Goal: Information Seeking & Learning: Learn about a topic

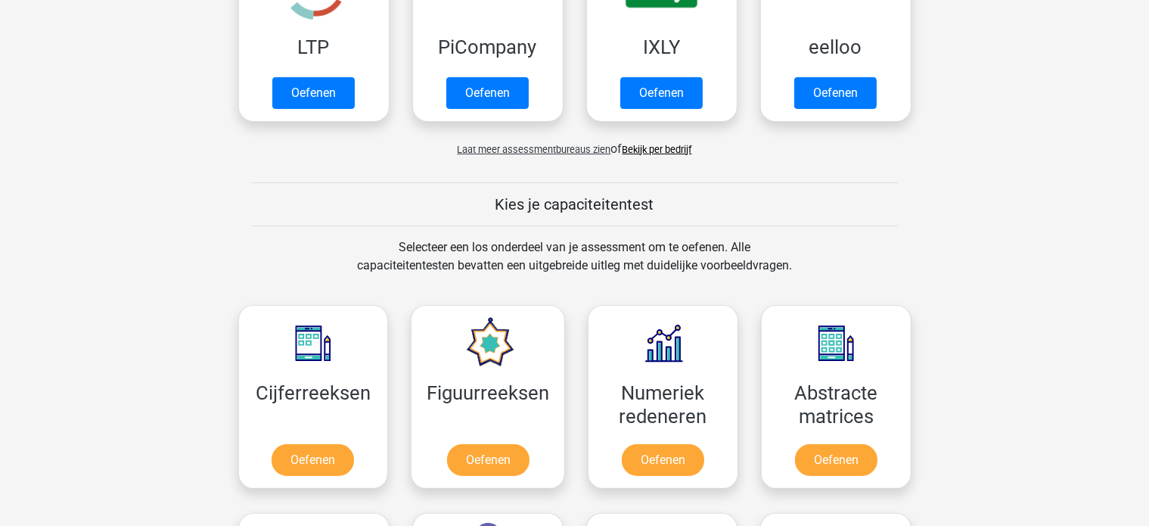
scroll to position [303, 0]
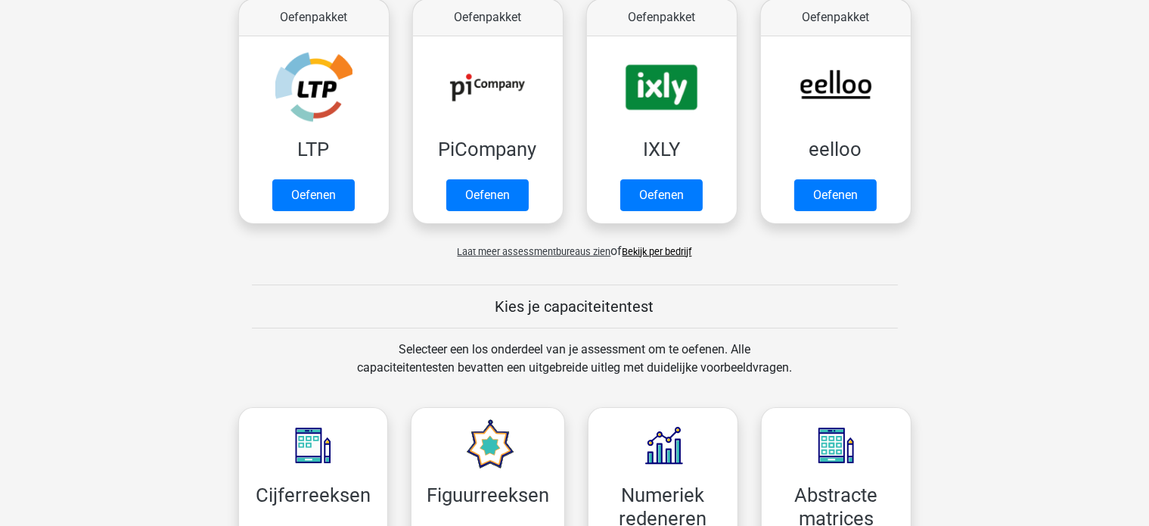
click at [645, 250] on link "Bekijk per bedrijf" at bounding box center [658, 251] width 70 height 11
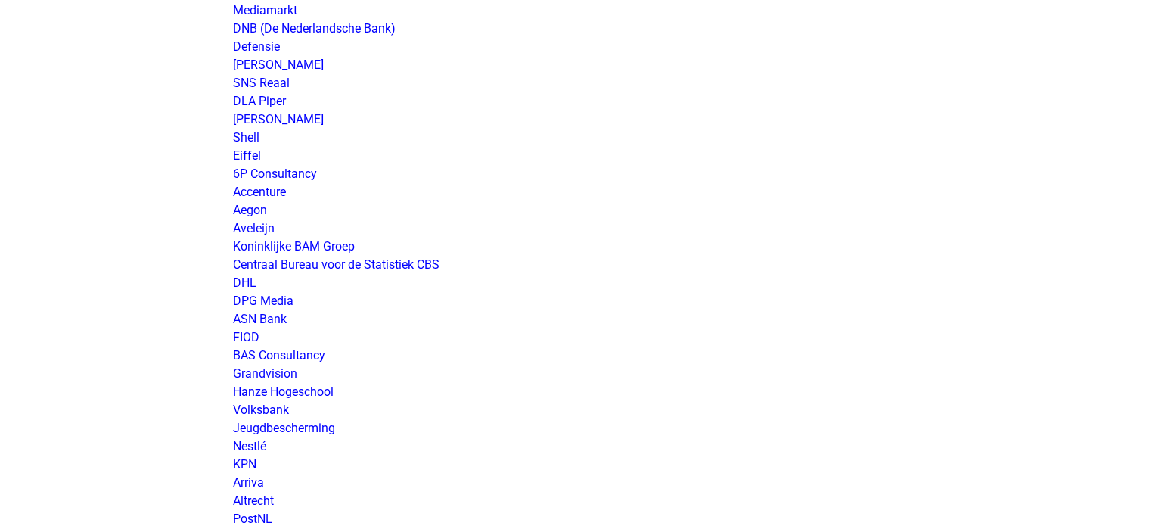
scroll to position [1816, 0]
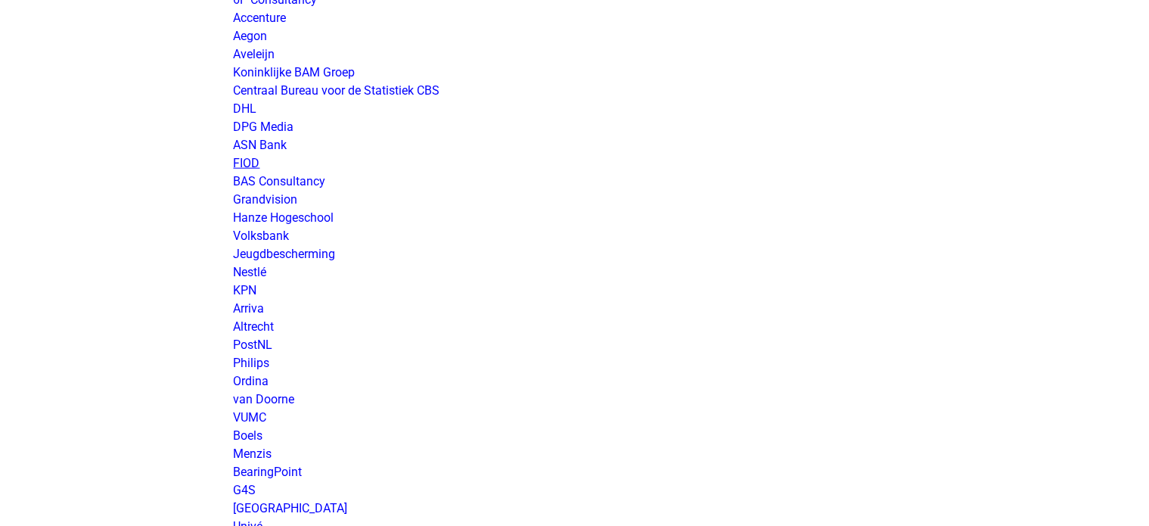
click at [245, 157] on link "FIOD" at bounding box center [247, 163] width 26 height 14
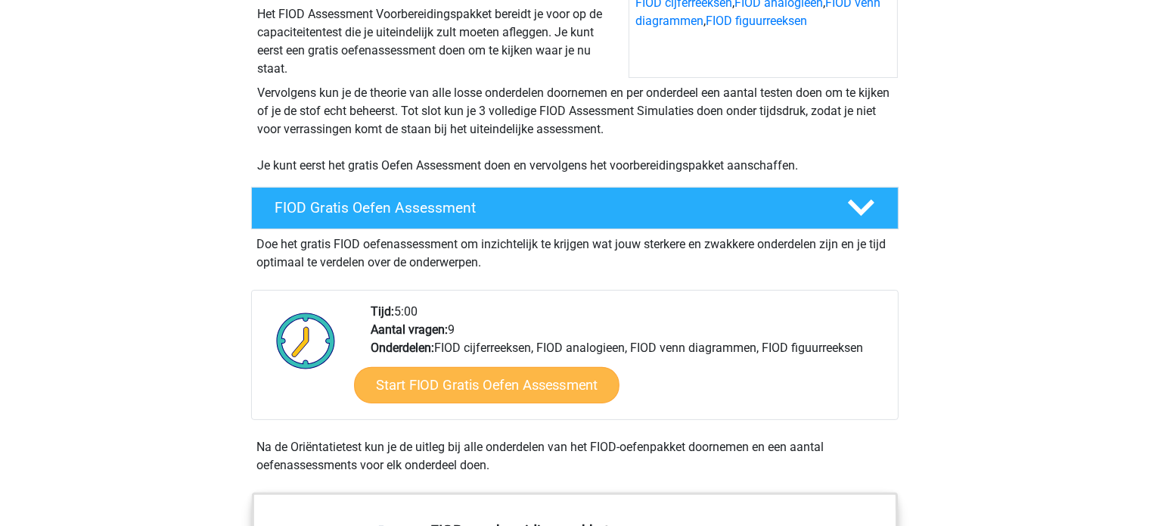
scroll to position [303, 0]
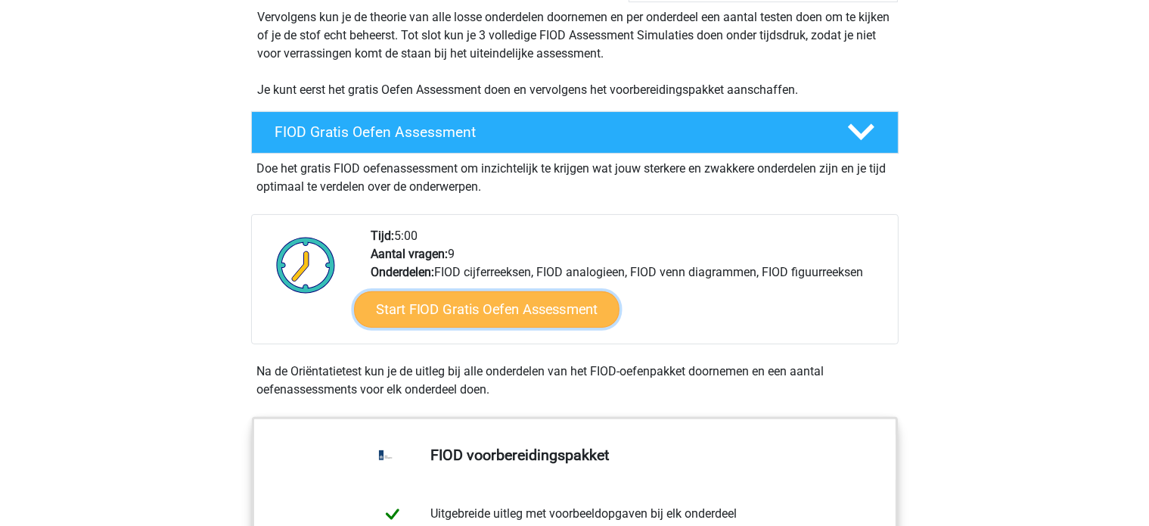
click at [477, 306] on link "Start FIOD Gratis Oefen Assessment" at bounding box center [487, 309] width 266 height 36
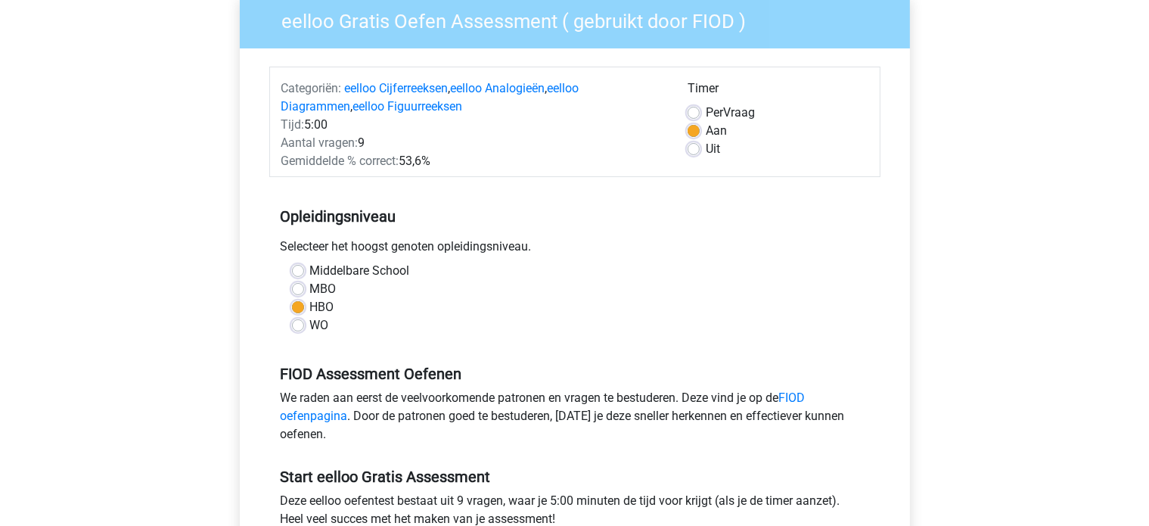
scroll to position [227, 0]
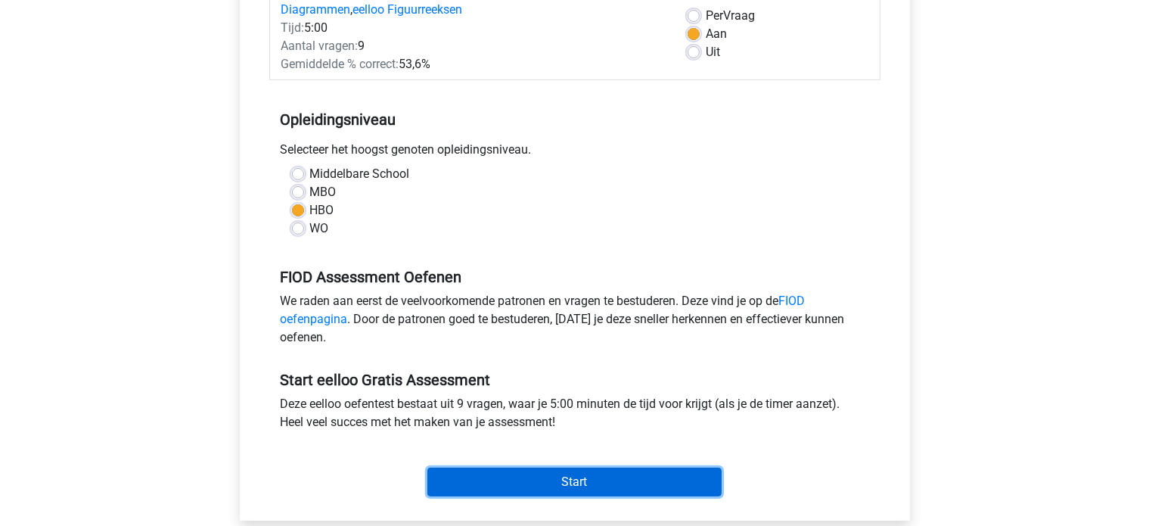
click at [555, 474] on input "Start" at bounding box center [574, 482] width 294 height 29
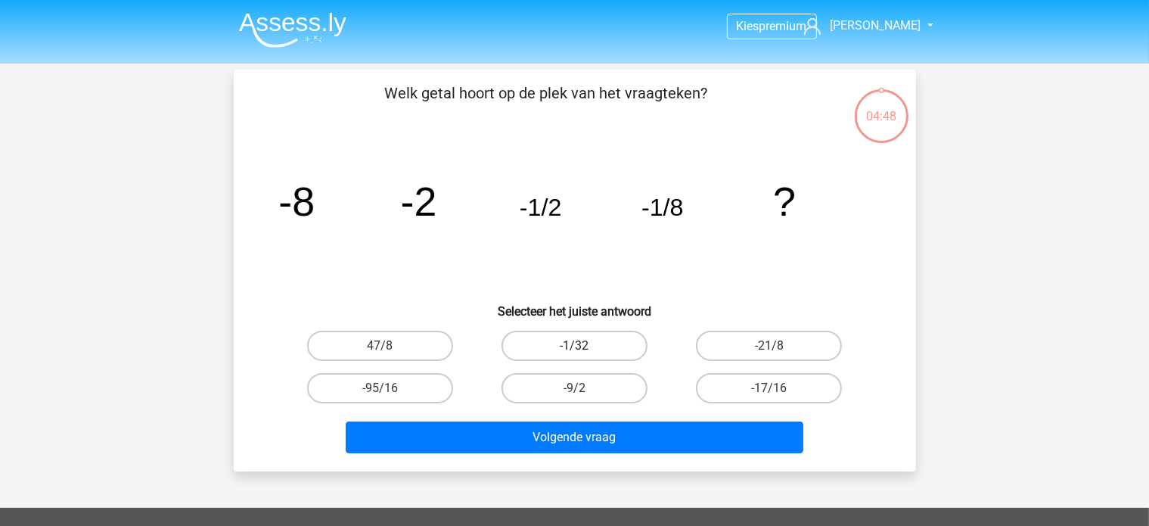
click at [567, 344] on label "-1/32" at bounding box center [575, 346] width 146 height 30
click at [574, 346] on input "-1/32" at bounding box center [579, 351] width 10 height 10
radio input "true"
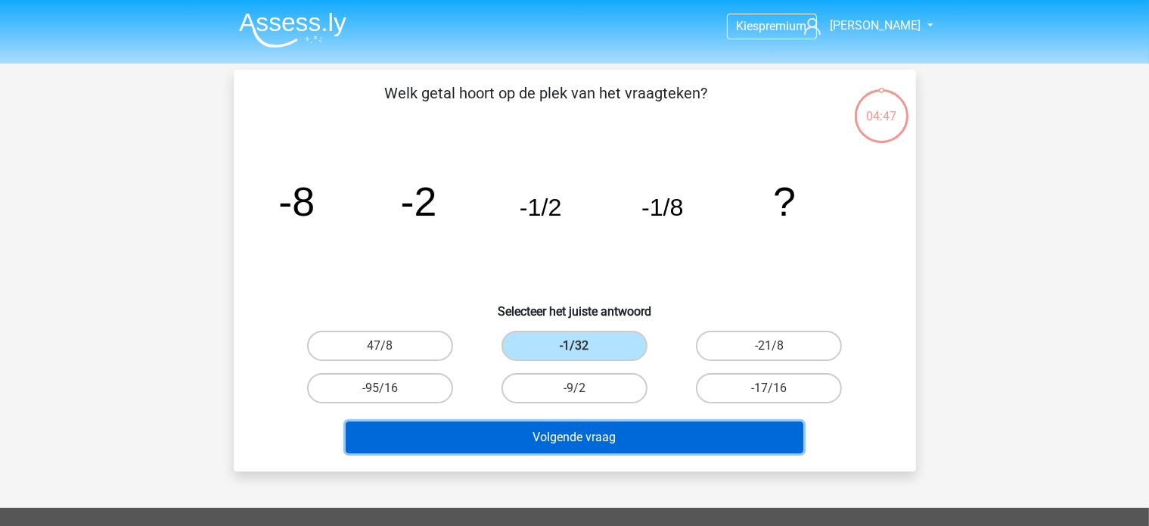
click at [605, 432] on button "Volgende vraag" at bounding box center [575, 437] width 458 height 32
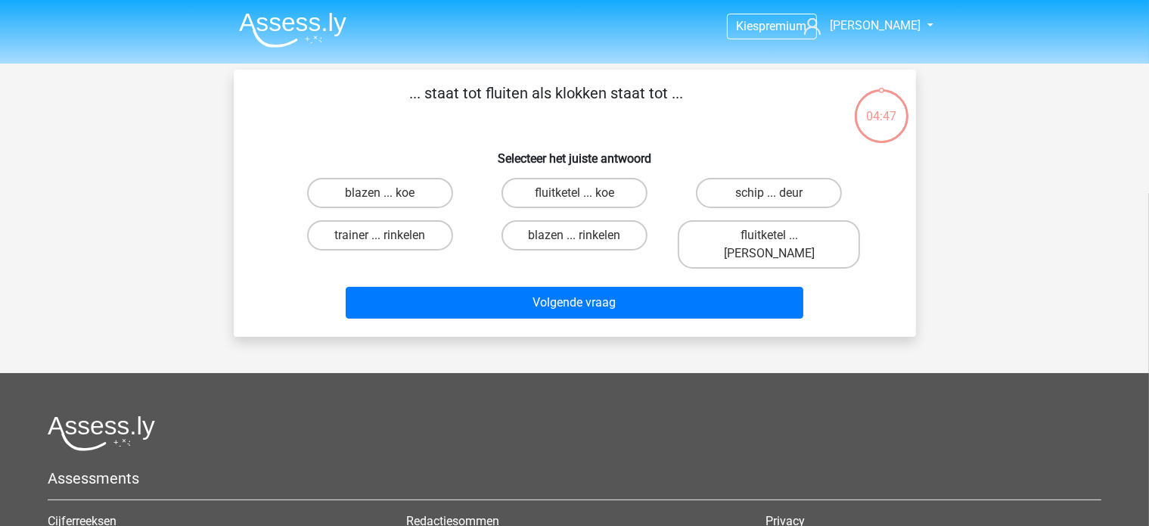
scroll to position [70, 0]
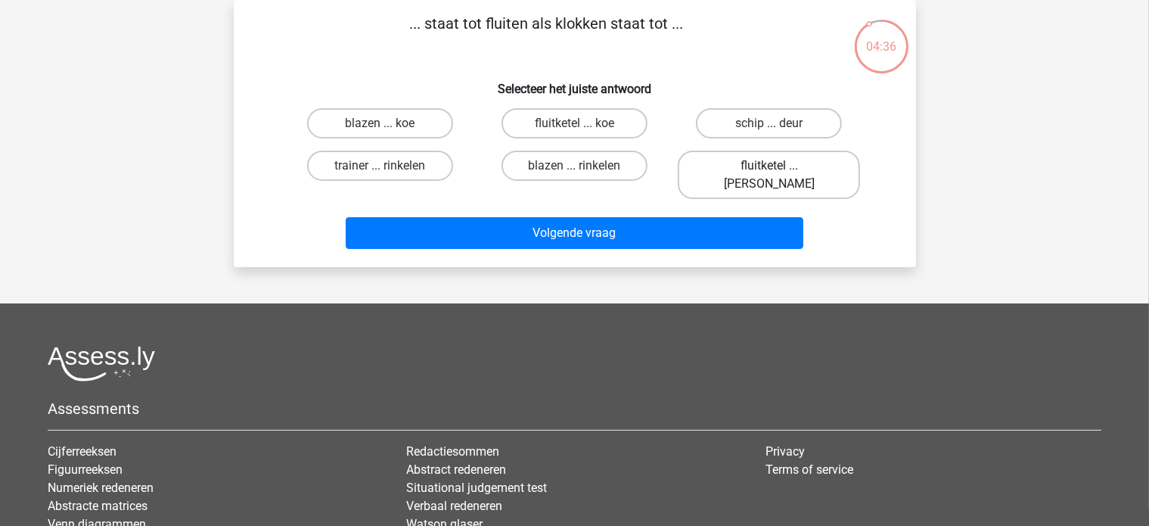
click at [779, 163] on label "fluitketel ... luiden" at bounding box center [769, 175] width 182 height 48
click at [779, 166] on input "fluitketel ... luiden" at bounding box center [774, 171] width 10 height 10
radio input "true"
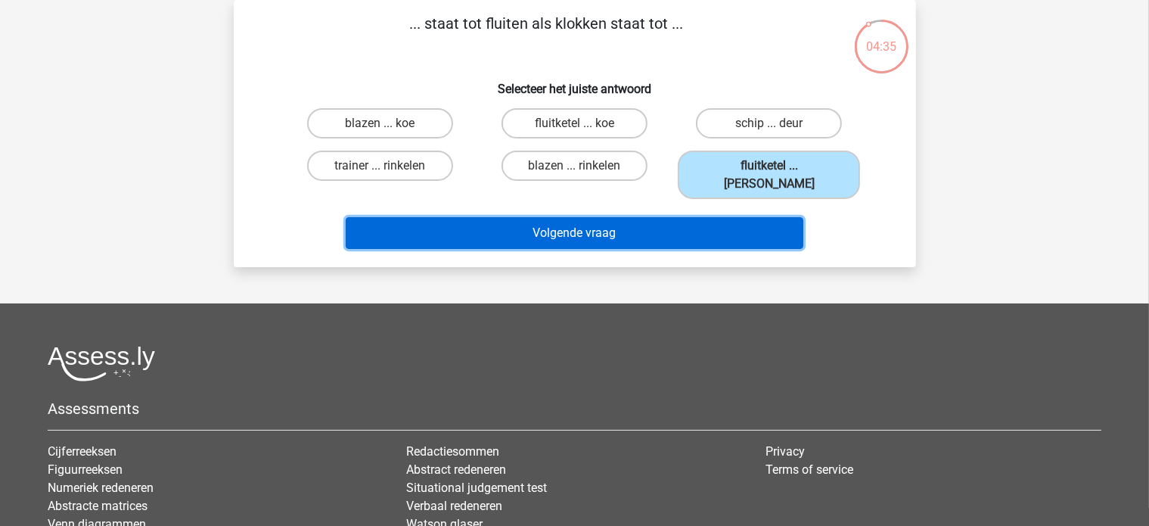
click at [655, 217] on button "Volgende vraag" at bounding box center [575, 233] width 458 height 32
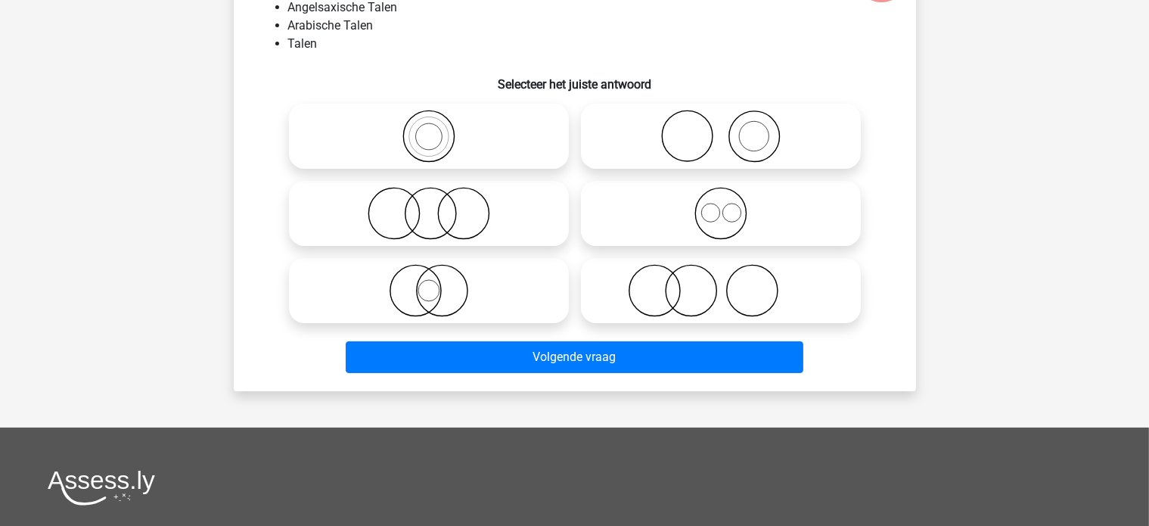
scroll to position [151, 0]
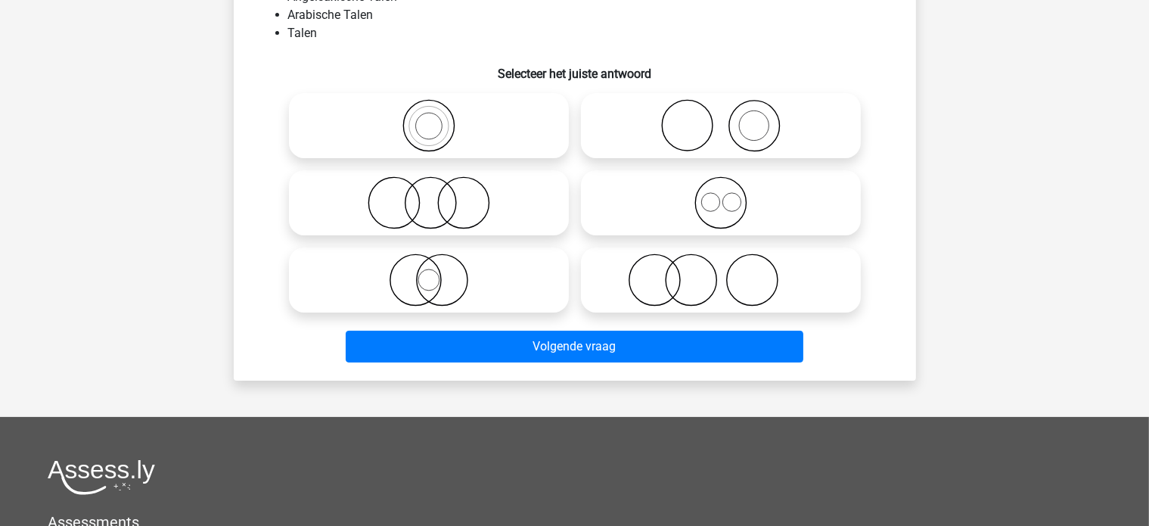
click at [708, 205] on icon at bounding box center [721, 202] width 268 height 53
click at [721, 195] on input "radio" at bounding box center [726, 190] width 10 height 10
radio input "true"
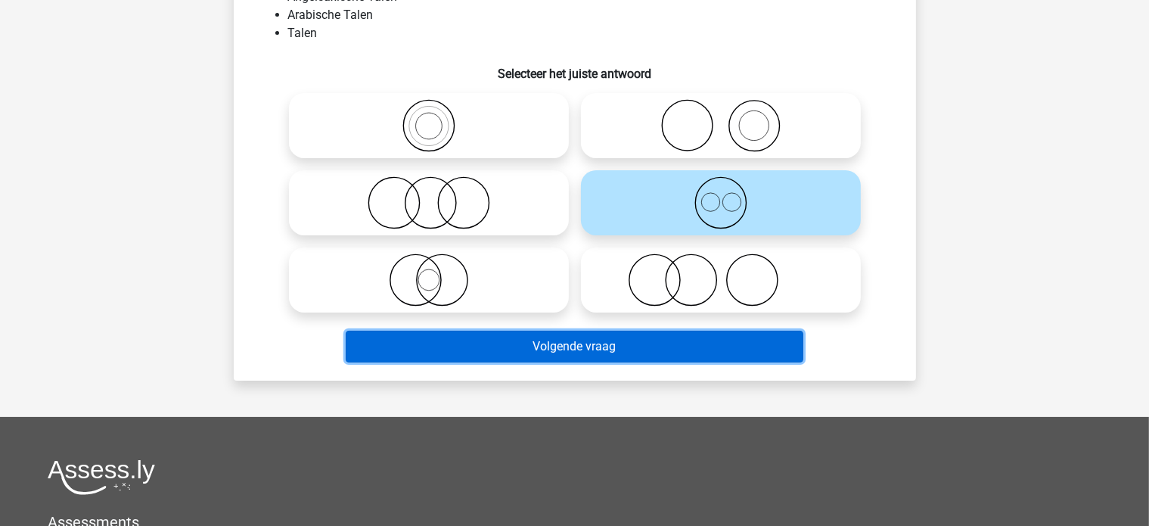
click at [578, 343] on button "Volgende vraag" at bounding box center [575, 347] width 458 height 32
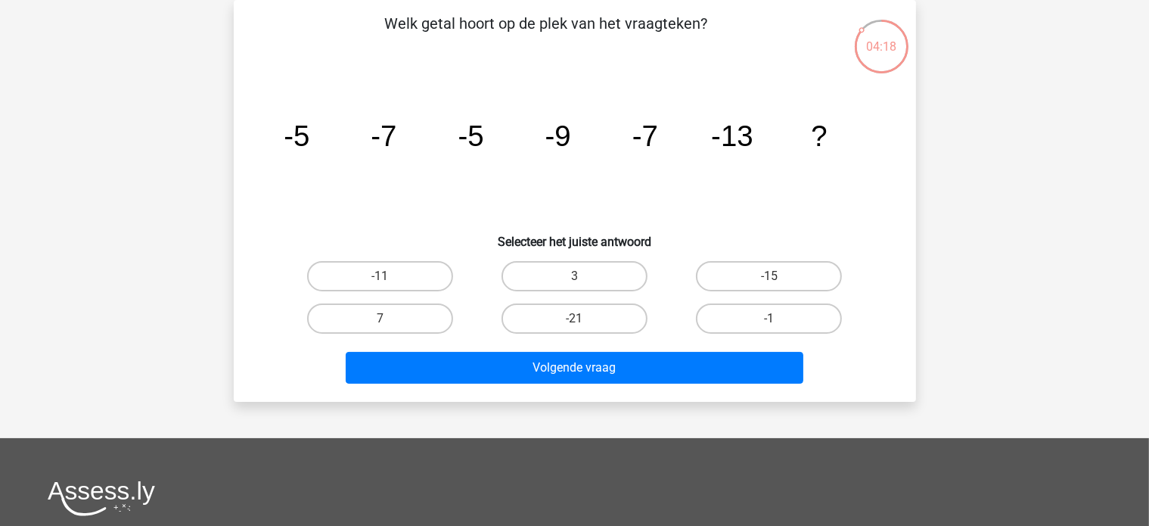
scroll to position [0, 0]
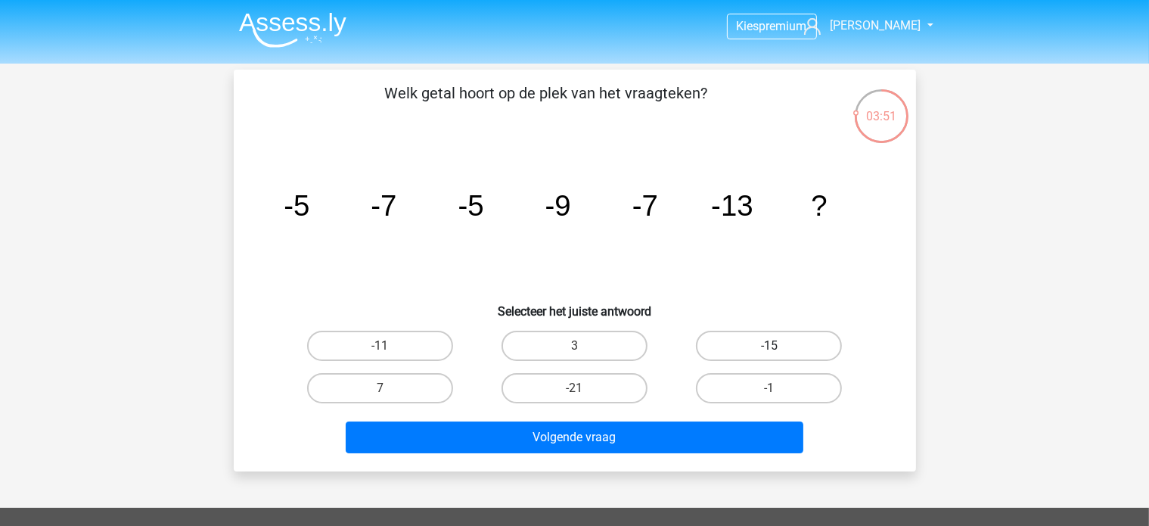
click at [754, 350] on label "-15" at bounding box center [769, 346] width 146 height 30
click at [769, 350] on input "-15" at bounding box center [774, 351] width 10 height 10
radio input "true"
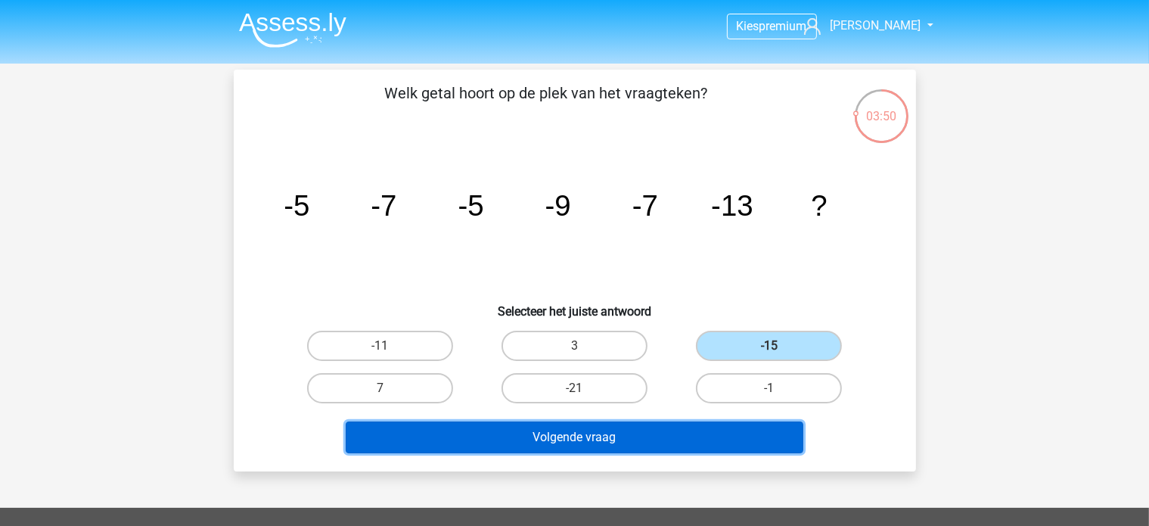
click at [642, 435] on button "Volgende vraag" at bounding box center [575, 437] width 458 height 32
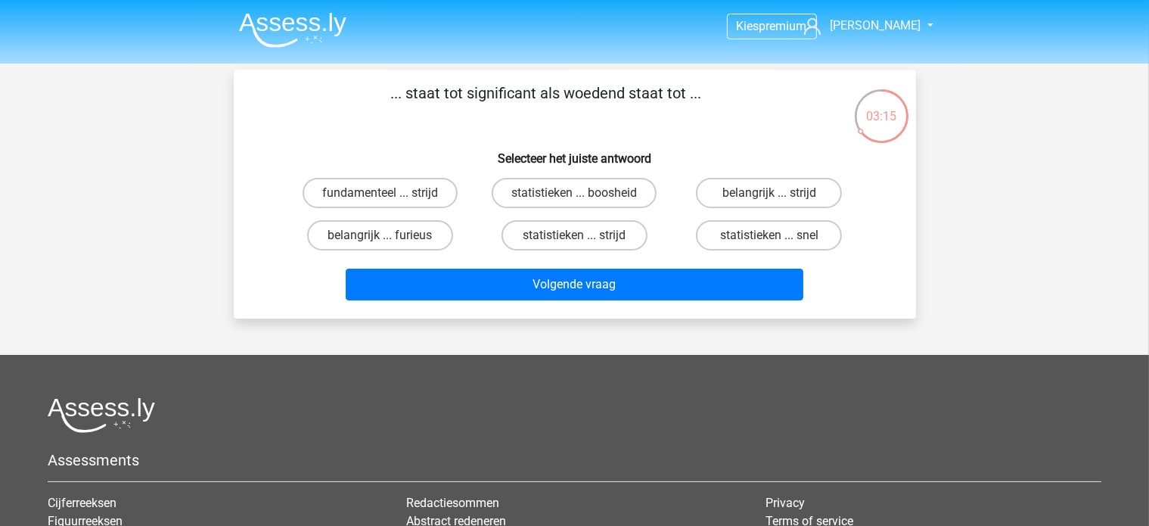
drag, startPoint x: 700, startPoint y: 87, endPoint x: 381, endPoint y: 123, distance: 320.6
click at [381, 123] on p "... staat tot significant als woedend staat tot ..." at bounding box center [546, 104] width 577 height 45
copy p "... staat tot significant als woedend staat tot ..."
click at [554, 187] on label "statistieken ... boosheid" at bounding box center [574, 193] width 165 height 30
click at [574, 193] on input "statistieken ... boosheid" at bounding box center [579, 198] width 10 height 10
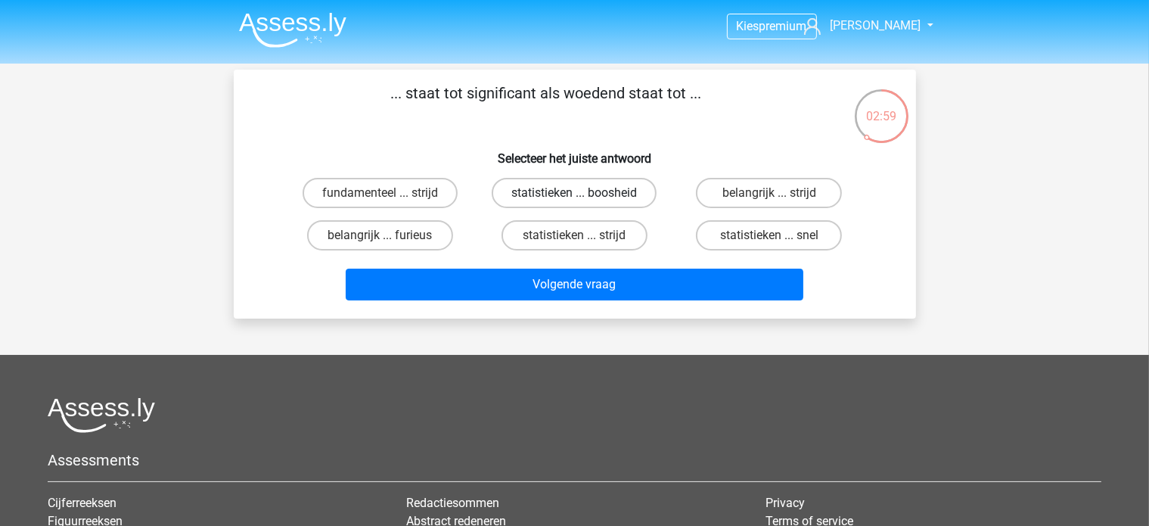
radio input "true"
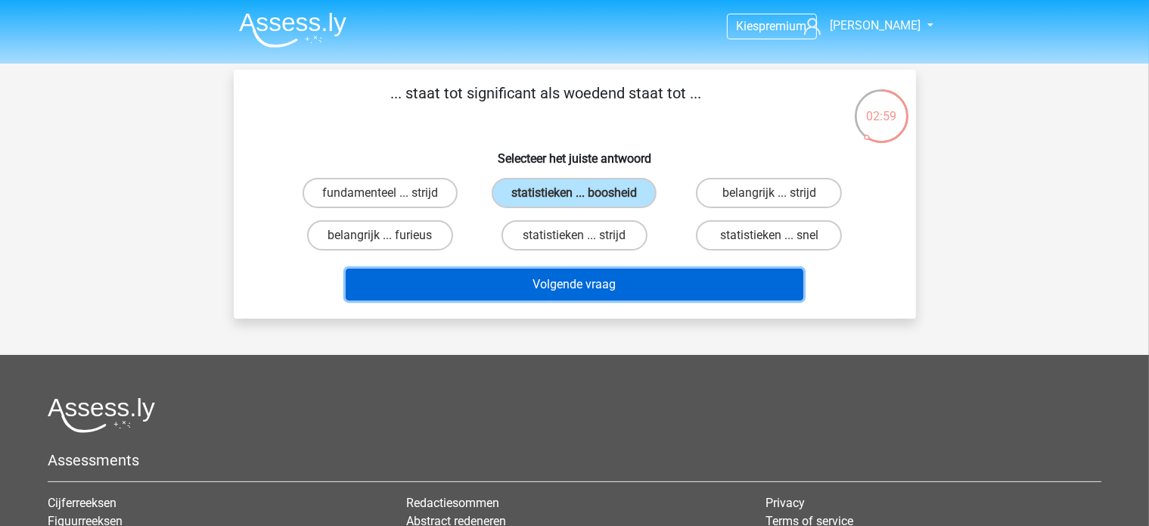
click at [578, 279] on button "Volgende vraag" at bounding box center [575, 285] width 458 height 32
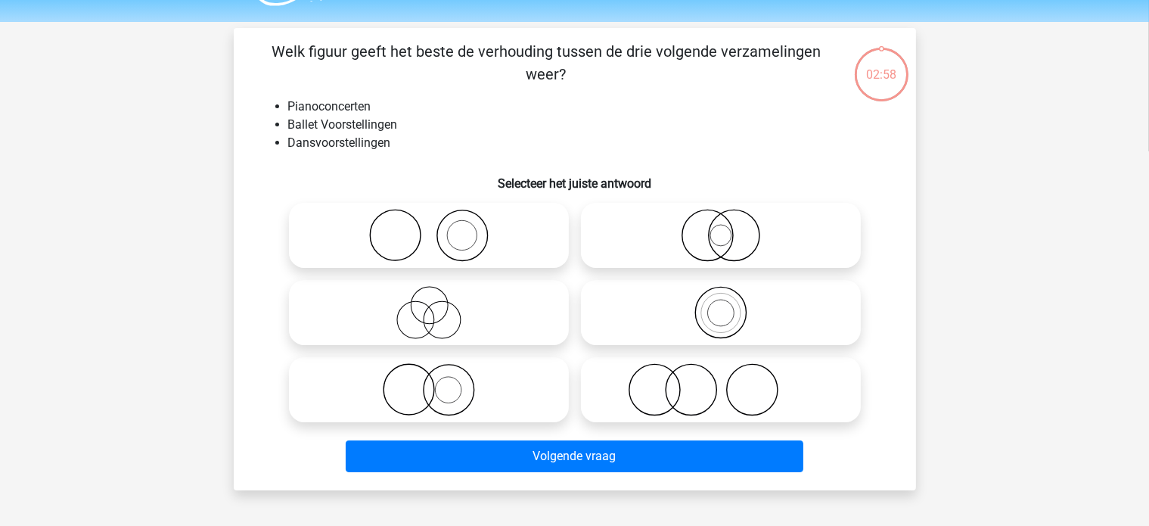
scroll to position [70, 0]
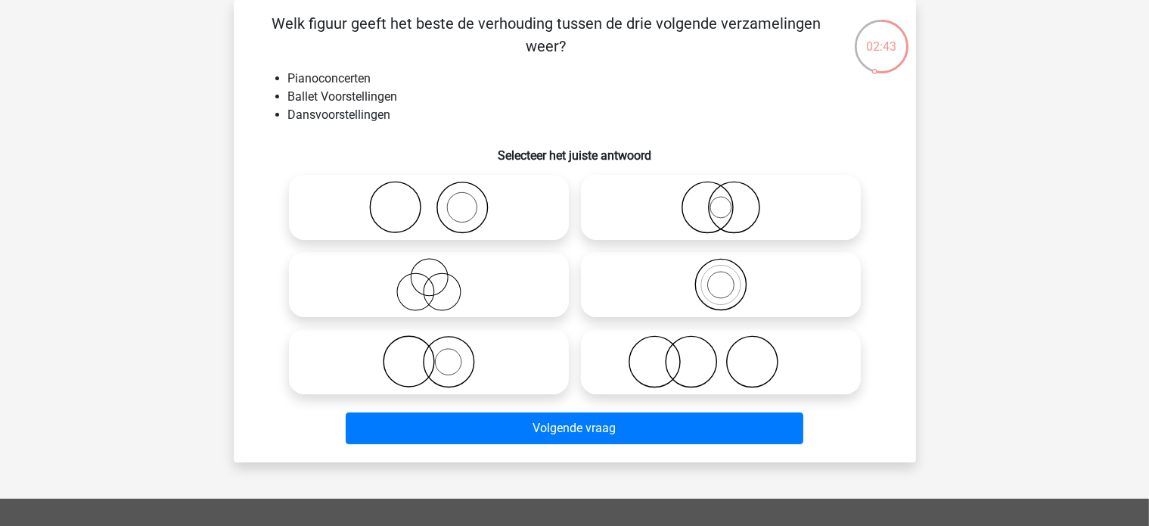
click at [706, 218] on icon at bounding box center [721, 207] width 268 height 53
click at [721, 200] on input "radio" at bounding box center [726, 195] width 10 height 10
radio input "true"
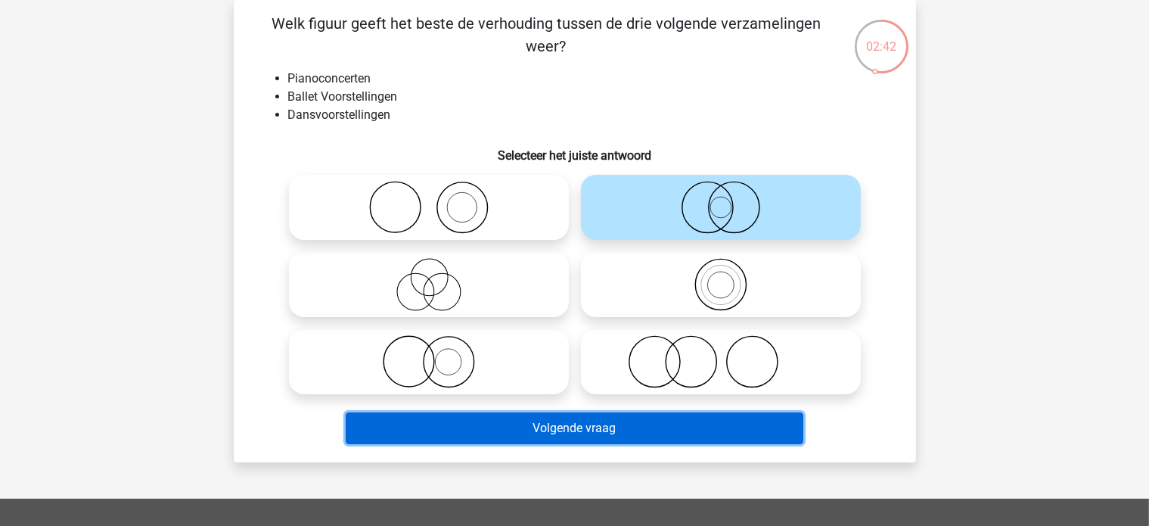
click at [679, 426] on button "Volgende vraag" at bounding box center [575, 428] width 458 height 32
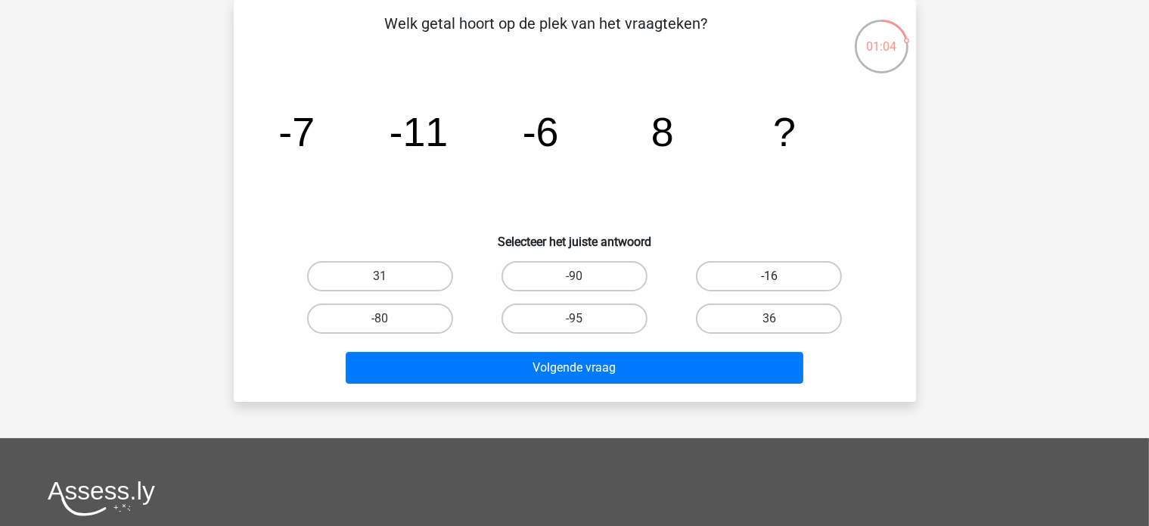
click at [796, 269] on label "-16" at bounding box center [769, 276] width 146 height 30
click at [779, 276] on input "-16" at bounding box center [774, 281] width 10 height 10
radio input "true"
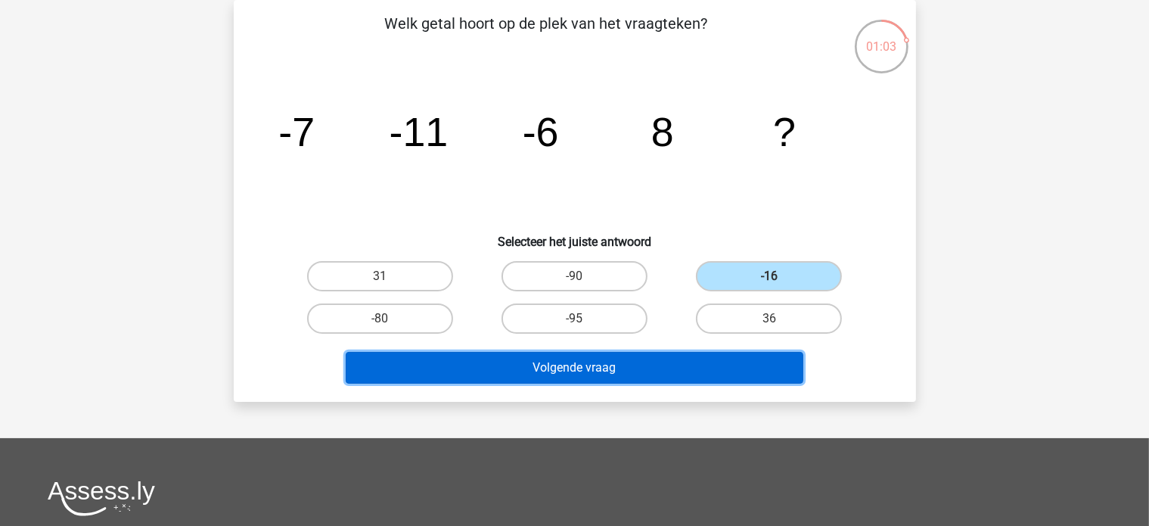
click at [601, 362] on button "Volgende vraag" at bounding box center [575, 368] width 458 height 32
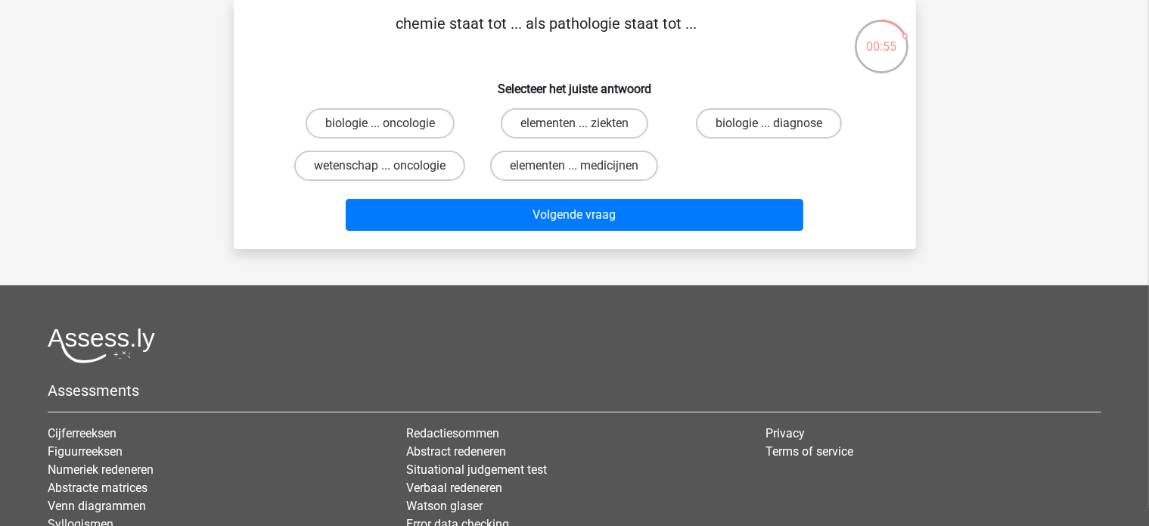
drag, startPoint x: 680, startPoint y: 20, endPoint x: 306, endPoint y: 18, distance: 373.8
click at [306, 18] on p "chemie staat tot ... als pathologie staat tot ..." at bounding box center [546, 34] width 577 height 45
copy p "chemie staat tot ... als pathologie staat tot"
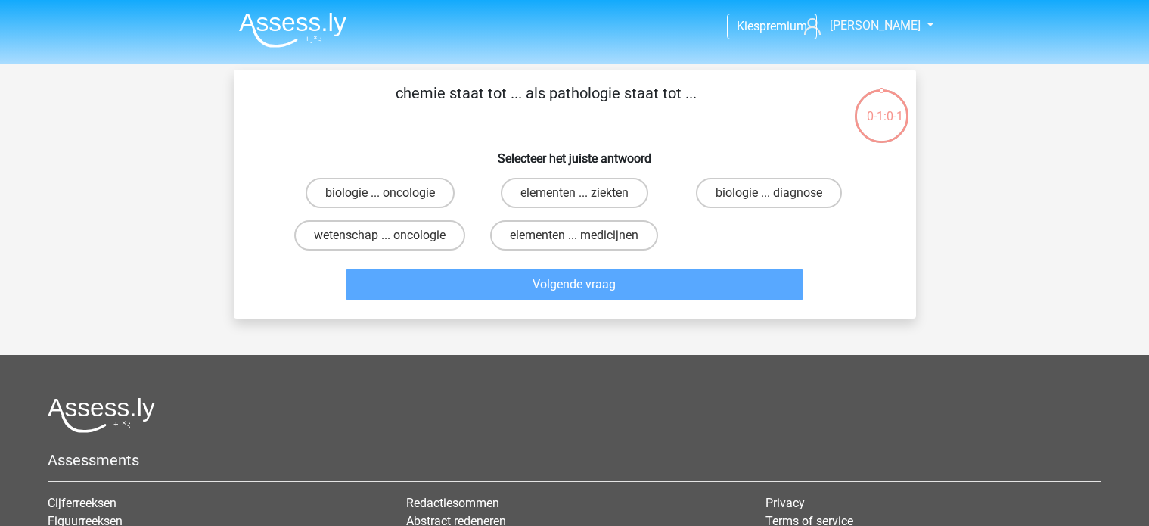
scroll to position [70, 0]
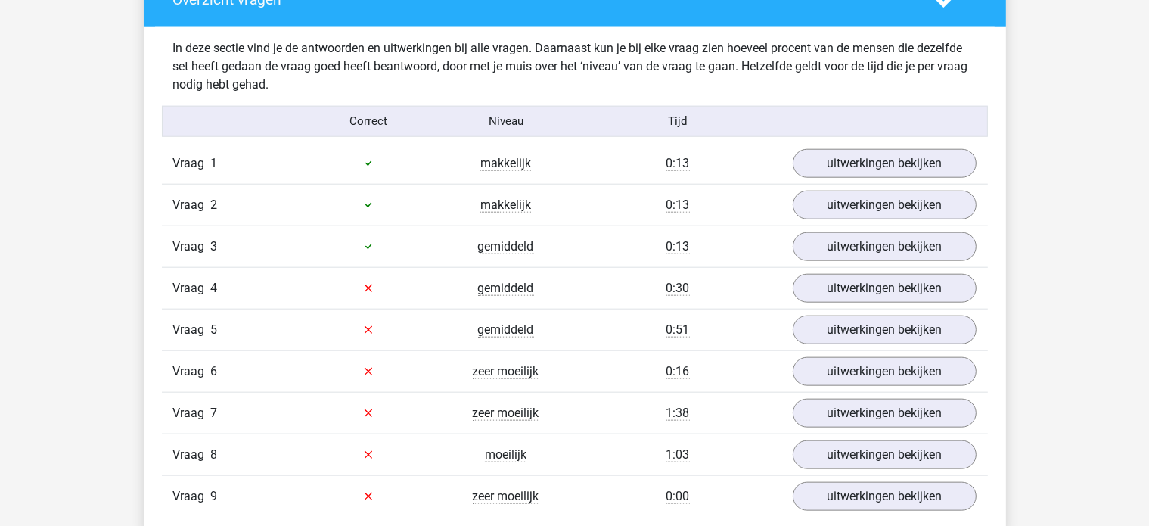
scroll to position [1589, 0]
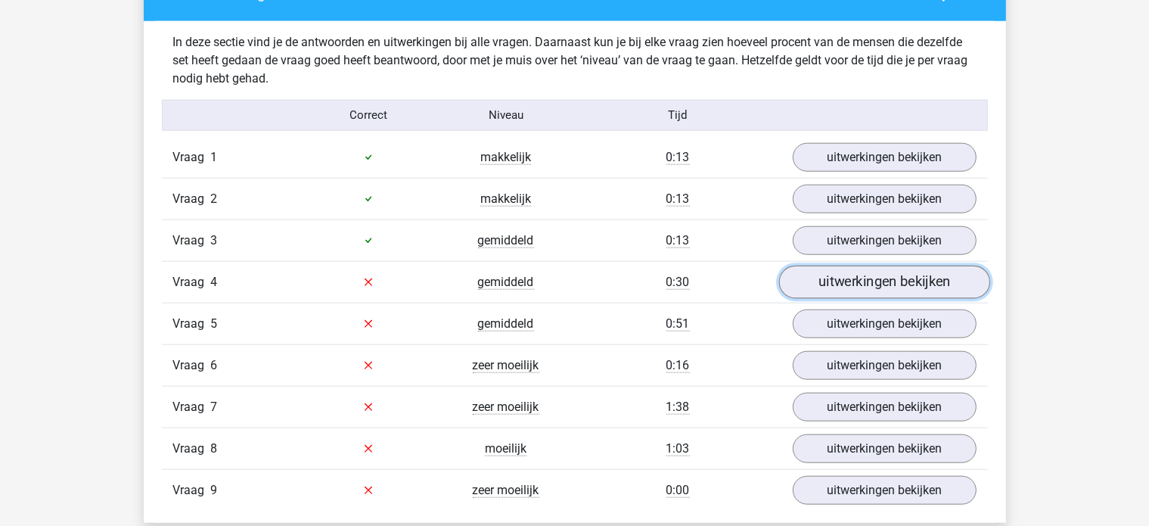
click at [892, 278] on link "uitwerkingen bekijken" at bounding box center [884, 282] width 211 height 33
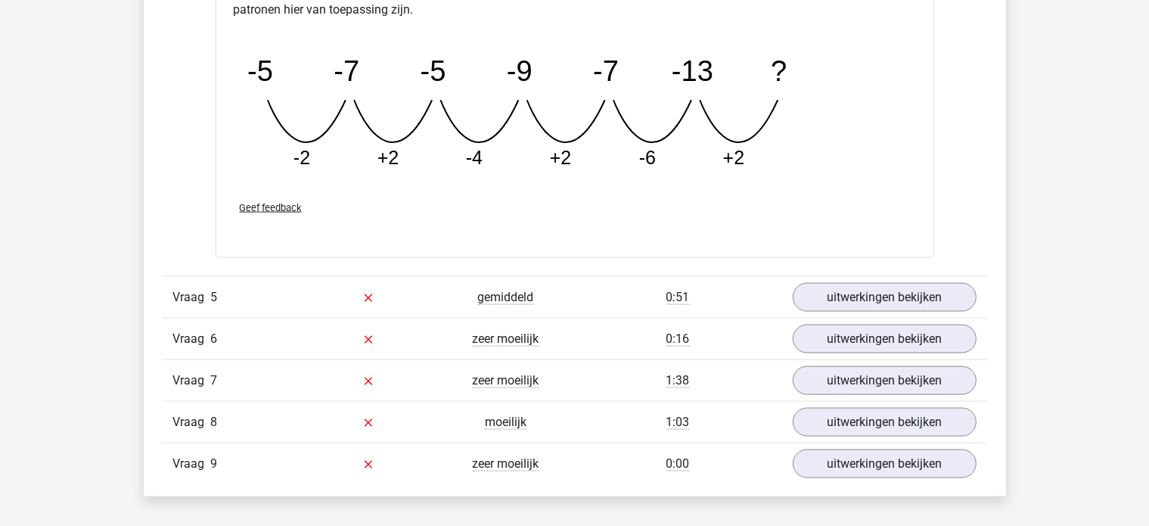
scroll to position [2345, 0]
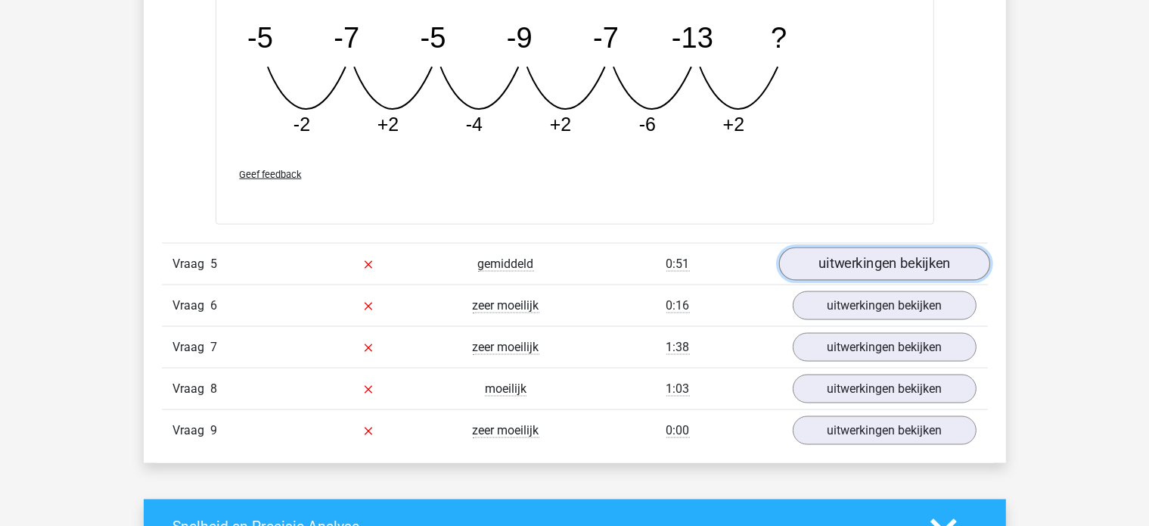
click at [876, 263] on link "uitwerkingen bekijken" at bounding box center [884, 264] width 211 height 33
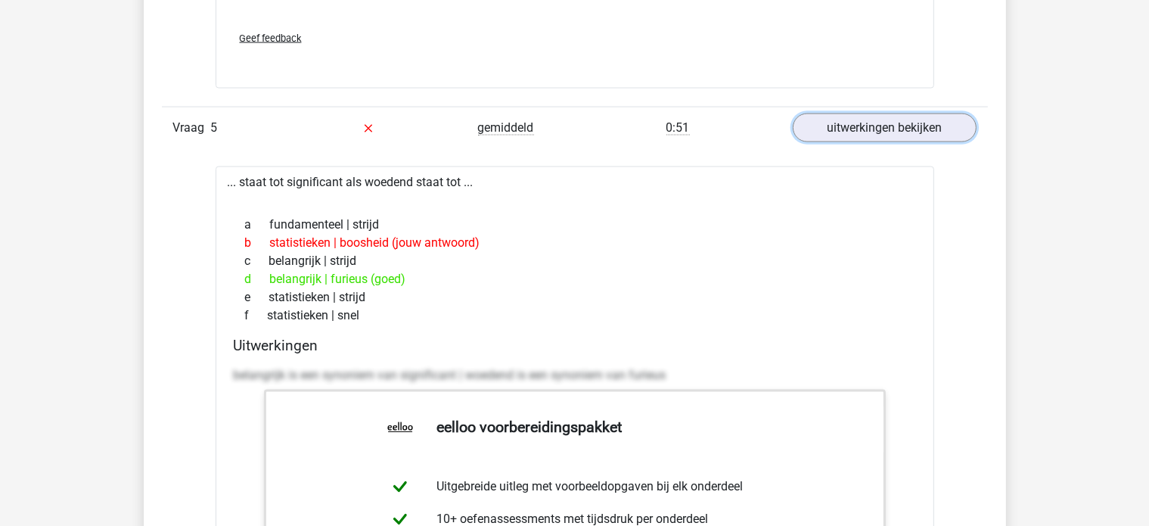
scroll to position [2572, 0]
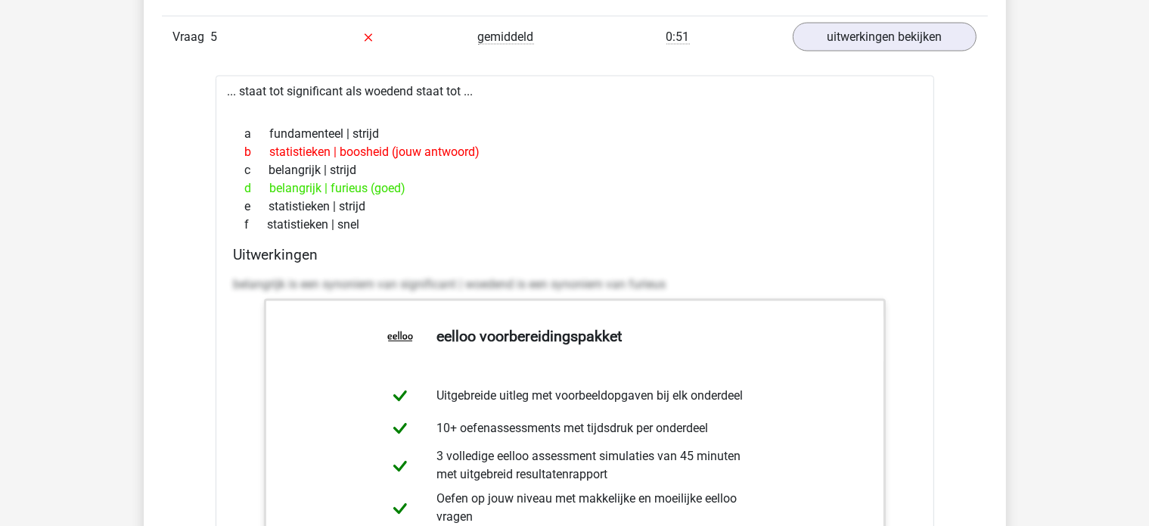
drag, startPoint x: 478, startPoint y: 89, endPoint x: 231, endPoint y: 94, distance: 247.5
click at [231, 94] on div "... staat tot significant als woedend staat tot ... a fundamenteel | strijd b s…" at bounding box center [575, 434] width 719 height 717
copy div ".. staat tot significant als woedend staat tot ..."
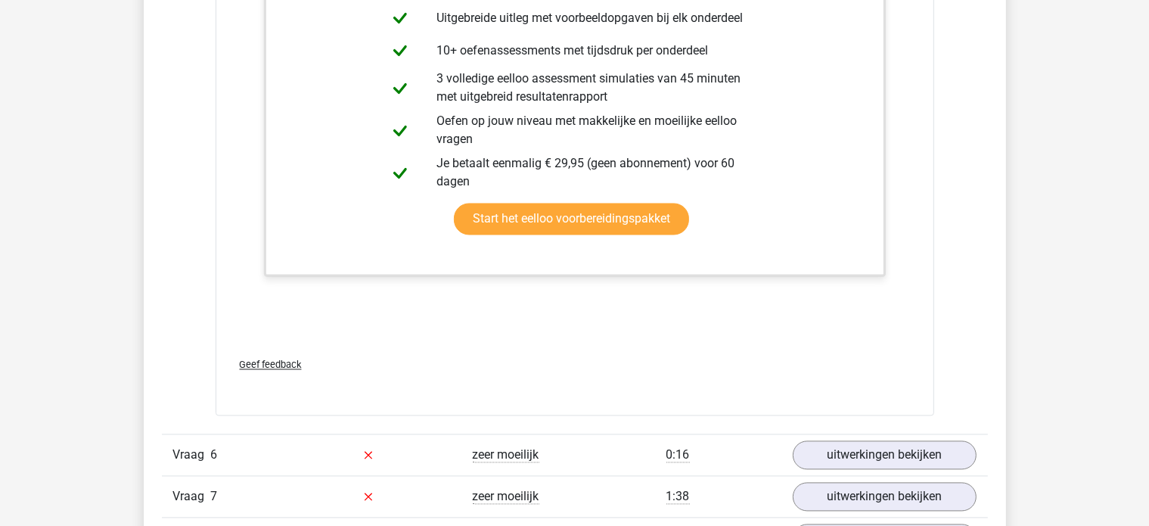
scroll to position [3102, 0]
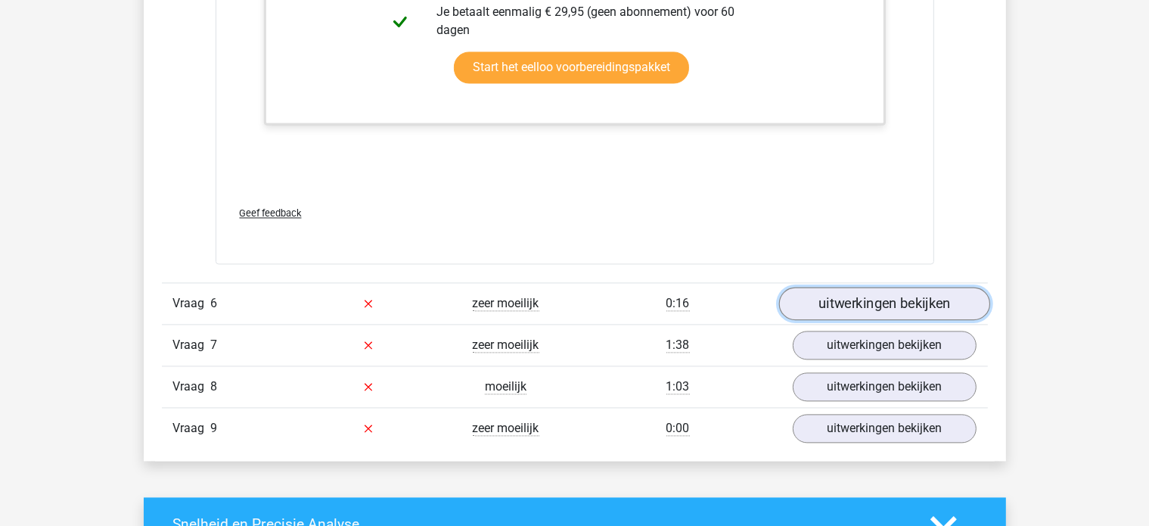
click at [904, 303] on link "uitwerkingen bekijken" at bounding box center [884, 303] width 211 height 33
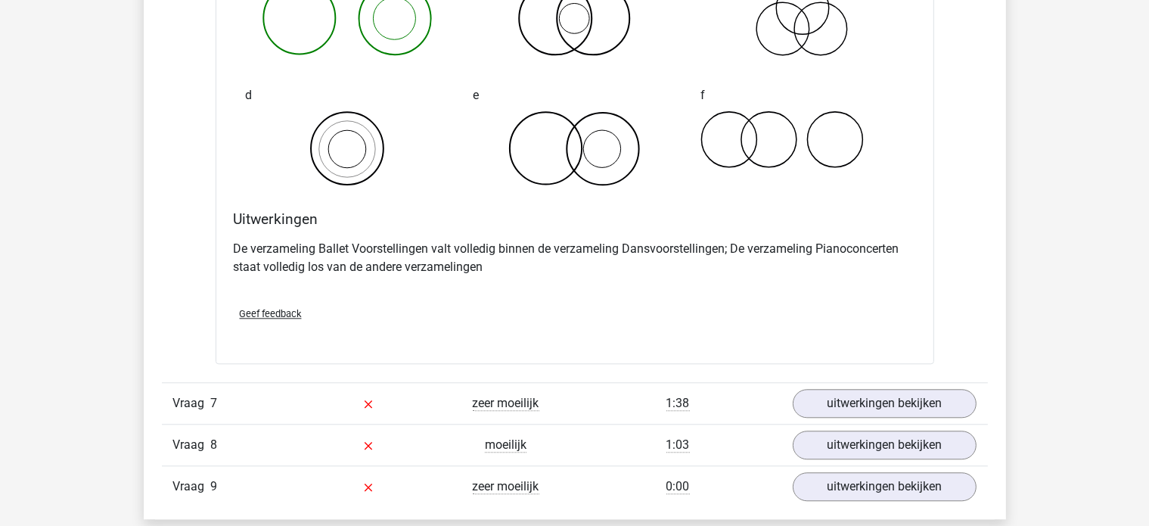
scroll to position [3783, 0]
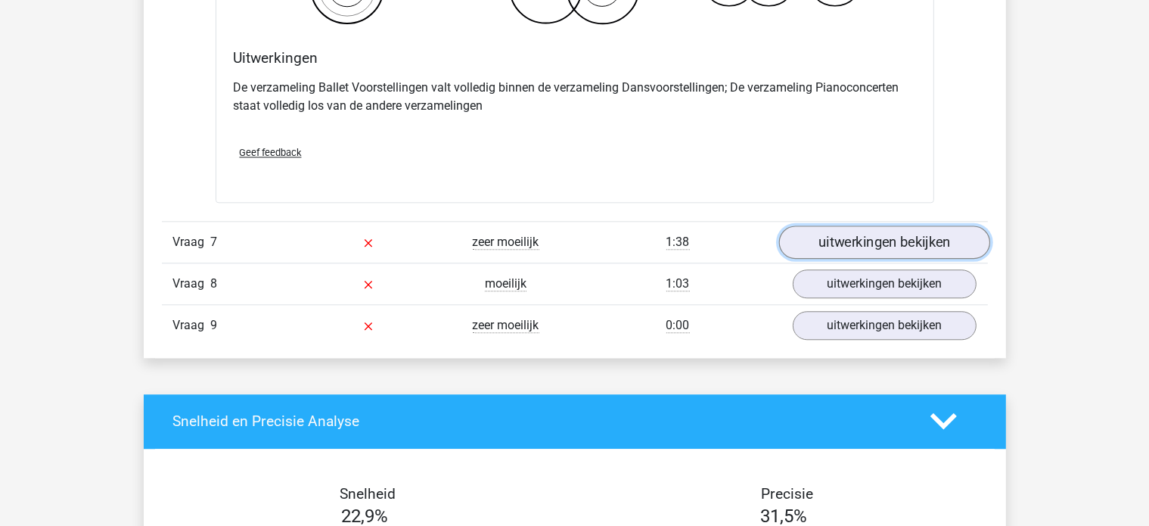
click at [891, 233] on link "uitwerkingen bekijken" at bounding box center [884, 241] width 211 height 33
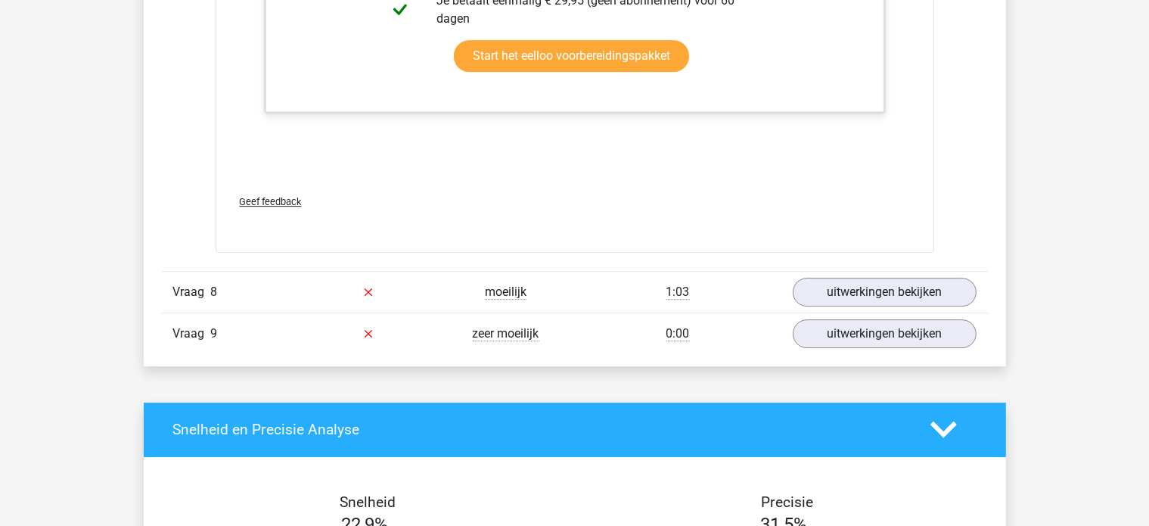
scroll to position [4767, 0]
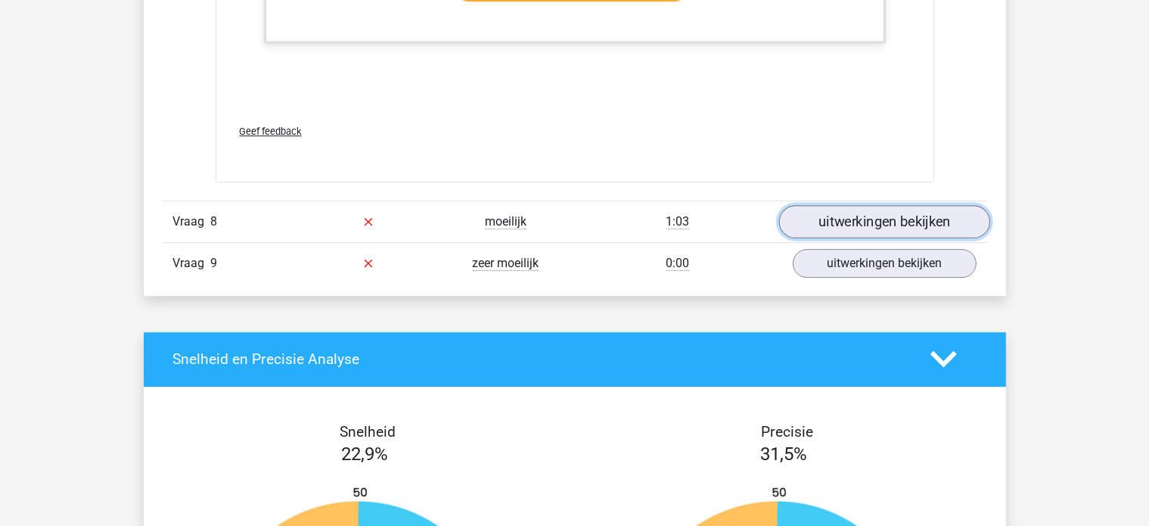
click at [870, 225] on link "uitwerkingen bekijken" at bounding box center [884, 221] width 211 height 33
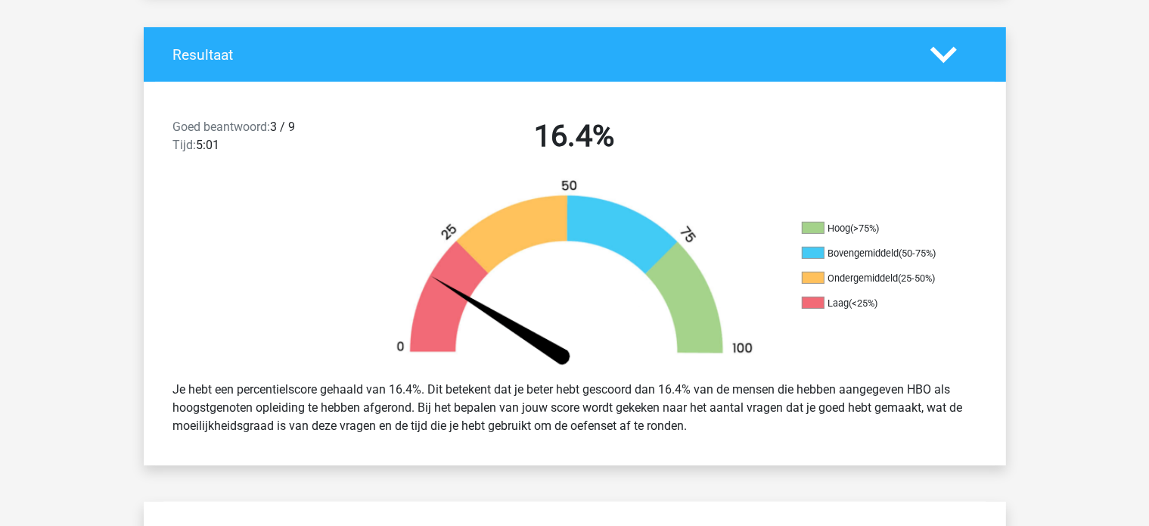
scroll to position [0, 0]
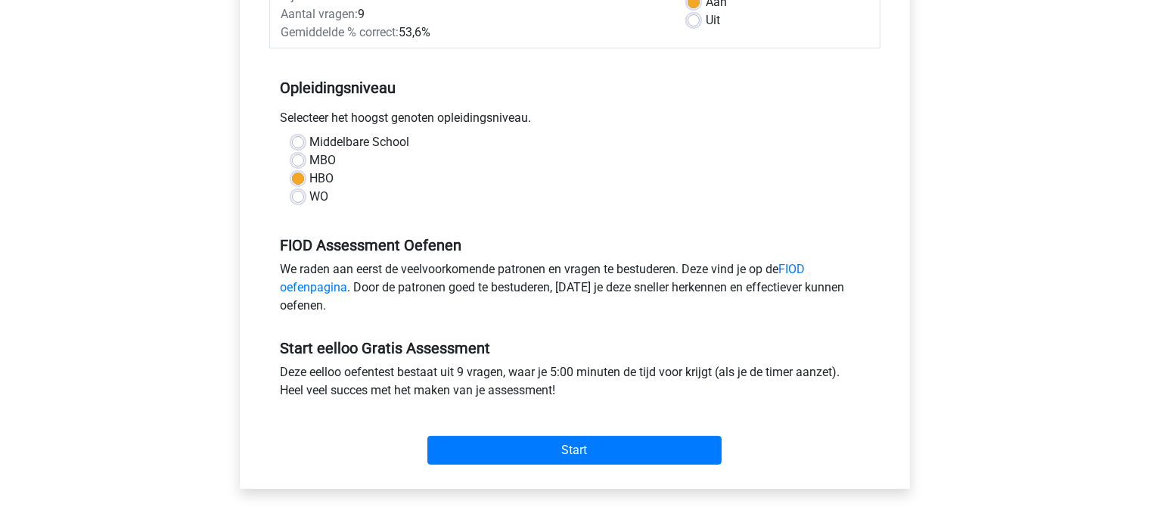
scroll to position [227, 0]
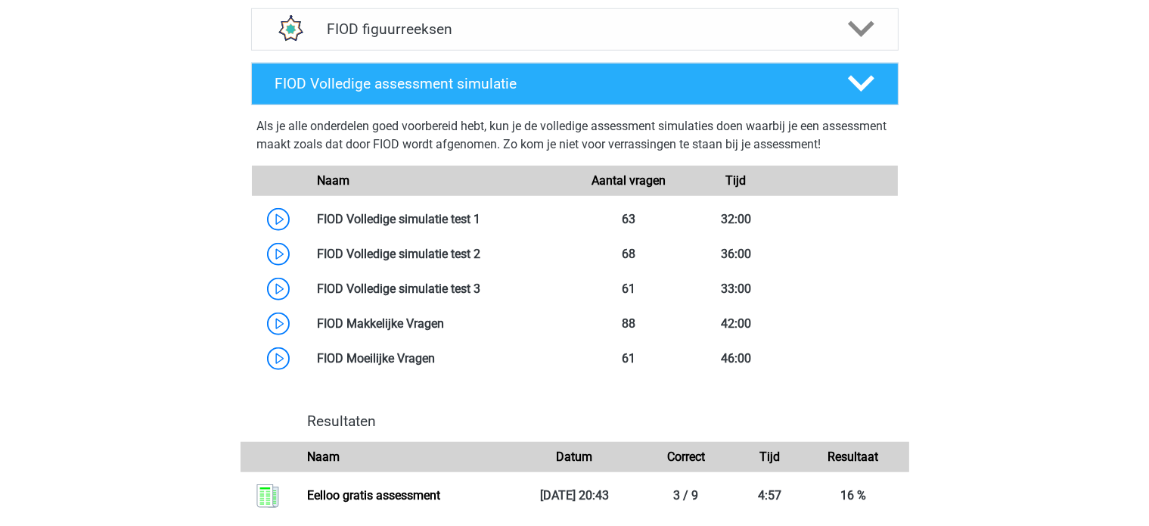
scroll to position [1286, 0]
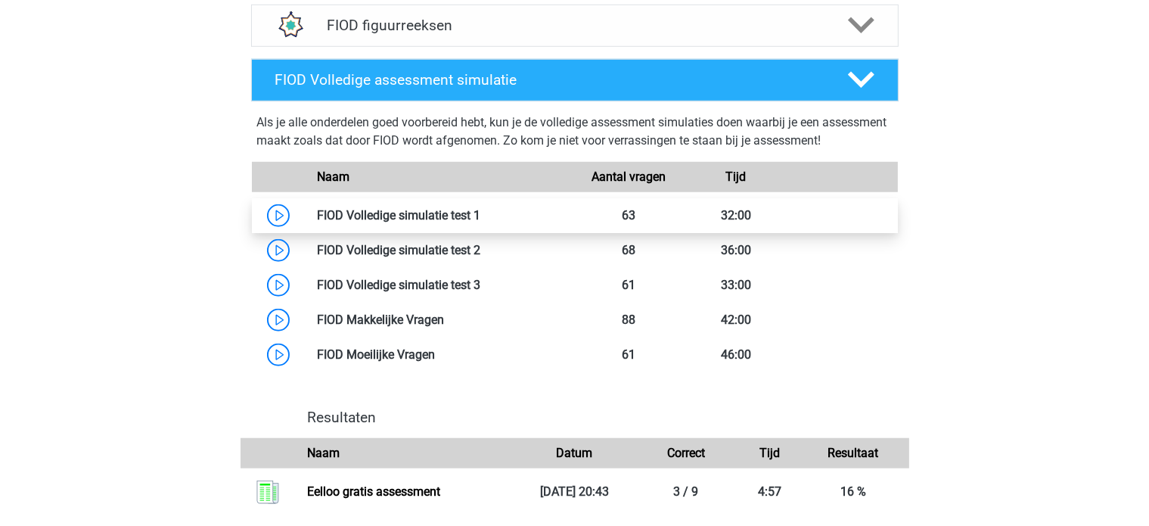
click at [480, 222] on link at bounding box center [480, 215] width 0 height 14
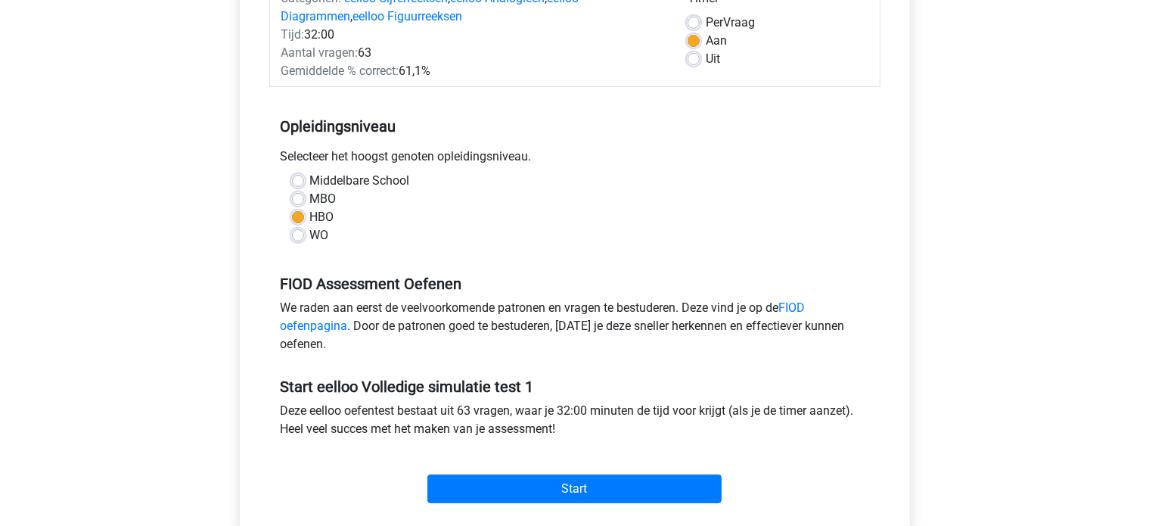
scroll to position [227, 0]
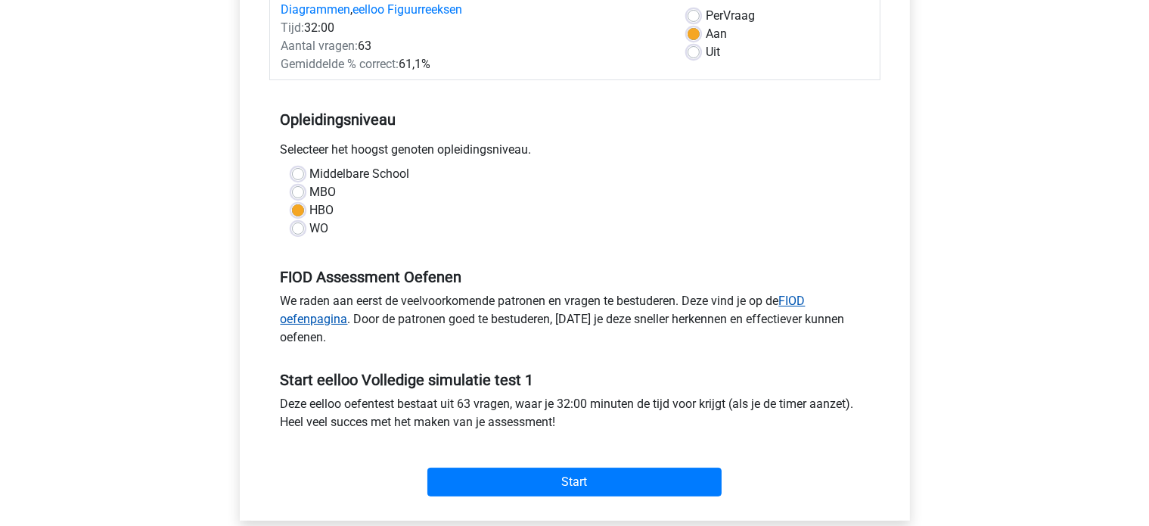
click at [333, 316] on link "FIOD oefenpagina" at bounding box center [543, 310] width 525 height 33
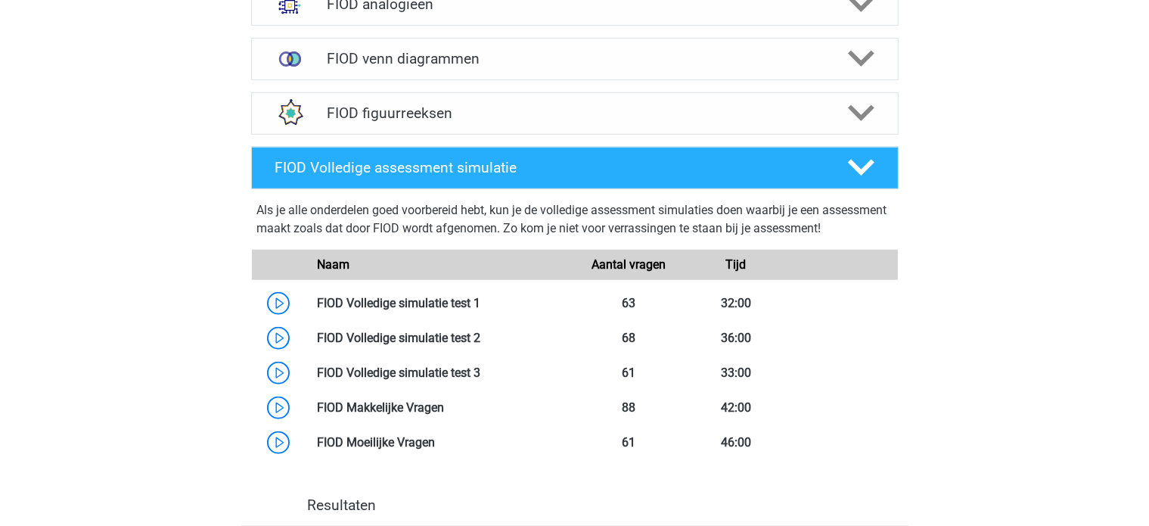
scroll to position [1362, 0]
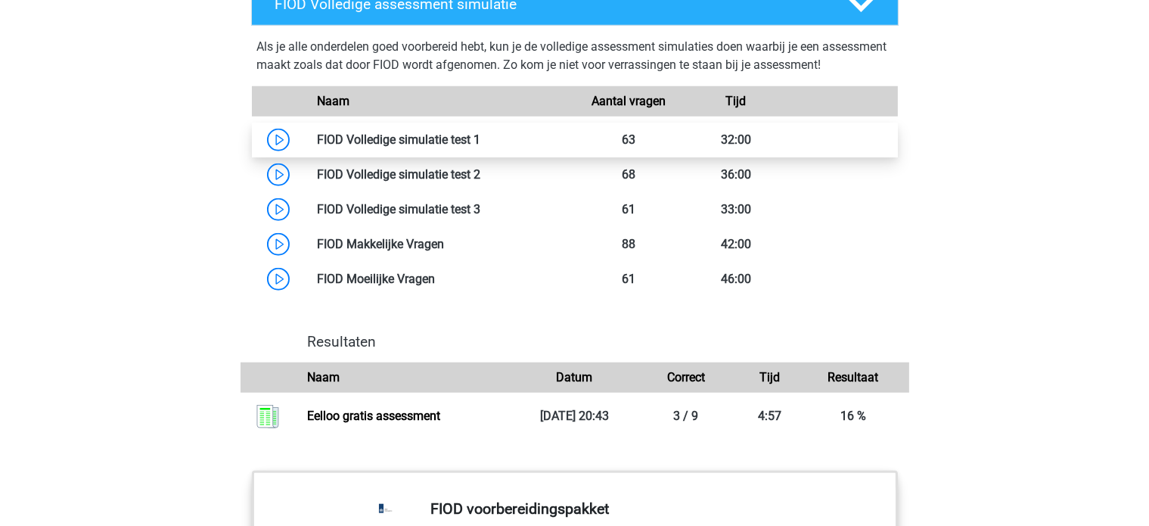
click at [480, 147] on link at bounding box center [480, 139] width 0 height 14
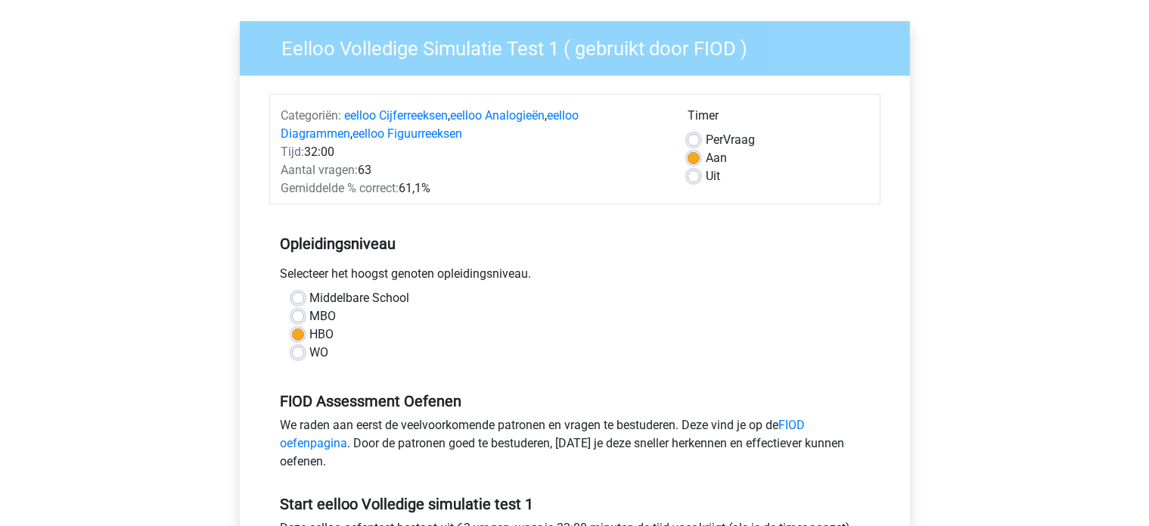
scroll to position [227, 0]
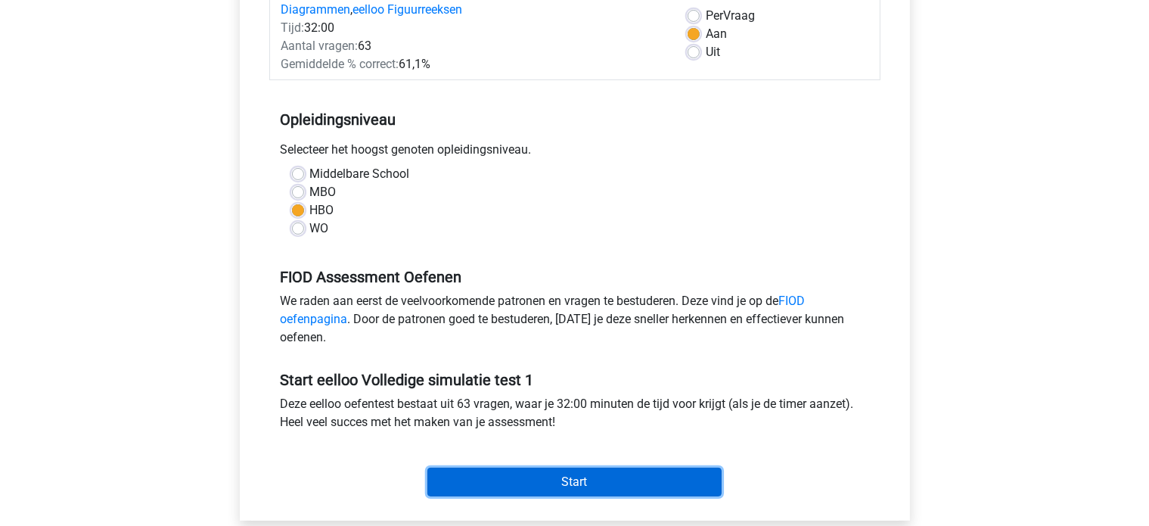
click at [512, 492] on input "Start" at bounding box center [574, 482] width 294 height 29
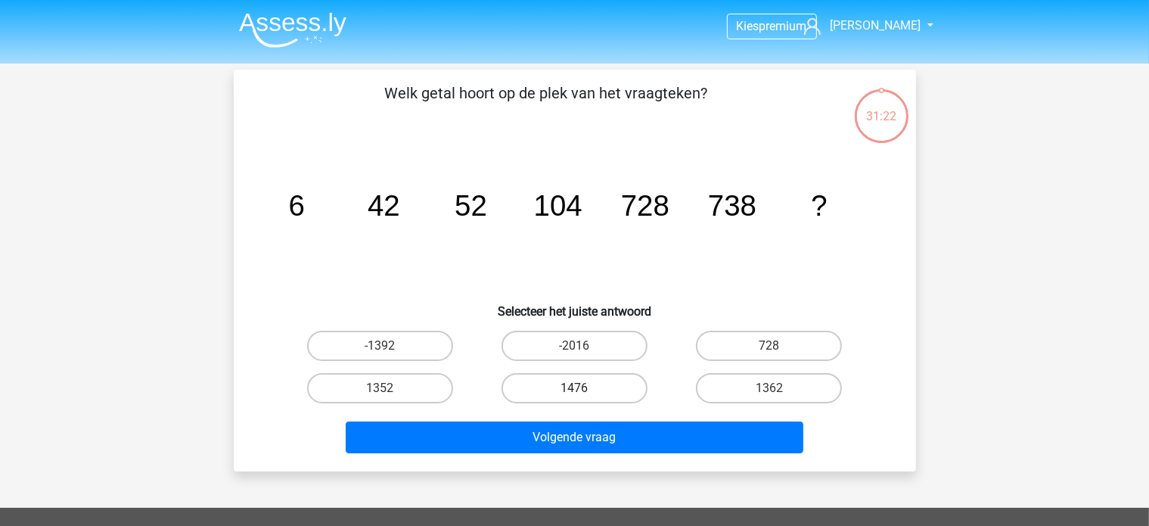
click at [577, 378] on label "1476" at bounding box center [575, 388] width 146 height 30
click at [577, 388] on input "1476" at bounding box center [579, 393] width 10 height 10
radio input "true"
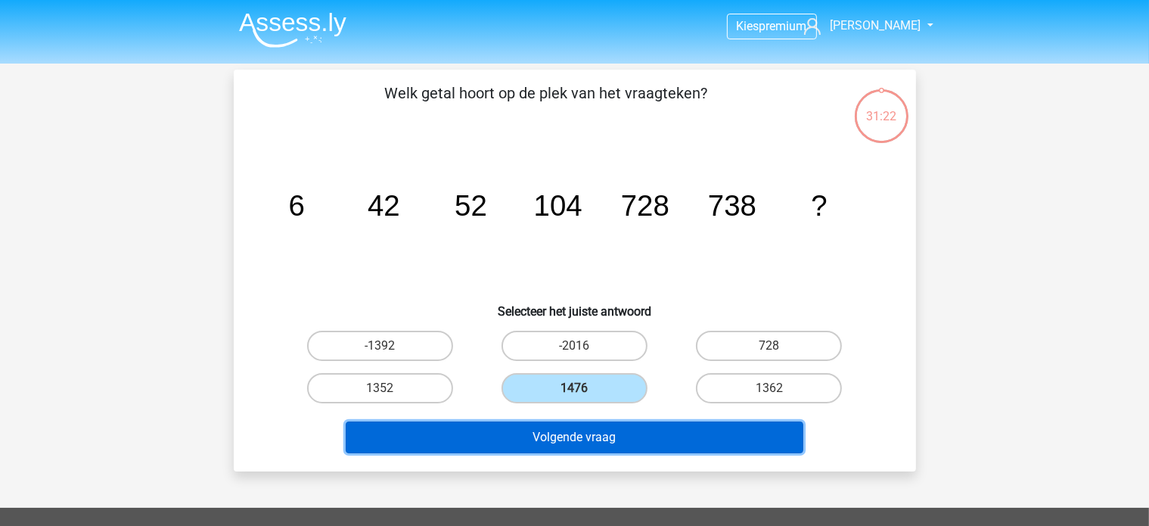
click at [584, 440] on button "Volgende vraag" at bounding box center [575, 437] width 458 height 32
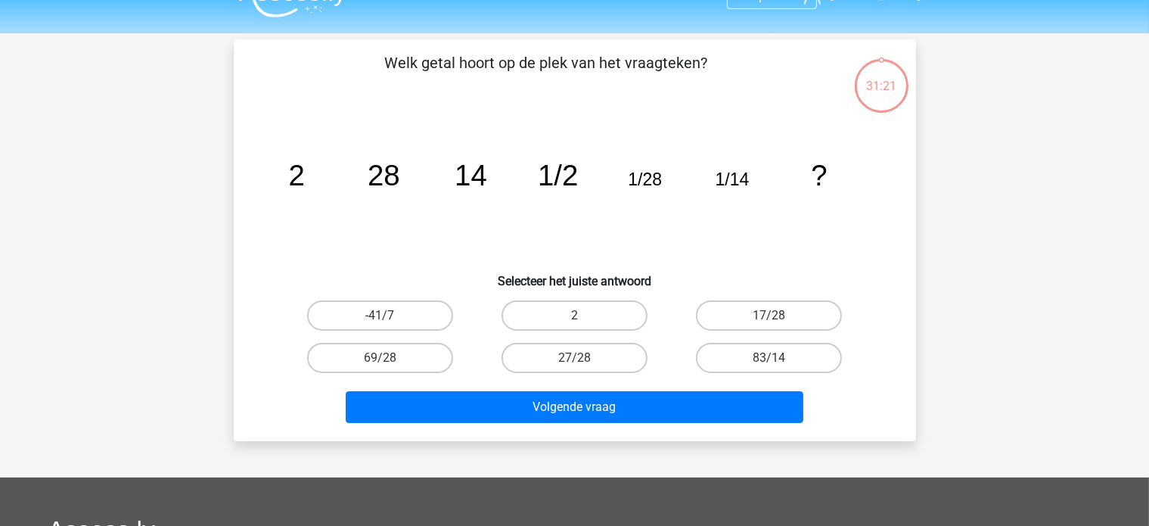
scroll to position [70, 0]
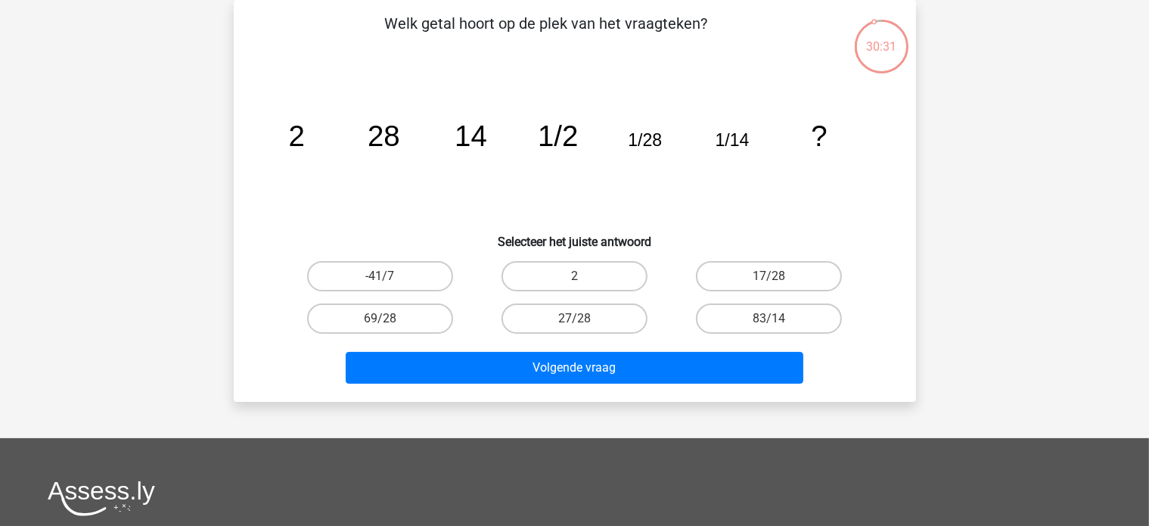
click at [577, 278] on input "2" at bounding box center [579, 281] width 10 height 10
radio input "true"
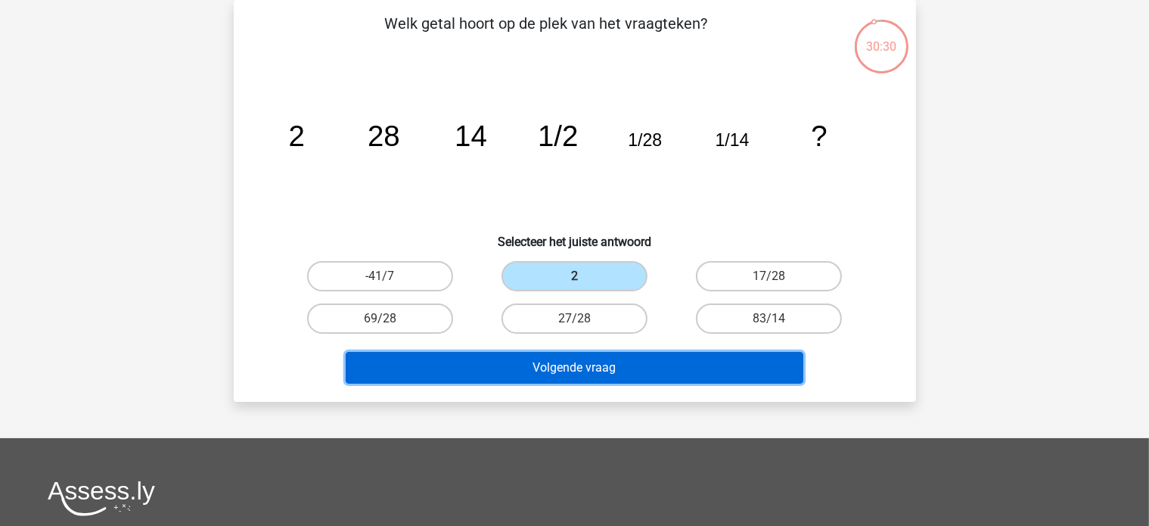
click at [602, 362] on button "Volgende vraag" at bounding box center [575, 368] width 458 height 32
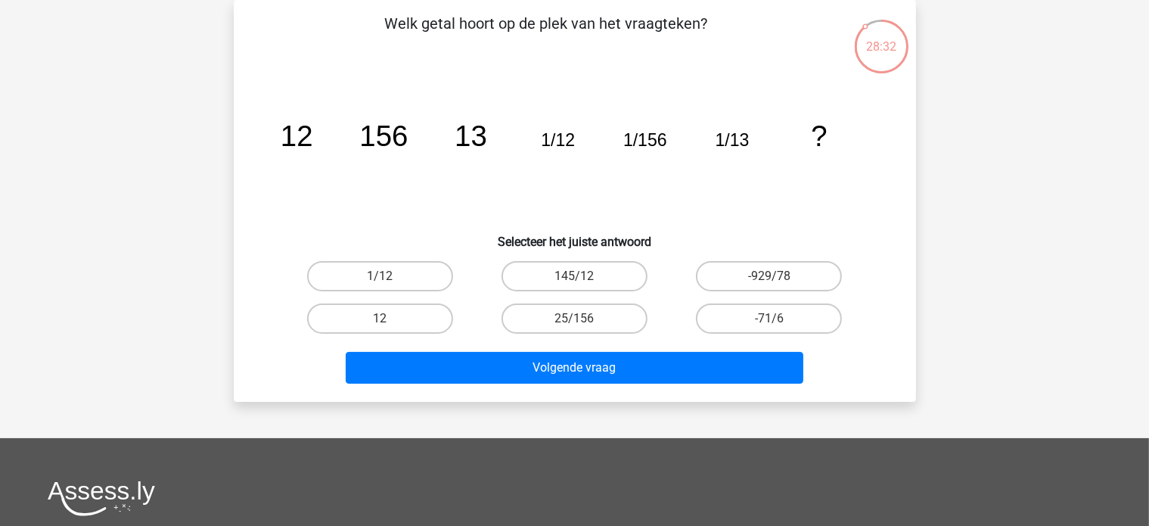
drag, startPoint x: 421, startPoint y: 325, endPoint x: 444, endPoint y: 337, distance: 26.1
click at [421, 325] on label "12" at bounding box center [380, 318] width 146 height 30
click at [390, 325] on input "12" at bounding box center [385, 324] width 10 height 10
radio input "true"
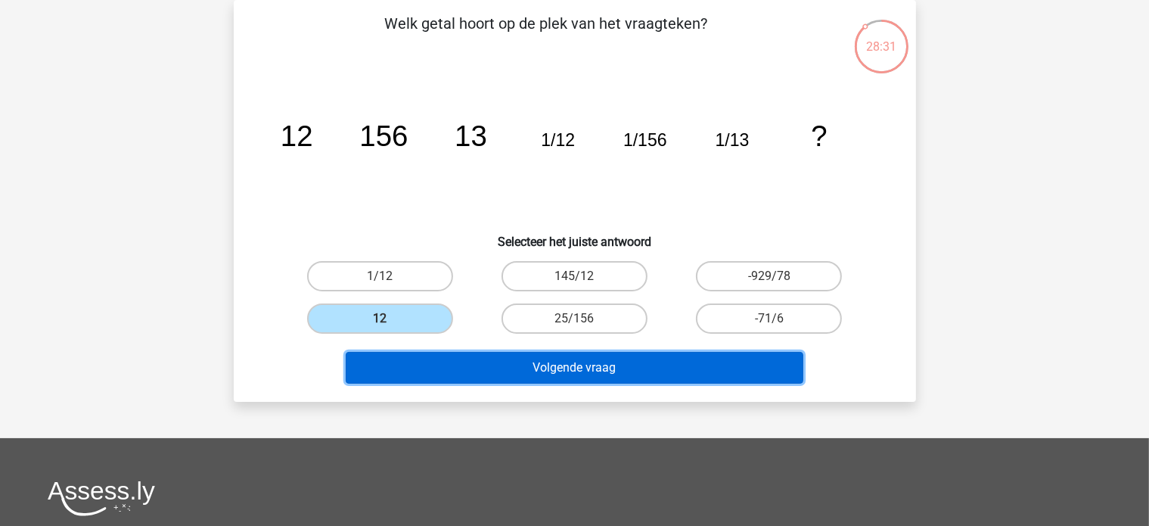
click at [533, 375] on button "Volgende vraag" at bounding box center [575, 368] width 458 height 32
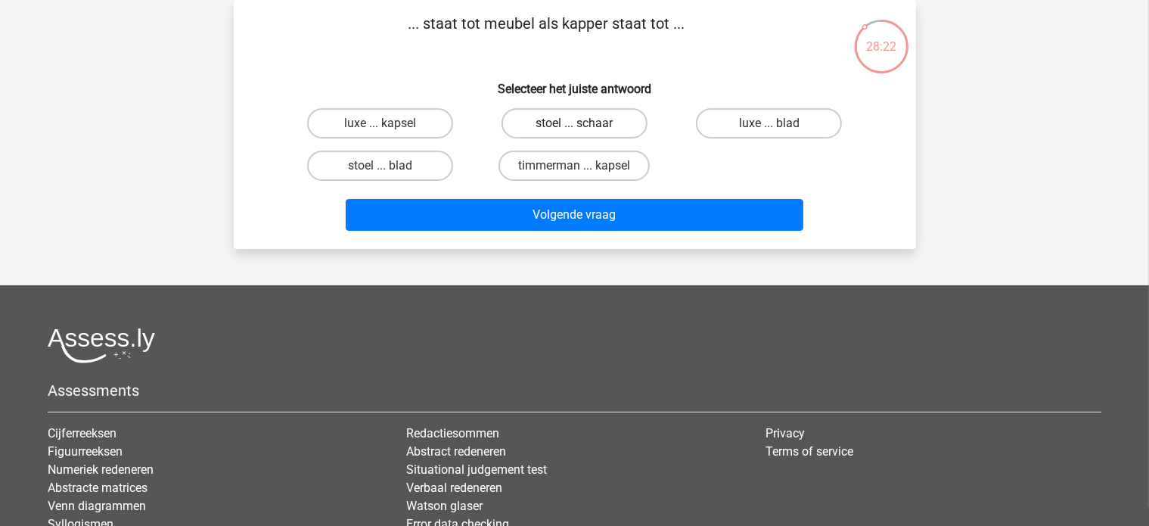
click at [590, 120] on label "stoel ... schaar" at bounding box center [575, 123] width 146 height 30
click at [584, 123] on input "stoel ... schaar" at bounding box center [579, 128] width 10 height 10
radio input "true"
click at [607, 163] on label "timmerman ... kapsel" at bounding box center [574, 166] width 151 height 30
click at [584, 166] on input "timmerman ... kapsel" at bounding box center [579, 171] width 10 height 10
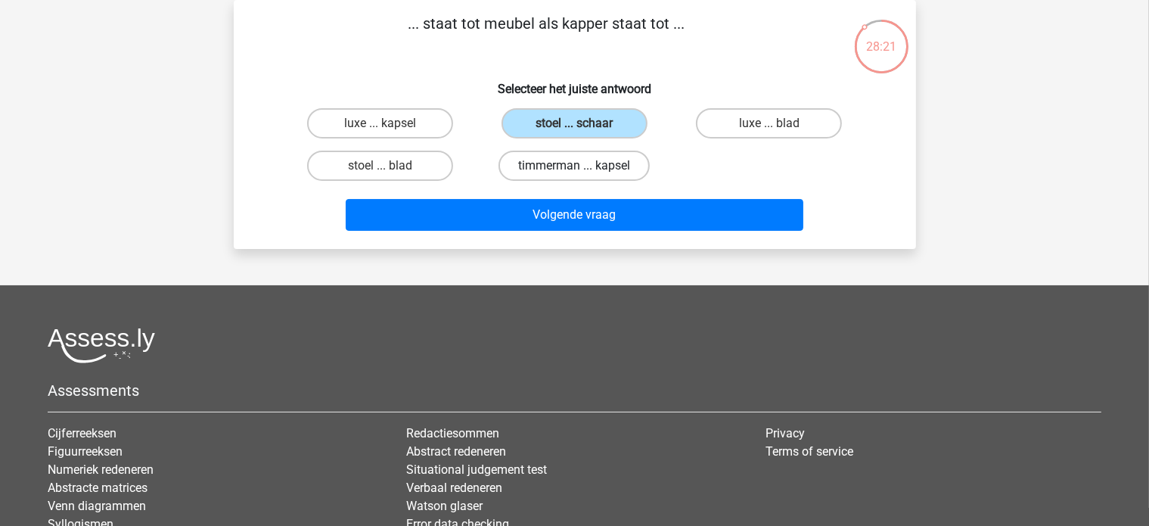
radio input "true"
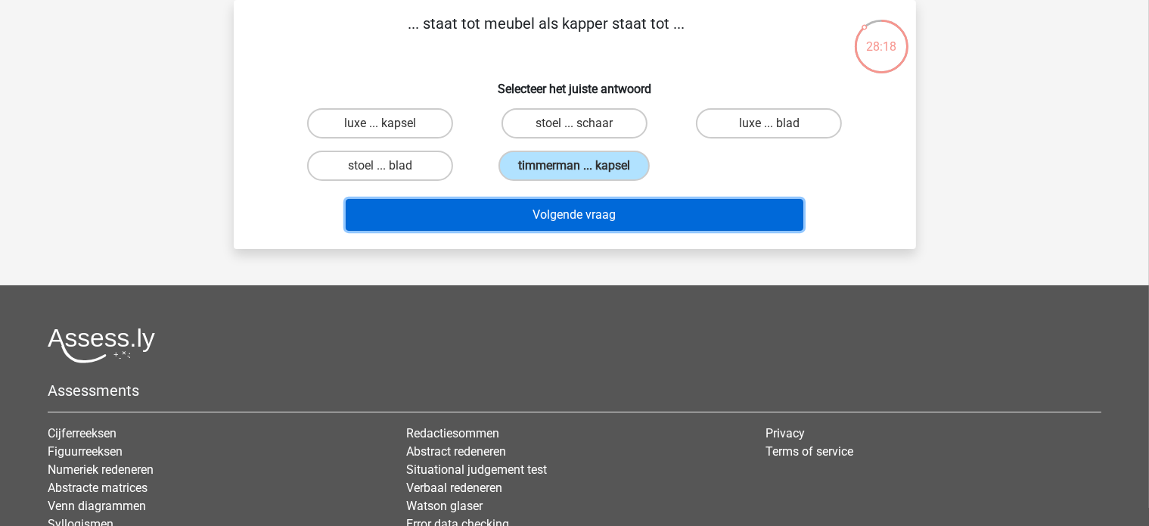
click at [607, 201] on button "Volgende vraag" at bounding box center [575, 215] width 458 height 32
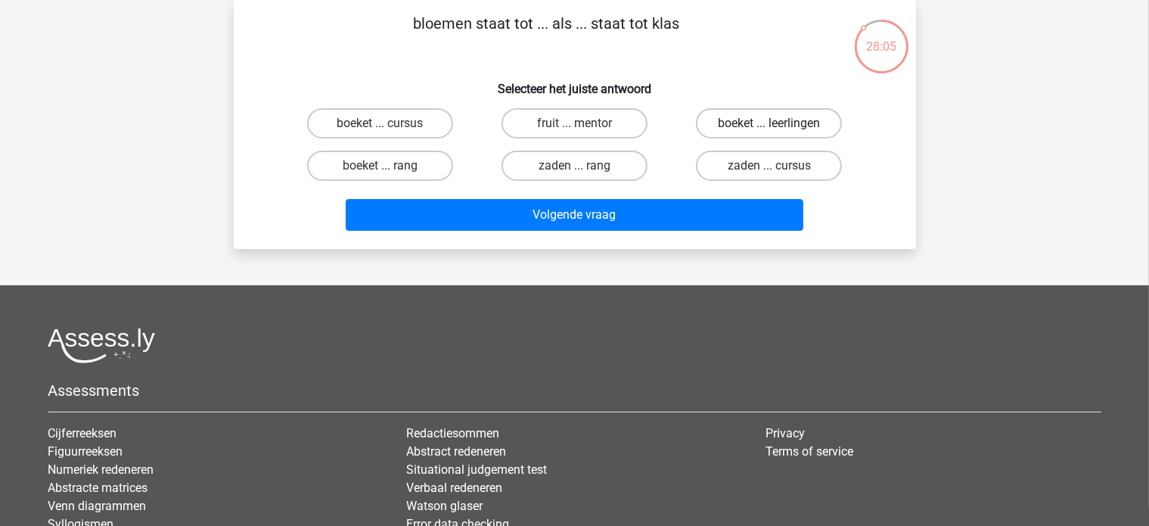
click at [764, 124] on label "boeket ... leerlingen" at bounding box center [769, 123] width 146 height 30
click at [769, 124] on input "boeket ... leerlingen" at bounding box center [774, 128] width 10 height 10
radio input "true"
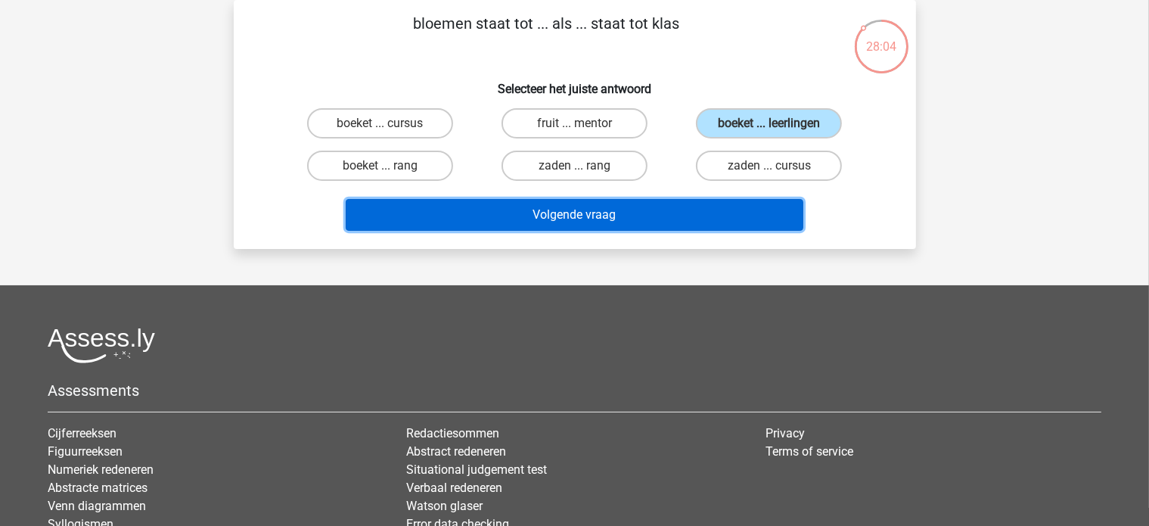
click at [587, 219] on button "Volgende vraag" at bounding box center [575, 215] width 458 height 32
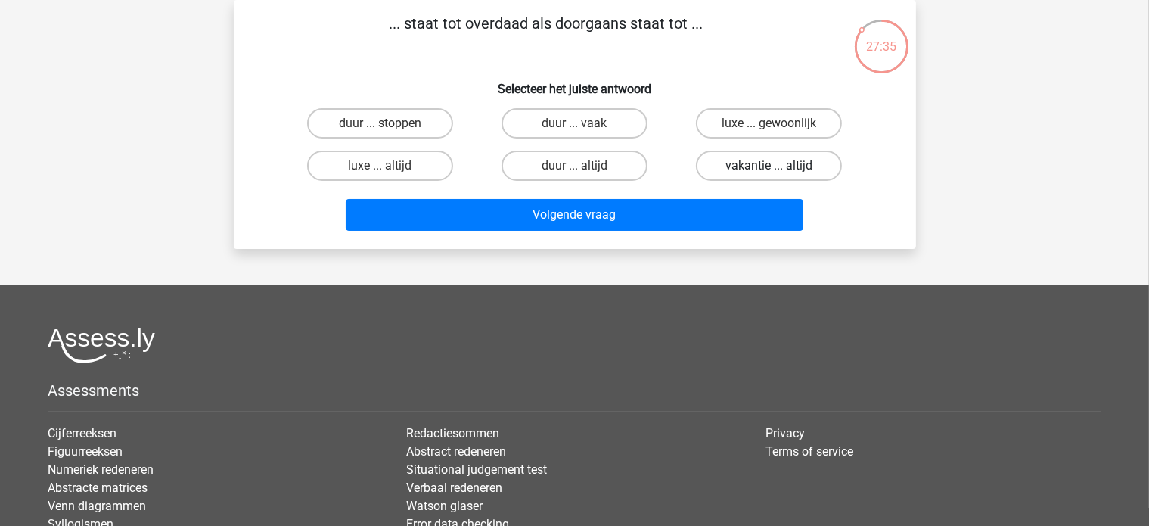
drag, startPoint x: 782, startPoint y: 122, endPoint x: 778, endPoint y: 154, distance: 32.0
click at [781, 122] on label "luxe ... gewoonlijk" at bounding box center [769, 123] width 146 height 30
click at [779, 123] on input "luxe ... gewoonlijk" at bounding box center [774, 128] width 10 height 10
radio input "true"
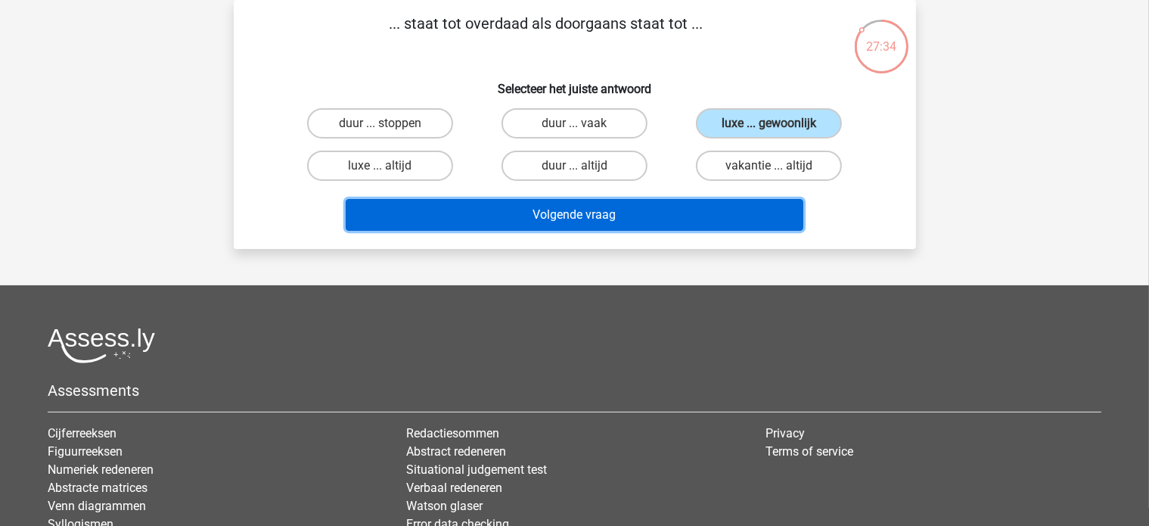
click at [691, 213] on button "Volgende vraag" at bounding box center [575, 215] width 458 height 32
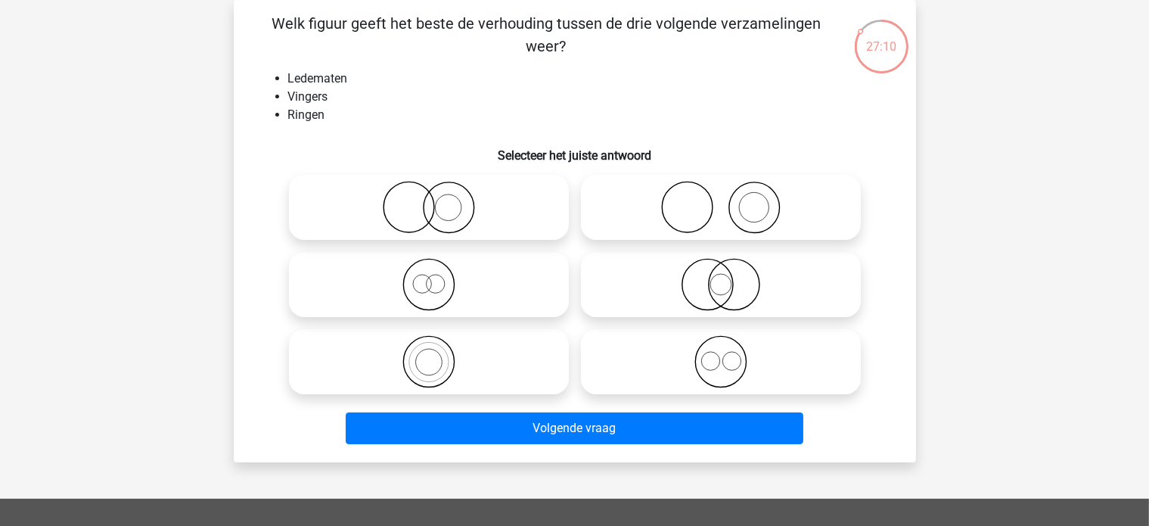
click at [445, 356] on icon at bounding box center [429, 361] width 268 height 53
click at [439, 354] on input "radio" at bounding box center [434, 349] width 10 height 10
radio input "true"
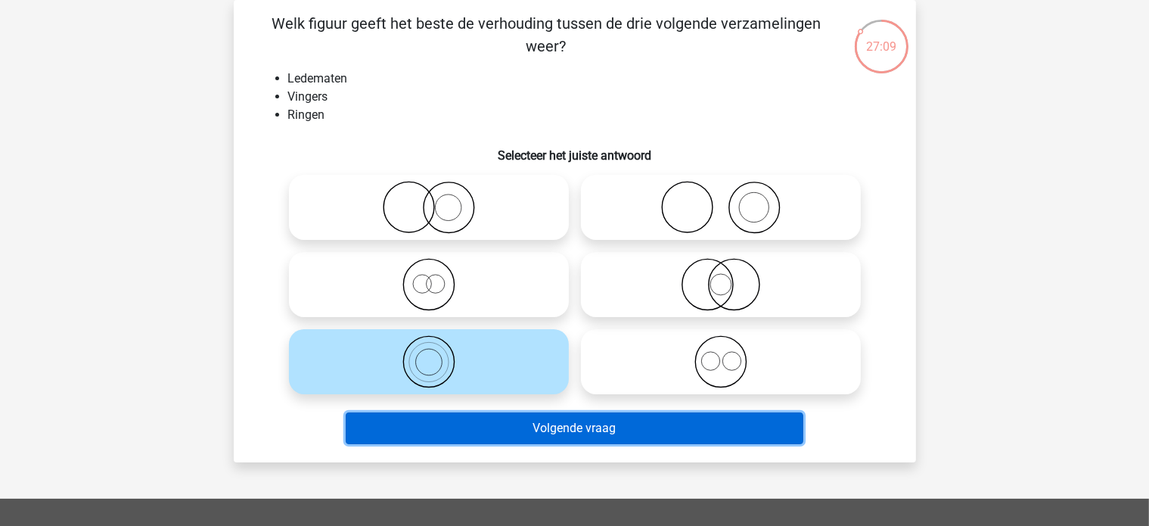
click at [557, 427] on button "Volgende vraag" at bounding box center [575, 428] width 458 height 32
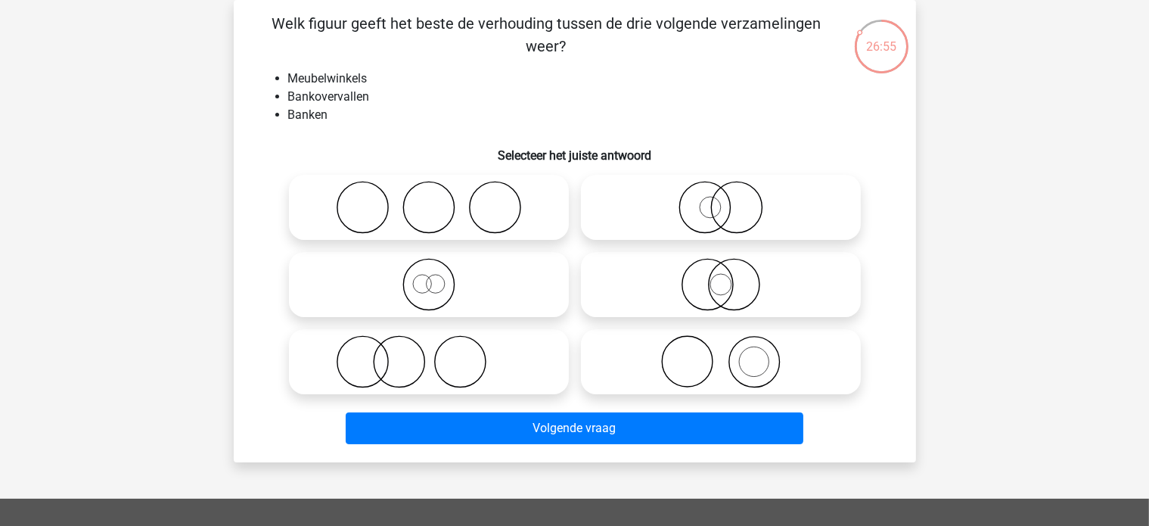
click at [713, 366] on icon at bounding box center [721, 361] width 268 height 53
click at [721, 354] on input "radio" at bounding box center [726, 349] width 10 height 10
radio input "true"
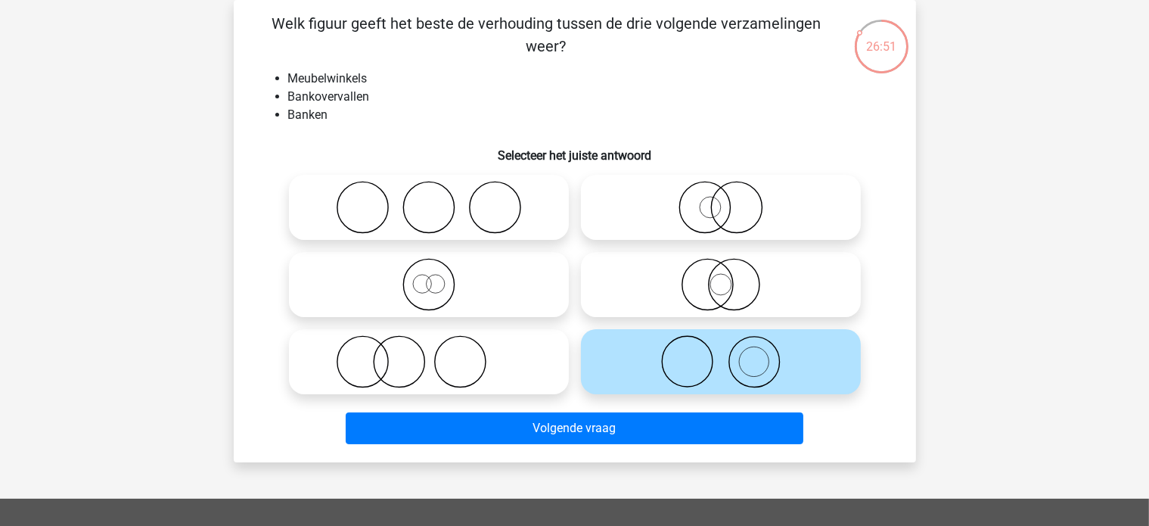
click at [717, 291] on icon at bounding box center [721, 284] width 268 height 53
click at [721, 277] on input "radio" at bounding box center [726, 272] width 10 height 10
radio input "true"
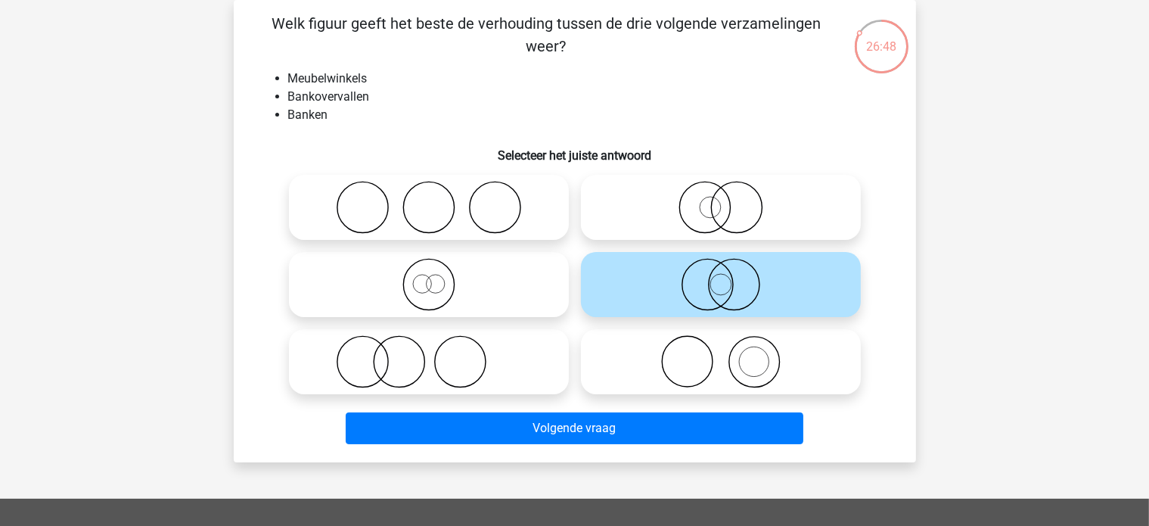
click at [711, 198] on icon at bounding box center [721, 207] width 268 height 53
click at [721, 198] on input "radio" at bounding box center [726, 195] width 10 height 10
radio input "true"
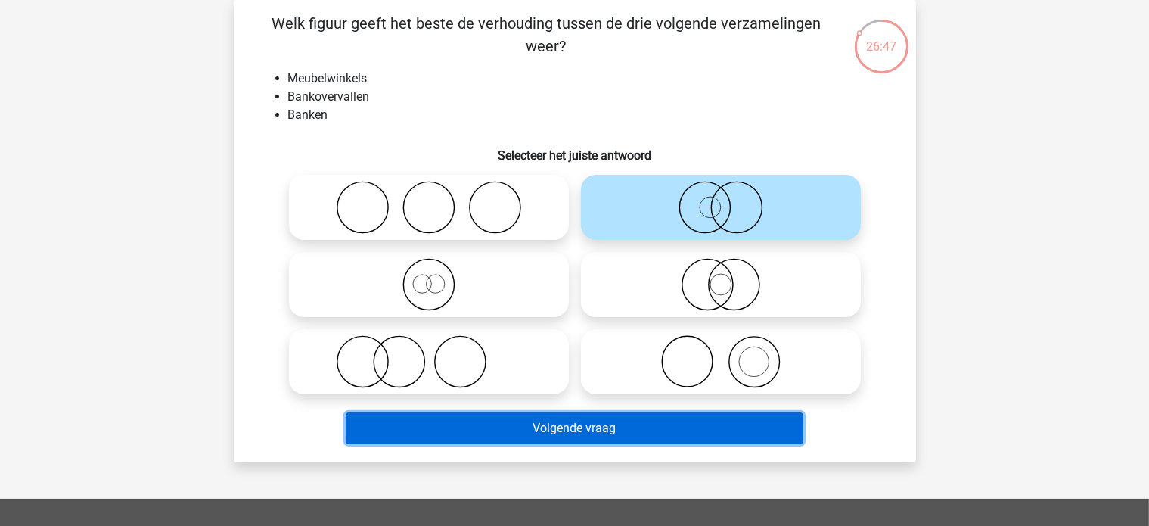
click at [642, 435] on button "Volgende vraag" at bounding box center [575, 428] width 458 height 32
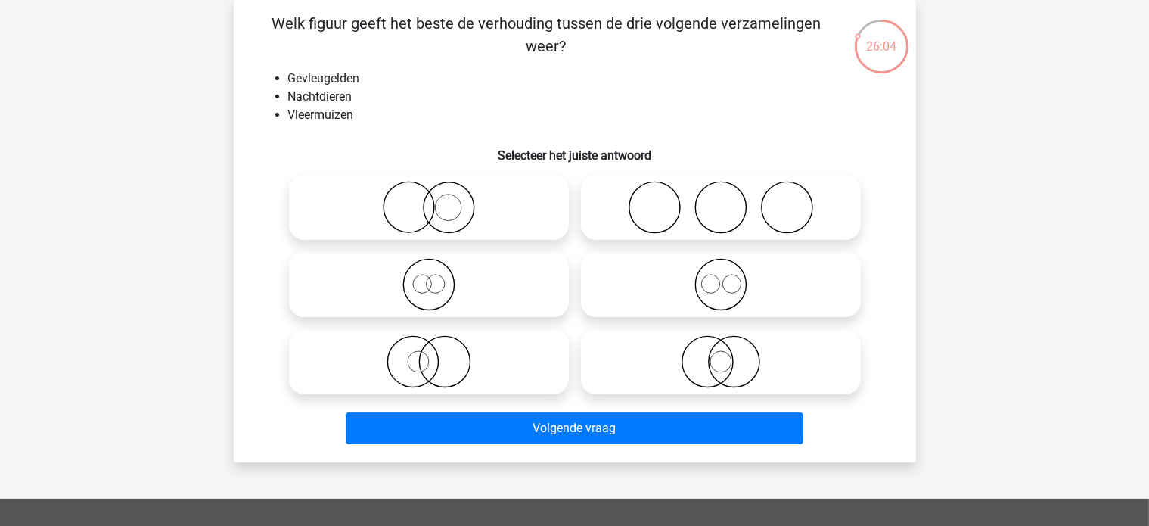
click at [751, 364] on icon at bounding box center [721, 361] width 268 height 53
click at [731, 354] on input "radio" at bounding box center [726, 349] width 10 height 10
radio input "true"
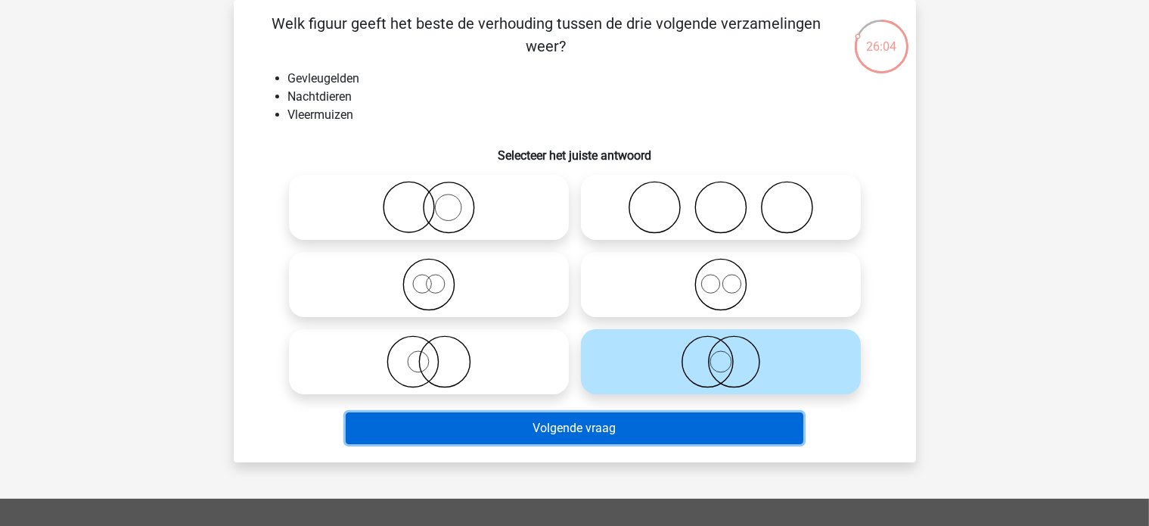
click at [669, 438] on button "Volgende vraag" at bounding box center [575, 428] width 458 height 32
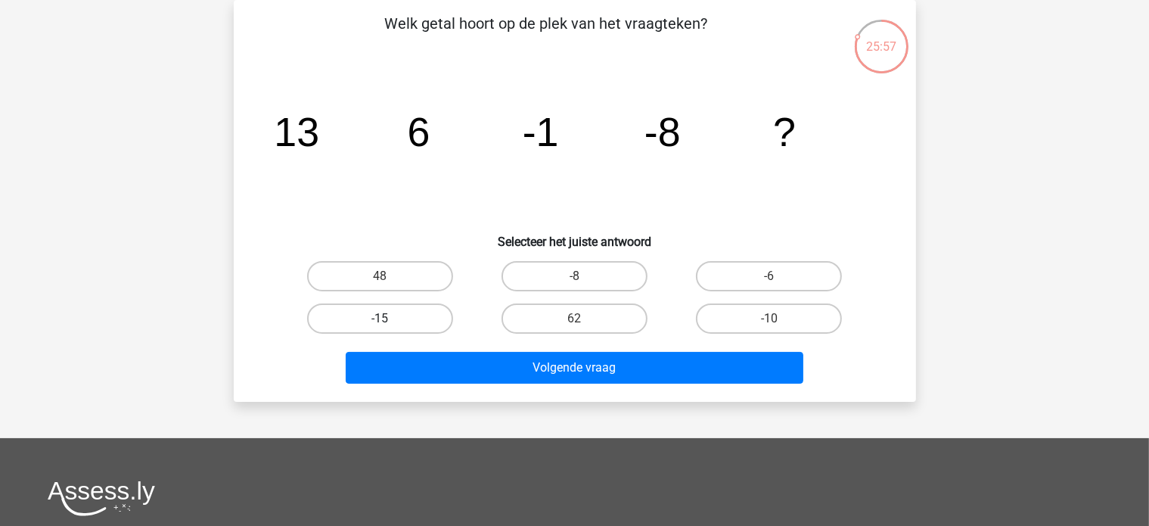
click at [397, 316] on label "-15" at bounding box center [380, 318] width 146 height 30
click at [390, 319] on input "-15" at bounding box center [385, 324] width 10 height 10
radio input "true"
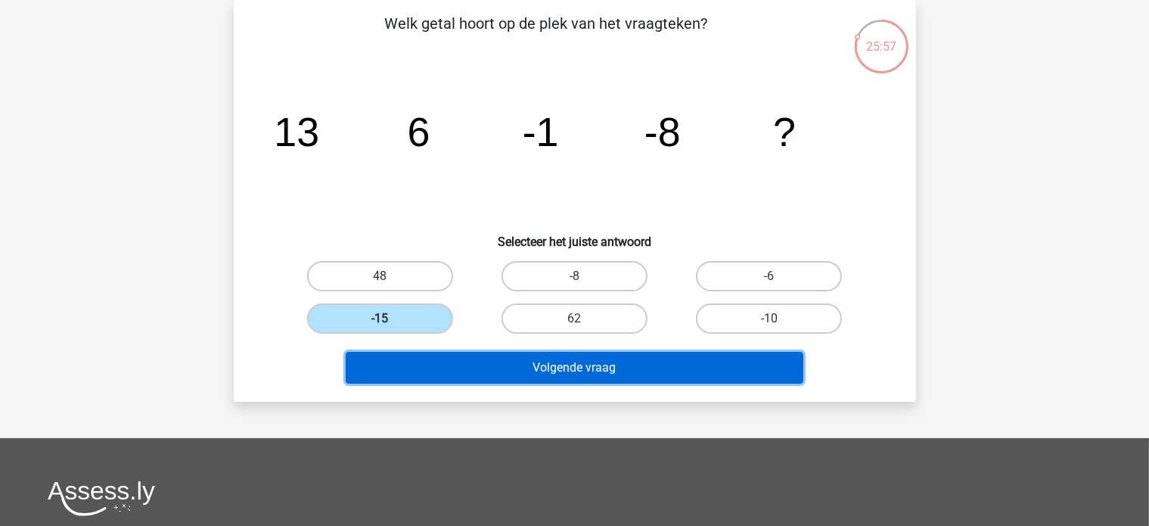
click at [468, 359] on button "Volgende vraag" at bounding box center [575, 368] width 458 height 32
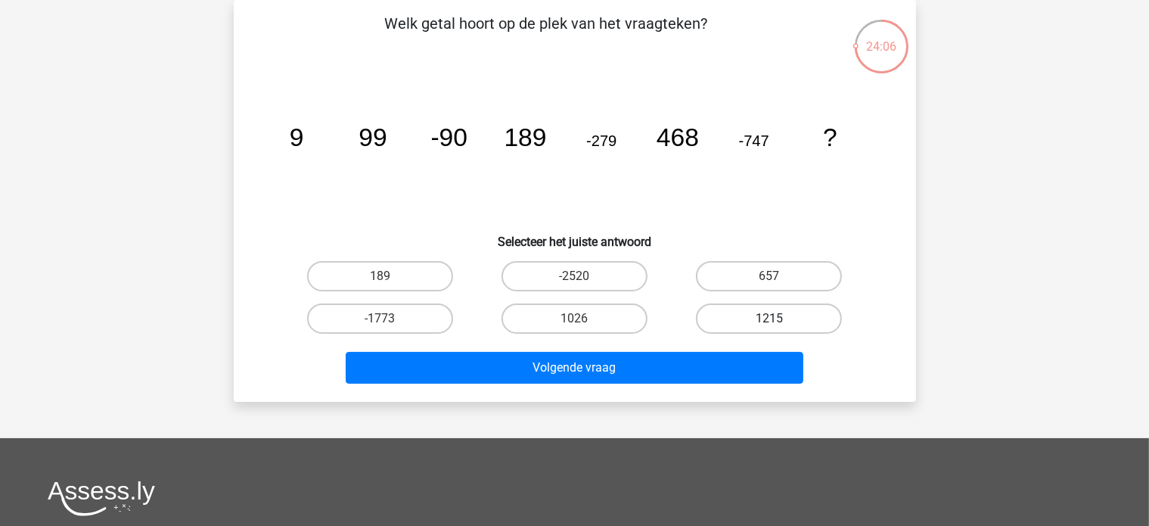
click at [747, 313] on label "1215" at bounding box center [769, 318] width 146 height 30
click at [769, 319] on input "1215" at bounding box center [774, 324] width 10 height 10
radio input "true"
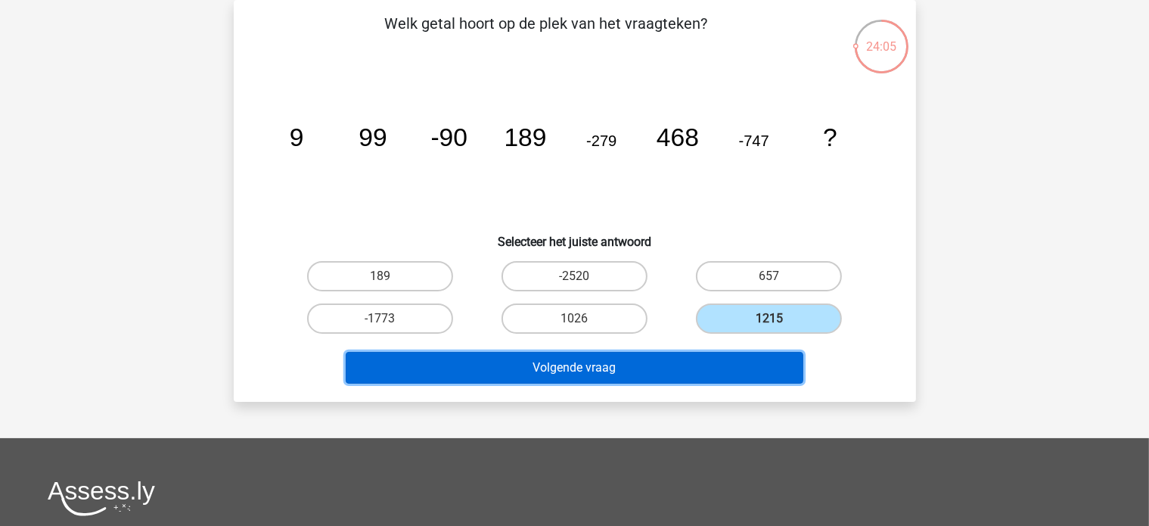
click at [704, 376] on button "Volgende vraag" at bounding box center [575, 368] width 458 height 32
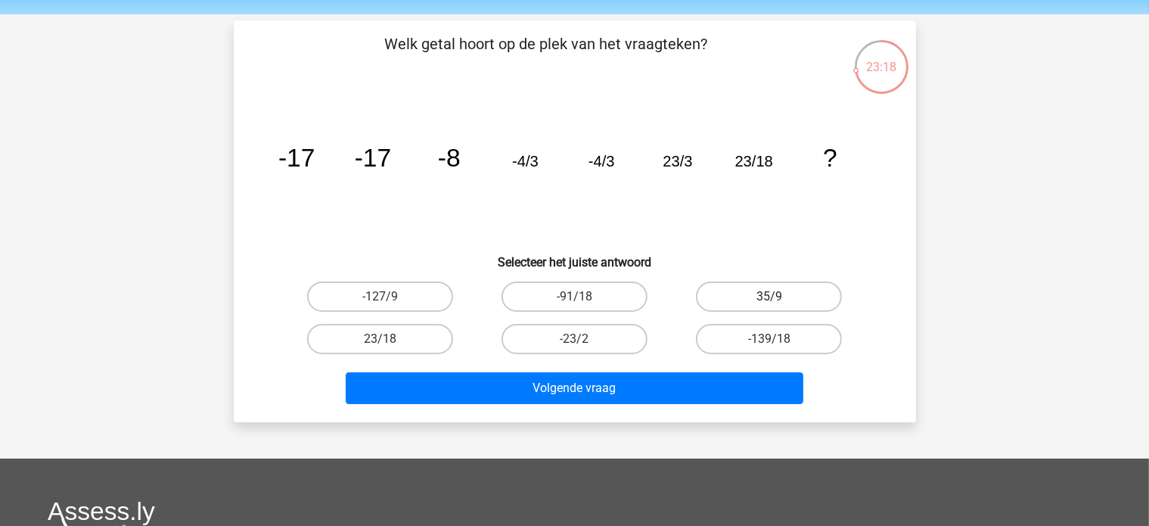
scroll to position [76, 0]
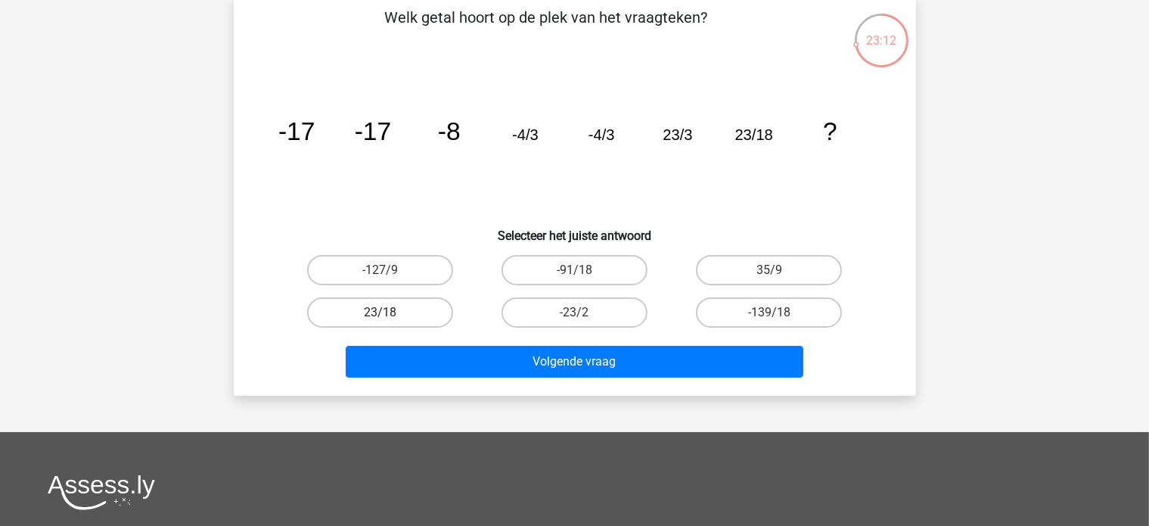
click at [413, 312] on label "23/18" at bounding box center [380, 312] width 146 height 30
click at [390, 312] on input "23/18" at bounding box center [385, 317] width 10 height 10
radio input "true"
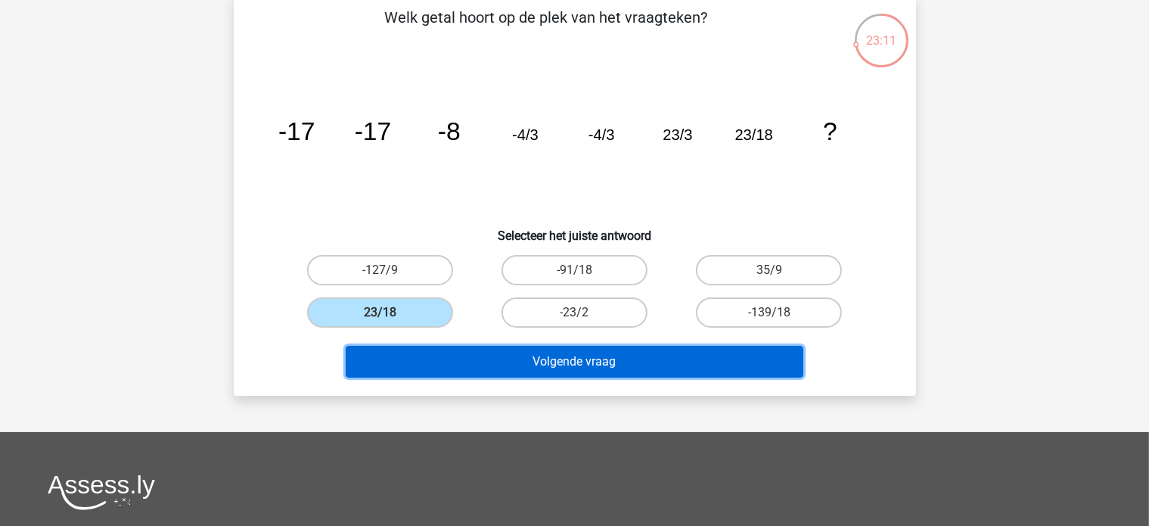
click at [508, 353] on button "Volgende vraag" at bounding box center [575, 362] width 458 height 32
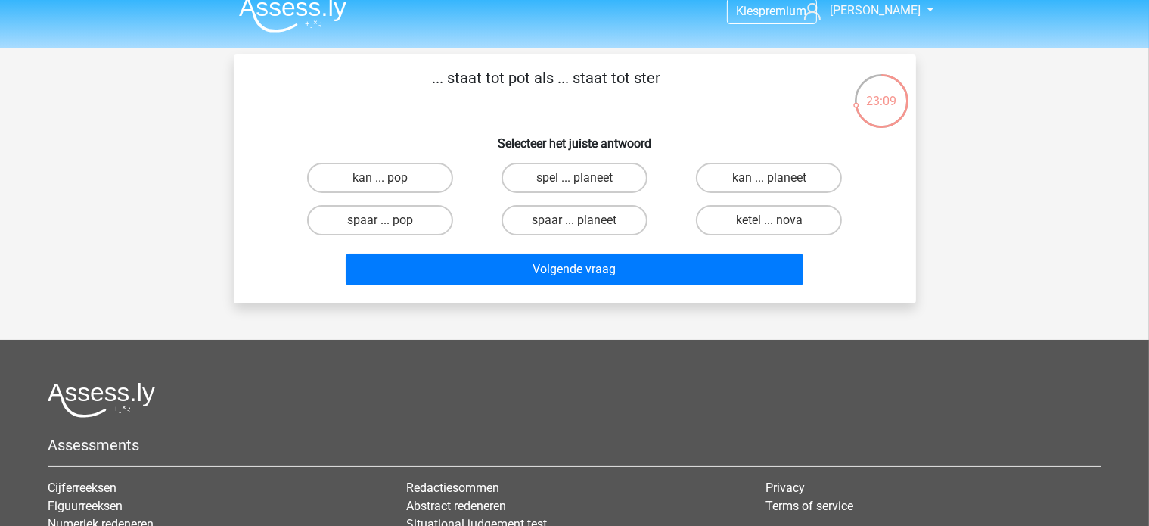
scroll to position [0, 0]
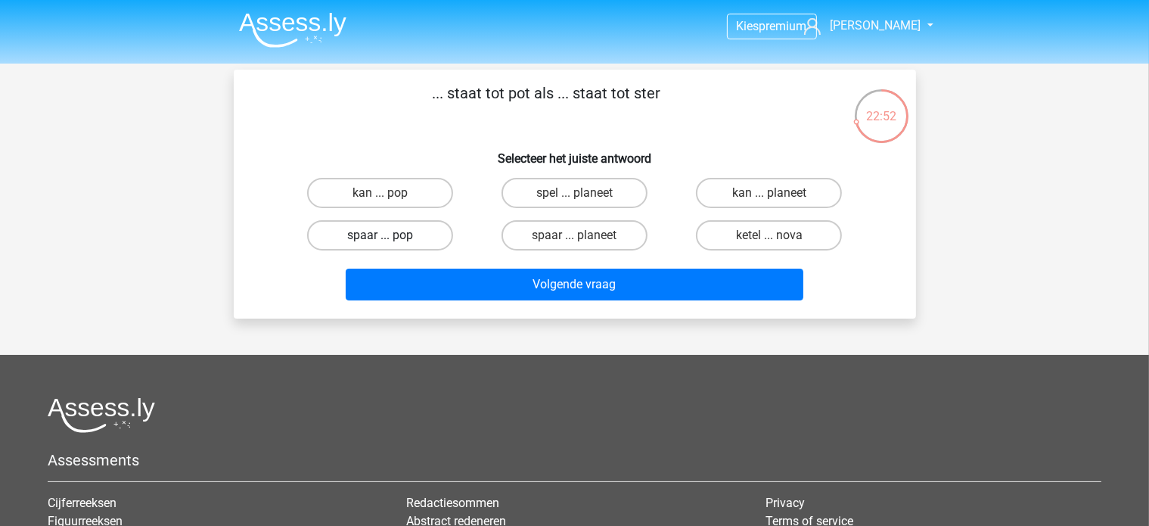
click at [403, 238] on label "spaar ... pop" at bounding box center [380, 235] width 146 height 30
click at [390, 238] on input "spaar ... pop" at bounding box center [385, 240] width 10 height 10
radio input "true"
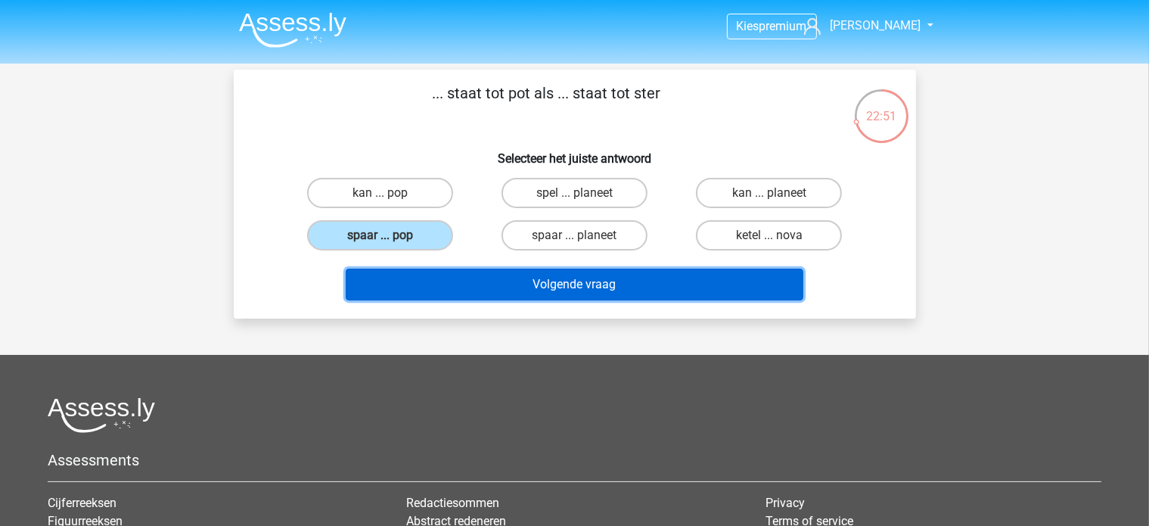
click at [545, 281] on button "Volgende vraag" at bounding box center [575, 285] width 458 height 32
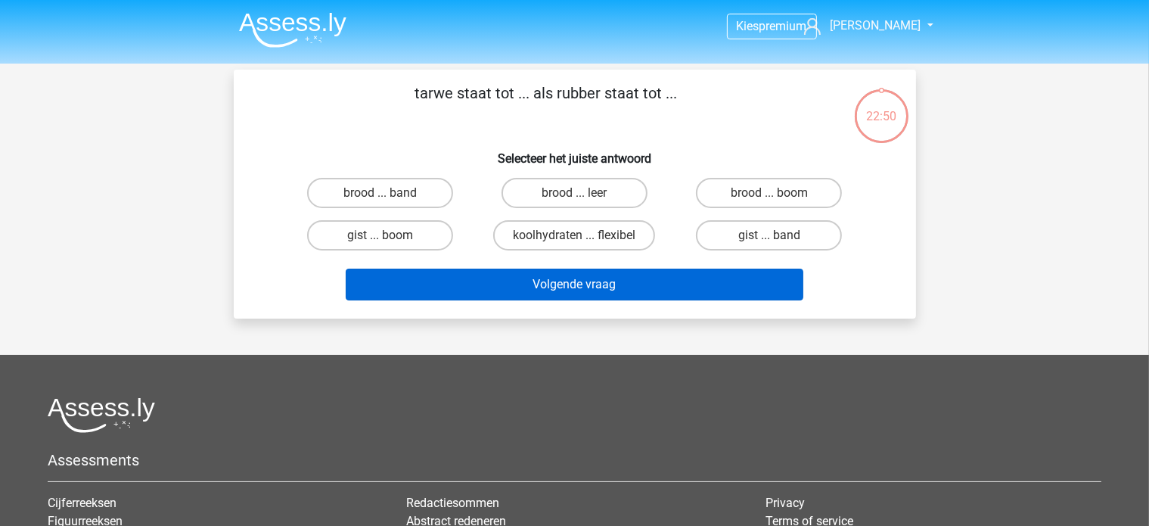
scroll to position [70, 0]
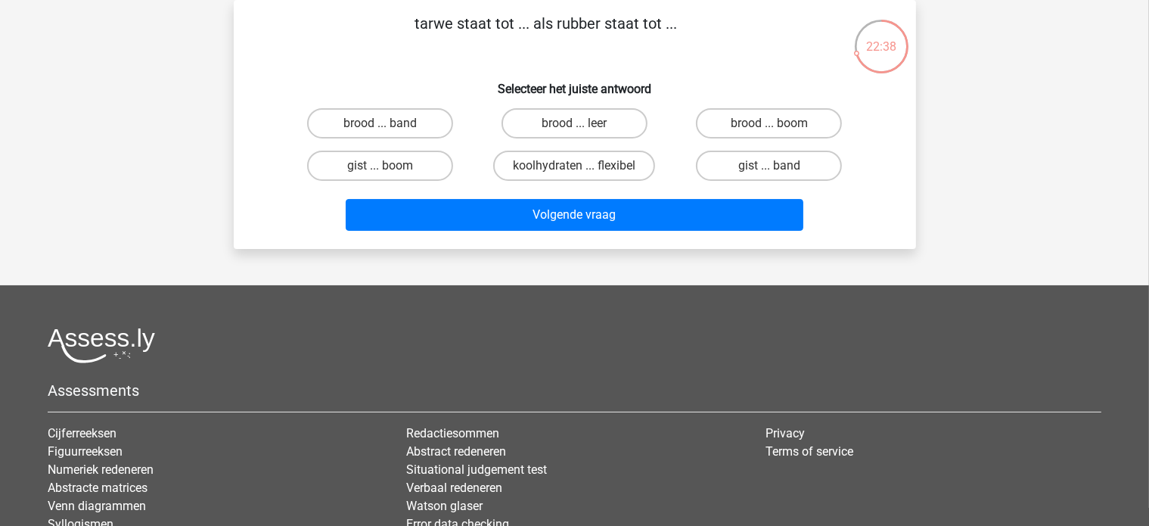
drag, startPoint x: 424, startPoint y: 14, endPoint x: 683, endPoint y: 41, distance: 260.9
click at [683, 41] on p "tarwe staat tot ... als rubber staat tot ..." at bounding box center [546, 34] width 577 height 45
click at [396, 42] on p "tarwe staat tot ... als rubber staat tot ..." at bounding box center [546, 34] width 577 height 45
drag, startPoint x: 418, startPoint y: 27, endPoint x: 701, endPoint y: 26, distance: 283.7
click at [701, 26] on p "tarwe staat tot ... als rubber staat tot ..." at bounding box center [546, 34] width 577 height 45
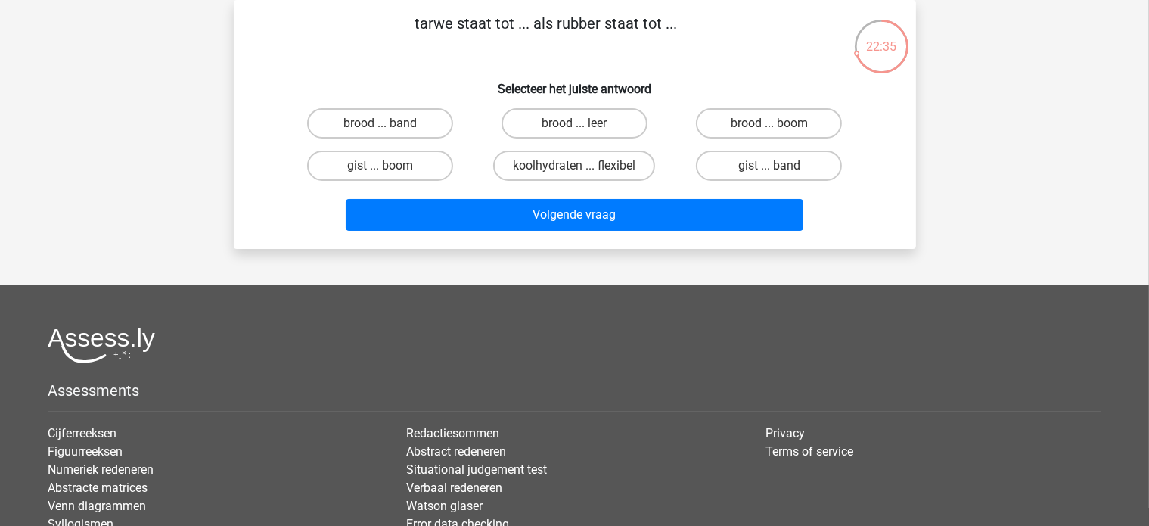
copy p "tarwe staat tot ... als rubber staat tot ..."
click at [417, 117] on label "brood ... band" at bounding box center [380, 123] width 146 height 30
click at [390, 123] on input "brood ... band" at bounding box center [385, 128] width 10 height 10
radio input "true"
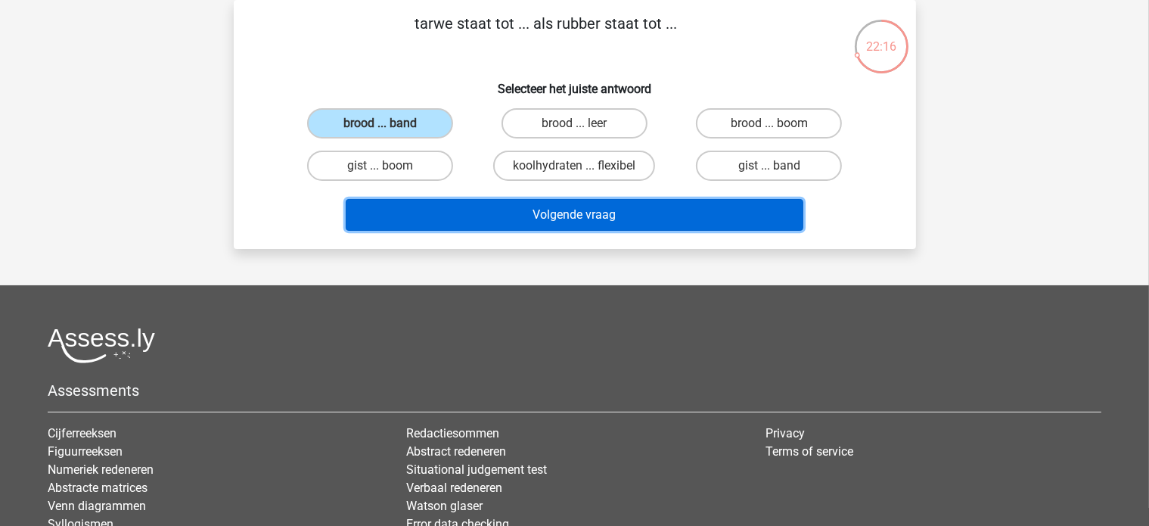
click at [510, 208] on button "Volgende vraag" at bounding box center [575, 215] width 458 height 32
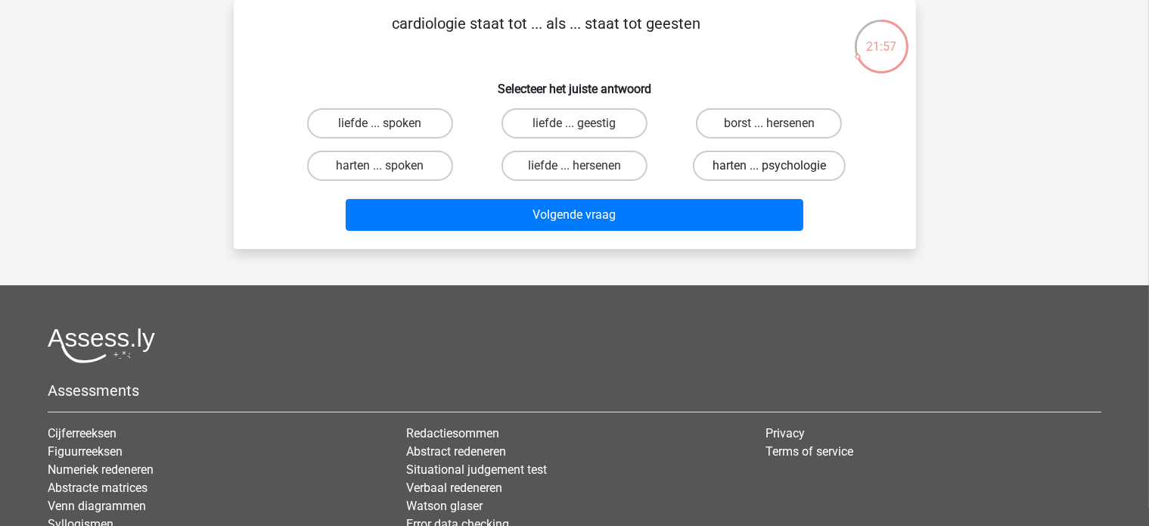
click at [756, 167] on label "harten ... psychologie" at bounding box center [769, 166] width 153 height 30
click at [769, 167] on input "harten ... psychologie" at bounding box center [774, 171] width 10 height 10
radio input "true"
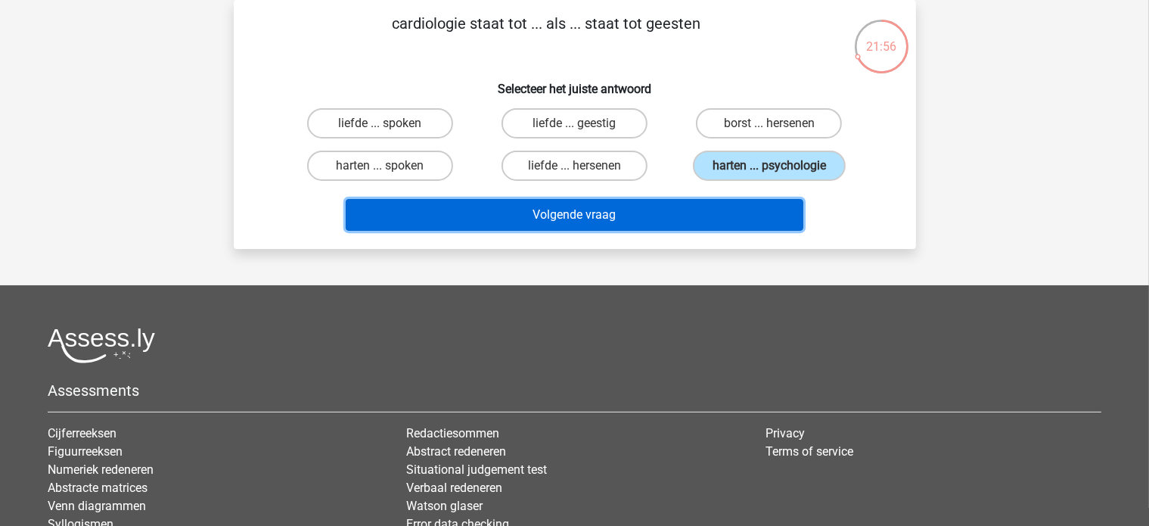
click at [706, 208] on button "Volgende vraag" at bounding box center [575, 215] width 458 height 32
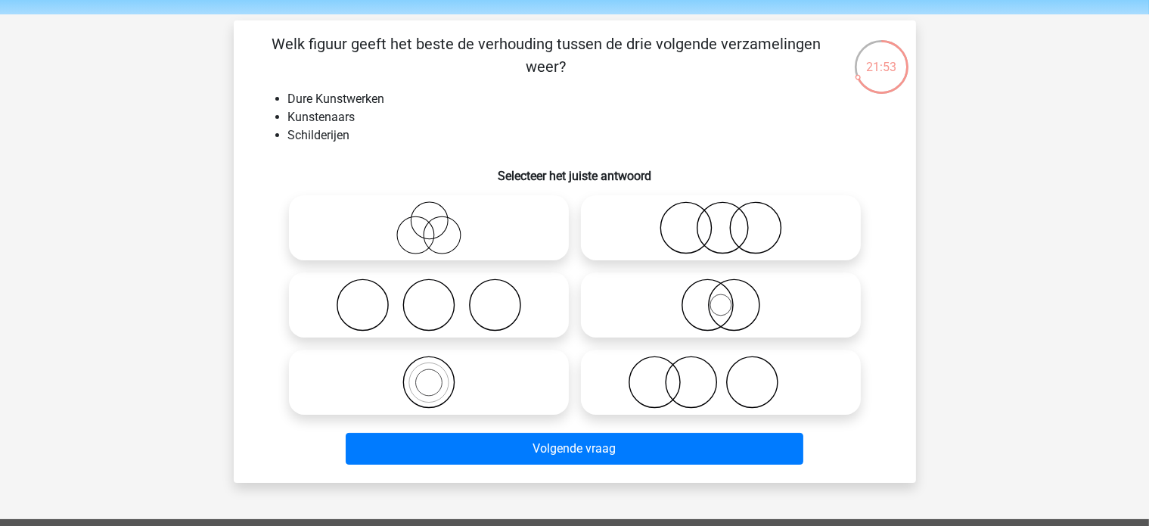
scroll to position [76, 0]
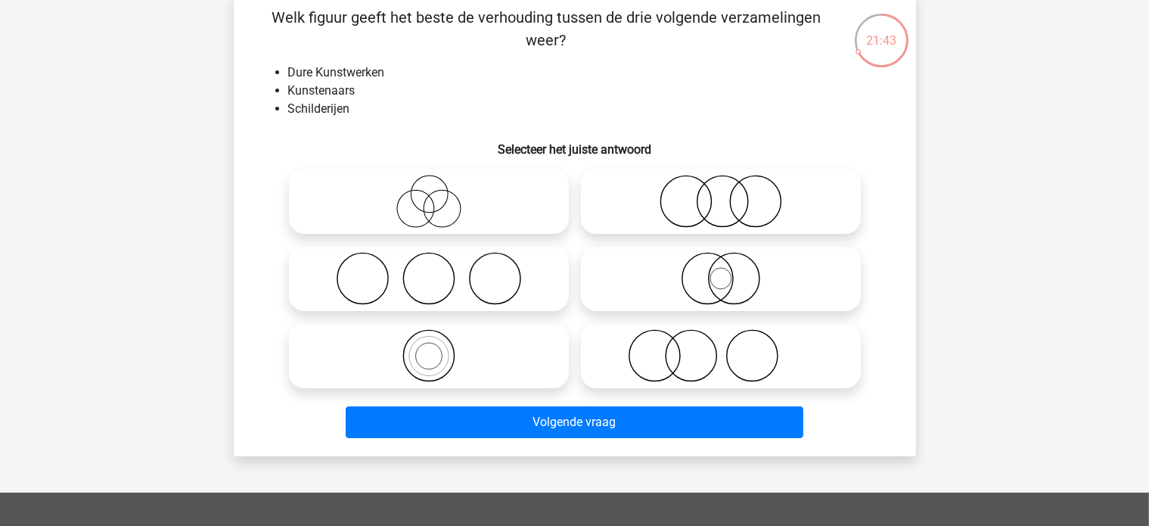
click at [672, 348] on icon at bounding box center [721, 355] width 268 height 53
click at [721, 348] on input "radio" at bounding box center [726, 343] width 10 height 10
radio input "true"
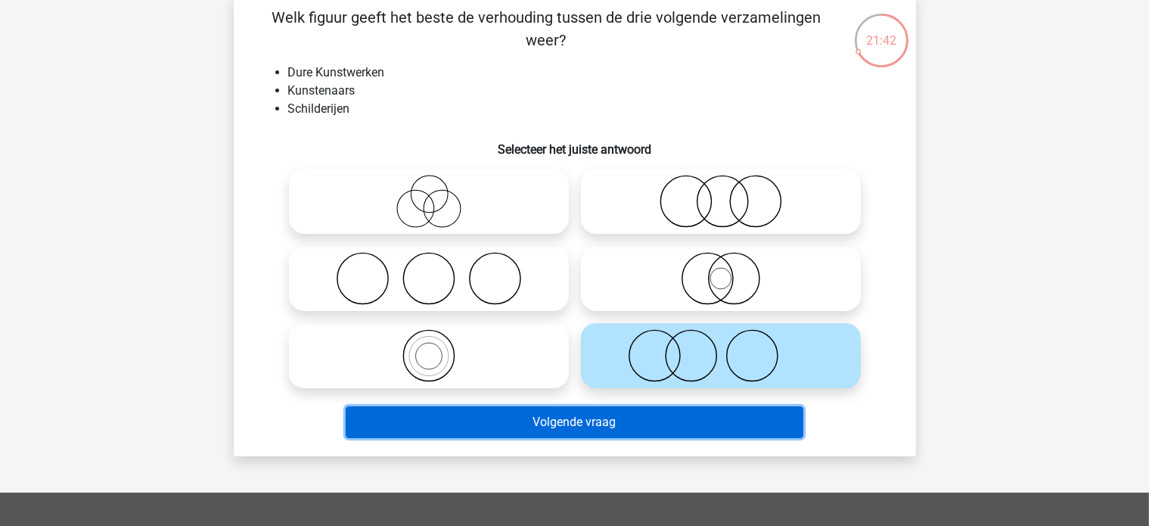
click at [634, 415] on button "Volgende vraag" at bounding box center [575, 422] width 458 height 32
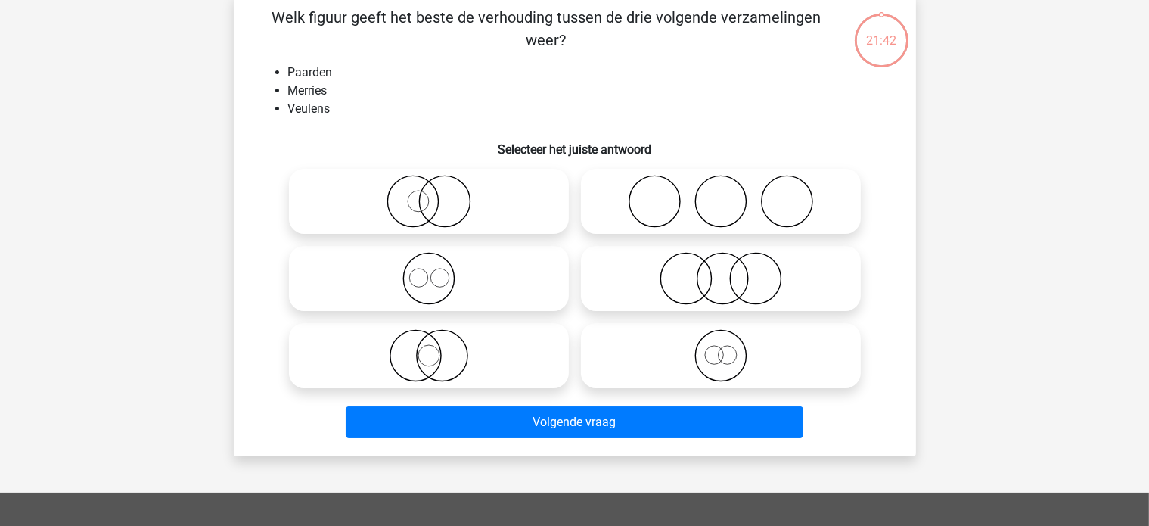
scroll to position [70, 0]
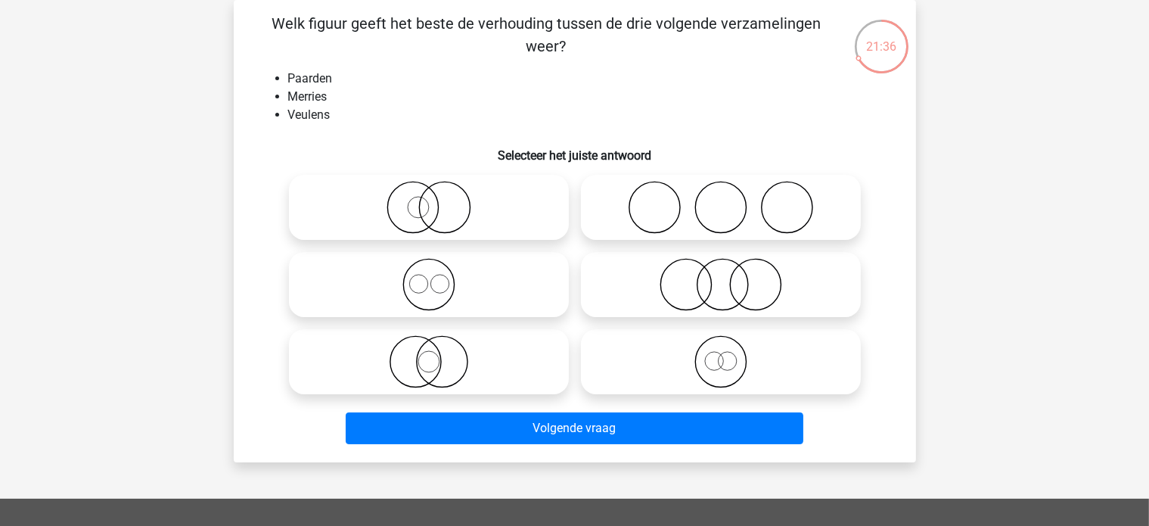
click at [776, 286] on icon at bounding box center [721, 284] width 268 height 53
click at [731, 277] on input "radio" at bounding box center [726, 272] width 10 height 10
radio input "true"
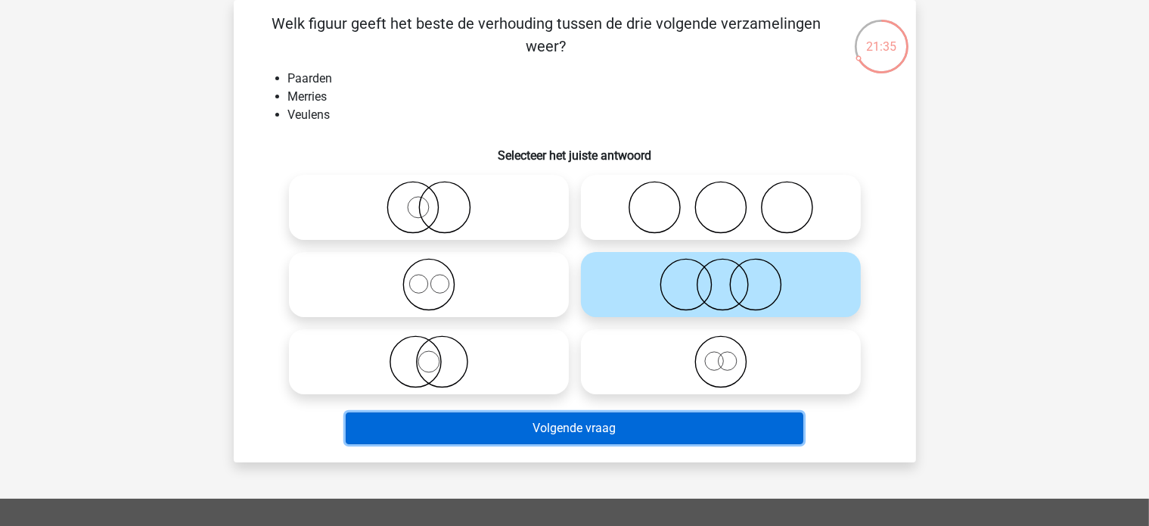
click at [626, 427] on button "Volgende vraag" at bounding box center [575, 428] width 458 height 32
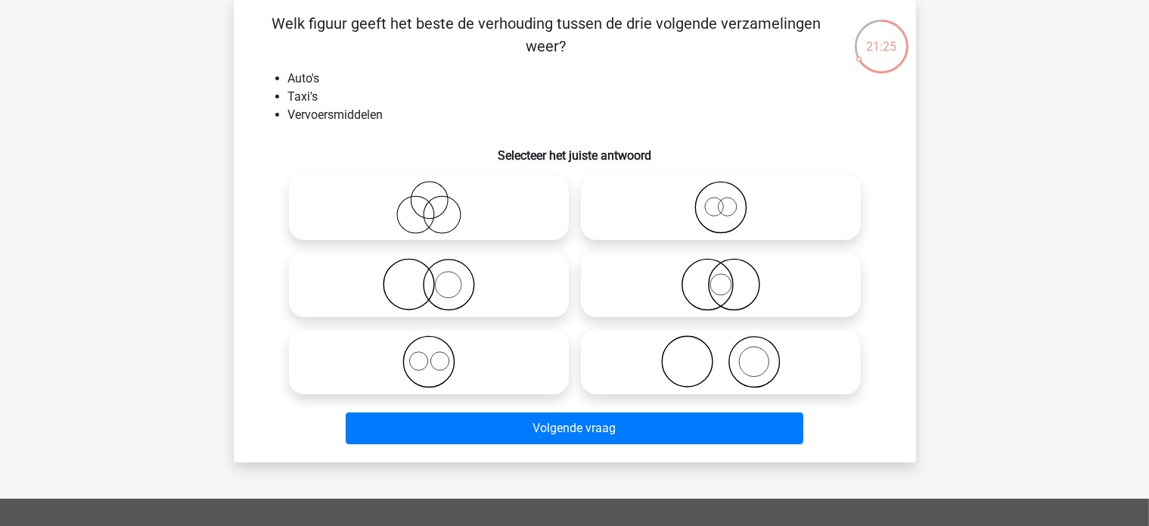
click at [450, 286] on icon at bounding box center [429, 284] width 268 height 53
click at [439, 277] on input "radio" at bounding box center [434, 272] width 10 height 10
radio input "true"
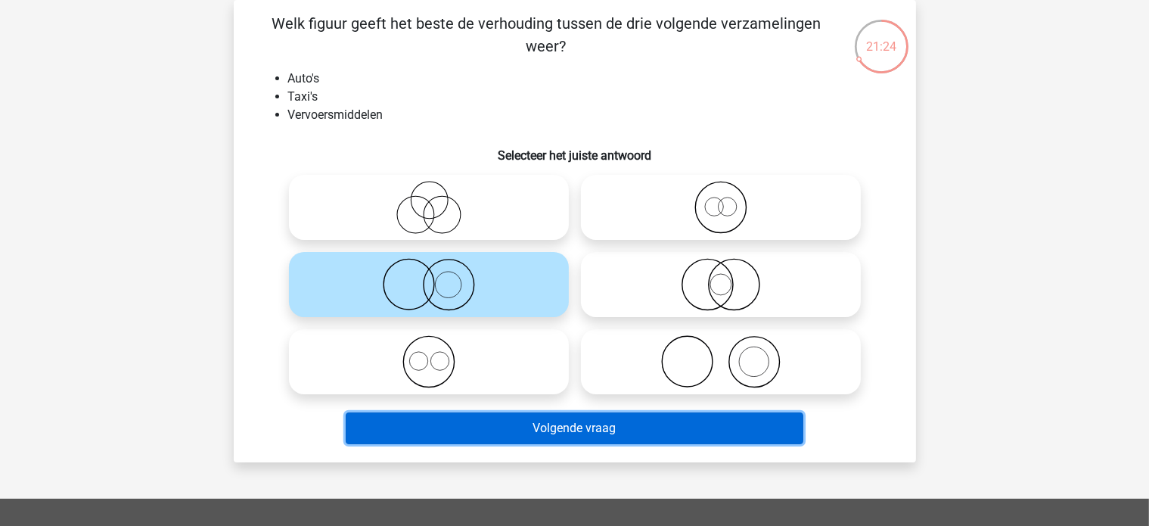
click at [533, 431] on button "Volgende vraag" at bounding box center [575, 428] width 458 height 32
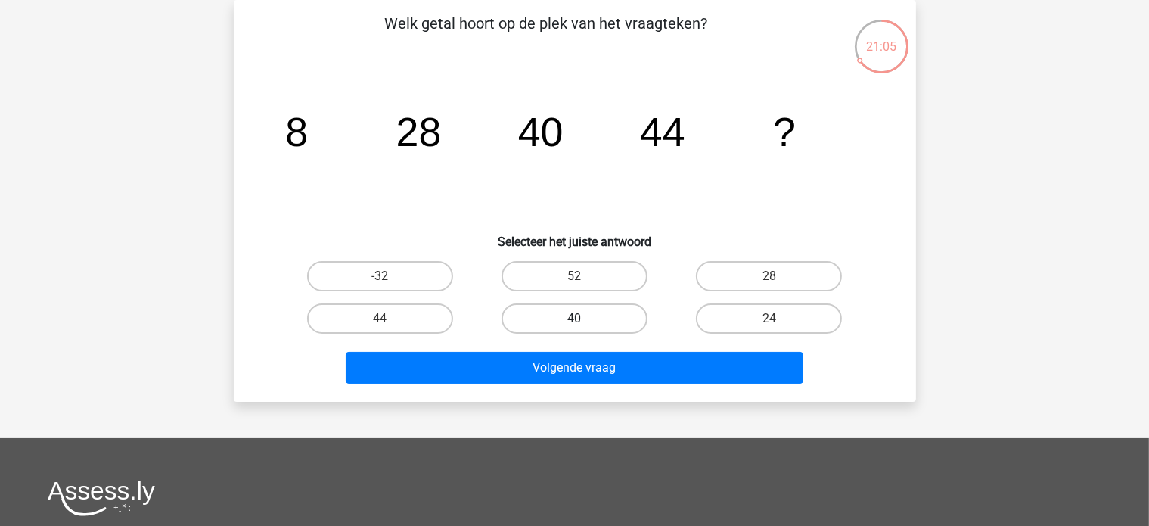
click at [606, 321] on label "40" at bounding box center [575, 318] width 146 height 30
click at [584, 321] on input "40" at bounding box center [579, 324] width 10 height 10
radio input "true"
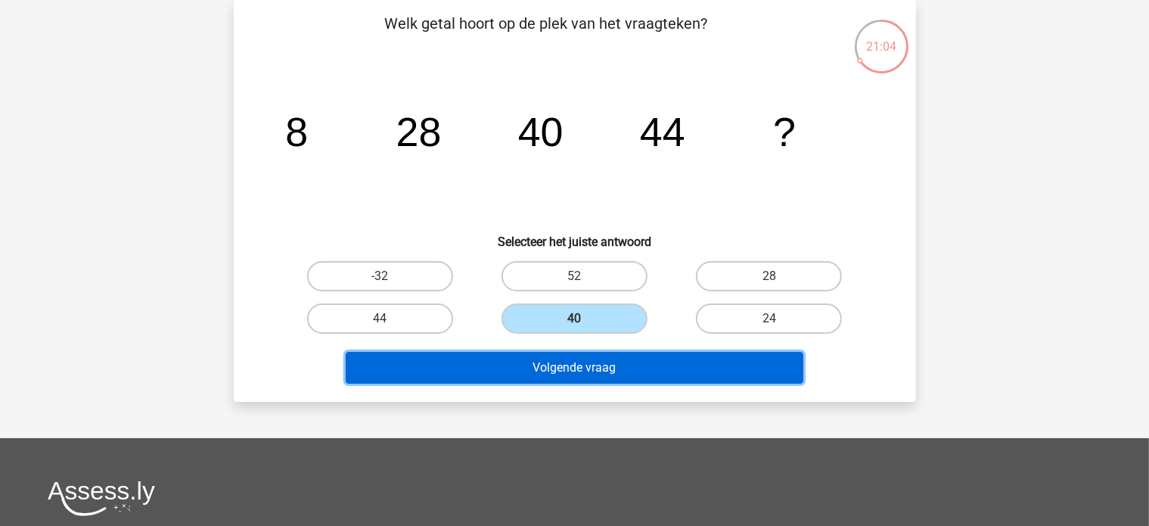
click at [599, 371] on button "Volgende vraag" at bounding box center [575, 368] width 458 height 32
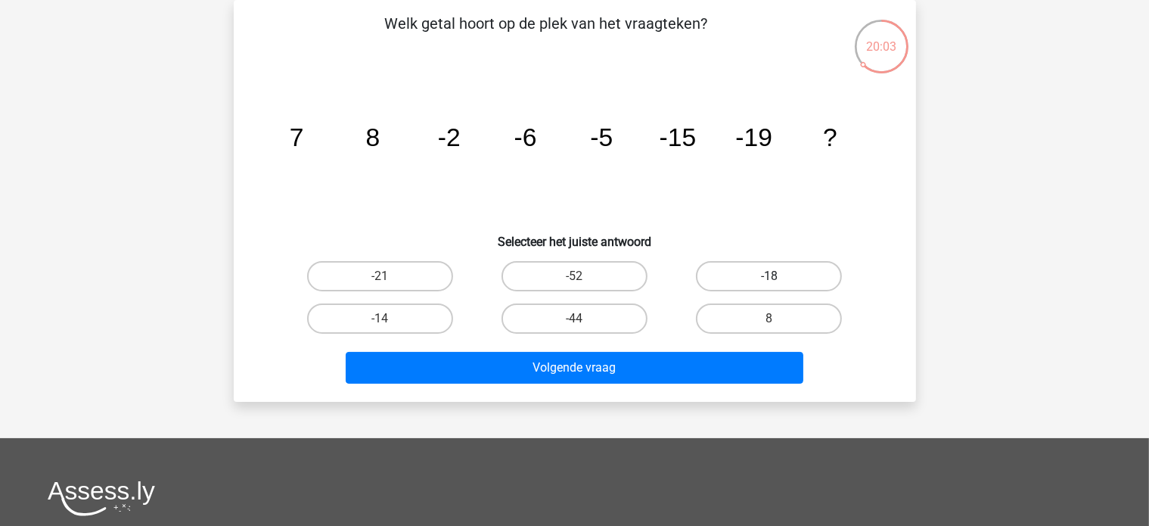
click at [745, 266] on label "-18" at bounding box center [769, 276] width 146 height 30
click at [769, 276] on input "-18" at bounding box center [774, 281] width 10 height 10
radio input "true"
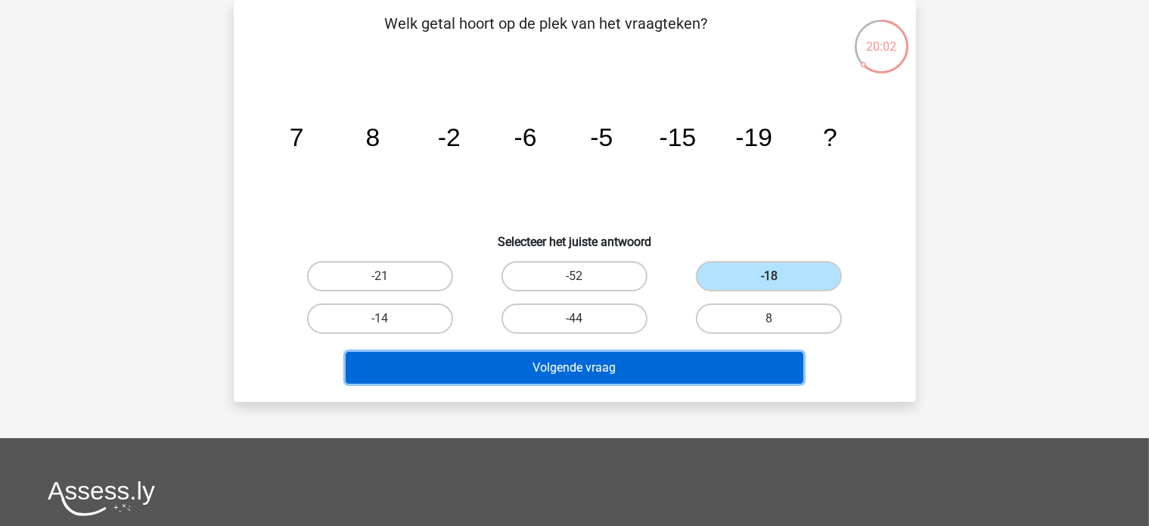
click at [524, 368] on button "Volgende vraag" at bounding box center [575, 368] width 458 height 32
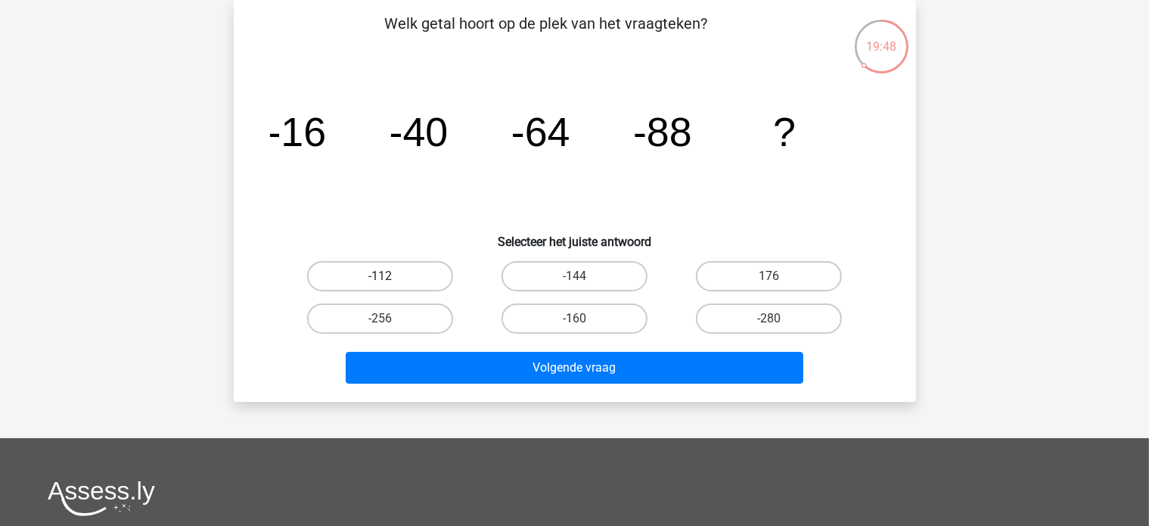
click at [409, 272] on label "-112" at bounding box center [380, 276] width 146 height 30
click at [390, 276] on input "-112" at bounding box center [385, 281] width 10 height 10
radio input "true"
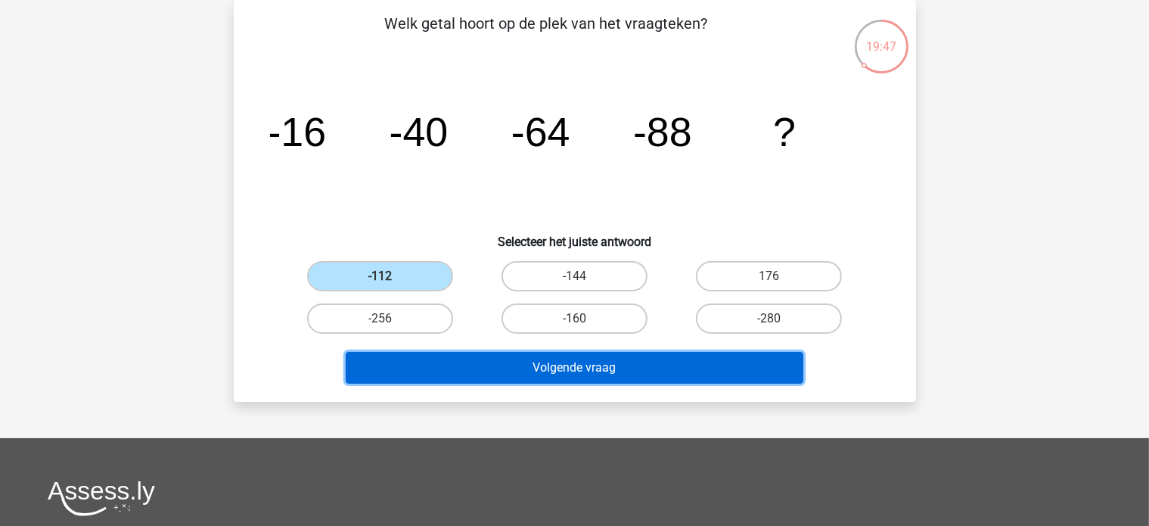
click at [495, 363] on button "Volgende vraag" at bounding box center [575, 368] width 458 height 32
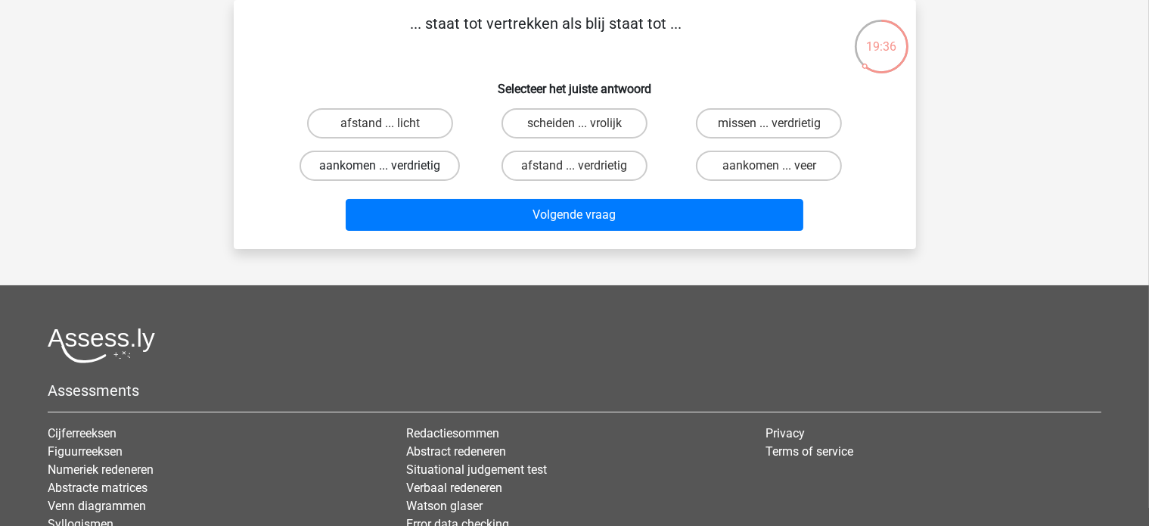
click at [387, 163] on label "aankomen ... verdrietig" at bounding box center [380, 166] width 160 height 30
click at [387, 166] on input "aankomen ... verdrietig" at bounding box center [385, 171] width 10 height 10
radio input "true"
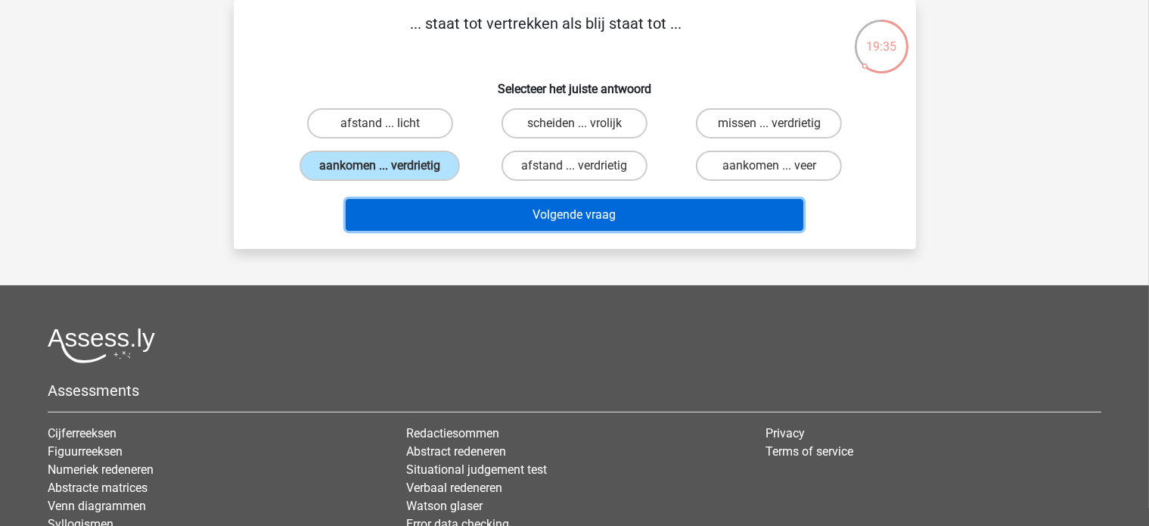
click at [499, 211] on button "Volgende vraag" at bounding box center [575, 215] width 458 height 32
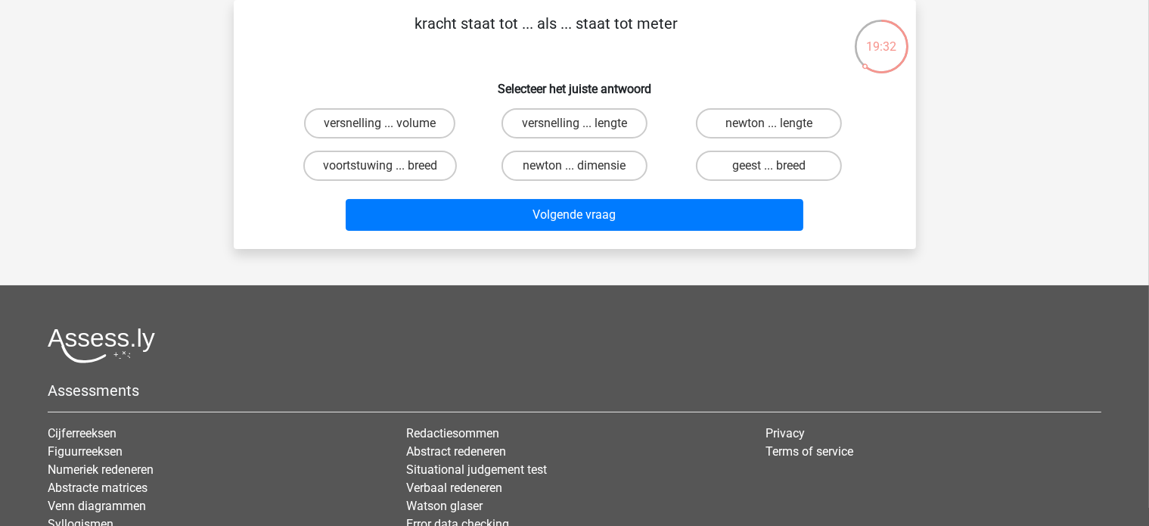
drag, startPoint x: 670, startPoint y: 20, endPoint x: 393, endPoint y: 37, distance: 277.5
click at [393, 37] on p "kracht staat tot ... als ... staat tot meter" at bounding box center [546, 34] width 577 height 45
copy p "kracht staat tot ... als ... staat tot meter"
click at [748, 120] on label "newton ... lengte" at bounding box center [769, 123] width 146 height 30
click at [769, 123] on input "newton ... lengte" at bounding box center [774, 128] width 10 height 10
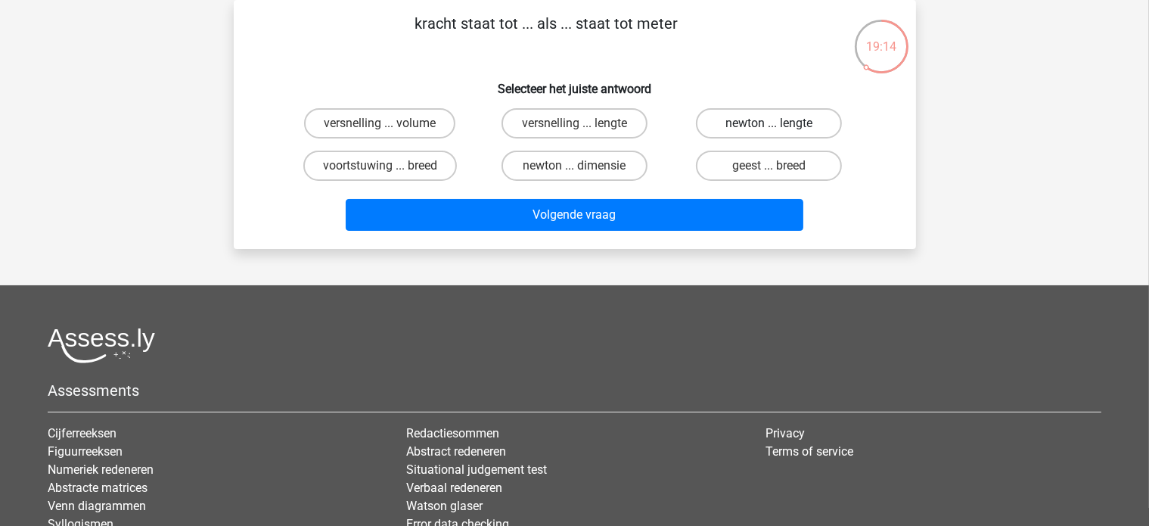
radio input "true"
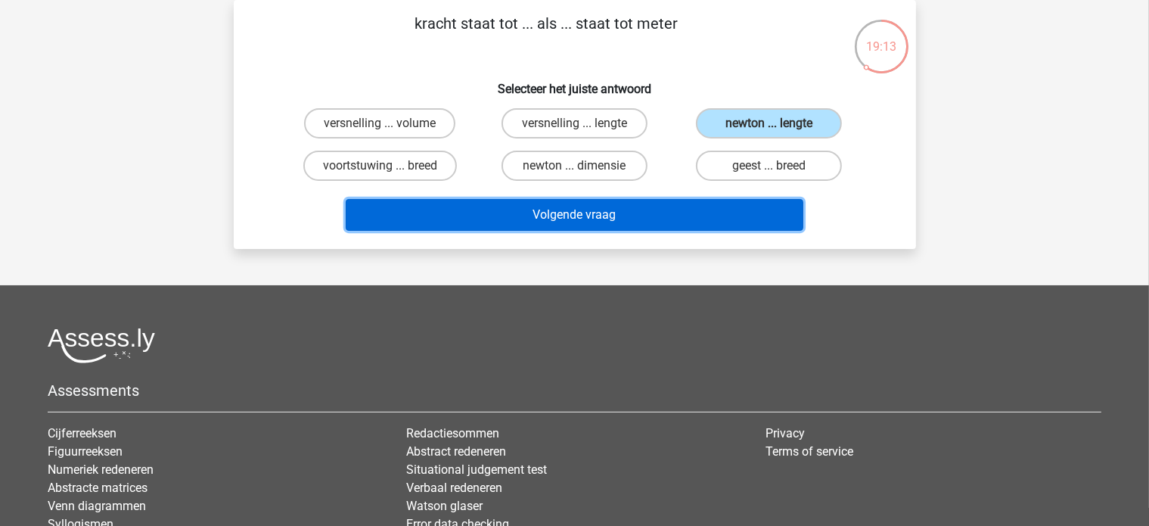
click at [651, 209] on button "Volgende vraag" at bounding box center [575, 215] width 458 height 32
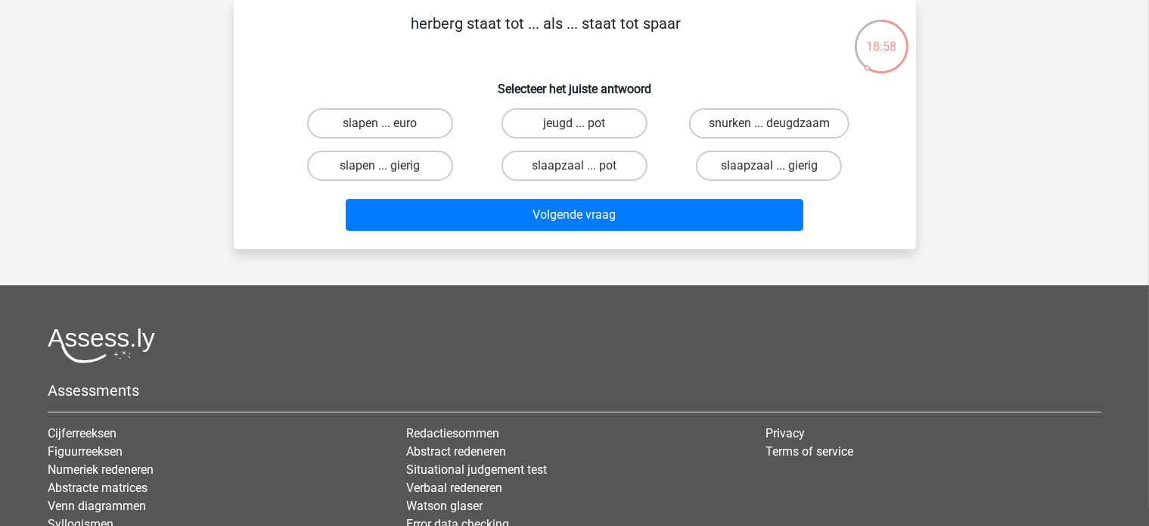
drag, startPoint x: 658, startPoint y: 33, endPoint x: 399, endPoint y: 37, distance: 258.8
click at [399, 37] on p "herberg staat tot ... als ... staat tot spaar" at bounding box center [546, 34] width 577 height 45
click at [595, 166] on label "slaapzaal ... pot" at bounding box center [575, 166] width 146 height 30
click at [584, 166] on input "slaapzaal ... pot" at bounding box center [579, 171] width 10 height 10
radio input "true"
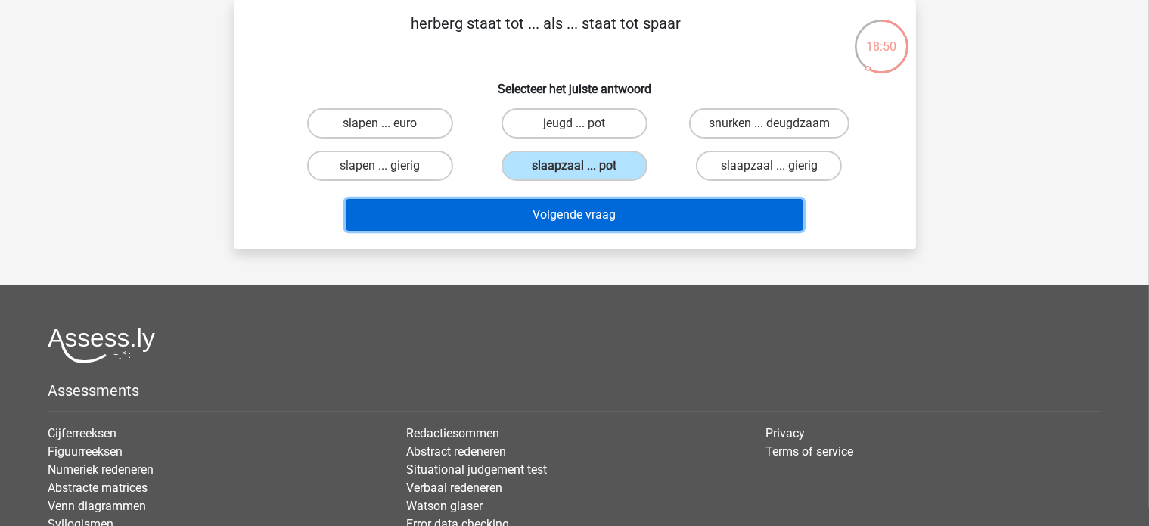
click at [611, 211] on button "Volgende vraag" at bounding box center [575, 215] width 458 height 32
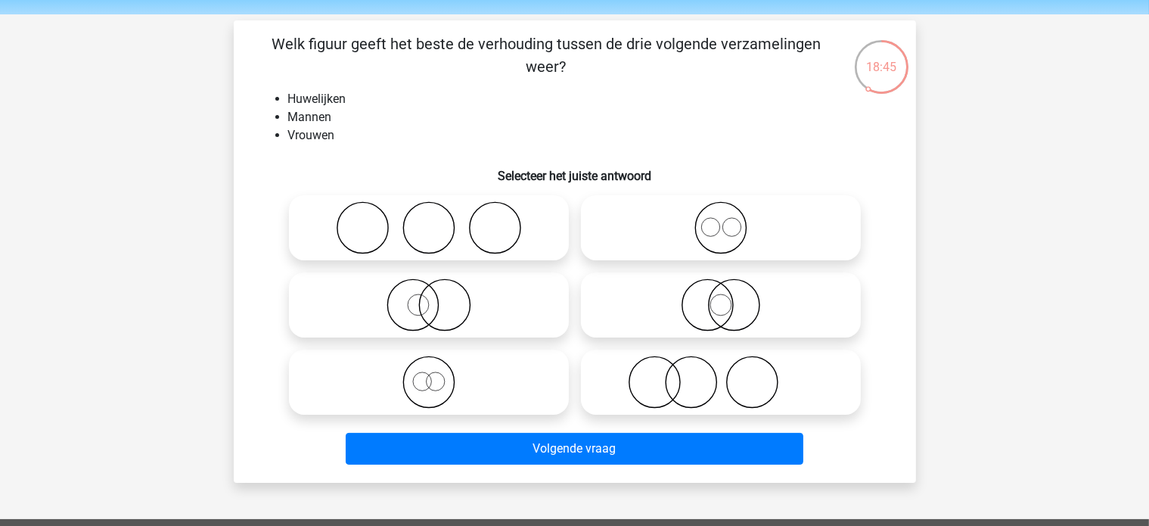
scroll to position [76, 0]
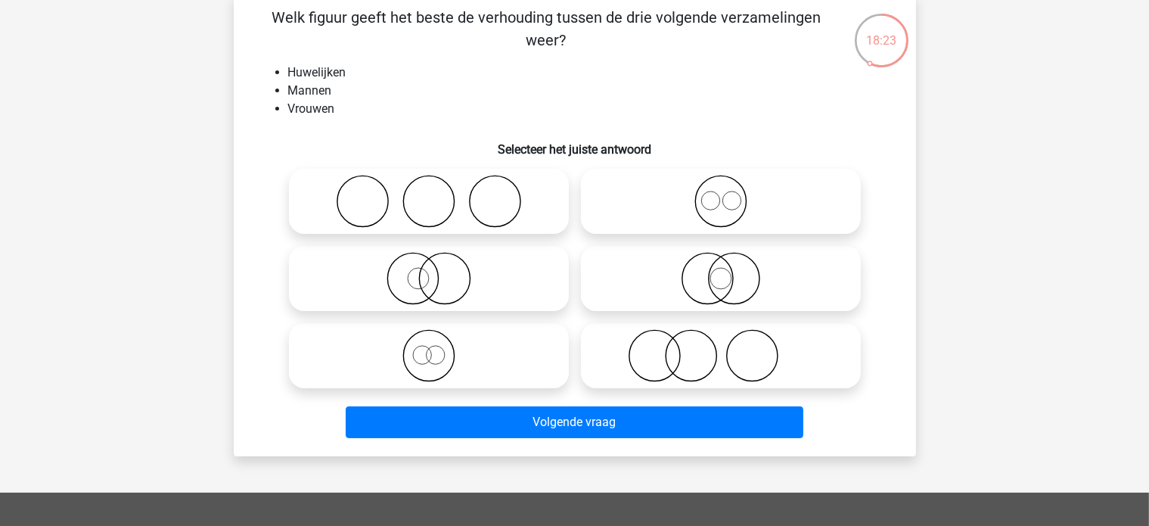
click at [433, 353] on icon at bounding box center [429, 355] width 268 height 53
click at [433, 348] on input "radio" at bounding box center [434, 343] width 10 height 10
radio input "true"
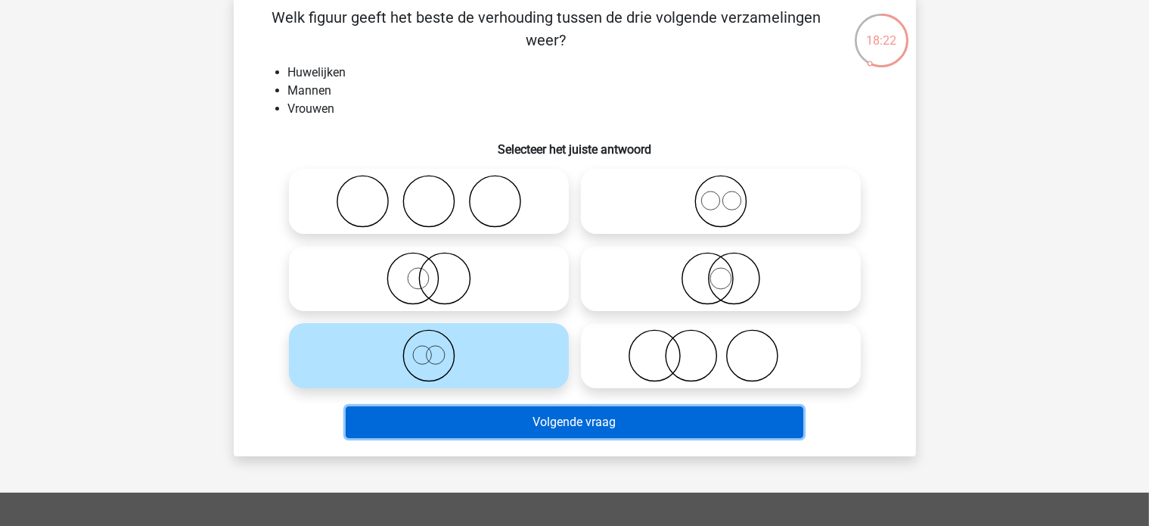
click at [499, 418] on button "Volgende vraag" at bounding box center [575, 422] width 458 height 32
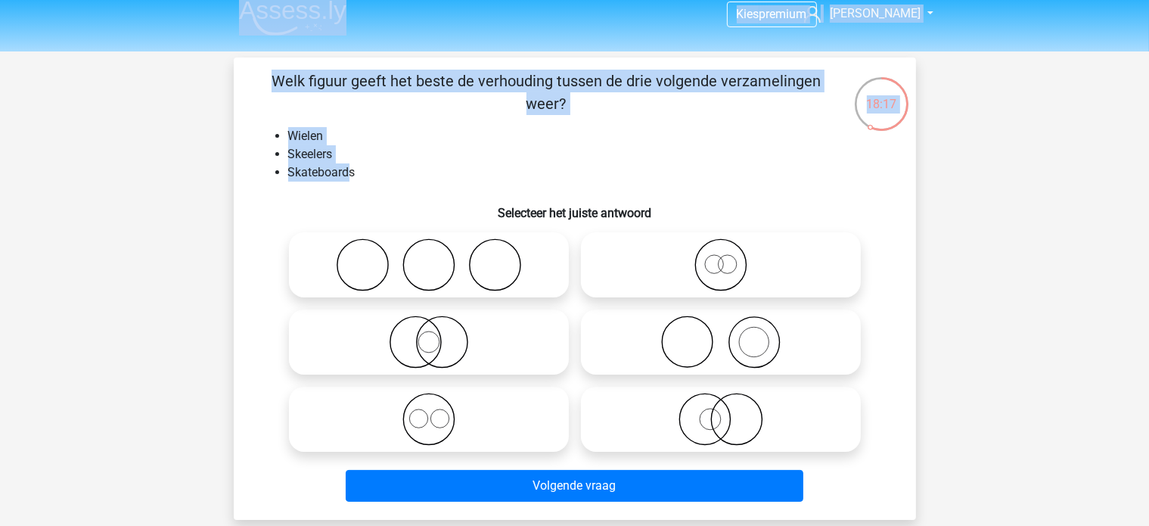
scroll to position [0, 0]
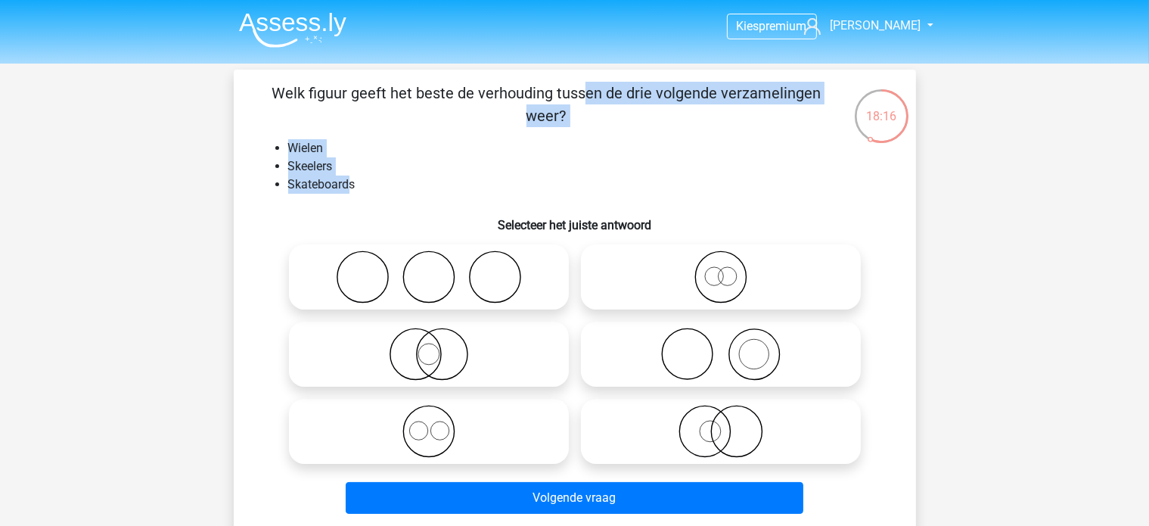
drag, startPoint x: 349, startPoint y: 116, endPoint x: 275, endPoint y: 95, distance: 76.4
click at [275, 95] on div "Welk figuur geeft het beste de verhouding tussen de drie volgende verzamelingen…" at bounding box center [575, 301] width 670 height 438
copy div "Welk figuur geeft het beste de verhouding tussen de drie volgende verzamelingen…"
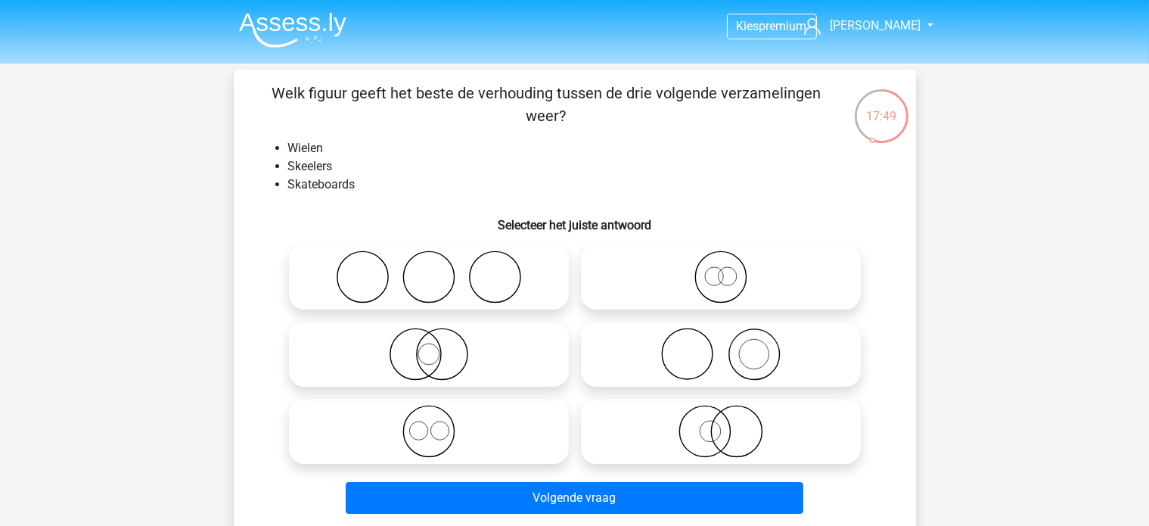
click at [442, 353] on icon at bounding box center [429, 354] width 268 height 53
click at [439, 347] on input "radio" at bounding box center [434, 342] width 10 height 10
radio input "true"
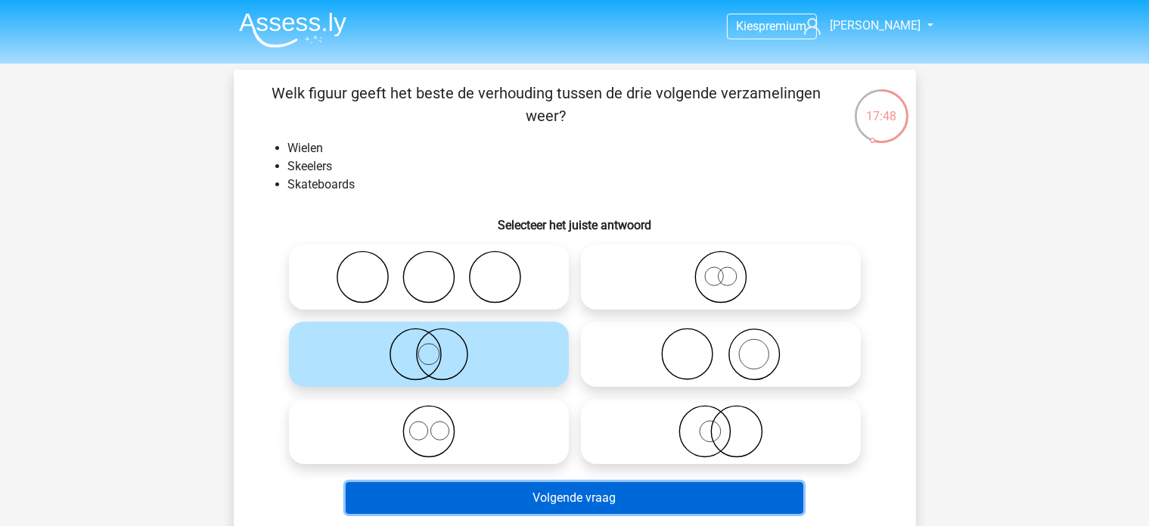
click at [553, 505] on button "Volgende vraag" at bounding box center [575, 498] width 458 height 32
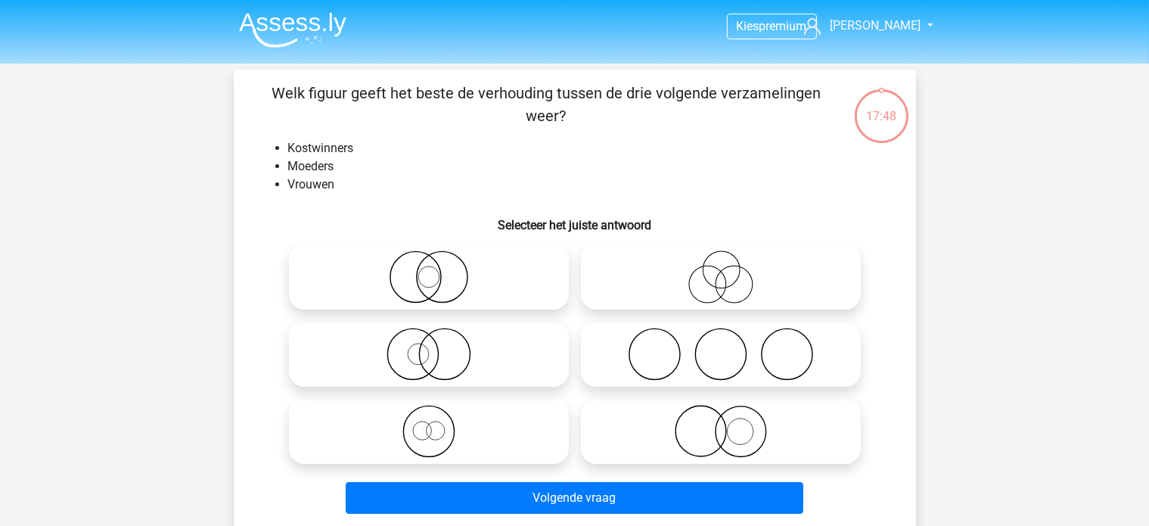
scroll to position [70, 0]
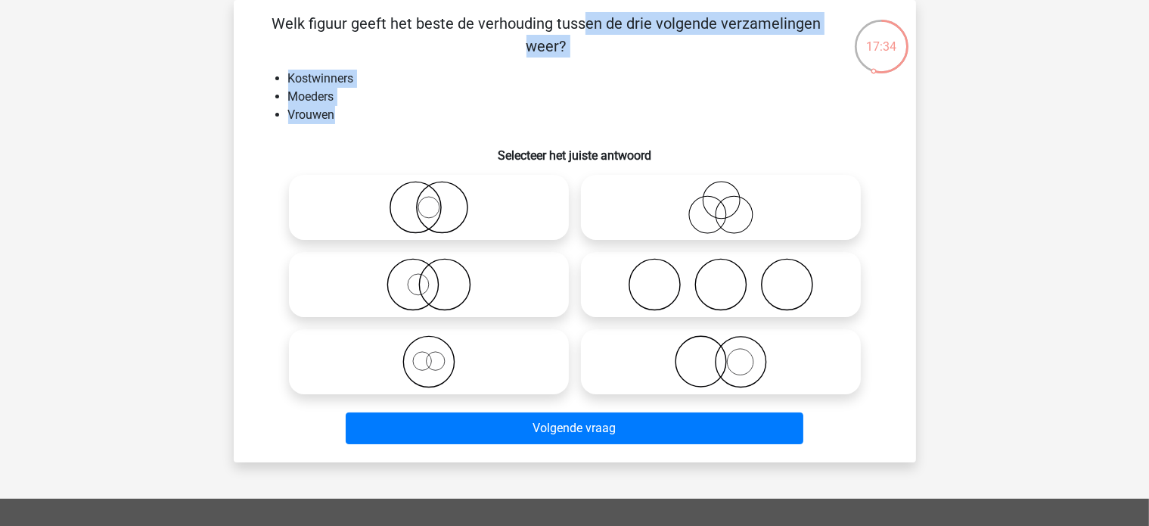
drag, startPoint x: 318, startPoint y: 112, endPoint x: 250, endPoint y: 15, distance: 118.4
click at [250, 15] on div "Welk figuur geeft het beste de verhouding tussen de drie volgende verzamelingen…" at bounding box center [575, 231] width 670 height 438
copy div "Welk figuur geeft het beste de verhouding tussen de drie volgende verzamelingen…"
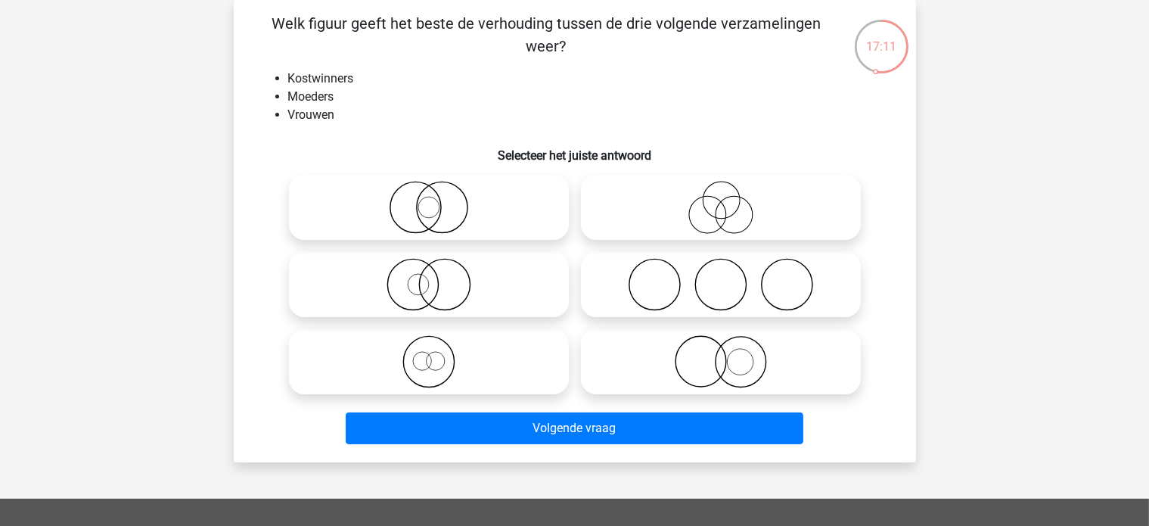
click at [748, 363] on icon at bounding box center [721, 361] width 268 height 53
click at [731, 354] on input "radio" at bounding box center [726, 349] width 10 height 10
radio input "true"
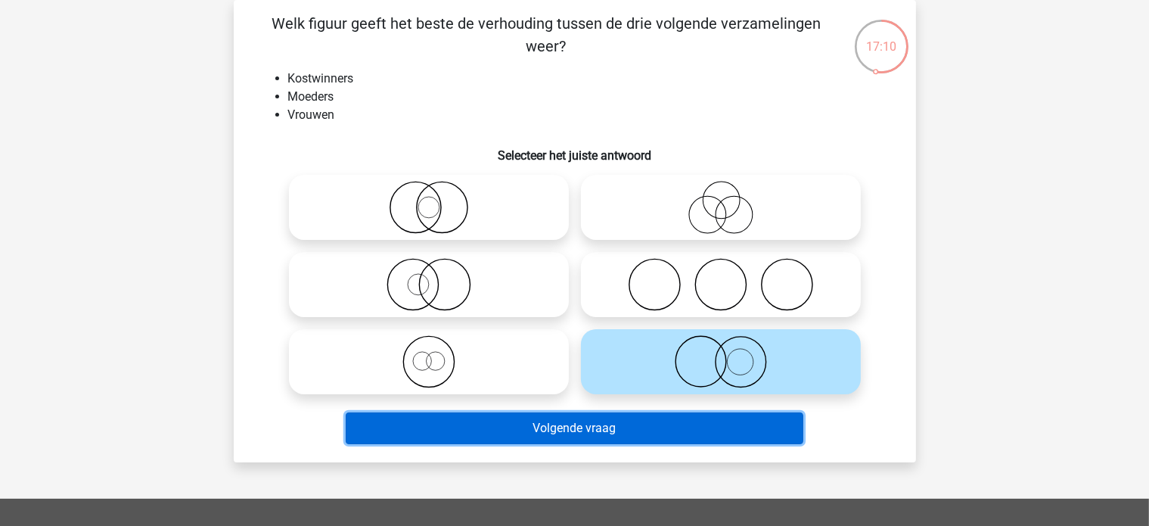
click at [645, 436] on button "Volgende vraag" at bounding box center [575, 428] width 458 height 32
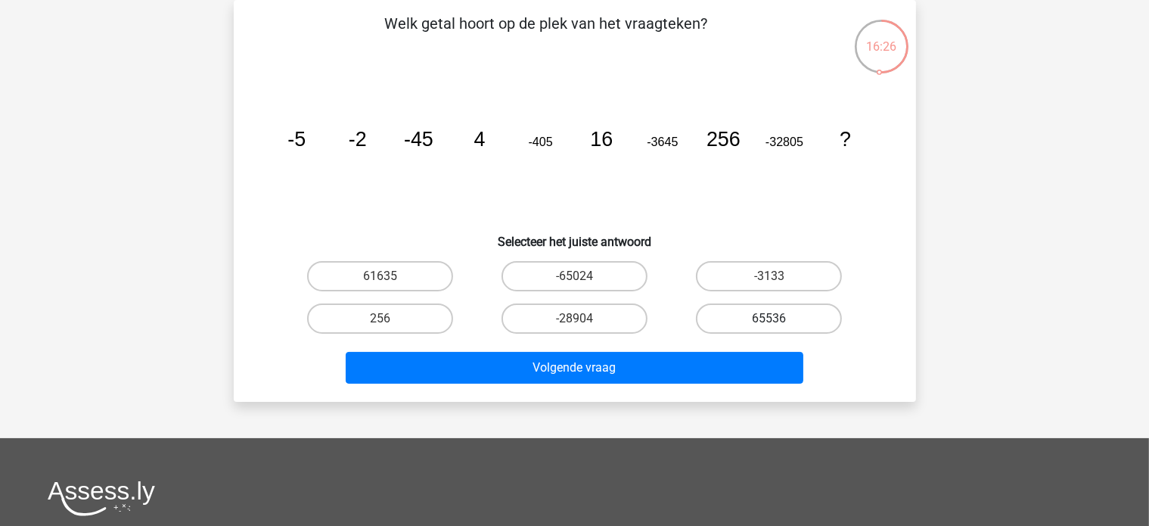
click at [793, 318] on label "65536" at bounding box center [769, 318] width 146 height 30
click at [779, 319] on input "65536" at bounding box center [774, 324] width 10 height 10
radio input "true"
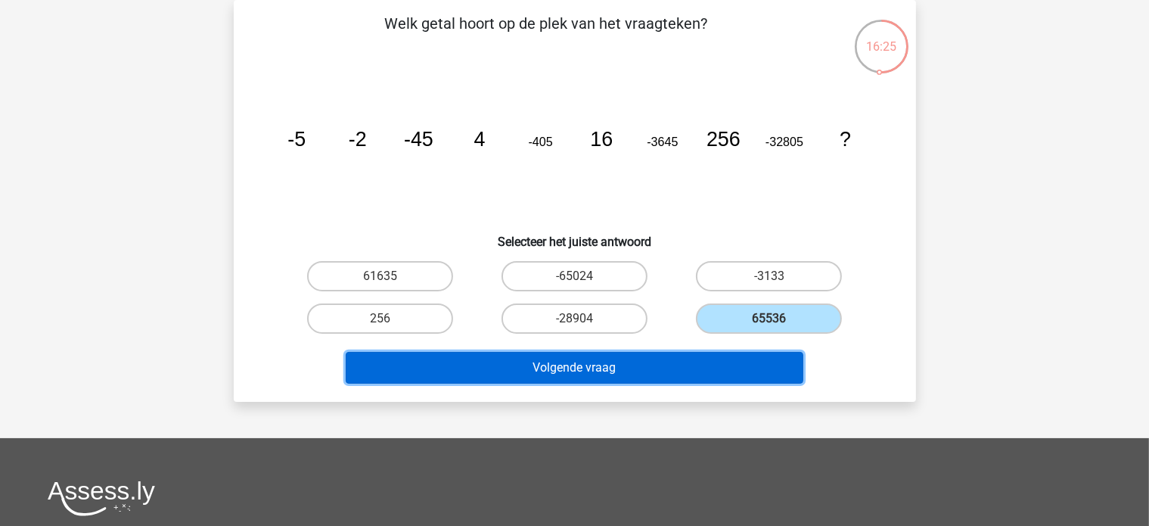
click at [698, 356] on button "Volgende vraag" at bounding box center [575, 368] width 458 height 32
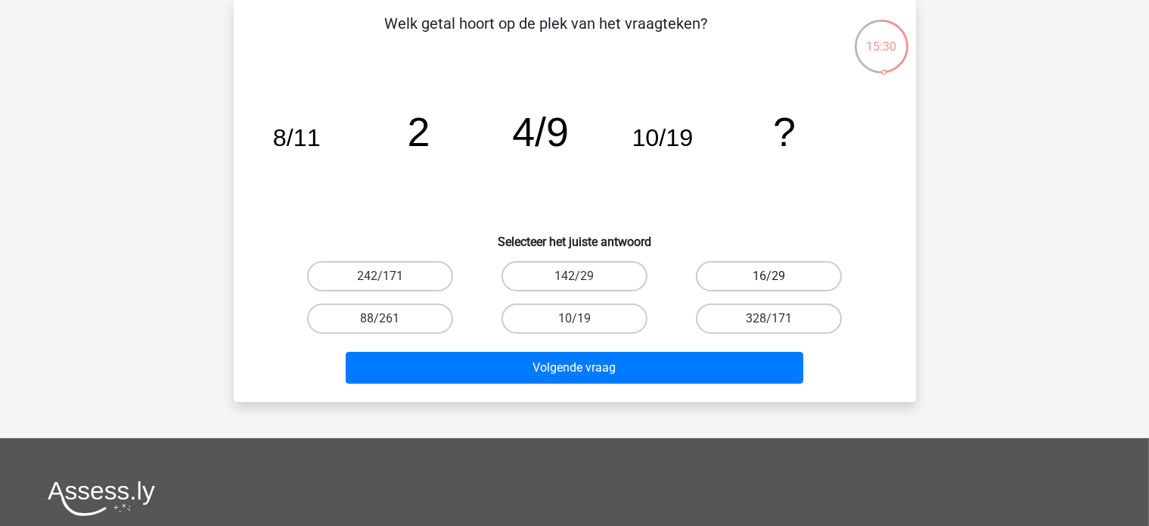
click at [745, 275] on label "16/29" at bounding box center [769, 276] width 146 height 30
click at [769, 276] on input "16/29" at bounding box center [774, 281] width 10 height 10
radio input "true"
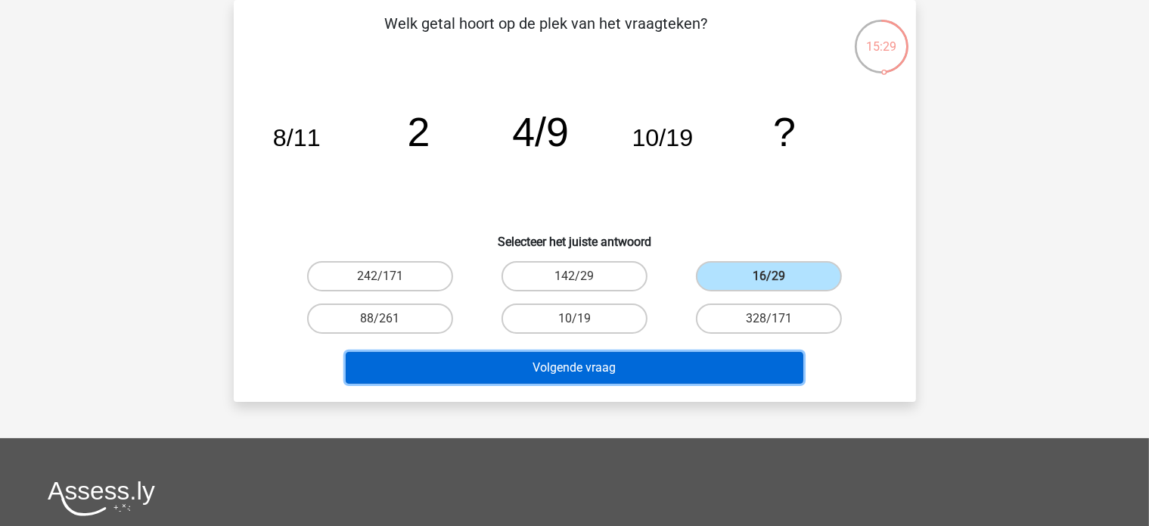
click at [601, 366] on button "Volgende vraag" at bounding box center [575, 368] width 458 height 32
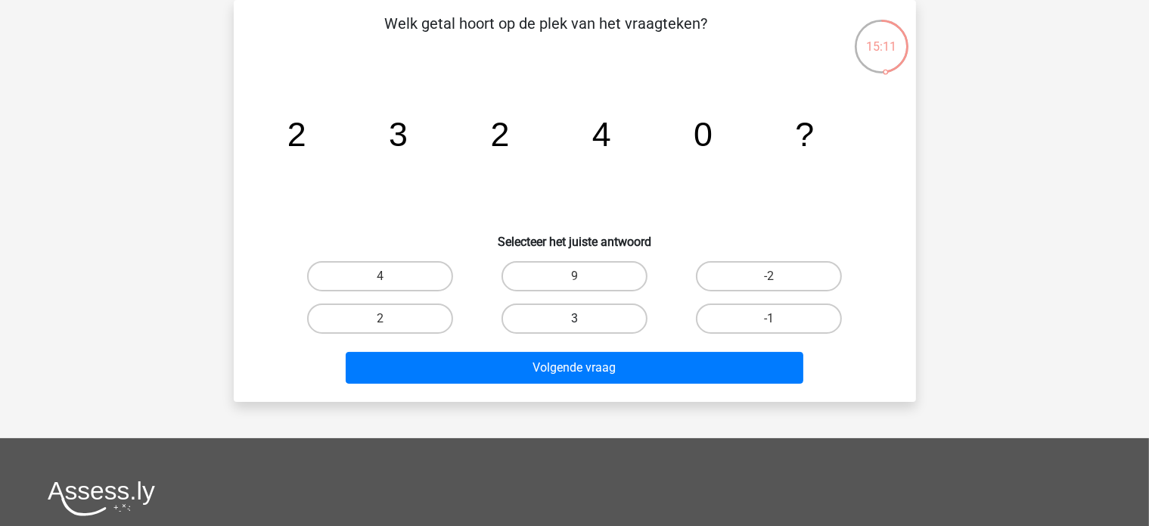
click at [565, 324] on label "3" at bounding box center [575, 318] width 146 height 30
click at [574, 324] on input "3" at bounding box center [579, 324] width 10 height 10
radio input "true"
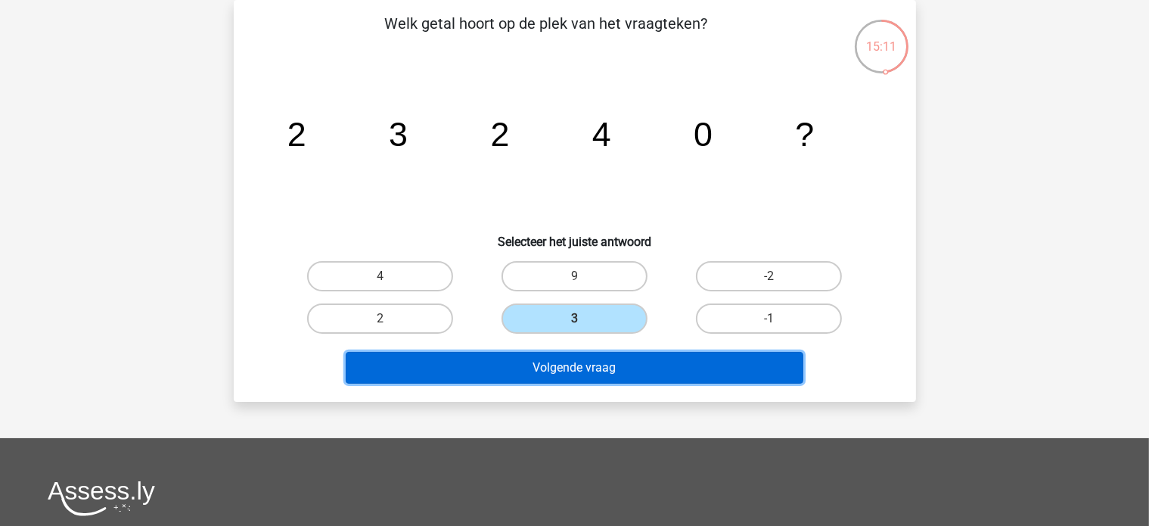
click at [570, 368] on button "Volgende vraag" at bounding box center [575, 368] width 458 height 32
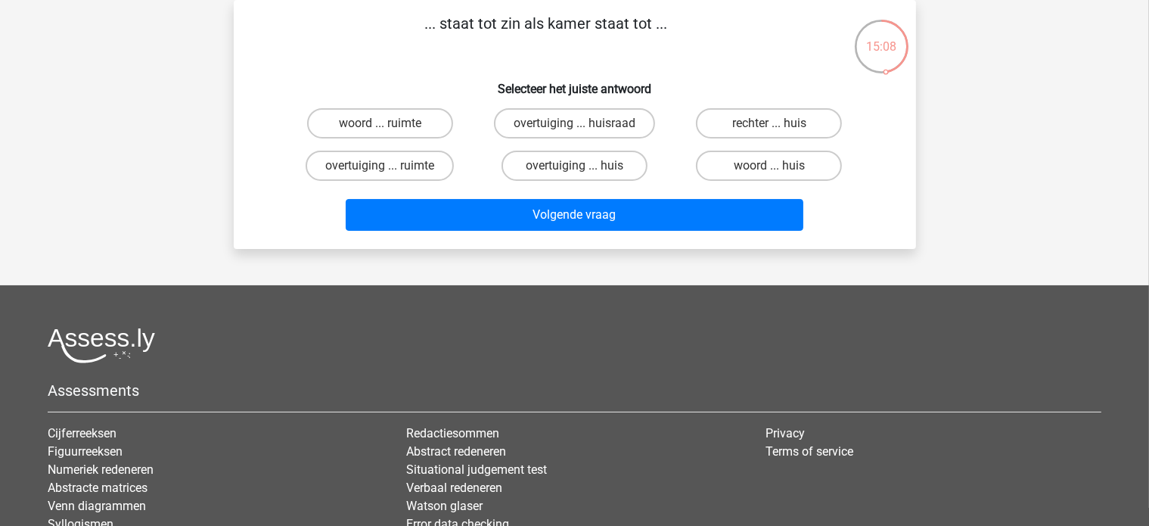
drag, startPoint x: 597, startPoint y: 21, endPoint x: 437, endPoint y: 30, distance: 159.9
click at [437, 30] on p "... staat tot zin als kamer staat tot ..." at bounding box center [546, 34] width 577 height 45
click at [437, 29] on p "... staat tot zin als kamer staat tot ..." at bounding box center [546, 34] width 577 height 45
drag, startPoint x: 431, startPoint y: 23, endPoint x: 664, endPoint y: 17, distance: 233.1
click at [664, 17] on p "... staat tot zin als kamer staat tot ..." at bounding box center [546, 34] width 577 height 45
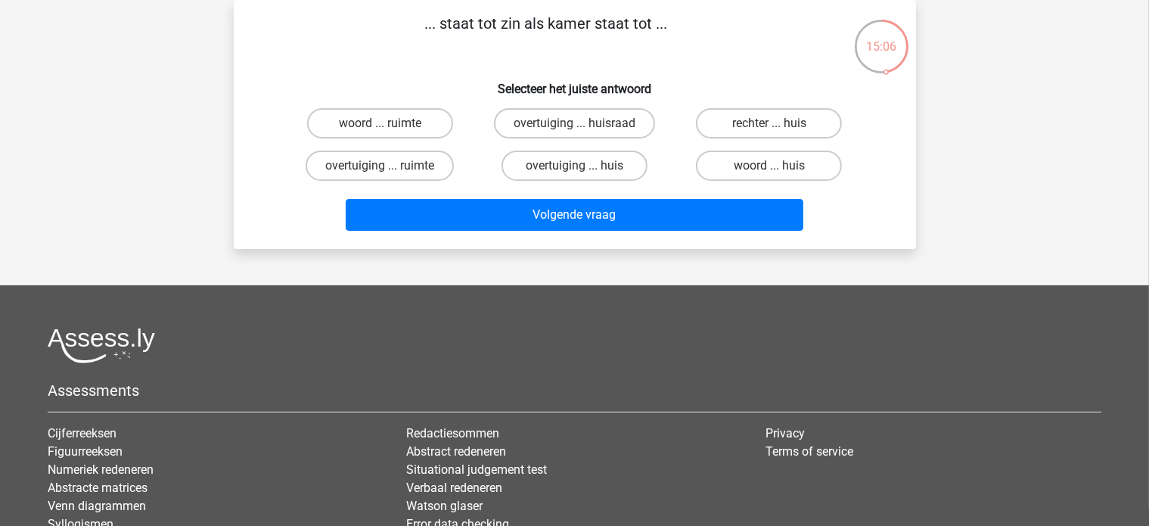
copy p ".. staat tot zin als kamer staat tot .."
click at [793, 154] on label "woord ... huis" at bounding box center [769, 166] width 146 height 30
click at [779, 166] on input "woord ... huis" at bounding box center [774, 171] width 10 height 10
radio input "true"
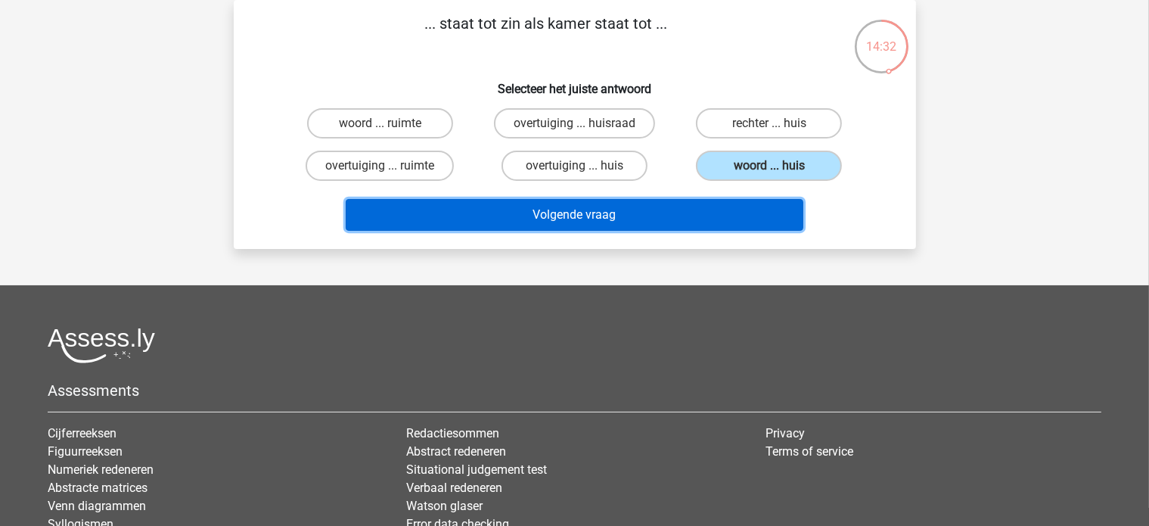
click at [658, 206] on button "Volgende vraag" at bounding box center [575, 215] width 458 height 32
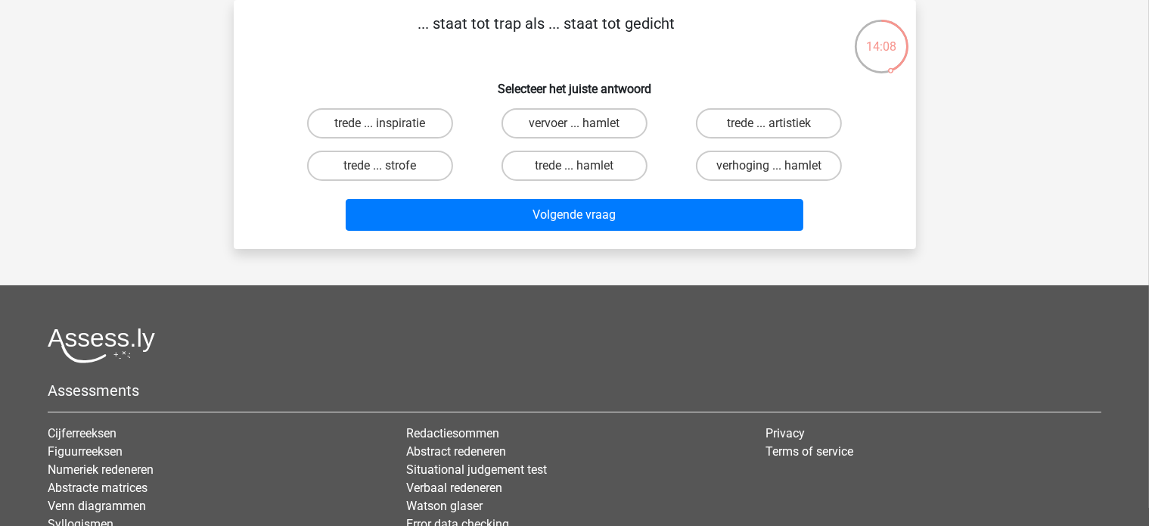
drag, startPoint x: 639, startPoint y: 23, endPoint x: 412, endPoint y: 32, distance: 226.4
click at [412, 32] on p "... staat tot trap als ... staat tot gedicht" at bounding box center [546, 34] width 577 height 45
copy p "... staat tot trap als ... staat tot gedich"
click at [384, 123] on input "trede ... inspiratie" at bounding box center [385, 128] width 10 height 10
radio input "true"
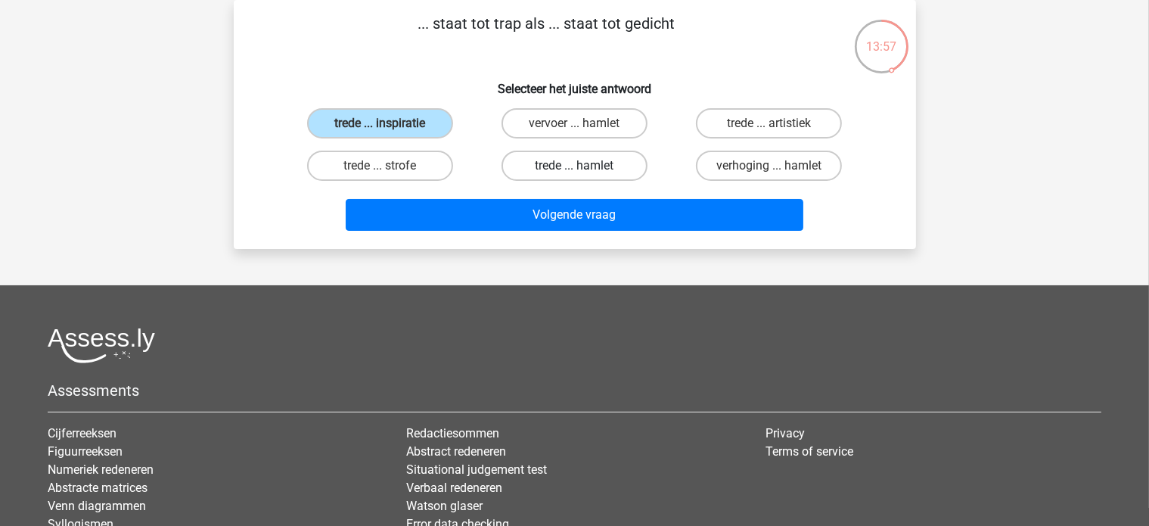
click at [587, 166] on label "trede ... hamlet" at bounding box center [575, 166] width 146 height 30
click at [584, 166] on input "trede ... hamlet" at bounding box center [579, 171] width 10 height 10
radio input "true"
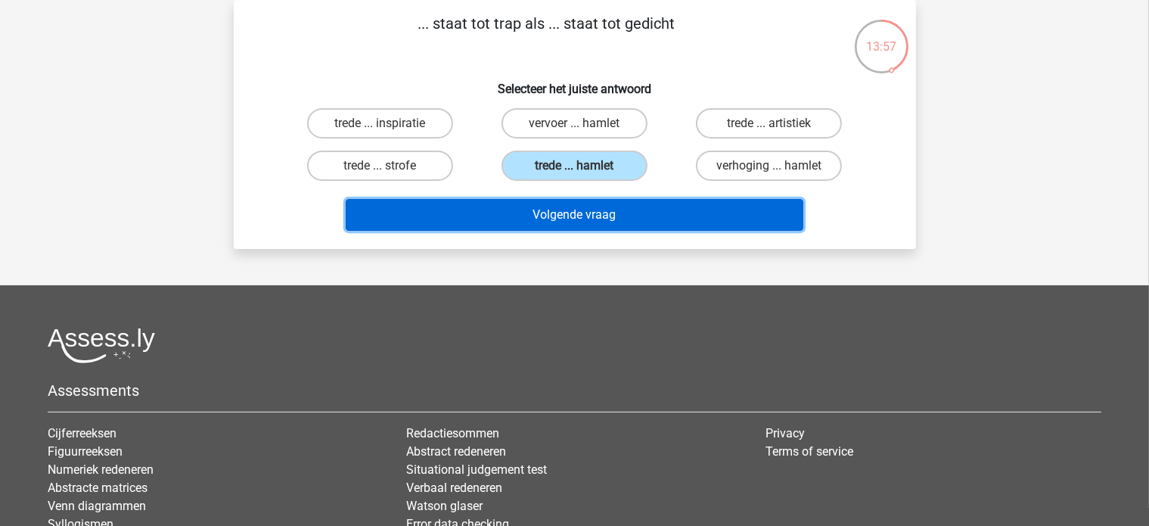
click at [617, 213] on button "Volgende vraag" at bounding box center [575, 215] width 458 height 32
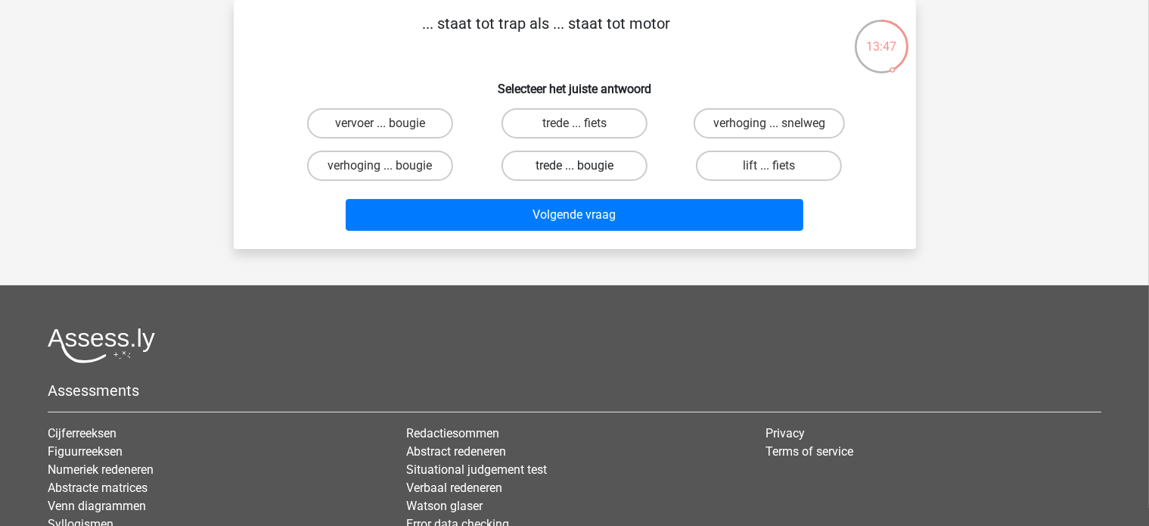
click at [561, 164] on label "trede ... bougie" at bounding box center [575, 166] width 146 height 30
click at [574, 166] on input "trede ... bougie" at bounding box center [579, 171] width 10 height 10
radio input "true"
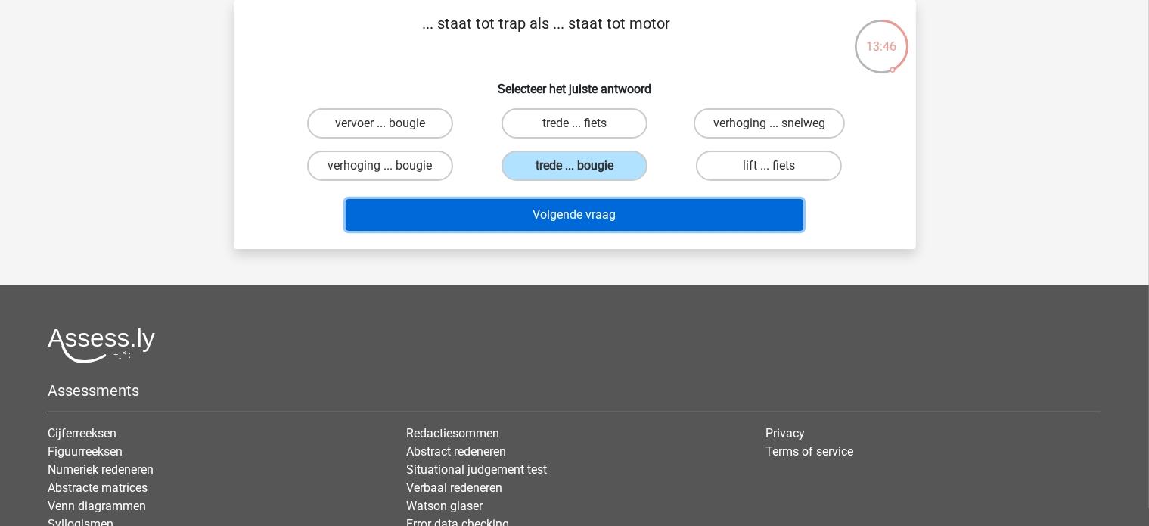
click at [581, 208] on button "Volgende vraag" at bounding box center [575, 215] width 458 height 32
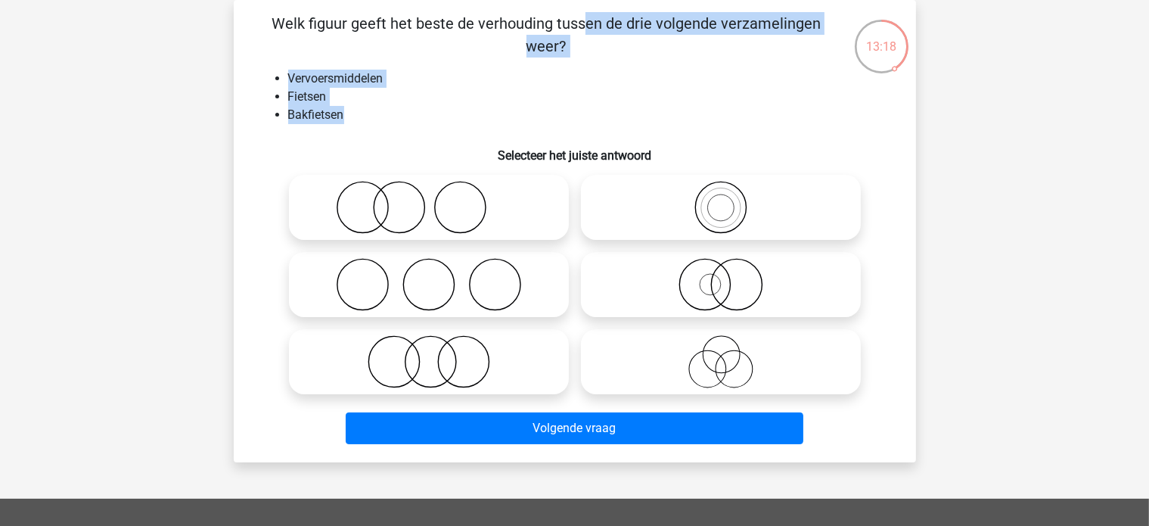
drag, startPoint x: 360, startPoint y: 117, endPoint x: 236, endPoint y: 23, distance: 156.0
click at [236, 23] on div "Welk figuur geeft het beste de verhouding tussen de drie volgende verzamelingen…" at bounding box center [575, 231] width 682 height 462
copy div "Welk figuur geeft het beste de verhouding tussen de drie volgende verzamelingen…"
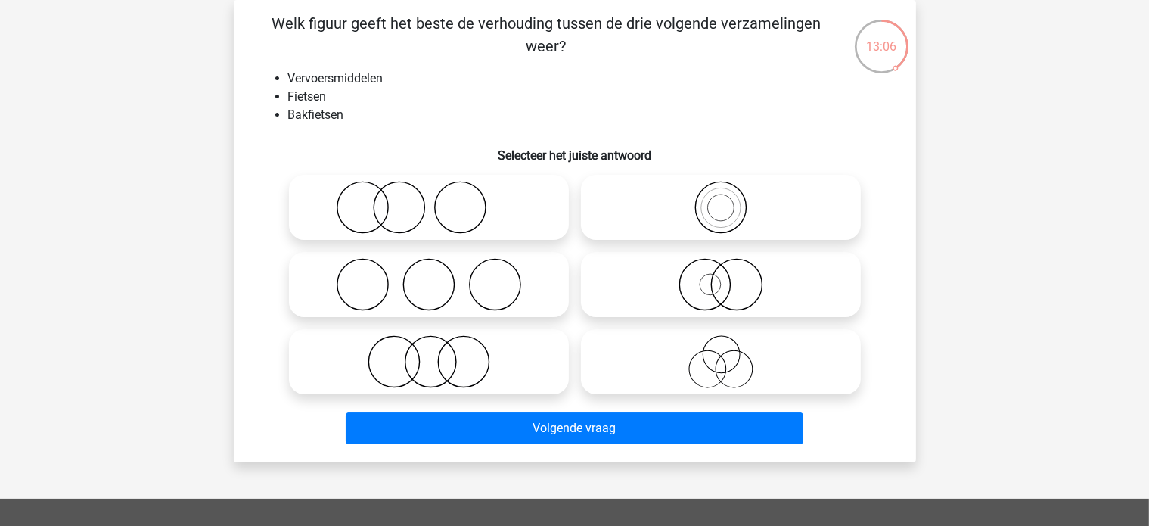
click at [712, 218] on icon at bounding box center [721, 207] width 268 height 53
click at [721, 200] on input "radio" at bounding box center [726, 195] width 10 height 10
radio input "true"
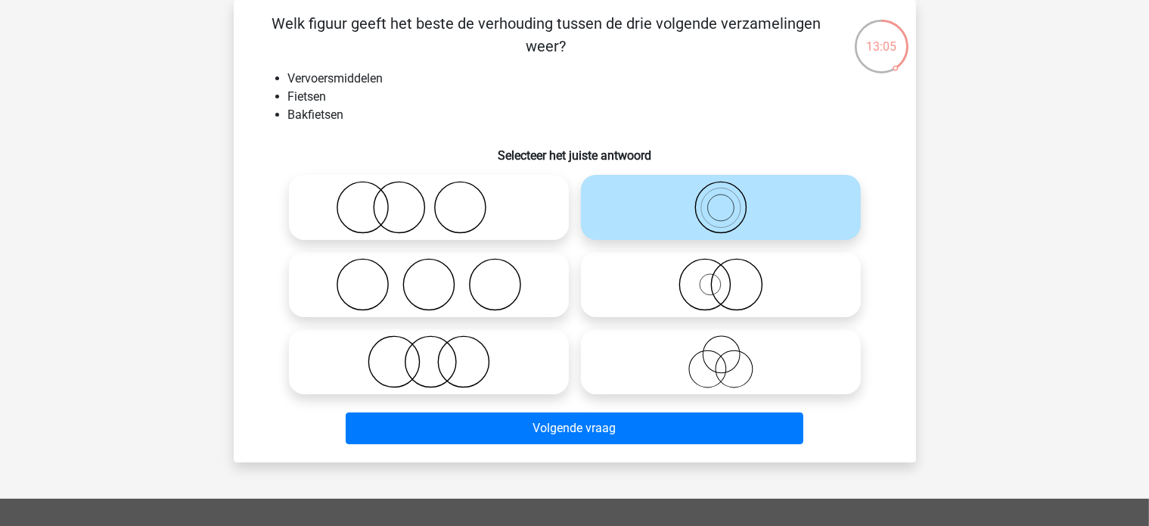
click at [627, 411] on div "Volgende vraag" at bounding box center [575, 425] width 634 height 50
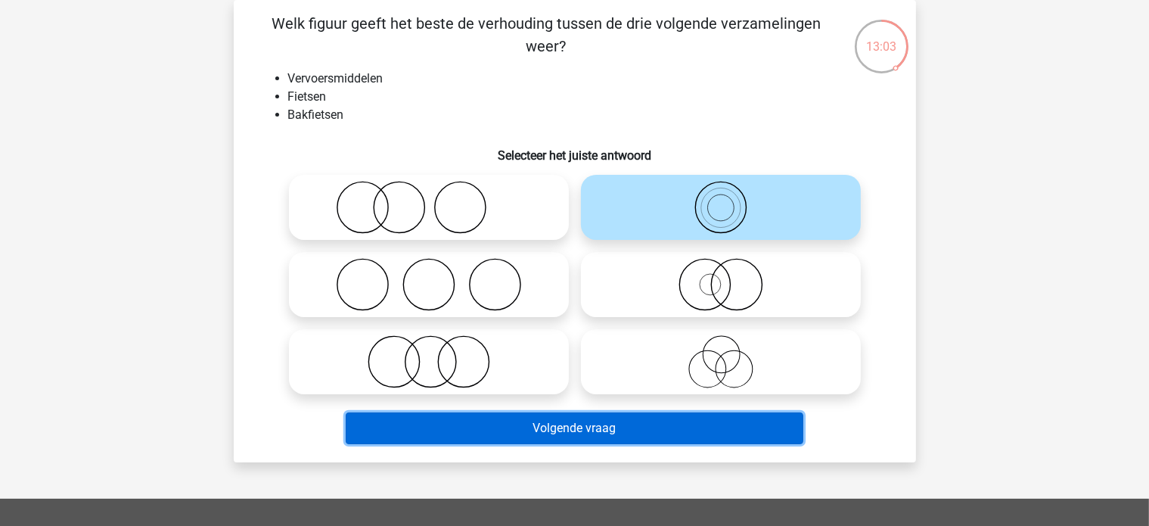
click at [551, 431] on button "Volgende vraag" at bounding box center [575, 428] width 458 height 32
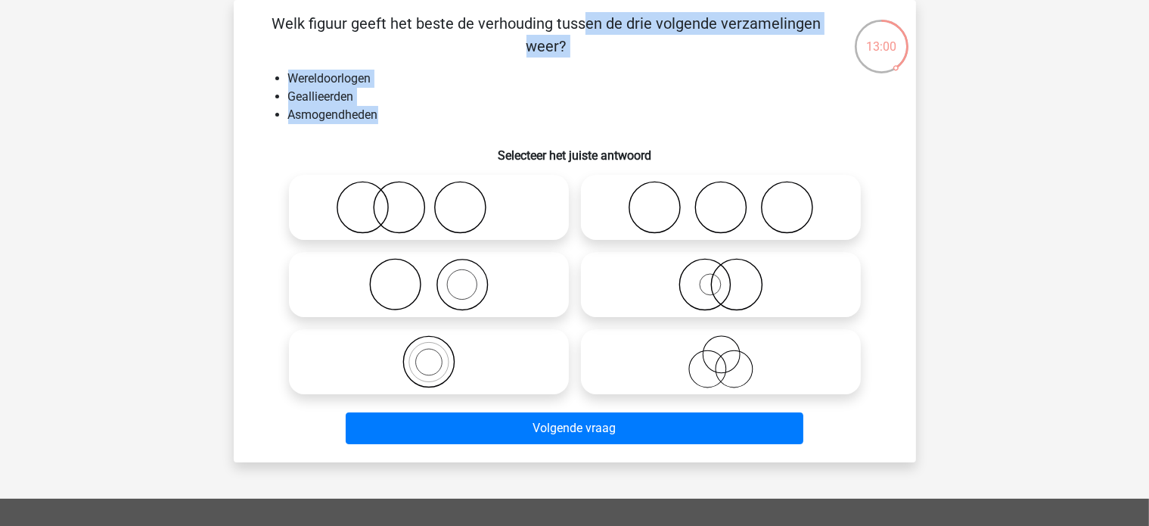
drag, startPoint x: 387, startPoint y: 115, endPoint x: 263, endPoint y: 12, distance: 161.8
click at [263, 12] on div "Welk figuur geeft het beste de verhouding tussen de drie volgende verzamelingen…" at bounding box center [575, 231] width 670 height 438
copy div "Welk figuur geeft het beste de verhouding tussen de drie volgende verzamelingen…"
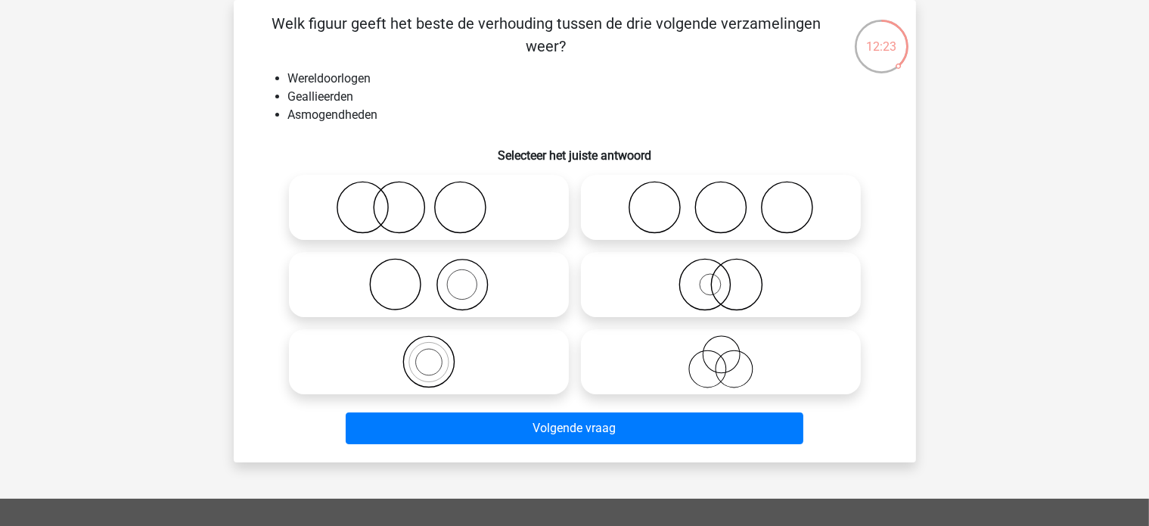
click at [432, 365] on icon at bounding box center [429, 361] width 268 height 53
click at [432, 354] on input "radio" at bounding box center [434, 349] width 10 height 10
radio input "true"
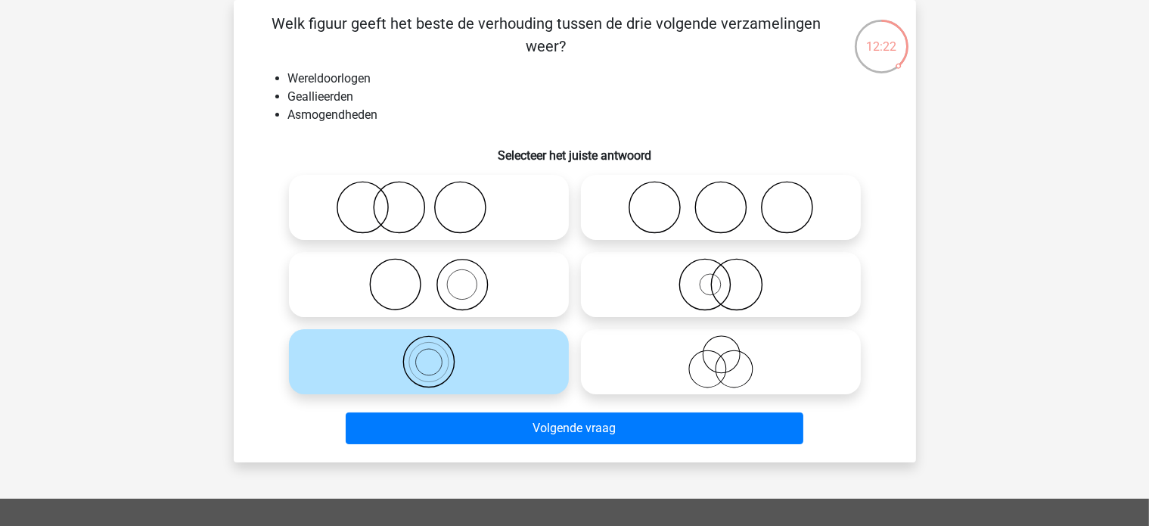
click at [477, 447] on div "Volgende vraag" at bounding box center [575, 431] width 584 height 38
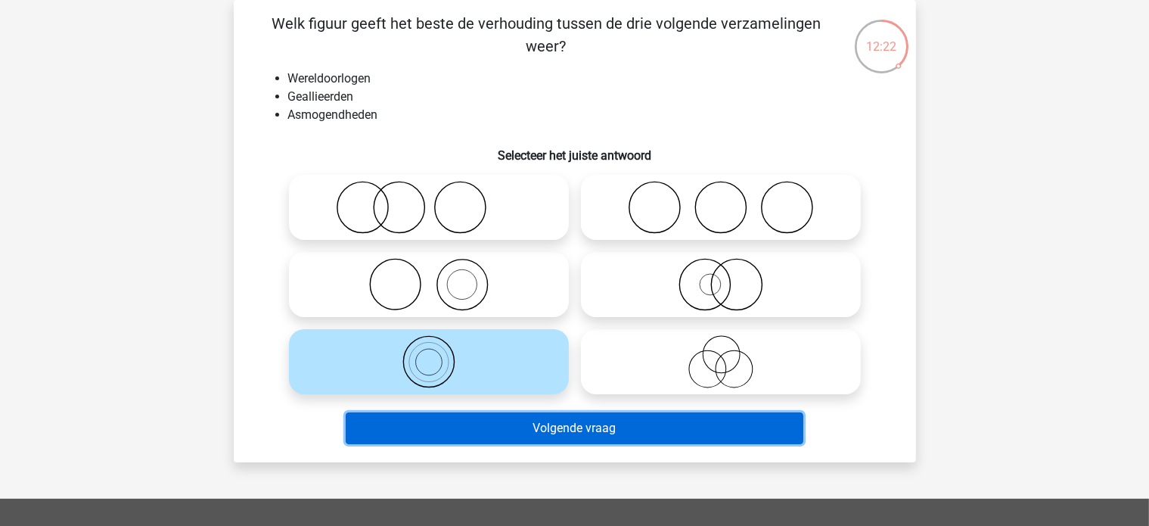
click at [490, 434] on button "Volgende vraag" at bounding box center [575, 428] width 458 height 32
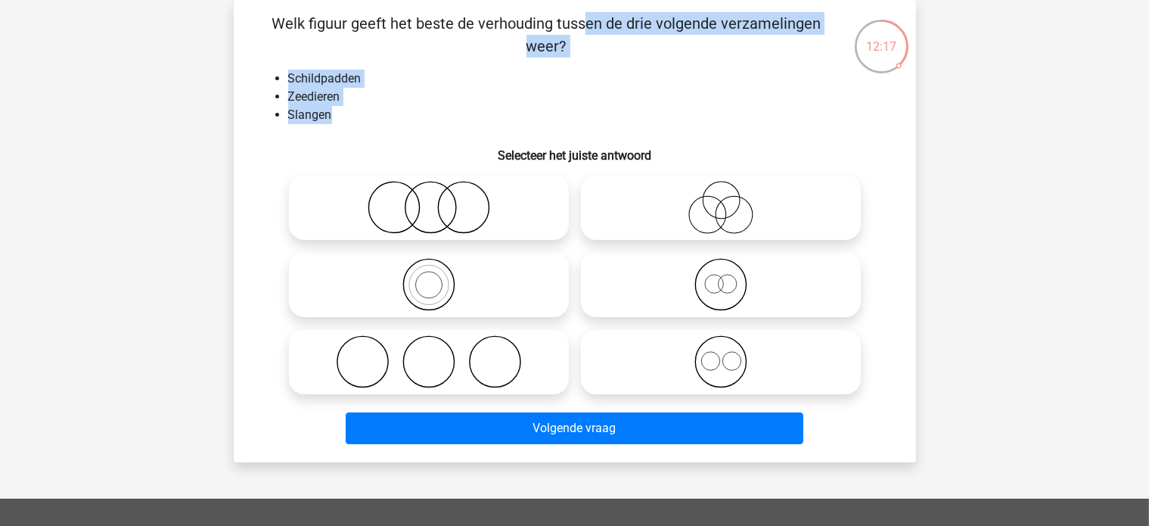
drag, startPoint x: 330, startPoint y: 108, endPoint x: 272, endPoint y: 19, distance: 106.2
click at [272, 19] on div "Welk figuur geeft het beste de verhouding tussen de drie volgende verzamelingen…" at bounding box center [575, 231] width 670 height 438
copy div "Welk figuur geeft het beste de verhouding tussen de drie volgende verzamelingen…"
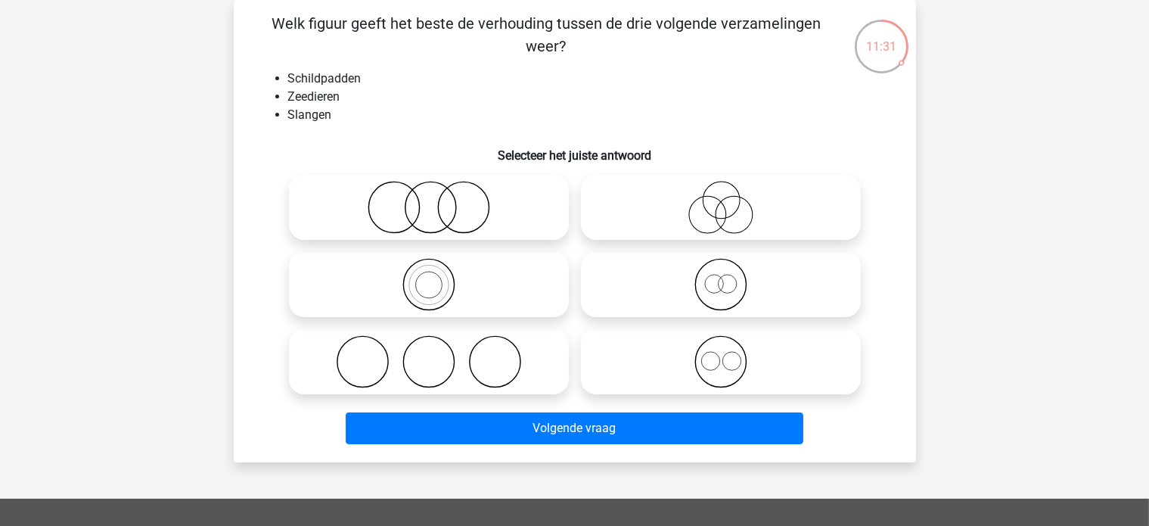
click at [715, 365] on icon at bounding box center [721, 361] width 268 height 53
click at [721, 354] on input "radio" at bounding box center [726, 349] width 10 height 10
radio input "true"
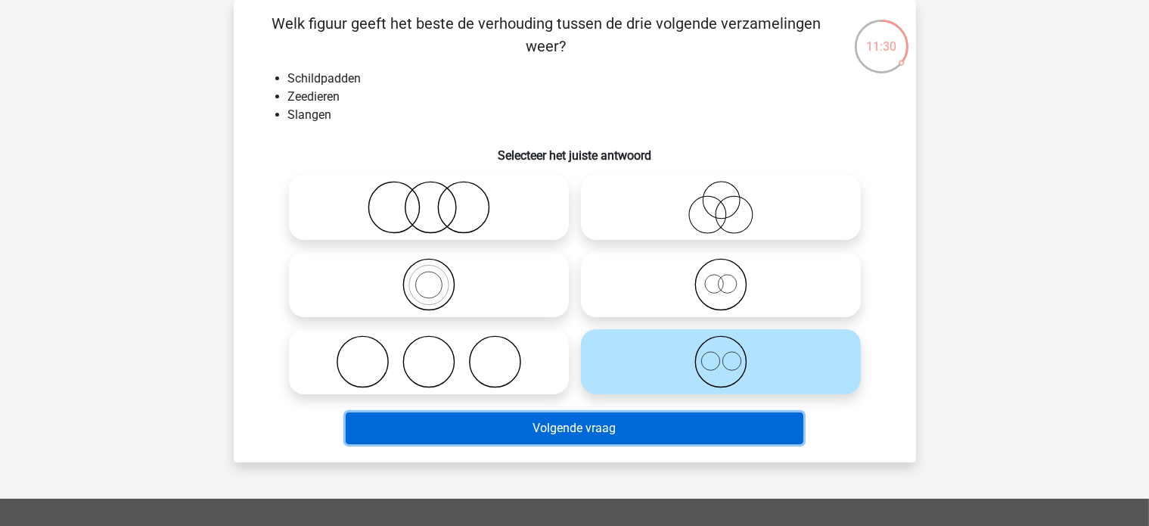
click at [659, 433] on button "Volgende vraag" at bounding box center [575, 428] width 458 height 32
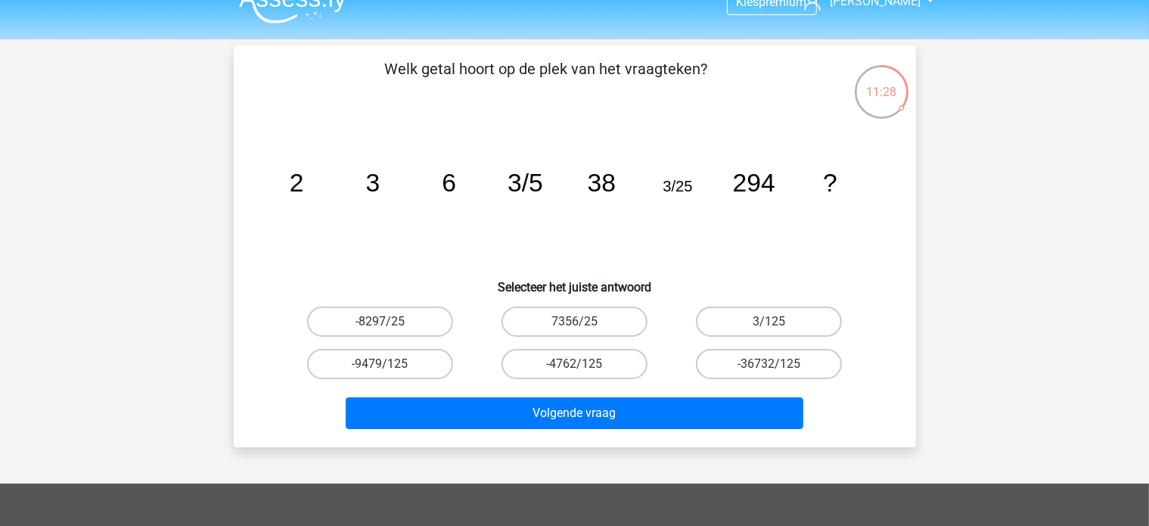
scroll to position [0, 0]
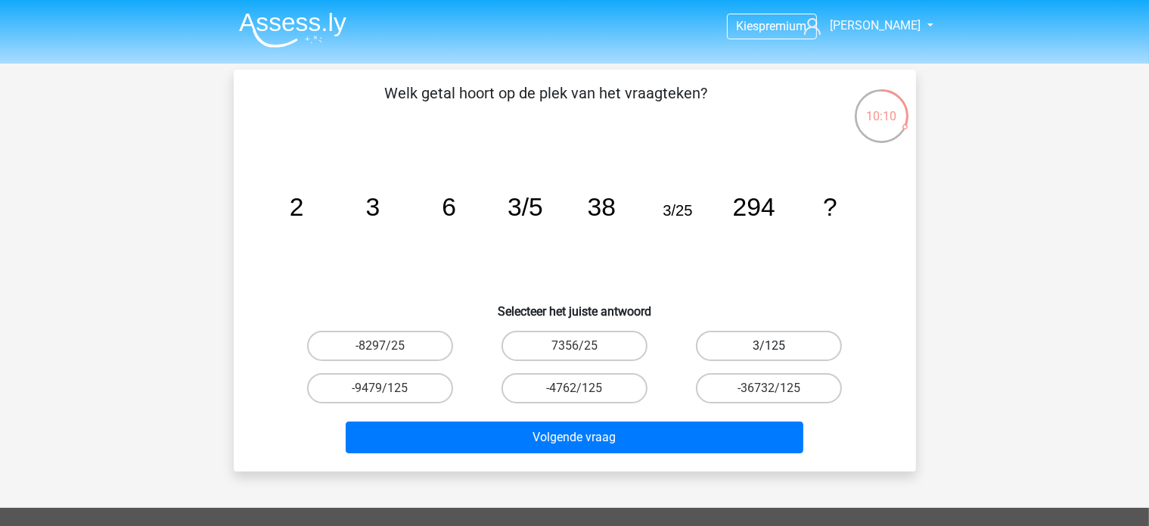
click at [775, 341] on label "3/125" at bounding box center [769, 346] width 146 height 30
click at [775, 346] on input "3/125" at bounding box center [774, 351] width 10 height 10
radio input "true"
click at [645, 419] on div "Volgende vraag" at bounding box center [575, 434] width 634 height 50
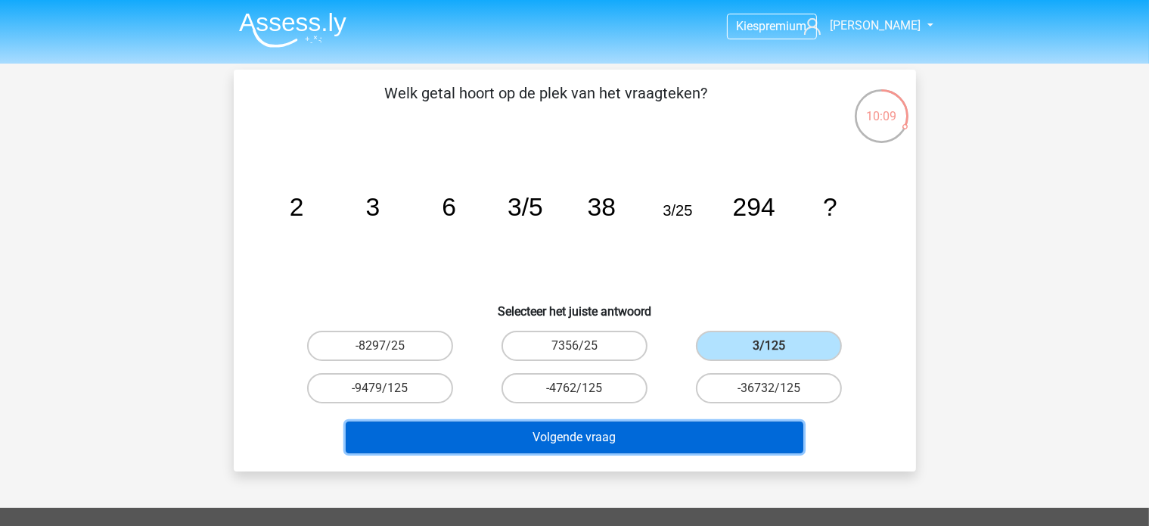
click at [641, 431] on button "Volgende vraag" at bounding box center [575, 437] width 458 height 32
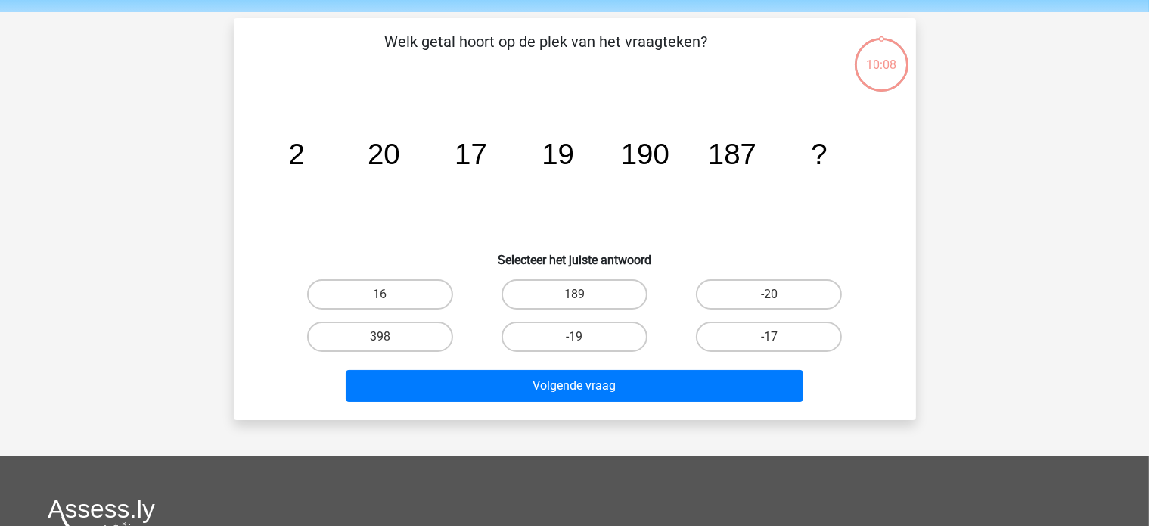
scroll to position [70, 0]
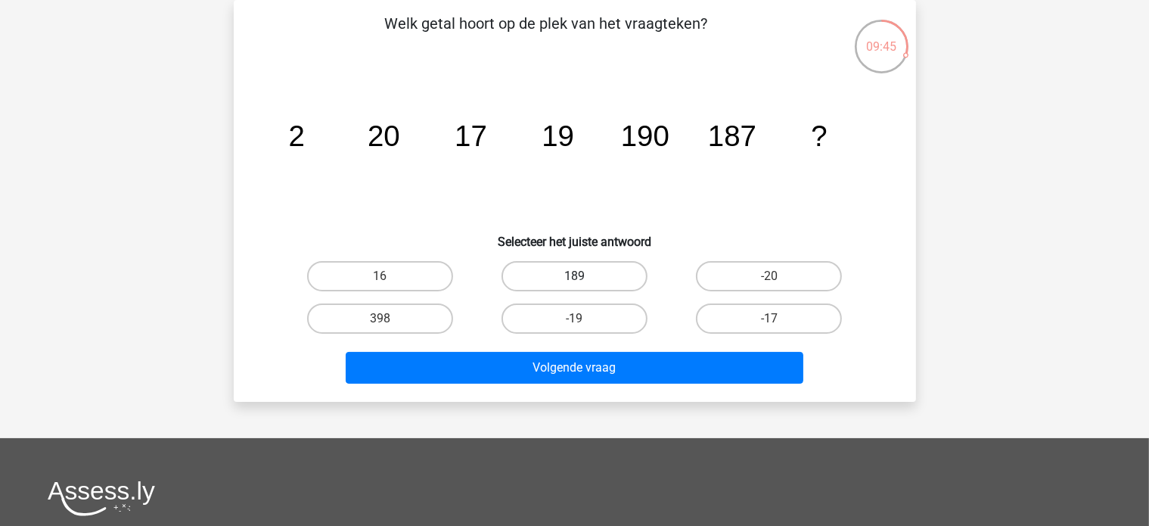
click at [622, 275] on label "189" at bounding box center [575, 276] width 146 height 30
click at [584, 276] on input "189" at bounding box center [579, 281] width 10 height 10
radio input "true"
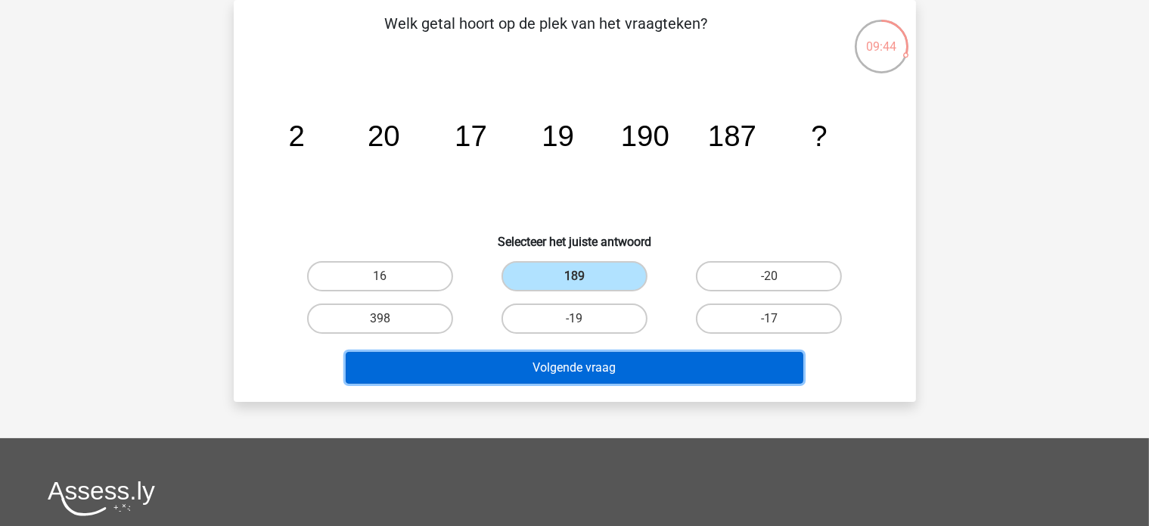
click at [644, 354] on button "Volgende vraag" at bounding box center [575, 368] width 458 height 32
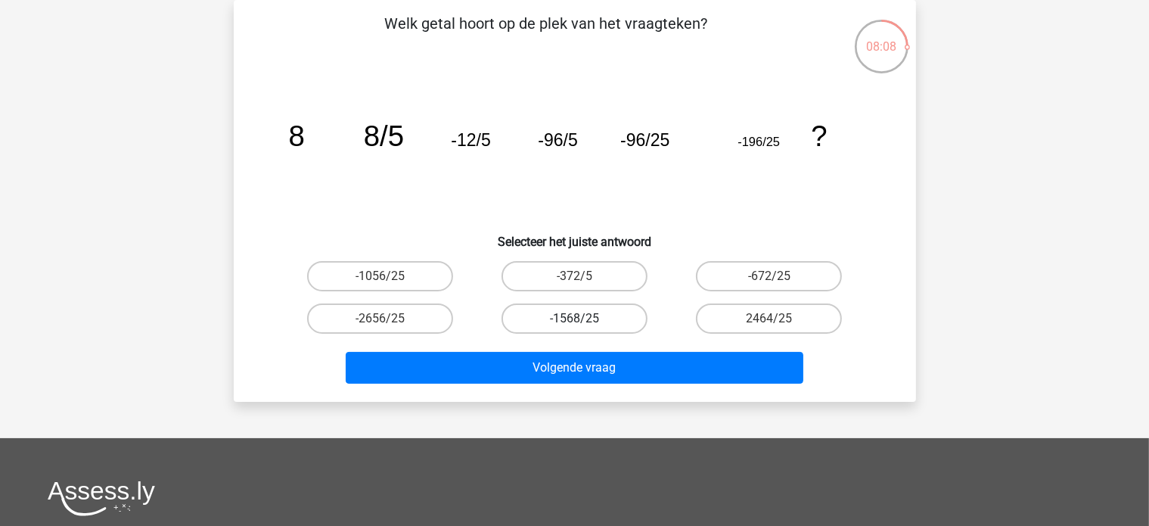
drag, startPoint x: 627, startPoint y: 318, endPoint x: 625, endPoint y: 329, distance: 11.6
click at [626, 318] on label "-1568/25" at bounding box center [575, 318] width 146 height 30
click at [584, 319] on input "-1568/25" at bounding box center [579, 324] width 10 height 10
radio input "true"
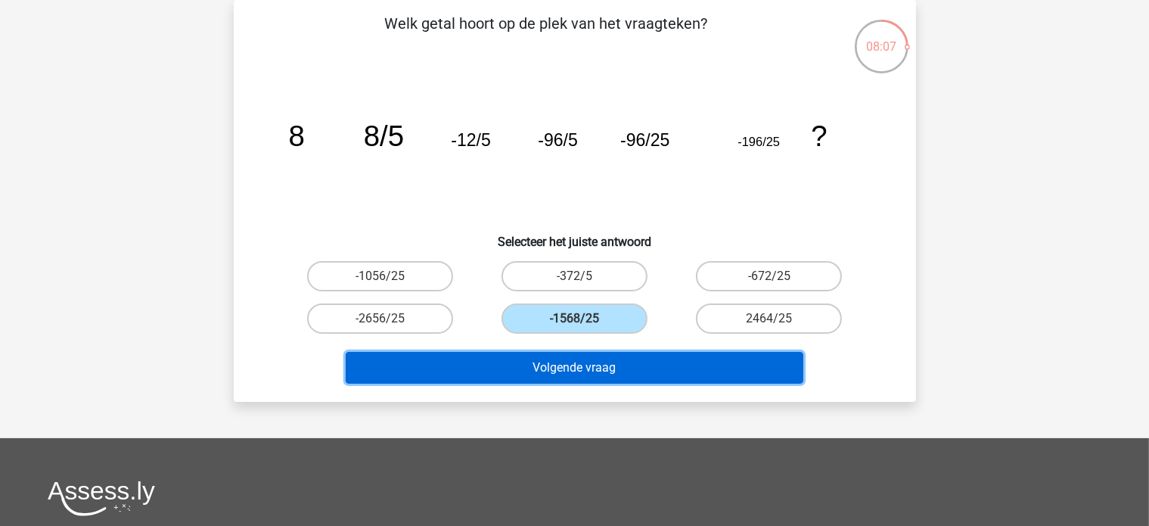
click at [615, 367] on button "Volgende vraag" at bounding box center [575, 368] width 458 height 32
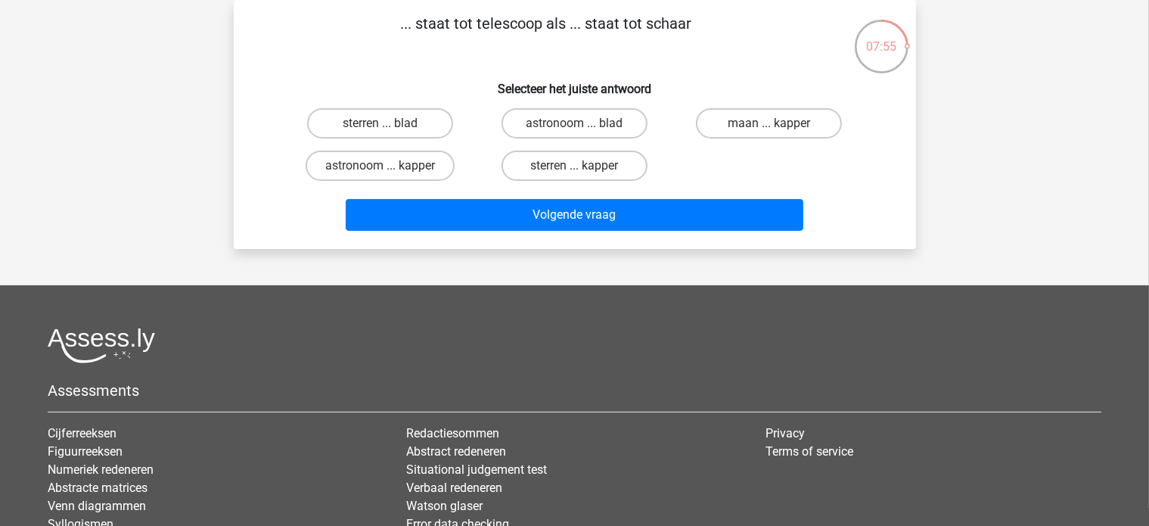
drag, startPoint x: 532, startPoint y: 31, endPoint x: 375, endPoint y: 24, distance: 157.5
click at [375, 24] on p "... staat tot telescoop als ... staat tot schaar" at bounding box center [546, 34] width 577 height 45
copy p "... staat tot telescoop als ... staat tot schaar"
click at [391, 163] on label "astronoom ... kapper" at bounding box center [380, 166] width 149 height 30
click at [390, 166] on input "astronoom ... kapper" at bounding box center [385, 171] width 10 height 10
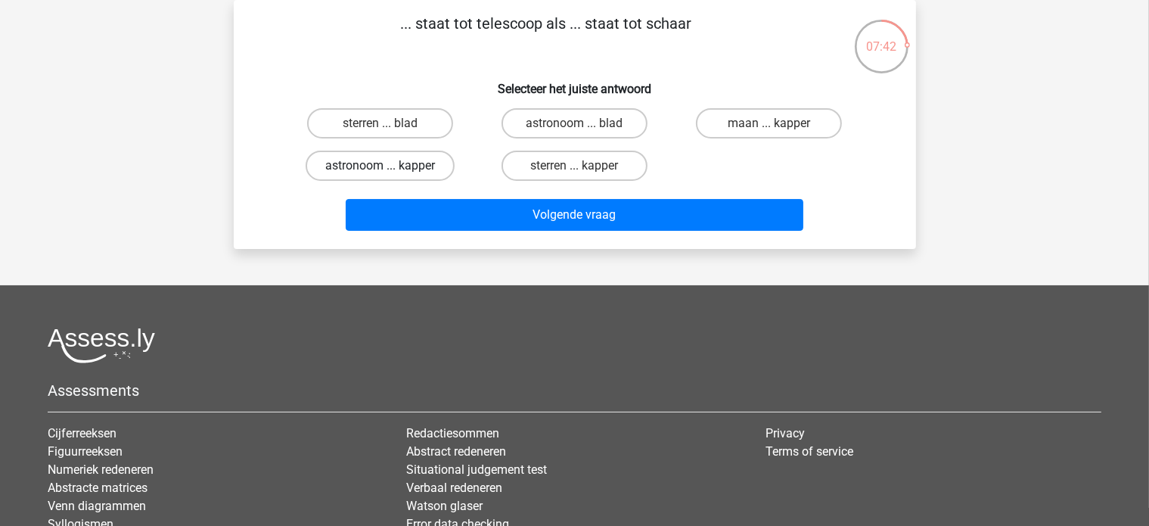
radio input "true"
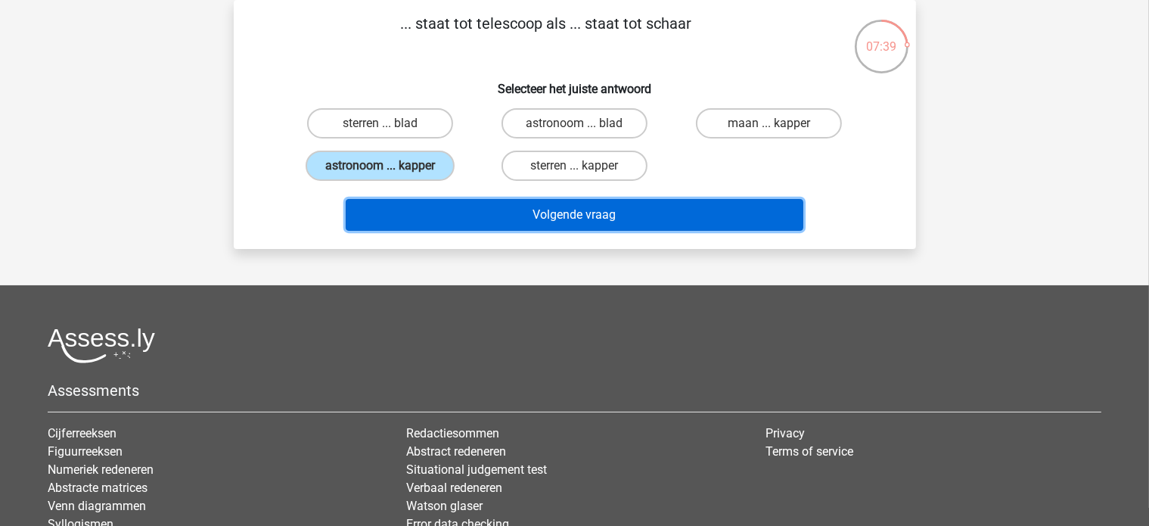
click at [590, 213] on button "Volgende vraag" at bounding box center [575, 215] width 458 height 32
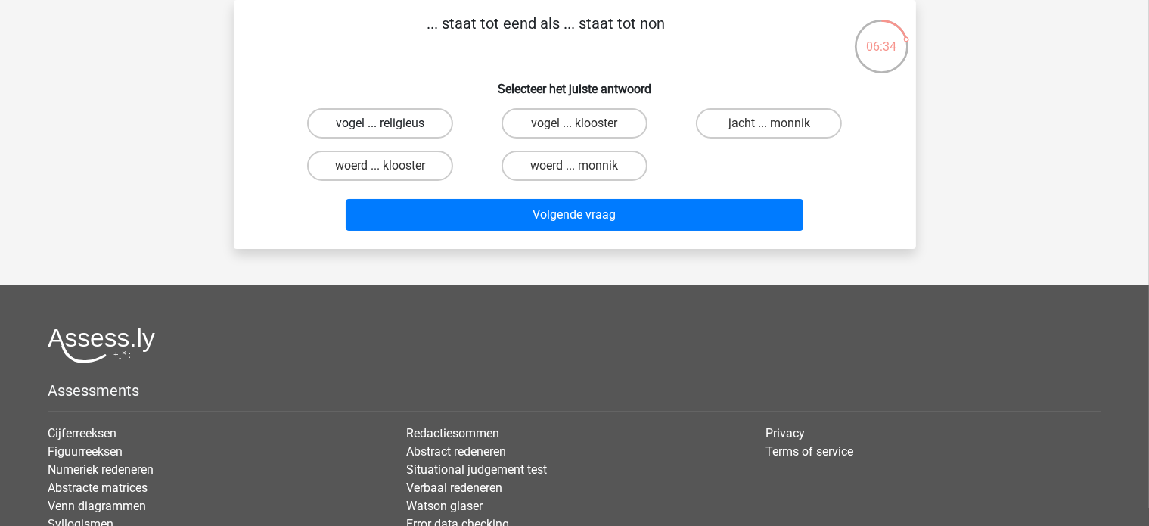
click at [402, 117] on label "vogel ... religieus" at bounding box center [380, 123] width 146 height 30
click at [390, 123] on input "vogel ... religieus" at bounding box center [385, 128] width 10 height 10
radio input "true"
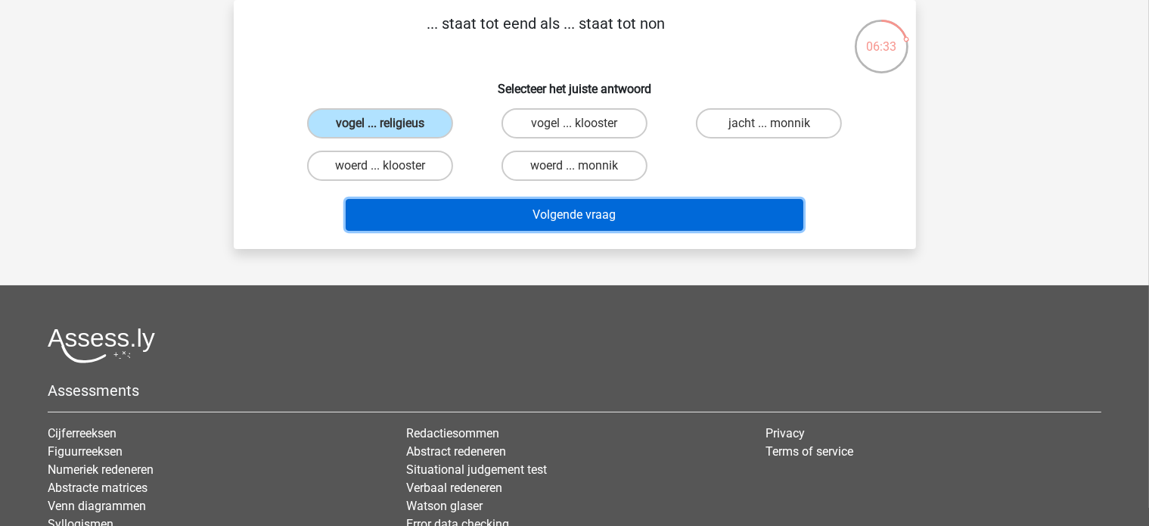
click at [501, 210] on button "Volgende vraag" at bounding box center [575, 215] width 458 height 32
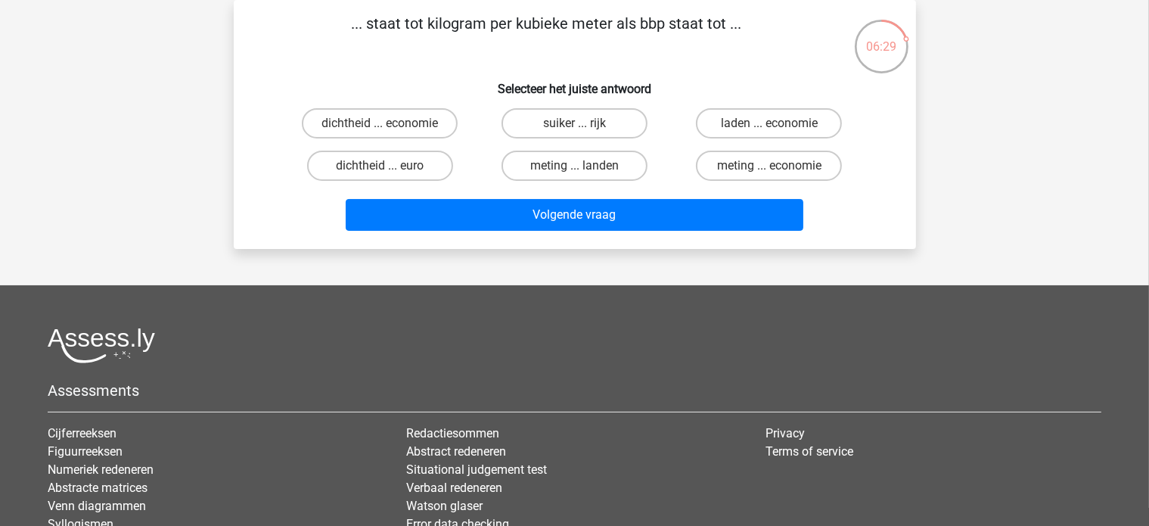
drag, startPoint x: 685, startPoint y: 26, endPoint x: 365, endPoint y: 36, distance: 319.4
click at [365, 36] on p "... staat tot kilogram per kubieke meter als bbp staat tot ..." at bounding box center [546, 34] width 577 height 45
click at [437, 72] on h6 "Selecteer het juiste antwoord" at bounding box center [575, 83] width 634 height 26
click at [420, 123] on label "dichtheid ... economie" at bounding box center [380, 123] width 156 height 30
click at [390, 123] on input "dichtheid ... economie" at bounding box center [385, 128] width 10 height 10
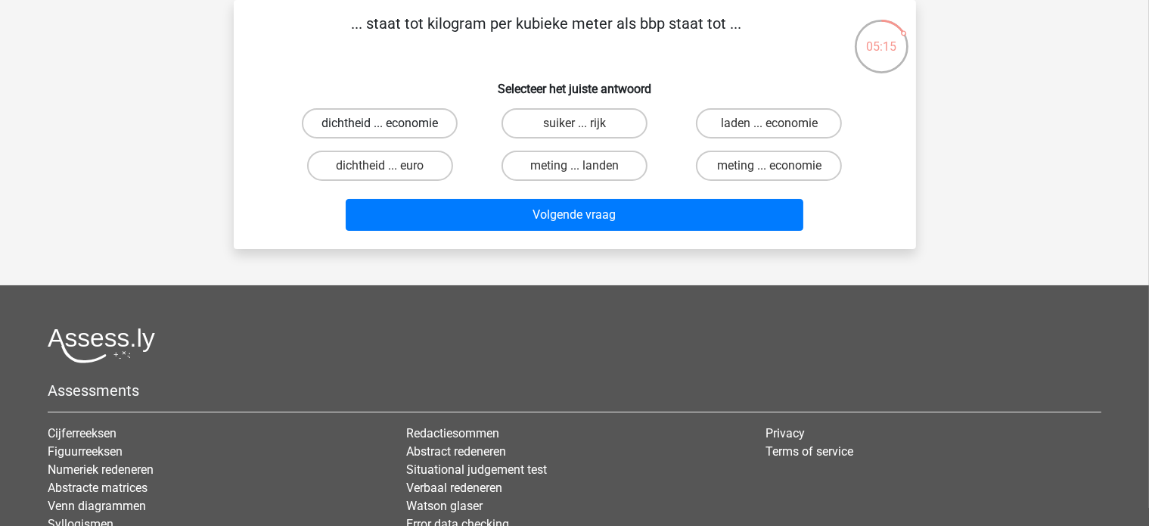
radio input "true"
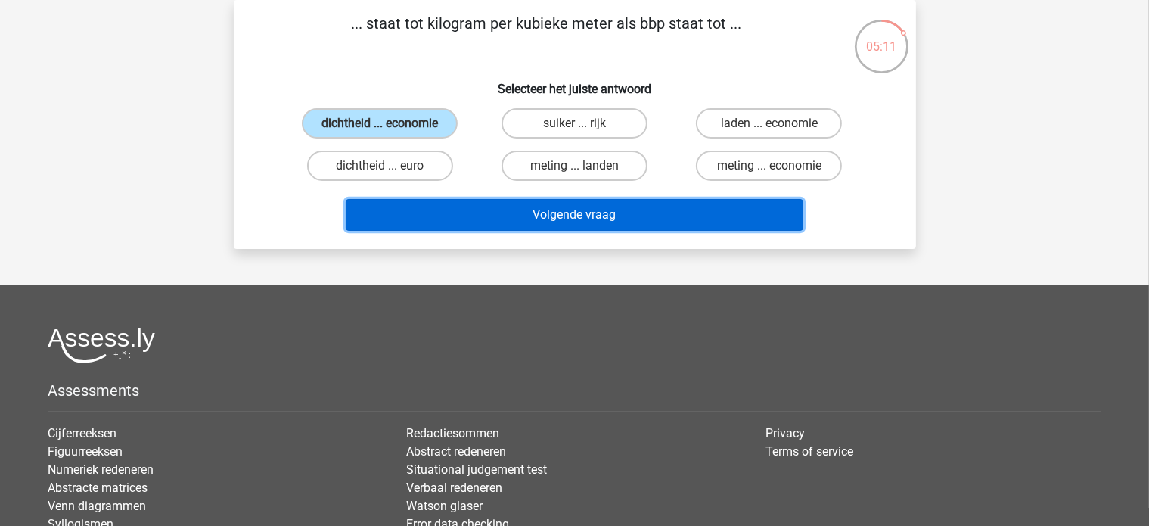
click at [568, 208] on button "Volgende vraag" at bounding box center [575, 215] width 458 height 32
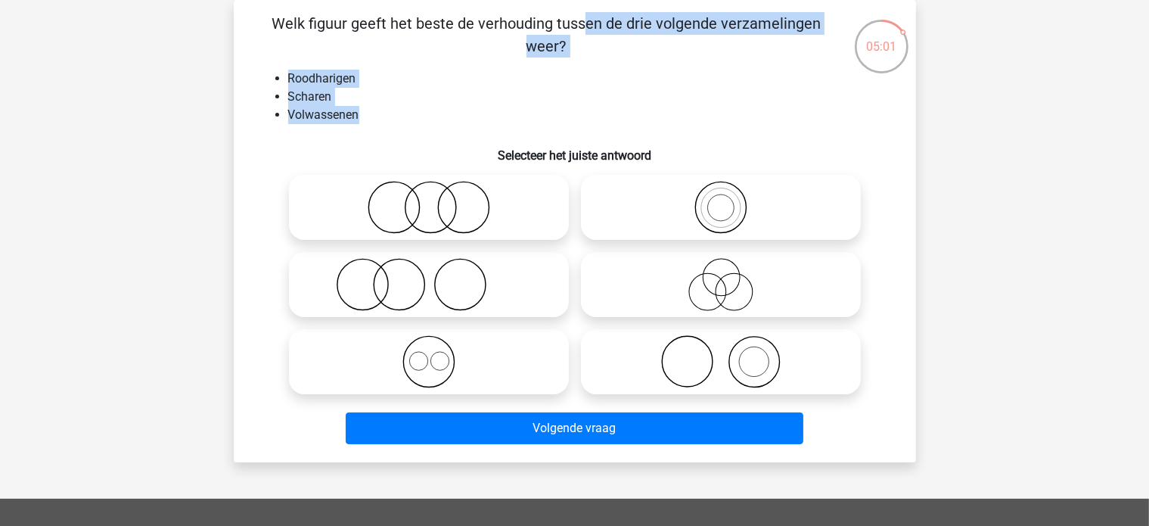
scroll to position [54, 0]
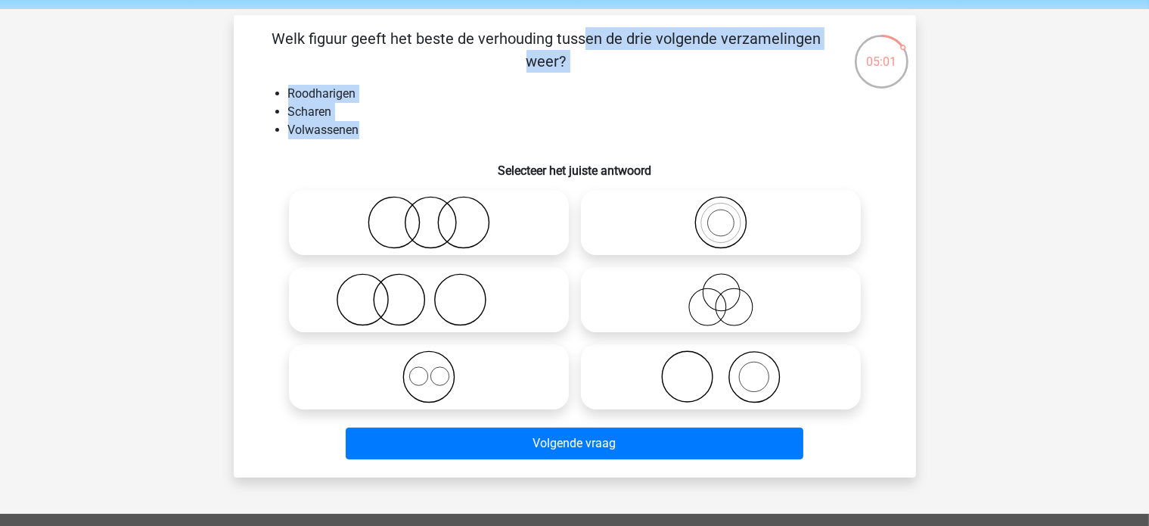
drag, startPoint x: 339, startPoint y: 107, endPoint x: 235, endPoint y: 10, distance: 142.4
click at [235, 10] on div "Kies premium Tamara xsweet_Angeltjex@hotmail.com" at bounding box center [574, 430] width 1149 height 968
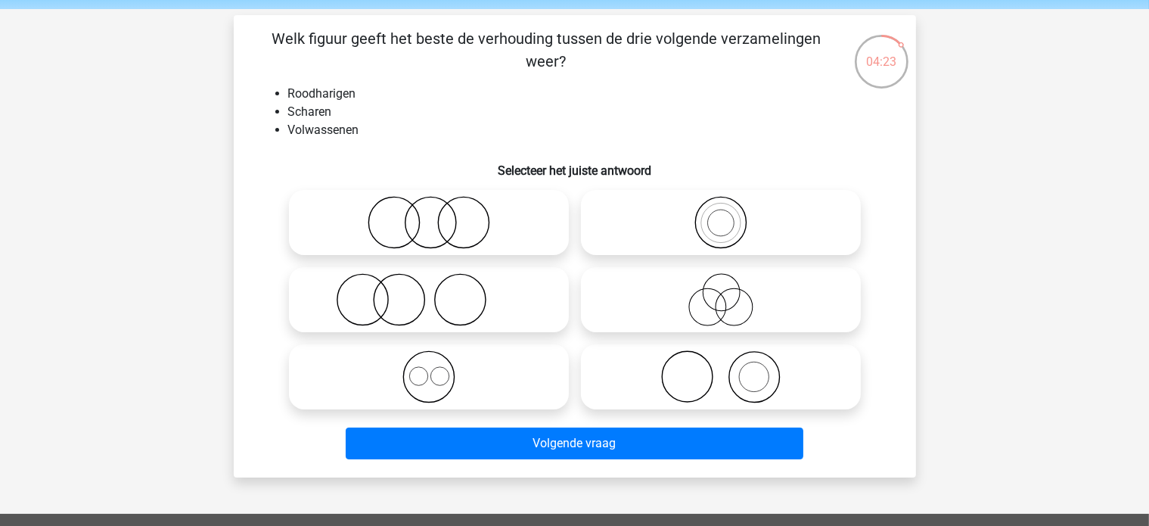
click at [768, 384] on icon at bounding box center [721, 376] width 268 height 53
click at [731, 369] on input "radio" at bounding box center [726, 364] width 10 height 10
radio input "true"
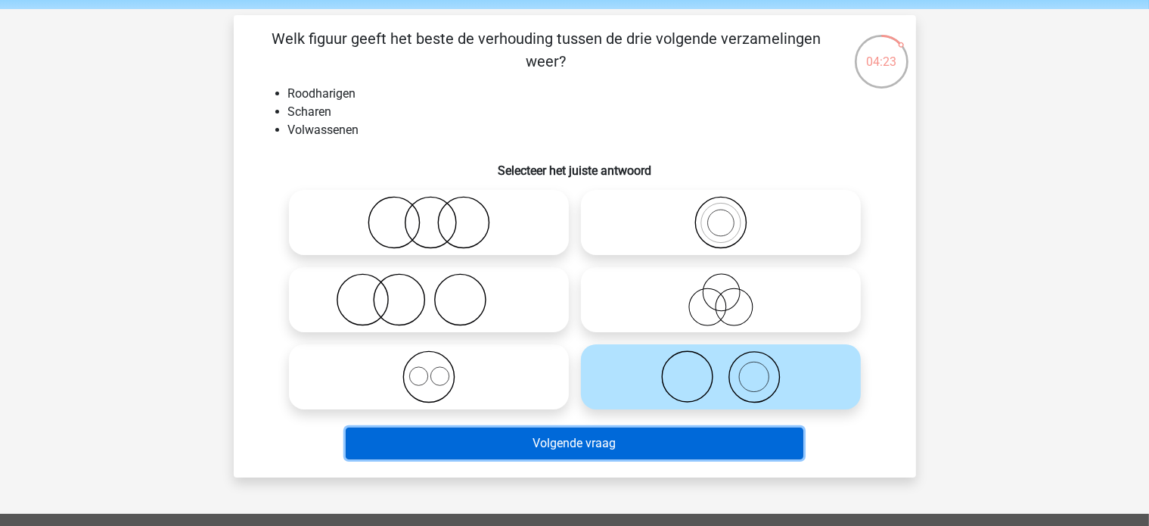
click at [701, 450] on button "Volgende vraag" at bounding box center [575, 443] width 458 height 32
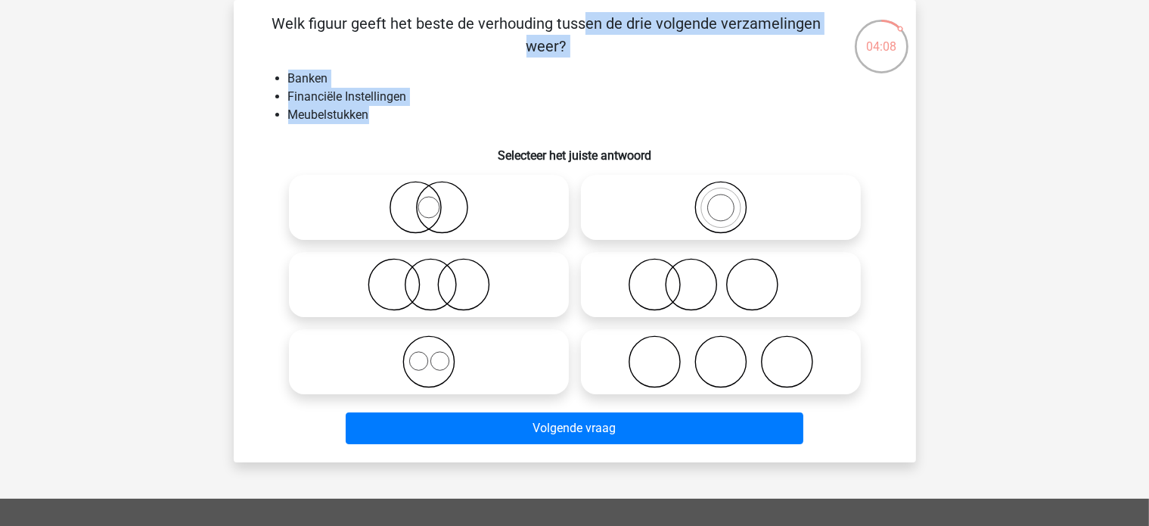
scroll to position [0, 0]
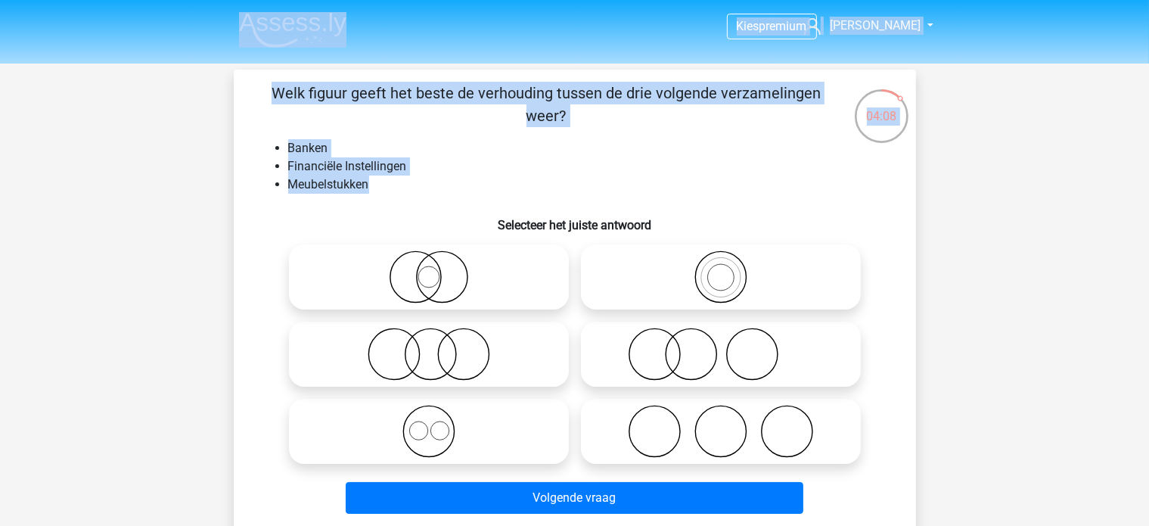
drag, startPoint x: 378, startPoint y: 110, endPoint x: 166, endPoint y: -11, distance: 243.3
click at [166, 0] on html "Kies premium Tamara xsweet_Angeltjex@hotmail.com" at bounding box center [574, 484] width 1149 height 968
click at [358, 132] on div "Welk figuur geeft het beste de verhouding tussen de drie volgende verzamelingen…" at bounding box center [575, 301] width 670 height 438
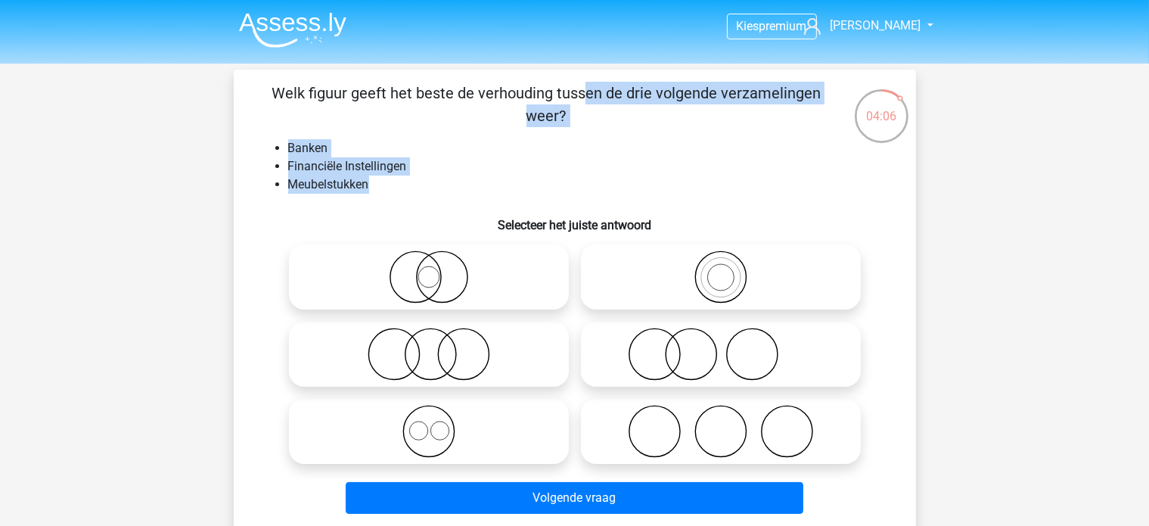
drag, startPoint x: 330, startPoint y: 175, endPoint x: 259, endPoint y: 85, distance: 114.1
click at [259, 85] on div "Welk figuur geeft het beste de verhouding tussen de drie volgende verzamelingen…" at bounding box center [575, 301] width 670 height 438
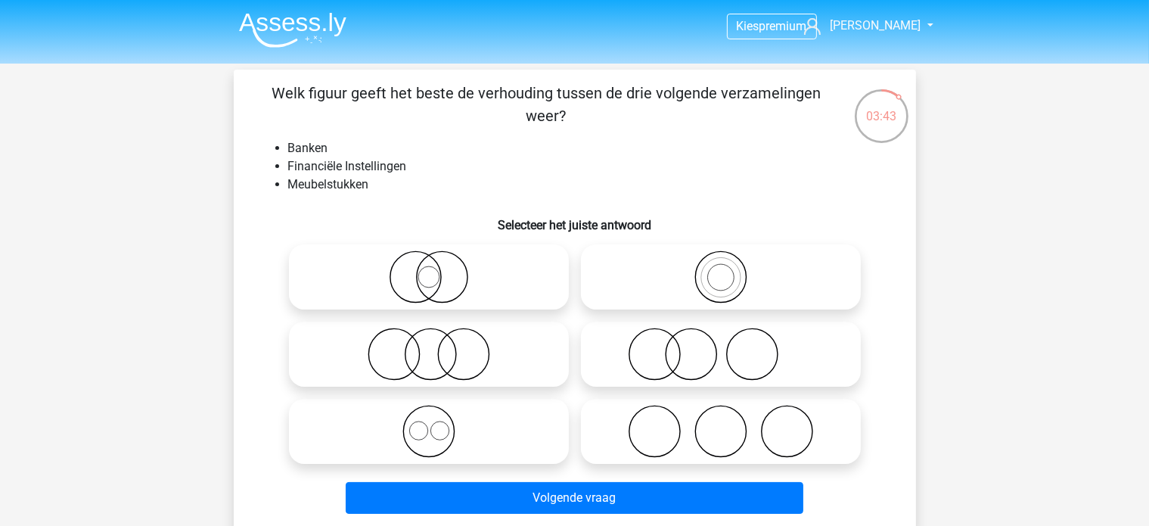
click at [738, 287] on icon at bounding box center [721, 276] width 268 height 53
click at [731, 269] on input "radio" at bounding box center [726, 265] width 10 height 10
radio input "true"
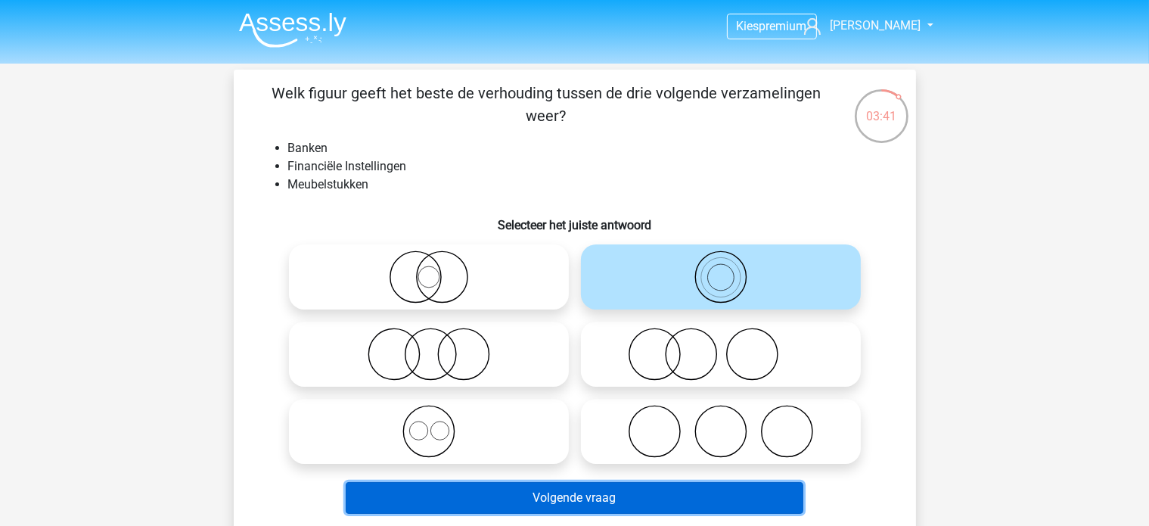
click at [642, 488] on button "Volgende vraag" at bounding box center [575, 498] width 458 height 32
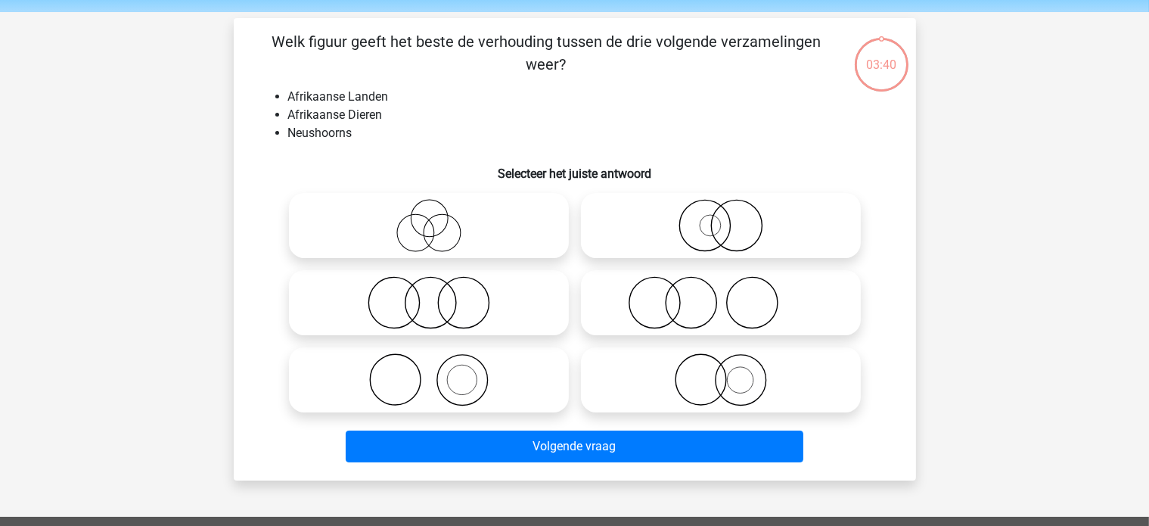
scroll to position [70, 0]
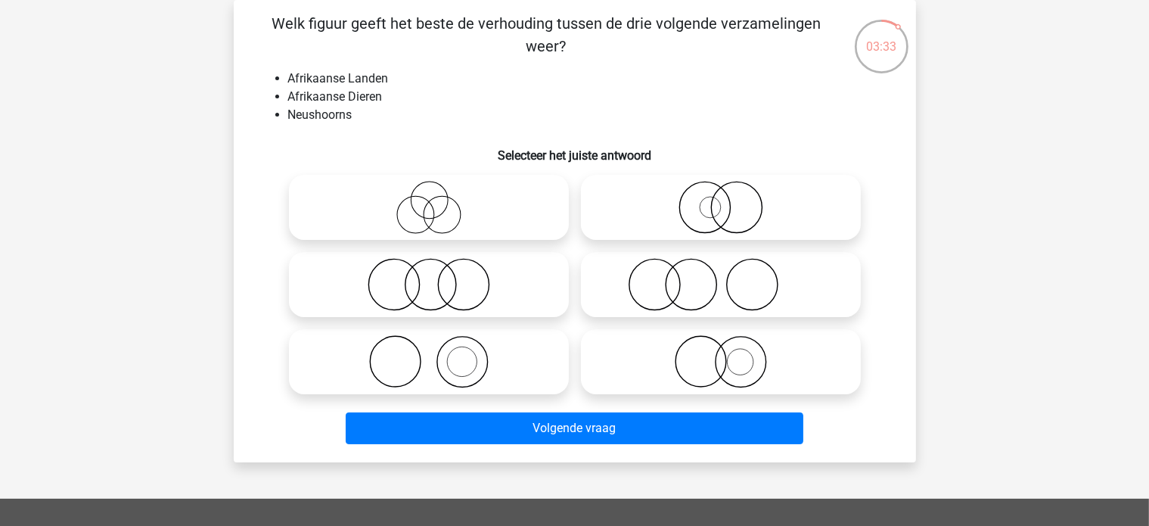
click at [743, 359] on icon at bounding box center [721, 361] width 268 height 53
click at [731, 354] on input "radio" at bounding box center [726, 349] width 10 height 10
radio input "true"
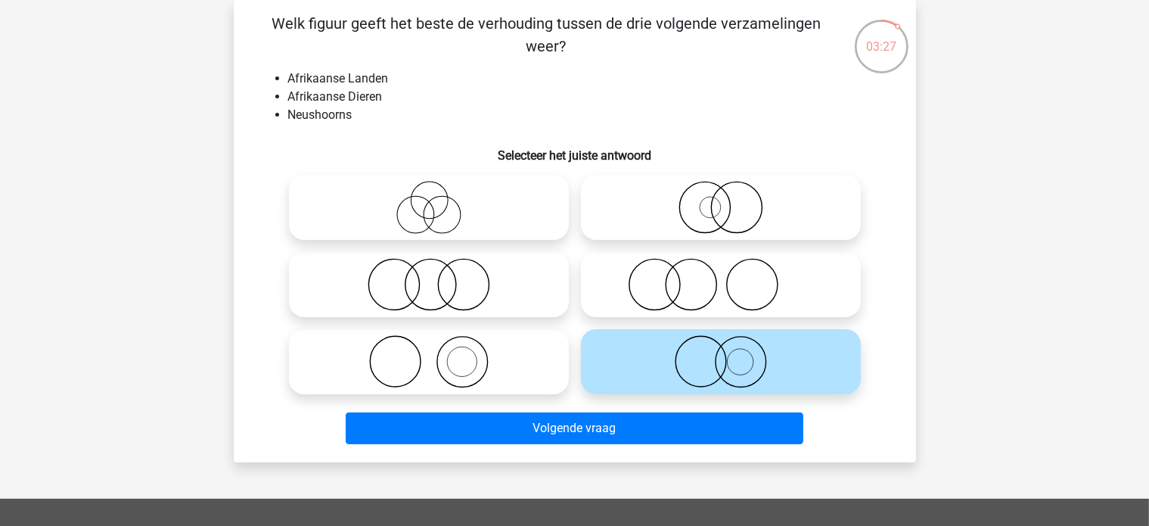
click at [729, 211] on circle at bounding box center [704, 207] width 51 height 51
click at [729, 200] on input "radio" at bounding box center [726, 195] width 10 height 10
radio input "true"
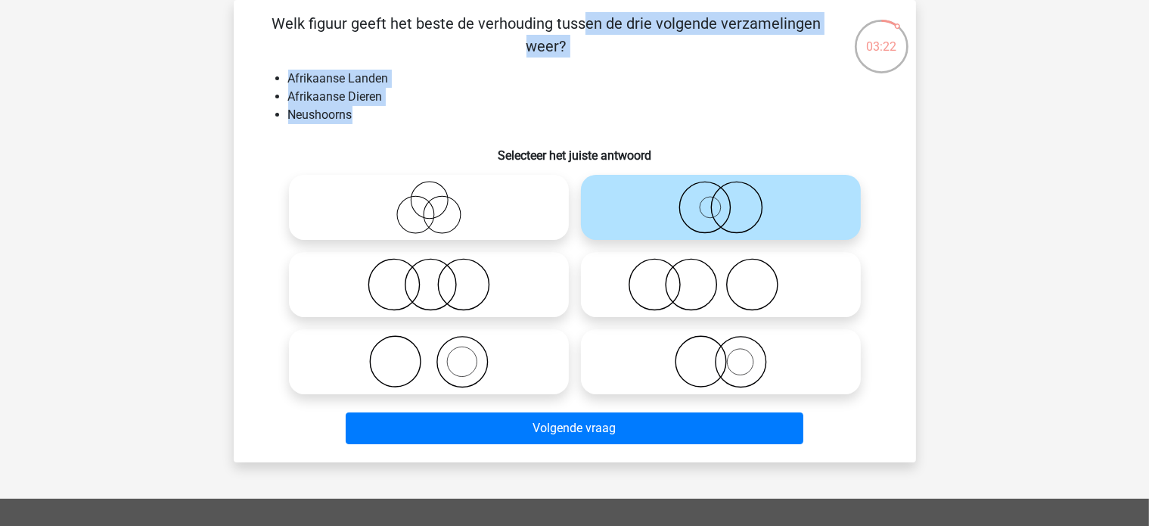
drag, startPoint x: 378, startPoint y: 123, endPoint x: 269, endPoint y: 17, distance: 152.0
click at [269, 17] on div "Welk figuur geeft het beste de verhouding tussen de drie volgende verzamelingen…" at bounding box center [575, 231] width 670 height 438
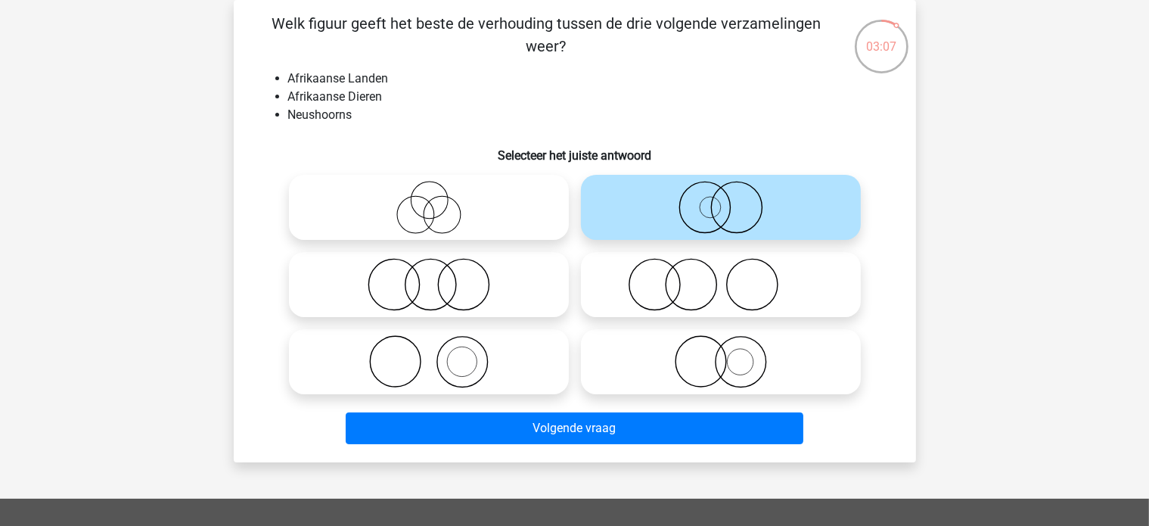
click at [739, 350] on icon at bounding box center [721, 361] width 268 height 53
click at [731, 350] on input "radio" at bounding box center [726, 349] width 10 height 10
radio input "true"
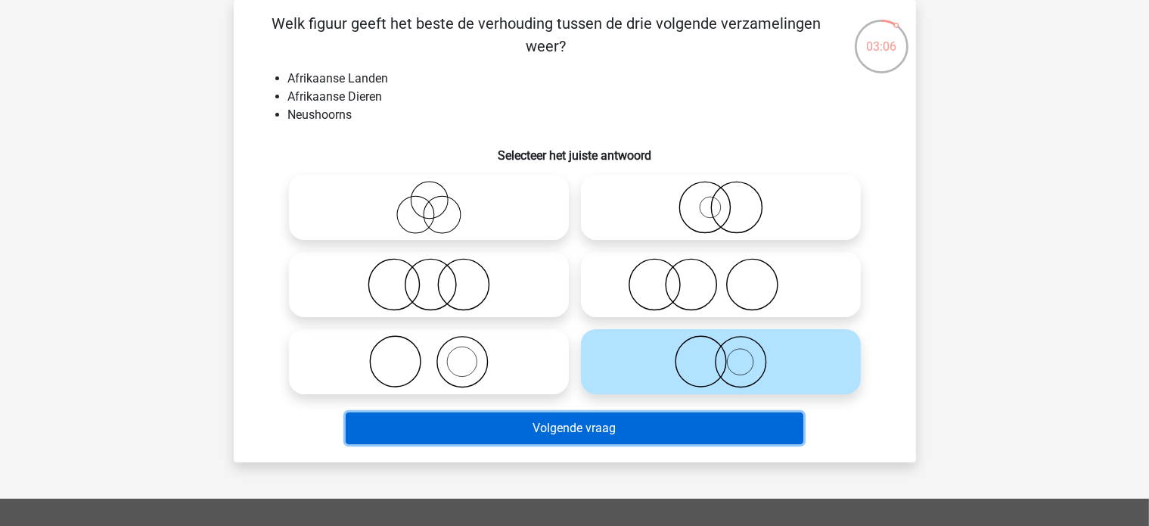
click at [656, 429] on button "Volgende vraag" at bounding box center [575, 428] width 458 height 32
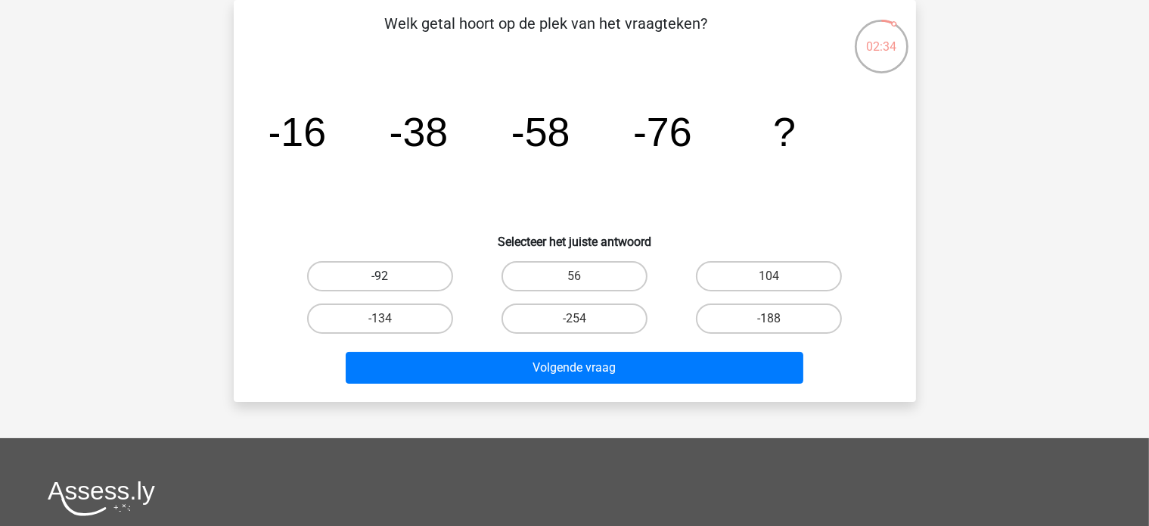
click at [411, 278] on label "-92" at bounding box center [380, 276] width 146 height 30
click at [390, 278] on input "-92" at bounding box center [385, 281] width 10 height 10
radio input "true"
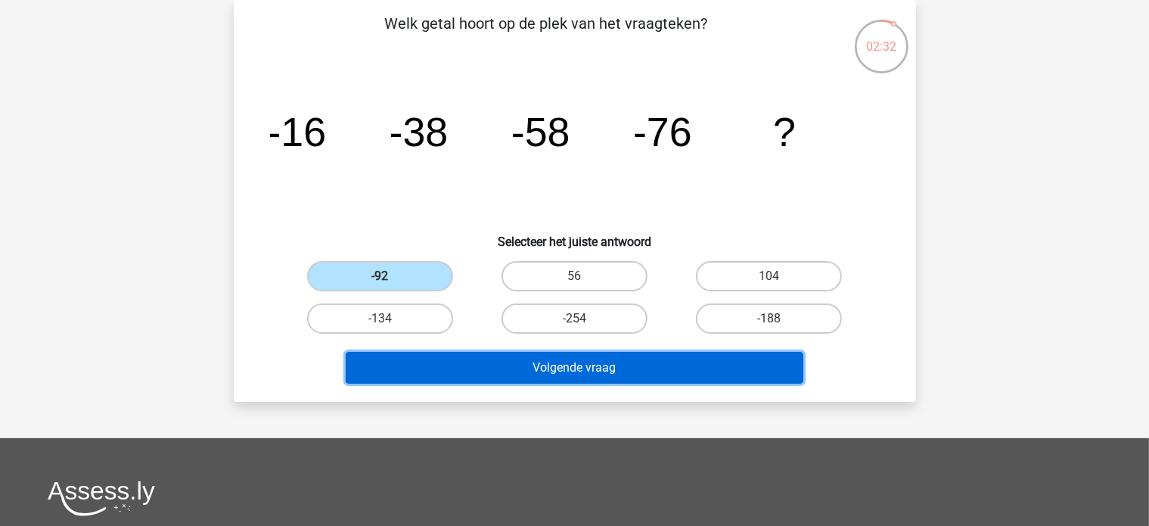
click at [518, 361] on button "Volgende vraag" at bounding box center [575, 368] width 458 height 32
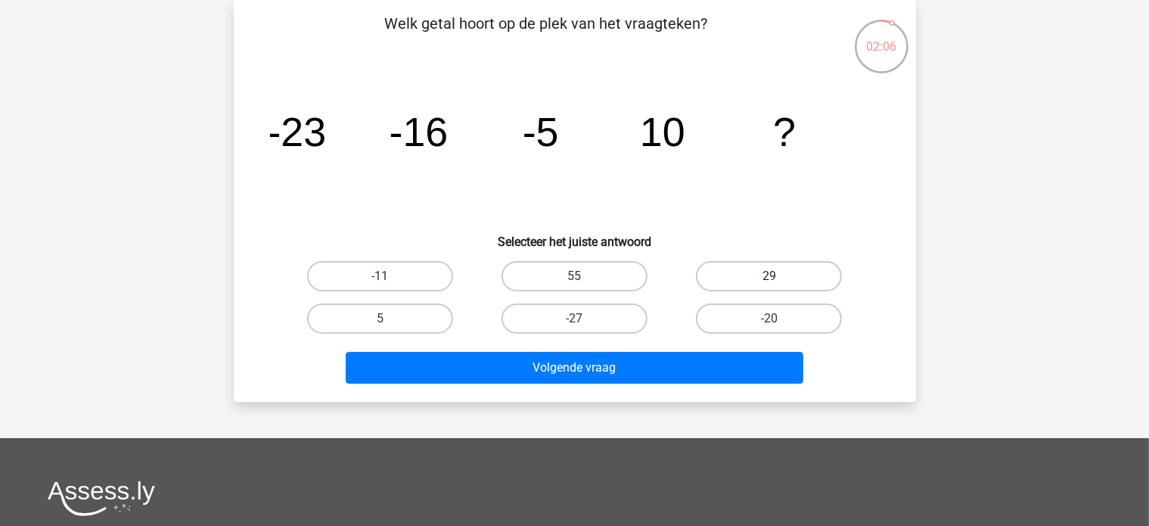
click at [775, 274] on label "29" at bounding box center [769, 276] width 146 height 30
click at [775, 276] on input "29" at bounding box center [774, 281] width 10 height 10
radio input "true"
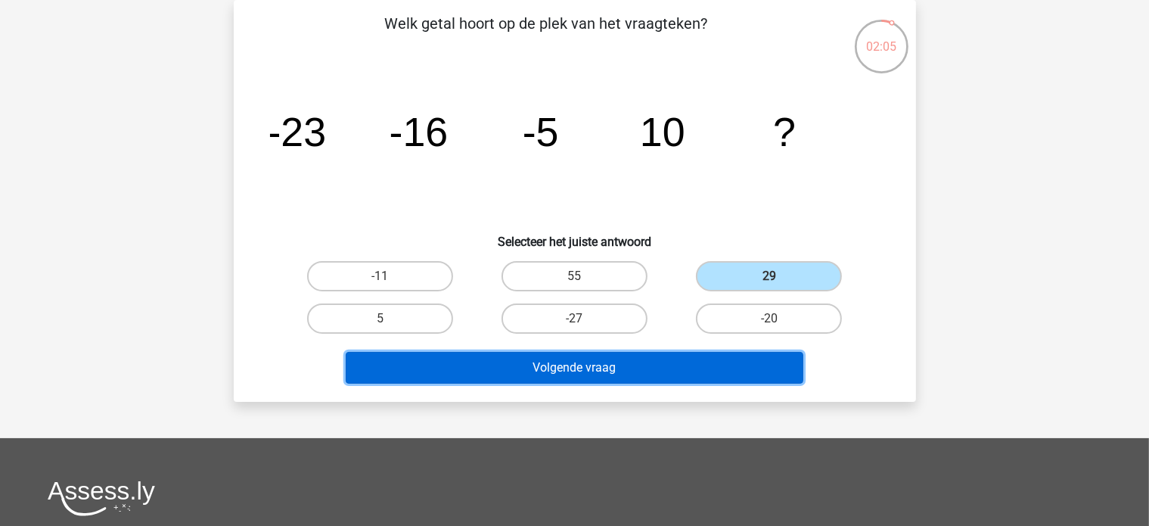
click at [594, 363] on button "Volgende vraag" at bounding box center [575, 368] width 458 height 32
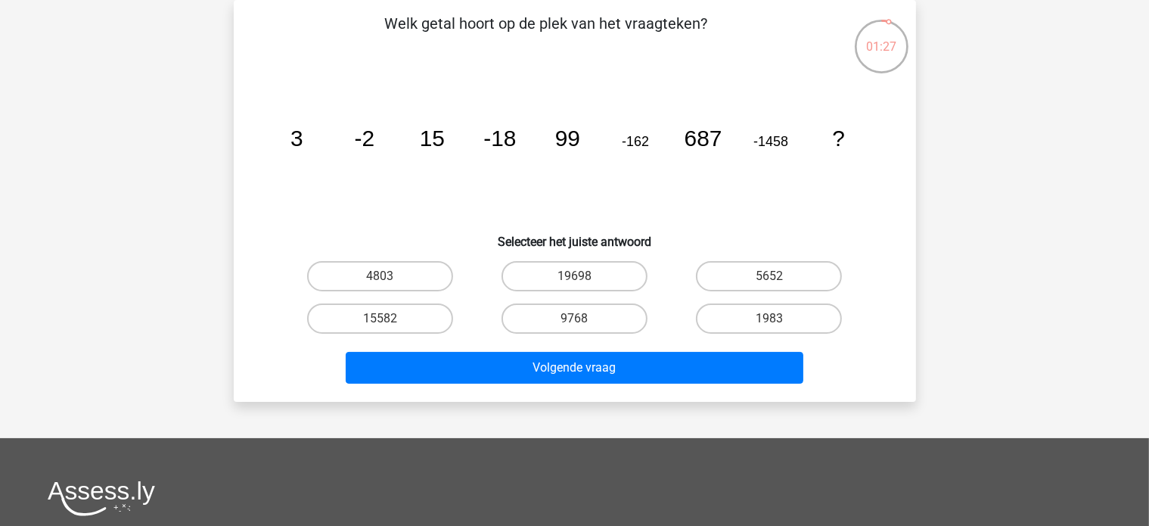
click at [389, 277] on input "4803" at bounding box center [385, 281] width 10 height 10
radio input "true"
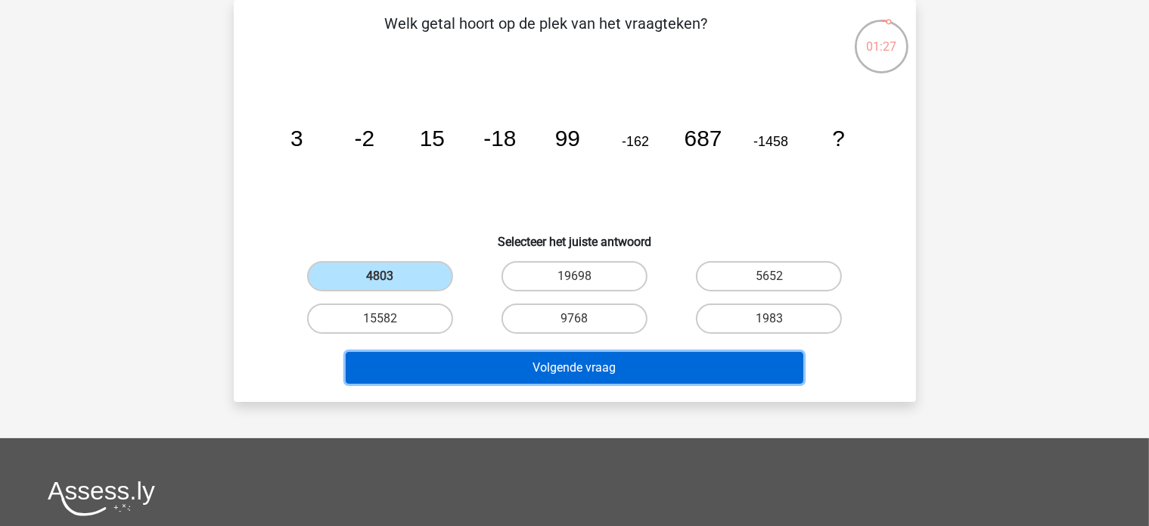
click at [530, 367] on button "Volgende vraag" at bounding box center [575, 368] width 458 height 32
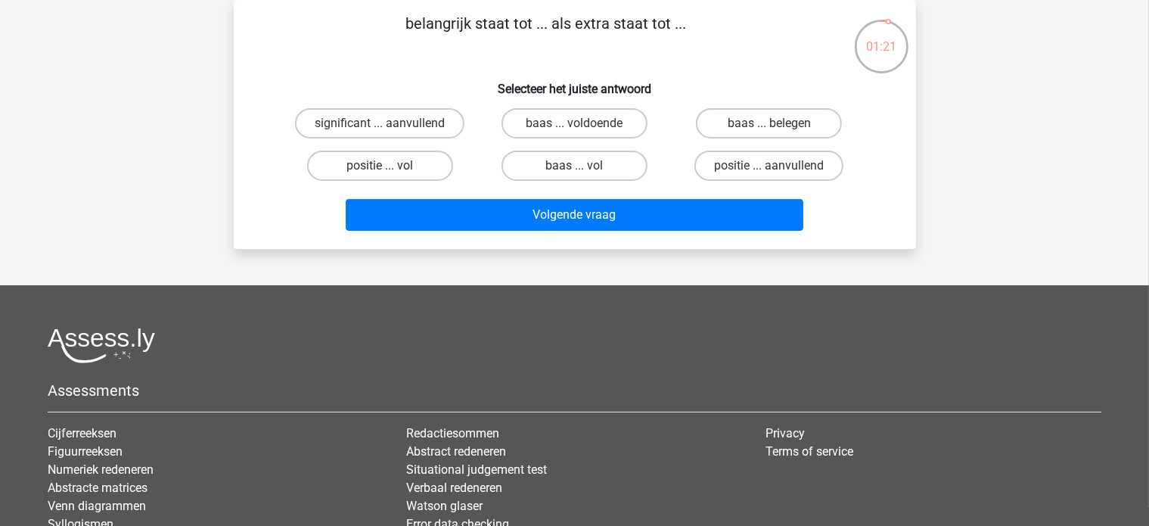
drag, startPoint x: 697, startPoint y: 23, endPoint x: 406, endPoint y: 38, distance: 291.6
click at [406, 38] on p "belangrijk staat tot ... als extra staat tot ..." at bounding box center [546, 34] width 577 height 45
click at [431, 119] on label "significant ... aanvullend" at bounding box center [379, 123] width 169 height 30
click at [390, 123] on input "significant ... aanvullend" at bounding box center [385, 128] width 10 height 10
radio input "true"
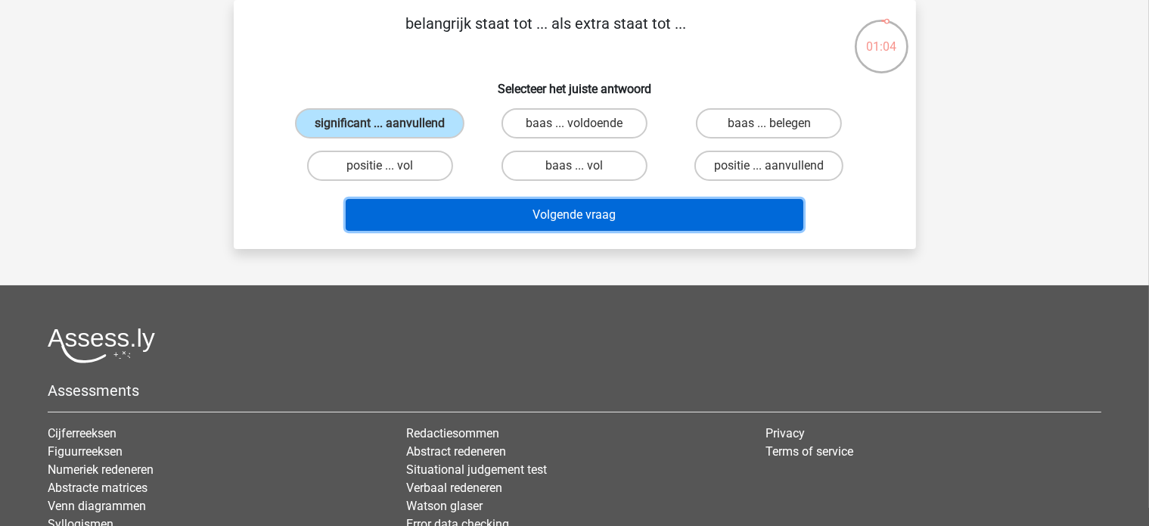
click at [555, 212] on button "Volgende vraag" at bounding box center [575, 215] width 458 height 32
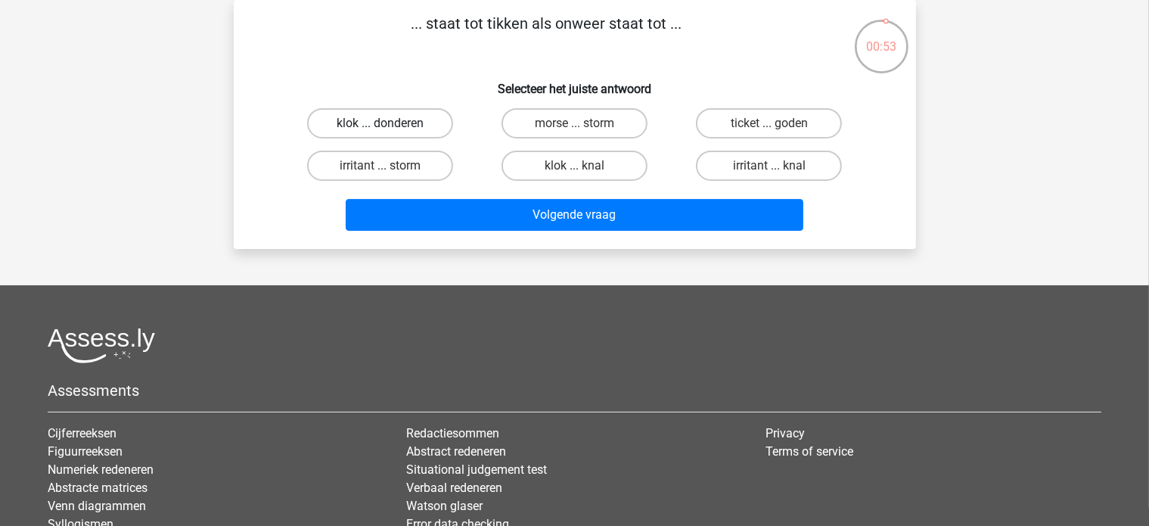
click at [408, 120] on label "klok ... donderen" at bounding box center [380, 123] width 146 height 30
click at [390, 123] on input "klok ... donderen" at bounding box center [385, 128] width 10 height 10
radio input "true"
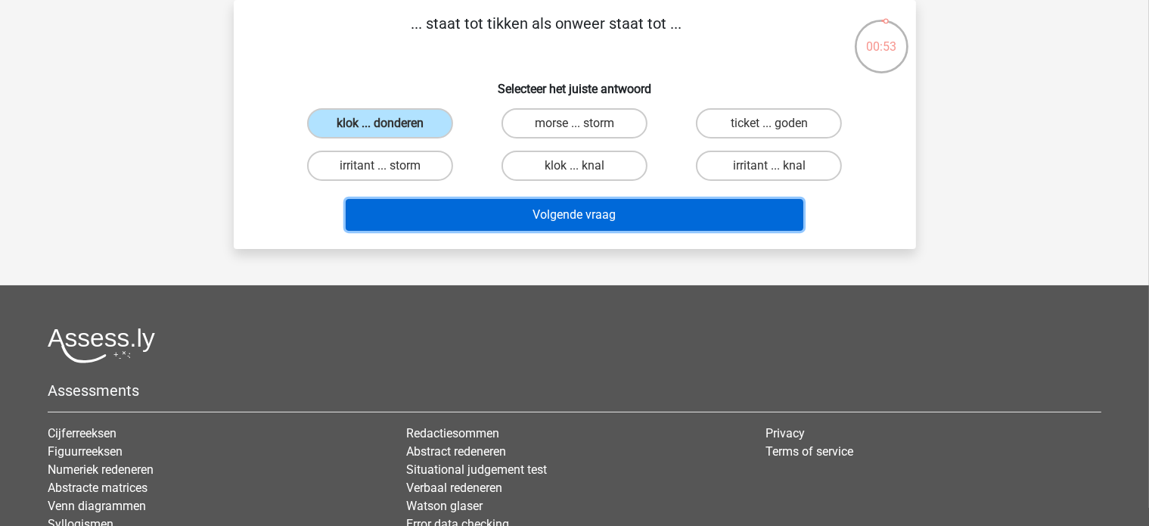
click at [527, 213] on button "Volgende vraag" at bounding box center [575, 215] width 458 height 32
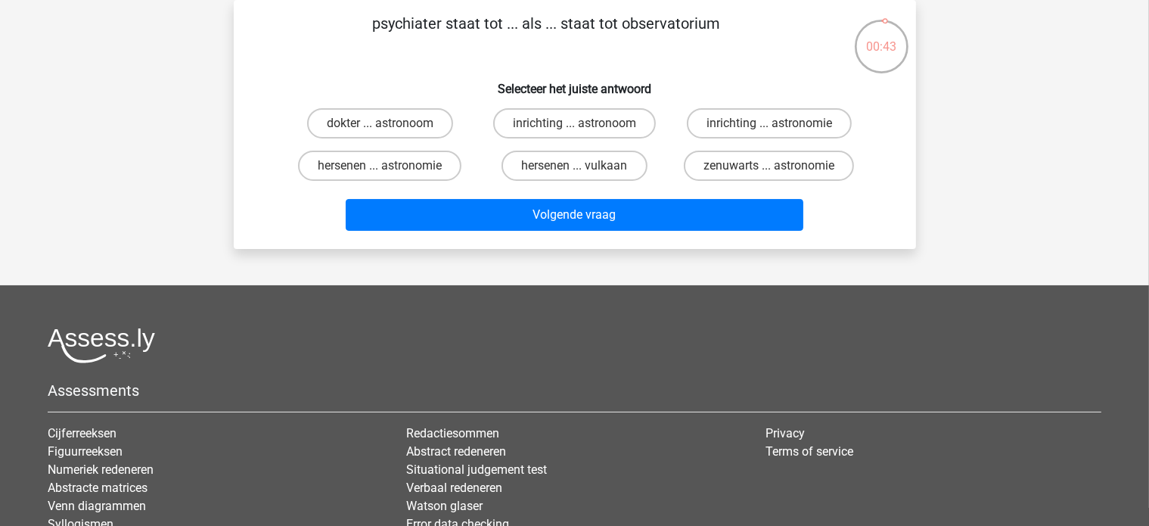
drag, startPoint x: 716, startPoint y: 20, endPoint x: 617, endPoint y: 27, distance: 100.2
click at [617, 27] on p "psychiater staat tot ... als ... staat tot observatorium" at bounding box center [546, 34] width 577 height 45
click at [717, 35] on p "psychiater staat tot ... als ... staat tot observatorium" at bounding box center [546, 34] width 577 height 45
drag, startPoint x: 730, startPoint y: 27, endPoint x: 339, endPoint y: 17, distance: 391.3
click at [339, 17] on p "psychiater staat tot ... als ... staat tot observatorium" at bounding box center [546, 34] width 577 height 45
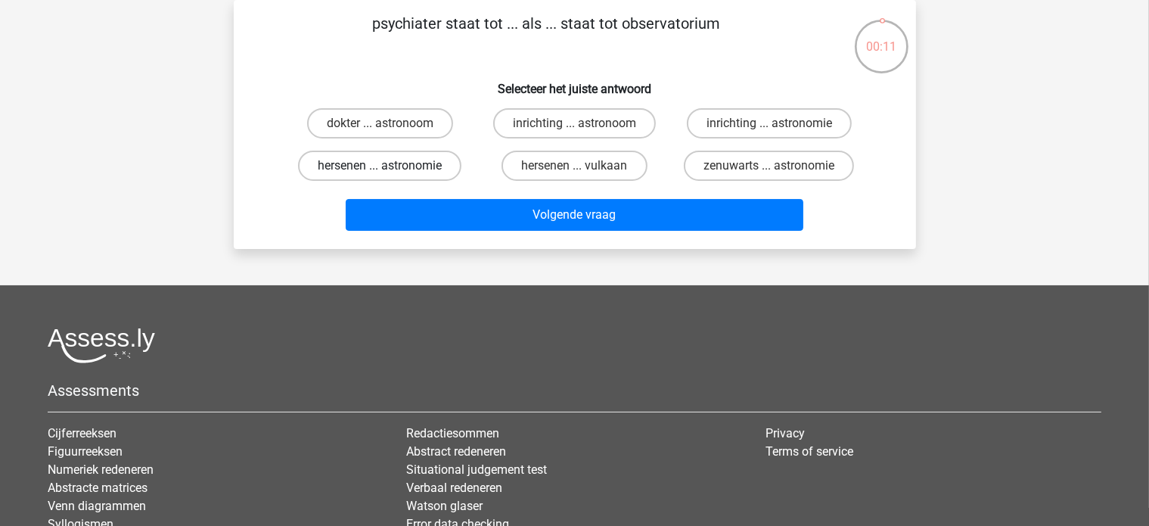
click at [421, 168] on label "hersenen ... astronomie" at bounding box center [379, 166] width 163 height 30
click at [390, 168] on input "hersenen ... astronomie" at bounding box center [385, 171] width 10 height 10
radio input "true"
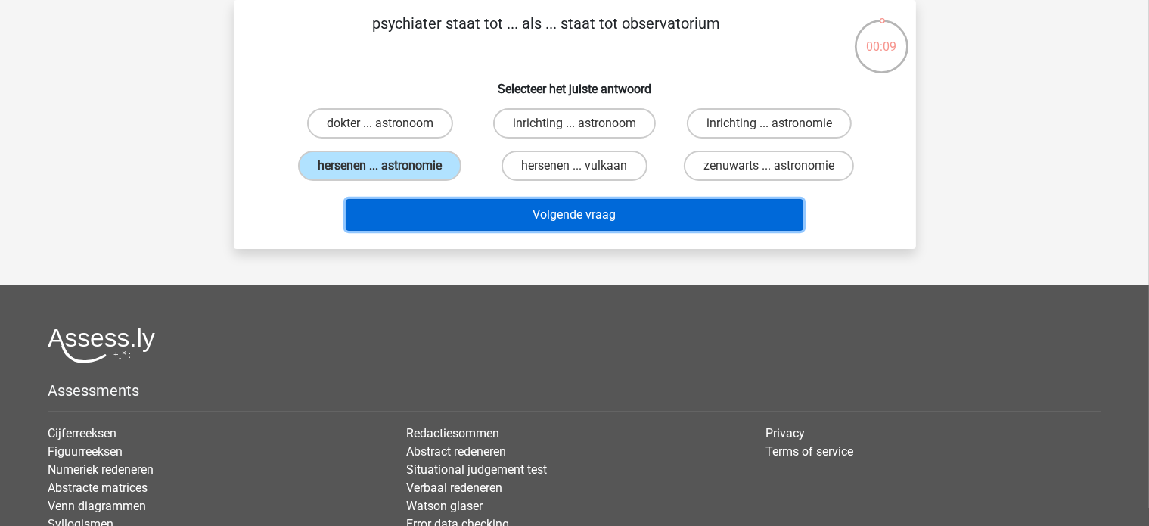
click at [521, 206] on button "Volgende vraag" at bounding box center [575, 215] width 458 height 32
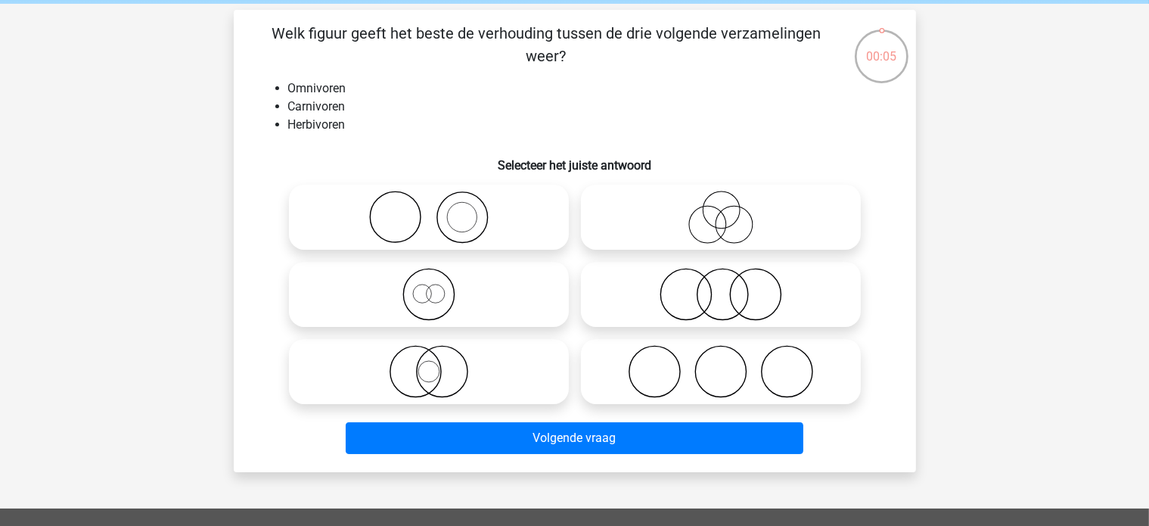
scroll to position [76, 0]
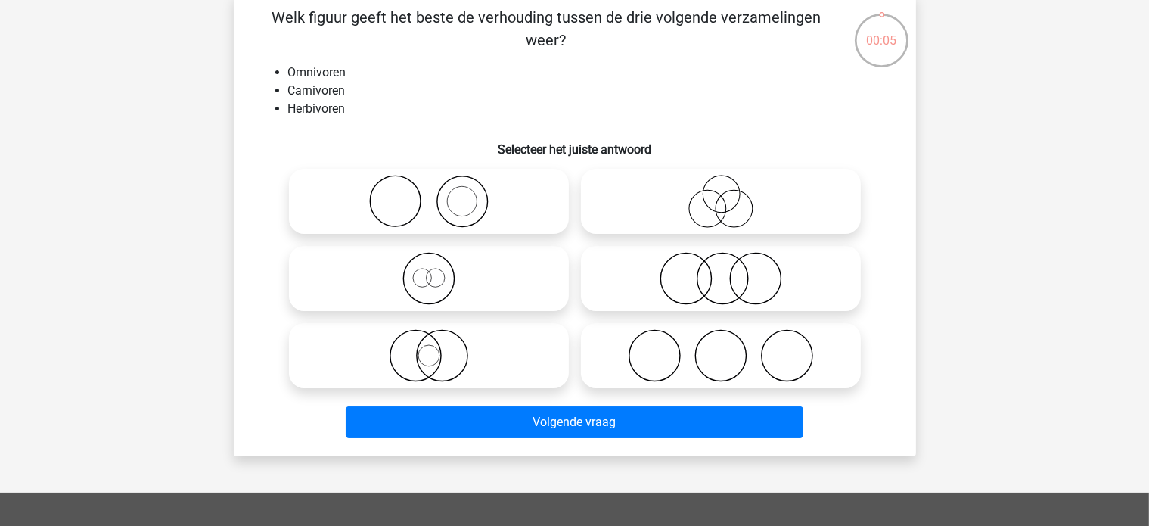
click at [771, 266] on icon at bounding box center [721, 278] width 268 height 53
click at [731, 266] on input "radio" at bounding box center [726, 266] width 10 height 10
radio input "true"
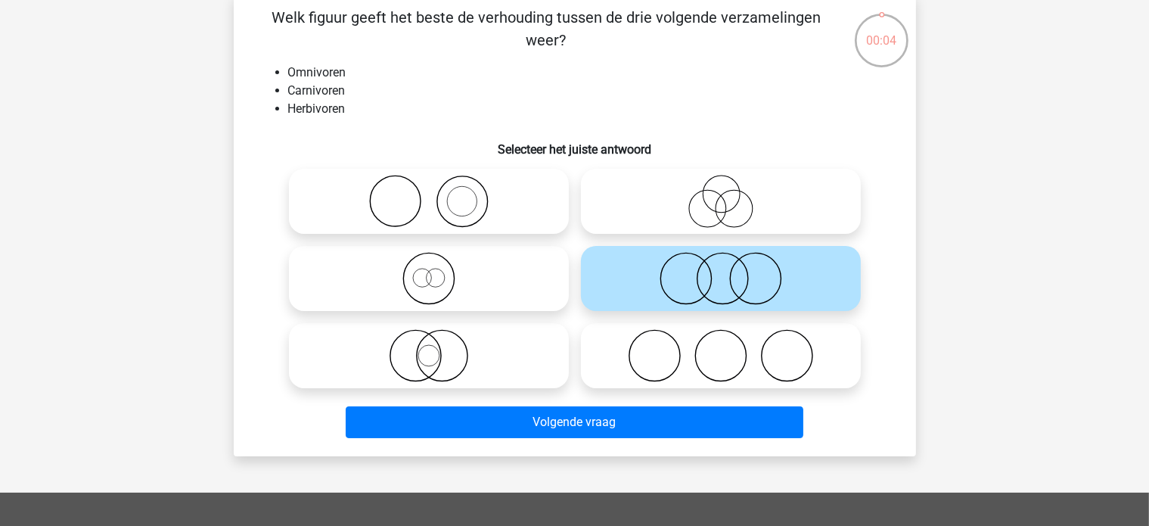
click at [696, 365] on icon at bounding box center [721, 355] width 268 height 53
click at [721, 348] on input "radio" at bounding box center [726, 343] width 10 height 10
radio input "true"
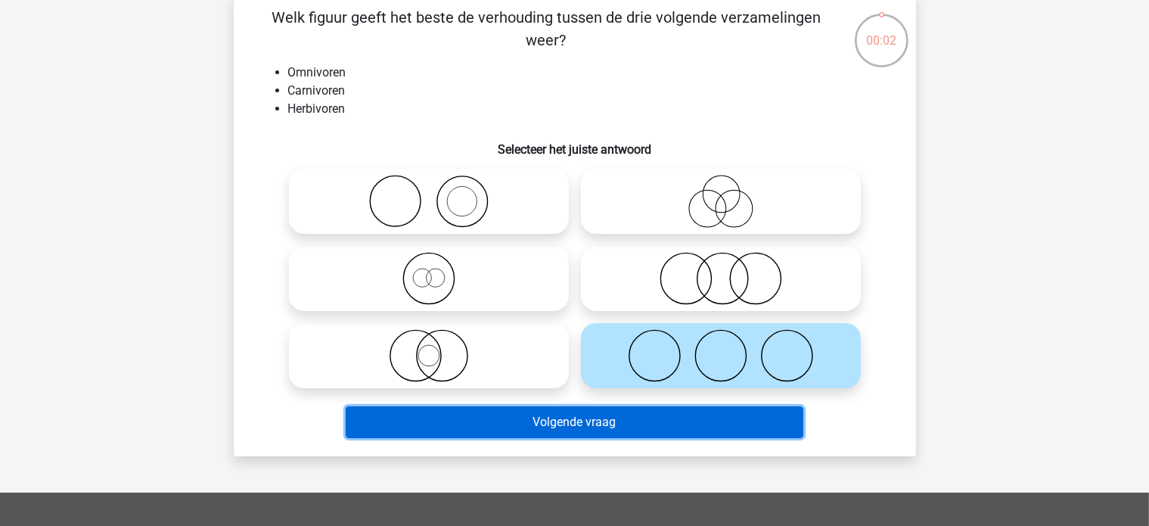
click at [586, 421] on button "Volgende vraag" at bounding box center [575, 422] width 458 height 32
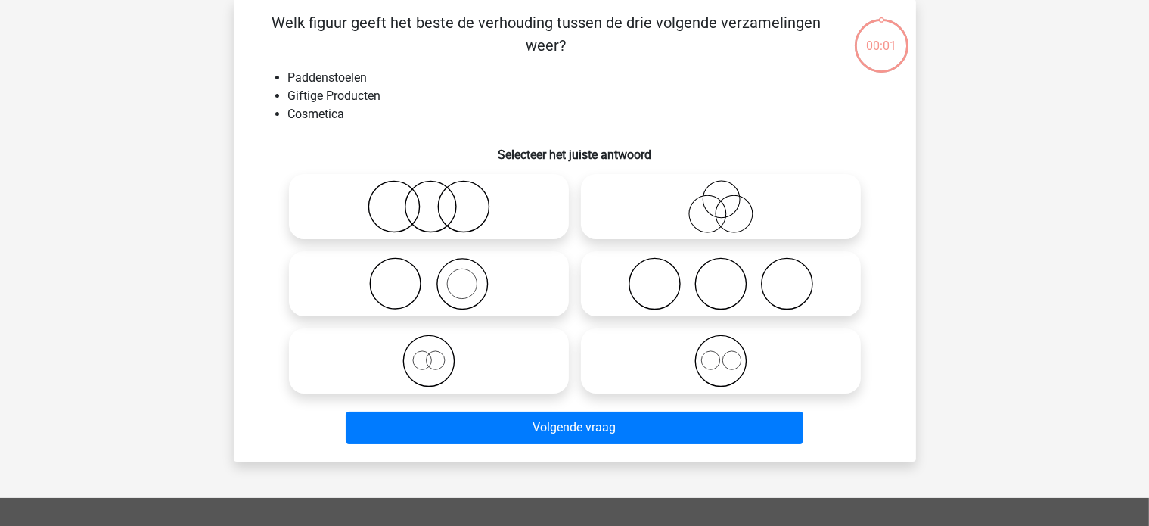
scroll to position [70, 0]
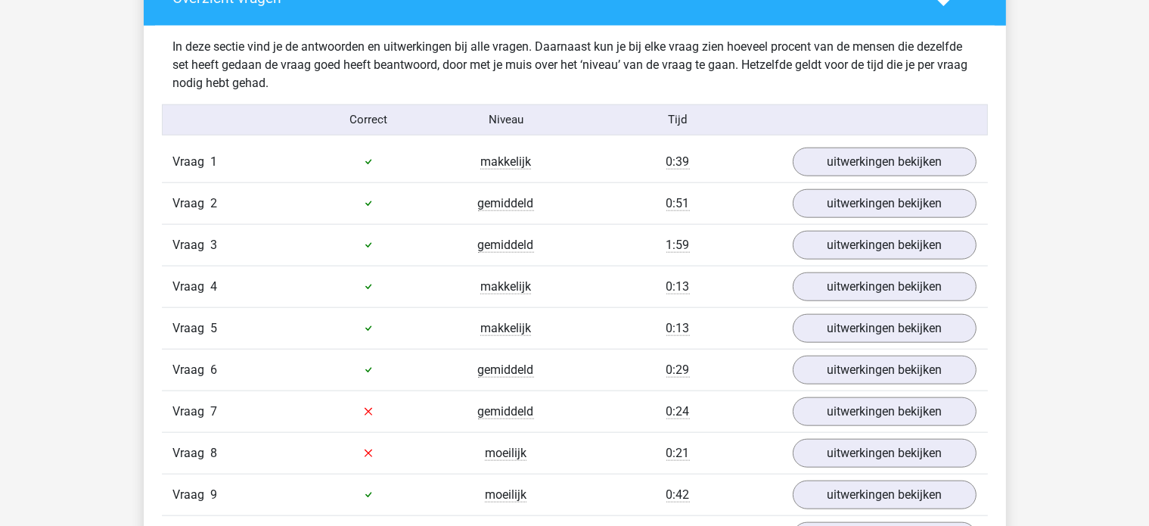
scroll to position [1589, 0]
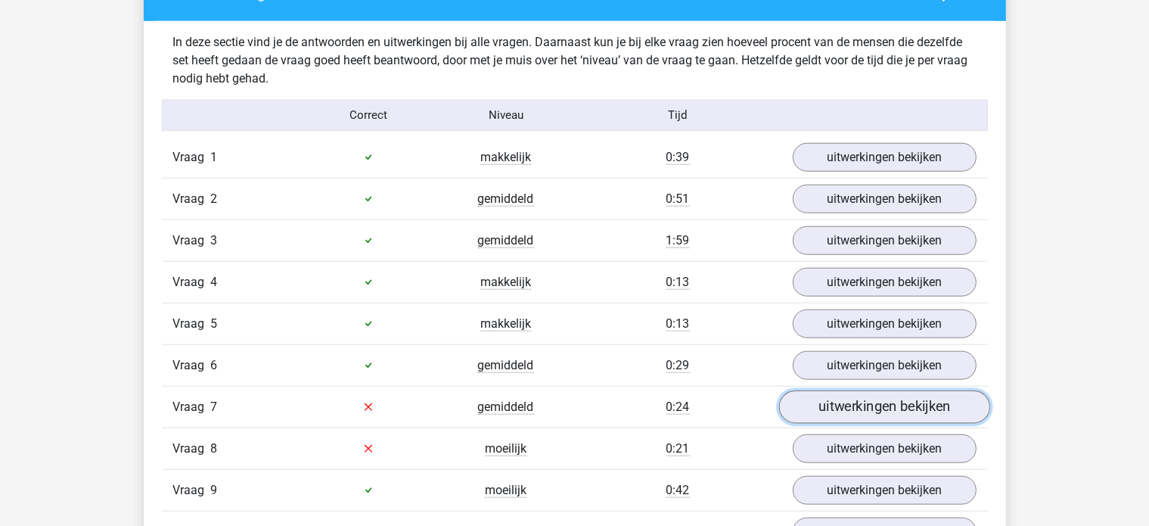
click at [824, 395] on link "uitwerkingen bekijken" at bounding box center [884, 406] width 211 height 33
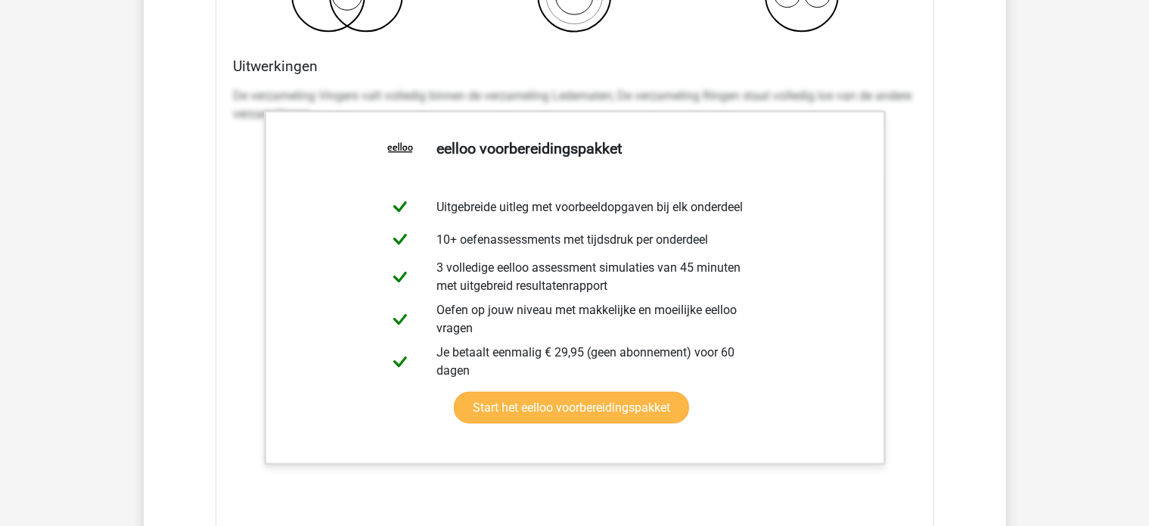
scroll to position [2572, 0]
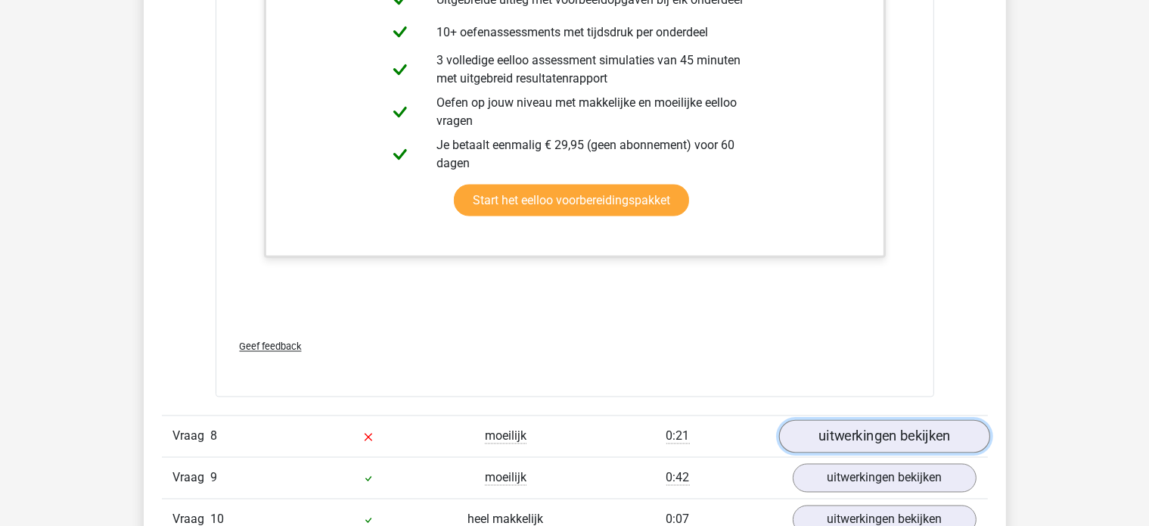
click at [914, 423] on link "uitwerkingen bekijken" at bounding box center [884, 436] width 211 height 33
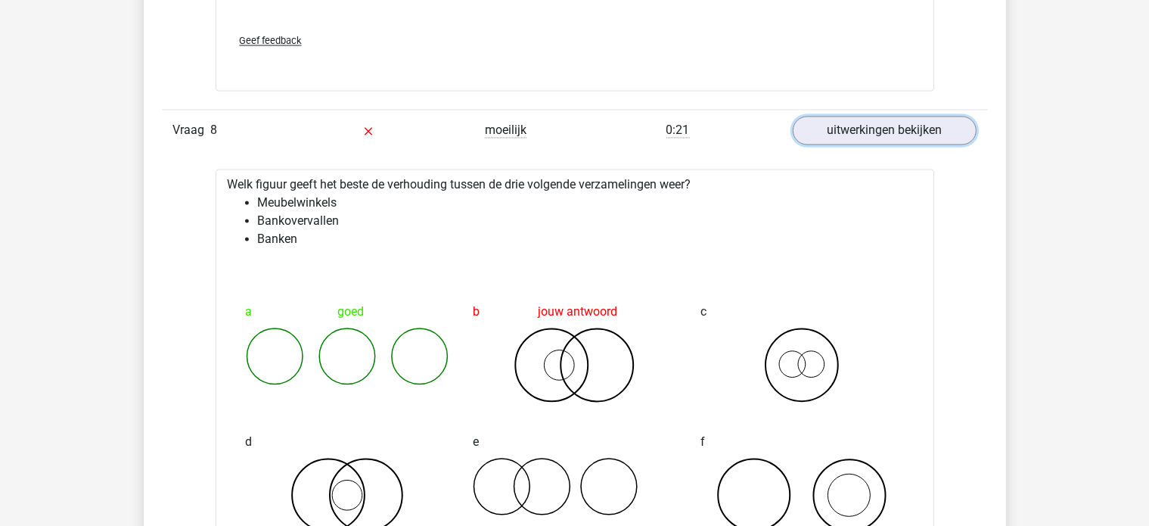
scroll to position [2875, 0]
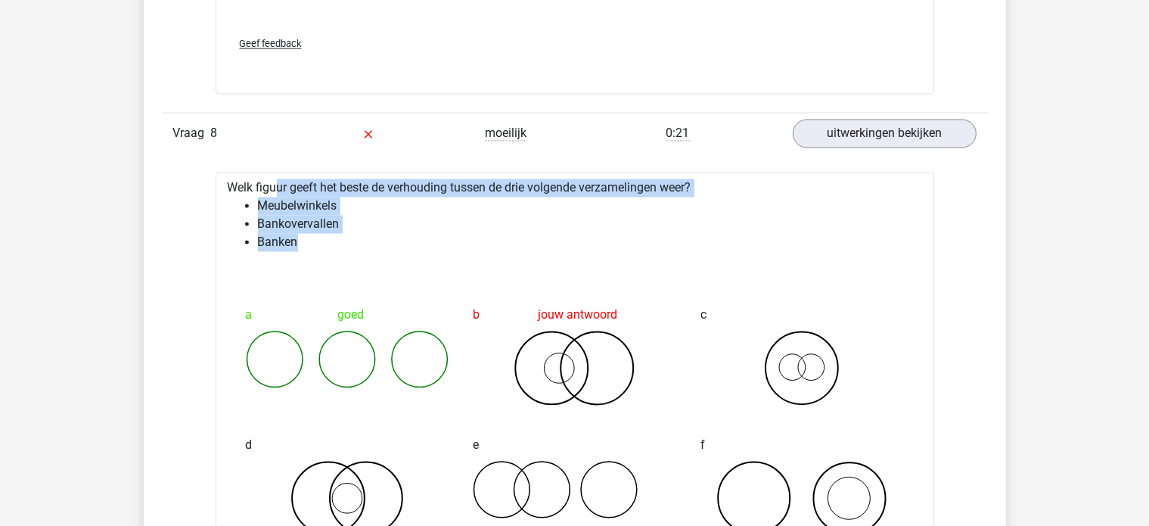
drag, startPoint x: 315, startPoint y: 232, endPoint x: 228, endPoint y: 177, distance: 103.1
copy div "Welk figuur geeft het beste de verhouding tussen de drie volgende verzamelingen…"
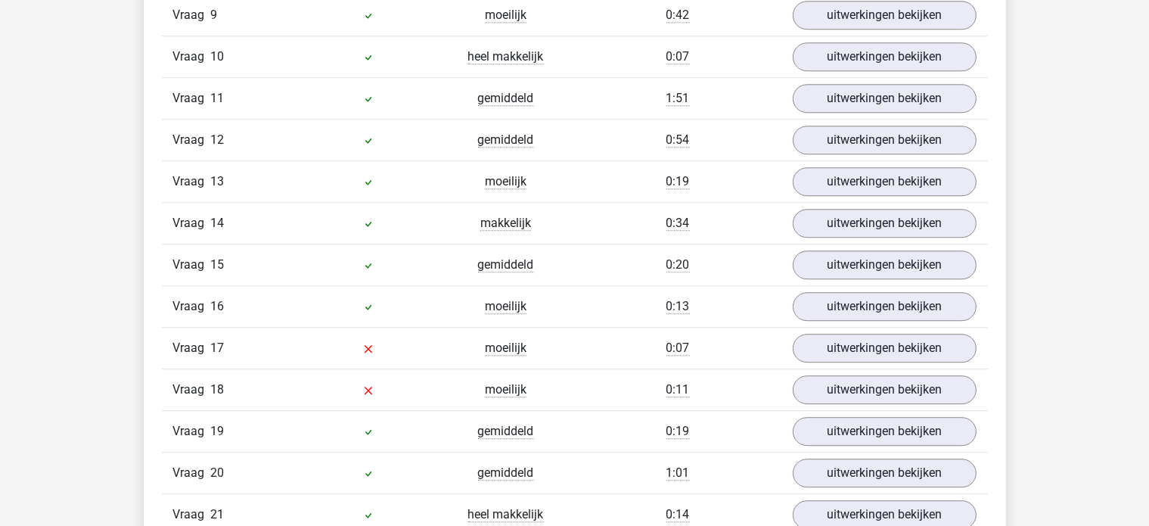
scroll to position [4010, 0]
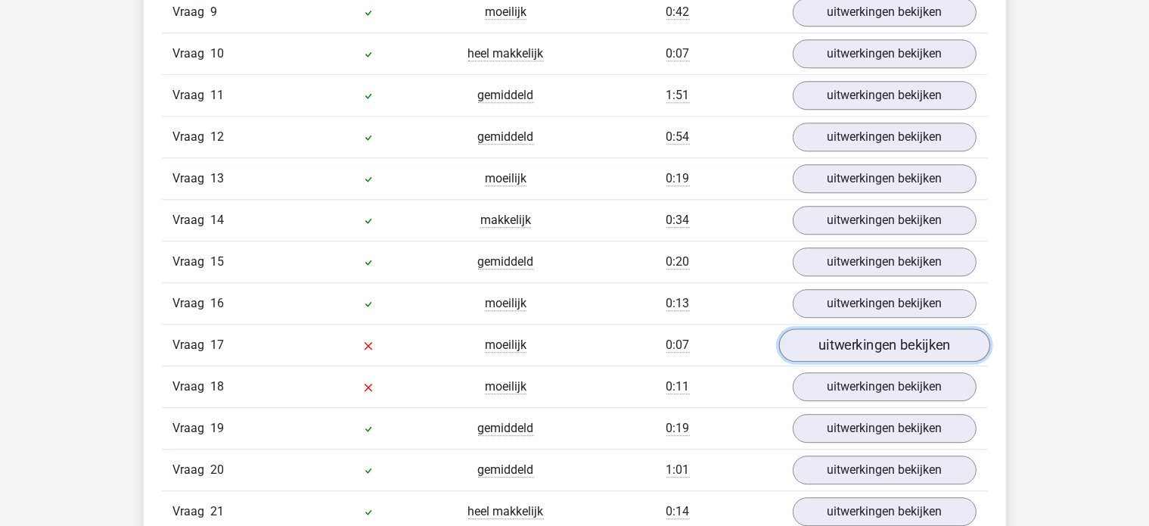
click at [834, 334] on link "uitwerkingen bekijken" at bounding box center [884, 344] width 211 height 33
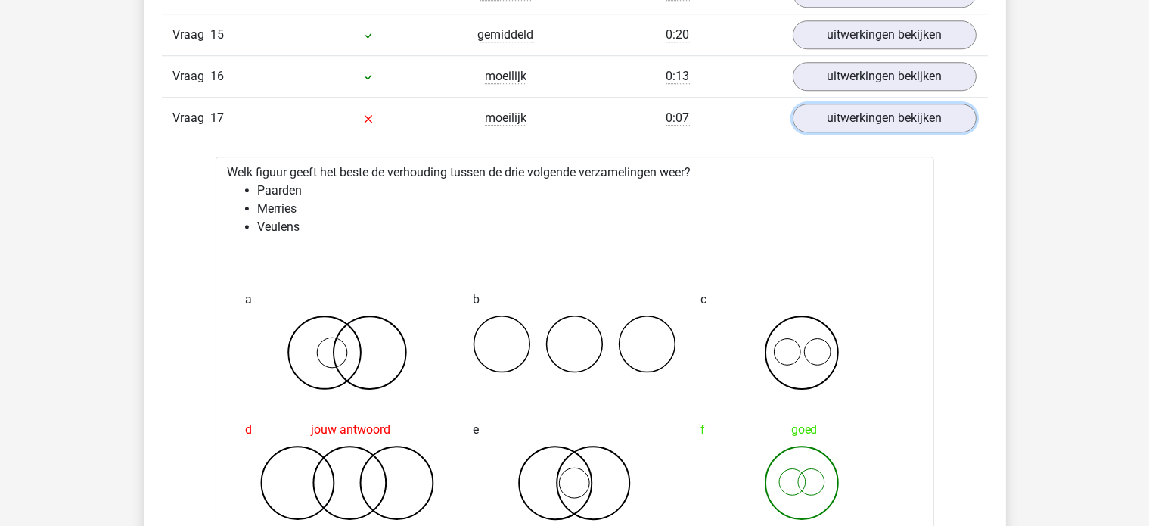
scroll to position [4313, 0]
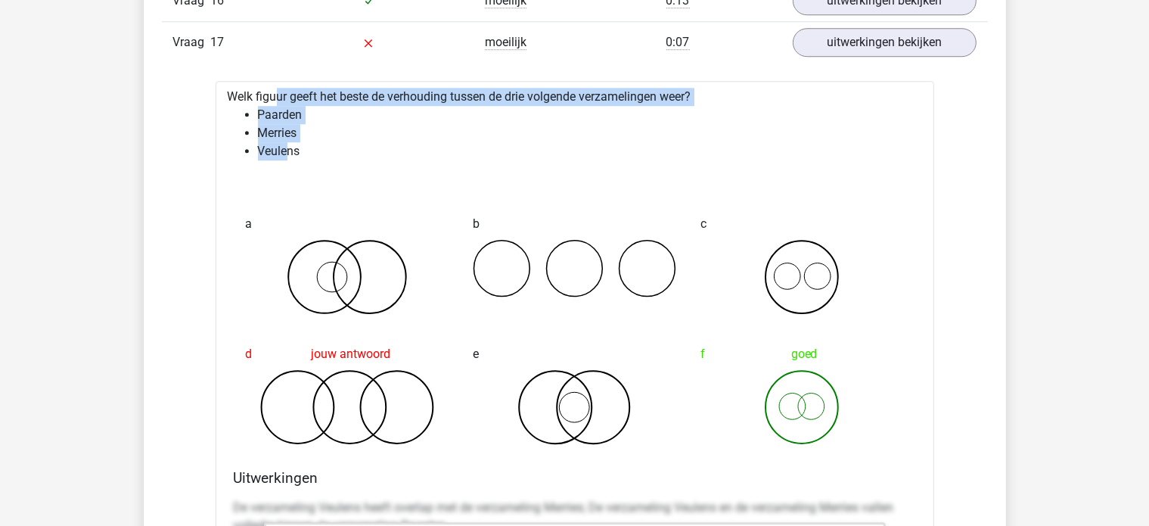
drag, startPoint x: 260, startPoint y: 129, endPoint x: 206, endPoint y: 84, distance: 70.4
click at [206, 84] on div "Vraag 1 makkelijk 0:39 uitwerkingen bekijken Welk getal hoort op de plek van he…" at bounding box center [575, 181] width 804 height 5536
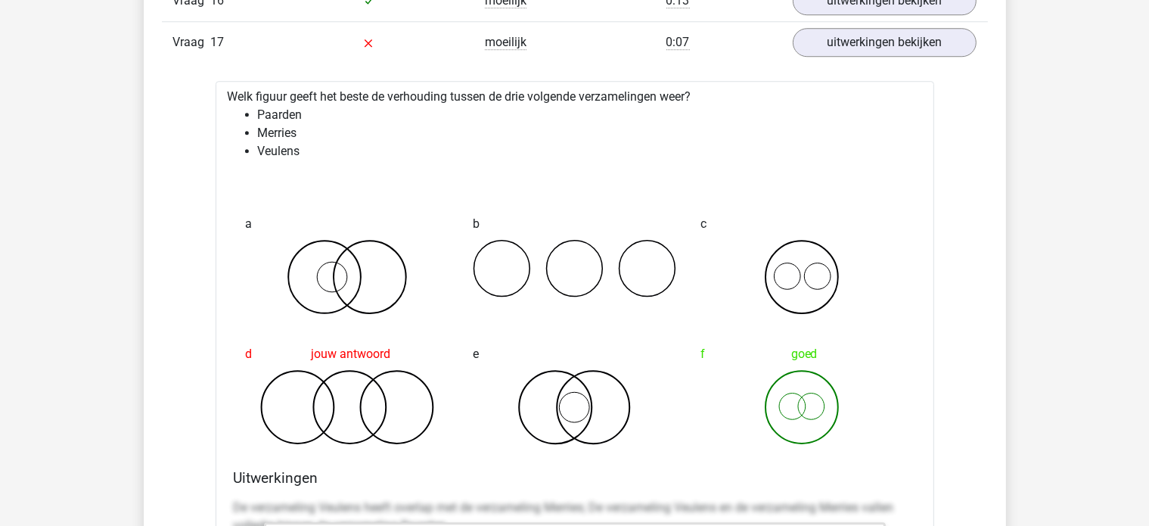
click at [312, 147] on li "Veulens" at bounding box center [590, 151] width 664 height 18
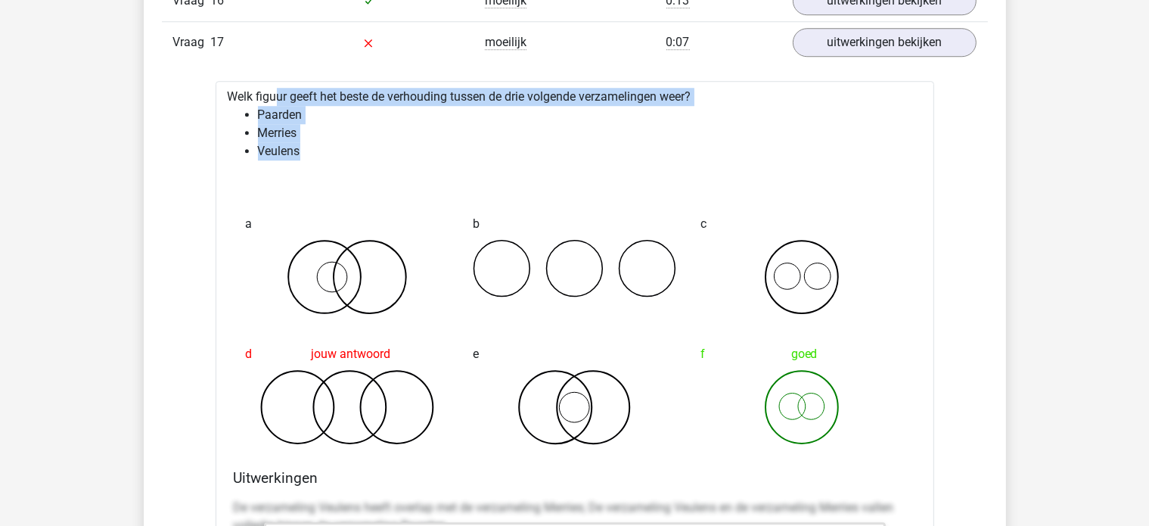
drag, startPoint x: 309, startPoint y: 147, endPoint x: 222, endPoint y: 87, distance: 104.9
copy div "Welk figuur geeft het beste de verhouding tussen de drie volgende verzamelingen…"
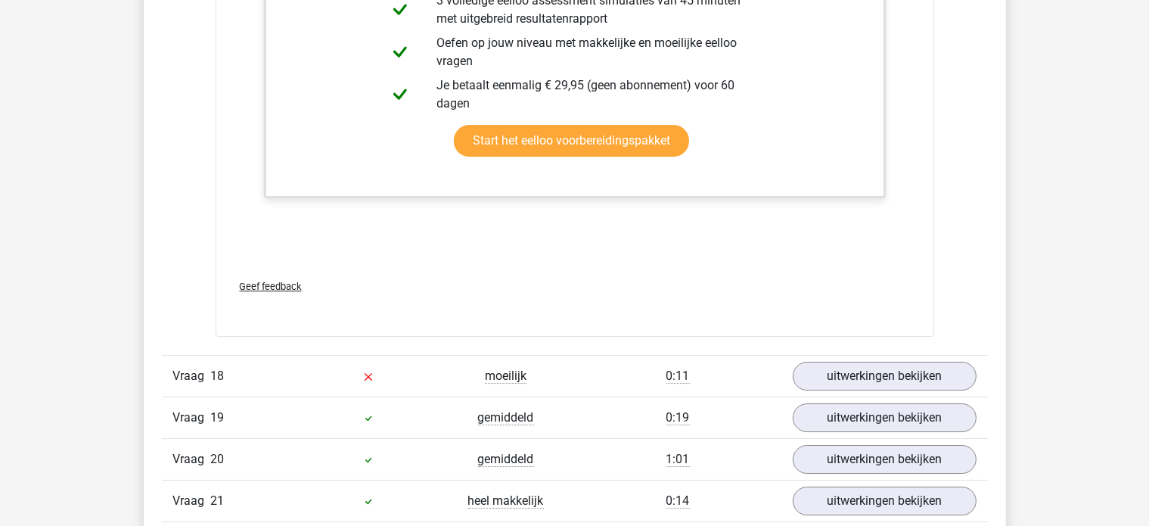
scroll to position [5145, 0]
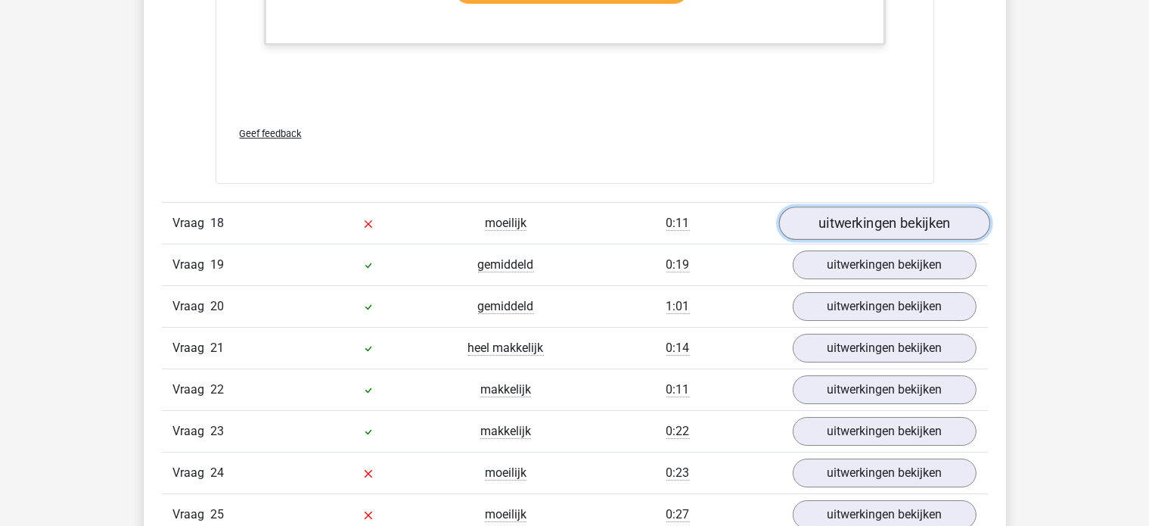
click at [881, 211] on link "uitwerkingen bekijken" at bounding box center [884, 223] width 211 height 33
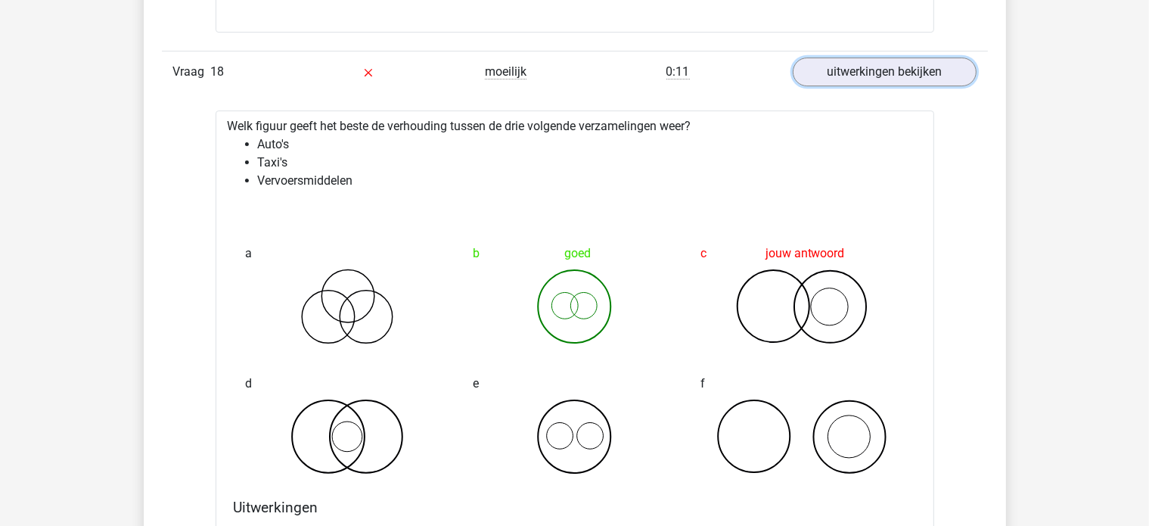
scroll to position [5221, 0]
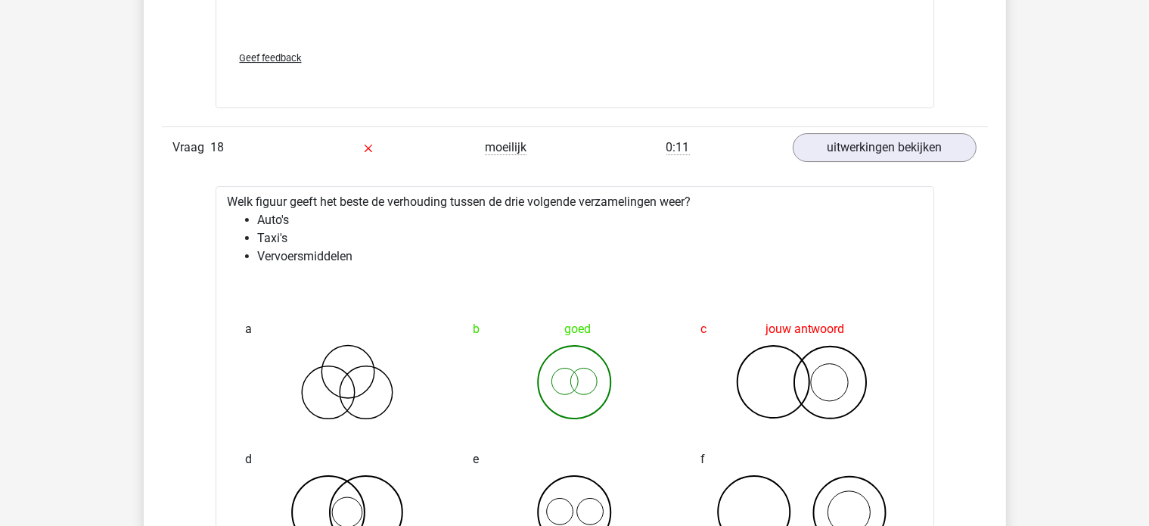
drag, startPoint x: 555, startPoint y: 368, endPoint x: 568, endPoint y: 378, distance: 16.2
click at [555, 371] on icon at bounding box center [575, 382] width 204 height 76
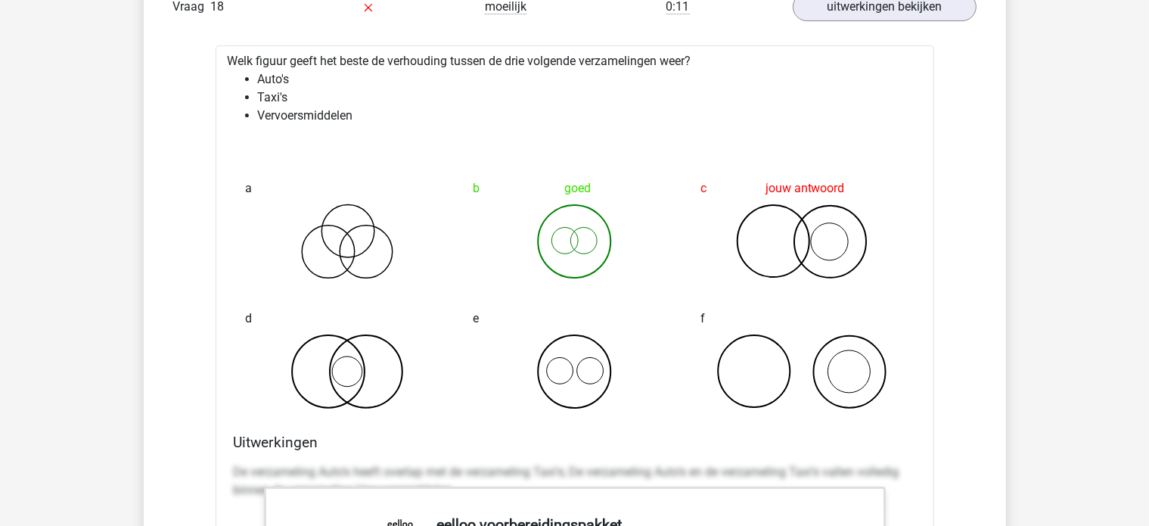
scroll to position [5296, 0]
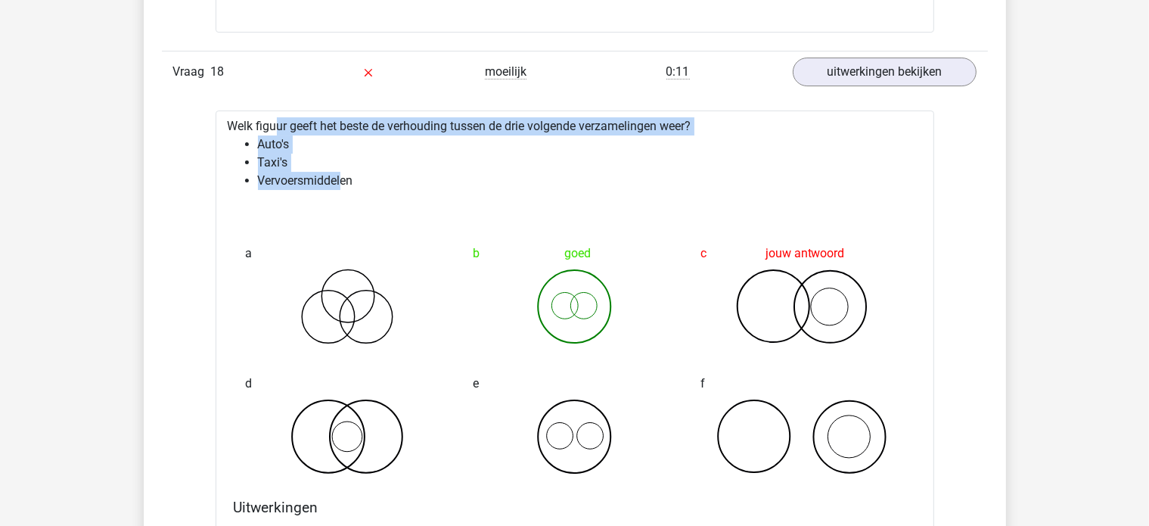
drag, startPoint x: 342, startPoint y: 172, endPoint x: 185, endPoint y: 113, distance: 167.8
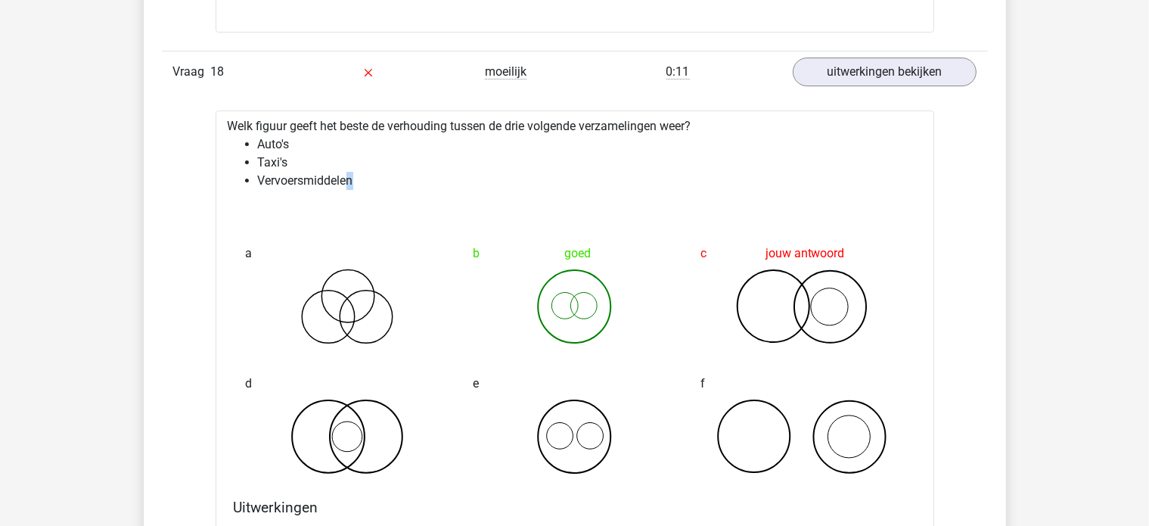
click at [351, 172] on li "Vervoersmiddelen" at bounding box center [590, 181] width 664 height 18
click at [305, 154] on li "Taxi's" at bounding box center [590, 163] width 664 height 18
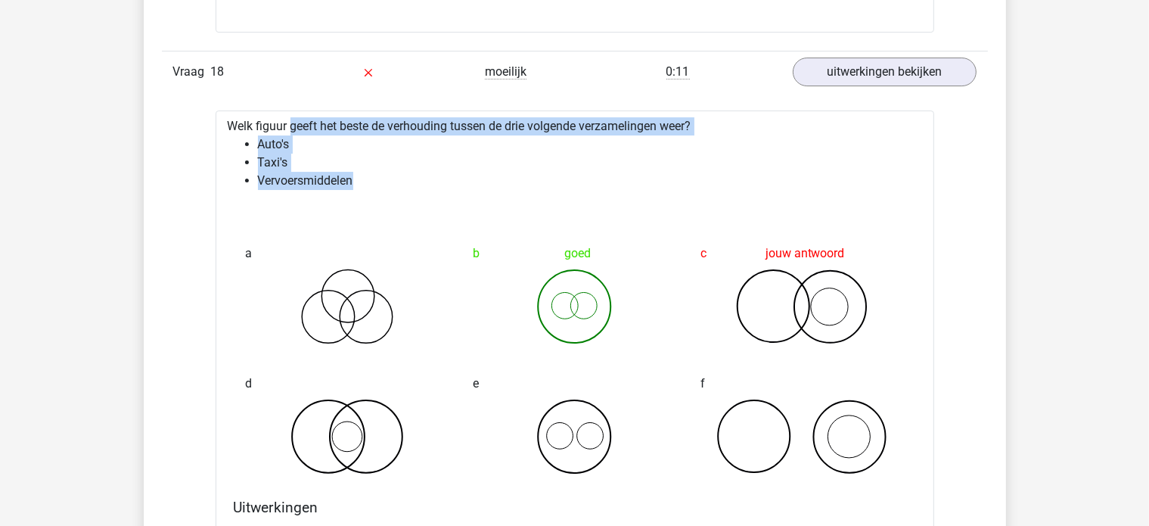
drag, startPoint x: 360, startPoint y: 173, endPoint x: 359, endPoint y: 183, distance: 10.6
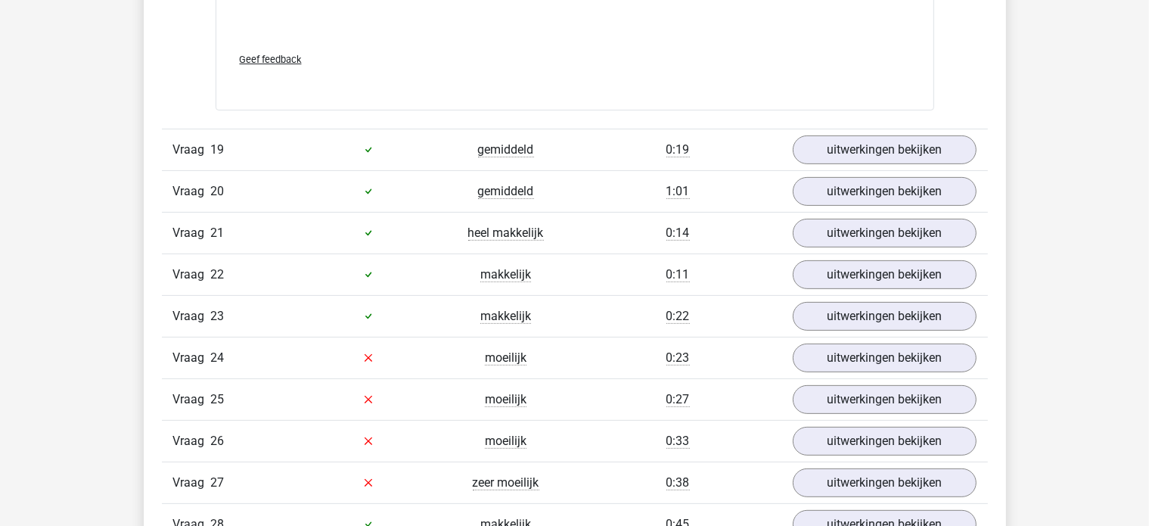
scroll to position [6280, 0]
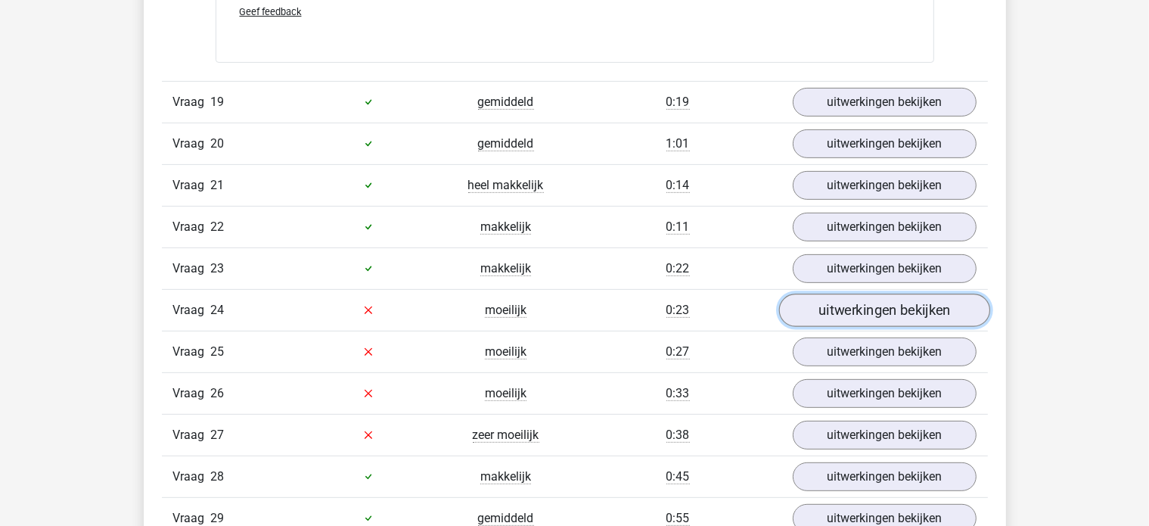
click at [838, 301] on link "uitwerkingen bekijken" at bounding box center [884, 310] width 211 height 33
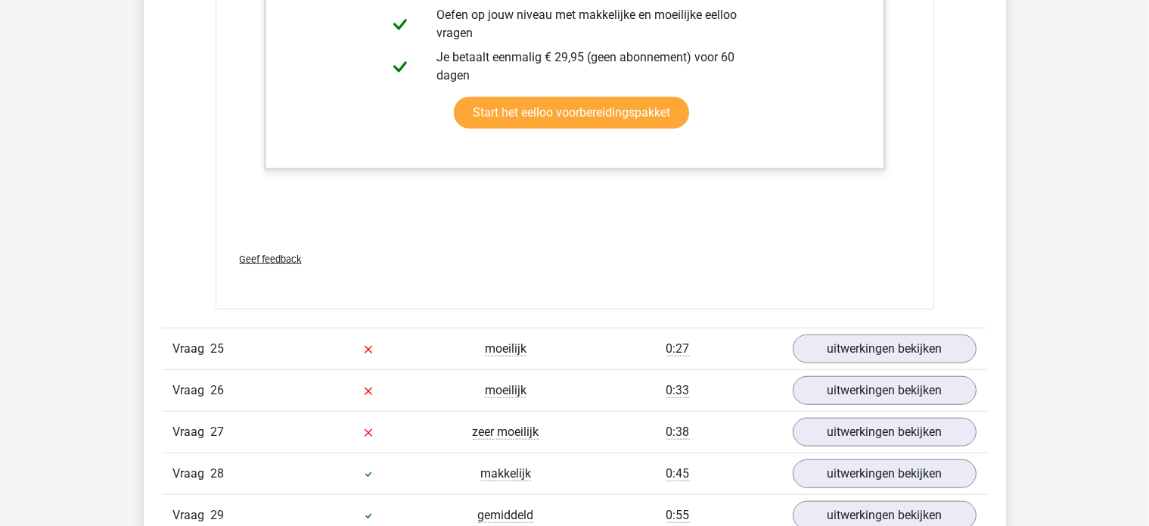
scroll to position [7188, 0]
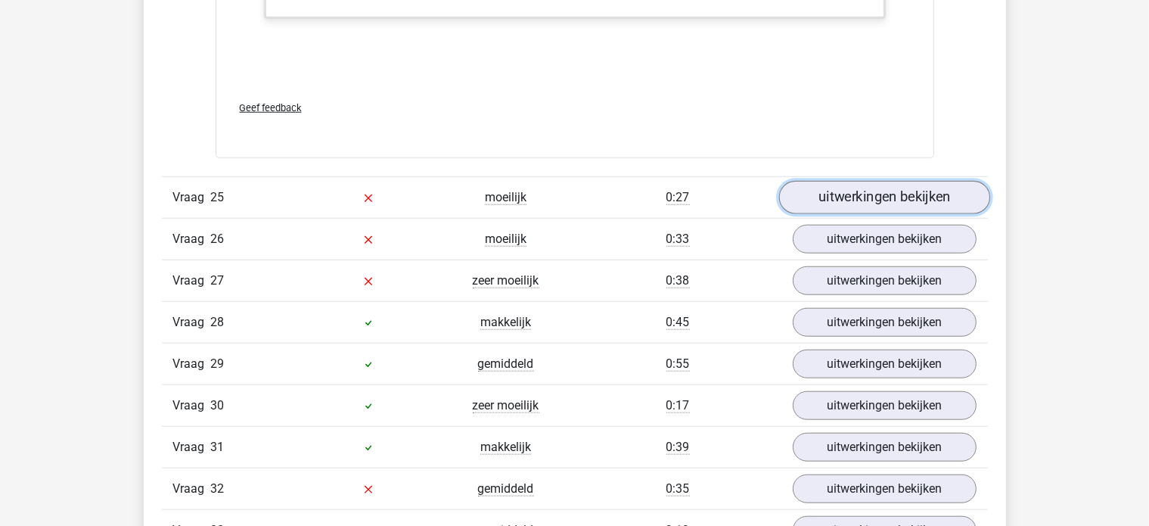
click at [863, 193] on link "uitwerkingen bekijken" at bounding box center [884, 197] width 211 height 33
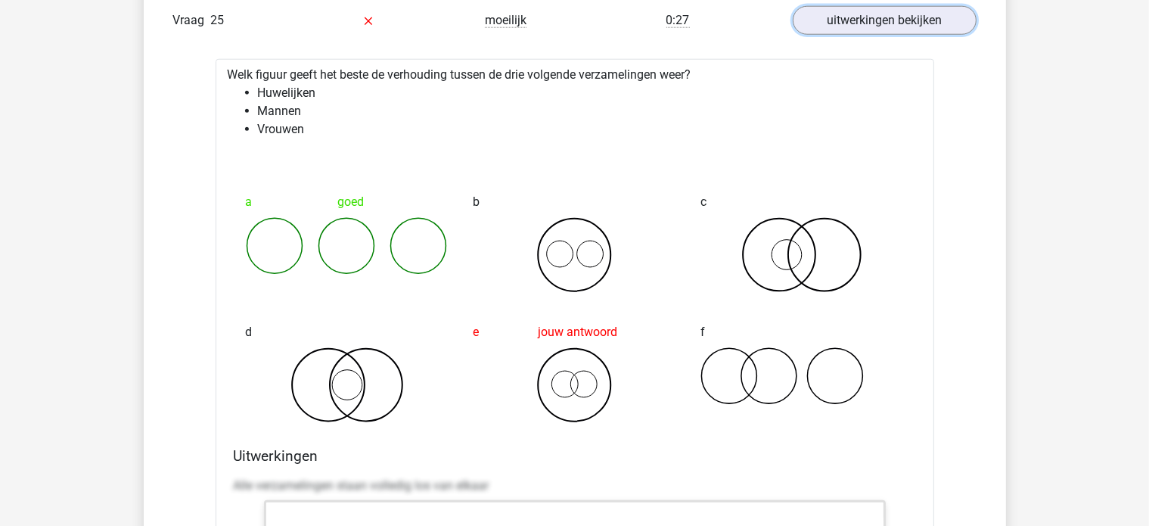
scroll to position [7339, 0]
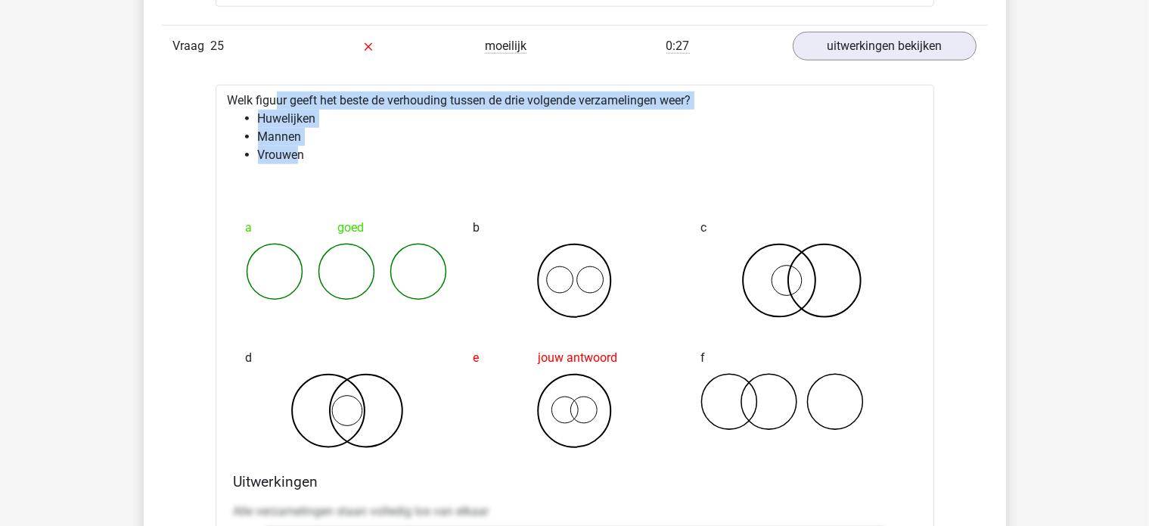
drag, startPoint x: 299, startPoint y: 133, endPoint x: 228, endPoint y: 83, distance: 86.3
click at [298, 129] on li "Mannen" at bounding box center [590, 137] width 664 height 18
drag, startPoint x: 321, startPoint y: 145, endPoint x: 221, endPoint y: 88, distance: 114.9
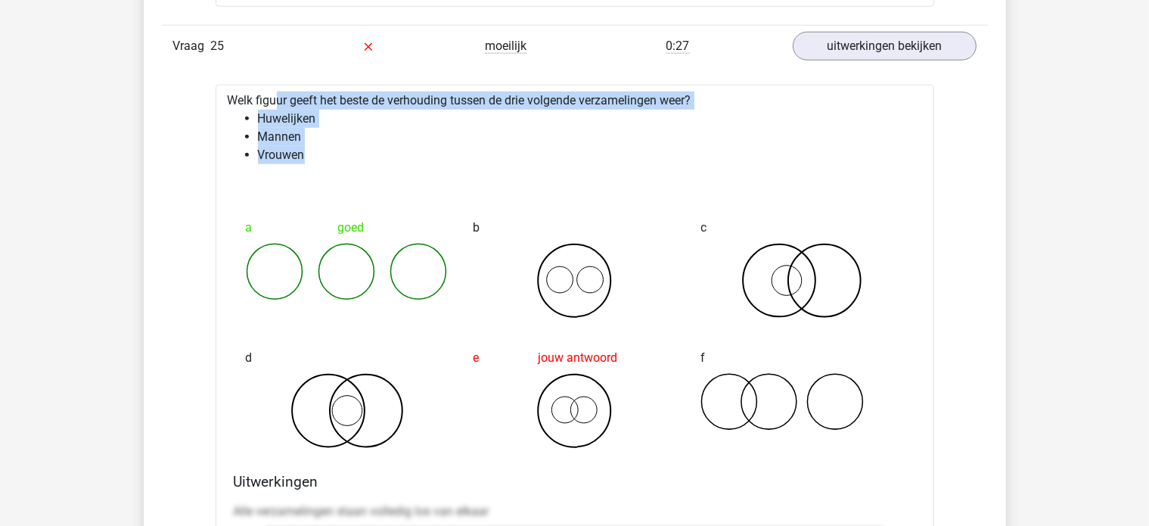
copy div "Welk figuur geeft het beste de verhouding tussen de drie volgende verzamelingen…"
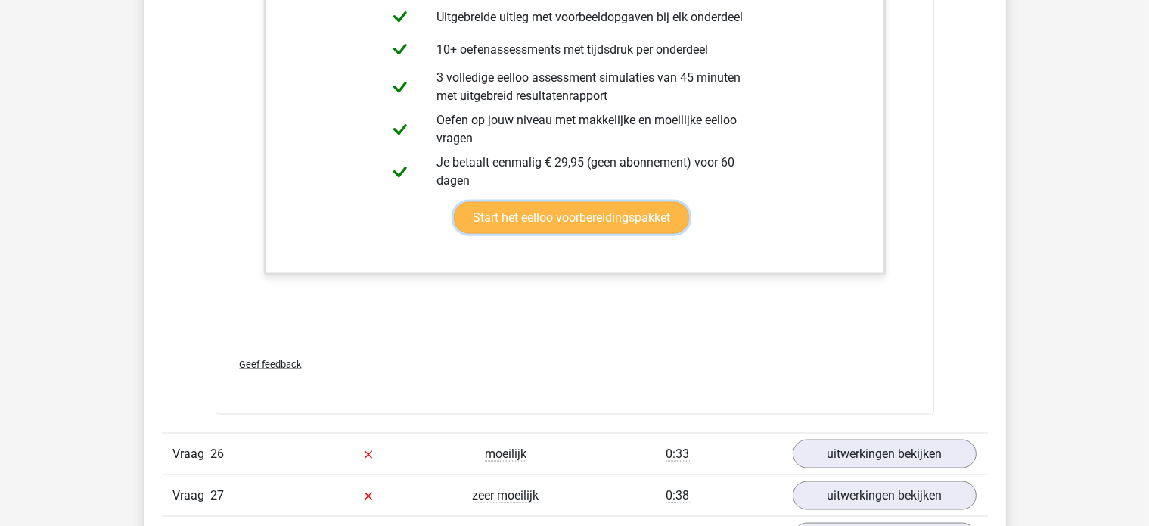
scroll to position [8247, 0]
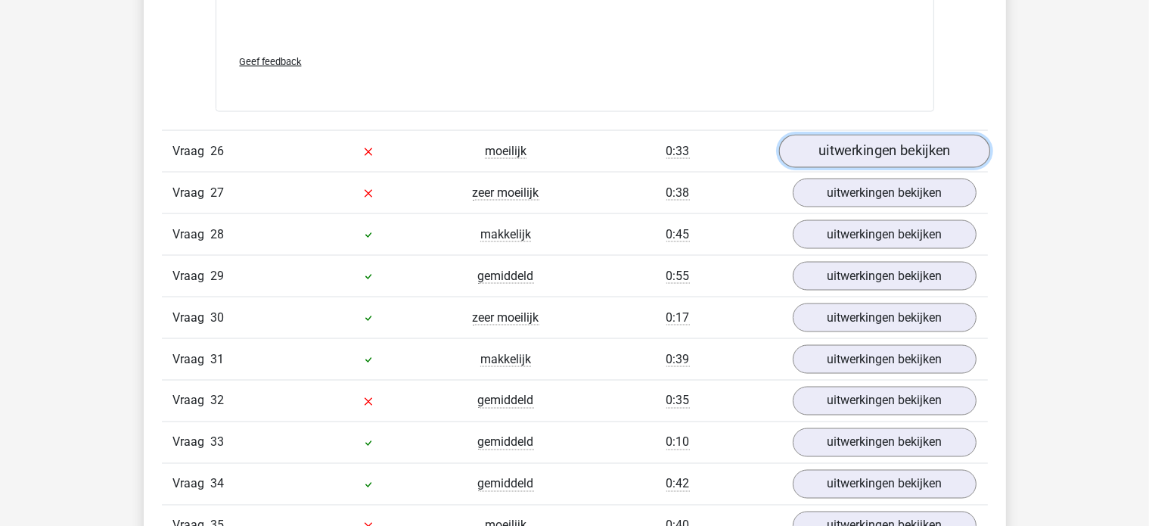
click at [900, 135] on link "uitwerkingen bekijken" at bounding box center [884, 151] width 211 height 33
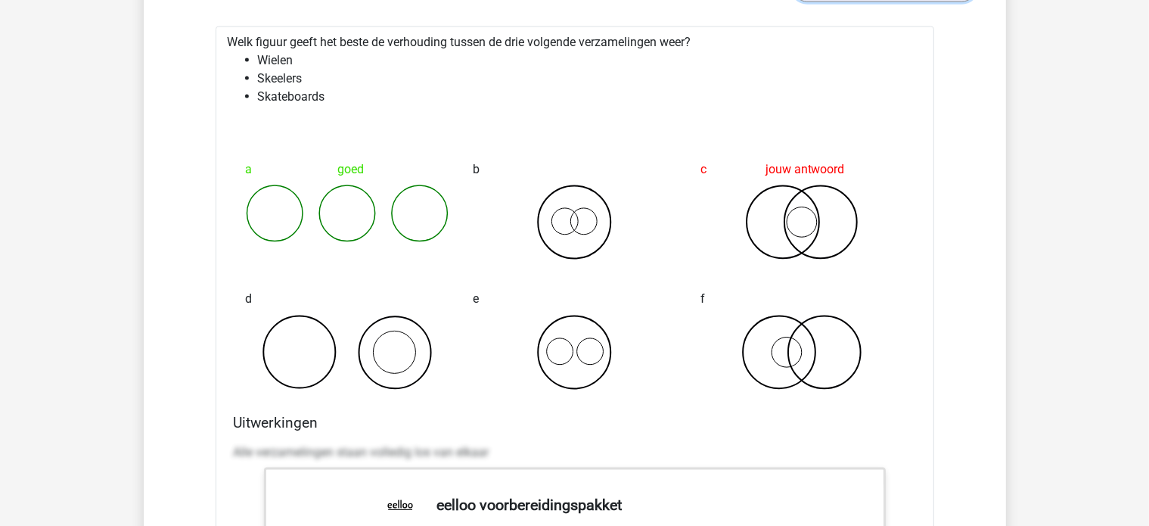
scroll to position [8323, 0]
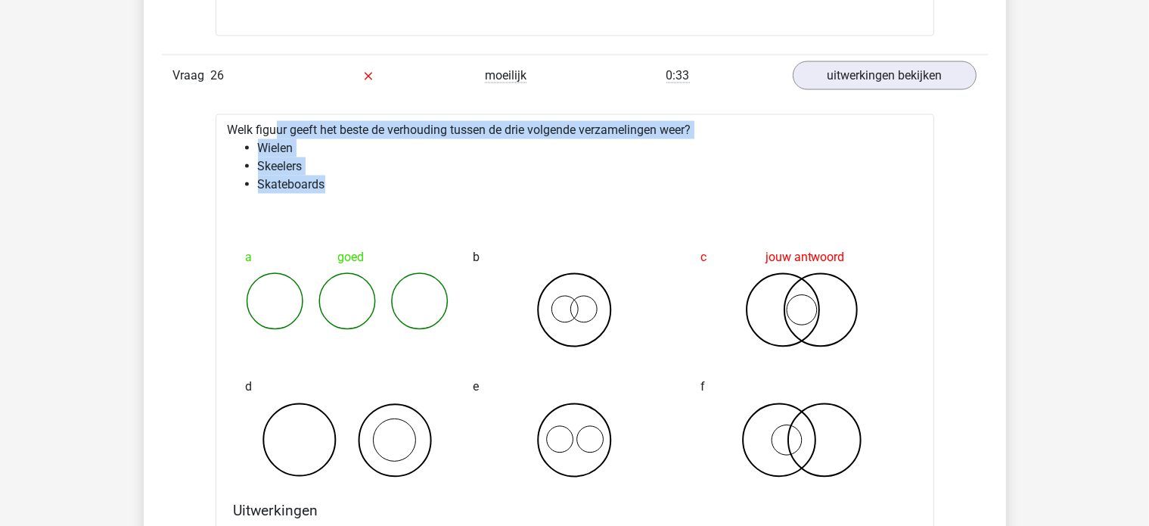
drag, startPoint x: 357, startPoint y: 181, endPoint x: 232, endPoint y: 115, distance: 141.1
copy div "Welk figuur geeft het beste de verhouding tussen de drie volgende verzamelingen…"
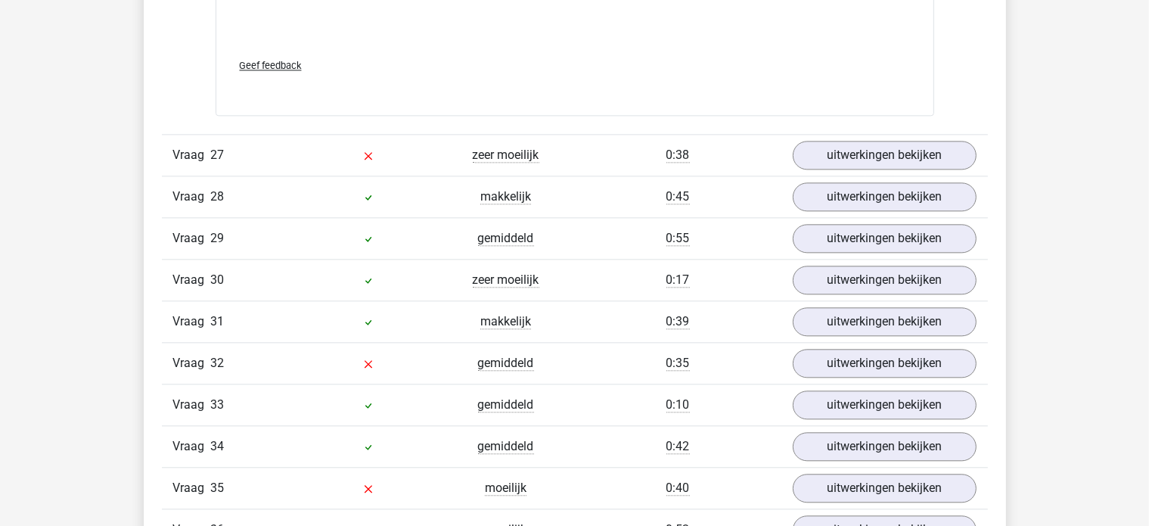
scroll to position [9231, 0]
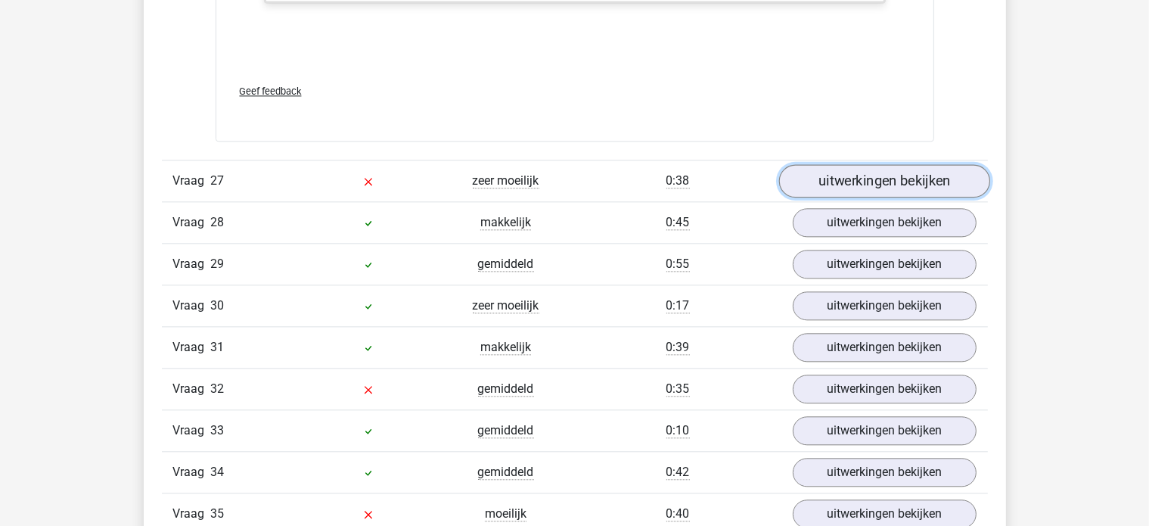
click at [831, 164] on link "uitwerkingen bekijken" at bounding box center [884, 180] width 211 height 33
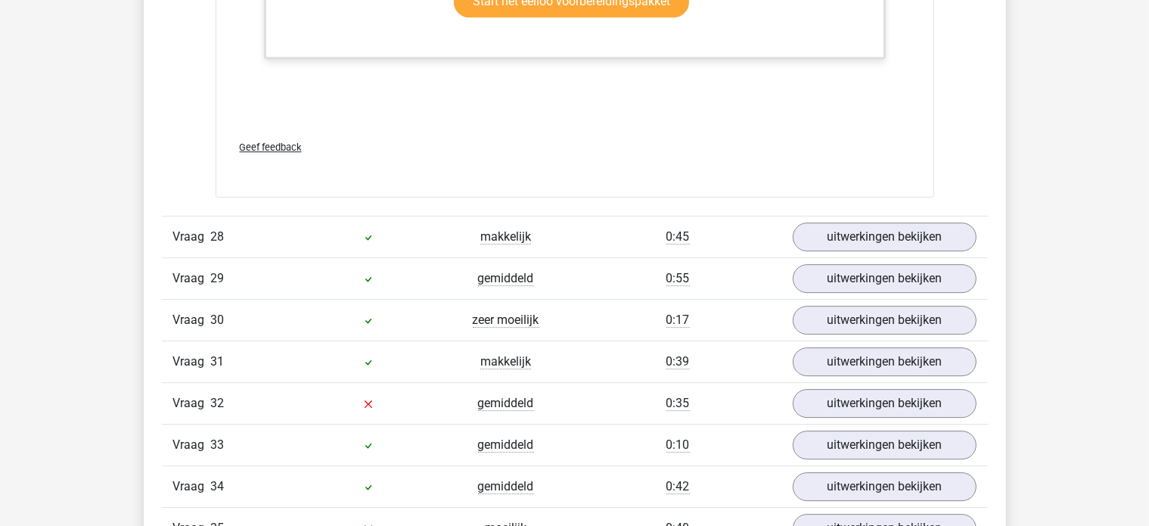
scroll to position [10214, 0]
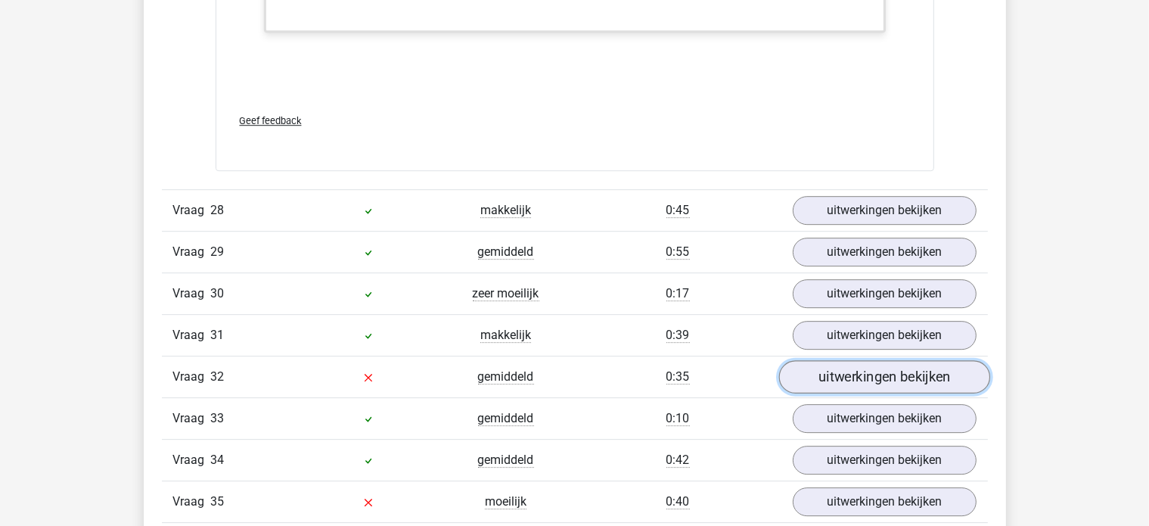
click at [853, 361] on link "uitwerkingen bekijken" at bounding box center [884, 377] width 211 height 33
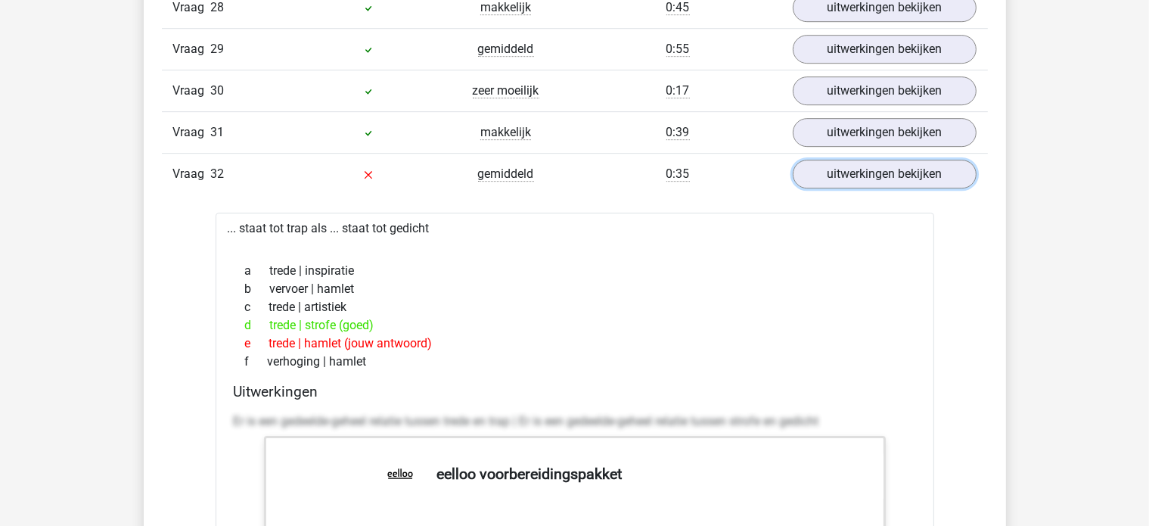
scroll to position [10517, 0]
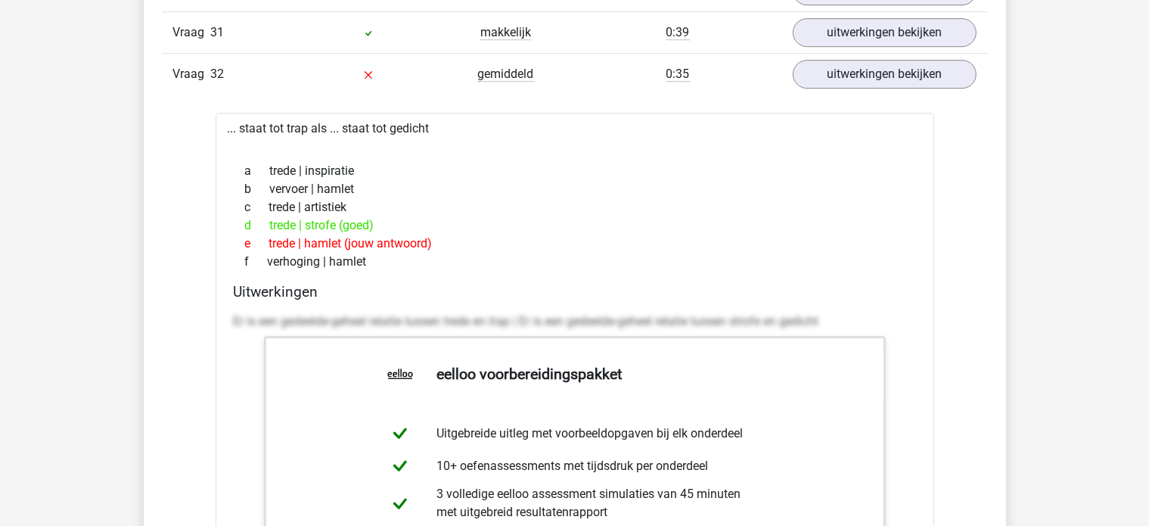
drag, startPoint x: 343, startPoint y: 207, endPoint x: 306, endPoint y: 209, distance: 37.9
click at [306, 216] on div "d trede | strofe (goed)" at bounding box center [575, 225] width 682 height 18
copy div "strofe ("
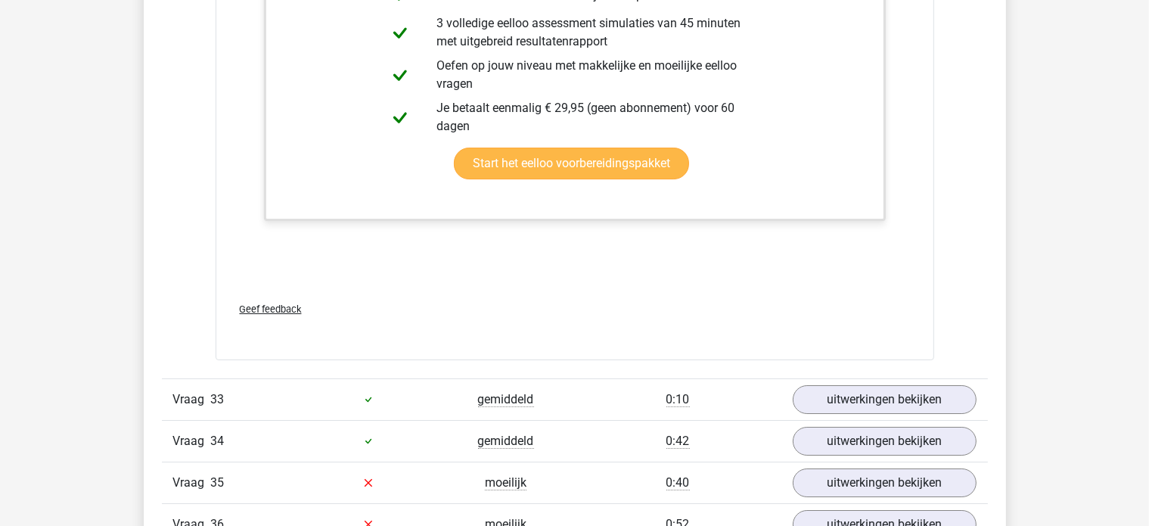
scroll to position [11122, 0]
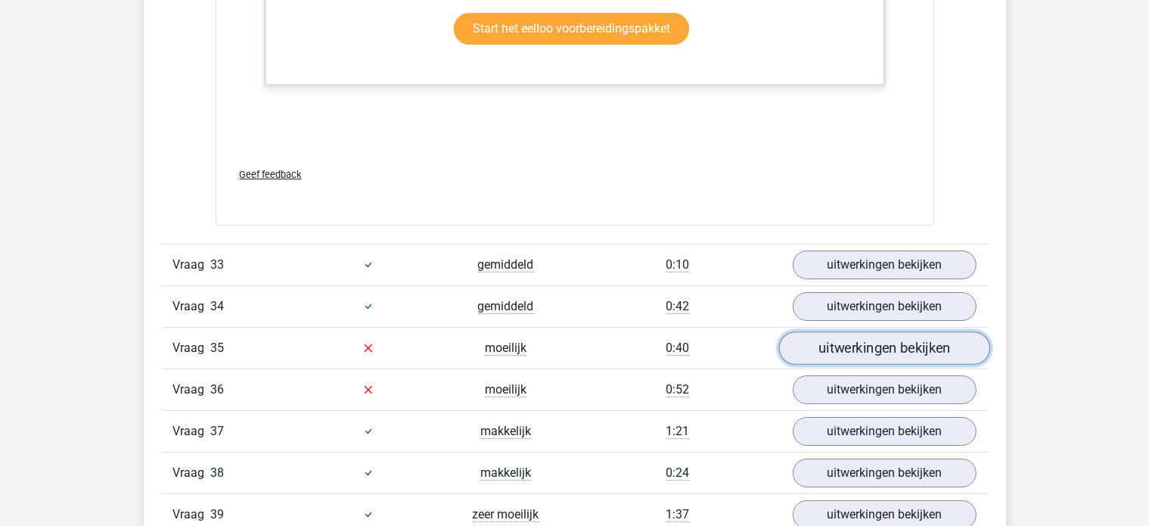
click at [847, 331] on link "uitwerkingen bekijken" at bounding box center [884, 347] width 211 height 33
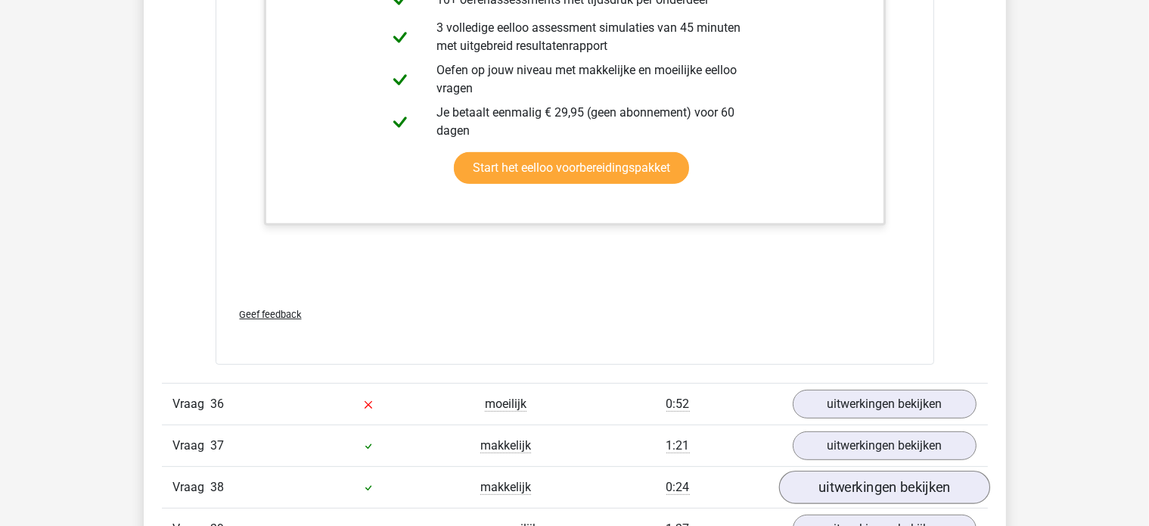
scroll to position [12106, 0]
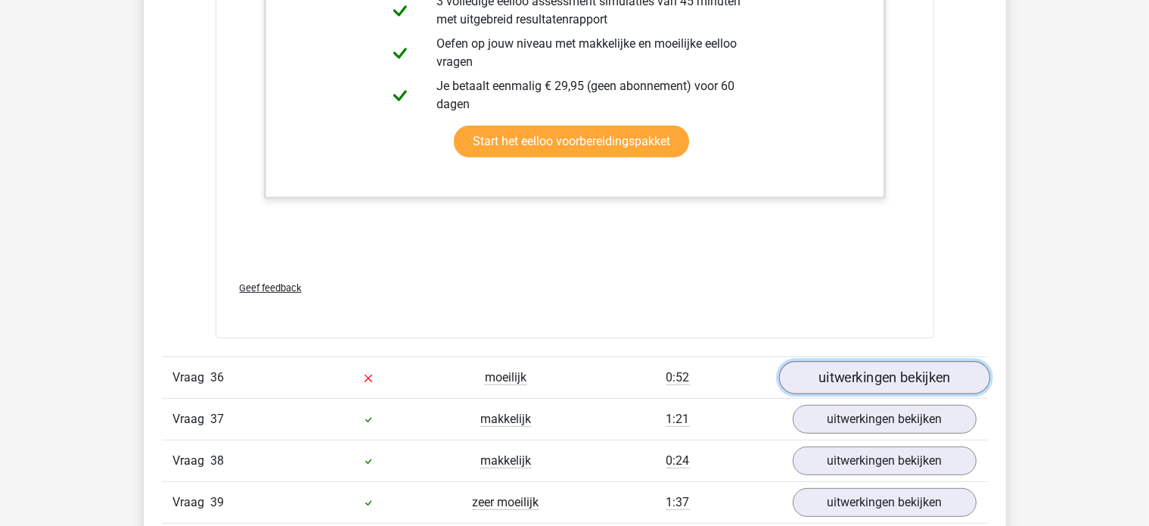
click at [883, 361] on link "uitwerkingen bekijken" at bounding box center [884, 377] width 211 height 33
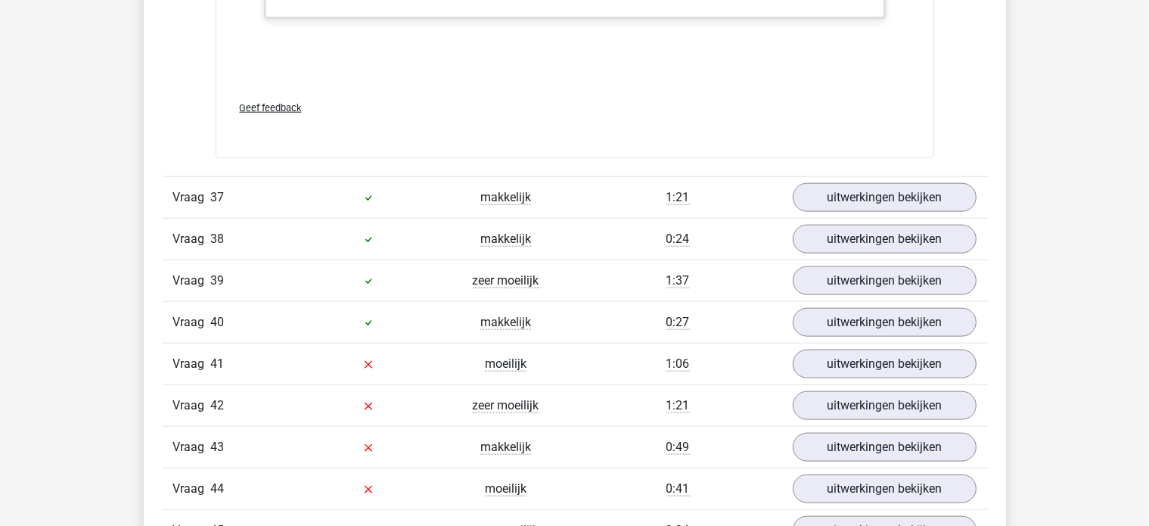
scroll to position [13392, 0]
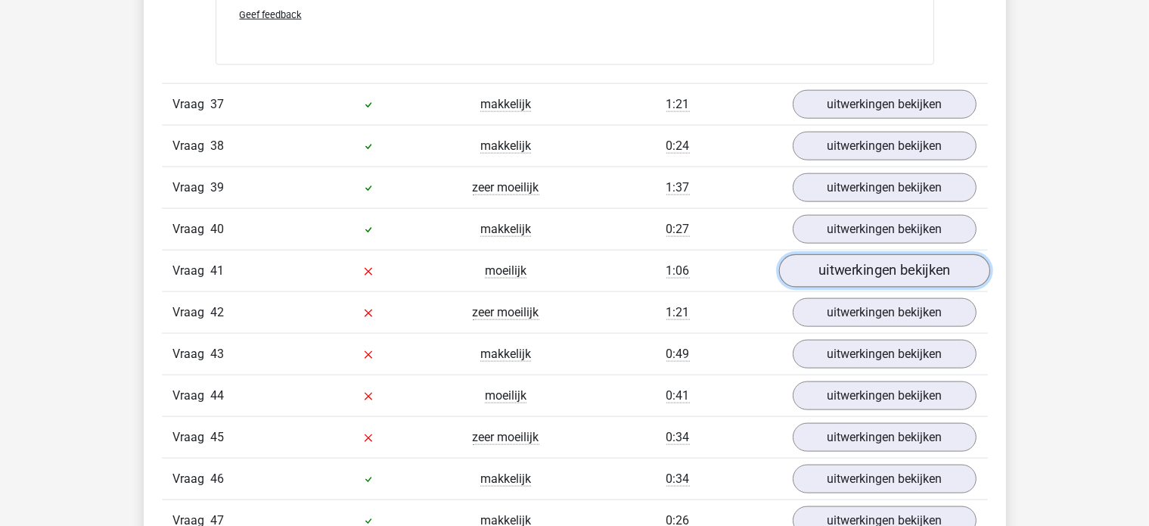
click at [835, 254] on link "uitwerkingen bekijken" at bounding box center [884, 270] width 211 height 33
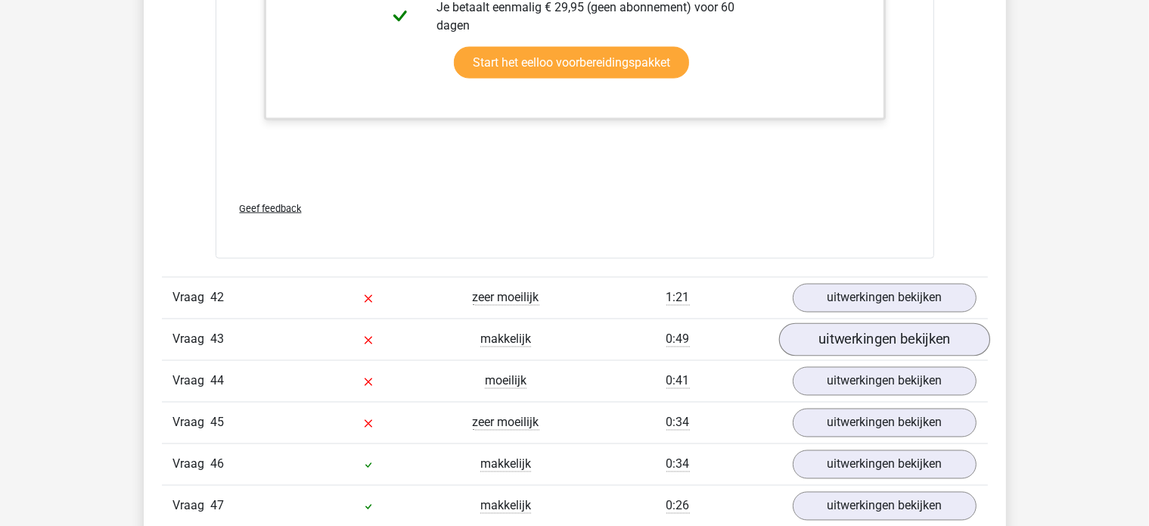
scroll to position [14148, 0]
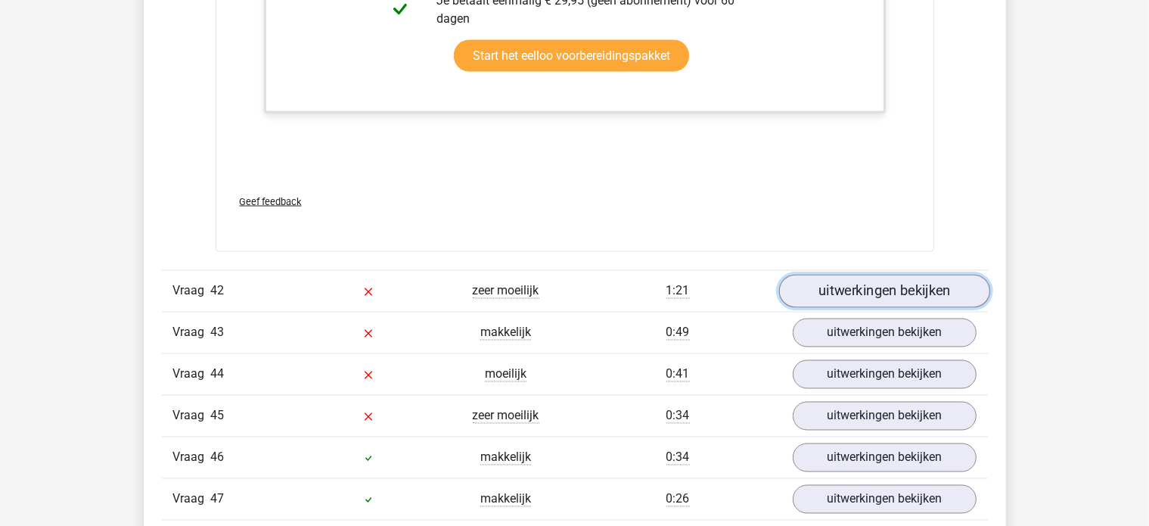
click at [886, 275] on link "uitwerkingen bekijken" at bounding box center [884, 291] width 211 height 33
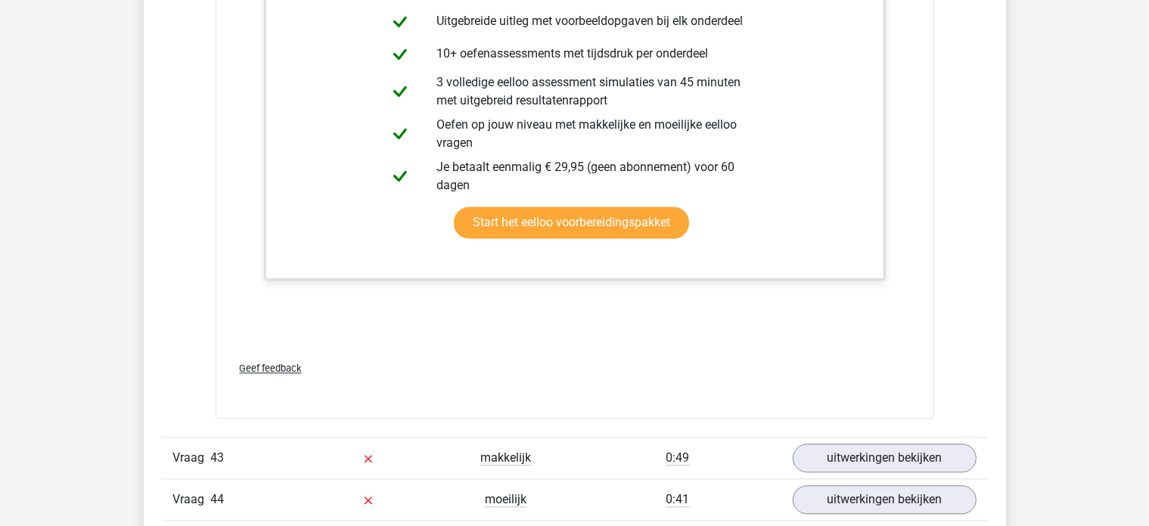
scroll to position [14981, 0]
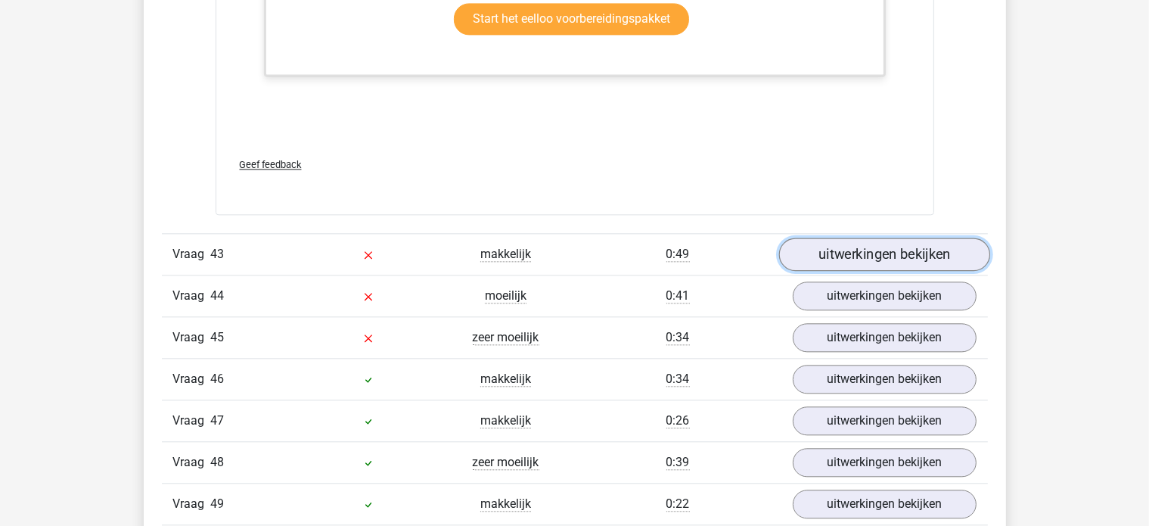
click at [844, 238] on link "uitwerkingen bekijken" at bounding box center [884, 254] width 211 height 33
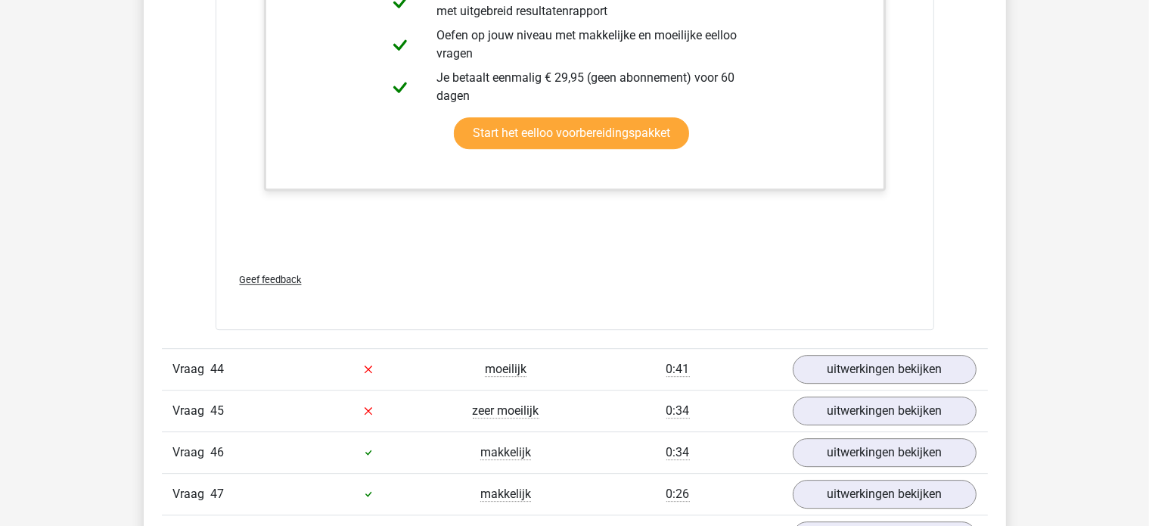
scroll to position [15889, 0]
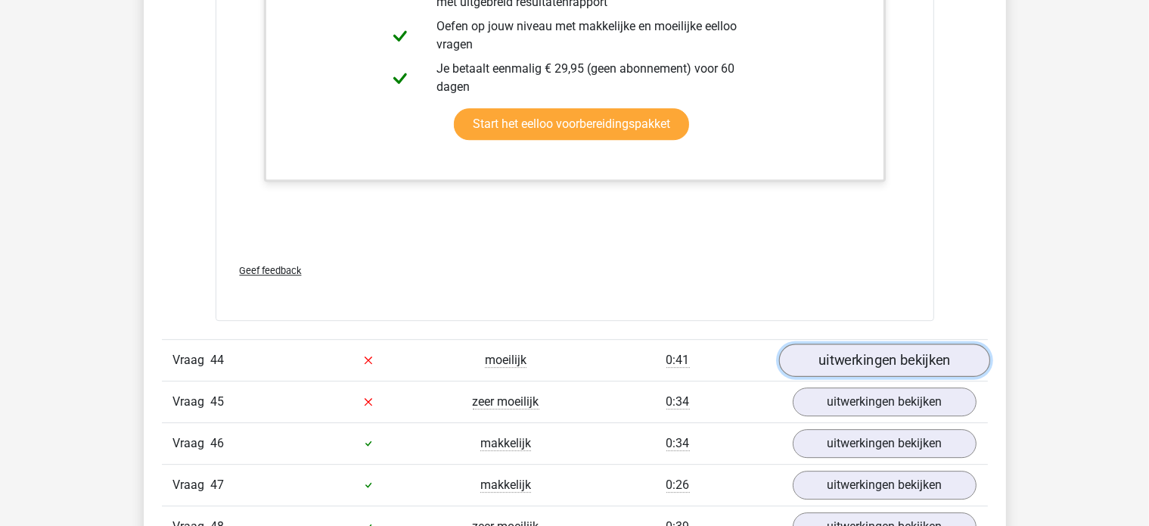
click at [887, 343] on link "uitwerkingen bekijken" at bounding box center [884, 359] width 211 height 33
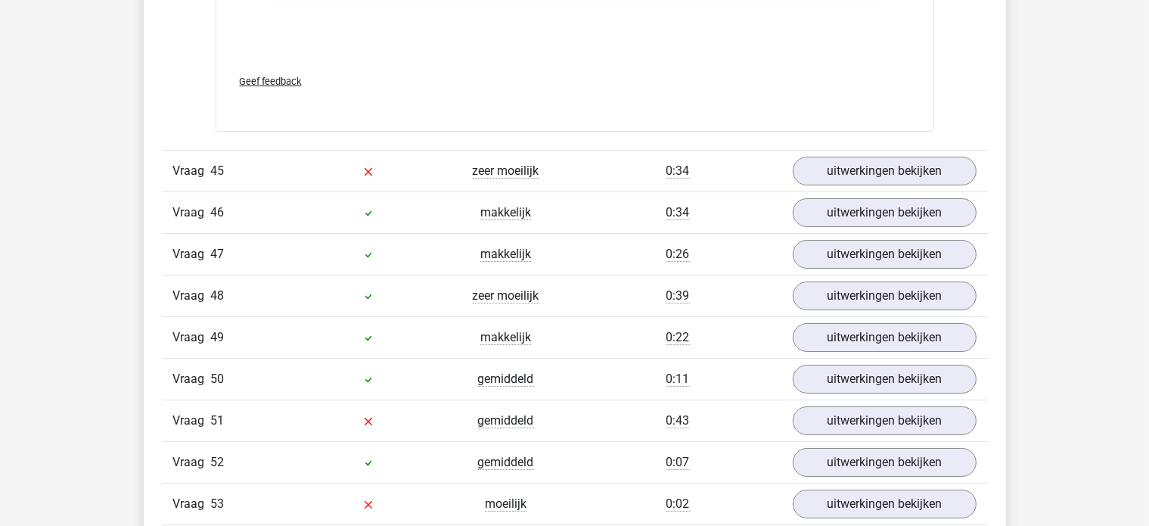
scroll to position [17099, 0]
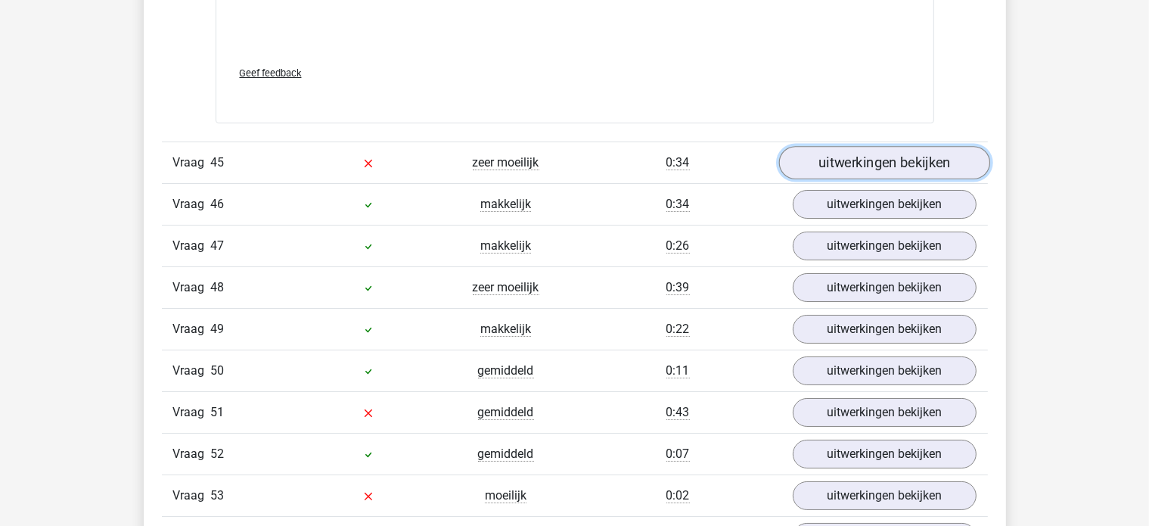
click at [856, 147] on link "uitwerkingen bekijken" at bounding box center [884, 162] width 211 height 33
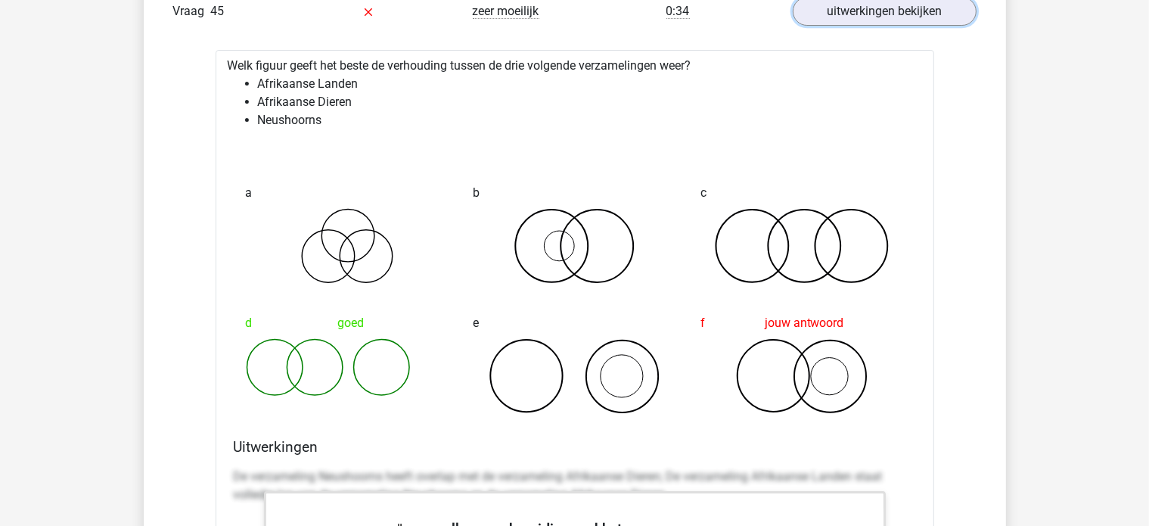
scroll to position [17175, 0]
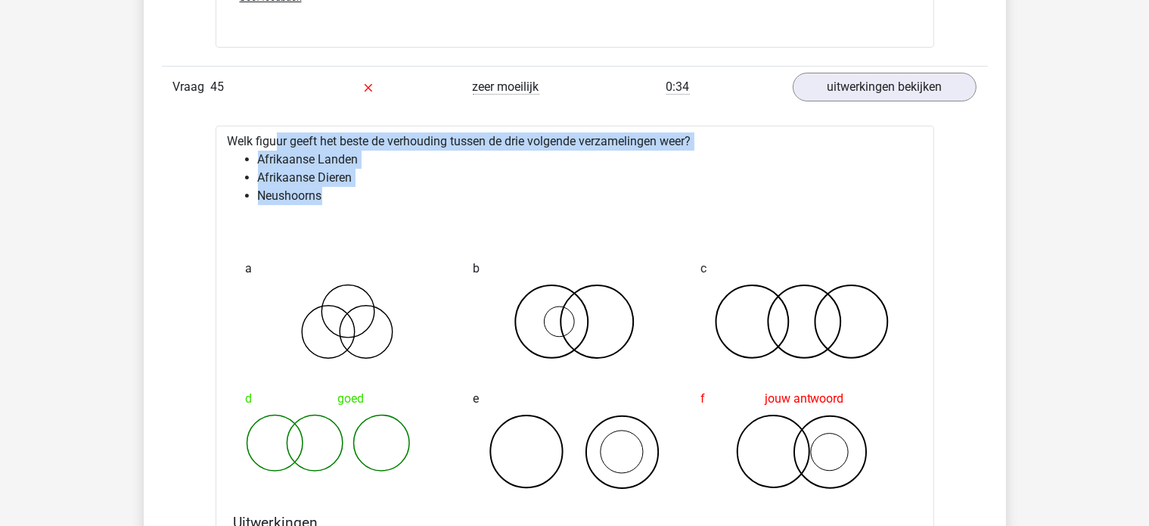
drag, startPoint x: 327, startPoint y: 169, endPoint x: 222, endPoint y: 120, distance: 116.1
copy div "Welk figuur geeft het beste de verhouding tussen de drie volgende verzamelingen…"
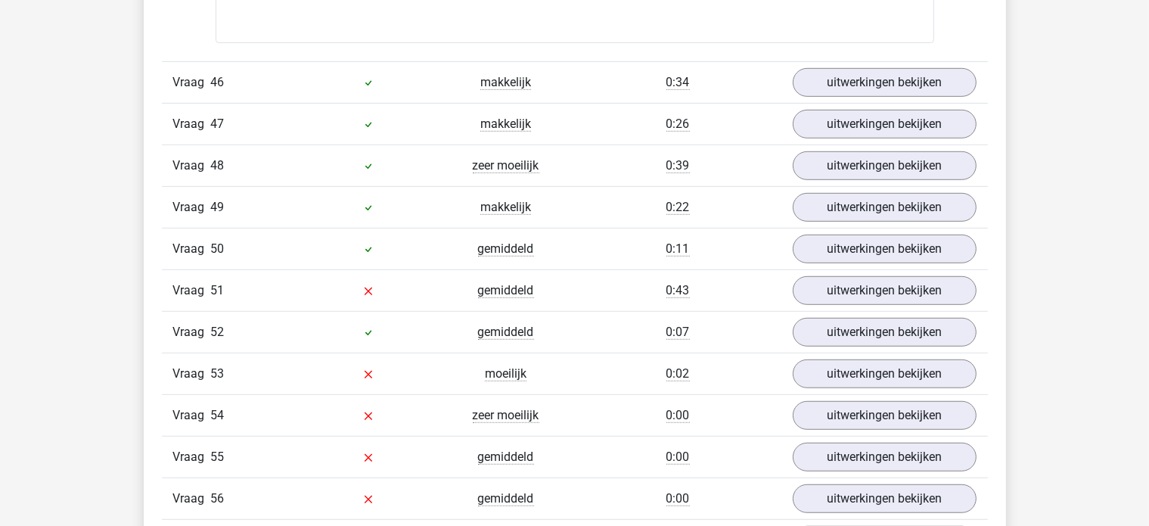
scroll to position [18234, 0]
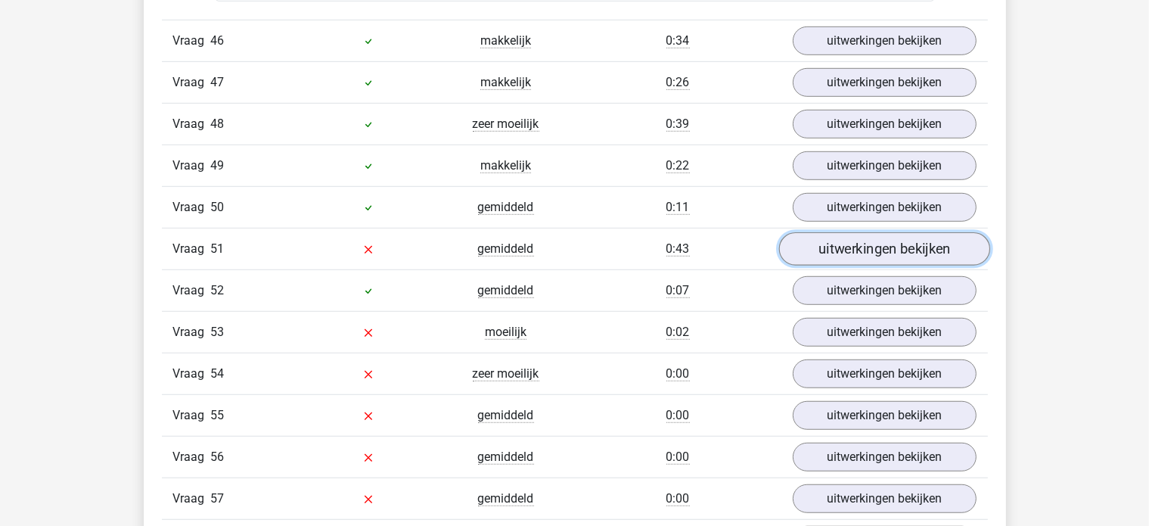
click at [851, 232] on link "uitwerkingen bekijken" at bounding box center [884, 248] width 211 height 33
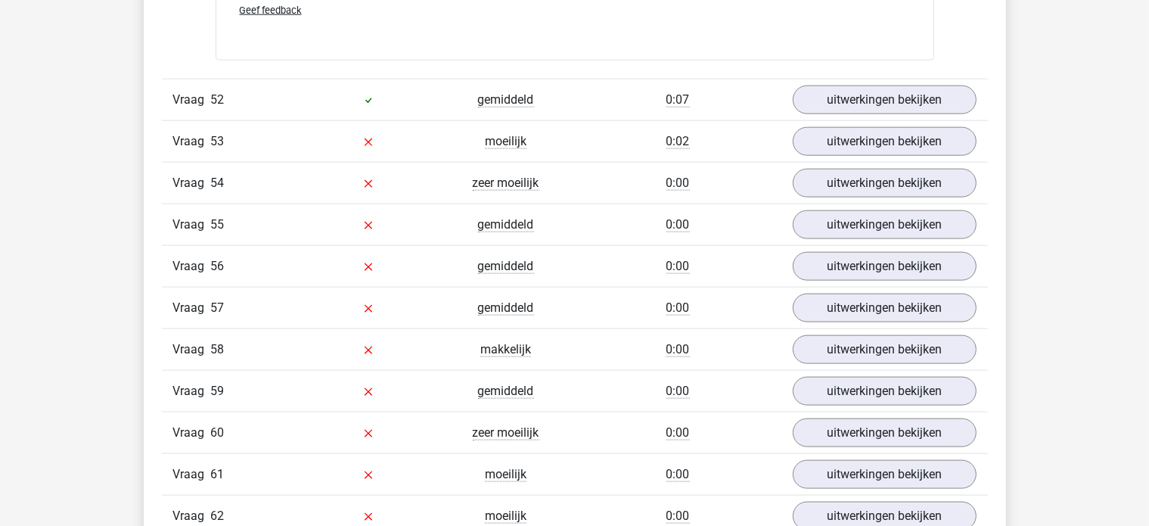
scroll to position [19142, 0]
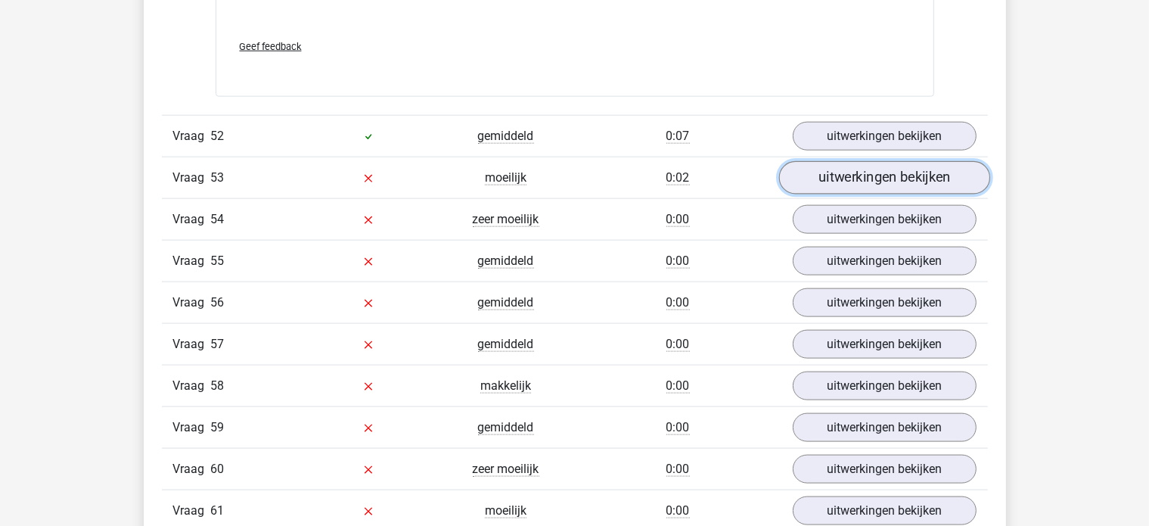
click at [942, 162] on link "uitwerkingen bekijken" at bounding box center [884, 178] width 211 height 33
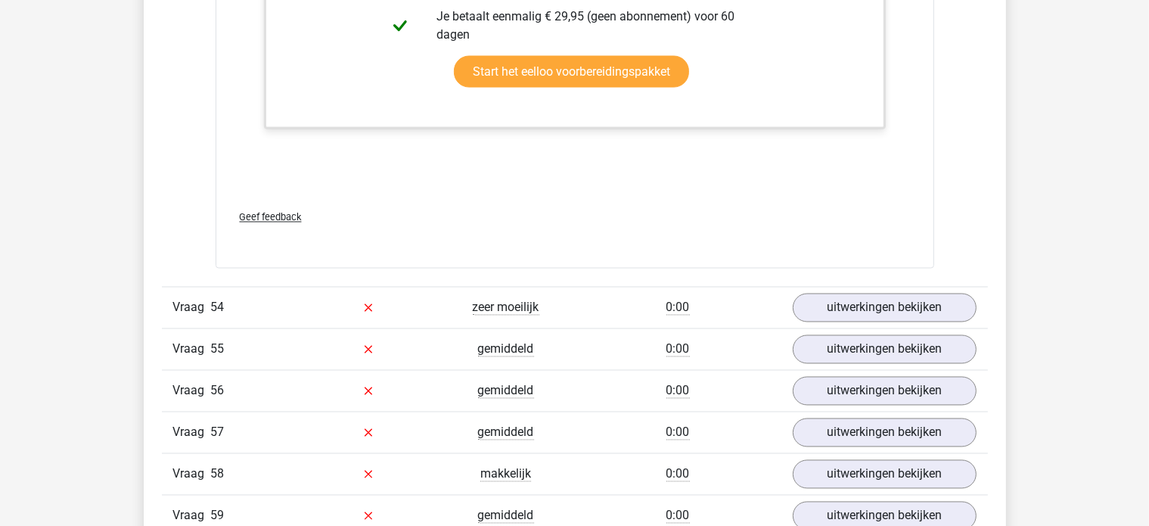
scroll to position [20050, 0]
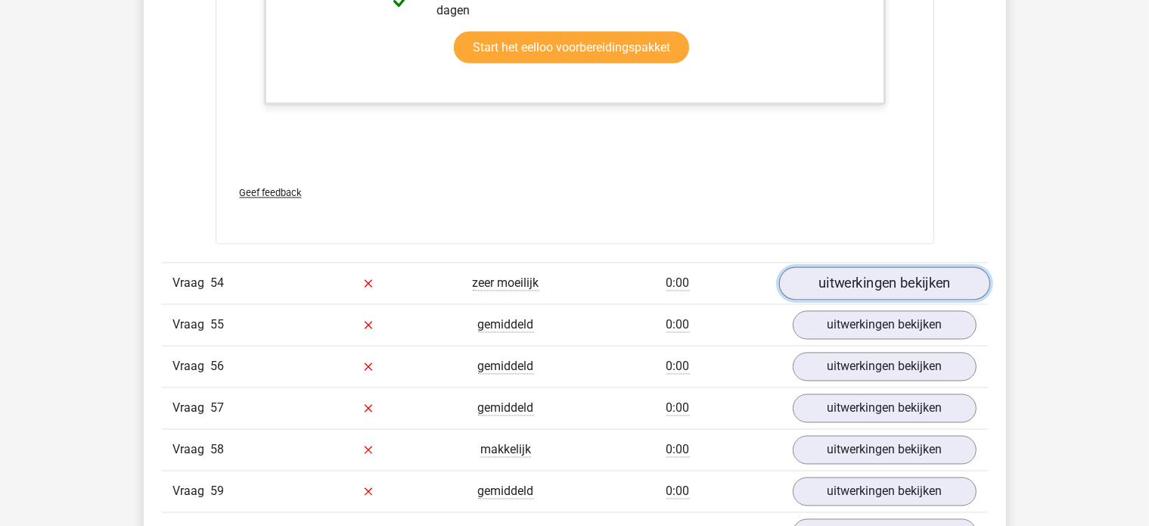
click at [867, 267] on link "uitwerkingen bekijken" at bounding box center [884, 283] width 211 height 33
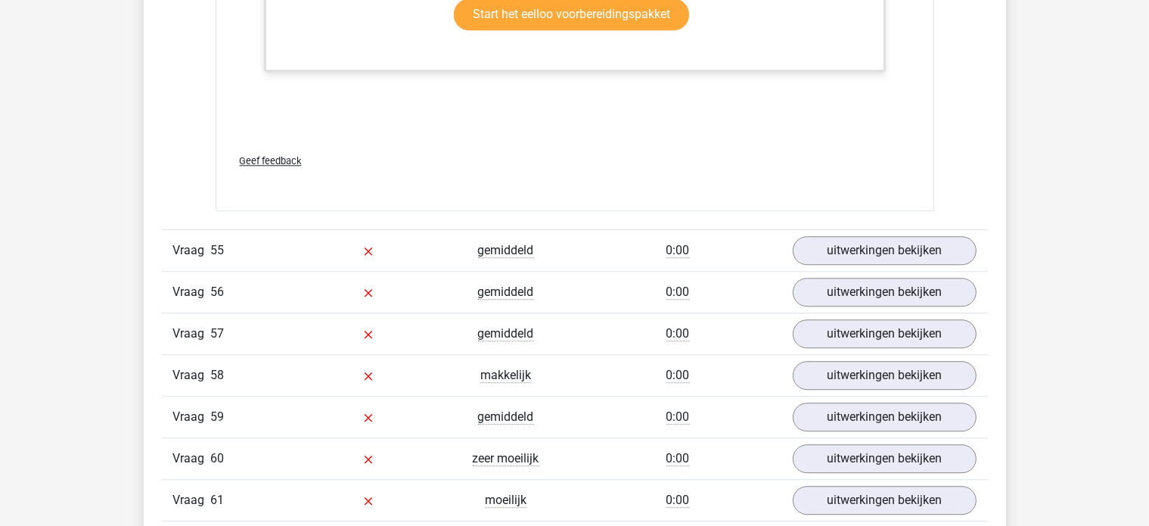
scroll to position [21109, 0]
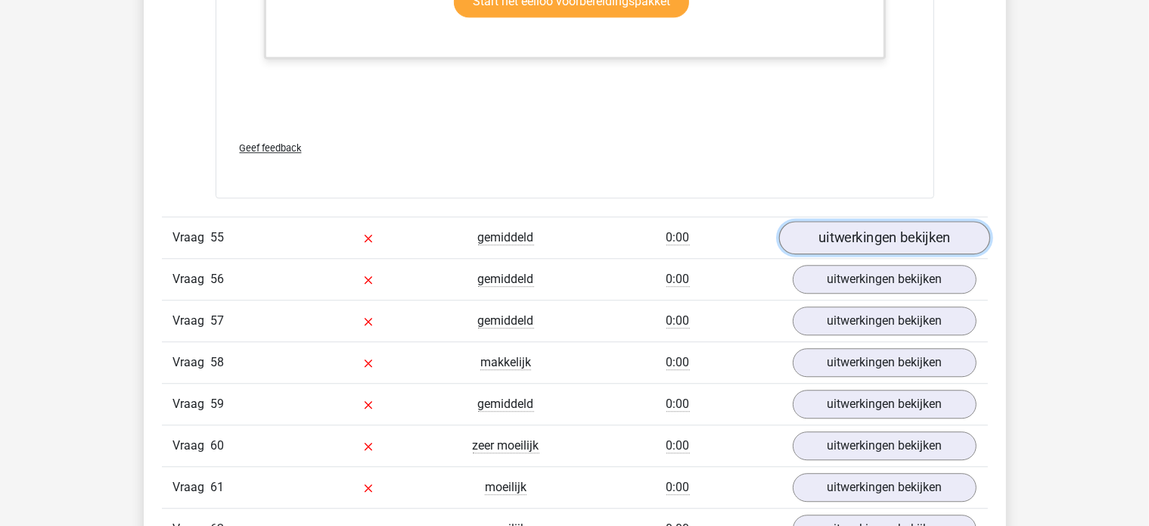
click at [854, 221] on link "uitwerkingen bekijken" at bounding box center [884, 237] width 211 height 33
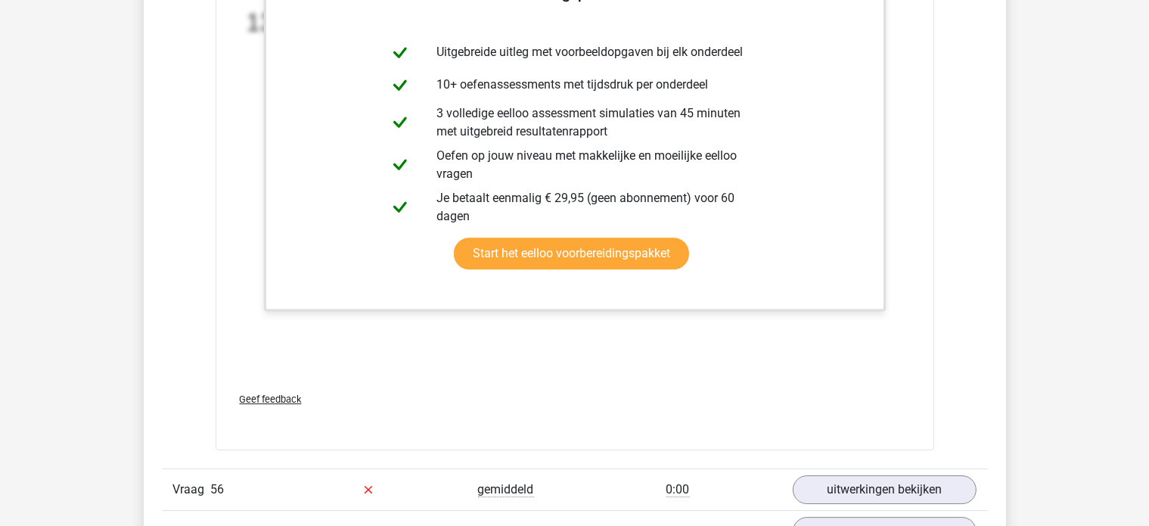
scroll to position [22017, 0]
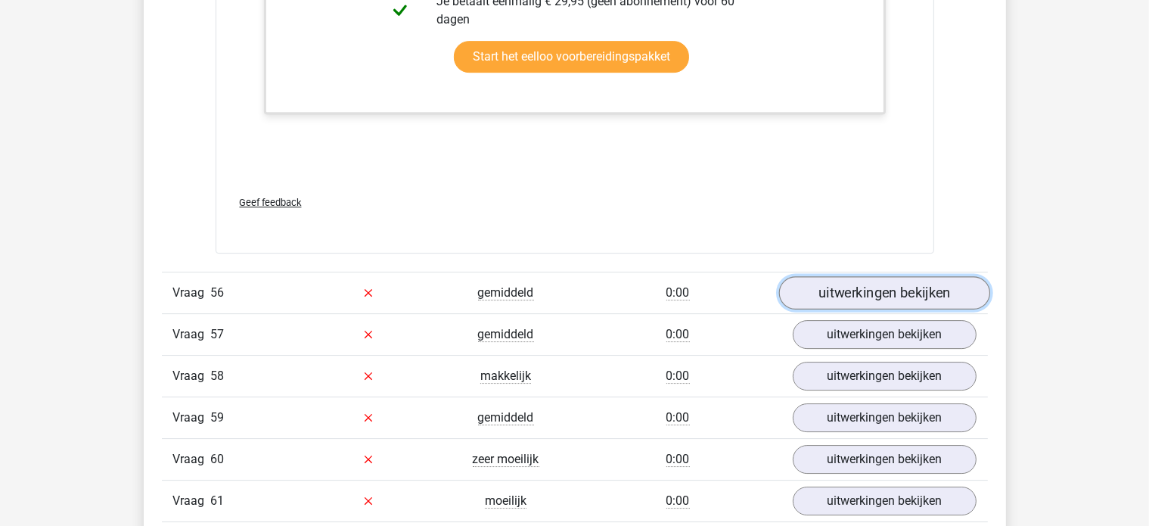
click at [860, 276] on link "uitwerkingen bekijken" at bounding box center [884, 292] width 211 height 33
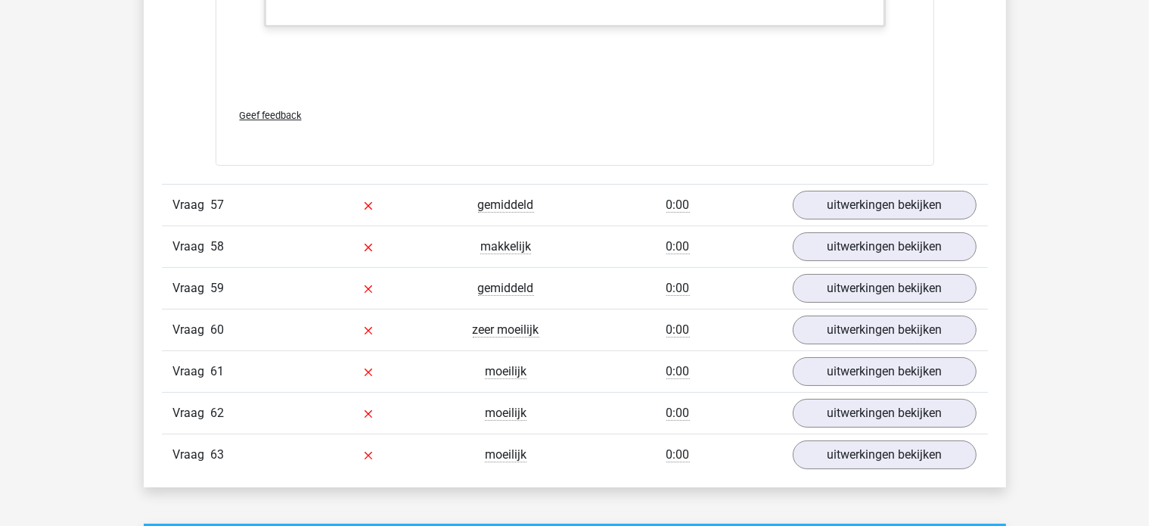
scroll to position [23076, 0]
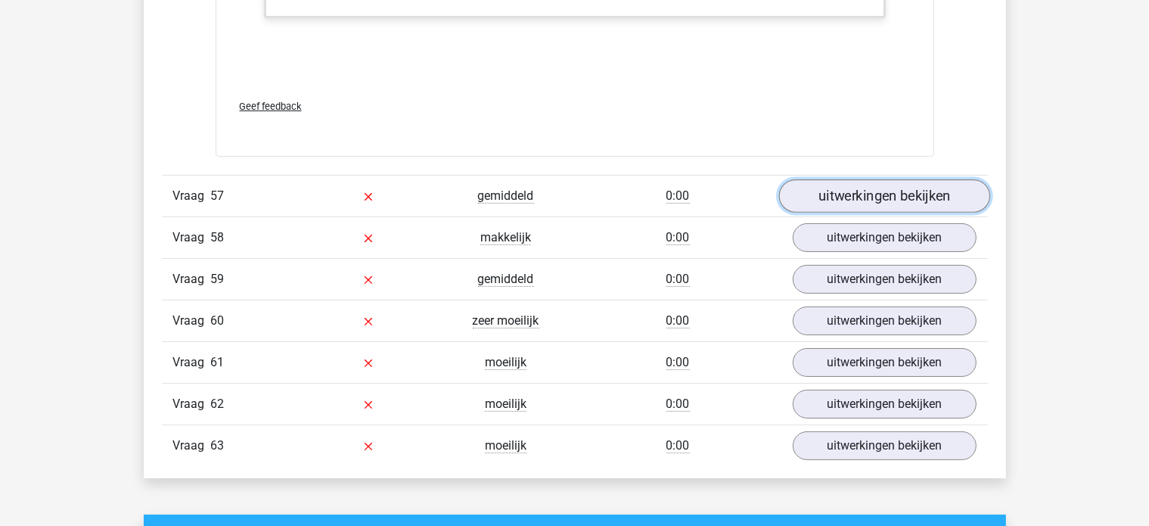
click at [932, 179] on link "uitwerkingen bekijken" at bounding box center [884, 195] width 211 height 33
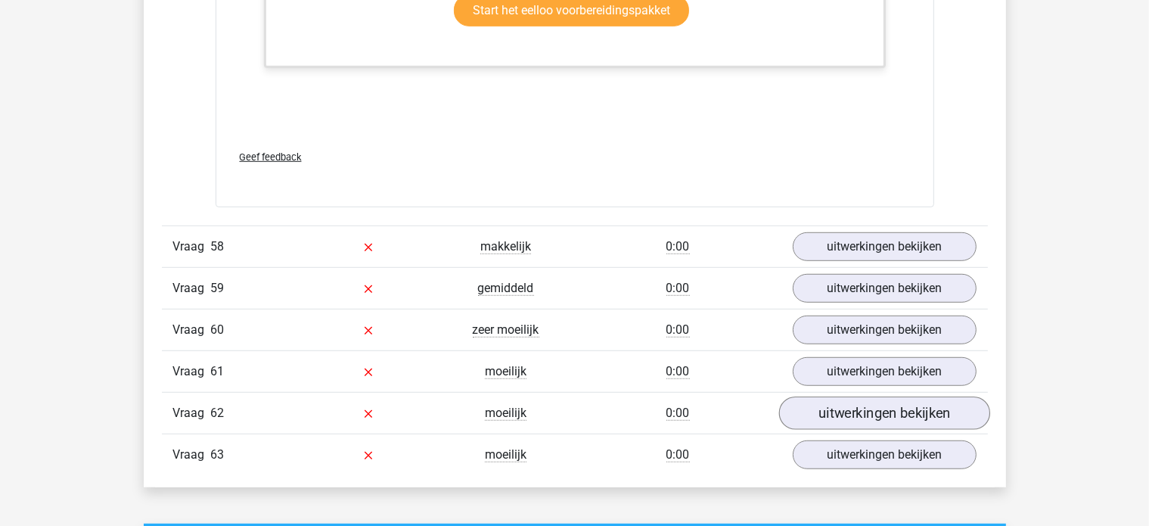
scroll to position [24135, 0]
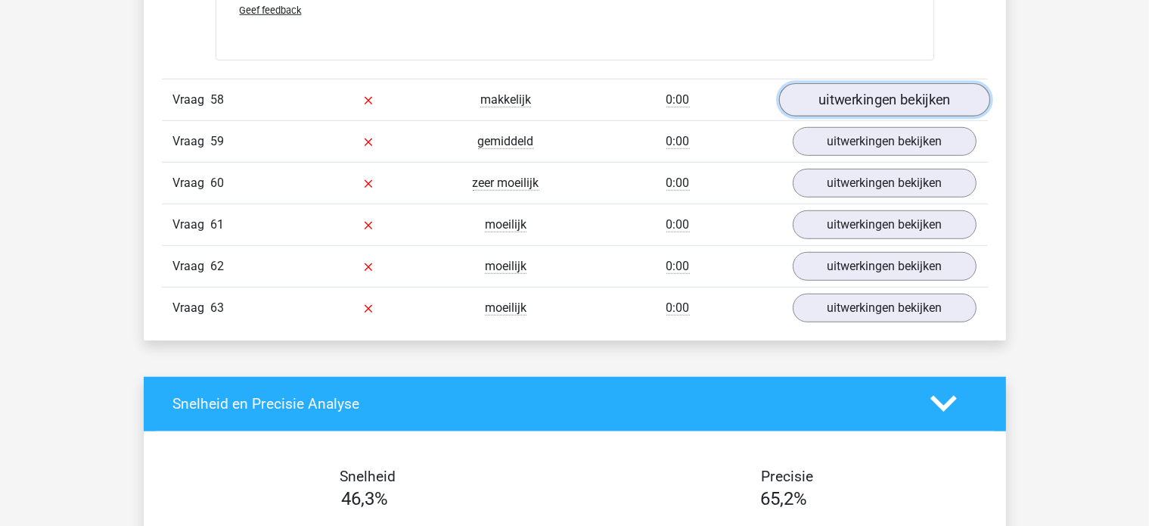
click at [878, 83] on link "uitwerkingen bekijken" at bounding box center [884, 99] width 211 height 33
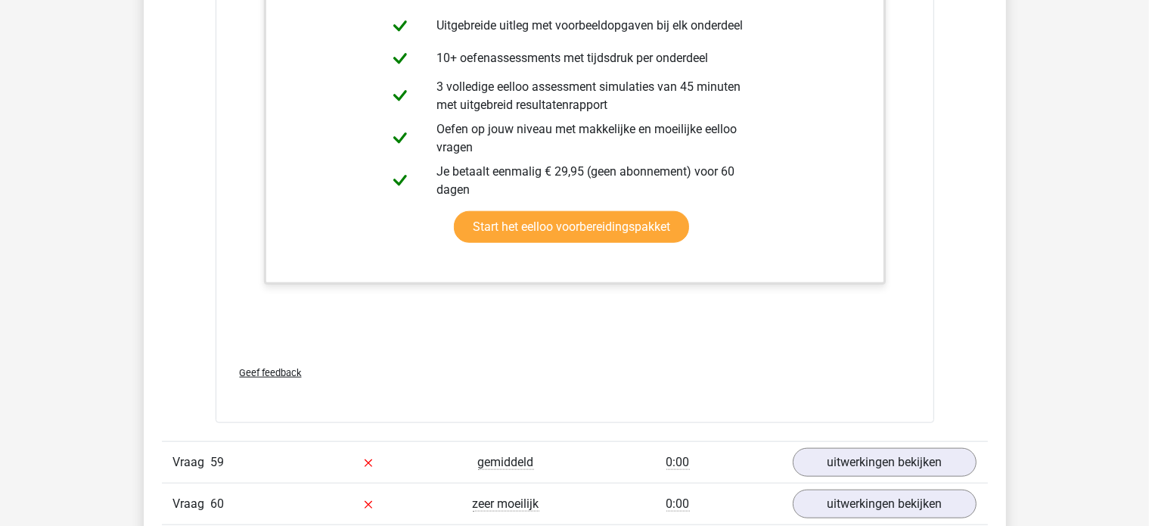
scroll to position [24741, 0]
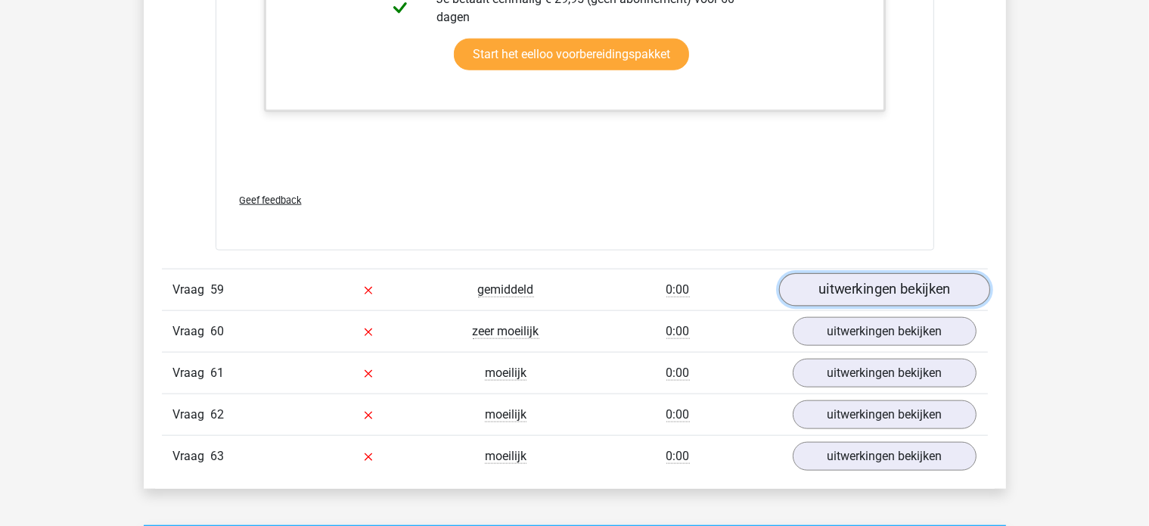
click at [941, 273] on link "uitwerkingen bekijken" at bounding box center [884, 289] width 211 height 33
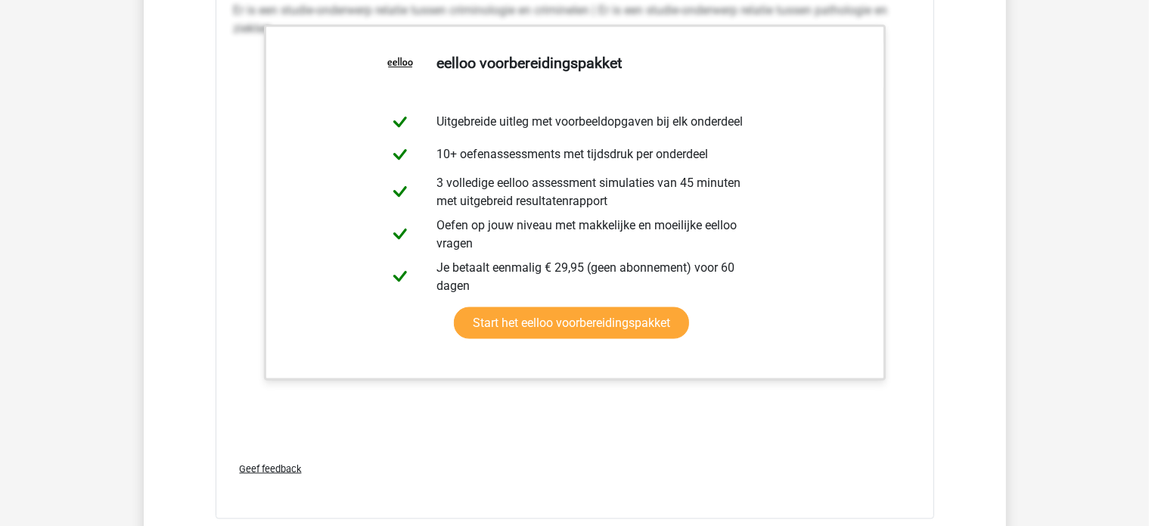
scroll to position [25422, 0]
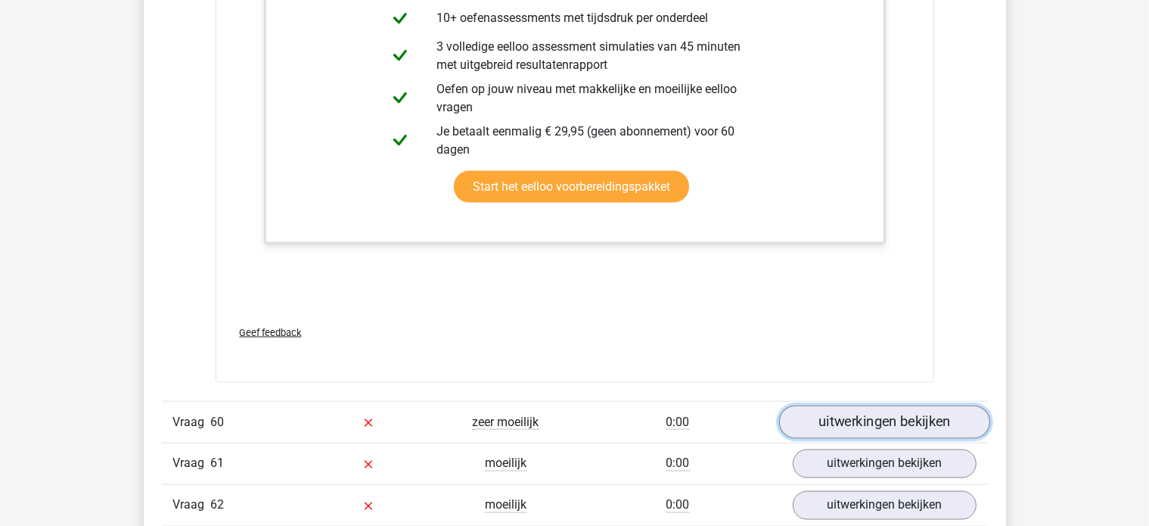
click at [891, 406] on link "uitwerkingen bekijken" at bounding box center [884, 422] width 211 height 33
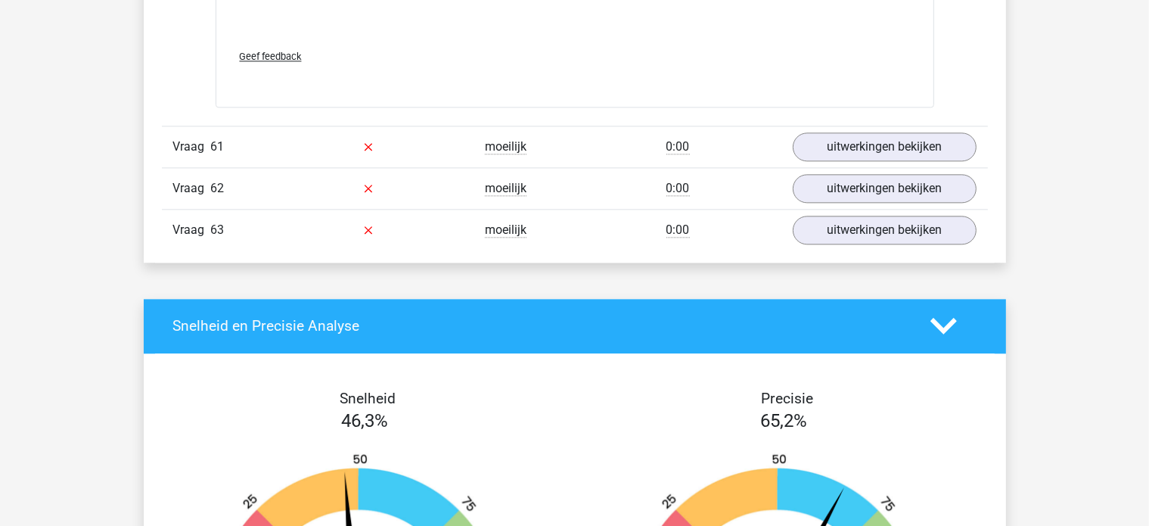
scroll to position [26481, 0]
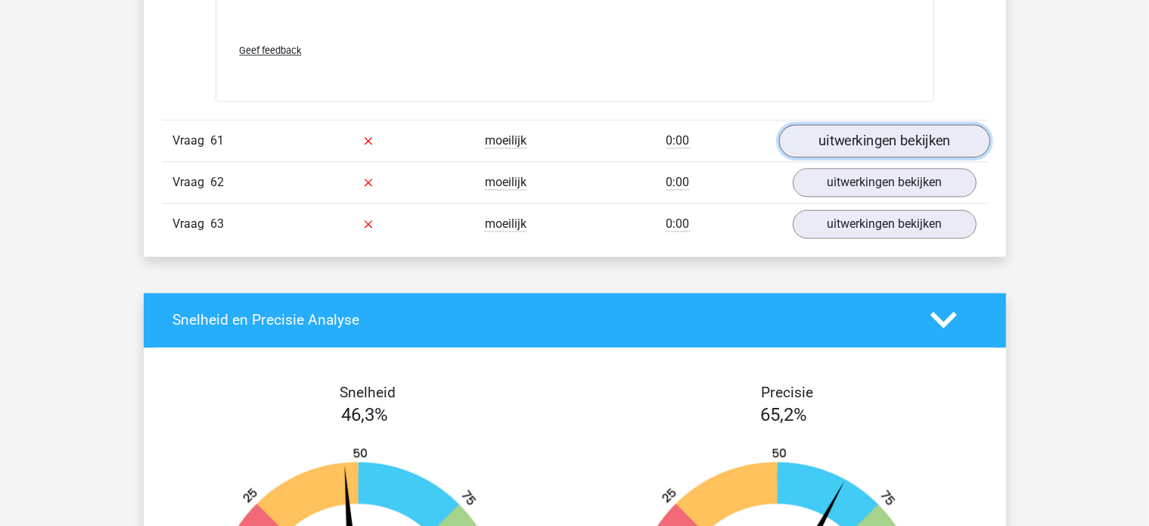
click at [844, 124] on link "uitwerkingen bekijken" at bounding box center [884, 140] width 211 height 33
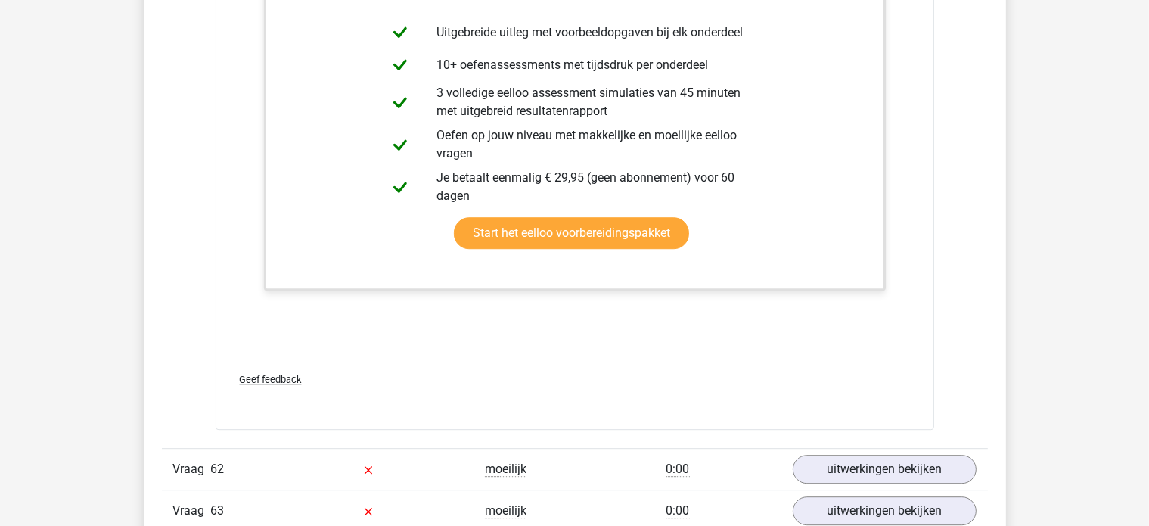
scroll to position [27465, 0]
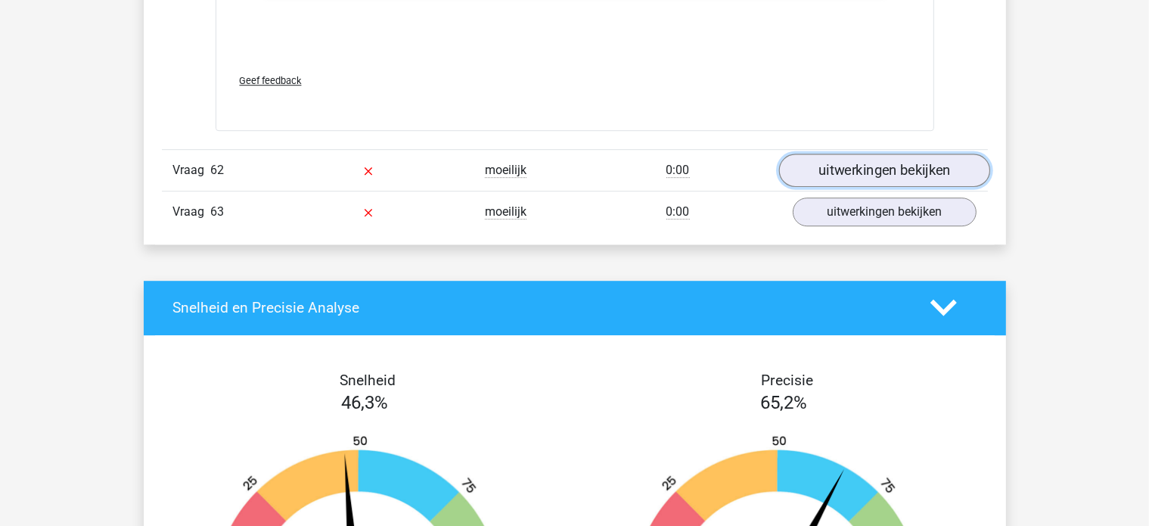
click at [830, 154] on link "uitwerkingen bekijken" at bounding box center [884, 170] width 211 height 33
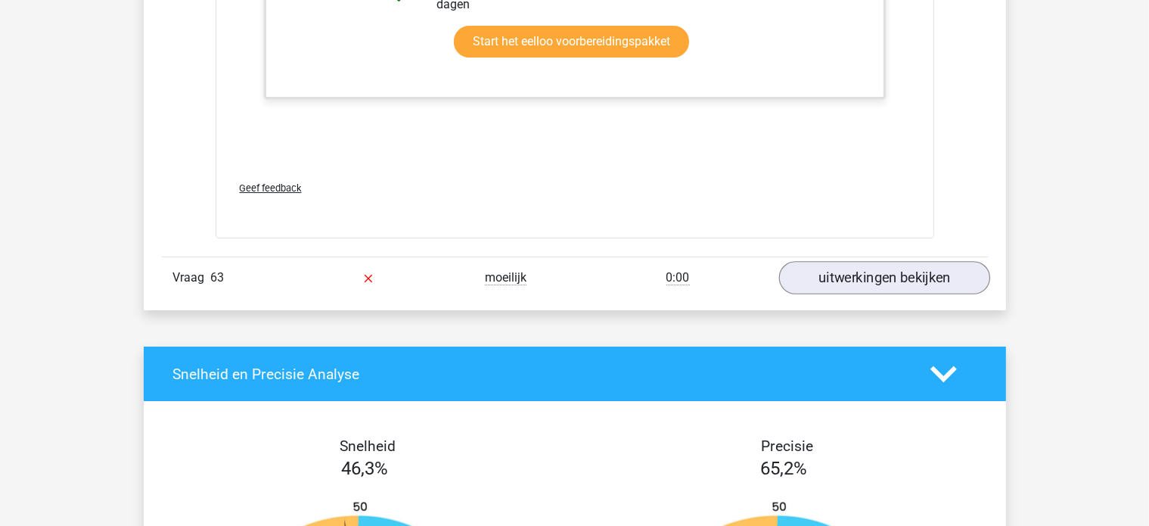
scroll to position [28372, 0]
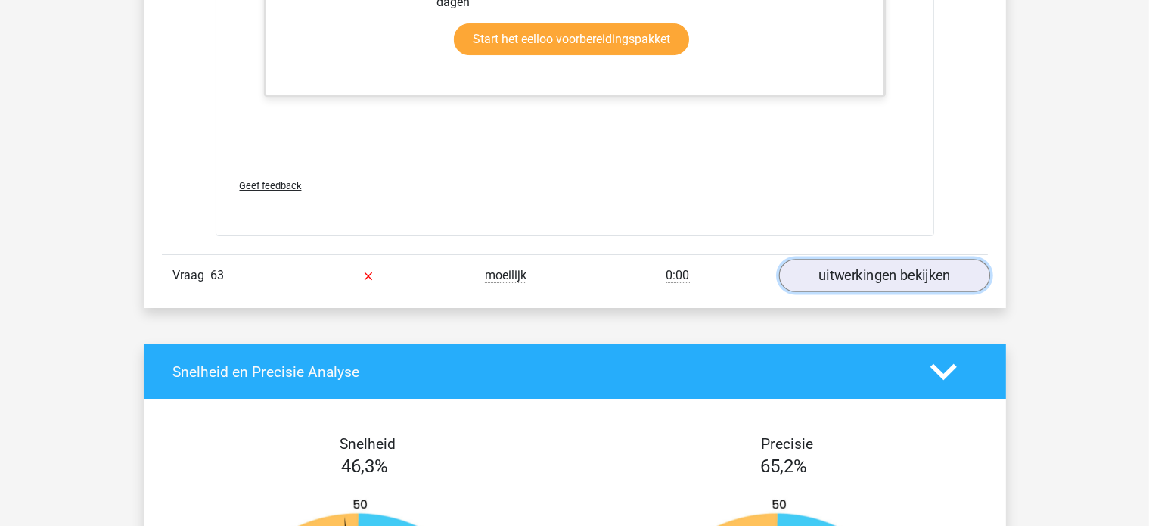
click at [856, 259] on link "uitwerkingen bekijken" at bounding box center [884, 275] width 211 height 33
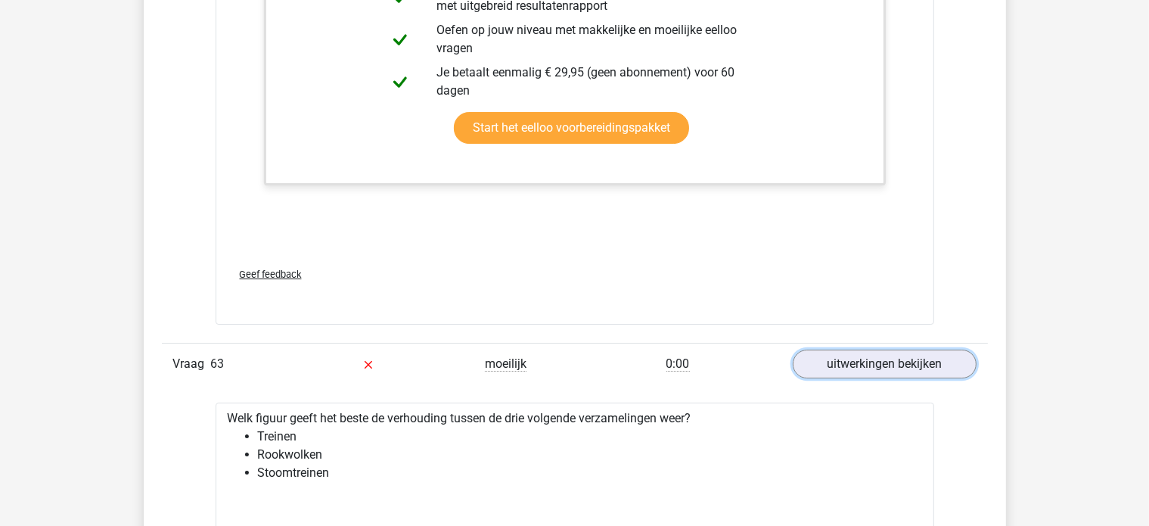
scroll to position [28070, 0]
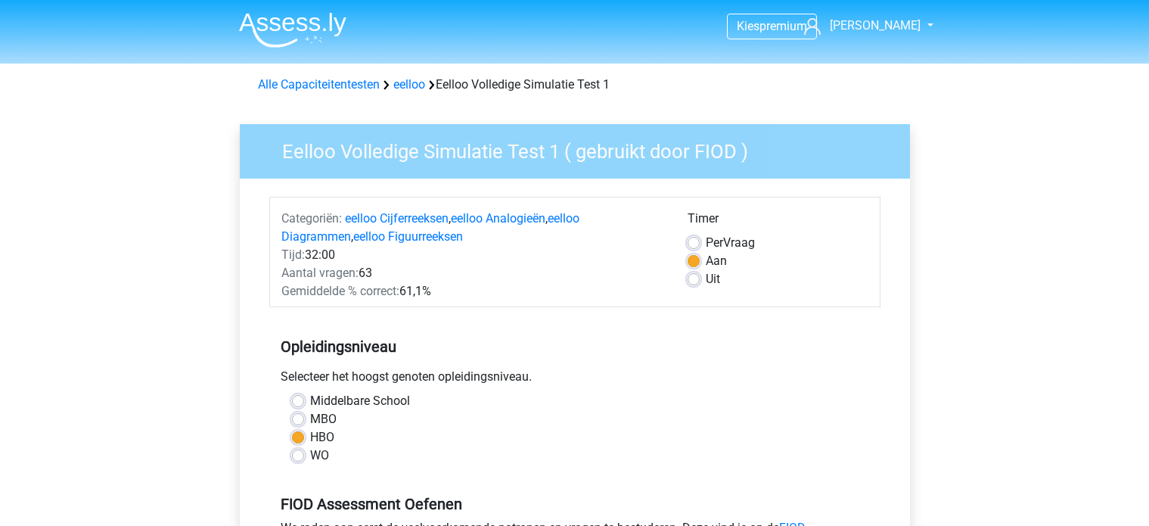
scroll to position [227, 0]
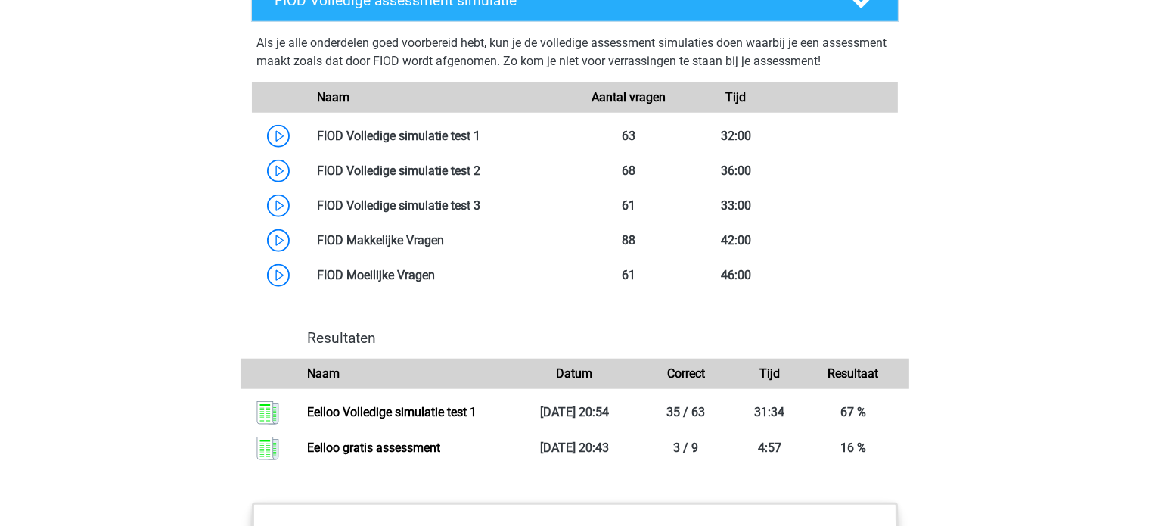
scroll to position [1362, 0]
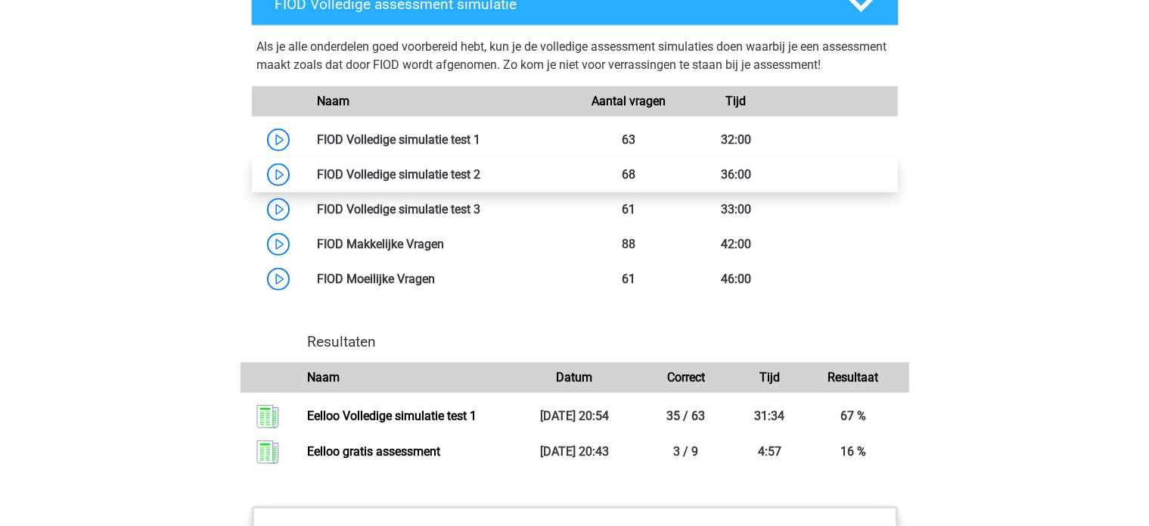
click at [480, 182] on link at bounding box center [480, 174] width 0 height 14
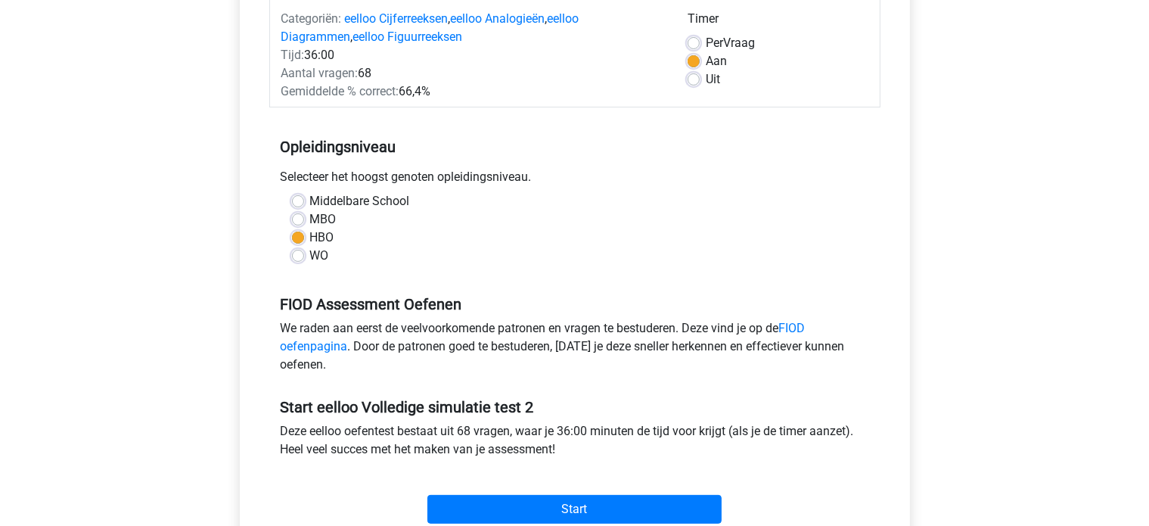
scroll to position [227, 0]
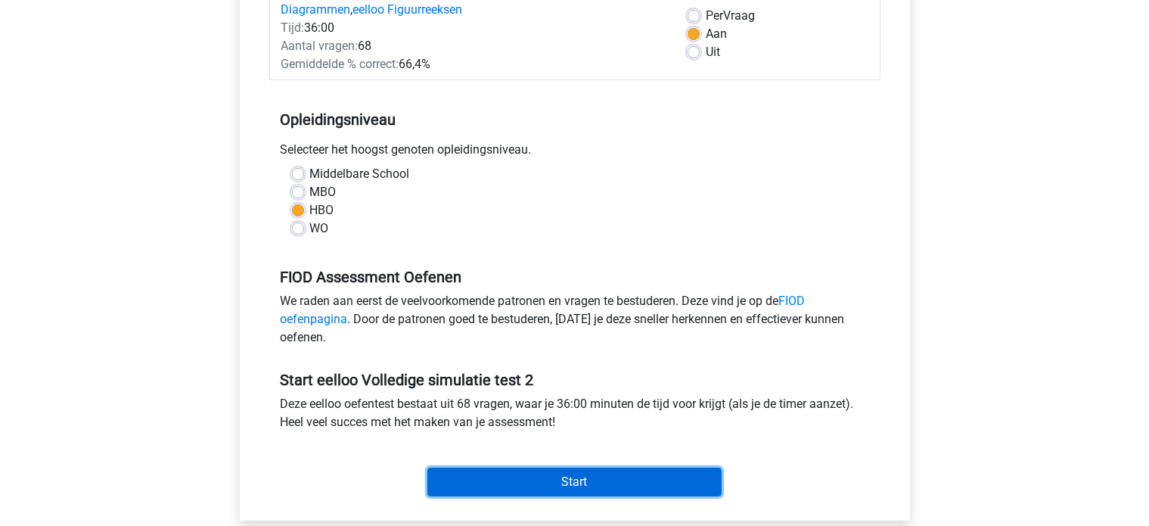
click at [542, 480] on input "Start" at bounding box center [574, 482] width 294 height 29
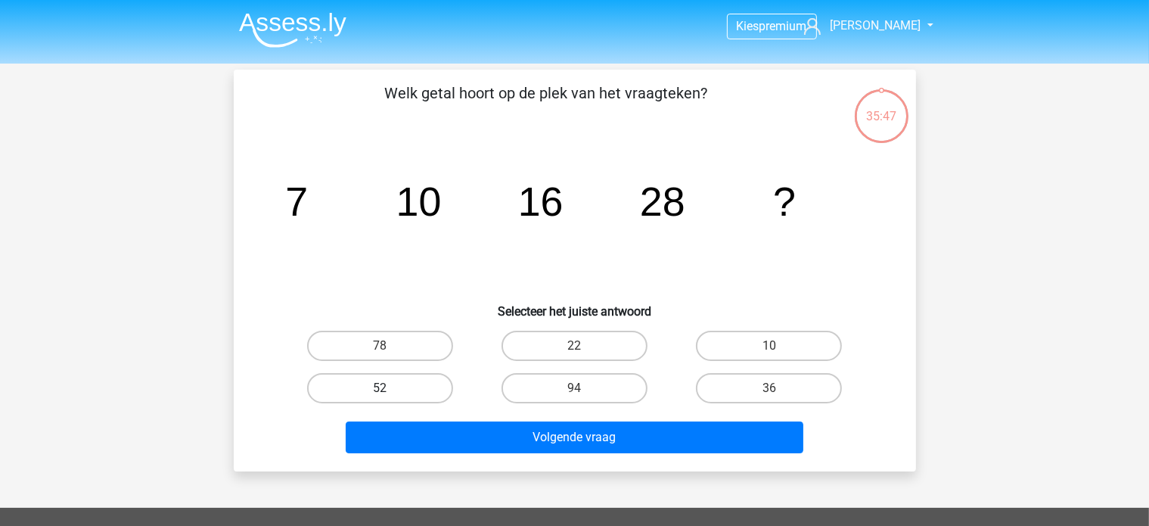
click at [391, 387] on label "52" at bounding box center [380, 388] width 146 height 30
click at [390, 388] on input "52" at bounding box center [385, 393] width 10 height 10
radio input "true"
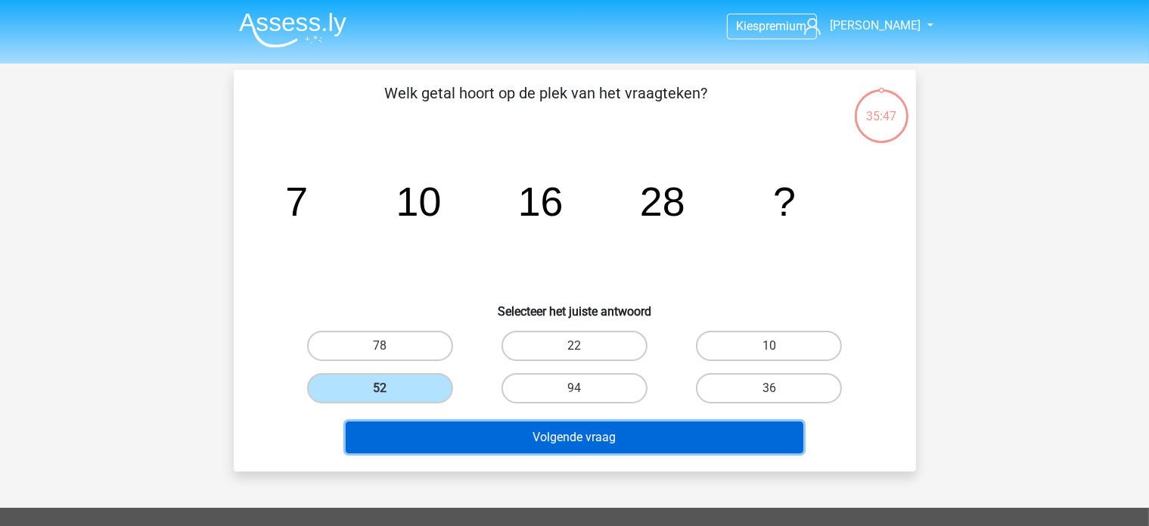
click at [533, 427] on button "Volgende vraag" at bounding box center [575, 437] width 458 height 32
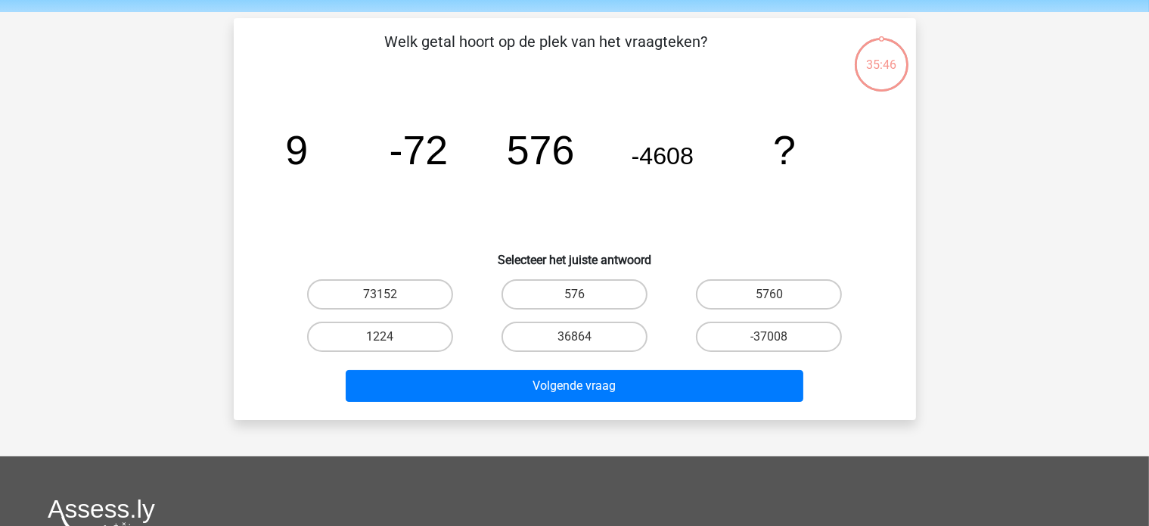
scroll to position [70, 0]
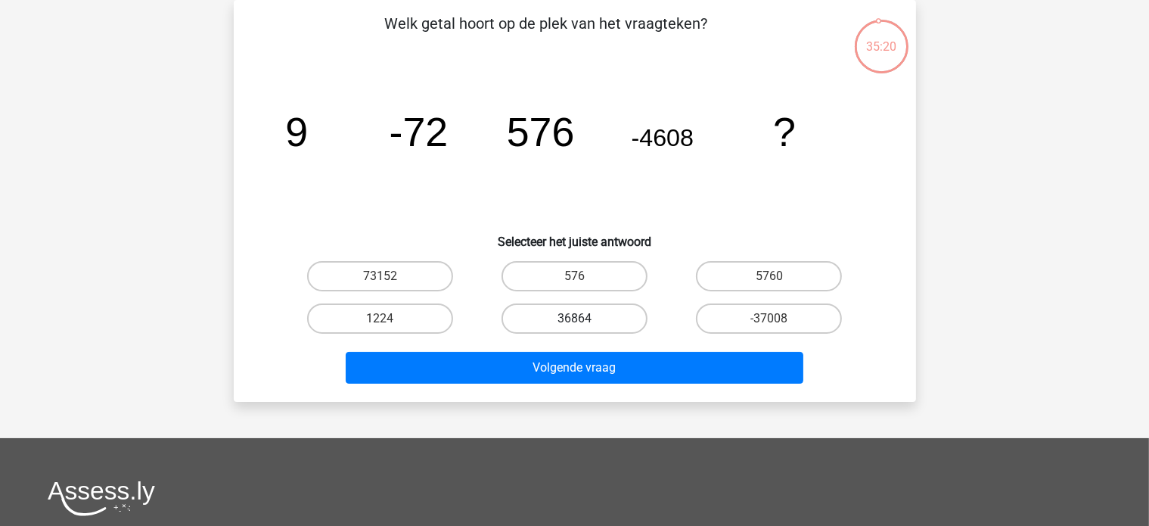
click at [563, 318] on label "36864" at bounding box center [575, 318] width 146 height 30
click at [574, 319] on input "36864" at bounding box center [579, 324] width 10 height 10
radio input "true"
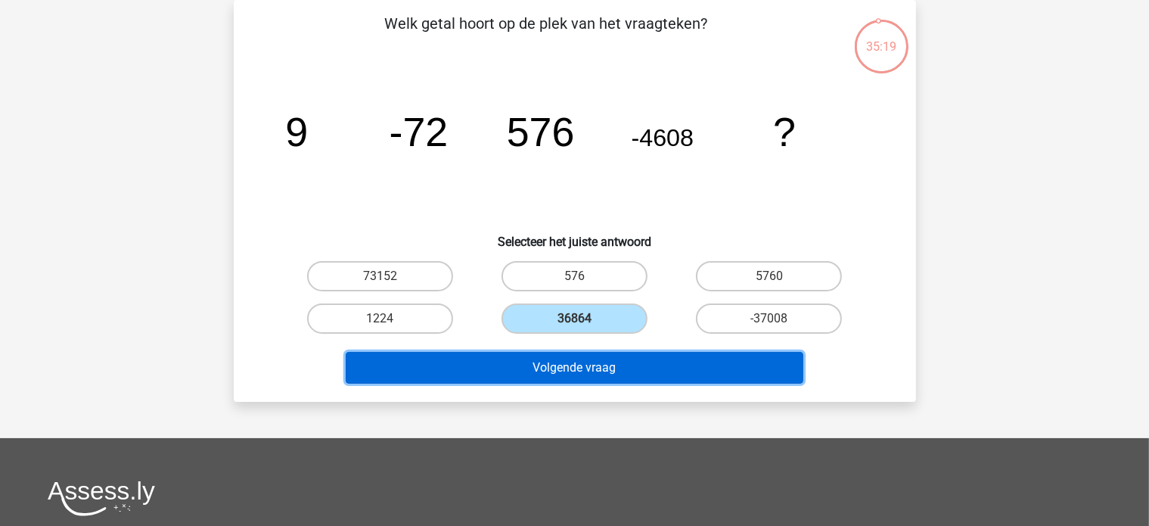
click at [568, 365] on button "Volgende vraag" at bounding box center [575, 368] width 458 height 32
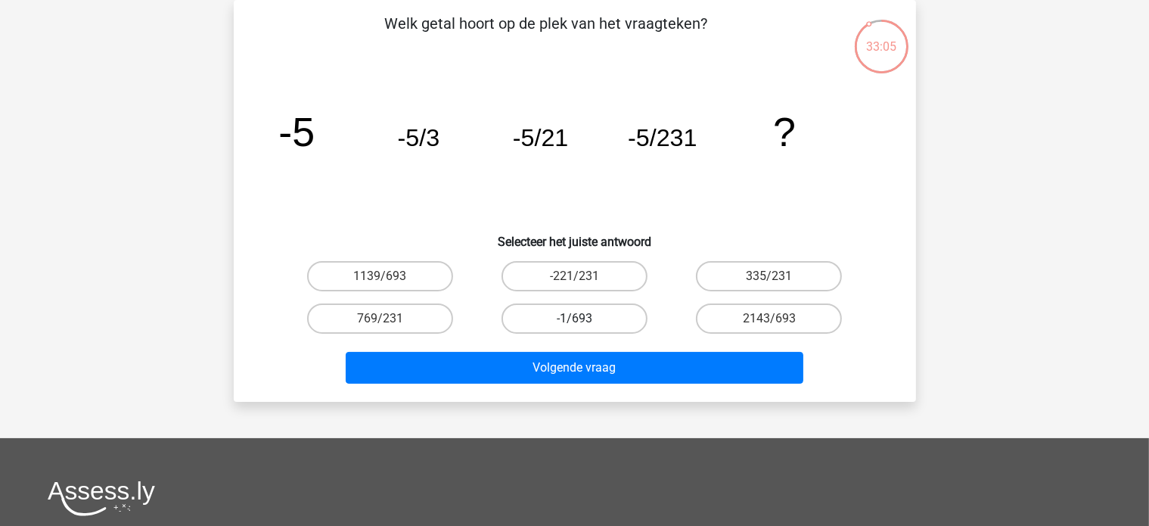
click at [564, 320] on label "-1/693" at bounding box center [575, 318] width 146 height 30
click at [574, 320] on input "-1/693" at bounding box center [579, 324] width 10 height 10
radio input "true"
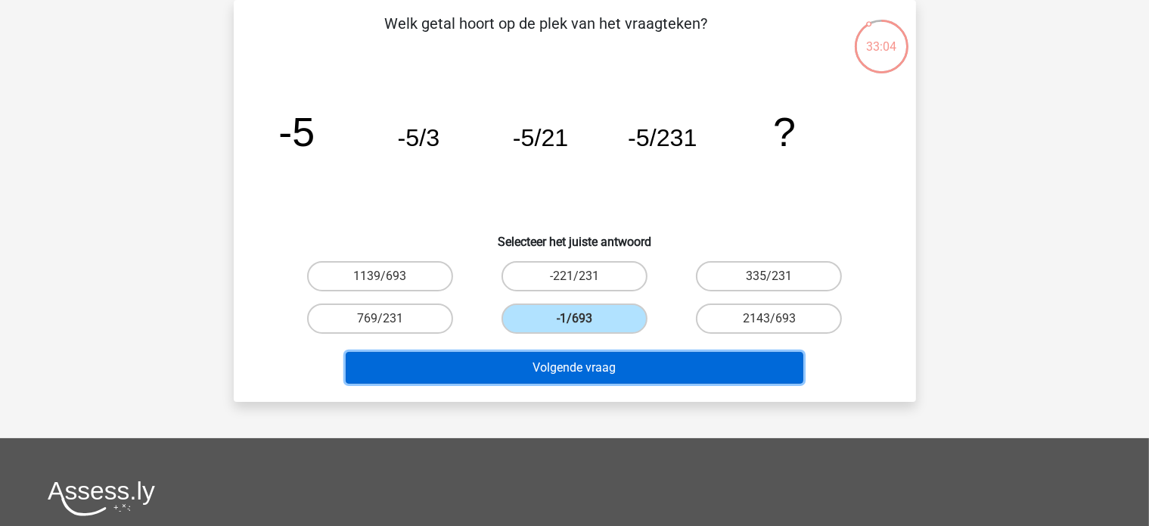
click at [590, 353] on button "Volgende vraag" at bounding box center [575, 368] width 458 height 32
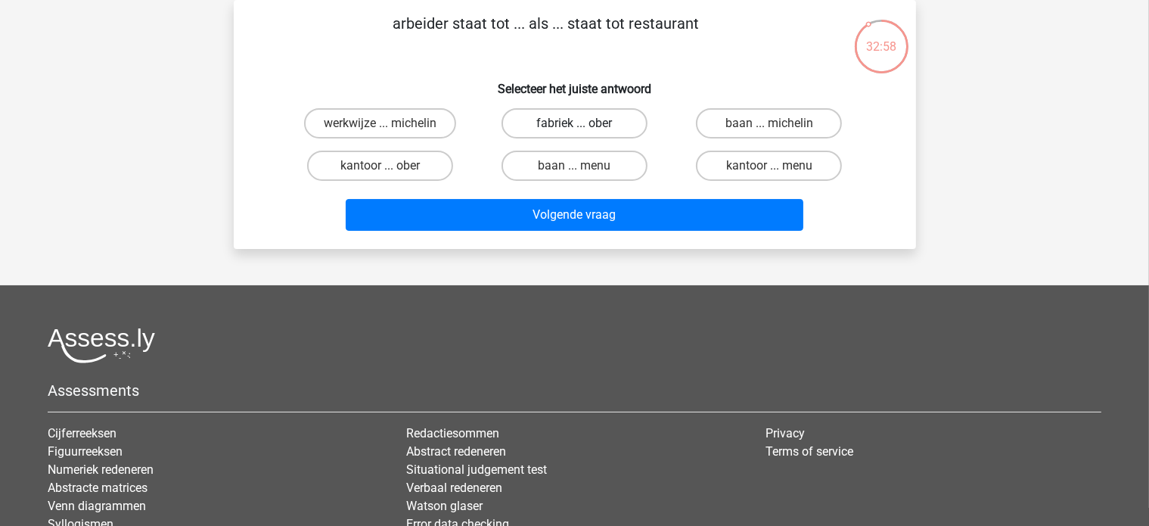
click at [563, 123] on label "fabriek ... ober" at bounding box center [575, 123] width 146 height 30
click at [574, 123] on input "fabriek ... ober" at bounding box center [579, 128] width 10 height 10
radio input "true"
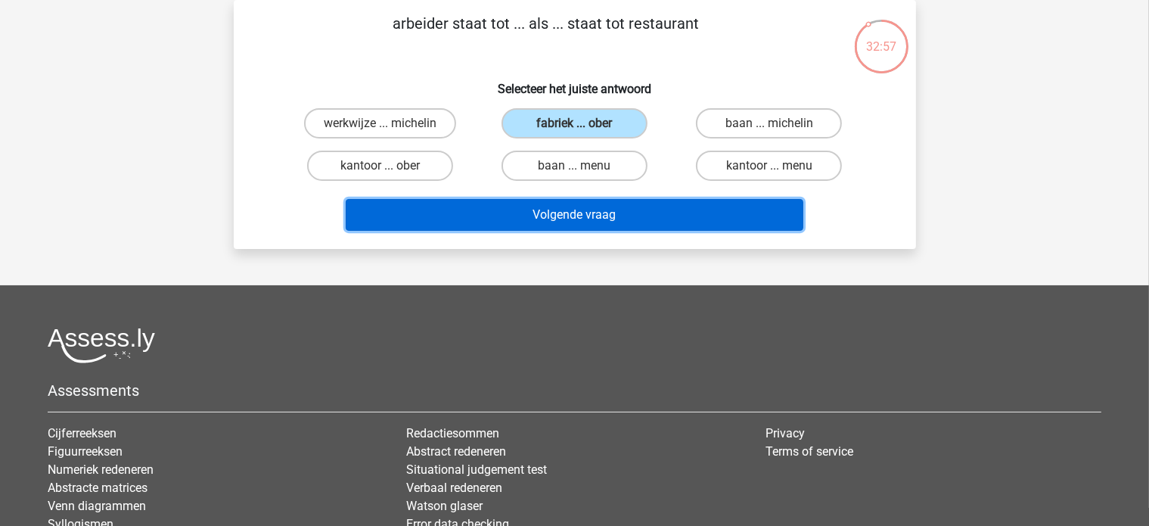
click at [611, 207] on button "Volgende vraag" at bounding box center [575, 215] width 458 height 32
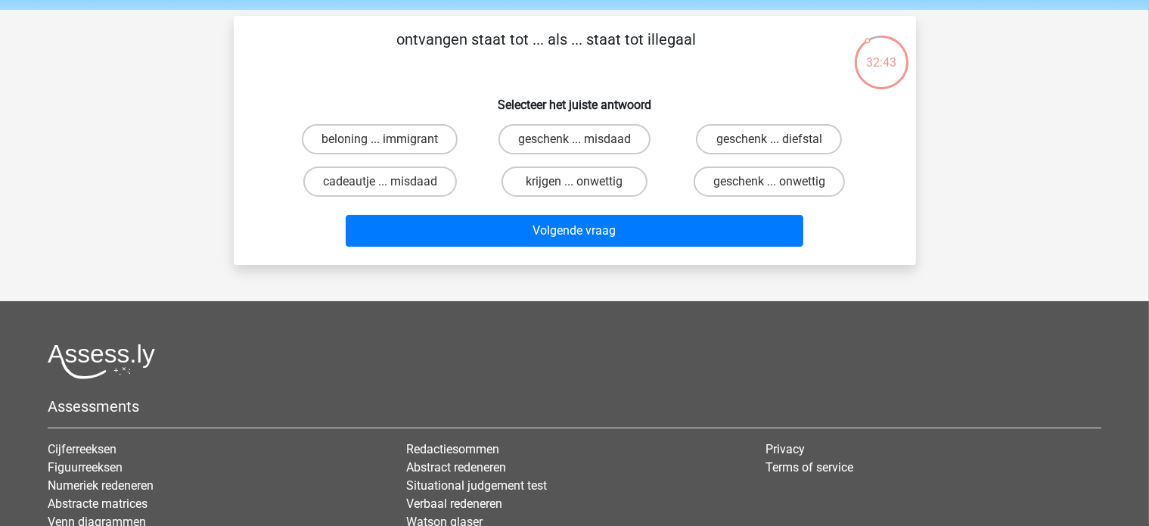
scroll to position [0, 0]
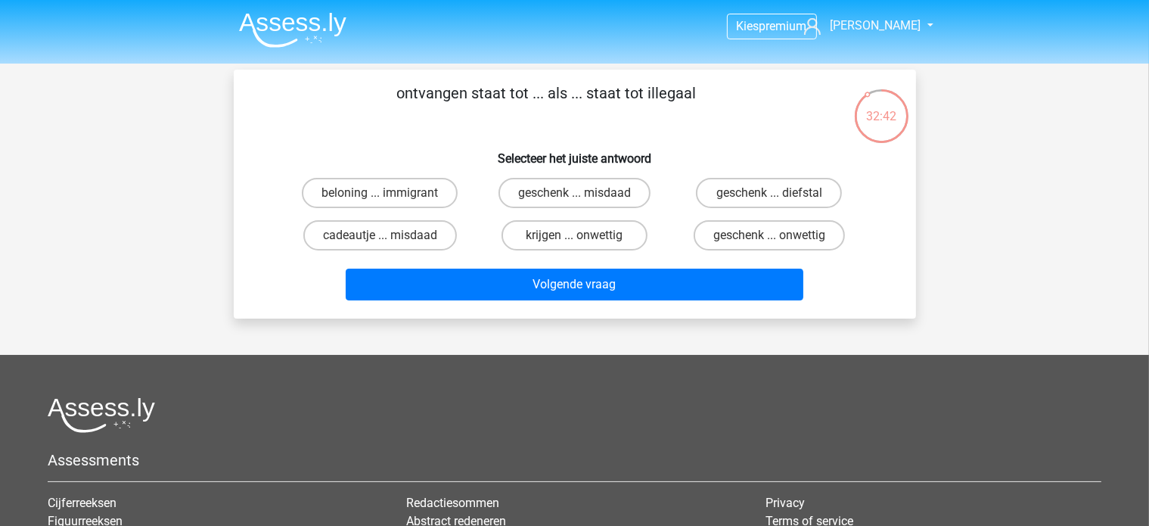
drag, startPoint x: 715, startPoint y: 23, endPoint x: 386, endPoint y: 107, distance: 339.5
click at [386, 107] on p "ontvangen staat tot ... als ... staat tot illegaal" at bounding box center [546, 104] width 577 height 45
copy p "ontvangen staat tot ... als ... staat tot illegaal"
click at [794, 197] on label "geschenk ... diefstal" at bounding box center [769, 193] width 146 height 30
click at [779, 197] on input "geschenk ... diefstal" at bounding box center [774, 198] width 10 height 10
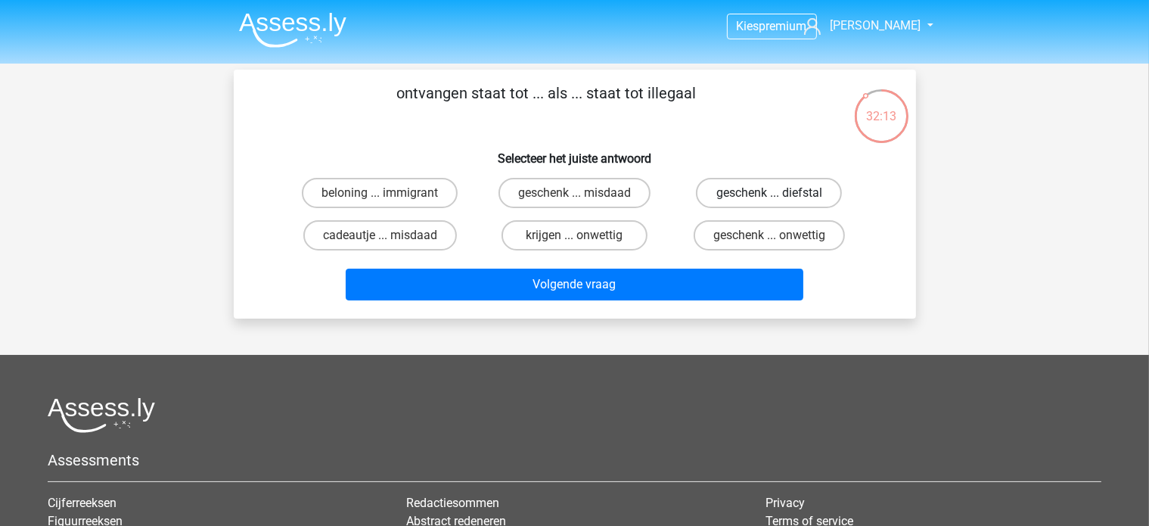
radio input "true"
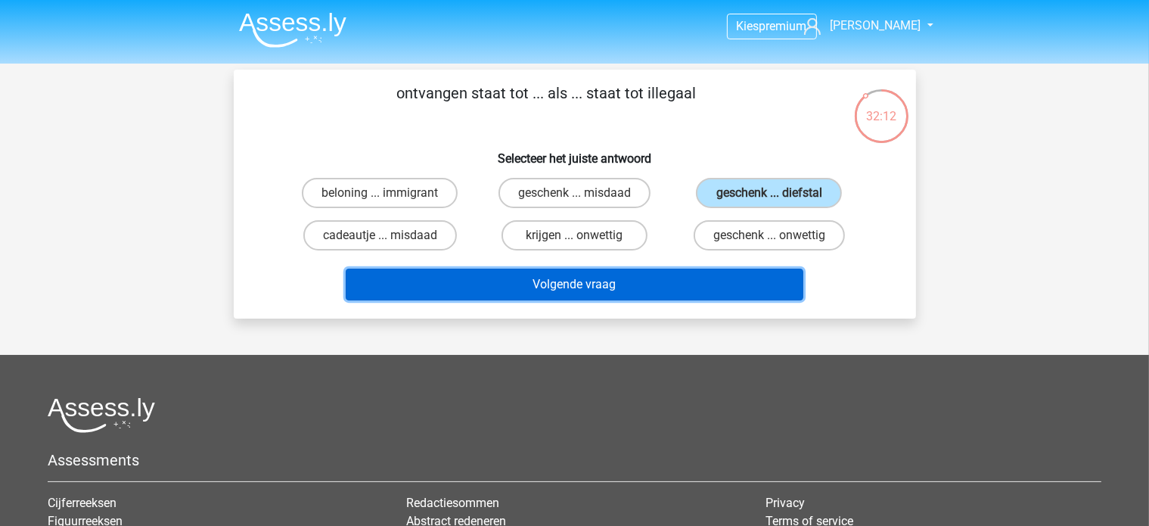
click at [656, 281] on button "Volgende vraag" at bounding box center [575, 285] width 458 height 32
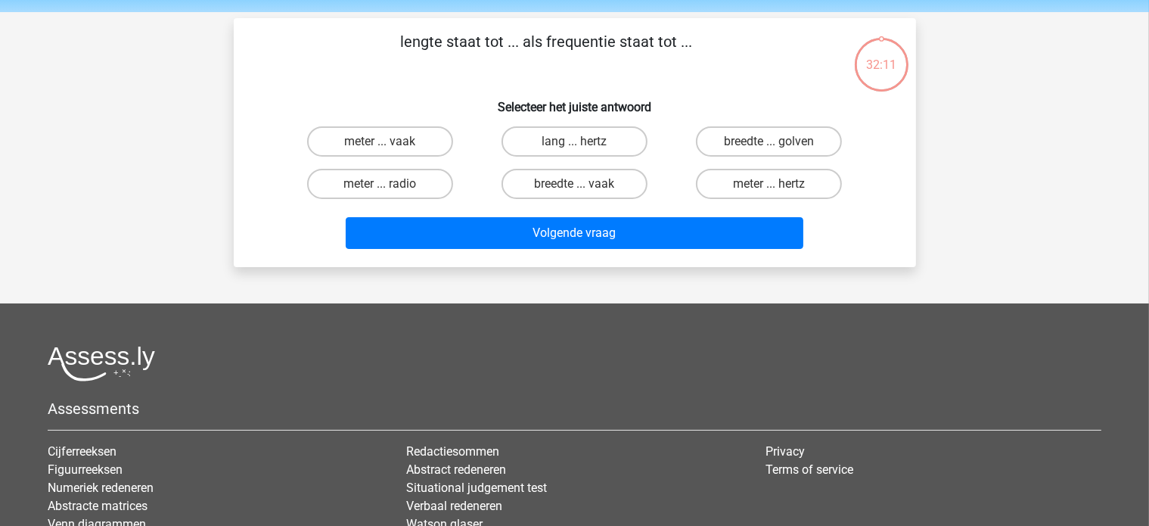
scroll to position [70, 0]
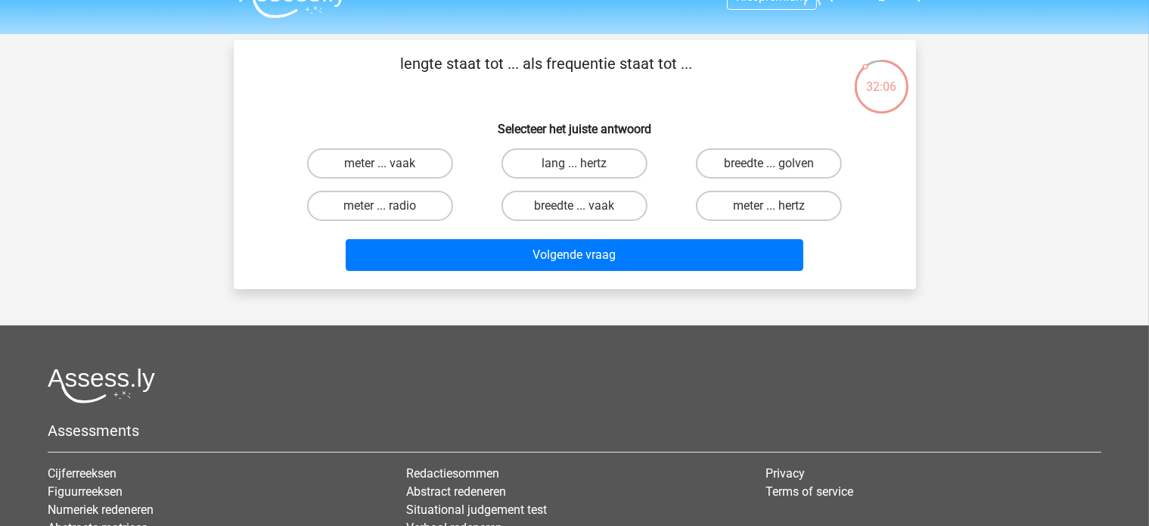
drag, startPoint x: 668, startPoint y: 24, endPoint x: 421, endPoint y: 10, distance: 247.8
click at [421, 10] on div "Kies premium [PERSON_NAME] [EMAIL_ADDRESS][DOMAIN_NAME]" at bounding box center [574, 347] width 1149 height 754
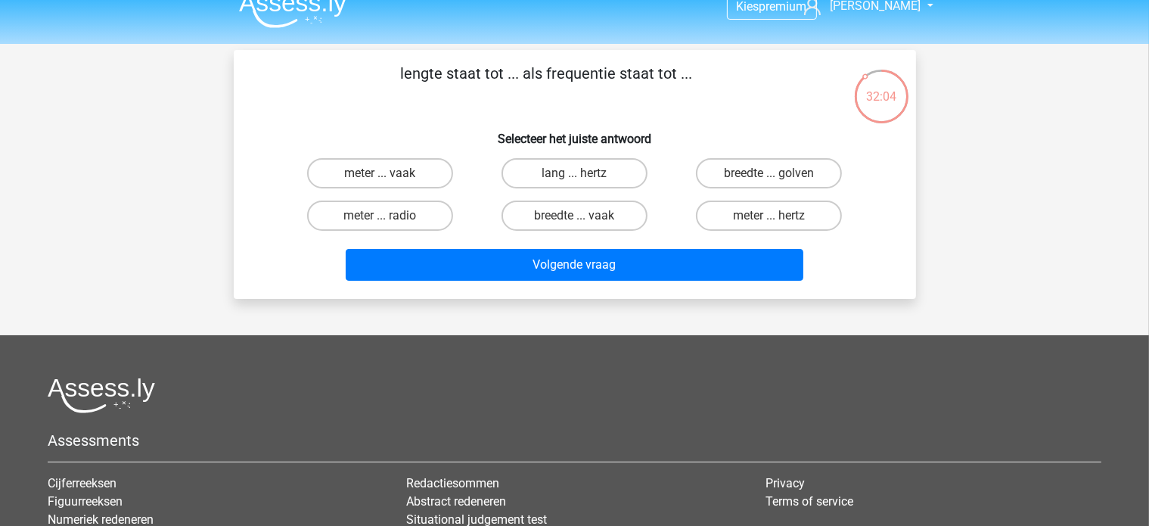
copy div "Kies premium [PERSON_NAME] [PERSON_NAME][EMAIL_ADDRESS][DOMAIN_NAME] Kies premi…"
click at [657, 116] on div "lengte staat tot ... als frequentie staat tot ... Selecteer het juiste antwoord…" at bounding box center [575, 174] width 670 height 225
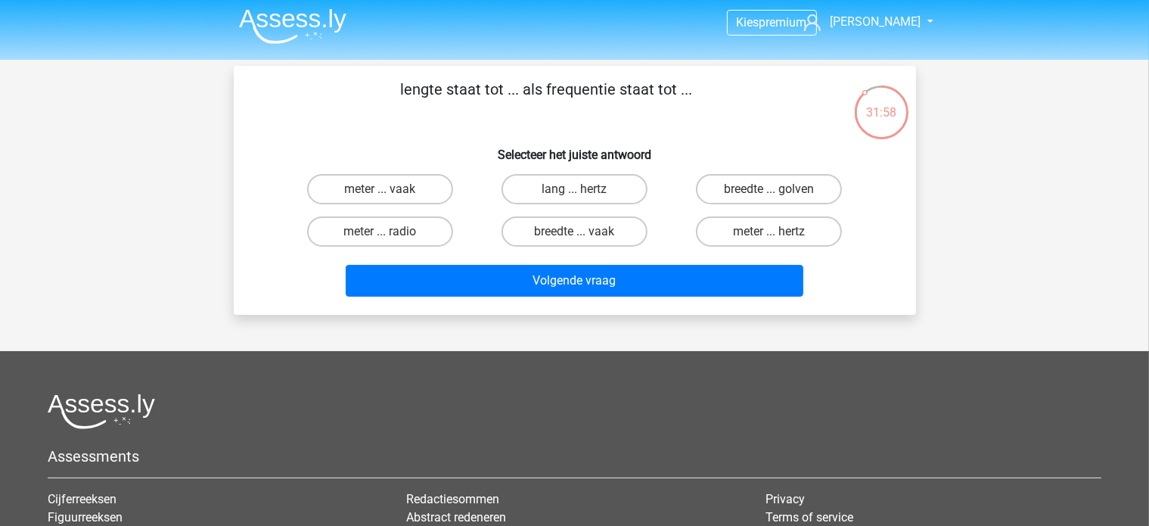
scroll to position [0, 0]
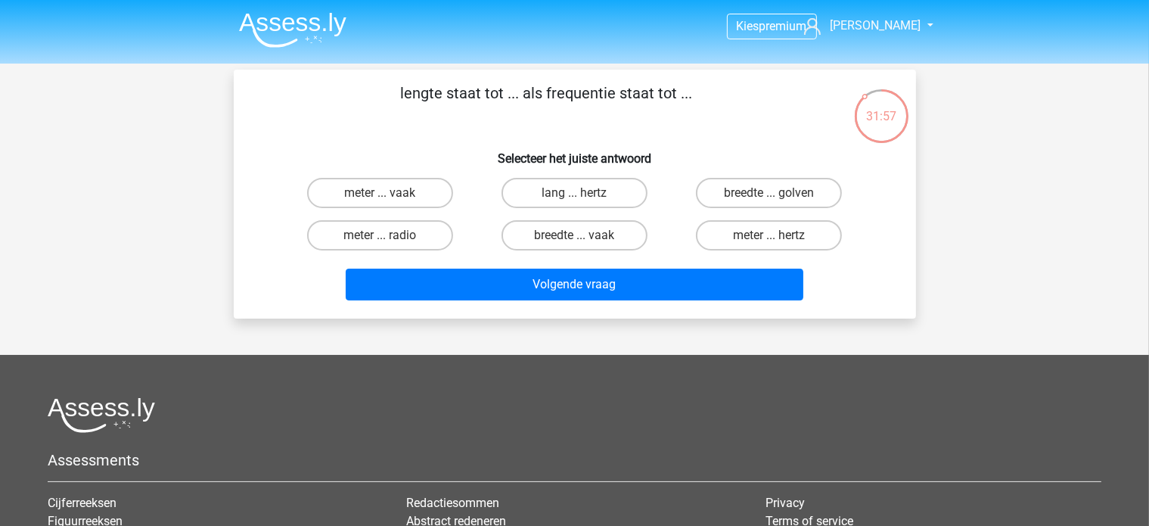
drag, startPoint x: 701, startPoint y: 109, endPoint x: 340, endPoint y: 78, distance: 362.2
click at [340, 78] on div "lengte staat tot ... als frequentie staat tot ... Selecteer het juiste antwoord…" at bounding box center [575, 194] width 682 height 249
copy p "lengte staat tot ... als frequentie staat tot ..."
click at [759, 236] on label "meter ... hertz" at bounding box center [769, 235] width 146 height 30
click at [769, 236] on input "meter ... hertz" at bounding box center [774, 240] width 10 height 10
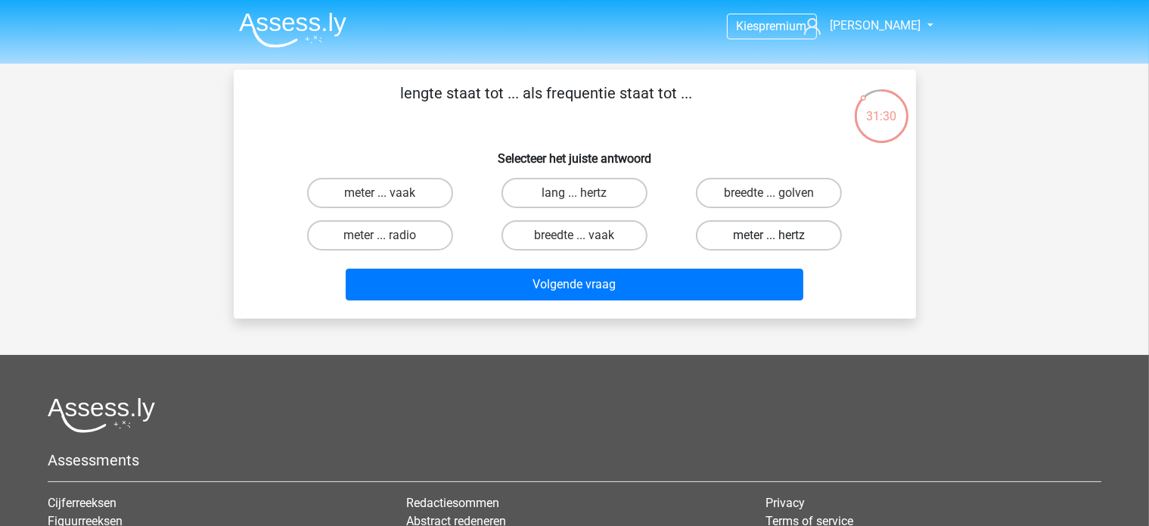
radio input "true"
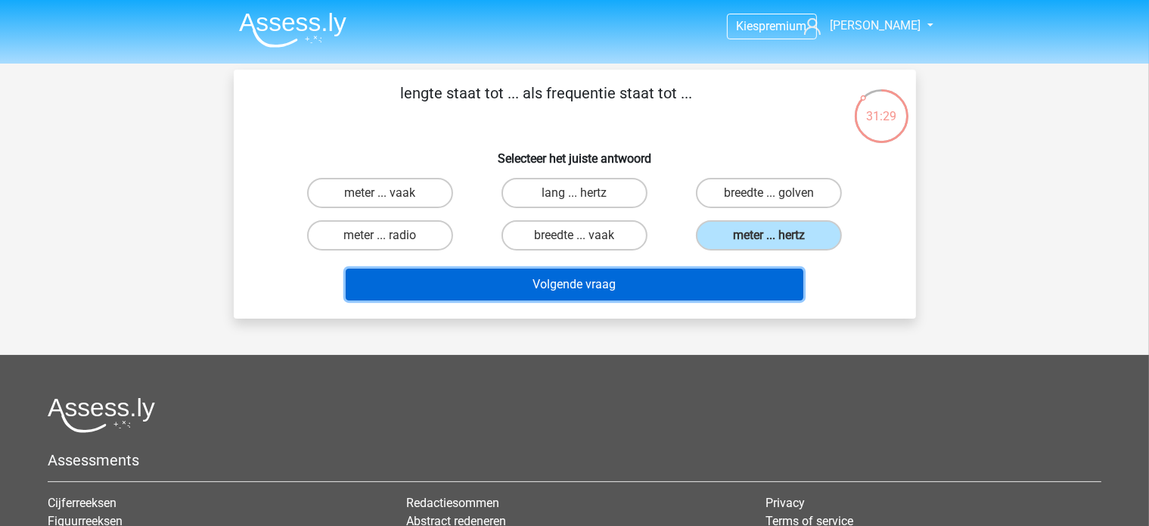
click at [651, 272] on button "Volgende vraag" at bounding box center [575, 285] width 458 height 32
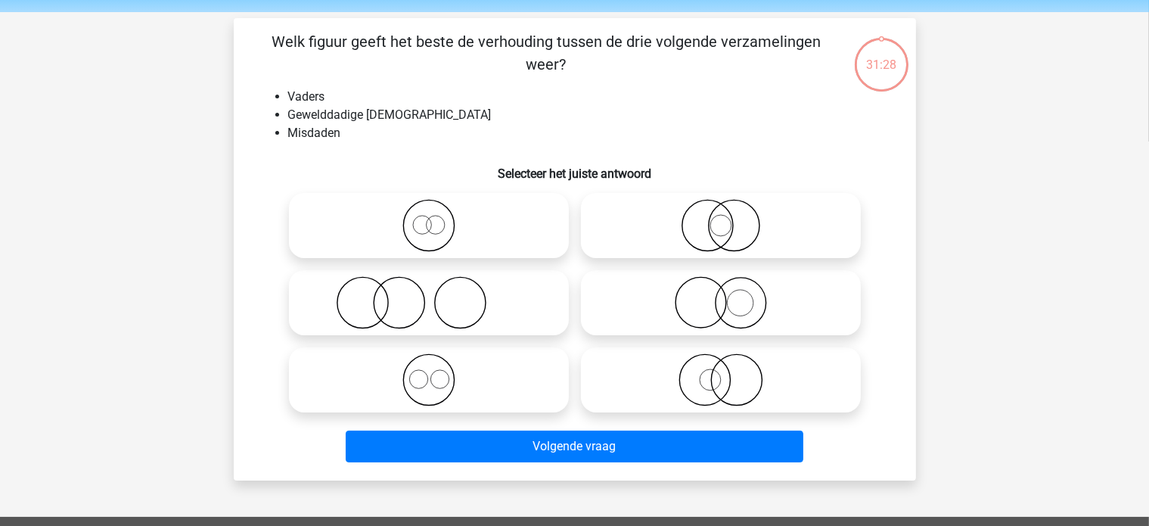
scroll to position [70, 0]
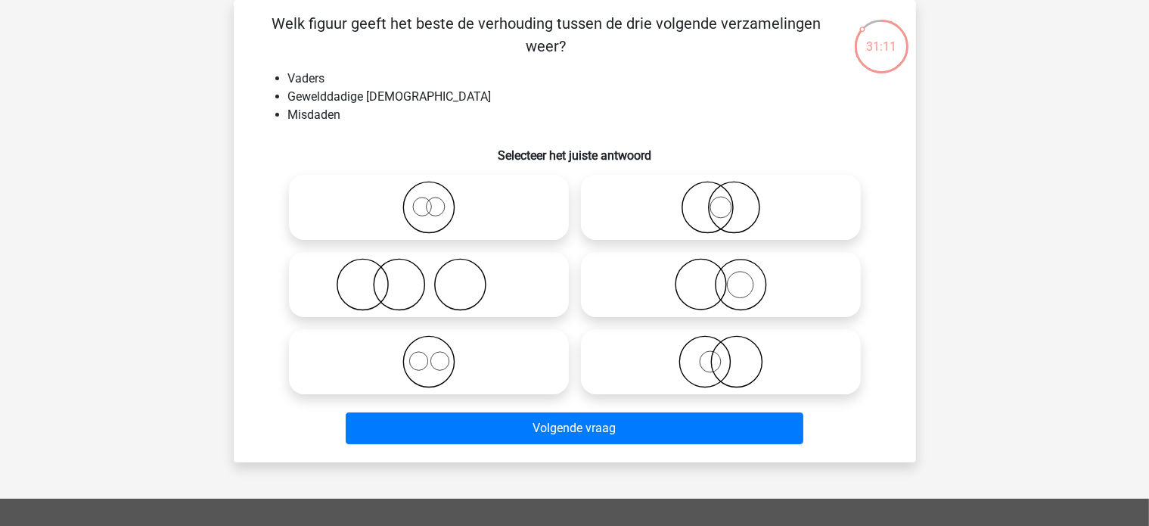
click at [461, 288] on icon at bounding box center [429, 284] width 268 height 53
click at [439, 277] on input "radio" at bounding box center [434, 272] width 10 height 10
radio input "true"
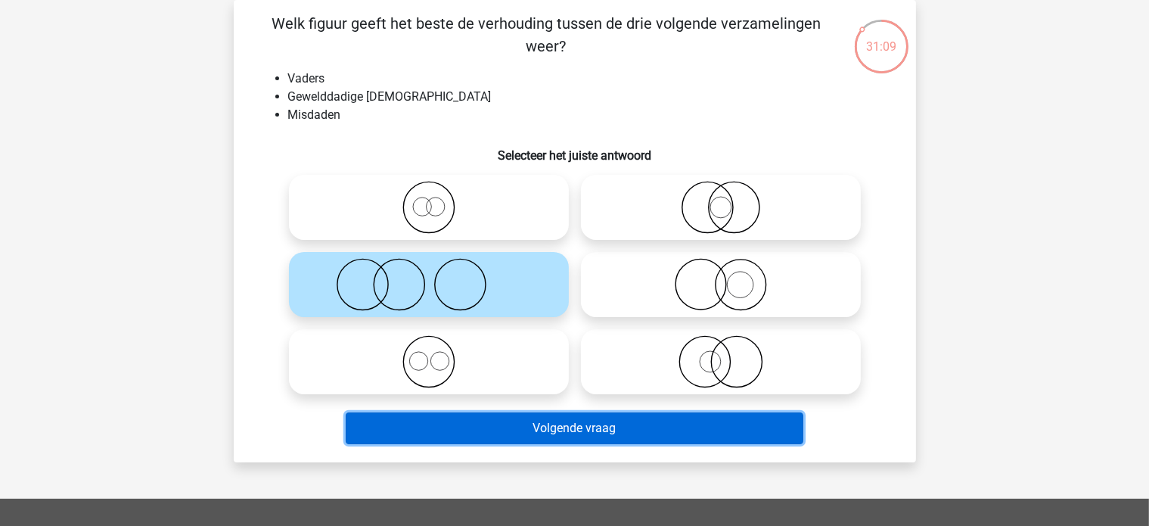
click at [520, 436] on button "Volgende vraag" at bounding box center [575, 428] width 458 height 32
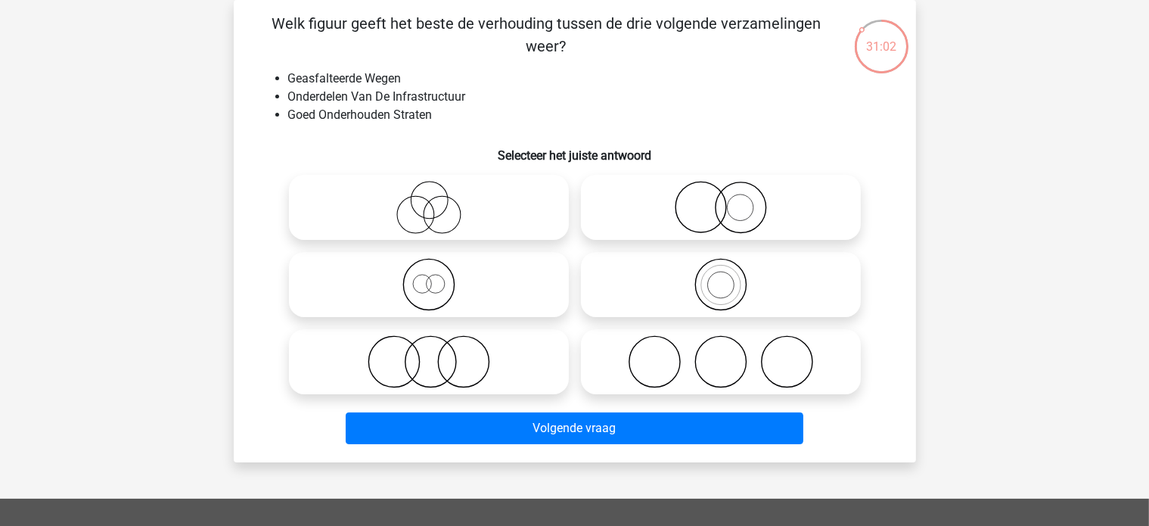
scroll to position [0, 0]
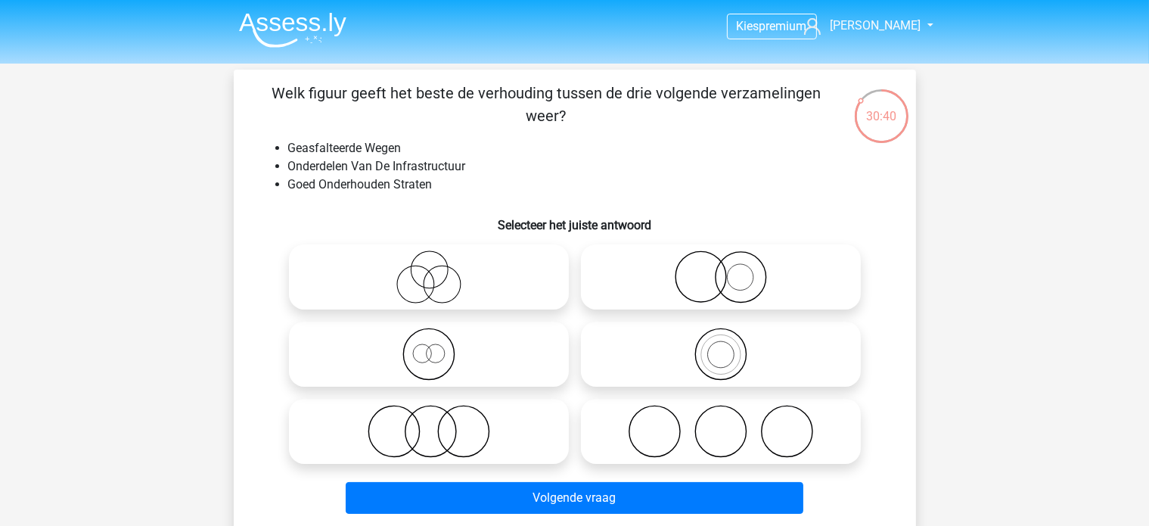
click at [466, 433] on icon at bounding box center [429, 431] width 268 height 53
click at [439, 424] on input "radio" at bounding box center [434, 419] width 10 height 10
radio input "true"
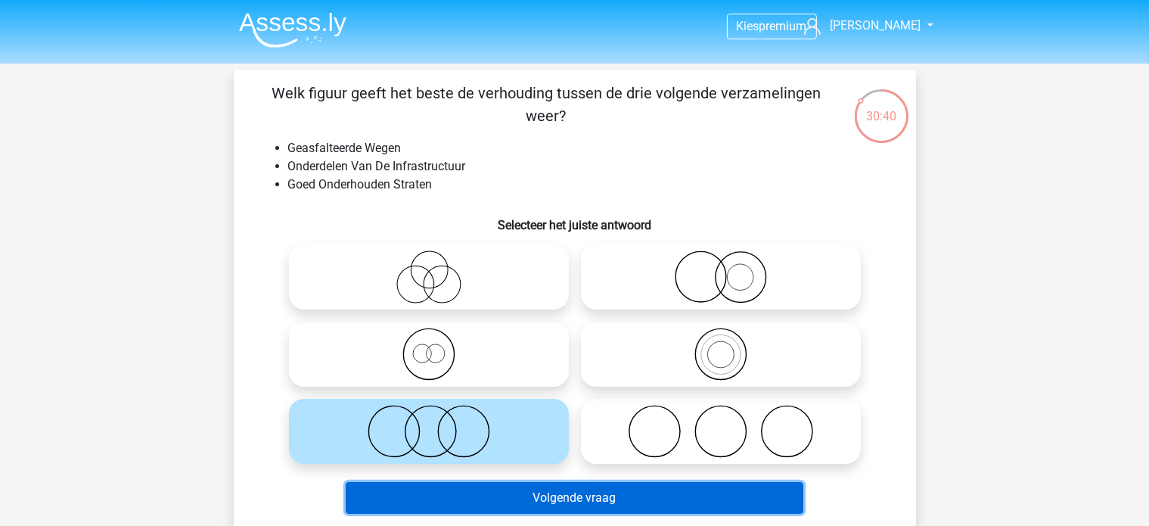
click at [527, 502] on button "Volgende vraag" at bounding box center [575, 498] width 458 height 32
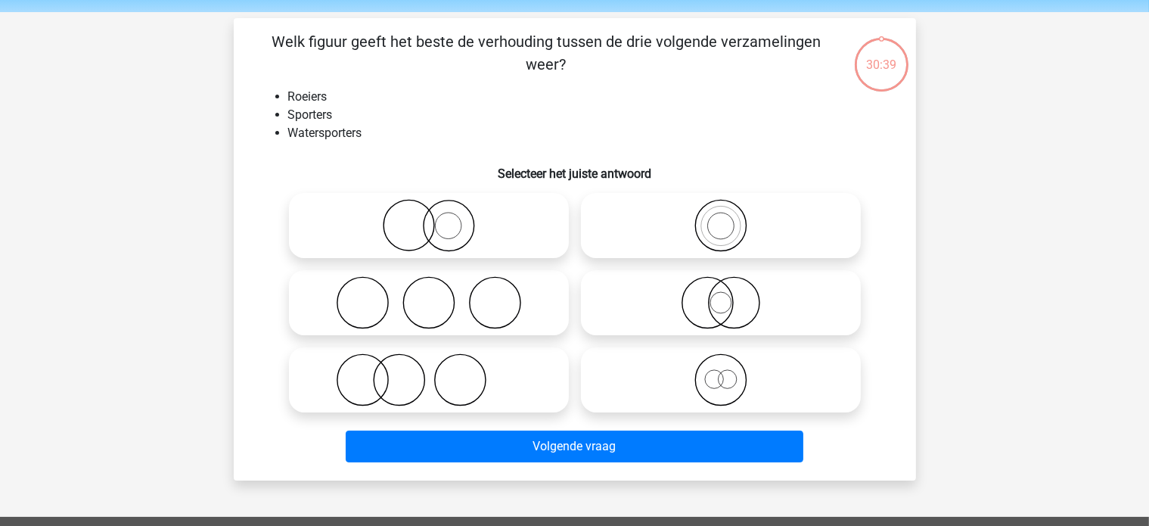
scroll to position [70, 0]
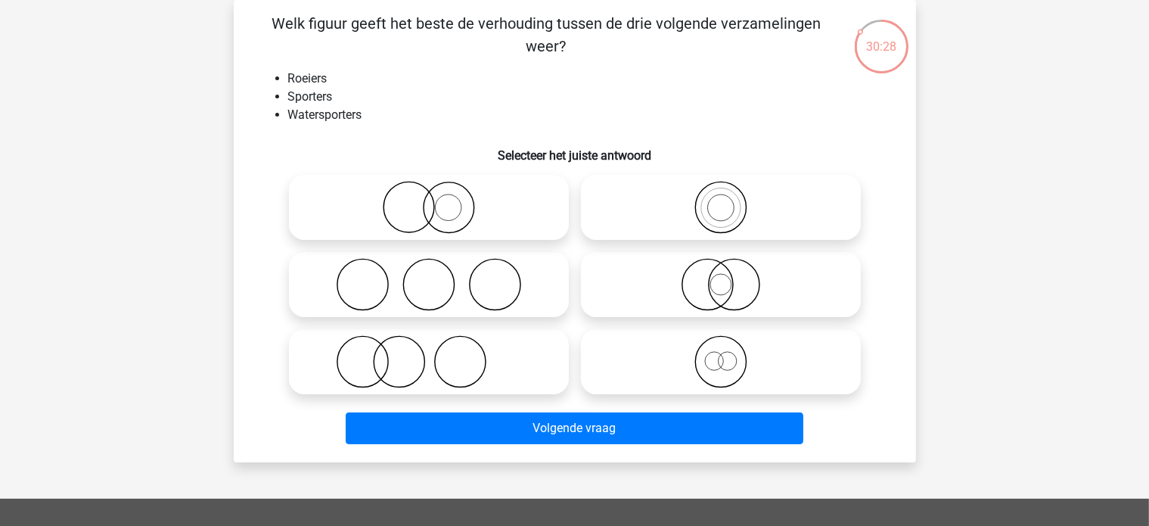
click at [723, 211] on icon at bounding box center [721, 207] width 268 height 53
click at [723, 200] on input "radio" at bounding box center [726, 195] width 10 height 10
radio input "true"
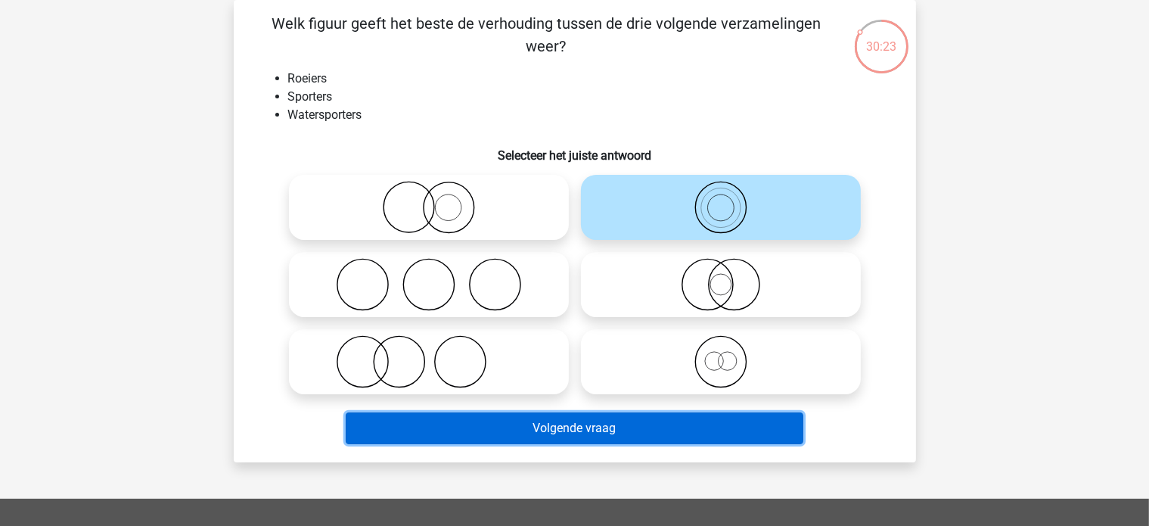
click at [712, 432] on button "Volgende vraag" at bounding box center [575, 428] width 458 height 32
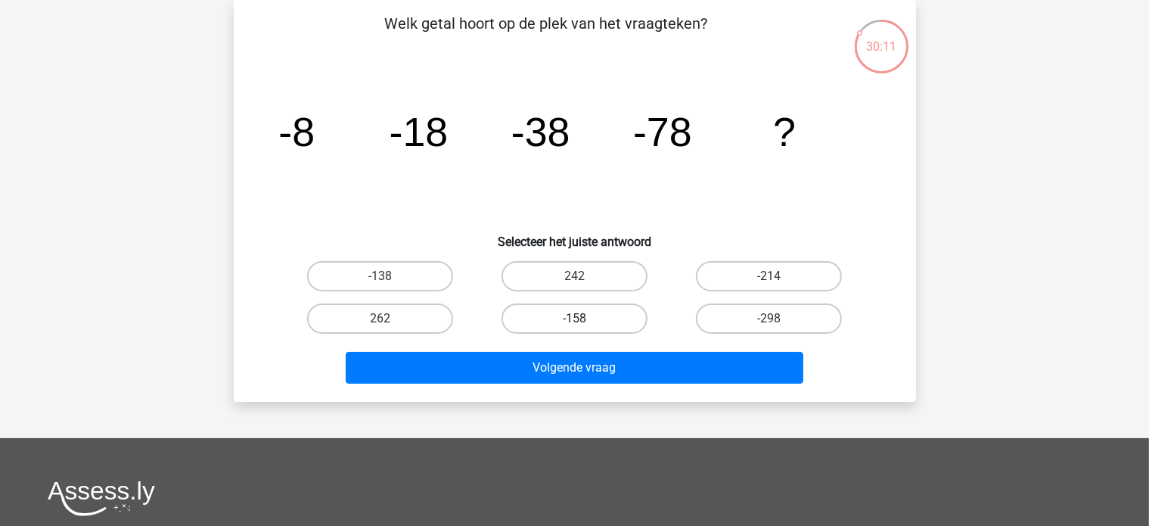
click at [570, 322] on label "-158" at bounding box center [575, 318] width 146 height 30
click at [574, 322] on input "-158" at bounding box center [579, 324] width 10 height 10
radio input "true"
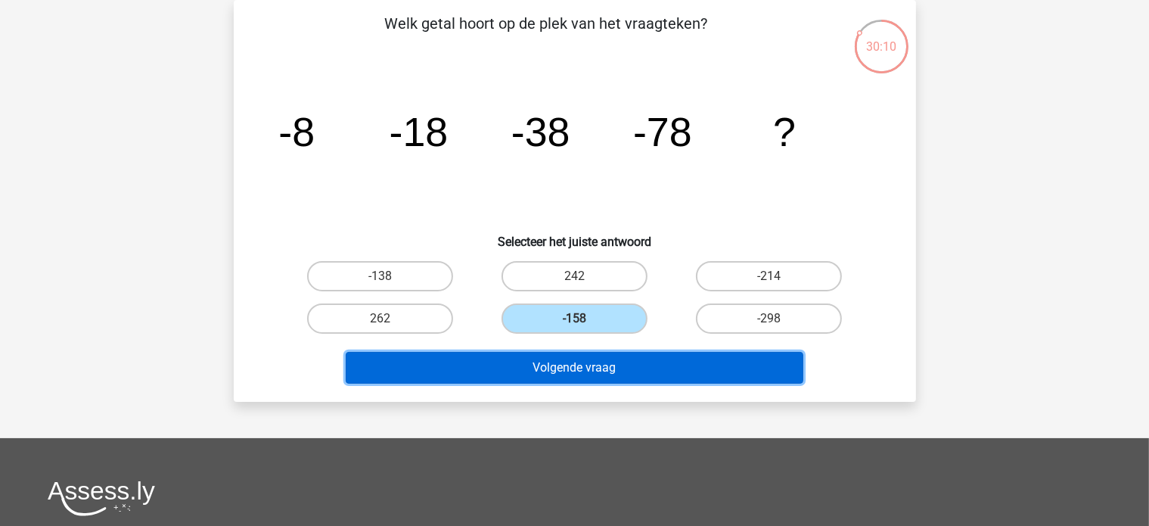
click at [604, 377] on button "Volgende vraag" at bounding box center [575, 368] width 458 height 32
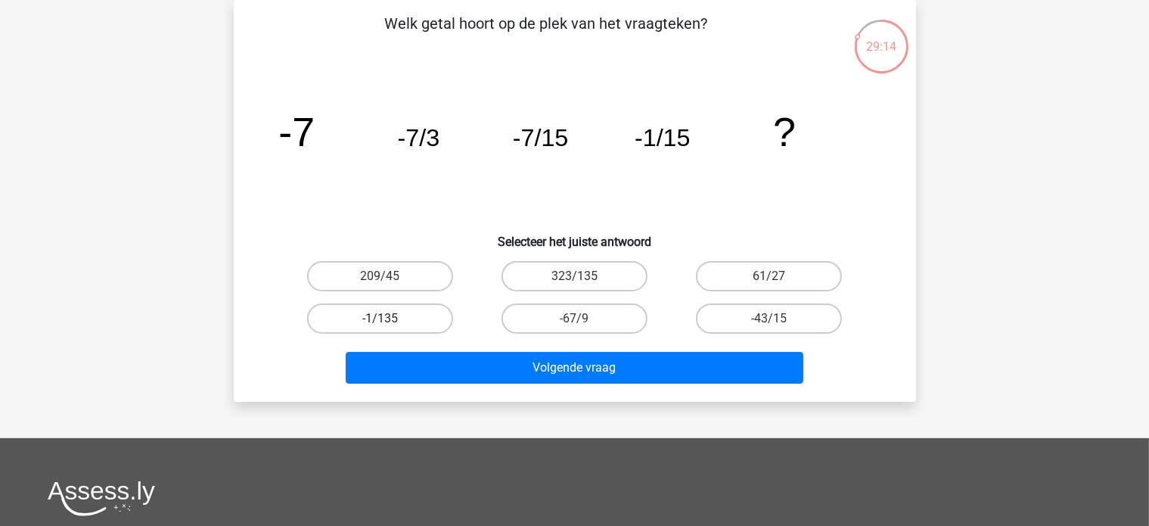
click at [380, 314] on label "-1/135" at bounding box center [380, 318] width 146 height 30
click at [380, 319] on input "-1/135" at bounding box center [385, 324] width 10 height 10
radio input "true"
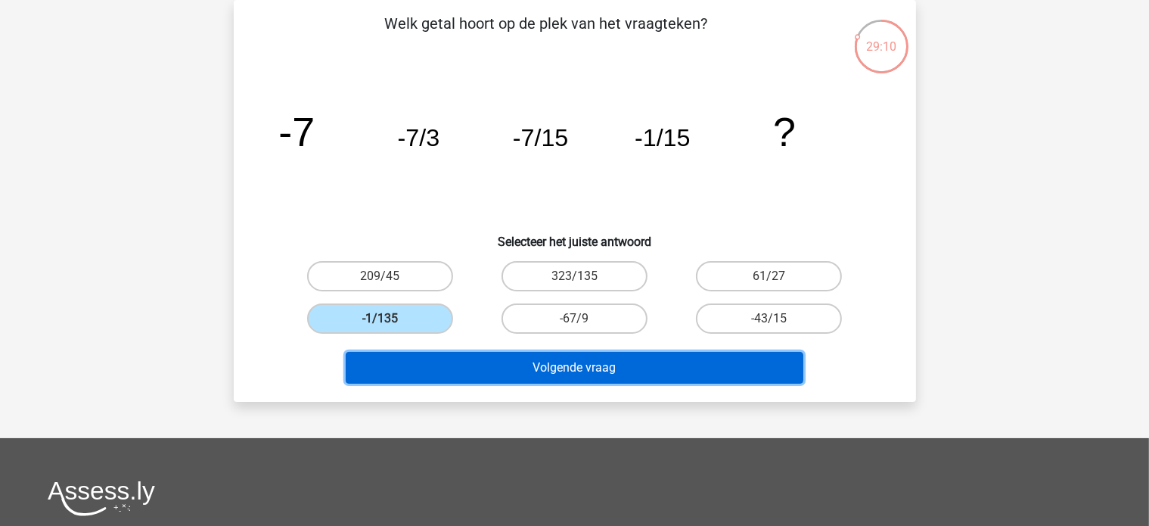
click at [490, 361] on button "Volgende vraag" at bounding box center [575, 368] width 458 height 32
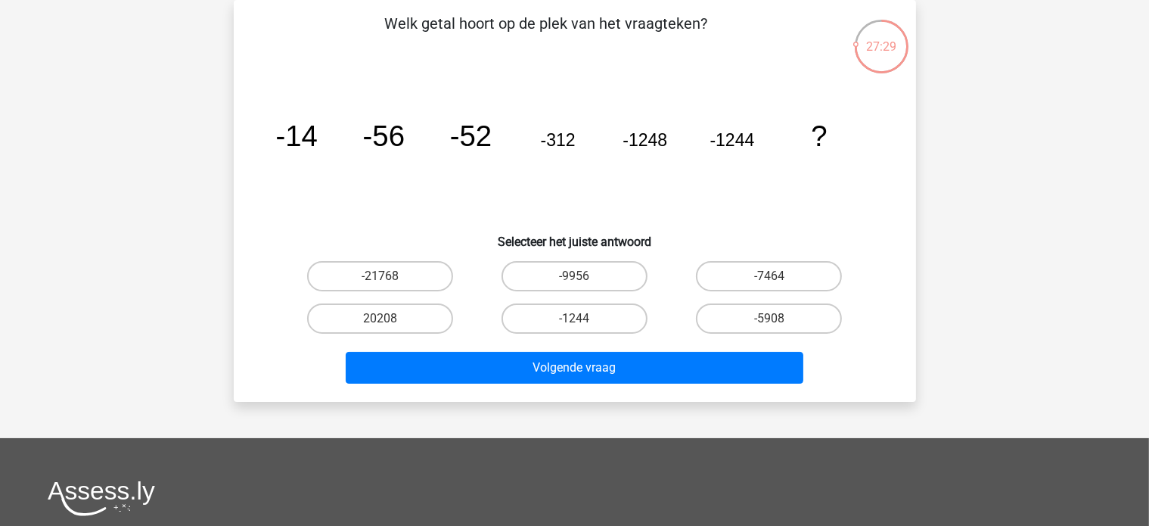
click at [844, 282] on div "-7464" at bounding box center [769, 276] width 182 height 30
click at [794, 278] on label "-7464" at bounding box center [769, 276] width 146 height 30
click at [779, 278] on input "-7464" at bounding box center [774, 281] width 10 height 10
radio input "true"
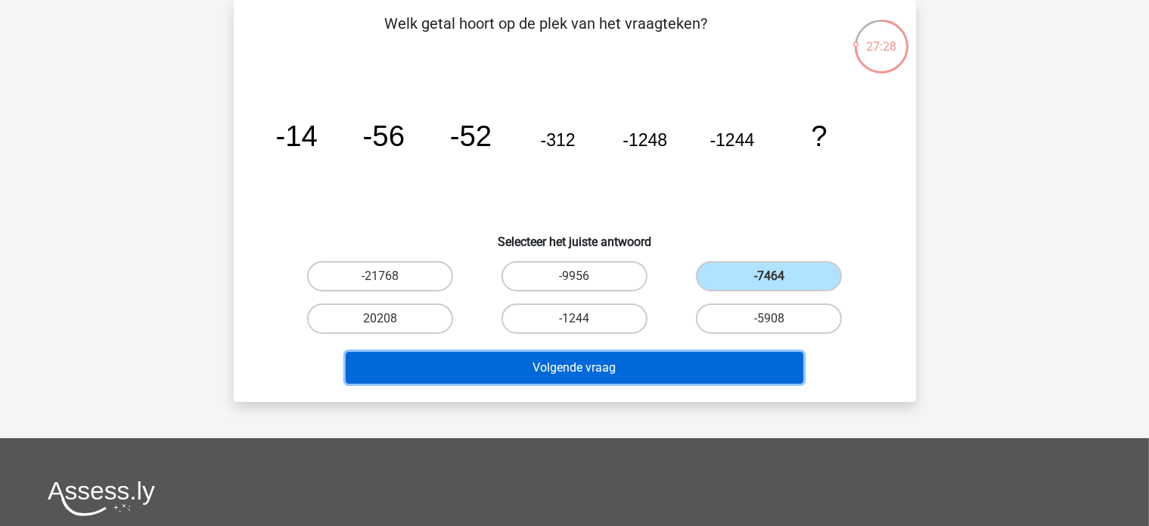
click at [676, 365] on button "Volgende vraag" at bounding box center [575, 368] width 458 height 32
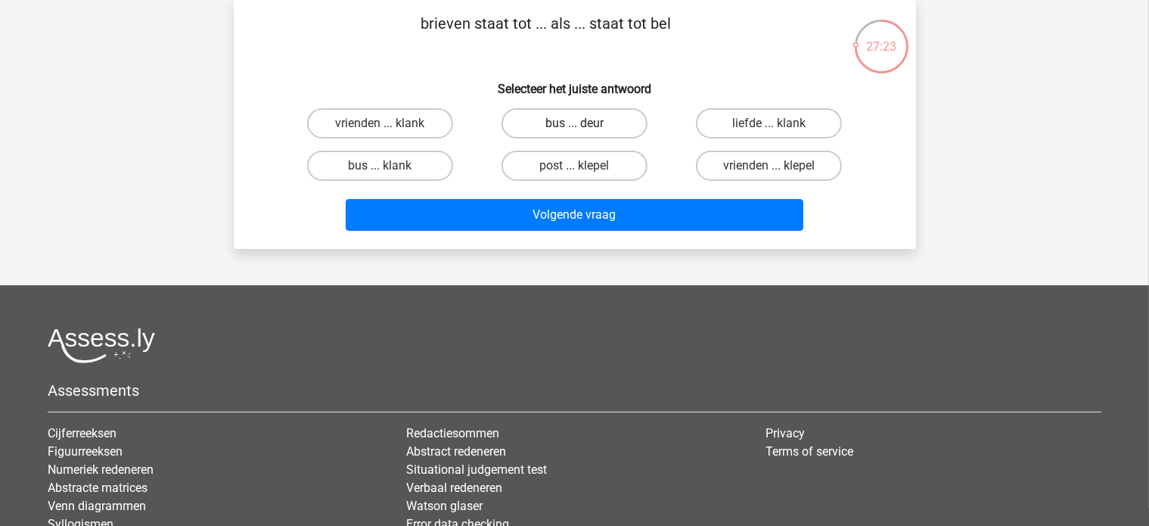
click at [602, 129] on label "bus ... deur" at bounding box center [575, 123] width 146 height 30
click at [584, 129] on input "bus ... deur" at bounding box center [579, 128] width 10 height 10
radio input "true"
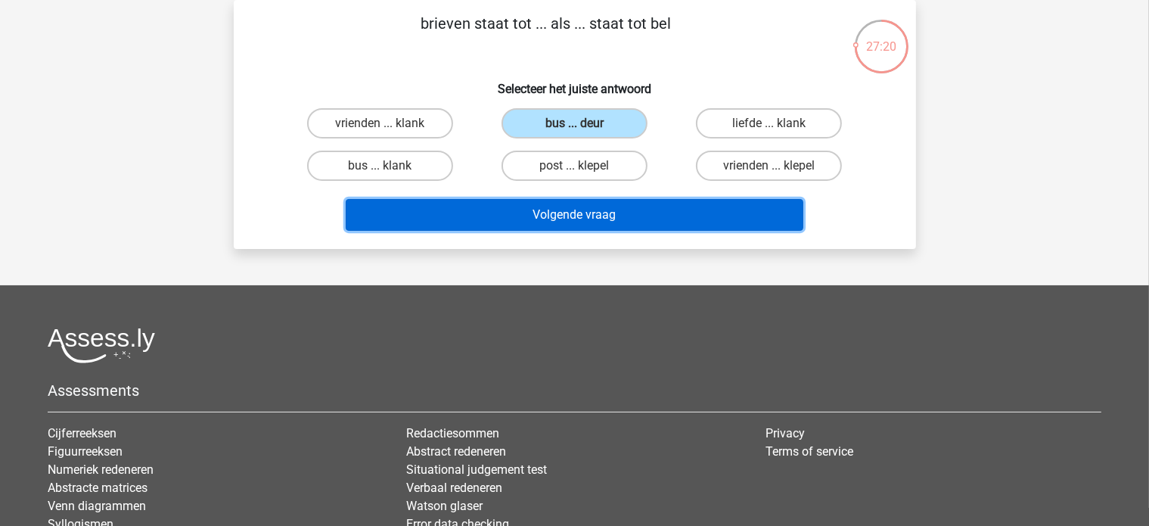
click at [592, 214] on button "Volgende vraag" at bounding box center [575, 215] width 458 height 32
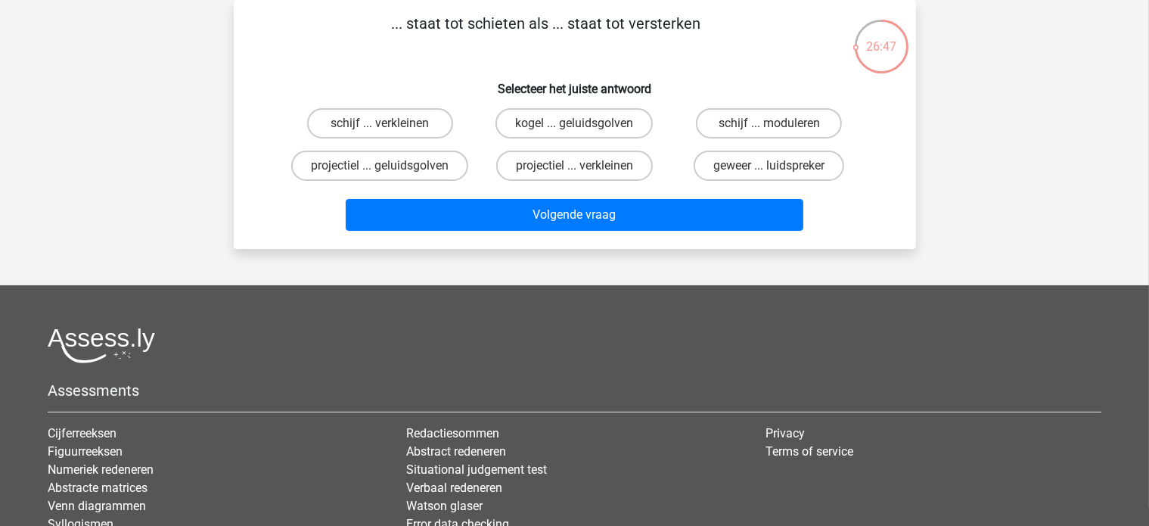
drag, startPoint x: 727, startPoint y: 23, endPoint x: 399, endPoint y: 32, distance: 327.7
click at [402, 33] on p "... staat tot schieten als ... staat tot versterken" at bounding box center [546, 34] width 577 height 45
copy p ". staat tot schieten als ... staat tot versterken"
click at [811, 169] on label "geweer ... luidspreker" at bounding box center [769, 166] width 151 height 30
click at [779, 169] on input "geweer ... luidspreker" at bounding box center [774, 171] width 10 height 10
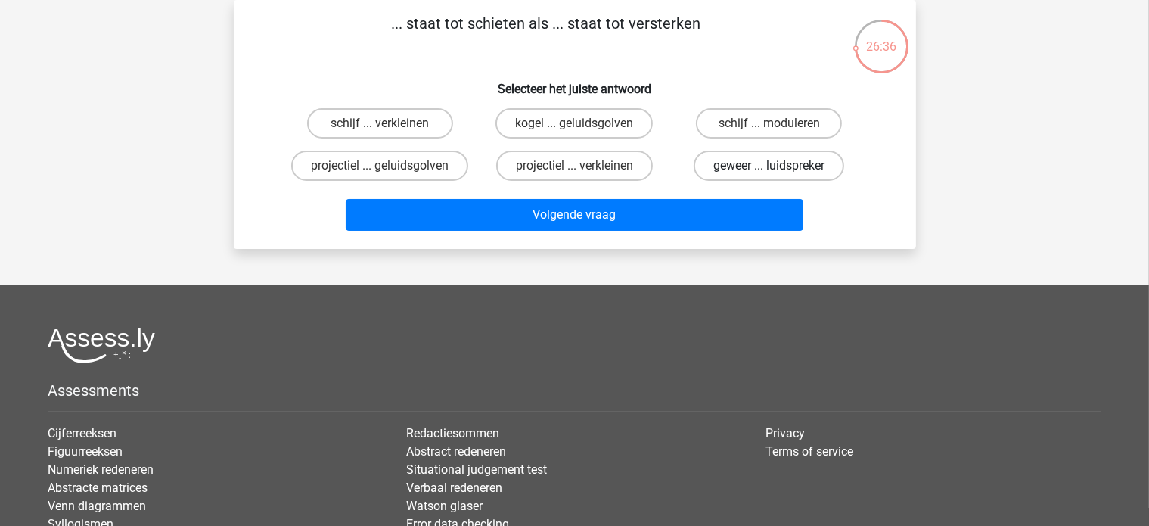
radio input "true"
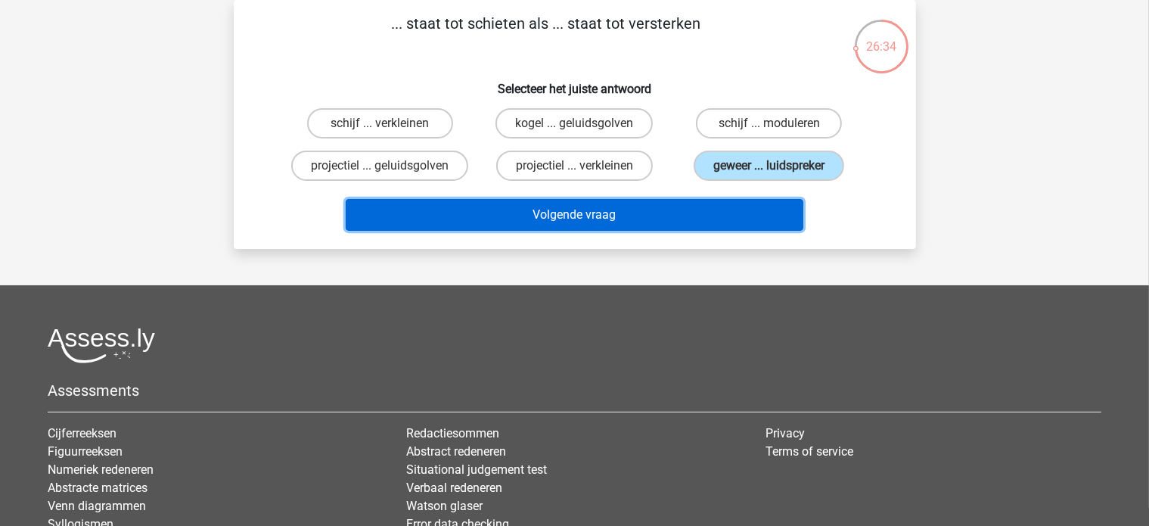
click at [654, 213] on button "Volgende vraag" at bounding box center [575, 215] width 458 height 32
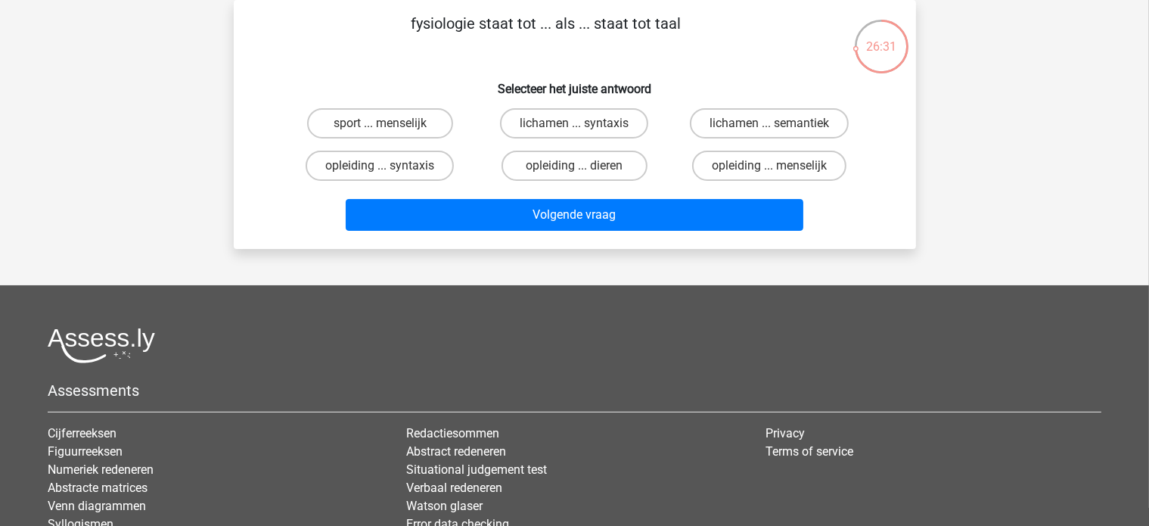
drag, startPoint x: 689, startPoint y: 43, endPoint x: 366, endPoint y: 47, distance: 323.1
click at [368, 48] on p "fysiologie staat tot ... als ... staat tot taal" at bounding box center [546, 34] width 577 height 45
copy p "fysiologie staat tot ... als ... staat tot taal"
click at [763, 121] on label "lichamen ... semantiek" at bounding box center [769, 123] width 159 height 30
click at [769, 123] on input "lichamen ... semantiek" at bounding box center [774, 128] width 10 height 10
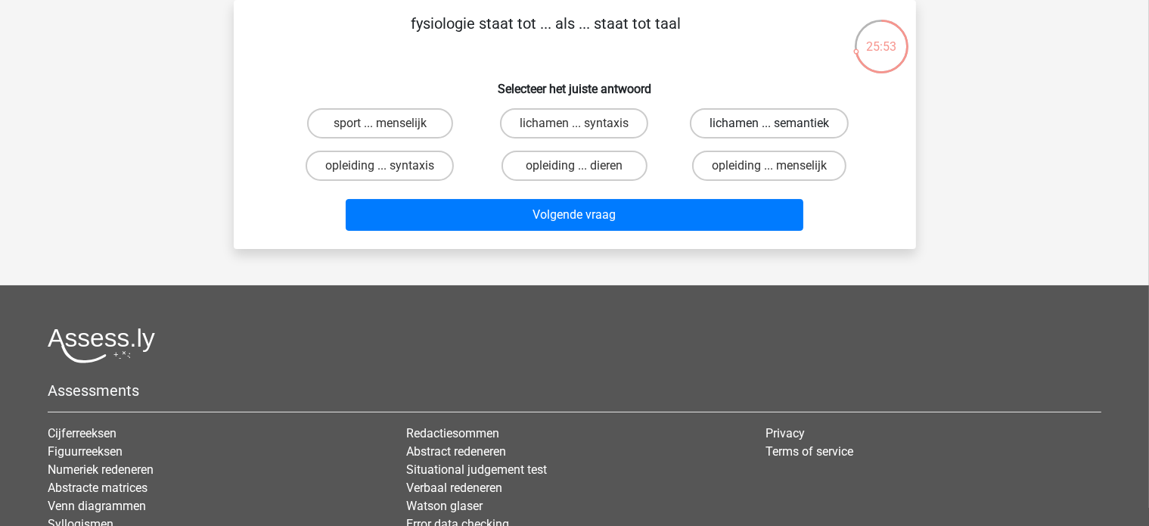
radio input "true"
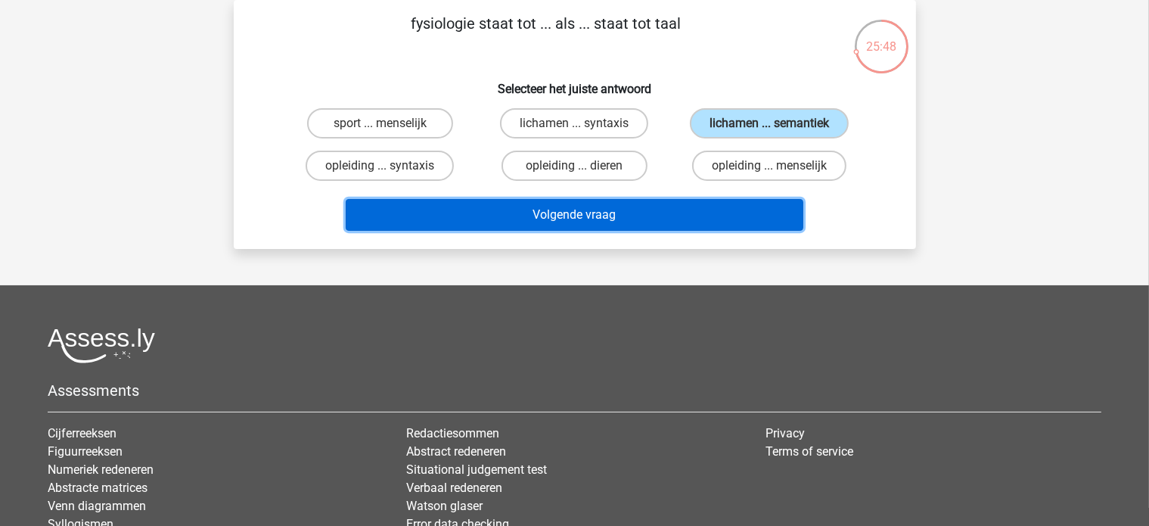
click at [510, 210] on button "Volgende vraag" at bounding box center [575, 215] width 458 height 32
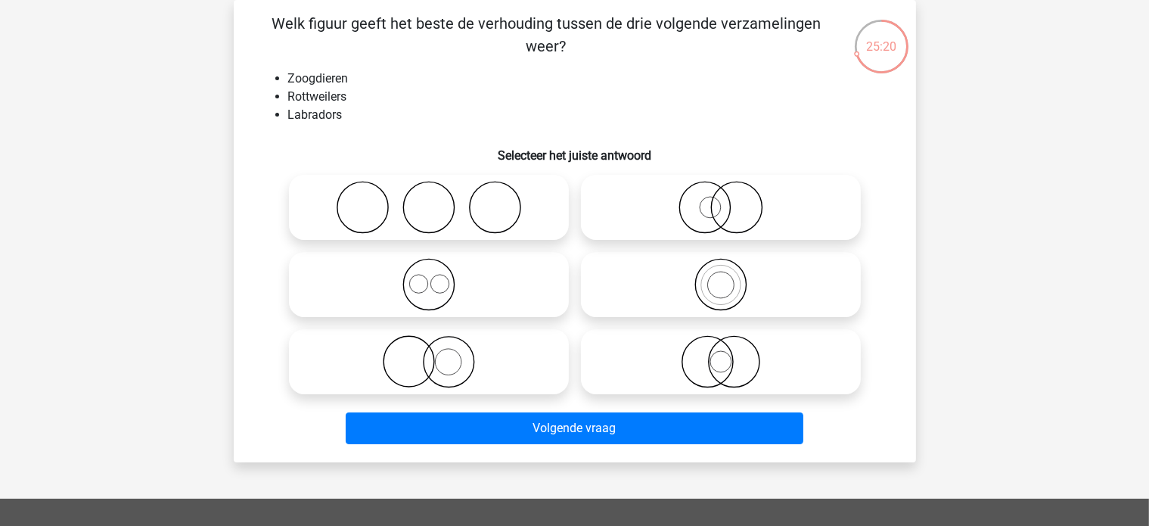
click at [427, 282] on icon at bounding box center [429, 284] width 268 height 53
click at [429, 277] on input "radio" at bounding box center [434, 272] width 10 height 10
radio input "true"
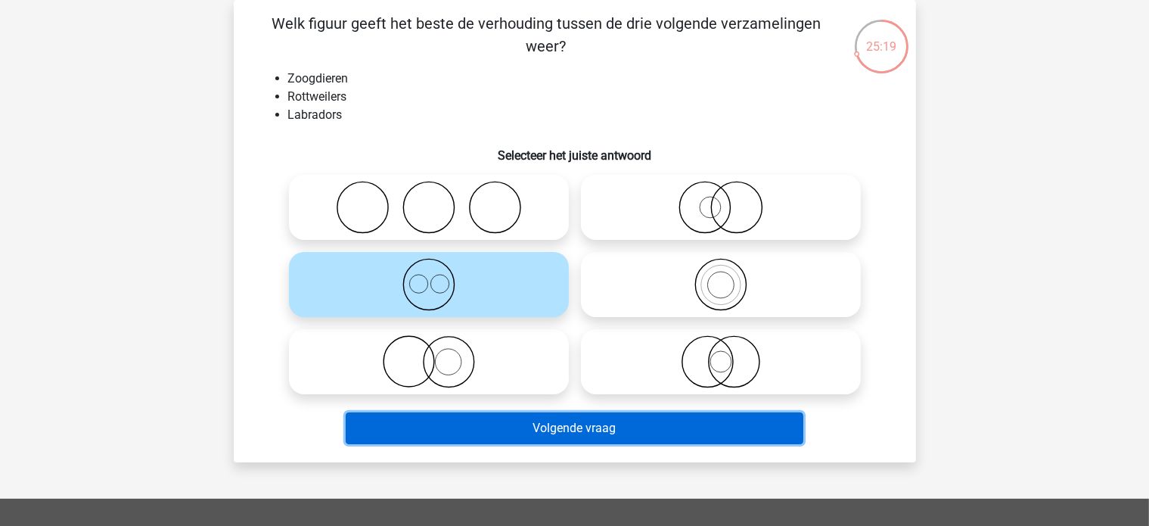
click at [524, 425] on button "Volgende vraag" at bounding box center [575, 428] width 458 height 32
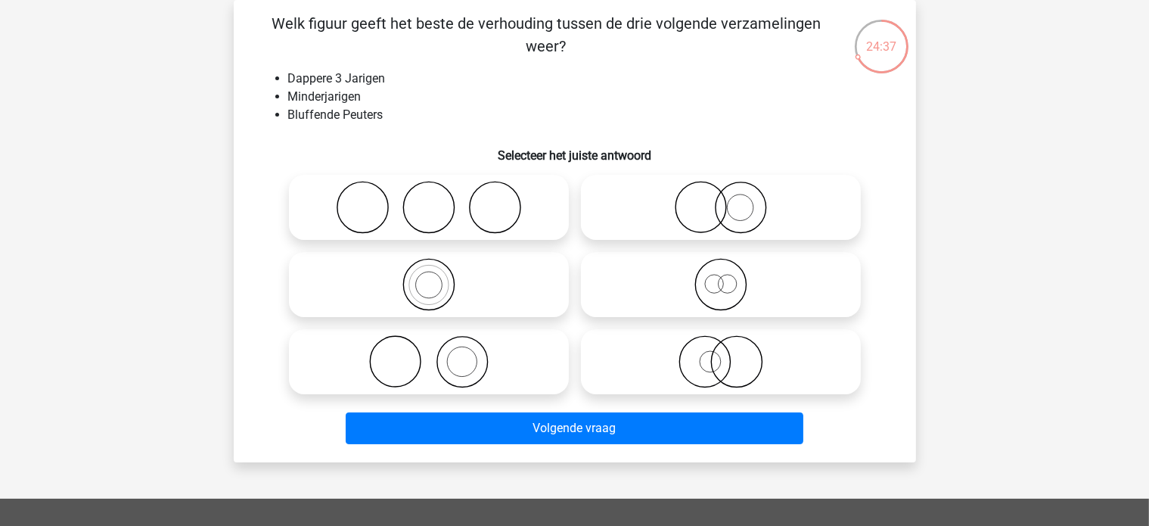
click at [726, 286] on icon at bounding box center [721, 284] width 268 height 53
click at [726, 277] on input "radio" at bounding box center [726, 272] width 10 height 10
radio input "true"
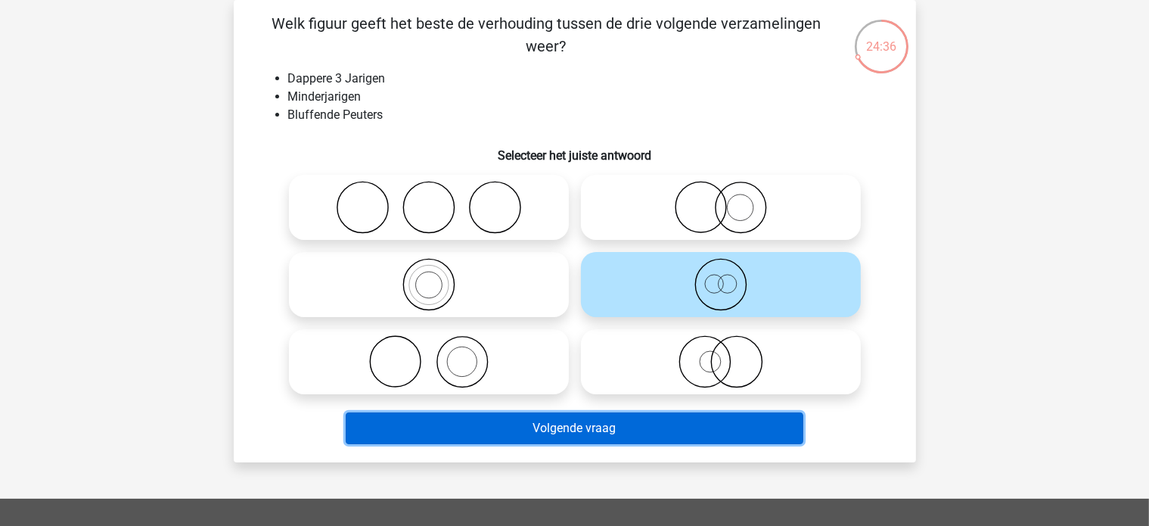
click at [667, 431] on button "Volgende vraag" at bounding box center [575, 428] width 458 height 32
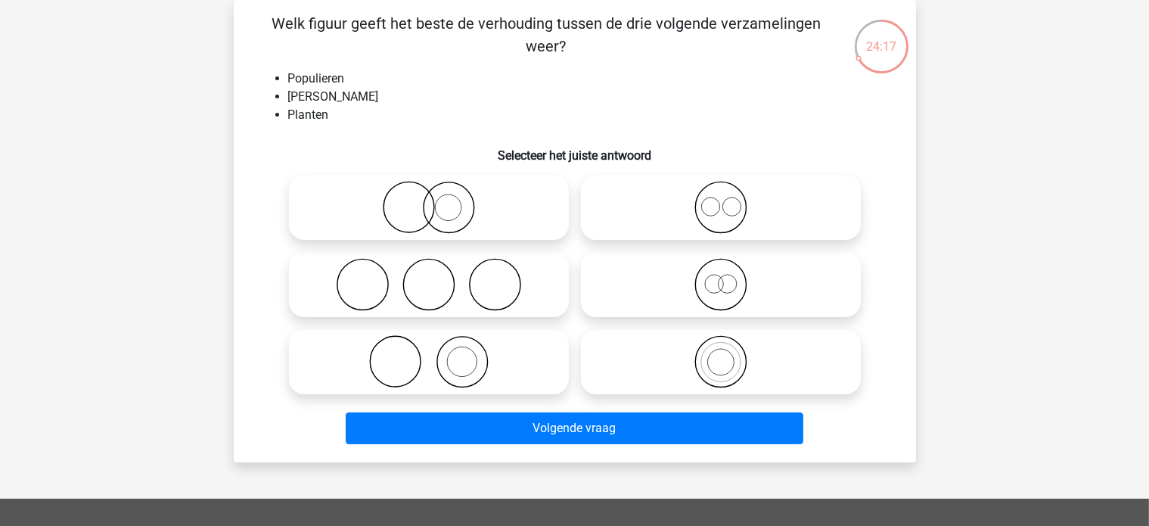
click at [469, 362] on icon at bounding box center [429, 361] width 268 height 53
click at [439, 354] on input "radio" at bounding box center [434, 349] width 10 height 10
radio input "true"
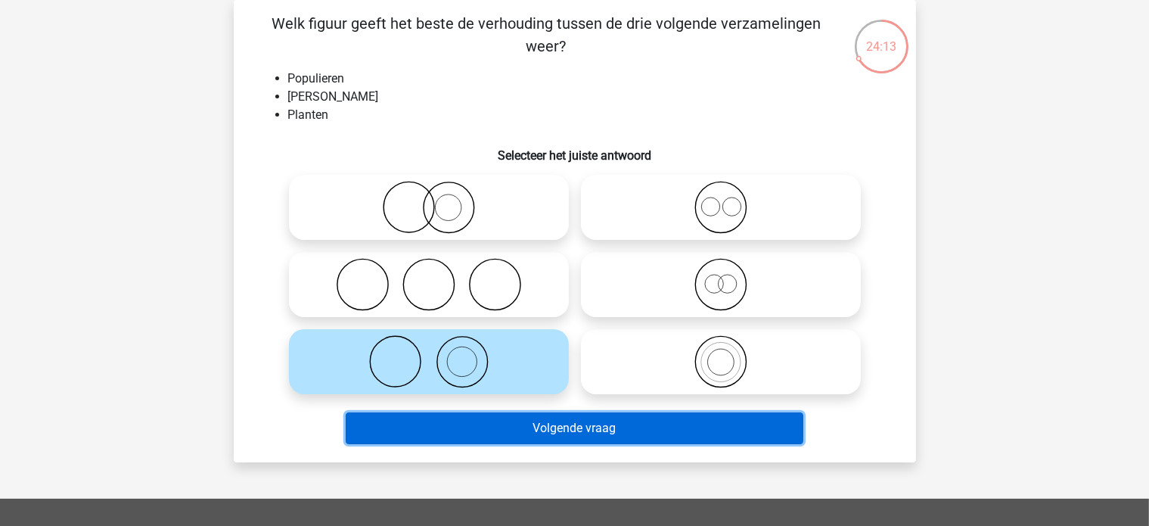
click at [560, 426] on button "Volgende vraag" at bounding box center [575, 428] width 458 height 32
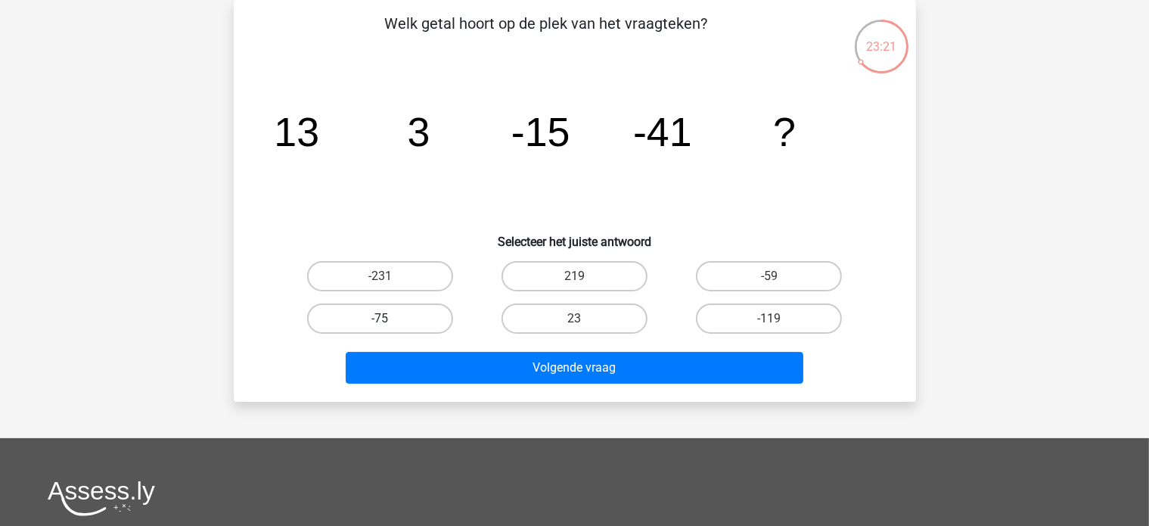
click at [394, 317] on label "-75" at bounding box center [380, 318] width 146 height 30
click at [390, 319] on input "-75" at bounding box center [385, 324] width 10 height 10
radio input "true"
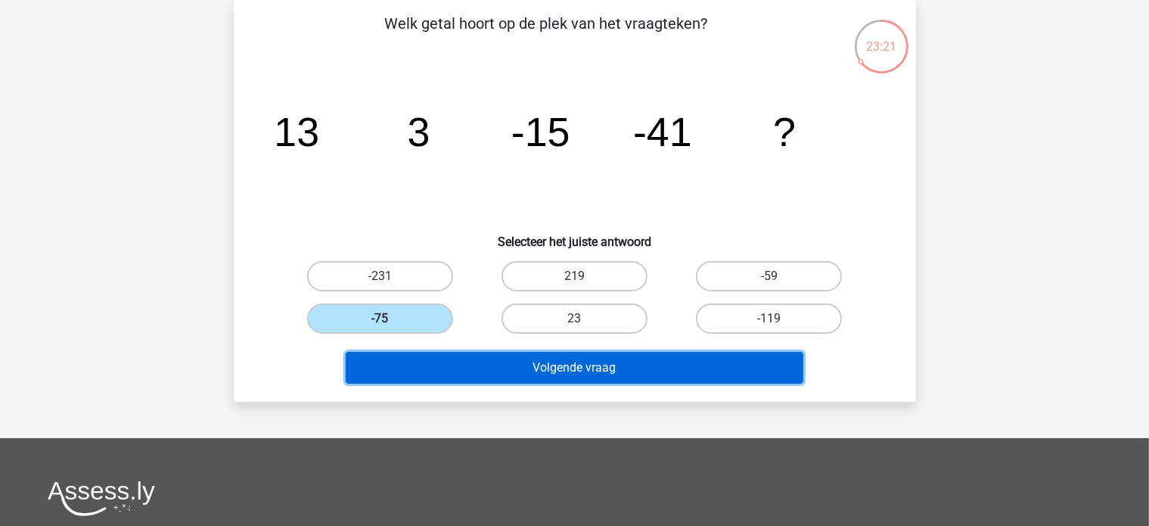
click at [452, 365] on button "Volgende vraag" at bounding box center [575, 368] width 458 height 32
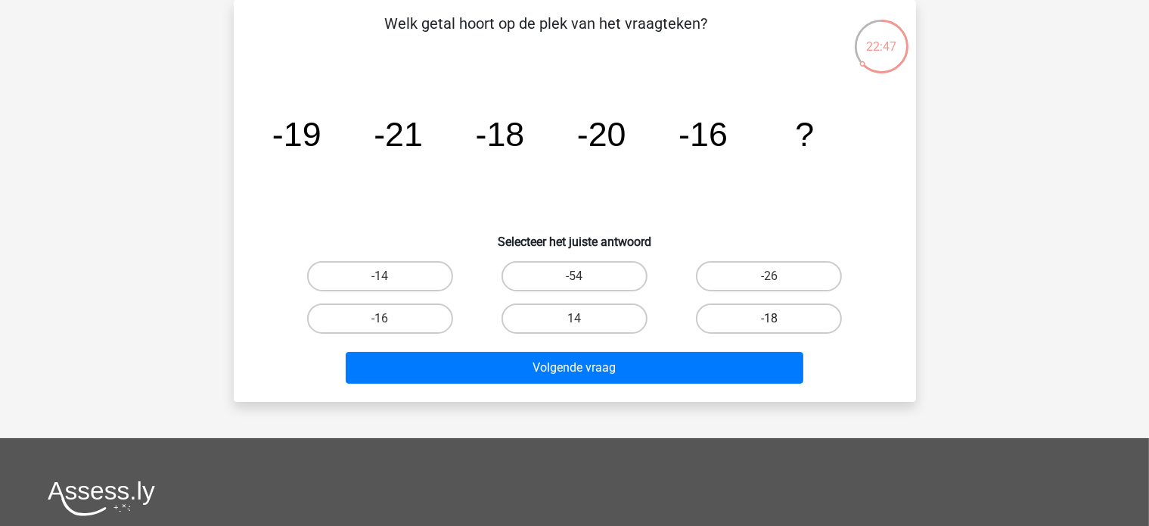
click at [778, 308] on label "-18" at bounding box center [769, 318] width 146 height 30
click at [778, 319] on input "-18" at bounding box center [774, 324] width 10 height 10
radio input "true"
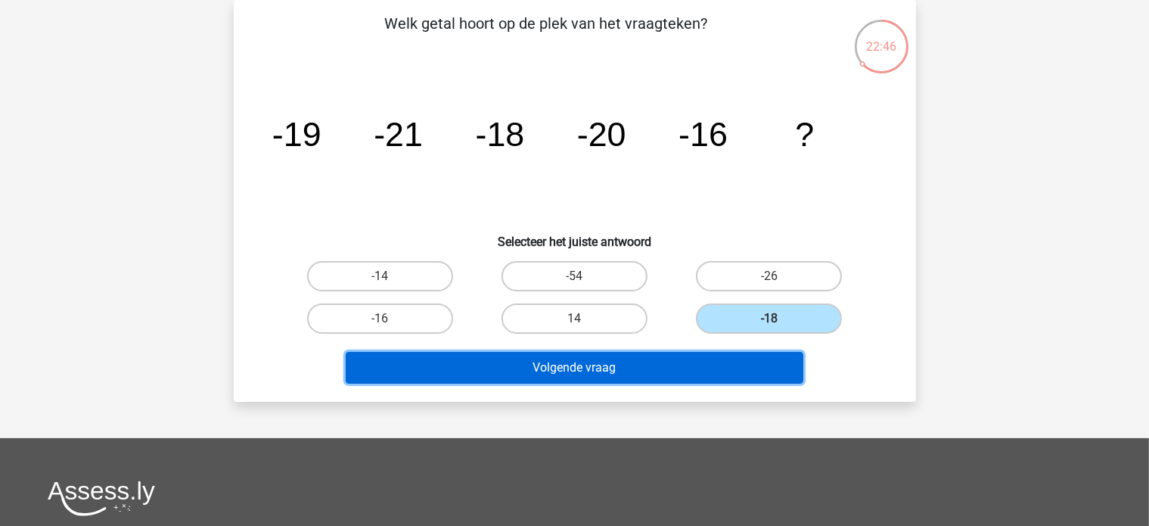
click at [645, 364] on button "Volgende vraag" at bounding box center [575, 368] width 458 height 32
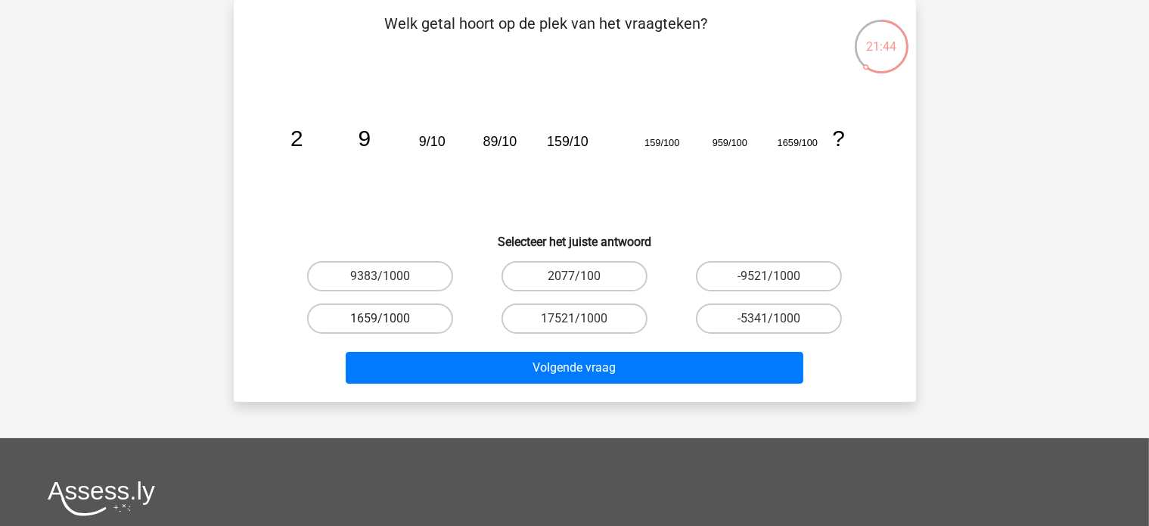
click at [406, 319] on label "1659/1000" at bounding box center [380, 318] width 146 height 30
click at [390, 319] on input "1659/1000" at bounding box center [385, 324] width 10 height 10
radio input "true"
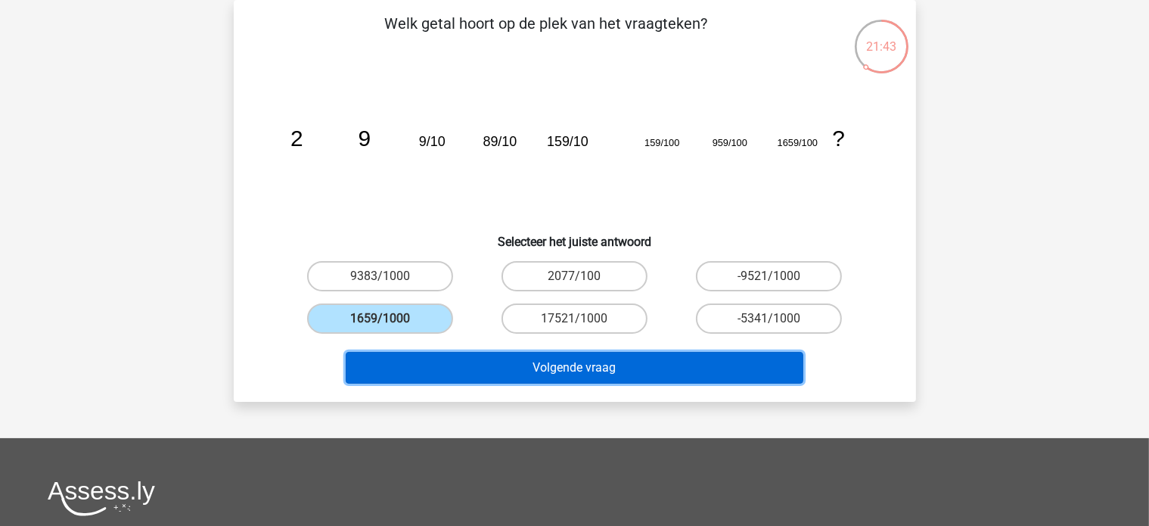
click at [478, 374] on button "Volgende vraag" at bounding box center [575, 368] width 458 height 32
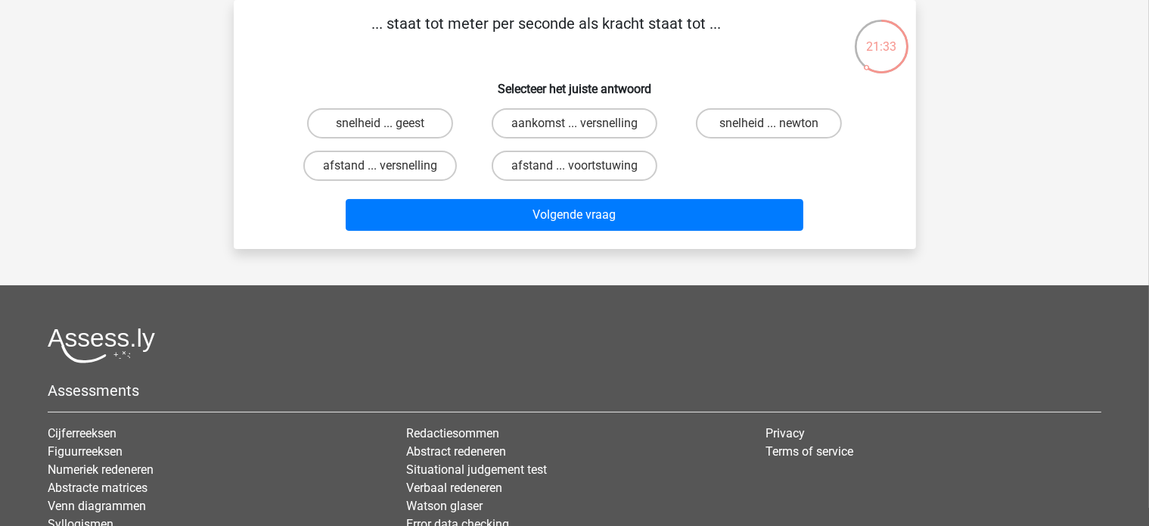
drag, startPoint x: 715, startPoint y: 17, endPoint x: 353, endPoint y: 20, distance: 361.7
click at [353, 20] on p "... staat tot meter per seconde als kracht staat tot ..." at bounding box center [546, 34] width 577 height 45
copy p "... staat tot meter per seconde als kracht staat tot .."
click at [772, 123] on label "snelheid ... newton" at bounding box center [769, 123] width 146 height 30
click at [772, 123] on input "snelheid ... newton" at bounding box center [774, 128] width 10 height 10
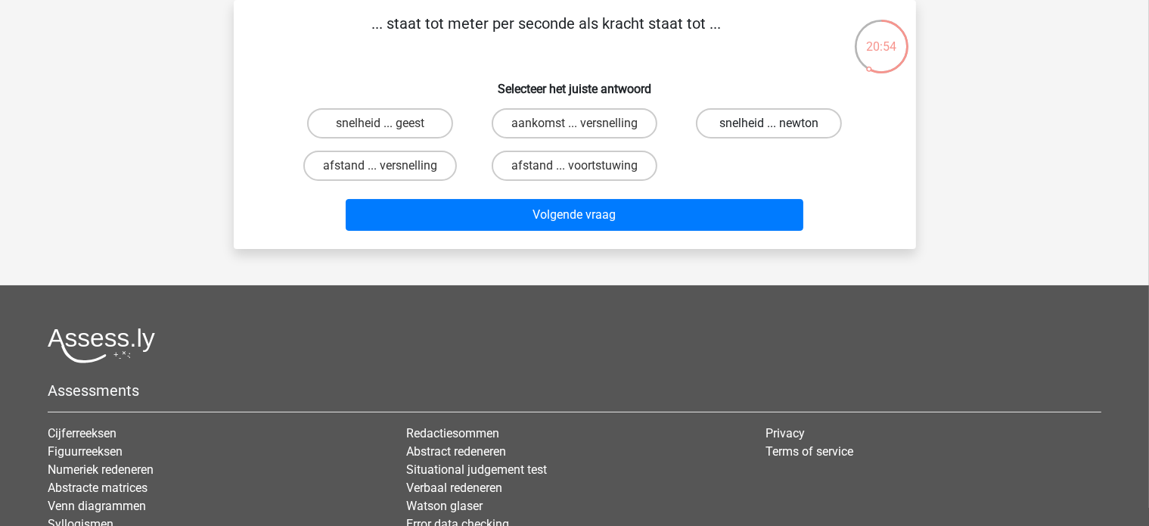
radio input "true"
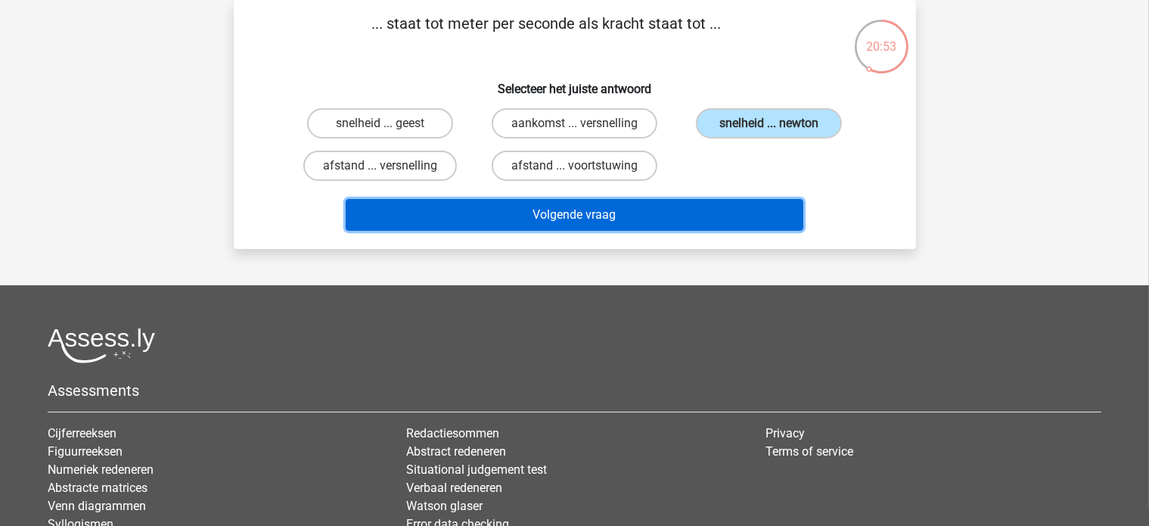
click at [684, 215] on button "Volgende vraag" at bounding box center [575, 215] width 458 height 32
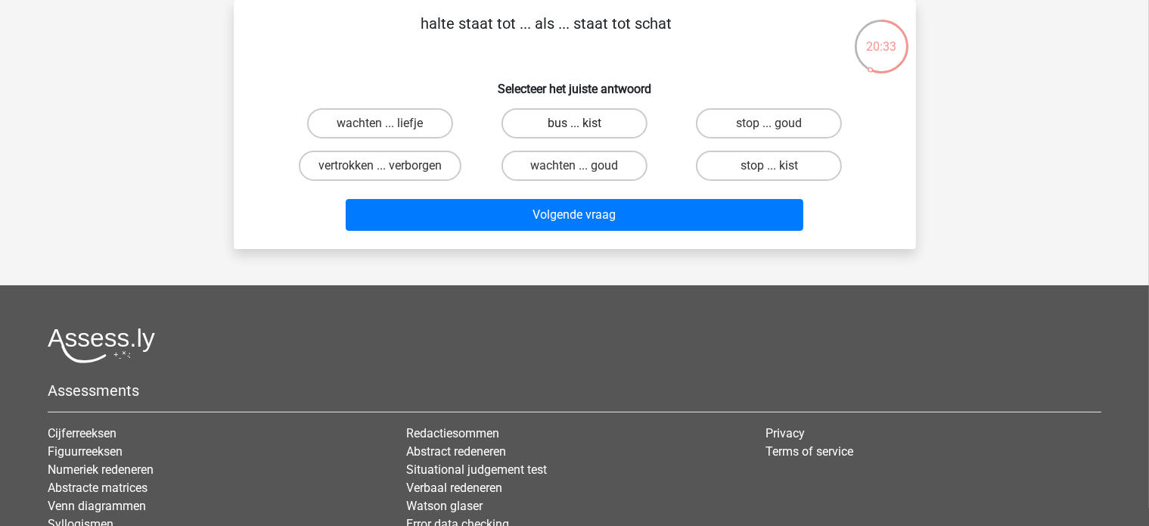
click at [547, 124] on label "bus ... kist" at bounding box center [575, 123] width 146 height 30
click at [574, 124] on input "bus ... kist" at bounding box center [579, 128] width 10 height 10
radio input "true"
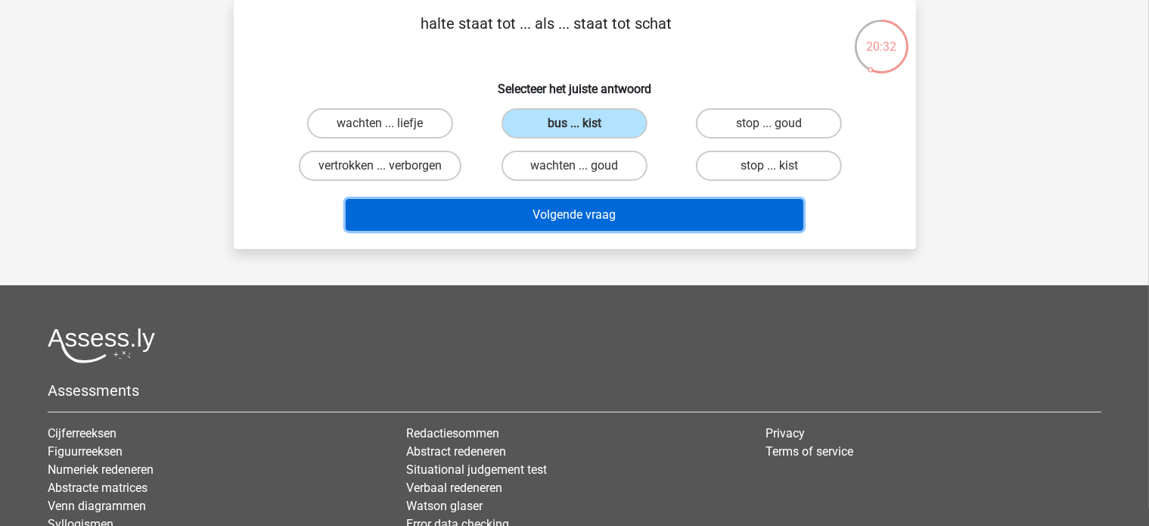
click at [577, 219] on button "Volgende vraag" at bounding box center [575, 215] width 458 height 32
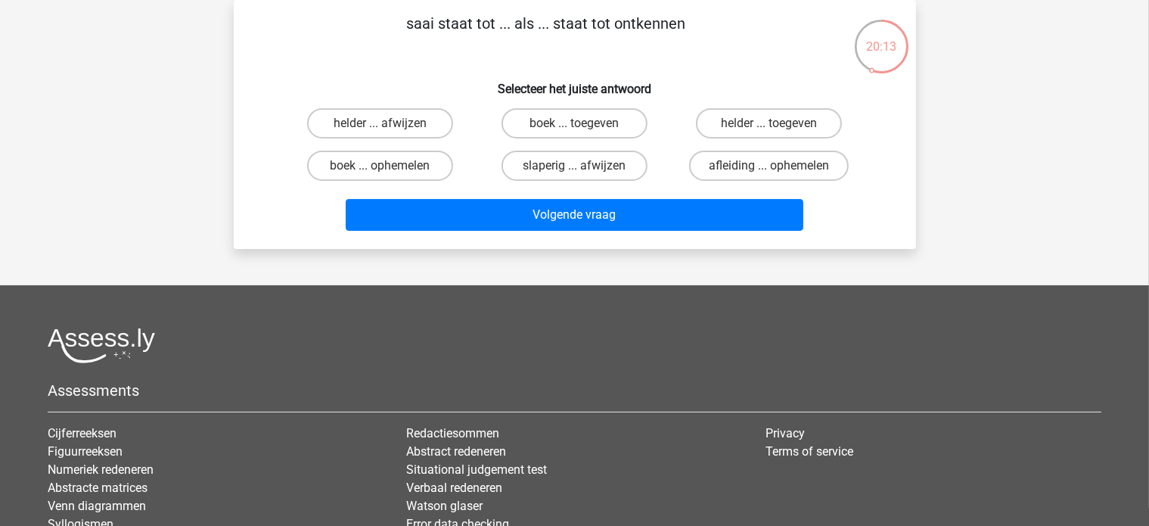
drag, startPoint x: 700, startPoint y: 37, endPoint x: 370, endPoint y: 19, distance: 330.4
click at [370, 19] on p "saai staat tot ... als ... staat tot ontkennen" at bounding box center [546, 34] width 577 height 45
copy p "saai staat tot ... als ... staat tot ontkennen"
click at [596, 167] on label "slaperig ... afwijzen" at bounding box center [575, 166] width 146 height 30
click at [584, 167] on input "slaperig ... afwijzen" at bounding box center [579, 171] width 10 height 10
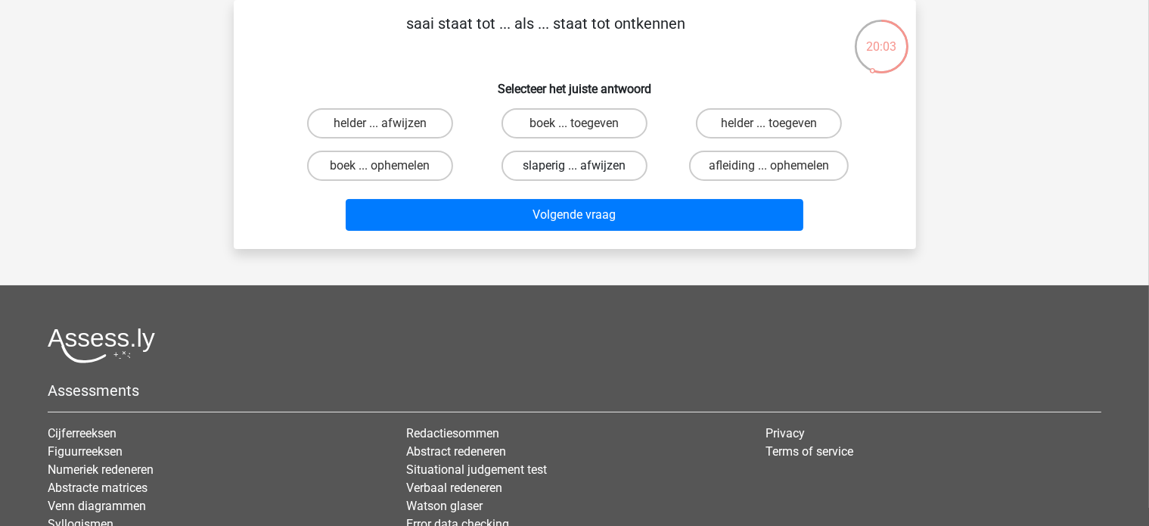
radio input "true"
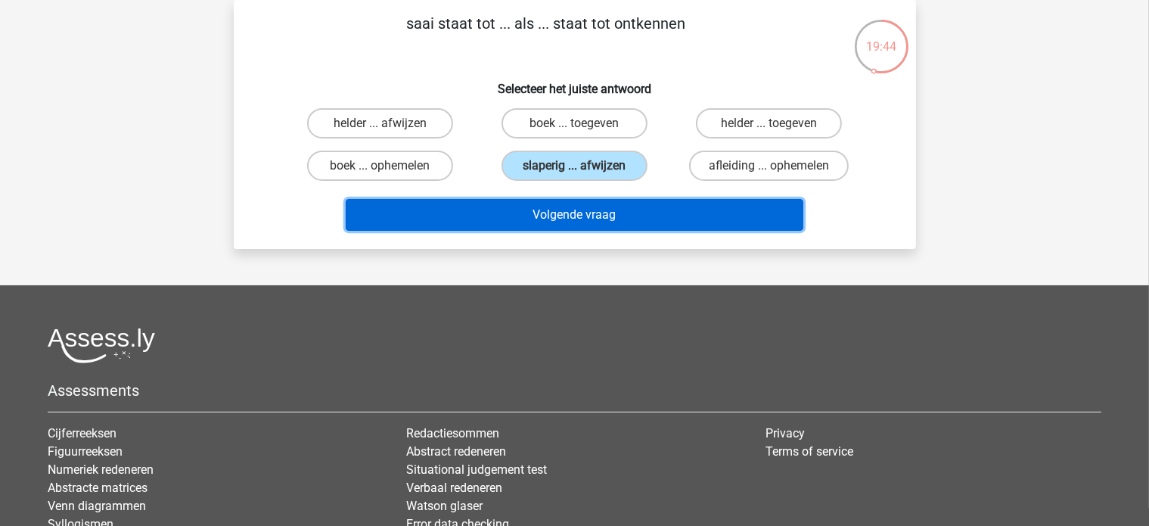
click at [620, 210] on button "Volgende vraag" at bounding box center [575, 215] width 458 height 32
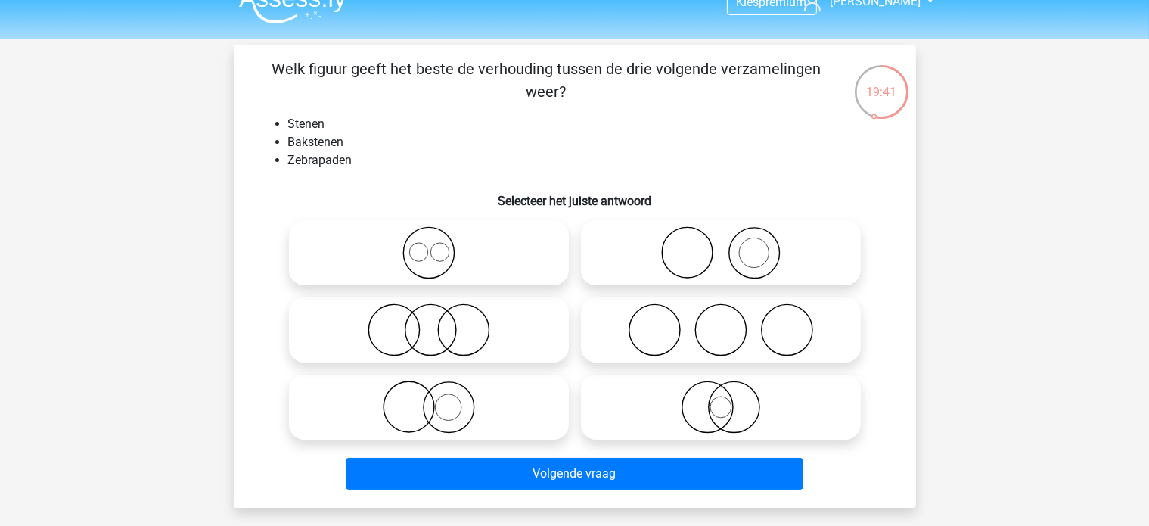
scroll to position [0, 0]
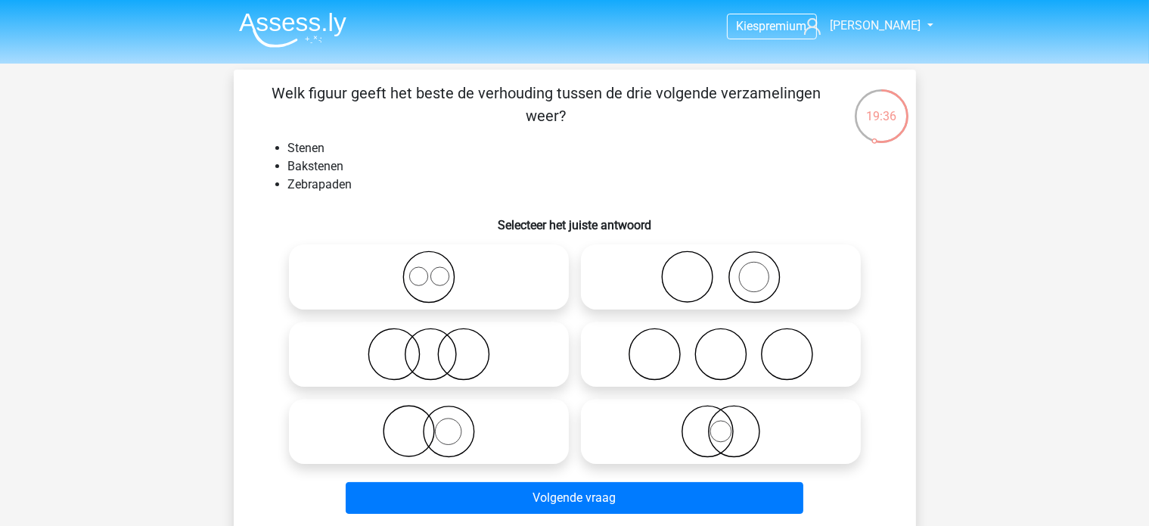
click at [672, 272] on icon at bounding box center [721, 276] width 268 height 53
click at [721, 269] on input "radio" at bounding box center [726, 265] width 10 height 10
radio input "true"
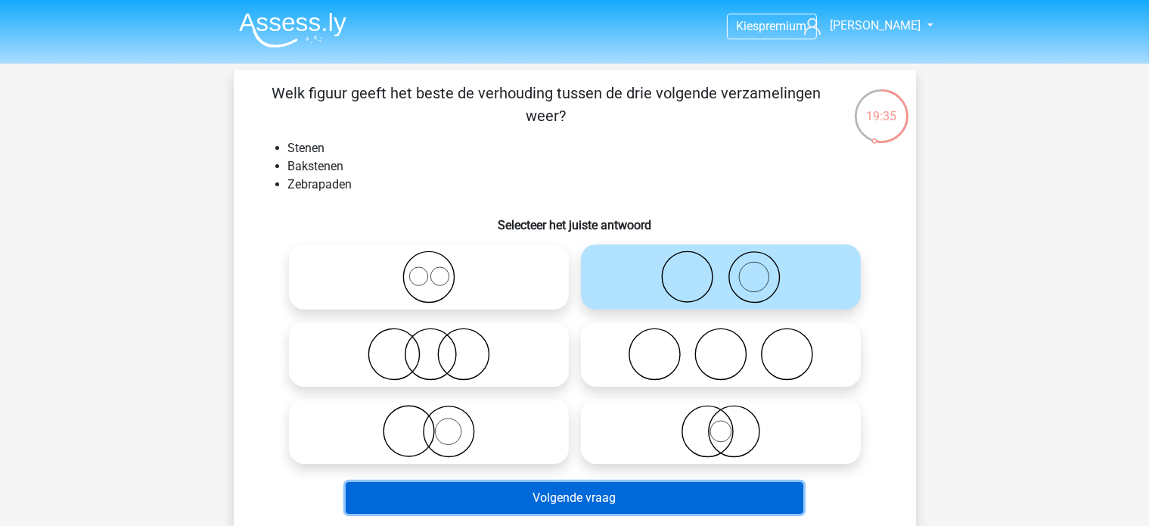
click at [578, 491] on button "Volgende vraag" at bounding box center [575, 498] width 458 height 32
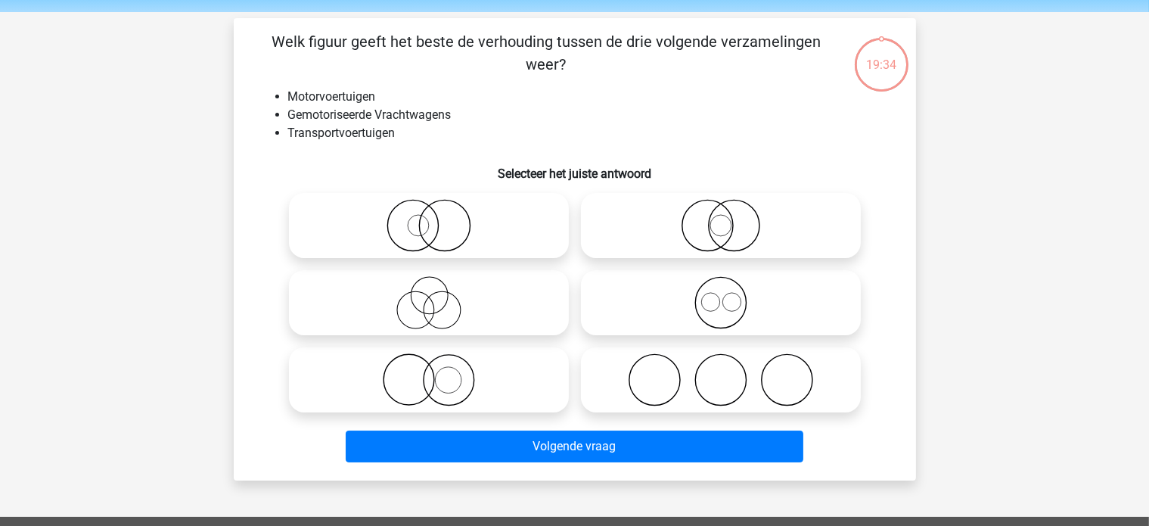
scroll to position [70, 0]
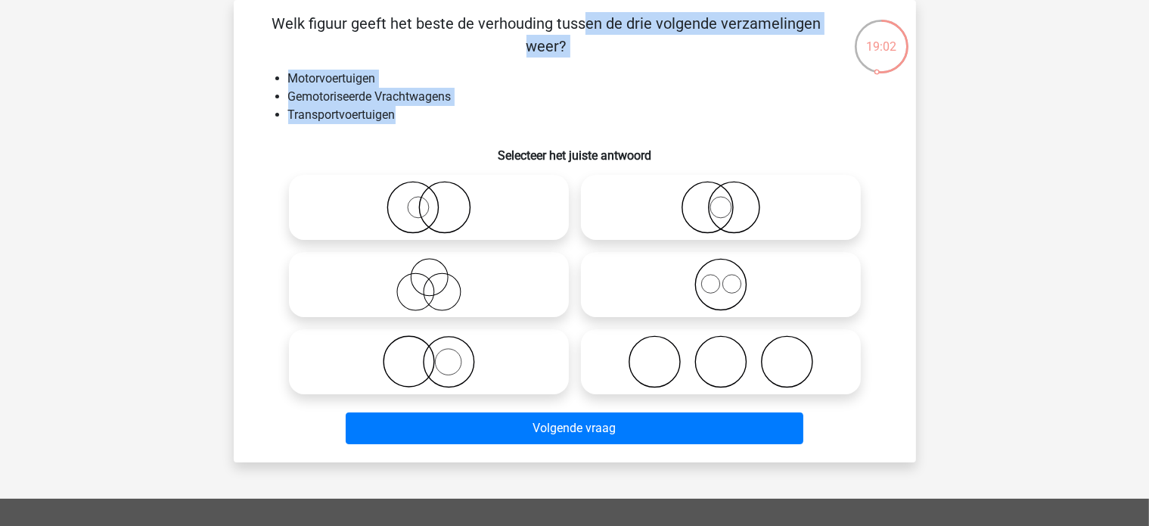
drag, startPoint x: 409, startPoint y: 123, endPoint x: 269, endPoint y: 20, distance: 173.7
click at [269, 20] on div "Welk figuur geeft het beste de verhouding tussen de drie volgende verzamelingen…" at bounding box center [575, 231] width 670 height 438
copy div "Welk figuur geeft het beste de verhouding tussen de drie volgende verzamelingen…"
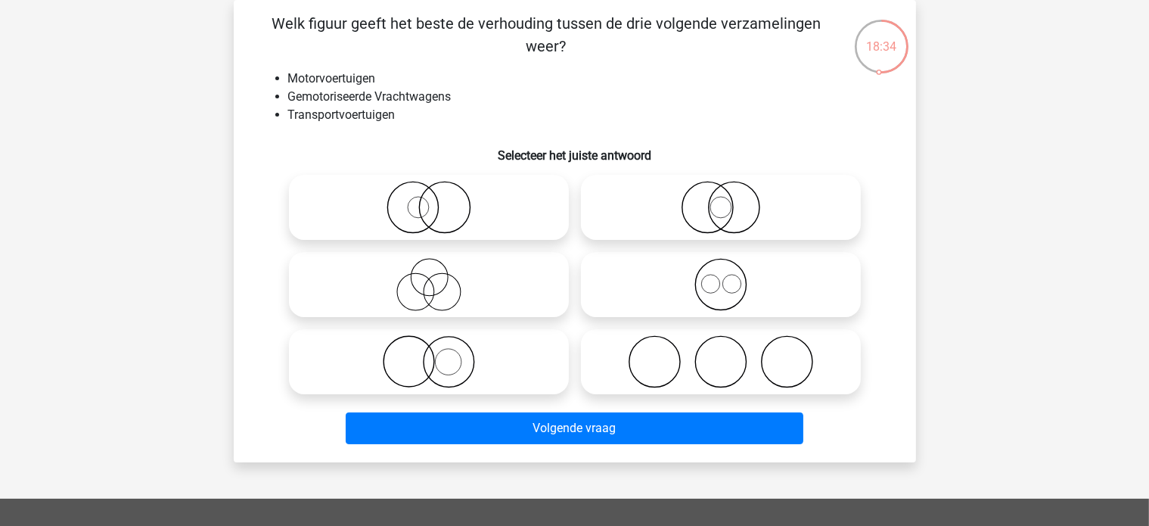
click at [420, 214] on circle at bounding box center [444, 207] width 51 height 51
click at [429, 200] on input "radio" at bounding box center [434, 195] width 10 height 10
radio input "true"
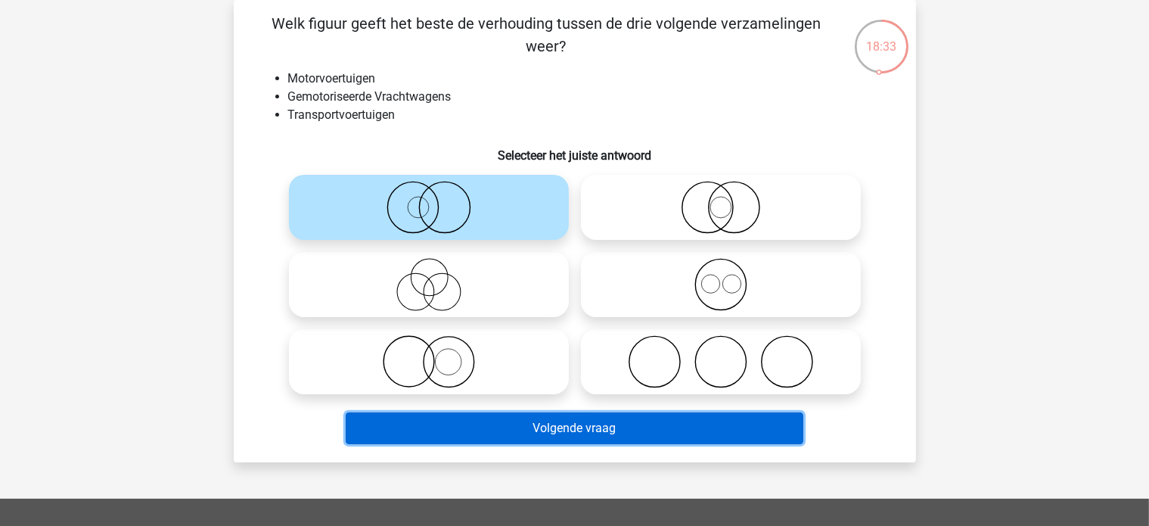
click at [508, 427] on button "Volgende vraag" at bounding box center [575, 428] width 458 height 32
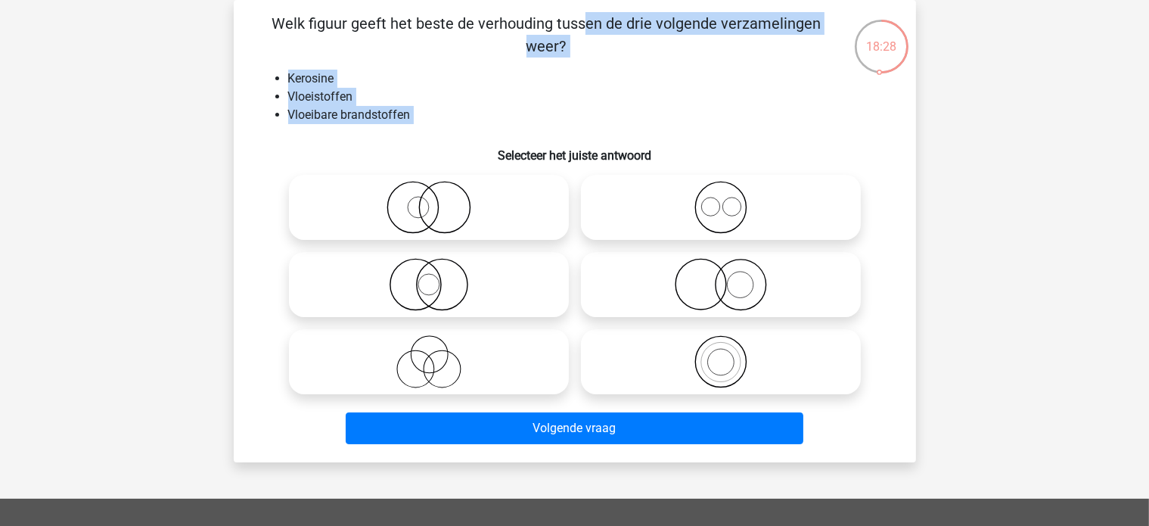
drag, startPoint x: 426, startPoint y: 129, endPoint x: 260, endPoint y: 20, distance: 197.9
click at [260, 20] on div "Welk figuur geeft het beste de verhouding tussen de drie volgende verzamelingen…" at bounding box center [575, 231] width 670 height 438
copy div "Welk figuur geeft het beste de verhouding tussen de drie volgende verzamelingen…"
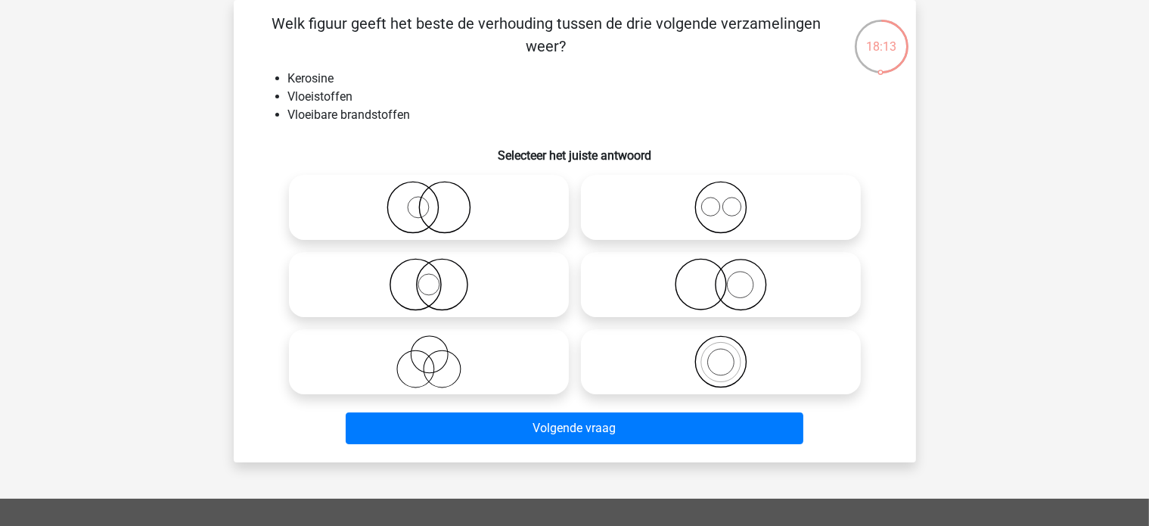
click at [709, 362] on icon at bounding box center [721, 361] width 268 height 53
click at [721, 354] on input "radio" at bounding box center [726, 349] width 10 height 10
radio input "true"
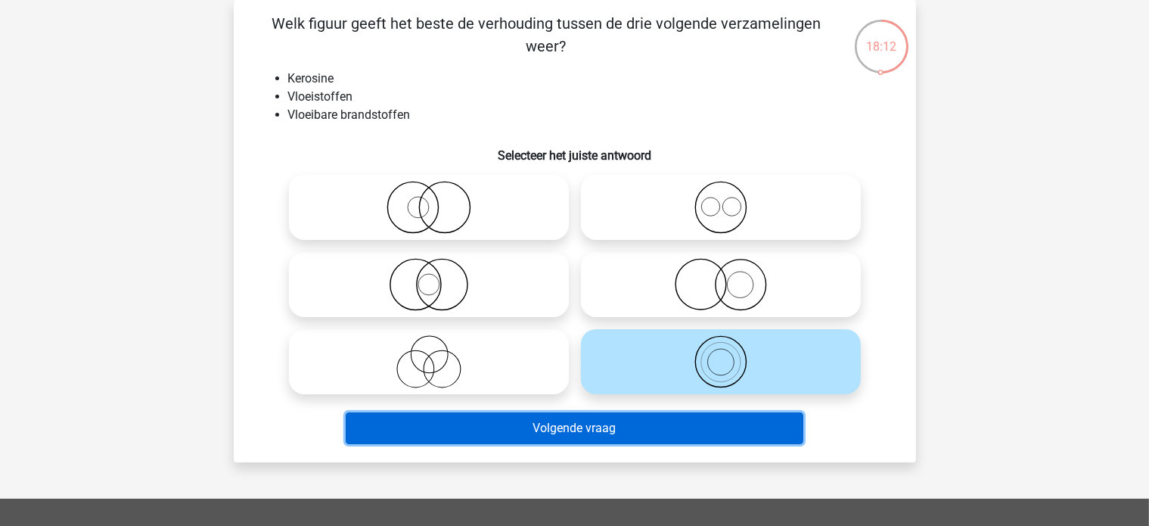
click at [669, 423] on button "Volgende vraag" at bounding box center [575, 428] width 458 height 32
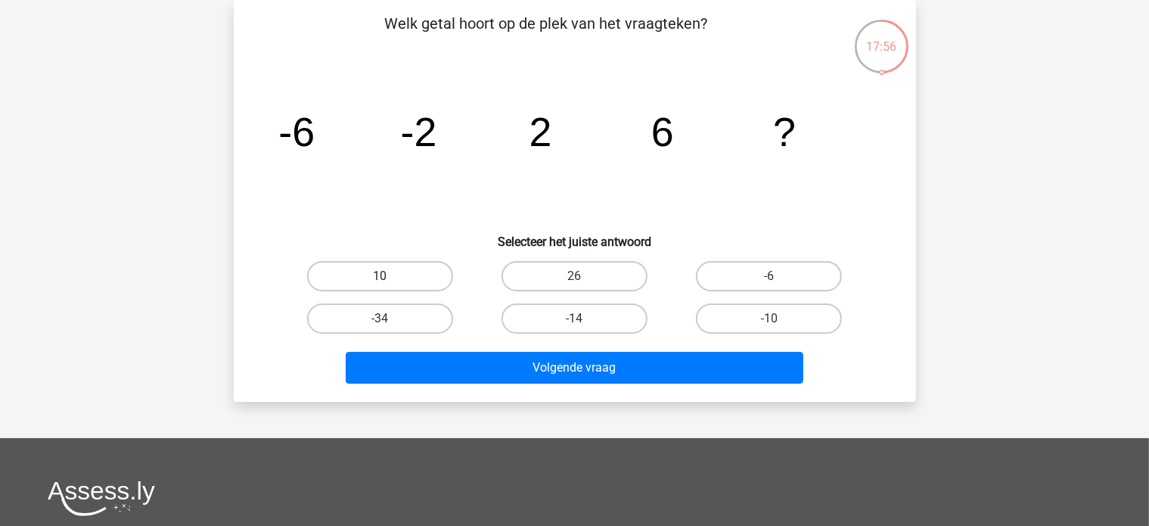
click at [359, 266] on label "10" at bounding box center [380, 276] width 146 height 30
click at [380, 276] on input "10" at bounding box center [385, 281] width 10 height 10
radio input "true"
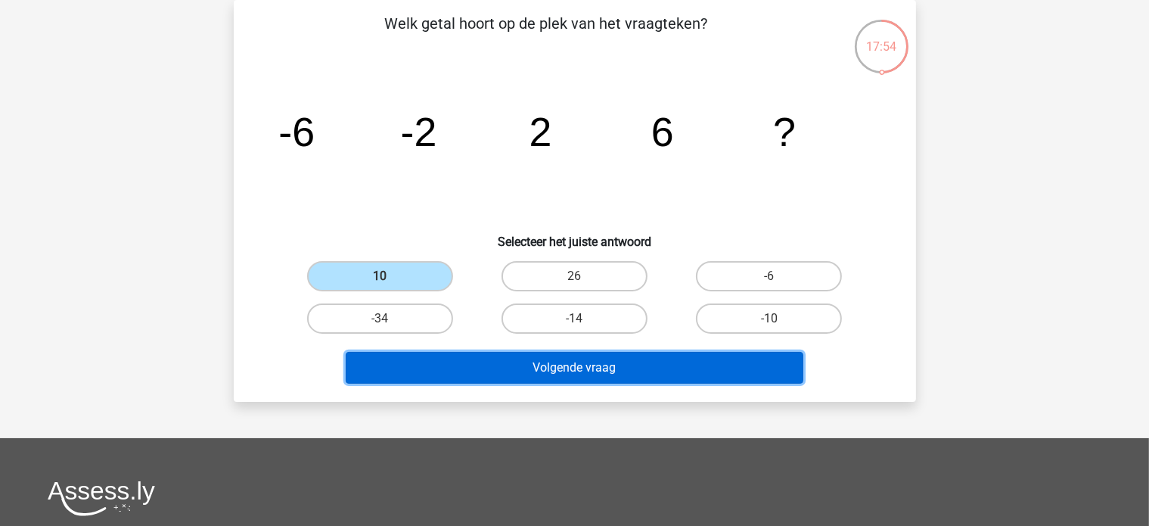
click at [489, 364] on button "Volgende vraag" at bounding box center [575, 368] width 458 height 32
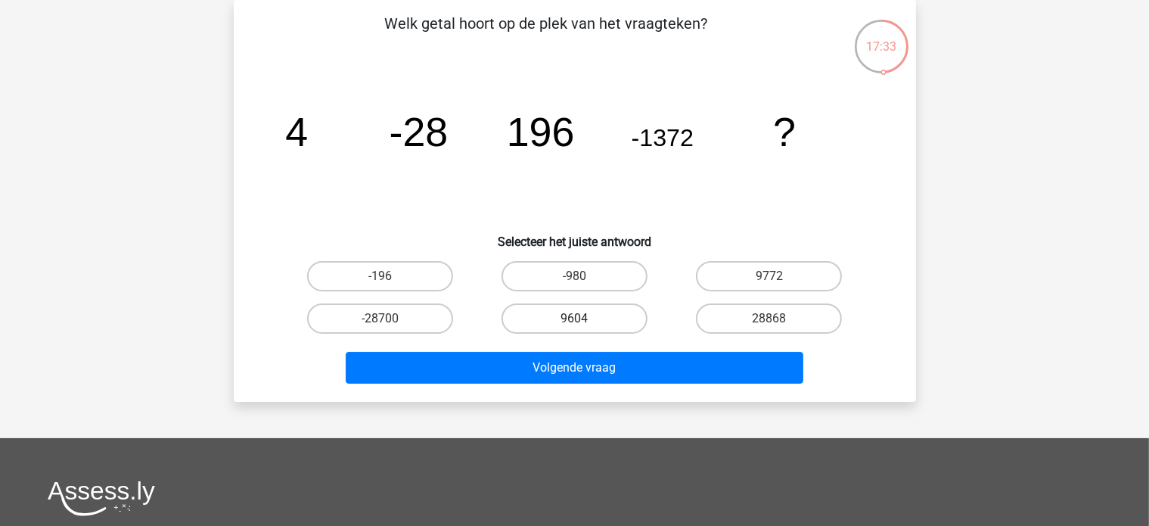
click at [572, 318] on label "9604" at bounding box center [575, 318] width 146 height 30
click at [574, 319] on input "9604" at bounding box center [579, 324] width 10 height 10
radio input "true"
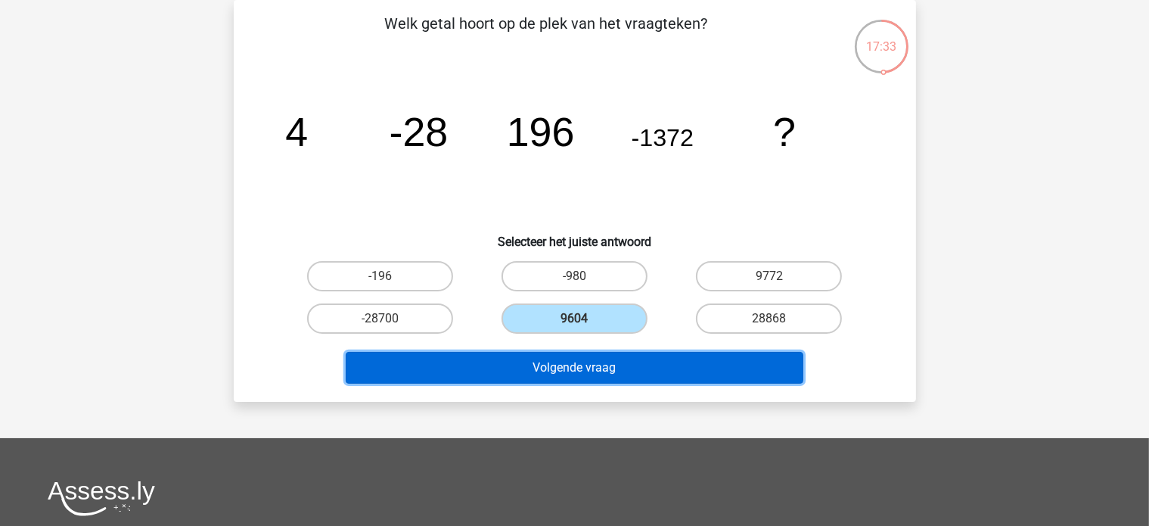
click at [589, 358] on button "Volgende vraag" at bounding box center [575, 368] width 458 height 32
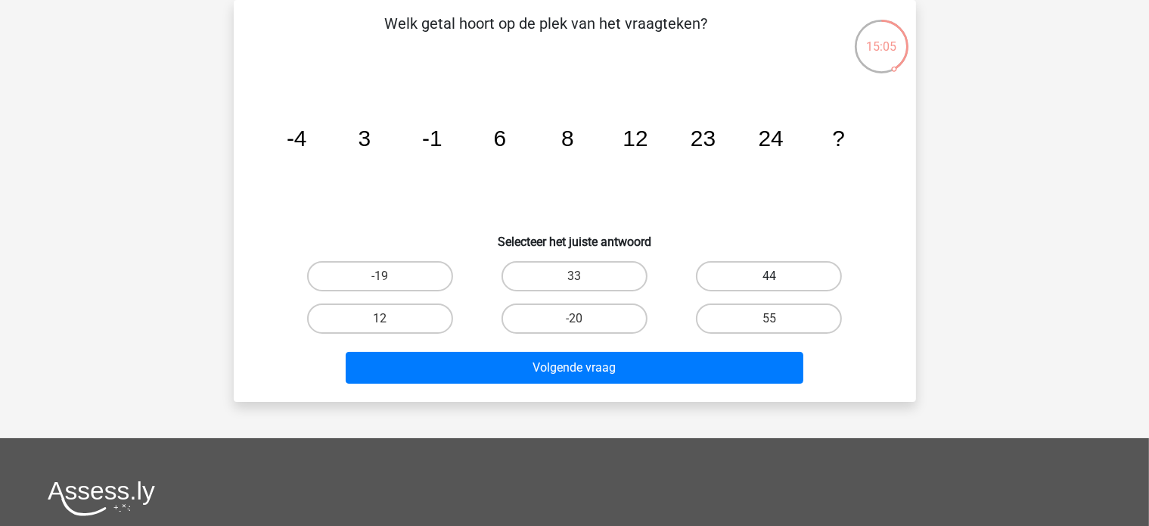
click at [785, 280] on label "44" at bounding box center [769, 276] width 146 height 30
click at [779, 280] on input "44" at bounding box center [774, 281] width 10 height 10
radio input "true"
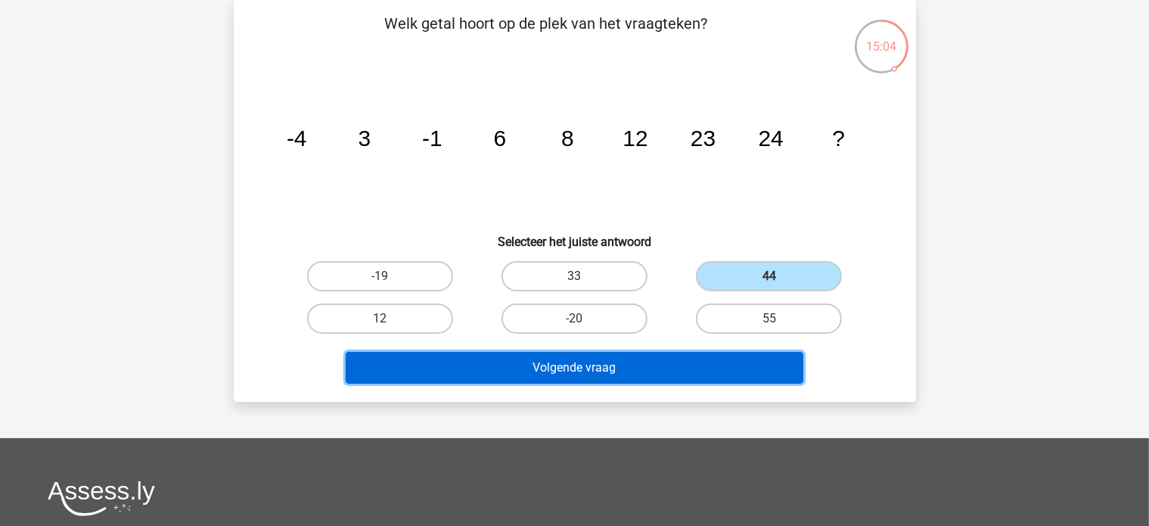
click at [645, 369] on button "Volgende vraag" at bounding box center [575, 368] width 458 height 32
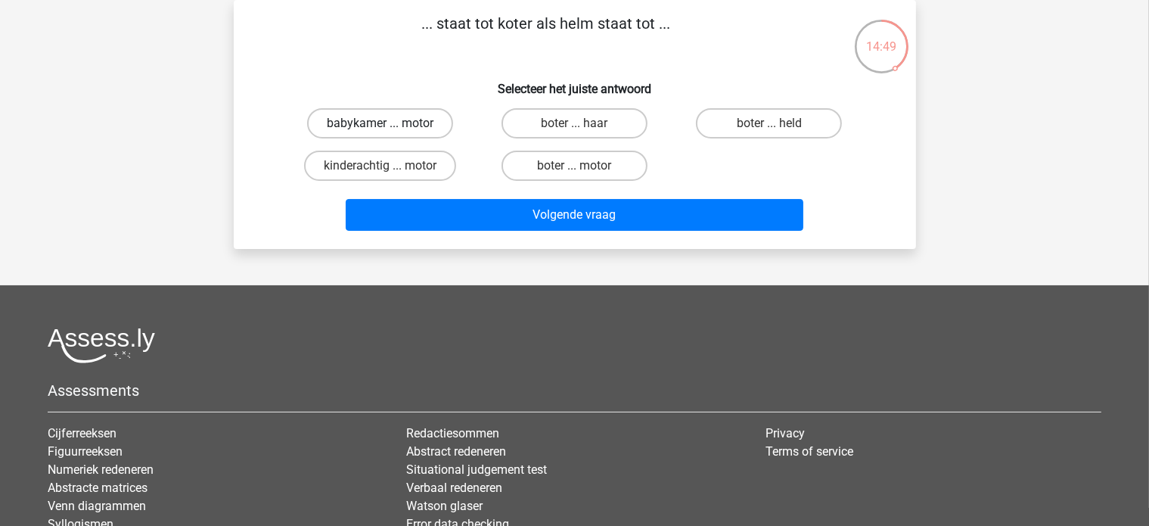
click at [408, 124] on label "babykamer ... motor" at bounding box center [380, 123] width 146 height 30
click at [390, 124] on input "babykamer ... motor" at bounding box center [385, 128] width 10 height 10
radio input "true"
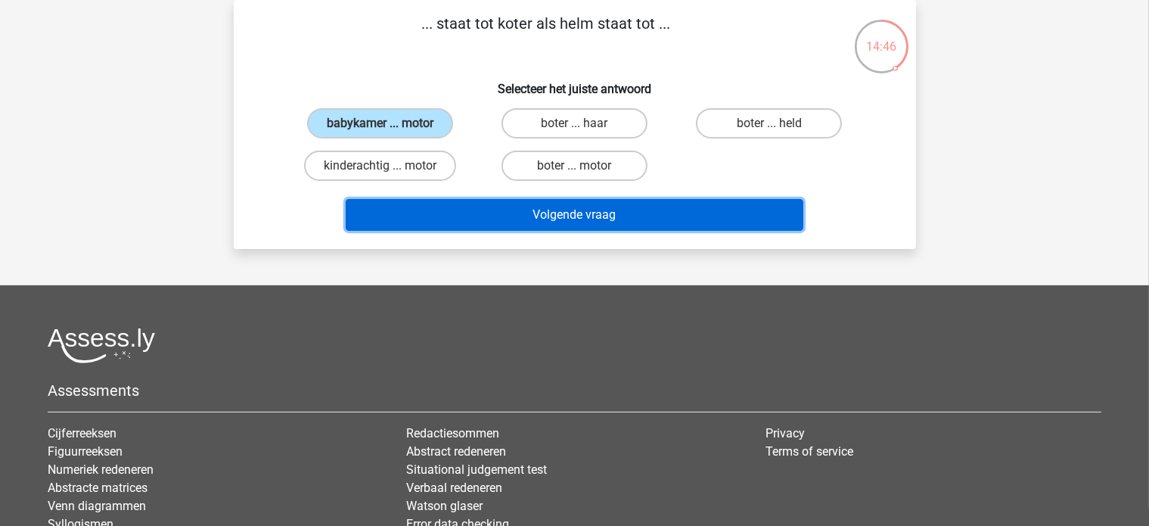
click at [501, 213] on button "Volgende vraag" at bounding box center [575, 215] width 458 height 32
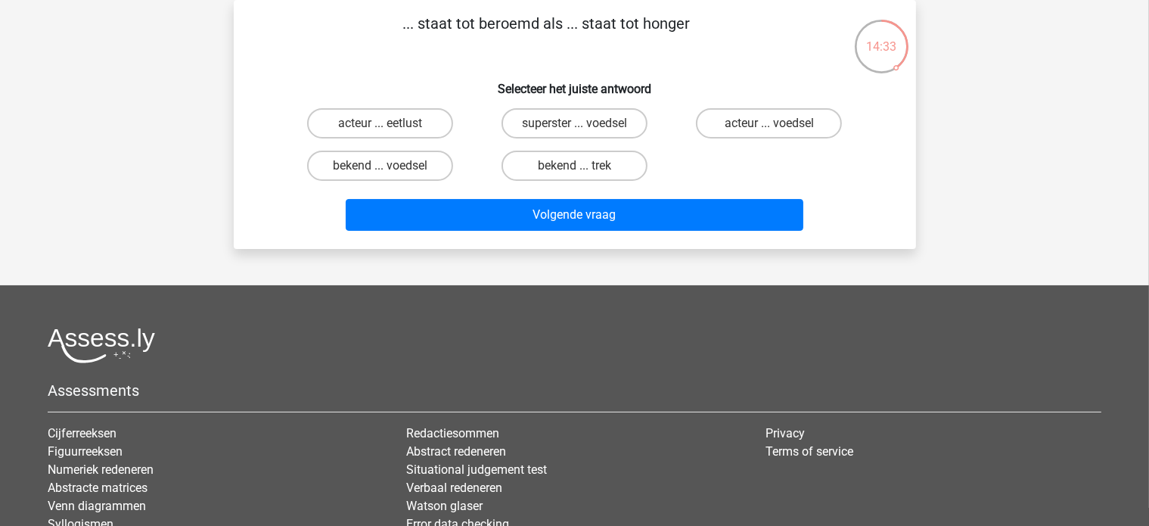
drag, startPoint x: 707, startPoint y: 14, endPoint x: 396, endPoint y: 45, distance: 312.4
click at [397, 45] on div "... staat tot beroemd als ... staat tot honger Selecteer het juiste antwoord ac…" at bounding box center [575, 124] width 682 height 249
copy p "... staat tot beroemd als ... staat tot honger"
click at [554, 157] on label "bekend ... trek" at bounding box center [575, 166] width 146 height 30
click at [574, 166] on input "bekend ... trek" at bounding box center [579, 171] width 10 height 10
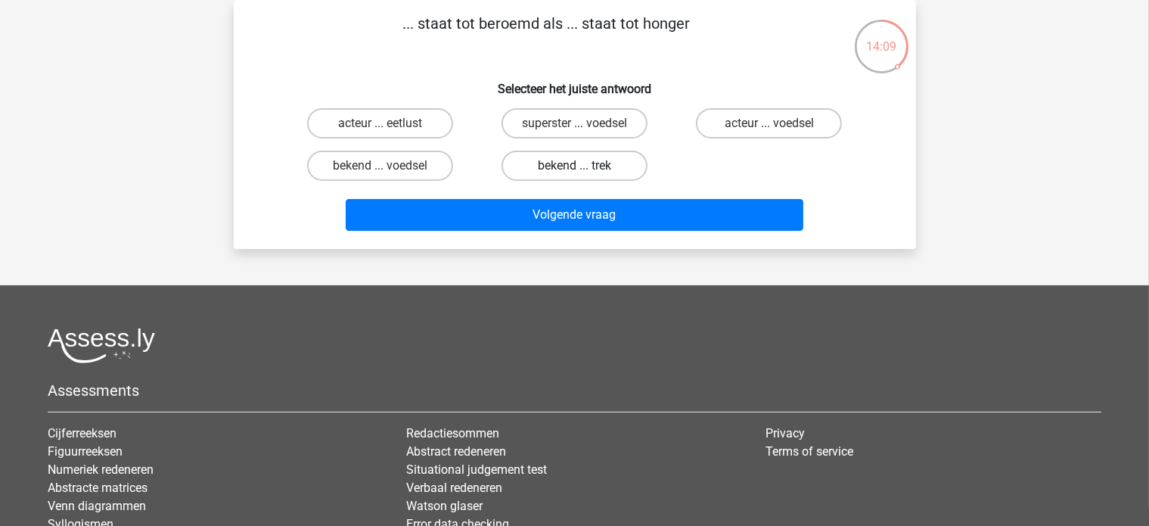
radio input "true"
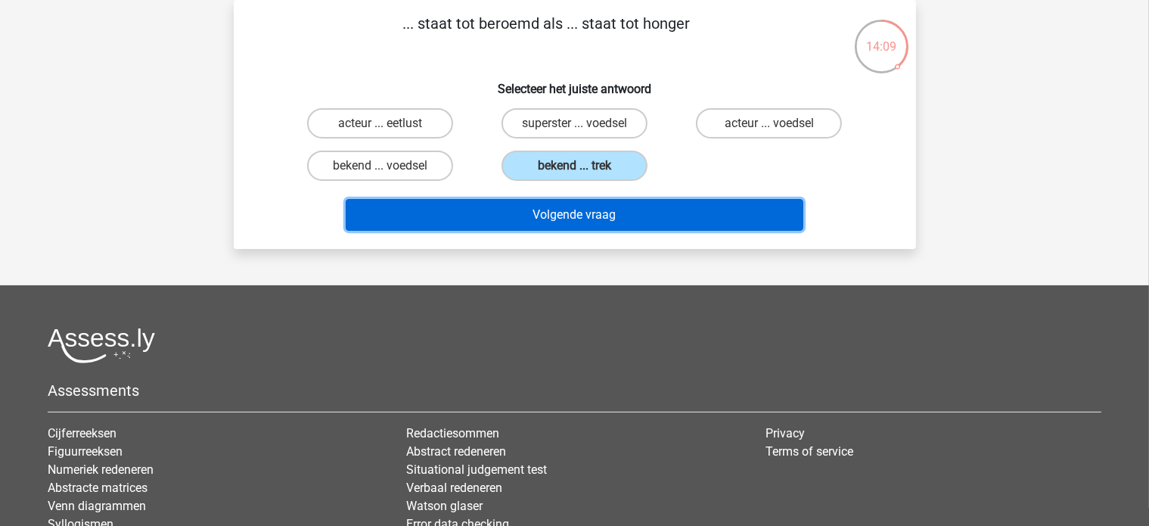
click at [611, 204] on button "Volgende vraag" at bounding box center [575, 215] width 458 height 32
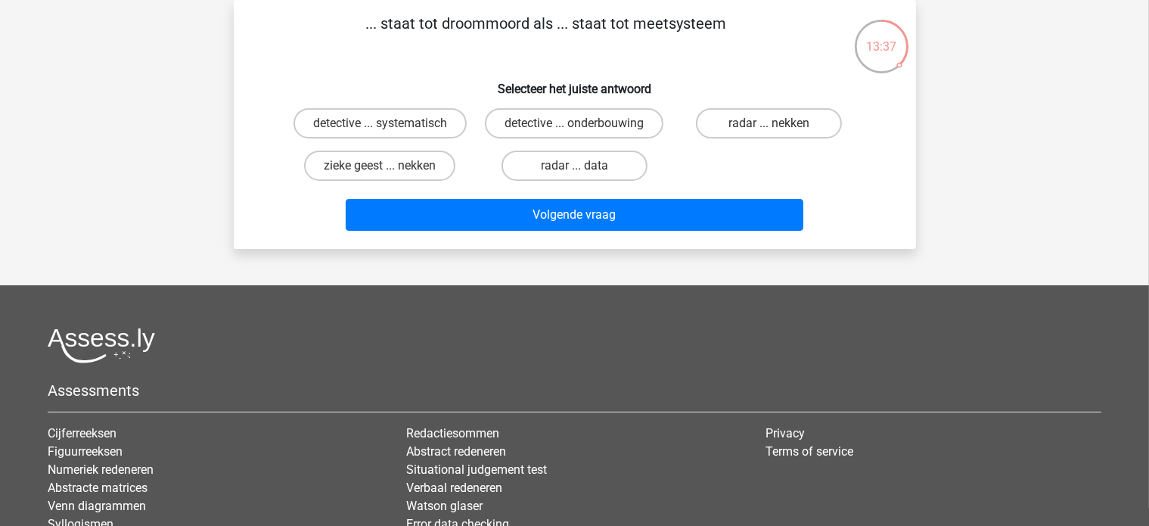
drag, startPoint x: 714, startPoint y: 21, endPoint x: 342, endPoint y: 20, distance: 372.2
click at [342, 20] on p "... staat tot droommoord als ... staat tot meetsysteem" at bounding box center [546, 34] width 577 height 45
click at [632, 63] on div "... staat tot droommoord als ... staat tot meetsysteem Selecteer het juiste ant…" at bounding box center [575, 124] width 670 height 225
drag, startPoint x: 723, startPoint y: 51, endPoint x: 338, endPoint y: 26, distance: 385.9
click at [338, 26] on p "... staat tot droommoord als ... staat tot meetsysteem" at bounding box center [546, 34] width 577 height 45
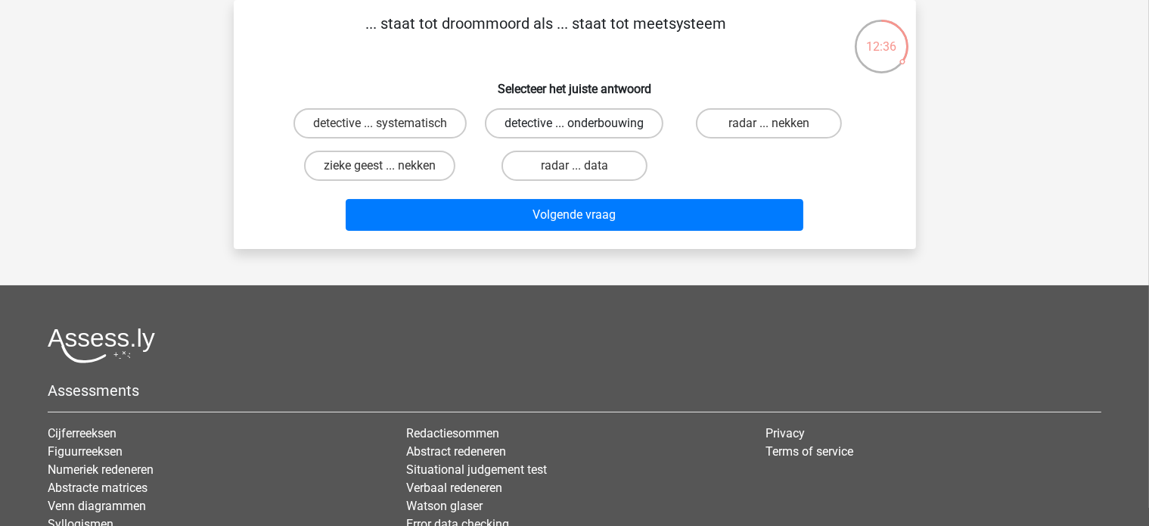
click at [569, 126] on label "detective ... onderbouwing" at bounding box center [574, 123] width 179 height 30
click at [574, 126] on input "detective ... onderbouwing" at bounding box center [579, 128] width 10 height 10
radio input "true"
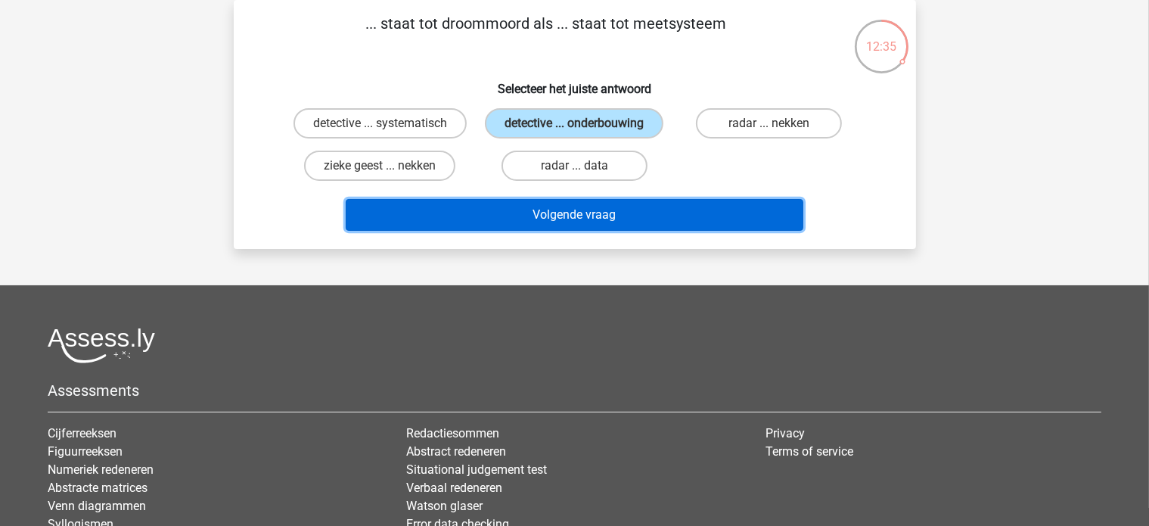
click at [539, 219] on button "Volgende vraag" at bounding box center [575, 215] width 458 height 32
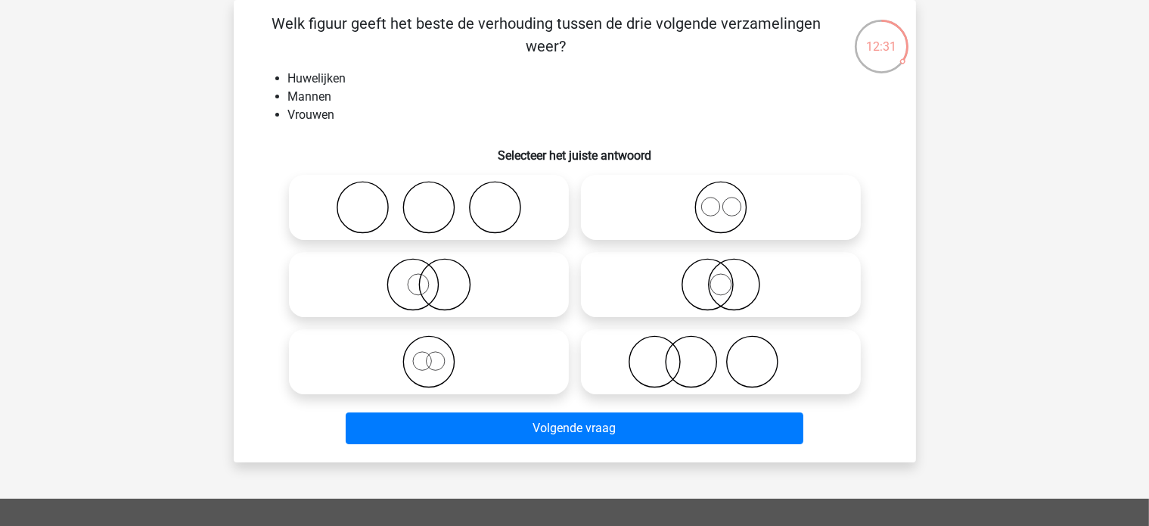
drag, startPoint x: 405, startPoint y: 208, endPoint x: 424, endPoint y: 232, distance: 30.7
click at [404, 208] on icon at bounding box center [429, 207] width 268 height 53
click at [429, 200] on input "radio" at bounding box center [434, 195] width 10 height 10
radio input "true"
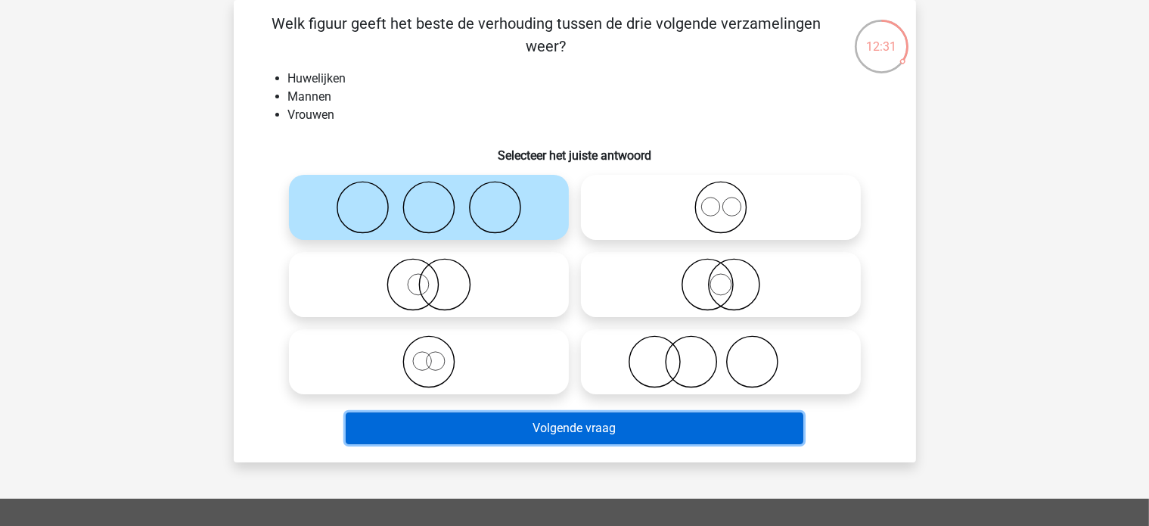
click at [581, 431] on button "Volgende vraag" at bounding box center [575, 428] width 458 height 32
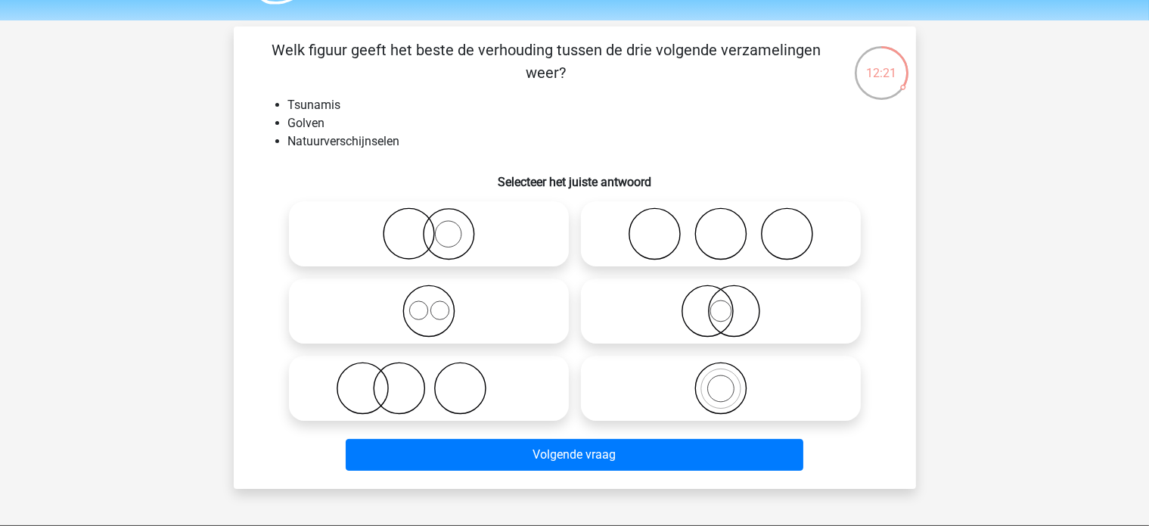
scroll to position [0, 0]
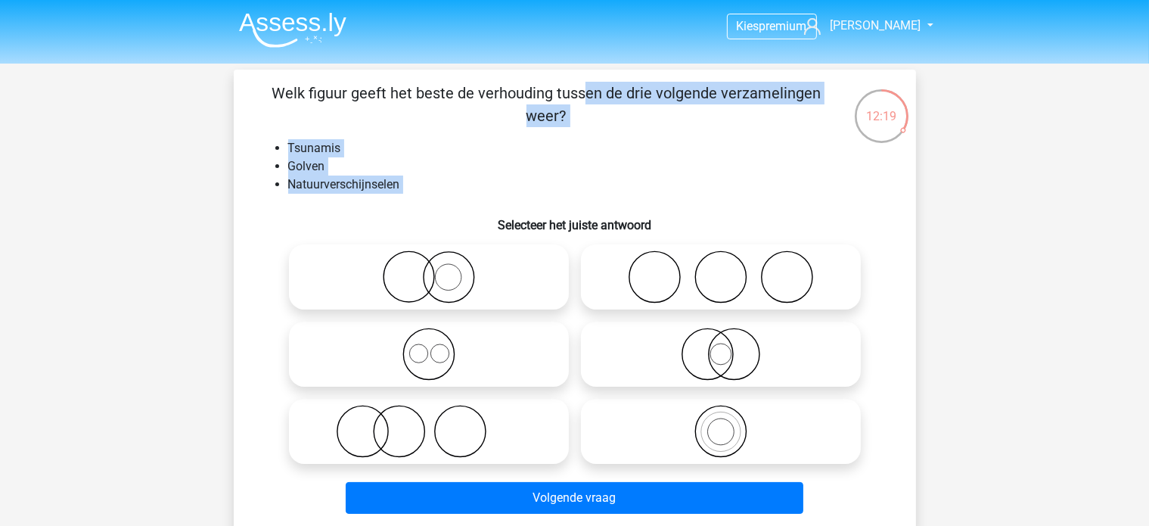
drag, startPoint x: 453, startPoint y: 200, endPoint x: 255, endPoint y: 75, distance: 234.3
click at [255, 75] on div "Welk figuur geeft het beste de verhouding tussen de drie volgende verzamelingen…" at bounding box center [575, 301] width 682 height 462
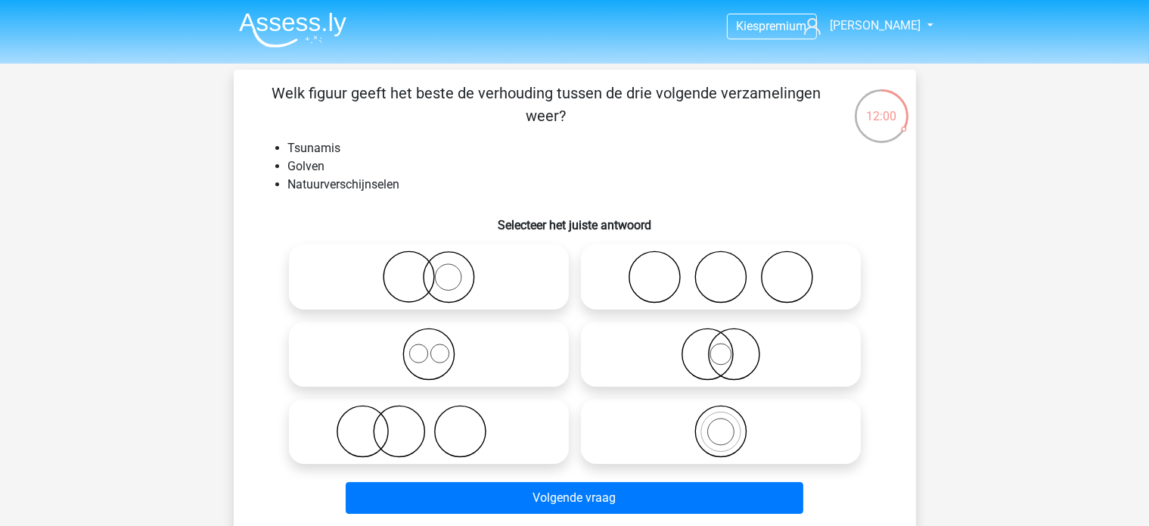
drag, startPoint x: 711, startPoint y: 446, endPoint x: 705, endPoint y: 453, distance: 9.7
click at [712, 446] on icon at bounding box center [721, 431] width 268 height 53
click at [721, 424] on input "radio" at bounding box center [726, 419] width 10 height 10
radio input "true"
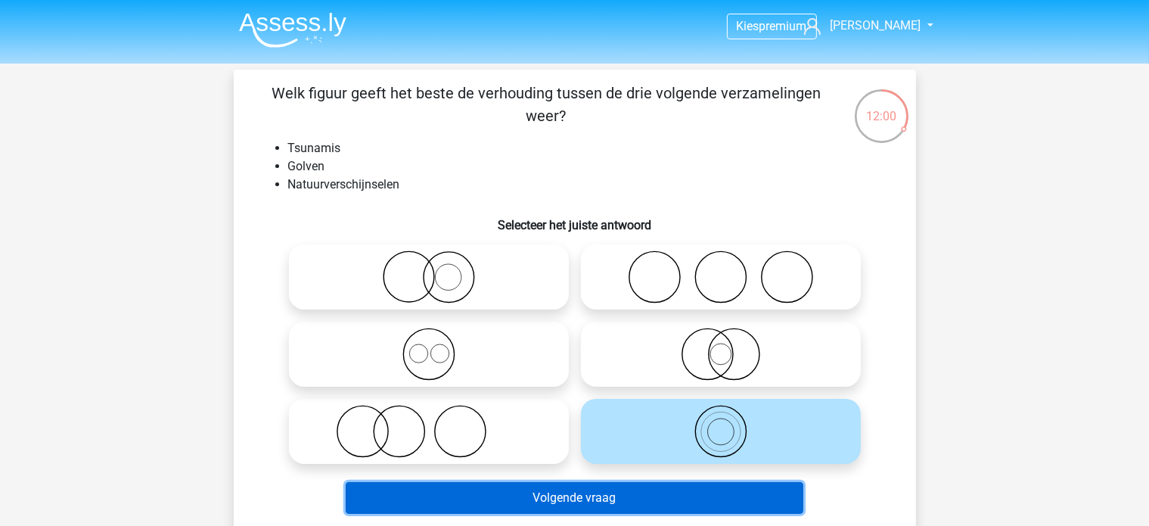
click at [642, 496] on button "Volgende vraag" at bounding box center [575, 498] width 458 height 32
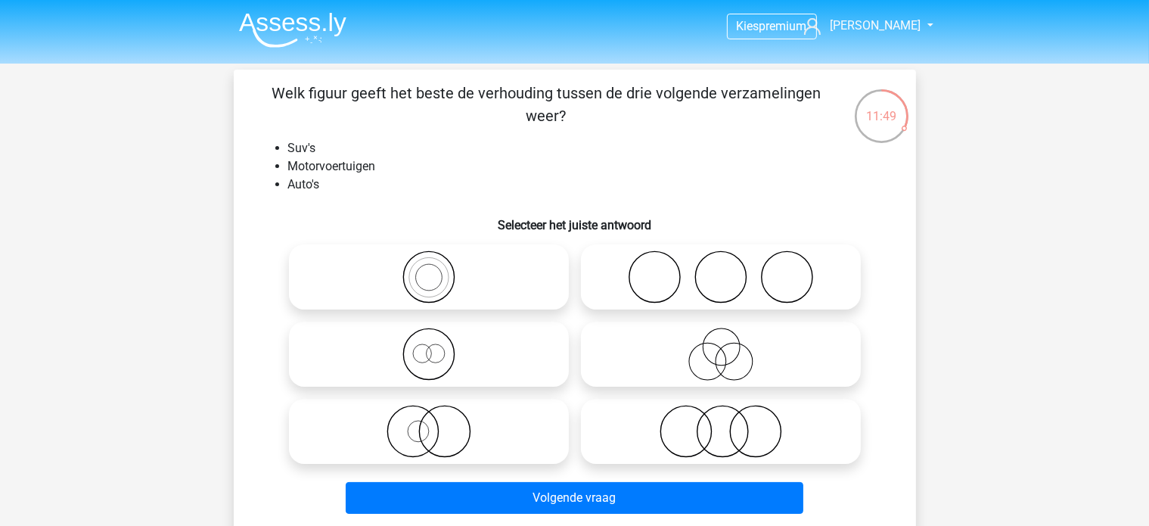
click at [431, 278] on icon at bounding box center [429, 276] width 268 height 53
click at [431, 269] on input "radio" at bounding box center [434, 265] width 10 height 10
radio input "true"
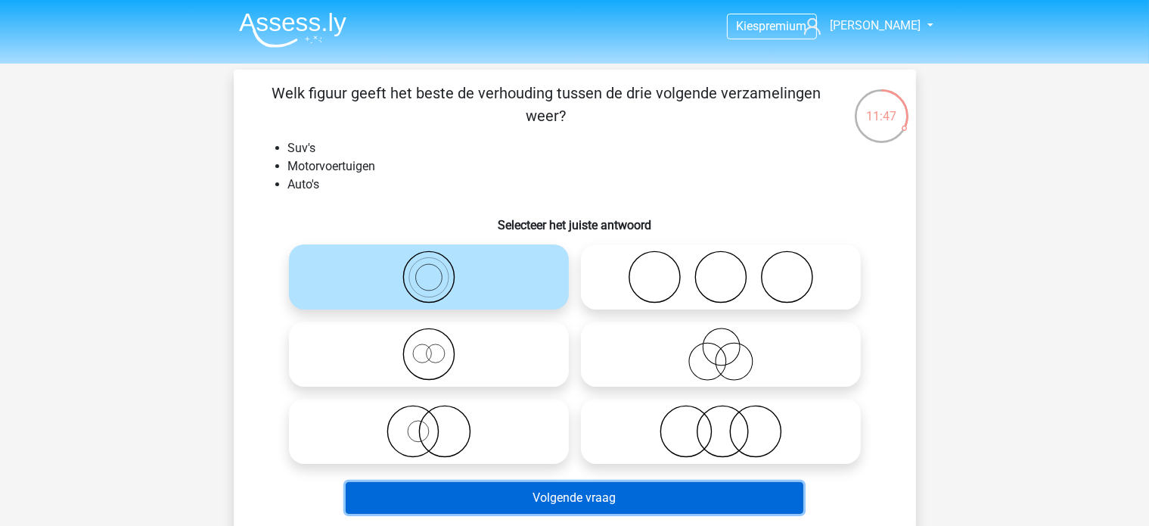
click at [526, 495] on button "Volgende vraag" at bounding box center [575, 498] width 458 height 32
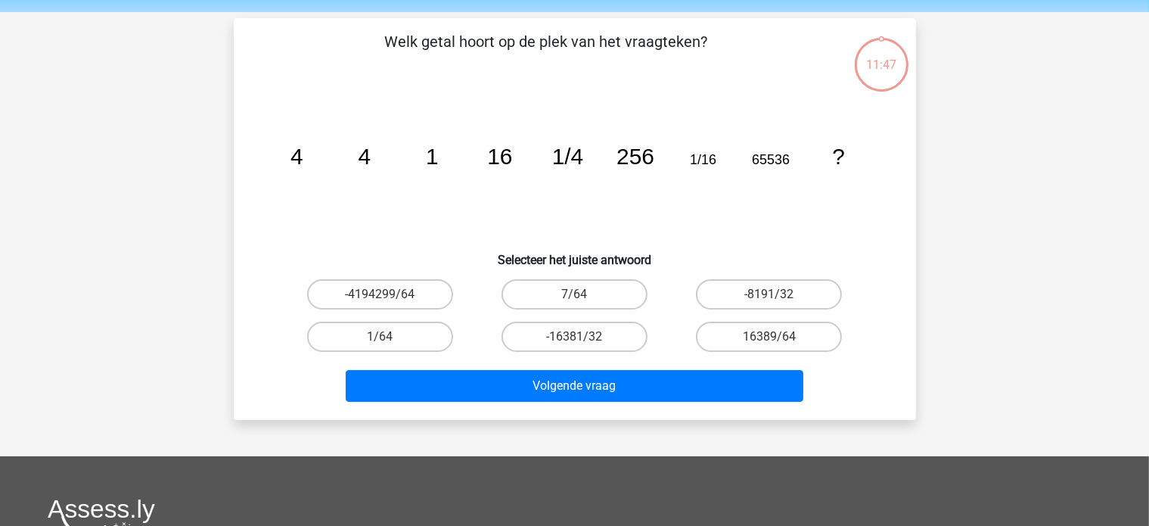
scroll to position [70, 0]
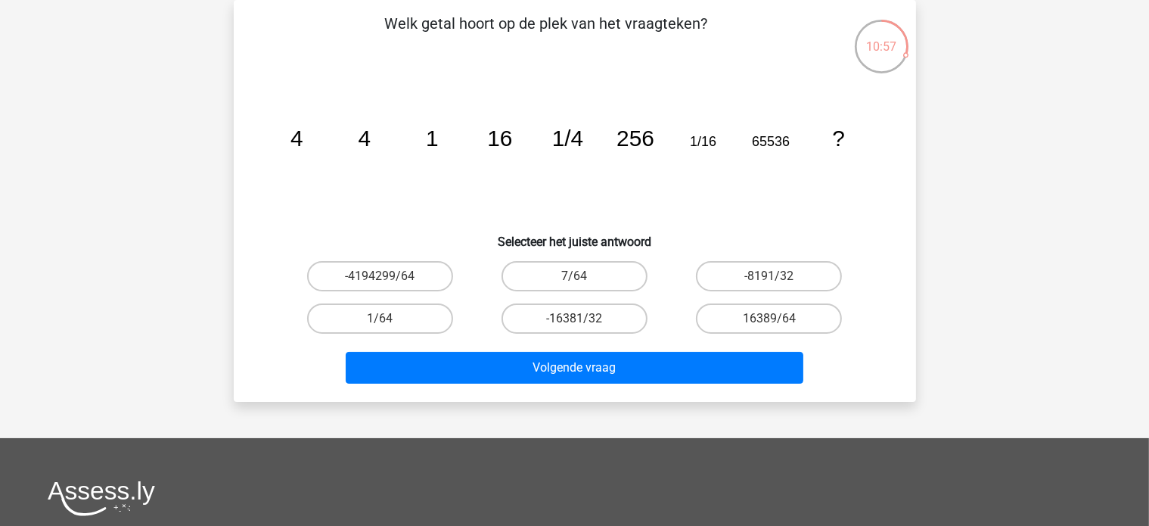
click at [387, 319] on input "1/64" at bounding box center [385, 324] width 10 height 10
radio input "true"
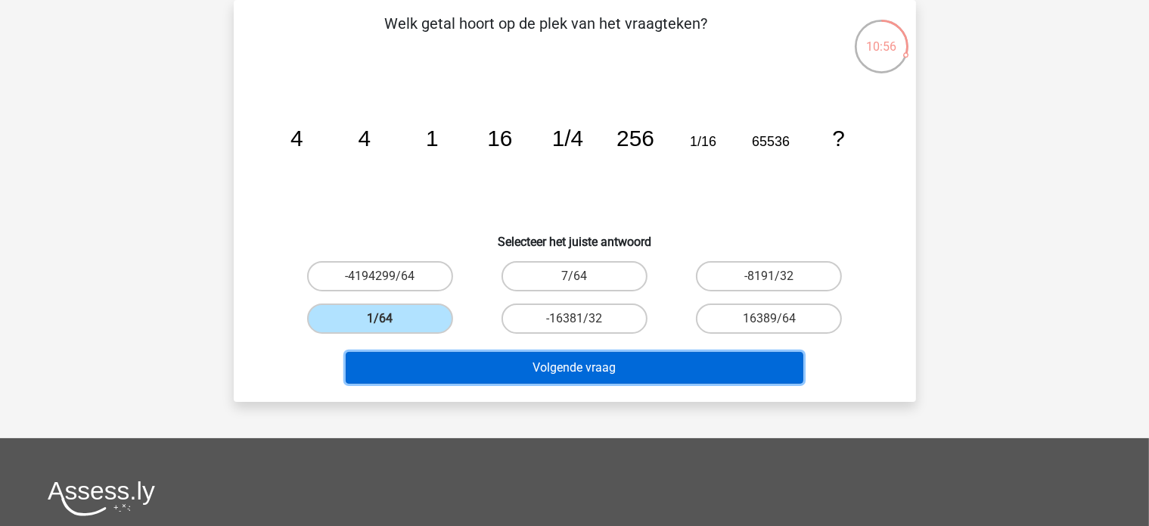
click at [476, 371] on button "Volgende vraag" at bounding box center [575, 368] width 458 height 32
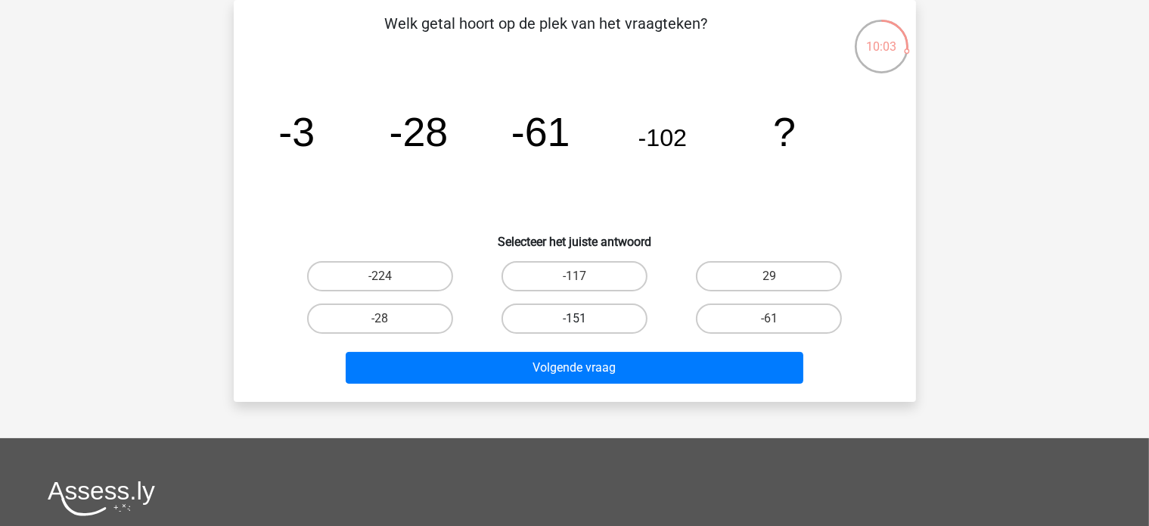
click at [546, 303] on label "-151" at bounding box center [575, 318] width 146 height 30
click at [574, 319] on input "-151" at bounding box center [579, 324] width 10 height 10
radio input "true"
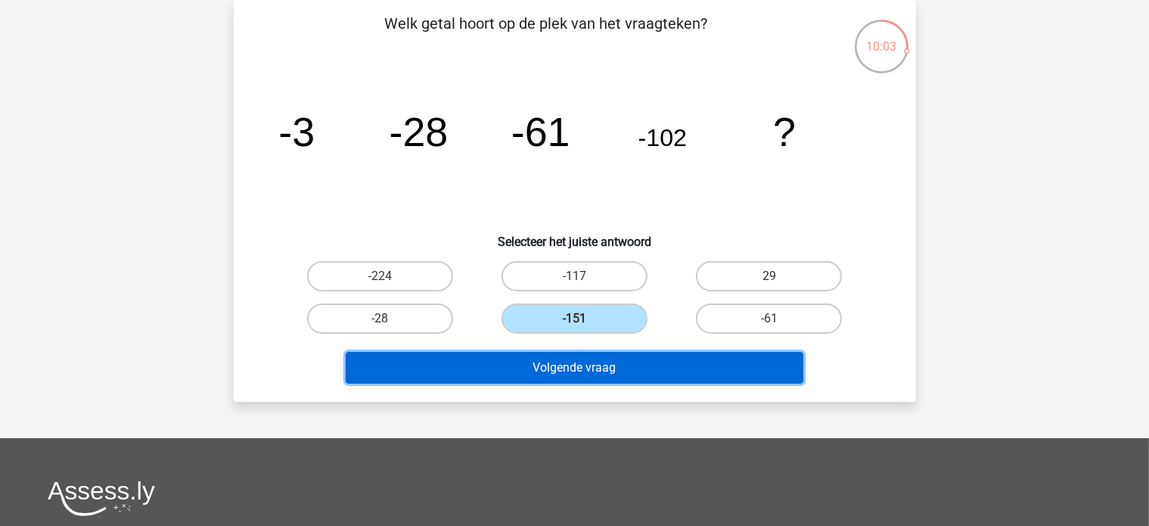
click at [588, 361] on button "Volgende vraag" at bounding box center [575, 368] width 458 height 32
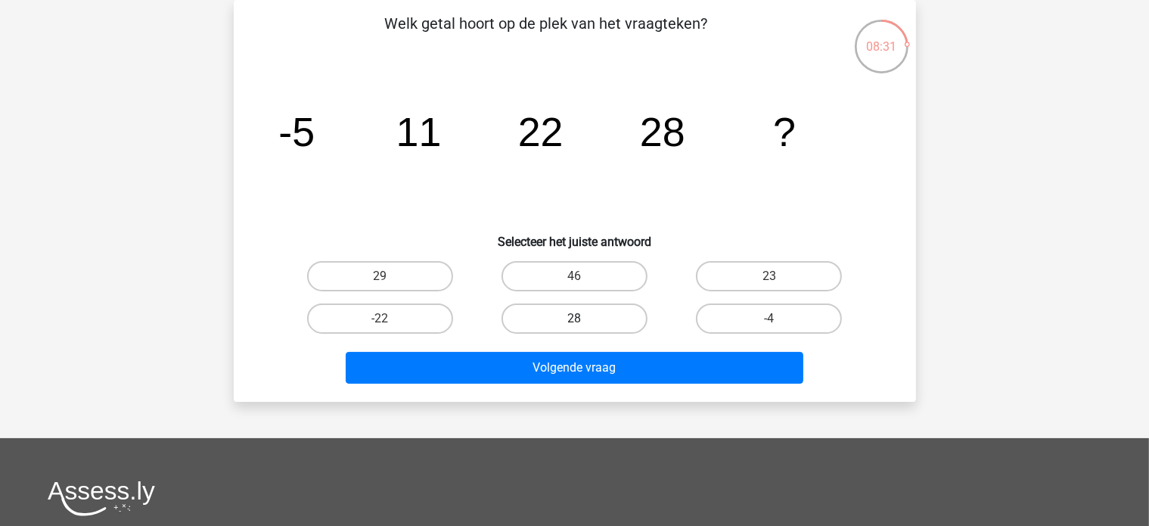
click at [593, 329] on label "28" at bounding box center [575, 318] width 146 height 30
click at [584, 328] on input "28" at bounding box center [579, 324] width 10 height 10
radio input "true"
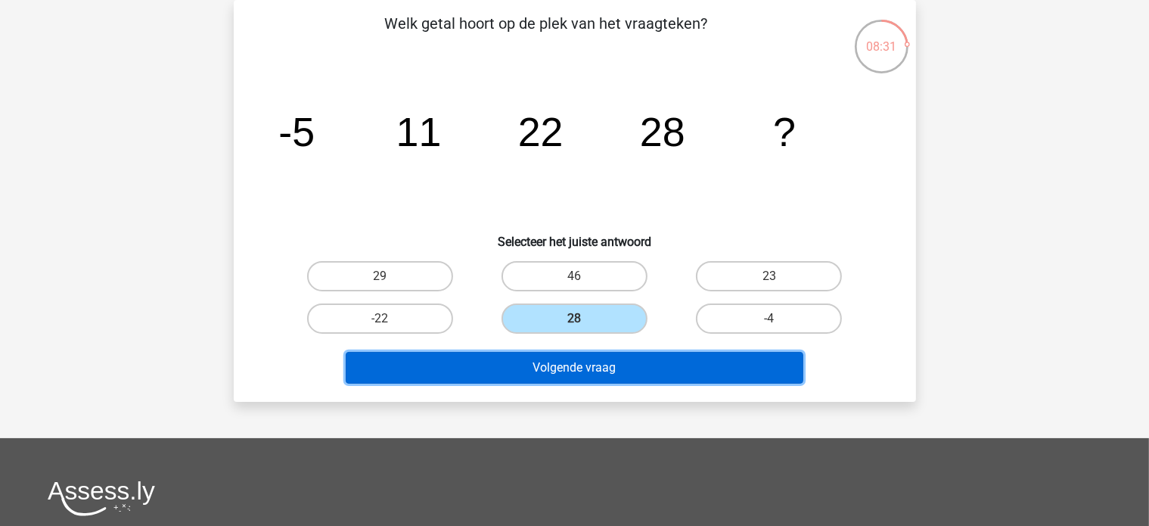
click at [584, 367] on button "Volgende vraag" at bounding box center [575, 368] width 458 height 32
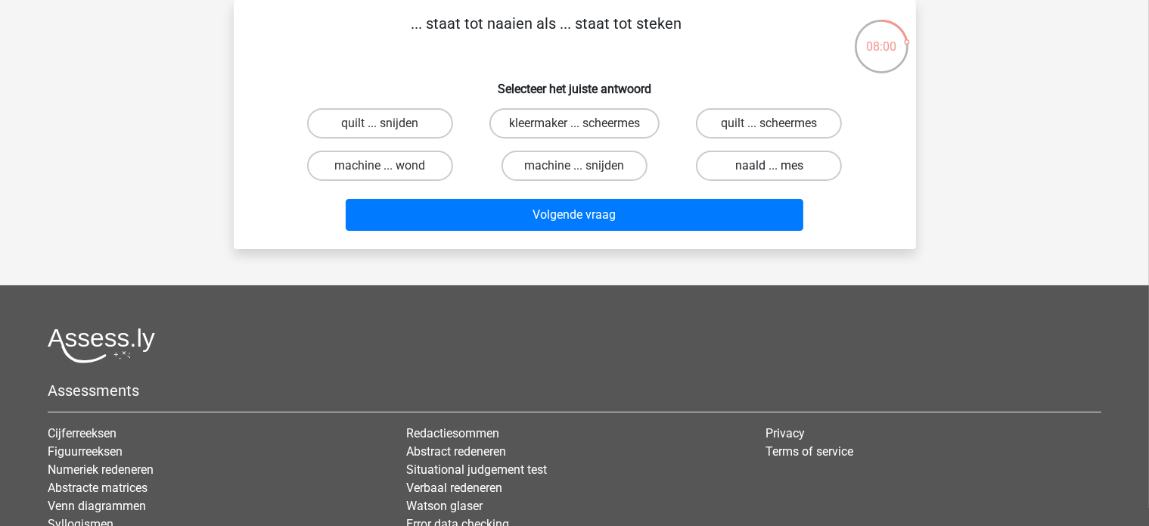
click at [788, 169] on label "naald ... mes" at bounding box center [769, 166] width 146 height 30
click at [779, 169] on input "naald ... mes" at bounding box center [774, 171] width 10 height 10
radio input "true"
drag, startPoint x: 715, startPoint y: 20, endPoint x: 371, endPoint y: 17, distance: 344.3
click at [371, 17] on p "... staat tot naaien als ... staat tot steken" at bounding box center [546, 34] width 577 height 45
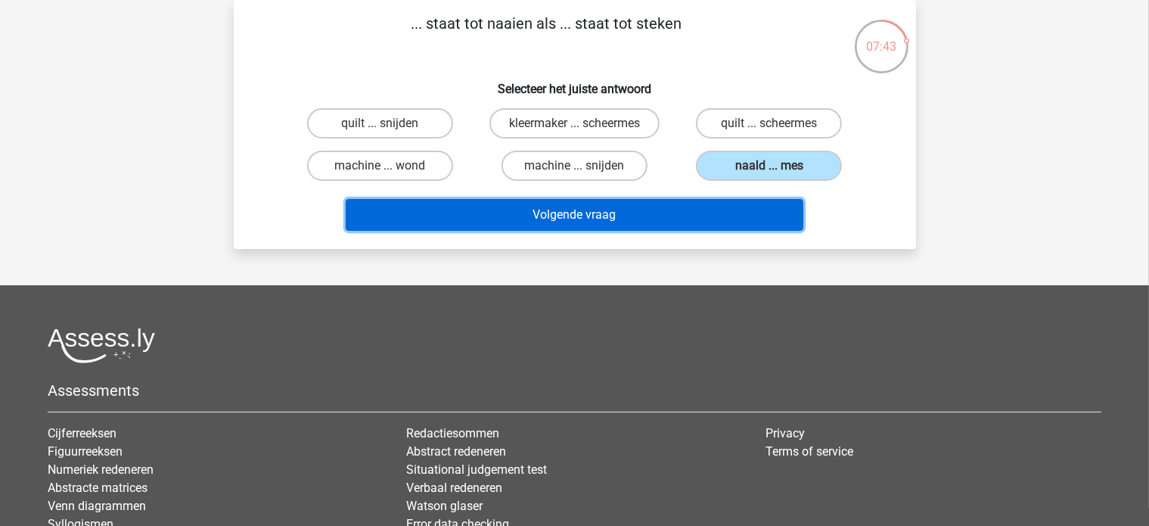
click at [682, 212] on button "Volgende vraag" at bounding box center [575, 215] width 458 height 32
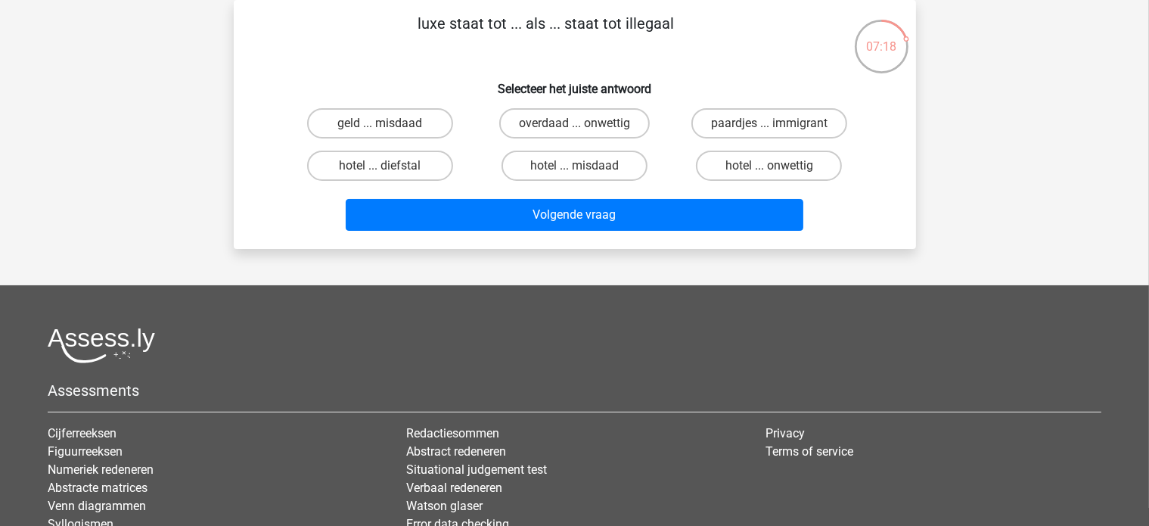
drag, startPoint x: 689, startPoint y: 30, endPoint x: 405, endPoint y: 31, distance: 283.7
click at [405, 31] on p "luxe staat tot ... als ... staat tot illegaal" at bounding box center [546, 34] width 577 height 45
click at [427, 36] on p "luxe staat tot ... als ... staat tot illegaal" at bounding box center [546, 34] width 577 height 45
click at [418, 17] on p "luxe staat tot ... als ... staat tot illegaal" at bounding box center [546, 34] width 577 height 45
drag, startPoint x: 422, startPoint y: 24, endPoint x: 717, endPoint y: 23, distance: 295.1
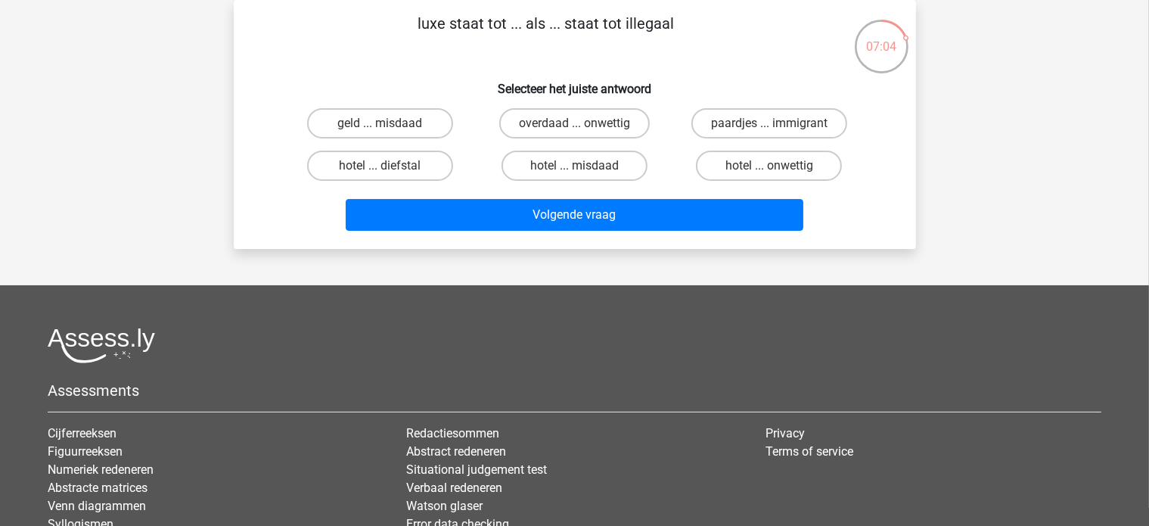
click at [717, 23] on p "luxe staat tot ... als ... staat tot illegaal" at bounding box center [546, 34] width 577 height 45
click at [696, 25] on p "luxe staat tot ... als ... staat tot illegaal" at bounding box center [546, 34] width 577 height 45
drag, startPoint x: 680, startPoint y: 24, endPoint x: 375, endPoint y: 39, distance: 305.2
click at [375, 39] on p "luxe staat tot ... als ... staat tot illegaal" at bounding box center [546, 34] width 577 height 45
click at [542, 123] on label "overdaad ... onwettig" at bounding box center [574, 123] width 151 height 30
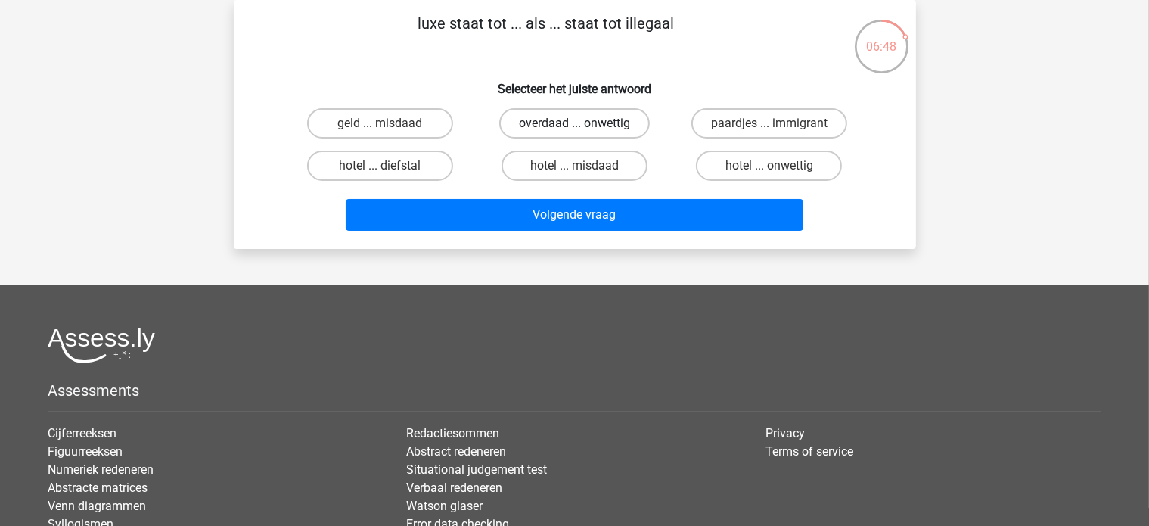
click at [574, 123] on input "overdaad ... onwettig" at bounding box center [579, 128] width 10 height 10
radio input "true"
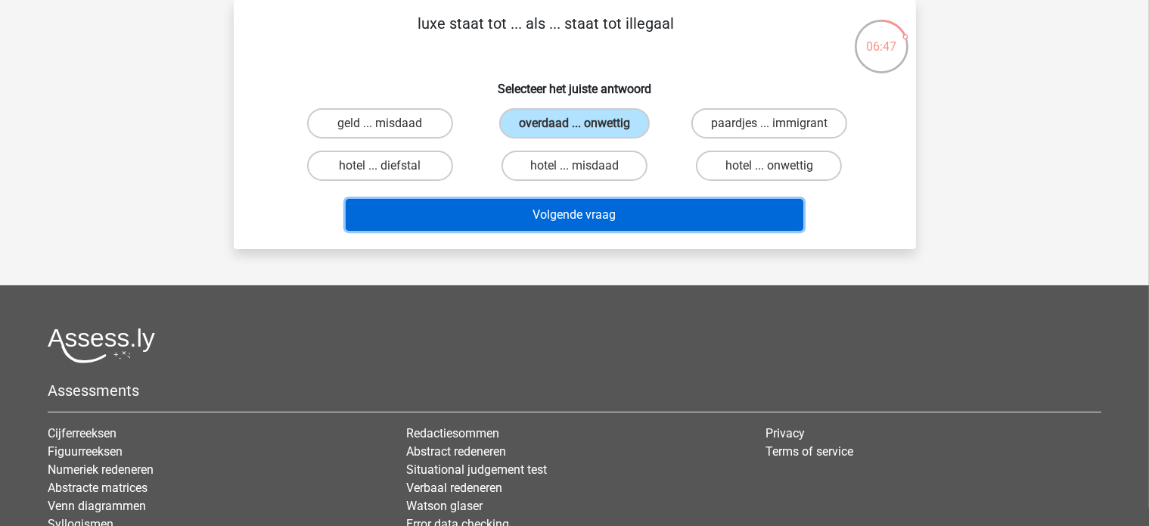
click at [578, 208] on button "Volgende vraag" at bounding box center [575, 215] width 458 height 32
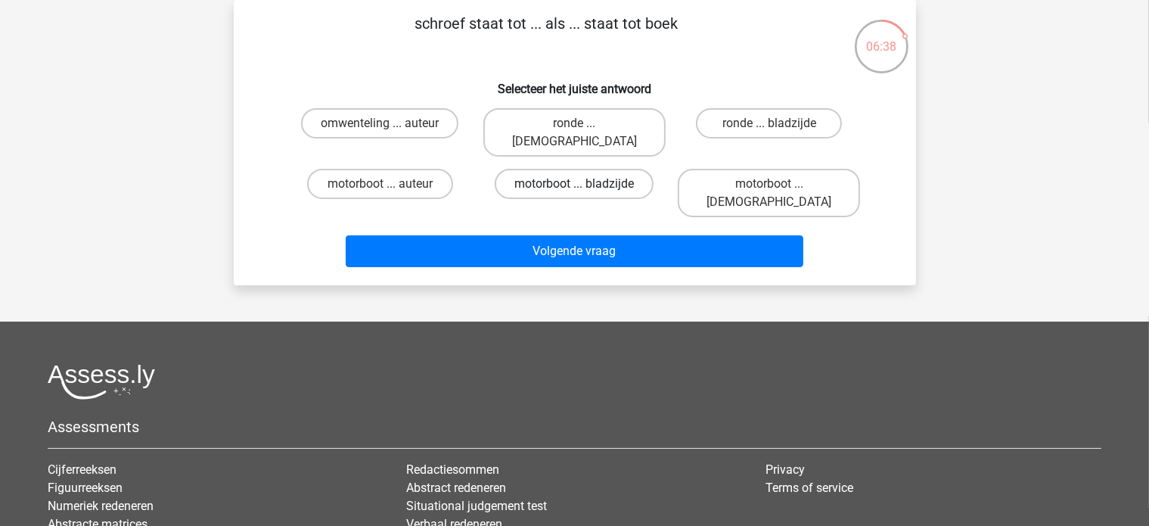
click at [553, 169] on label "motorboot ... bladzijde" at bounding box center [574, 184] width 159 height 30
click at [574, 184] on input "motorboot ... bladzijde" at bounding box center [579, 189] width 10 height 10
radio input "true"
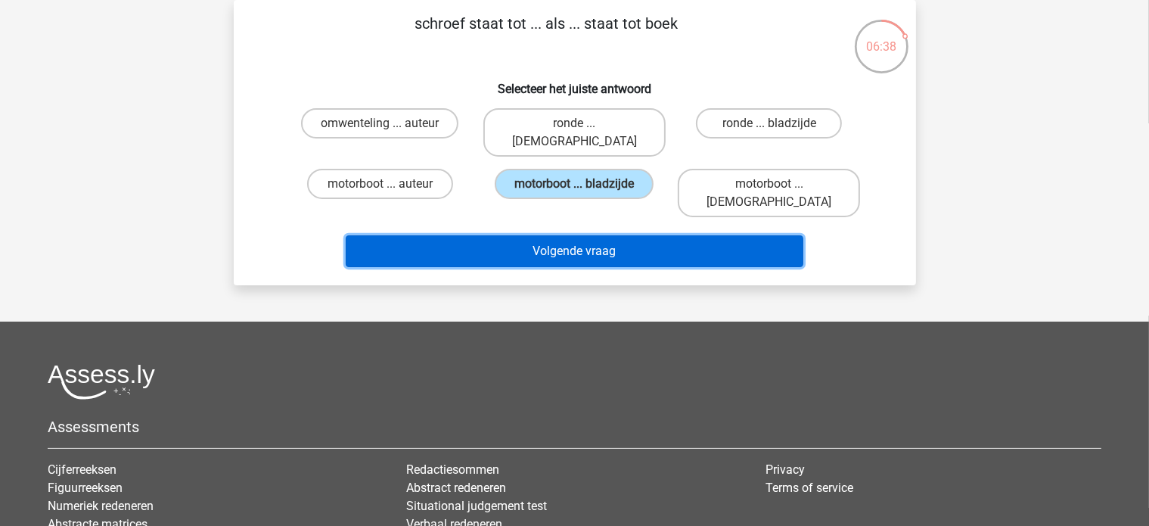
click at [575, 235] on button "Volgende vraag" at bounding box center [575, 251] width 458 height 32
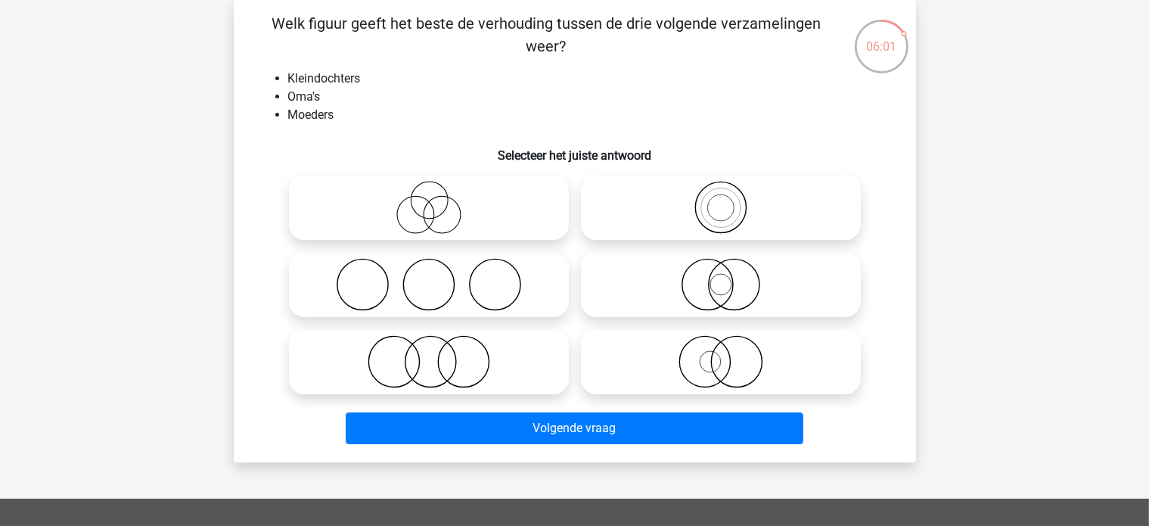
drag, startPoint x: 393, startPoint y: 275, endPoint x: 401, endPoint y: 284, distance: 12.3
click at [393, 275] on icon at bounding box center [429, 284] width 268 height 53
click at [429, 275] on input "radio" at bounding box center [434, 272] width 10 height 10
radio input "true"
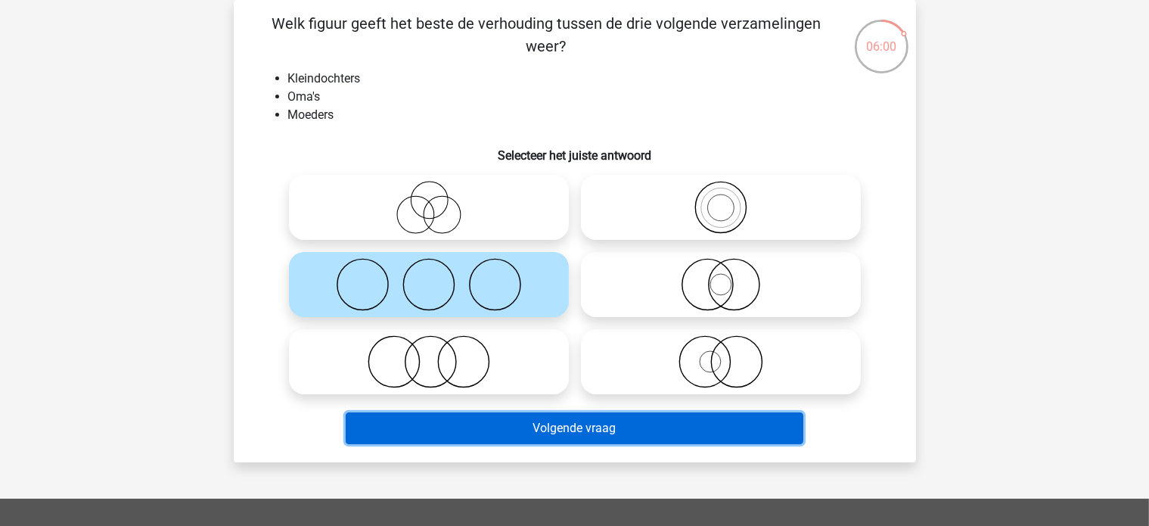
click at [537, 438] on button "Volgende vraag" at bounding box center [575, 428] width 458 height 32
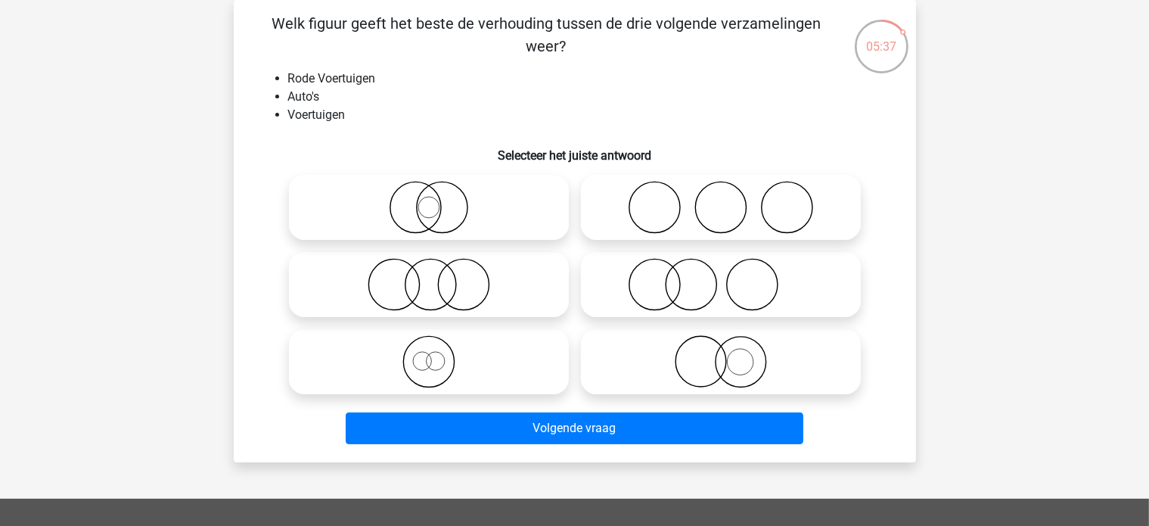
click at [740, 368] on icon at bounding box center [721, 361] width 268 height 53
click at [731, 354] on input "radio" at bounding box center [726, 349] width 10 height 10
radio input "true"
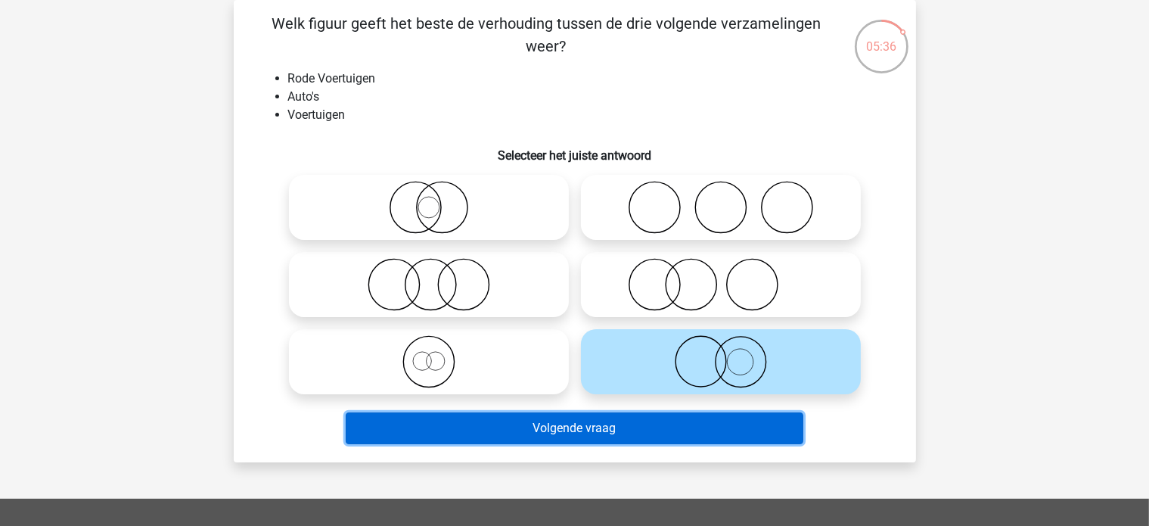
click at [687, 433] on button "Volgende vraag" at bounding box center [575, 428] width 458 height 32
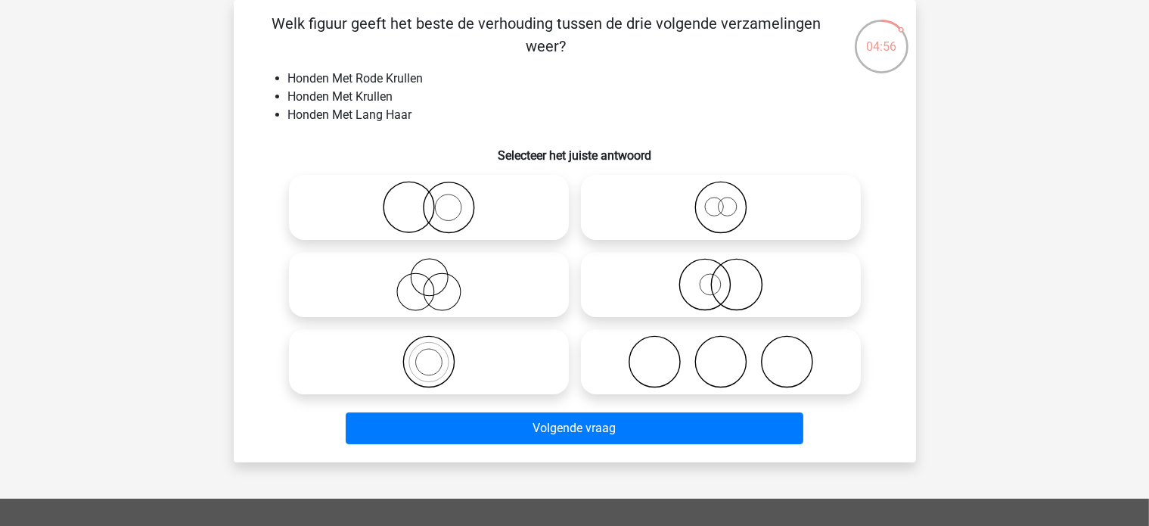
click at [440, 210] on icon at bounding box center [429, 207] width 268 height 53
click at [439, 200] on input "radio" at bounding box center [434, 195] width 10 height 10
radio input "true"
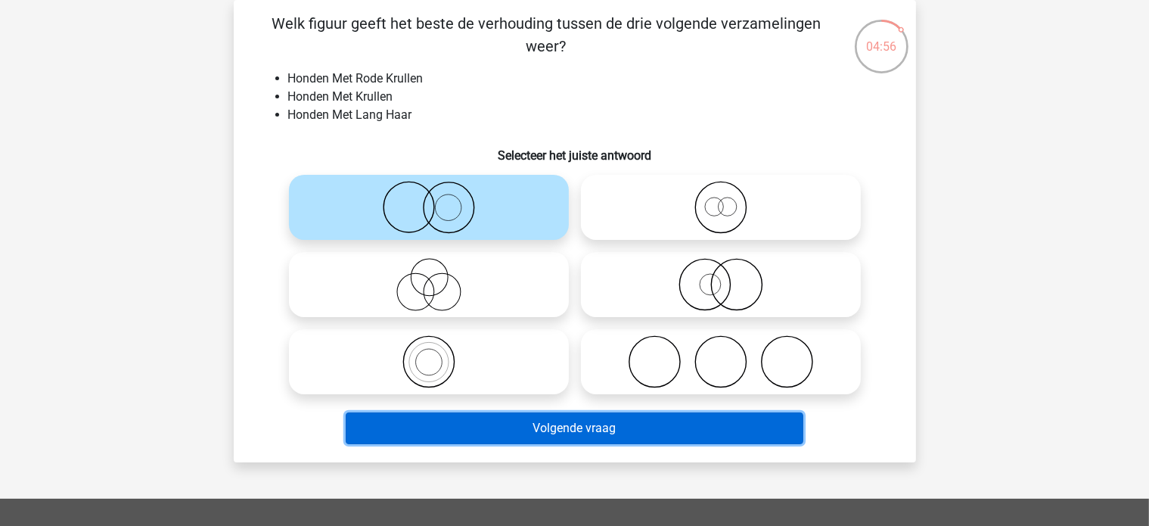
click at [542, 434] on button "Volgende vraag" at bounding box center [575, 428] width 458 height 32
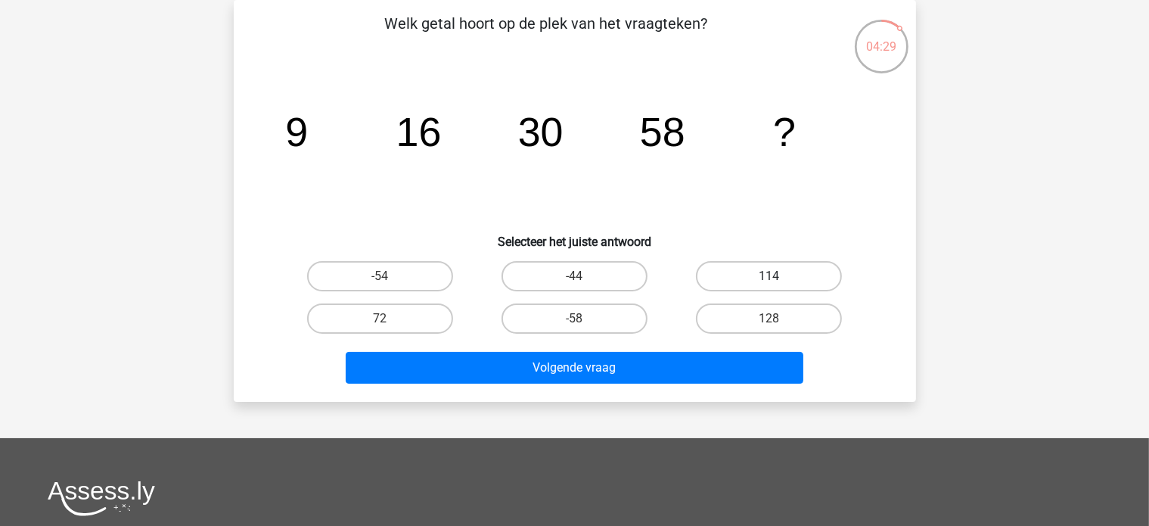
click at [811, 282] on label "114" at bounding box center [769, 276] width 146 height 30
click at [779, 282] on input "114" at bounding box center [774, 281] width 10 height 10
radio input "true"
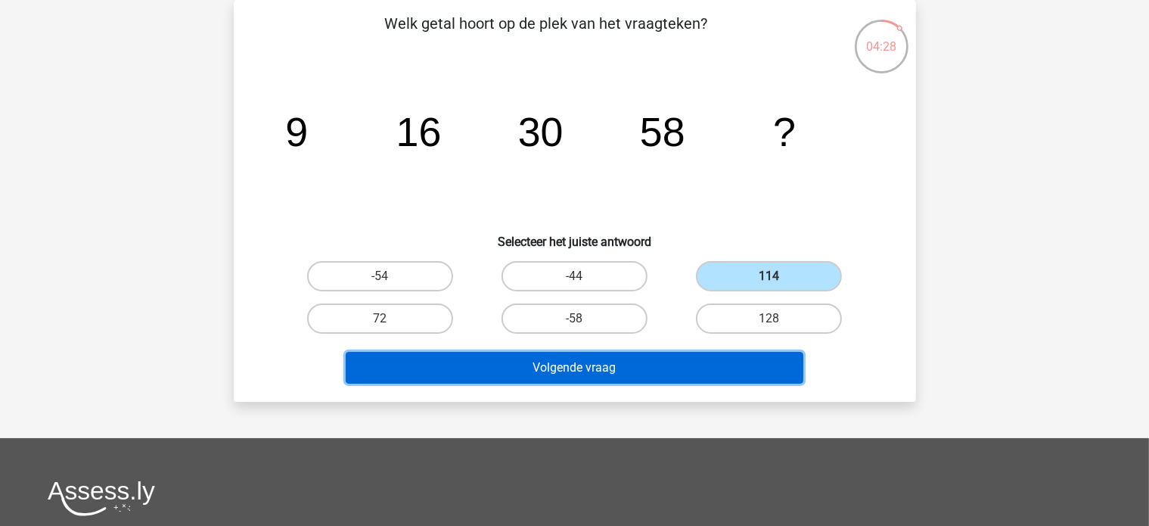
click at [550, 371] on button "Volgende vraag" at bounding box center [575, 368] width 458 height 32
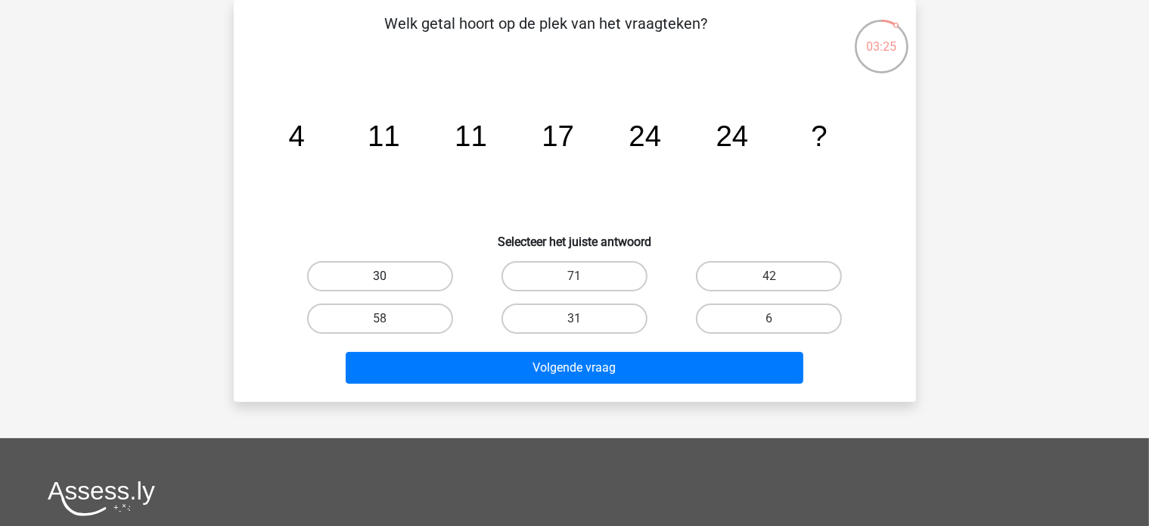
click at [415, 272] on label "30" at bounding box center [380, 276] width 146 height 30
click at [390, 276] on input "30" at bounding box center [385, 281] width 10 height 10
radio input "true"
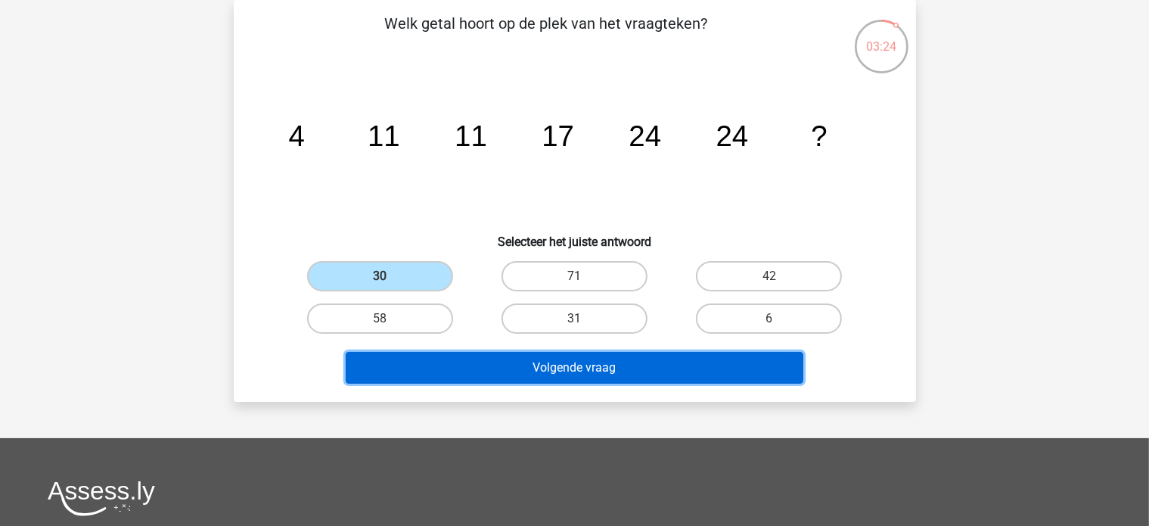
click at [516, 357] on button "Volgende vraag" at bounding box center [575, 368] width 458 height 32
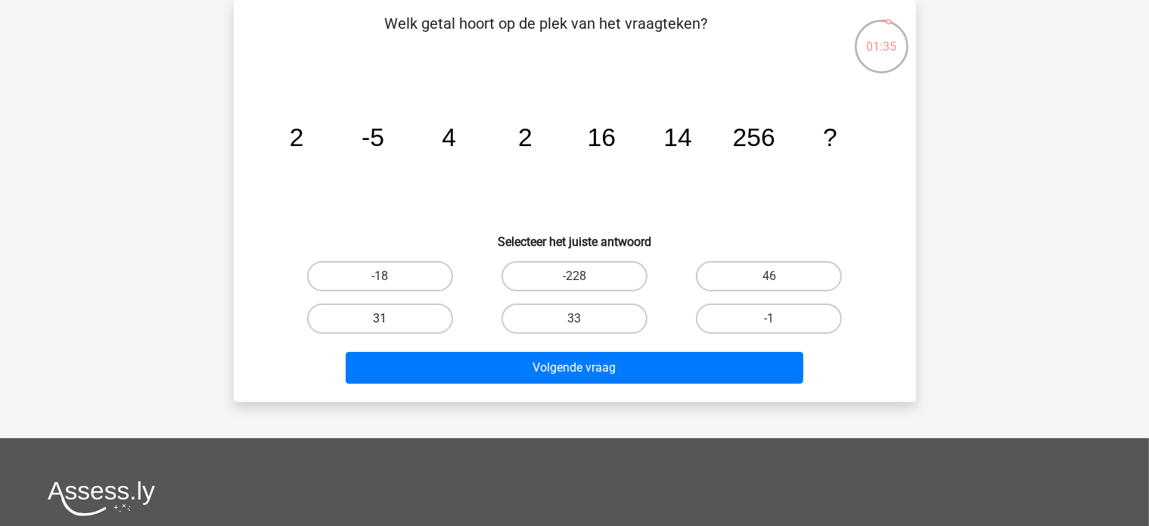
click at [415, 318] on label "31" at bounding box center [380, 318] width 146 height 30
click at [390, 319] on input "31" at bounding box center [385, 324] width 10 height 10
radio input "true"
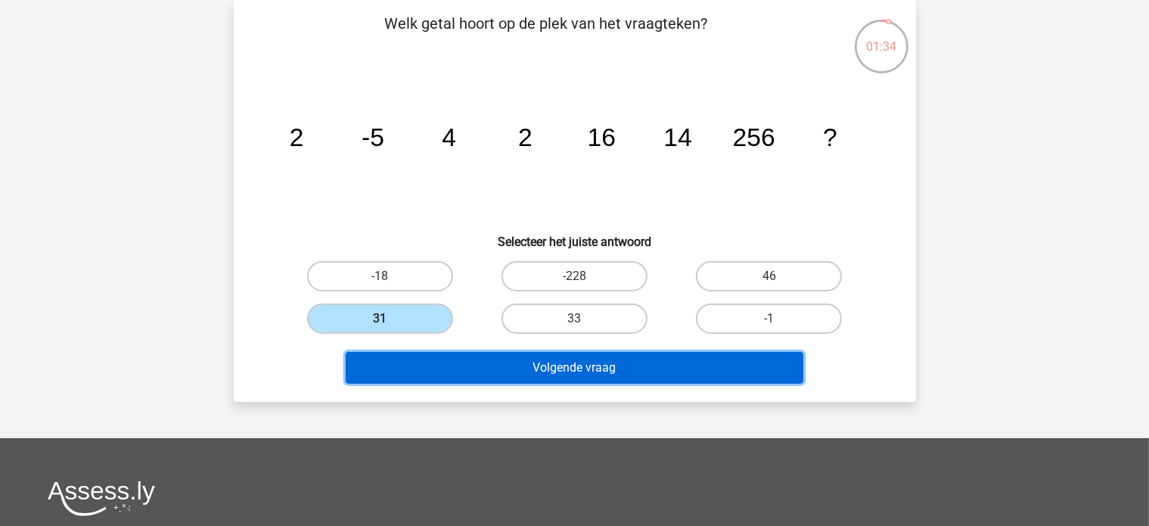
click at [486, 368] on button "Volgende vraag" at bounding box center [575, 368] width 458 height 32
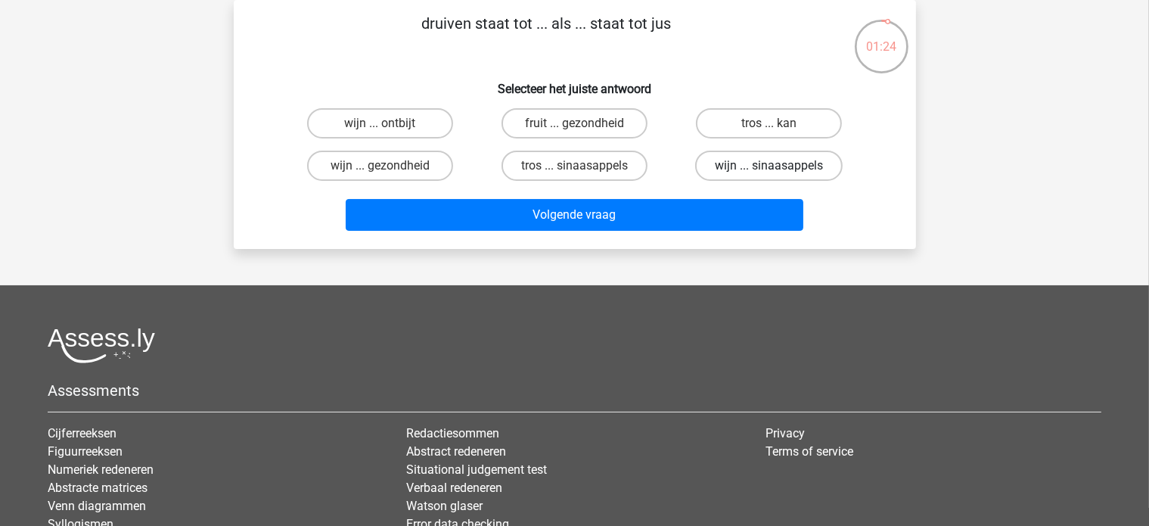
click at [758, 163] on label "wijn ... sinaasappels" at bounding box center [769, 166] width 148 height 30
click at [769, 166] on input "wijn ... sinaasappels" at bounding box center [774, 171] width 10 height 10
radio input "true"
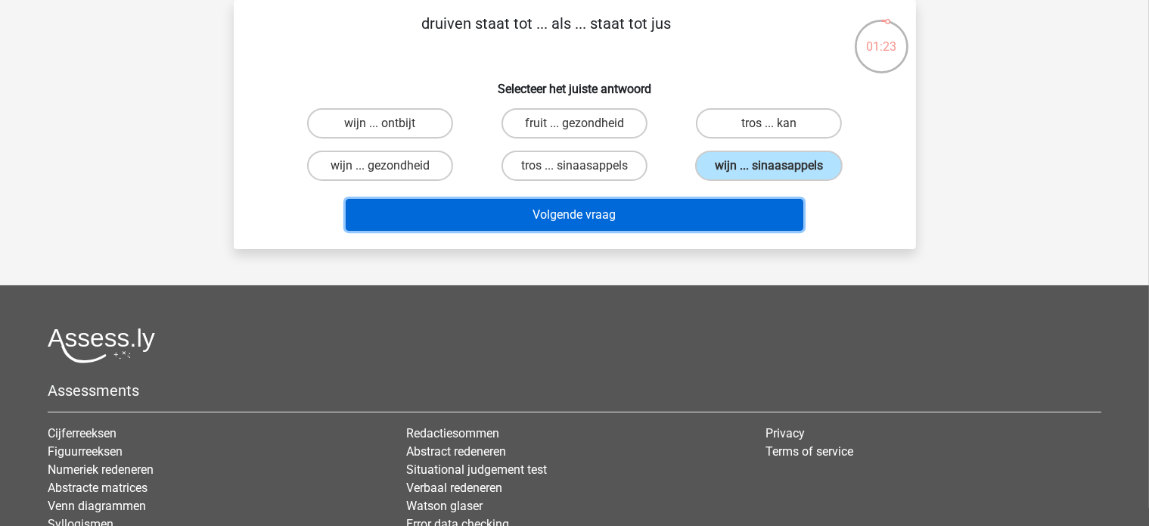
click at [692, 217] on button "Volgende vraag" at bounding box center [575, 215] width 458 height 32
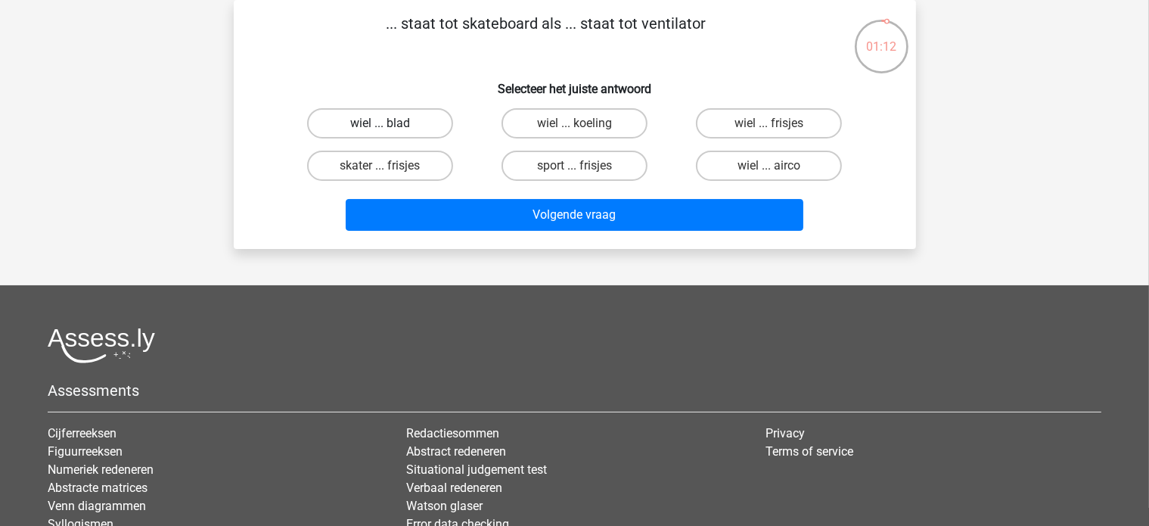
click at [408, 117] on label "wiel ... blad" at bounding box center [380, 123] width 146 height 30
click at [390, 123] on input "wiel ... blad" at bounding box center [385, 128] width 10 height 10
radio input "true"
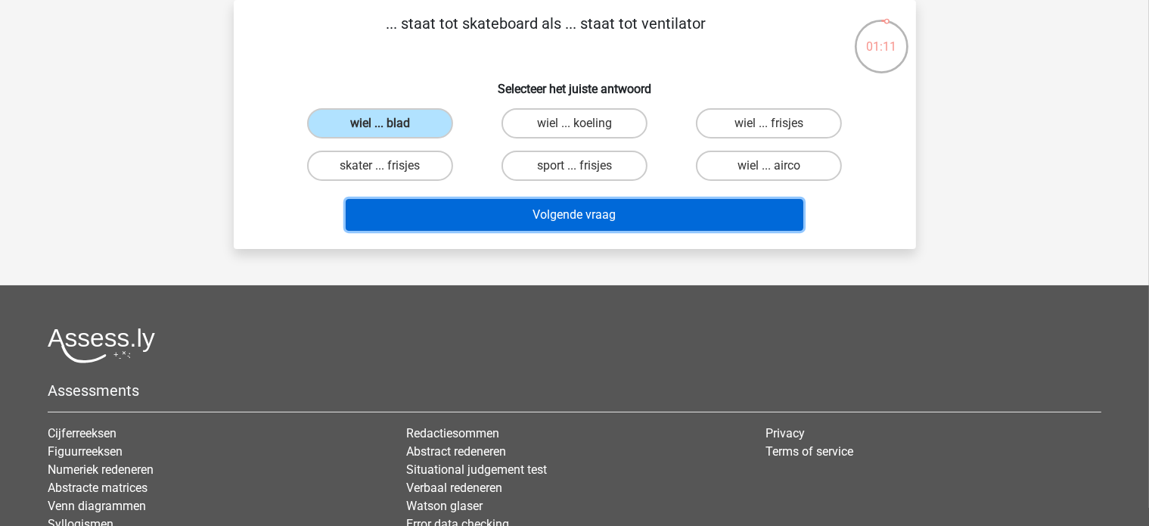
click at [508, 223] on button "Volgende vraag" at bounding box center [575, 215] width 458 height 32
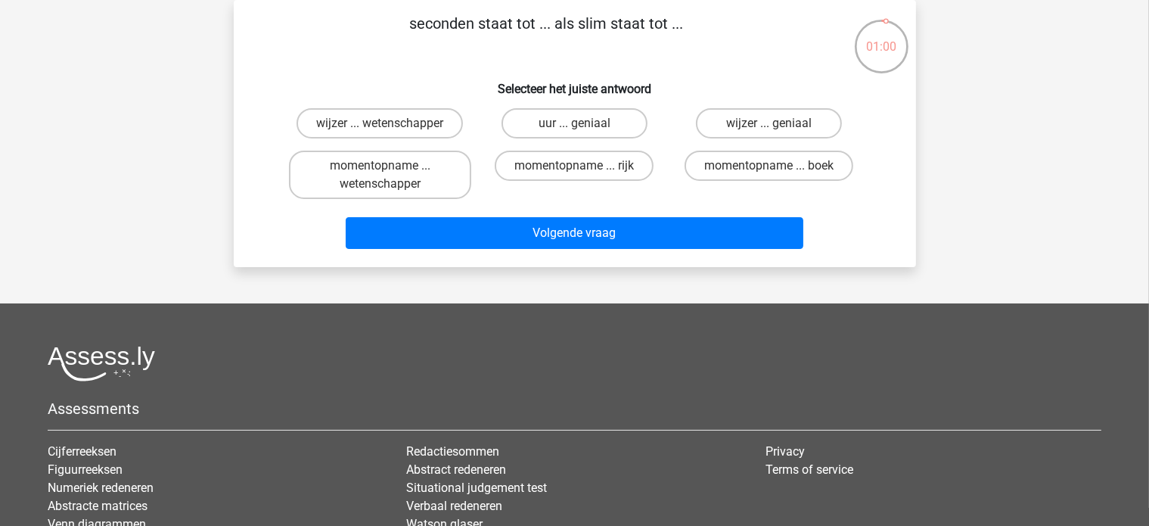
drag, startPoint x: 638, startPoint y: 17, endPoint x: 399, endPoint y: 20, distance: 239.1
click at [399, 20] on p "seconden staat tot ... als slim staat tot ..." at bounding box center [546, 34] width 577 height 45
click at [690, 28] on p "seconden staat tot ... als slim staat tot ..." at bounding box center [546, 34] width 577 height 45
drag, startPoint x: 594, startPoint y: 30, endPoint x: 397, endPoint y: 22, distance: 196.9
click at [397, 22] on p "seconden staat tot ... als slim staat tot ..." at bounding box center [546, 34] width 577 height 45
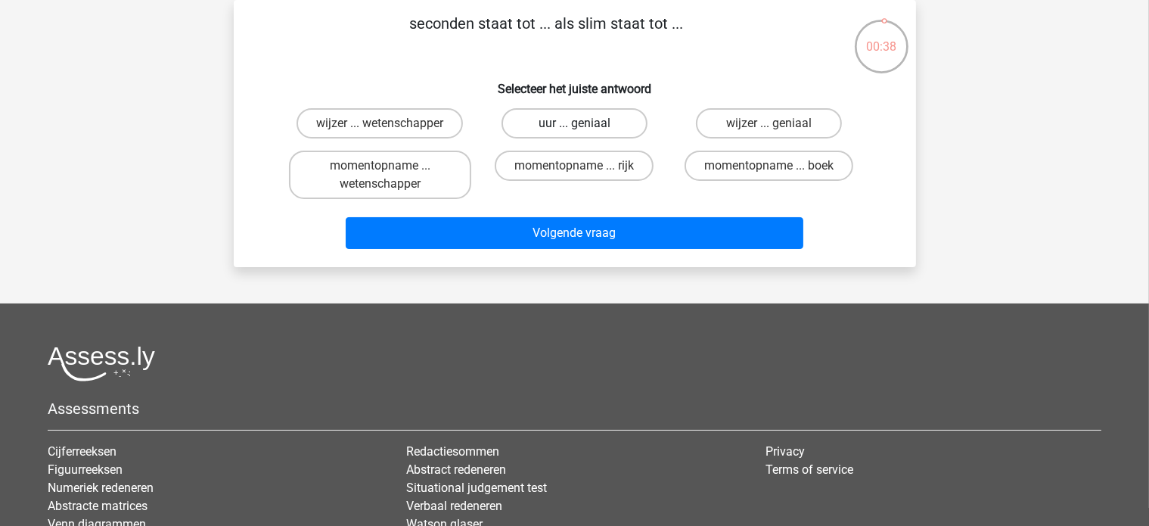
click at [612, 121] on label "uur ... geniaal" at bounding box center [575, 123] width 146 height 30
click at [584, 123] on input "uur ... geniaal" at bounding box center [579, 128] width 10 height 10
radio input "true"
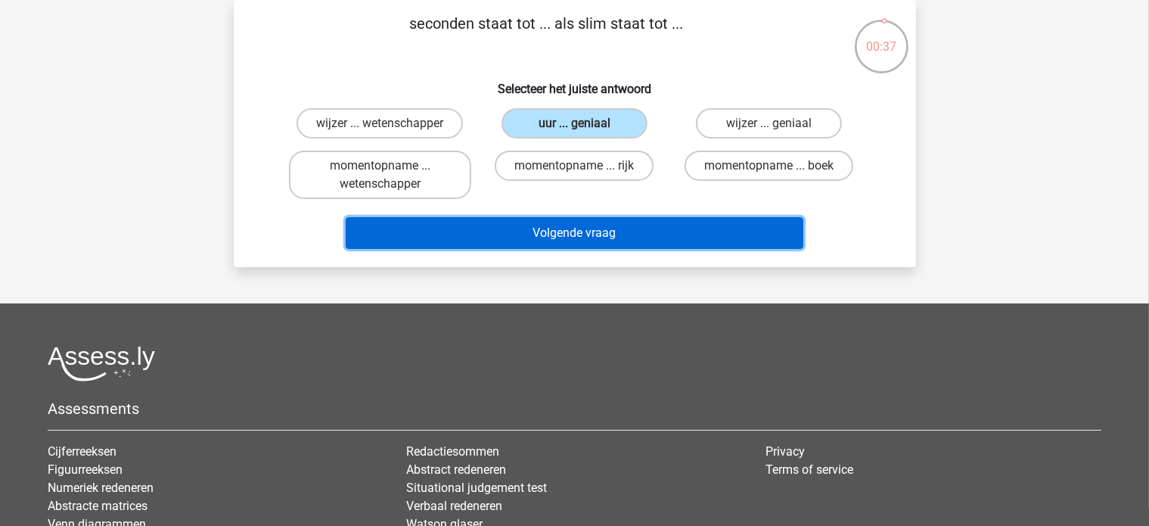
click at [555, 223] on button "Volgende vraag" at bounding box center [575, 233] width 458 height 32
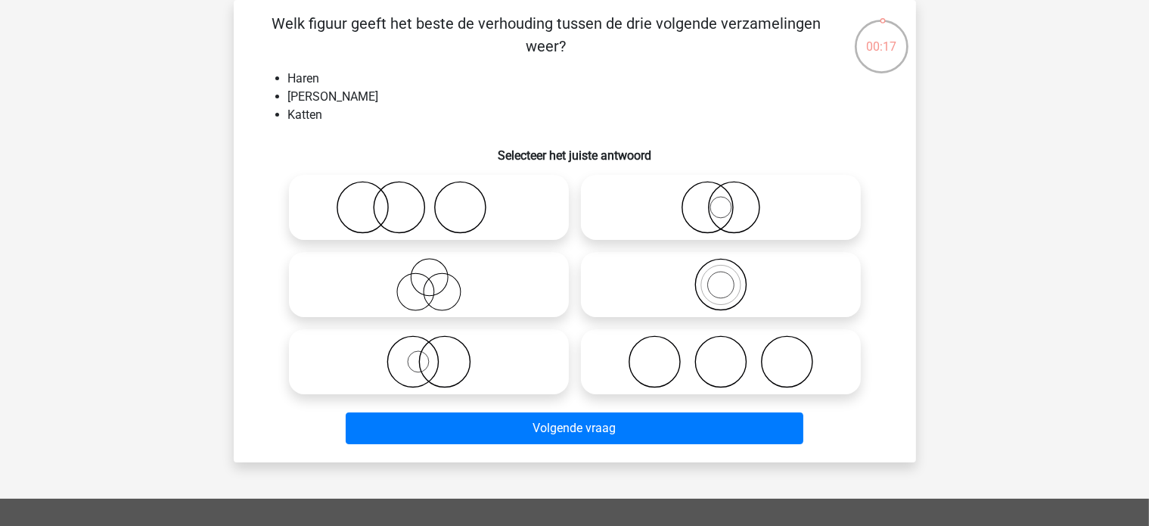
click at [442, 204] on icon at bounding box center [429, 207] width 268 height 53
click at [439, 200] on input "radio" at bounding box center [434, 195] width 10 height 10
radio input "true"
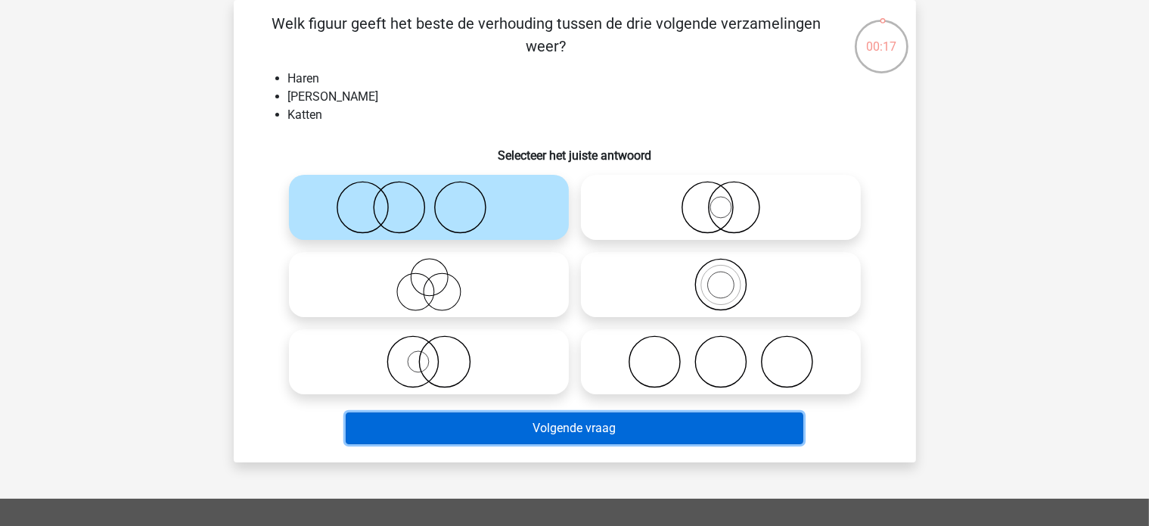
click at [548, 431] on button "Volgende vraag" at bounding box center [575, 428] width 458 height 32
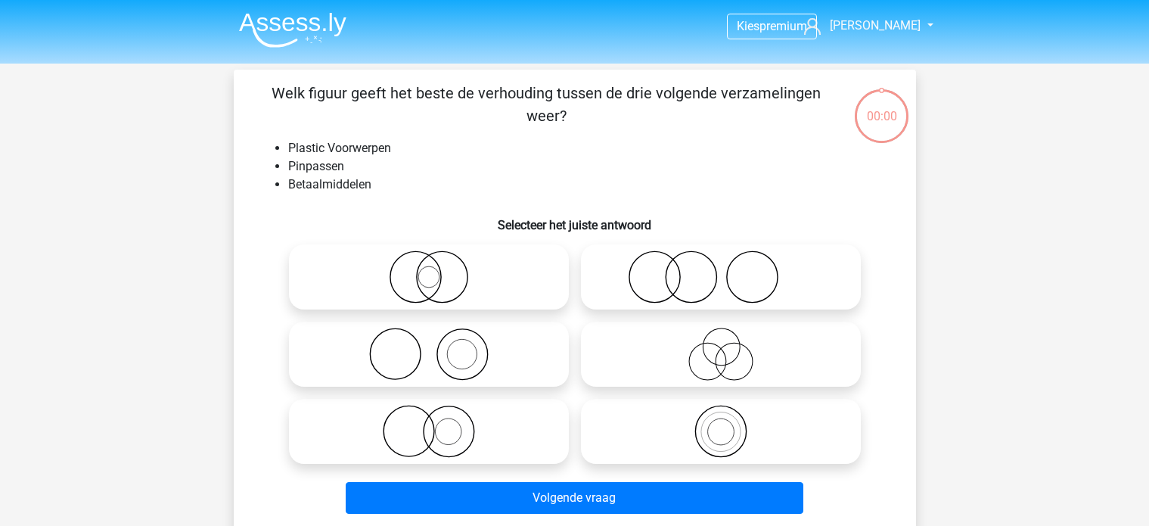
scroll to position [70, 0]
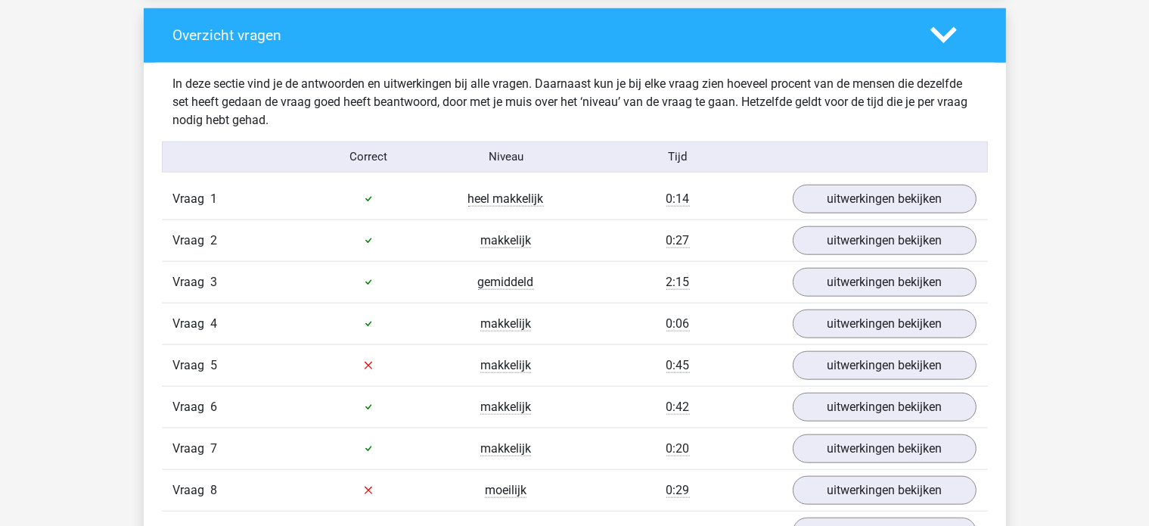
scroll to position [1589, 0]
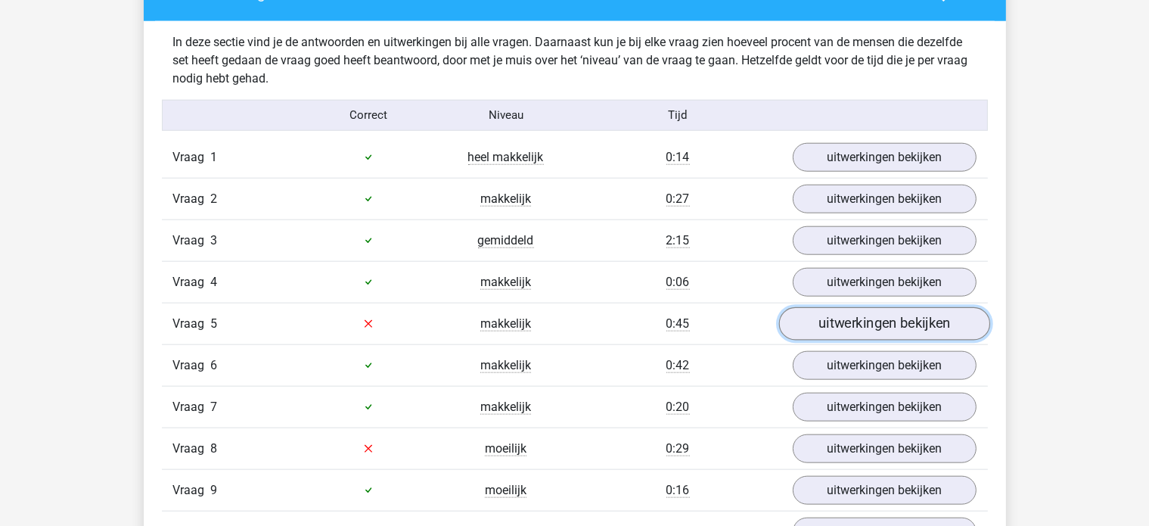
click at [884, 320] on link "uitwerkingen bekijken" at bounding box center [884, 323] width 211 height 33
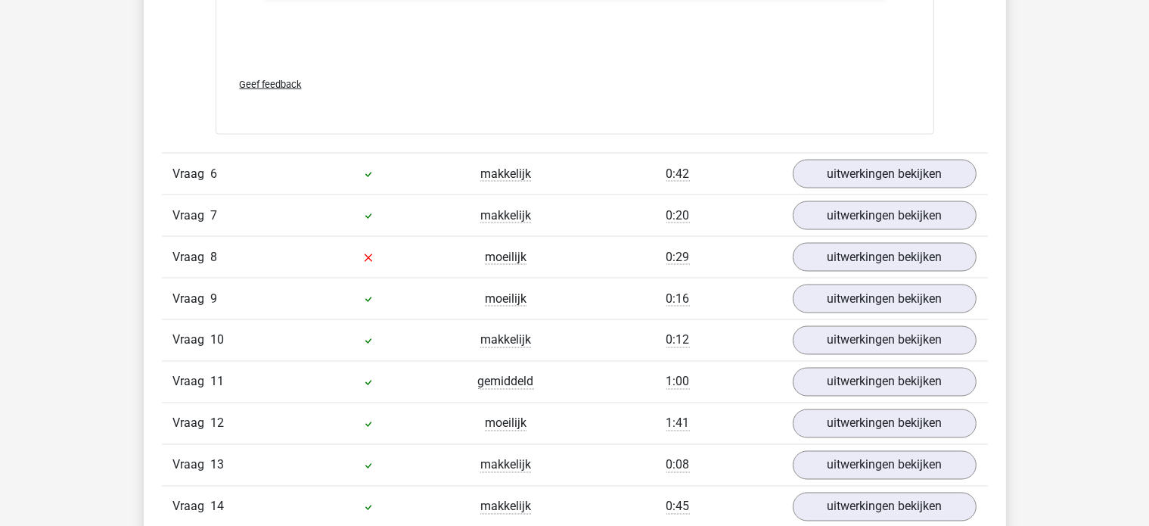
scroll to position [2572, 0]
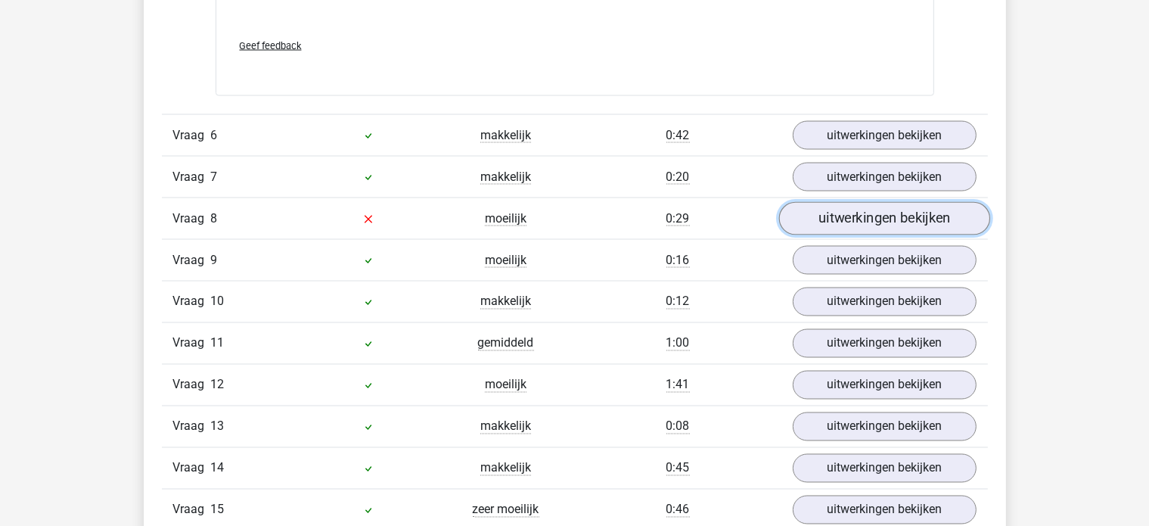
click at [854, 216] on link "uitwerkingen bekijken" at bounding box center [884, 218] width 211 height 33
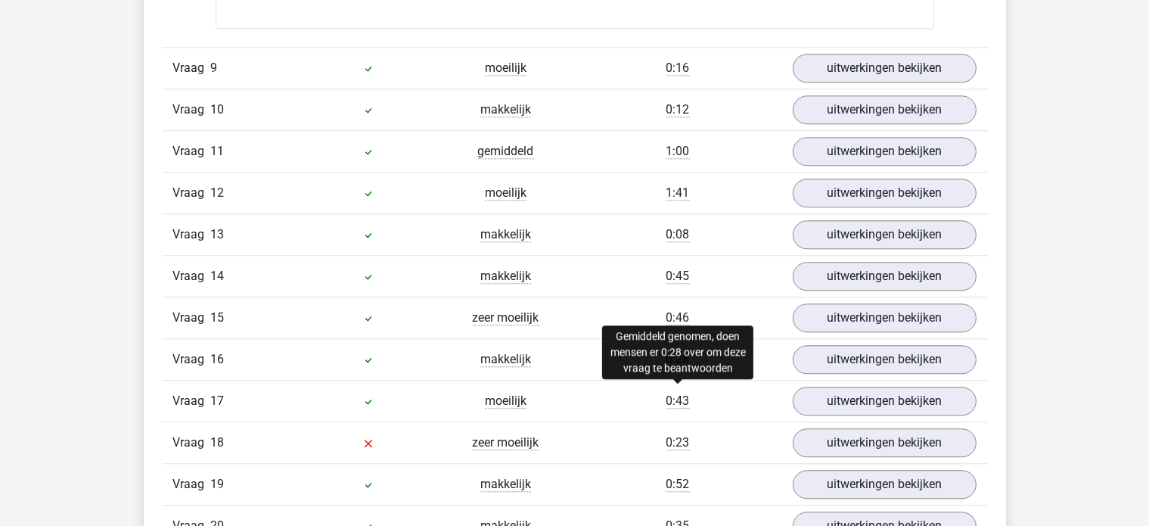
scroll to position [3783, 0]
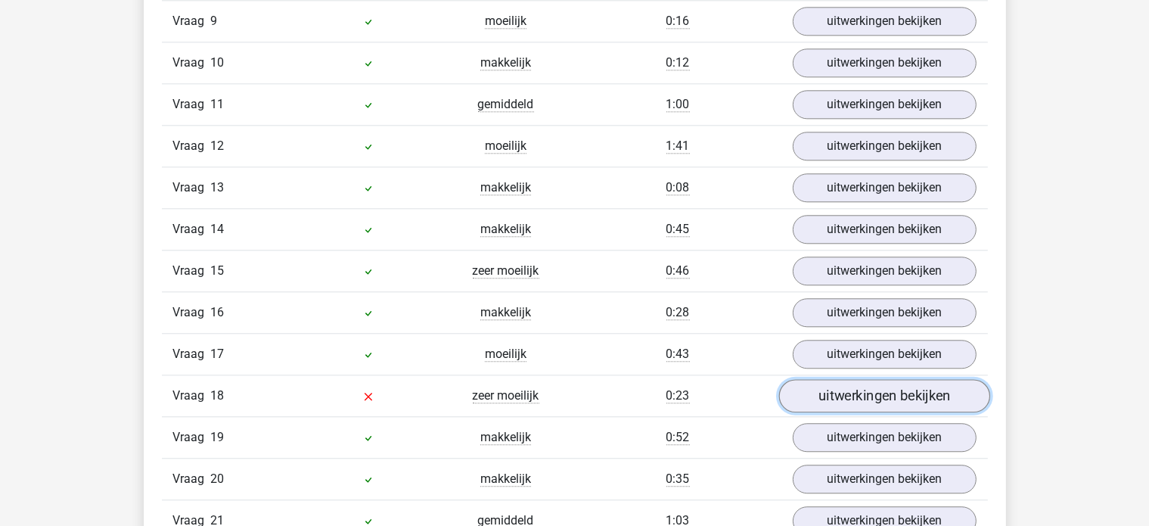
click at [887, 384] on link "uitwerkingen bekijken" at bounding box center [884, 395] width 211 height 33
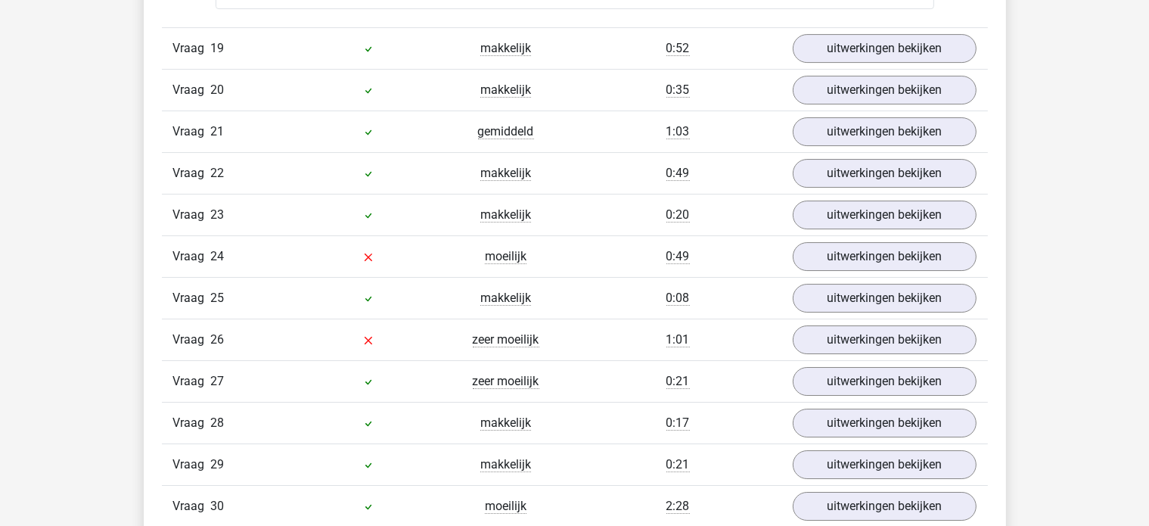
scroll to position [5145, 0]
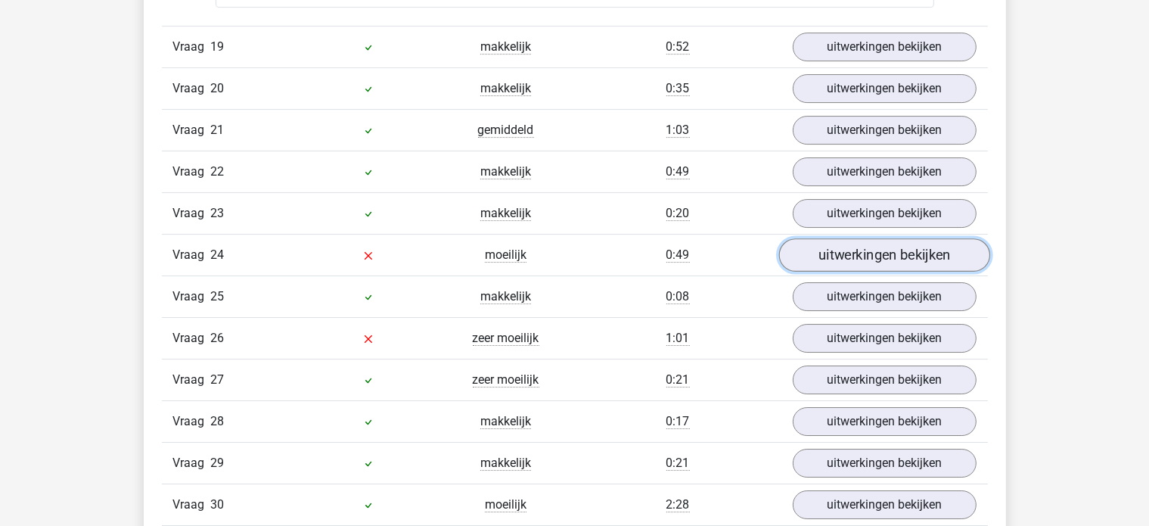
click at [875, 238] on link "uitwerkingen bekijken" at bounding box center [884, 254] width 211 height 33
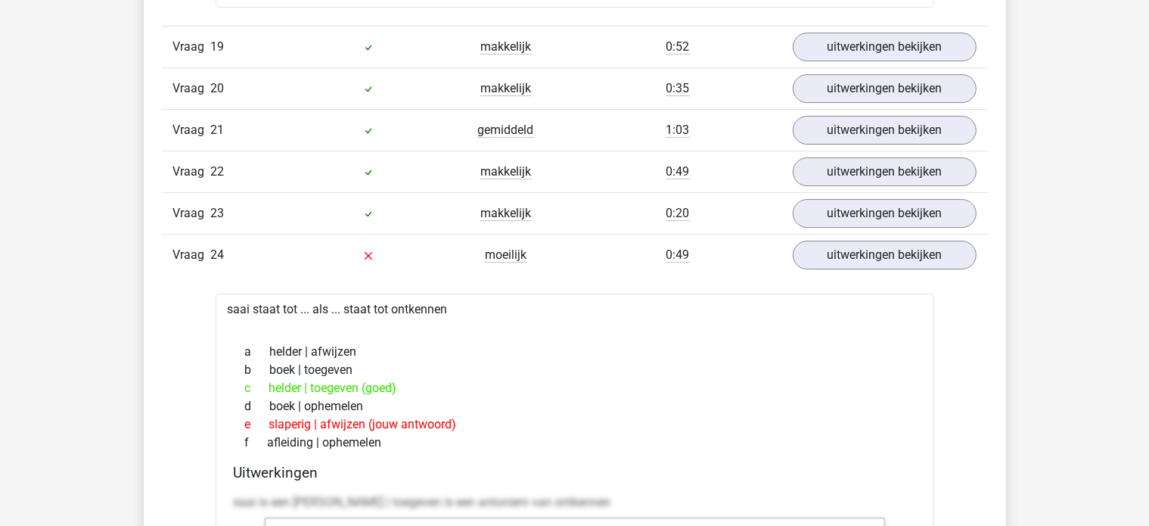
drag, startPoint x: 336, startPoint y: 293, endPoint x: 203, endPoint y: 289, distance: 133.2
drag, startPoint x: 463, startPoint y: 296, endPoint x: 204, endPoint y: 317, distance: 259.6
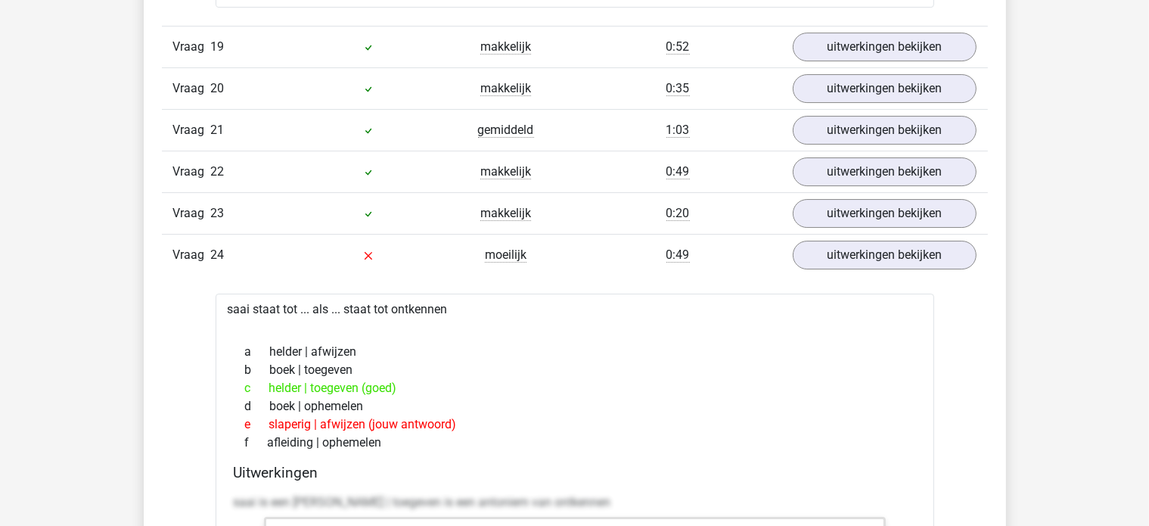
click at [400, 337] on div "a helder | afwijzen b boek | toegeven c helder | toegeven (goed) d boek | ophem…" at bounding box center [575, 397] width 682 height 121
drag, startPoint x: 460, startPoint y: 299, endPoint x: 222, endPoint y: 299, distance: 238.3
copy div "saai staat tot ... als ... staat tot ontkennen"
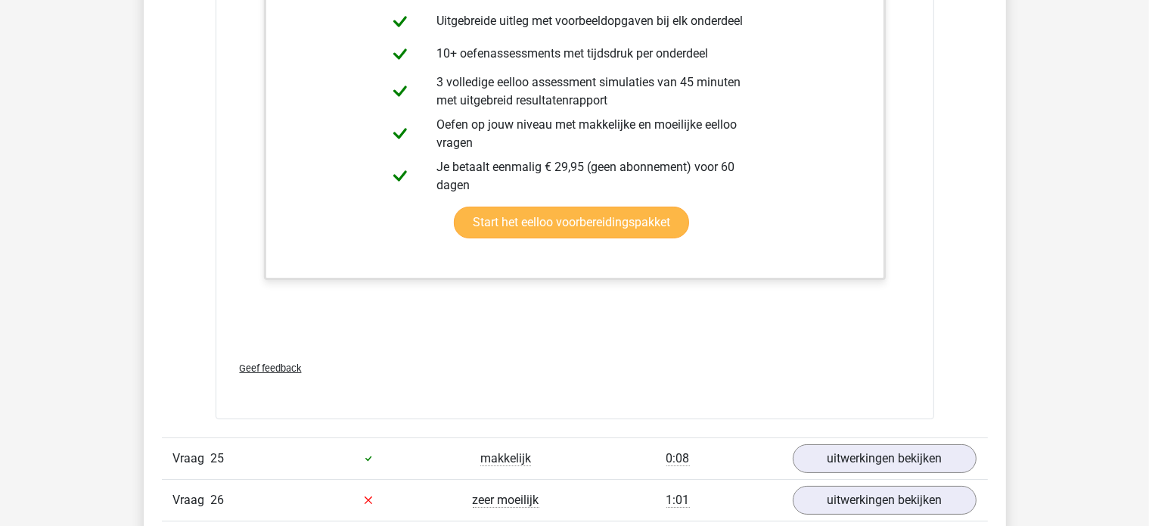
scroll to position [5977, 0]
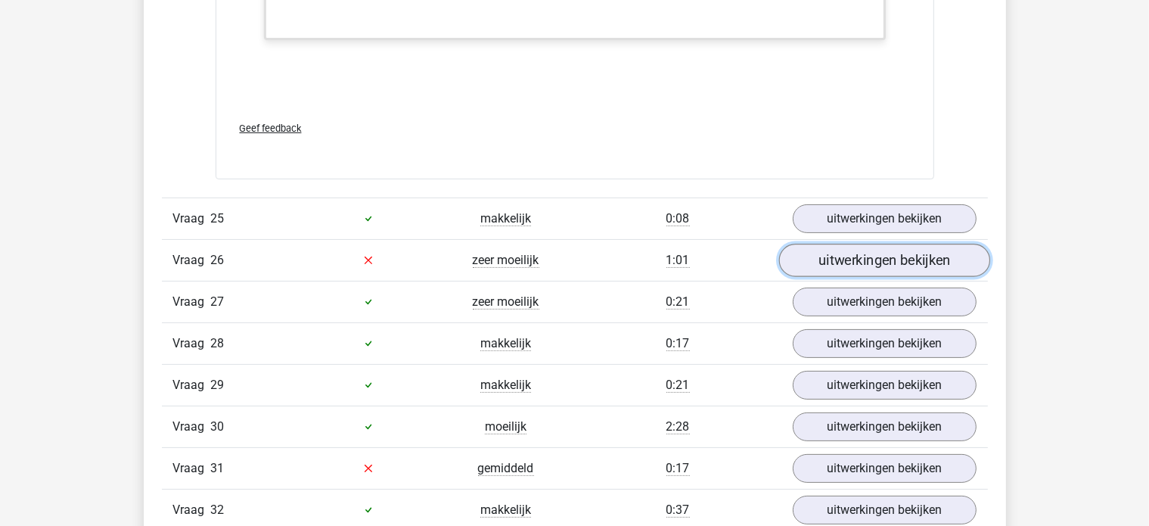
click at [897, 248] on link "uitwerkingen bekijken" at bounding box center [884, 260] width 211 height 33
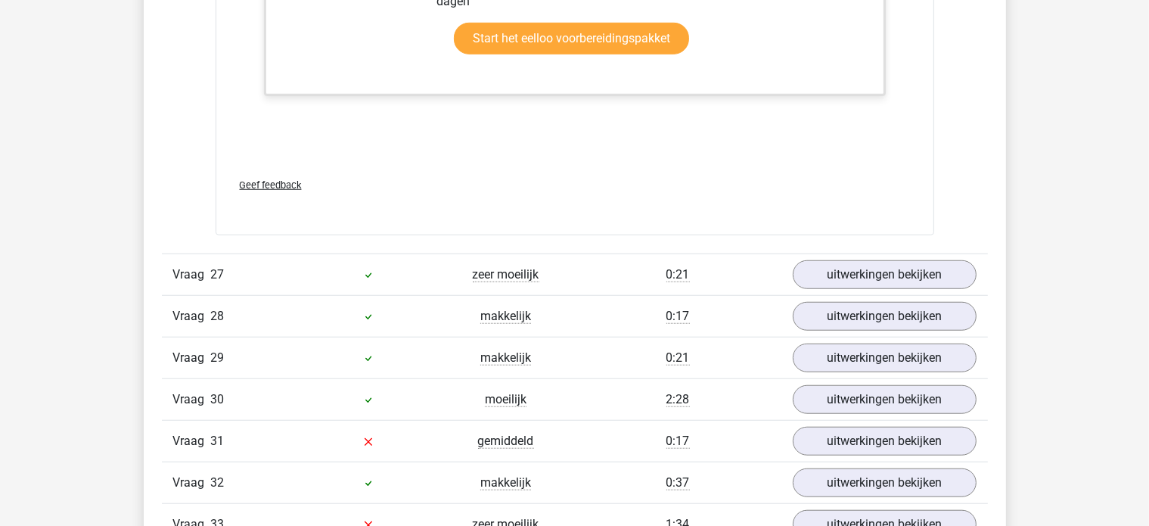
scroll to position [7112, 0]
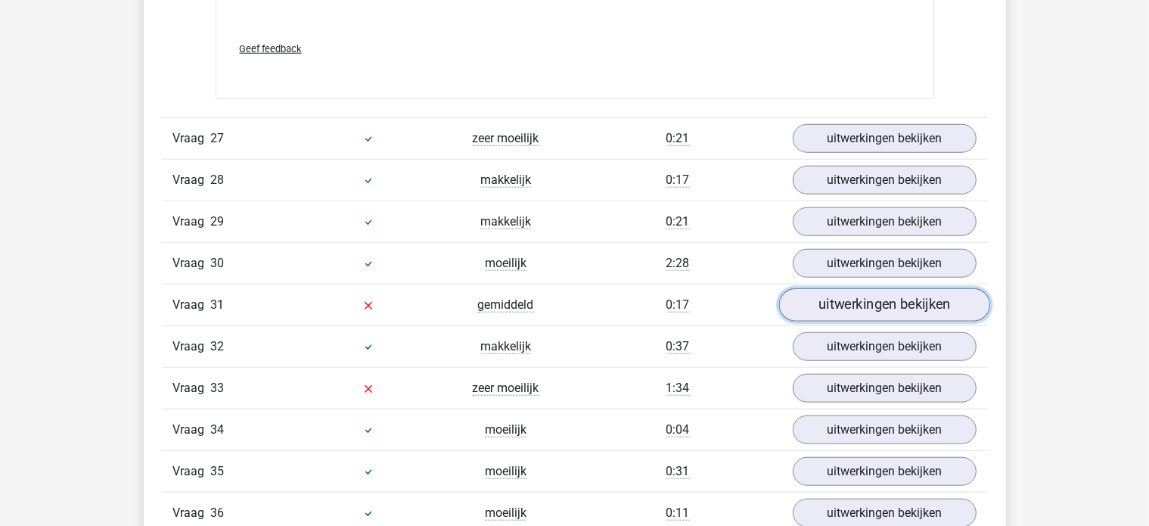
click at [925, 293] on link "uitwerkingen bekijken" at bounding box center [884, 304] width 211 height 33
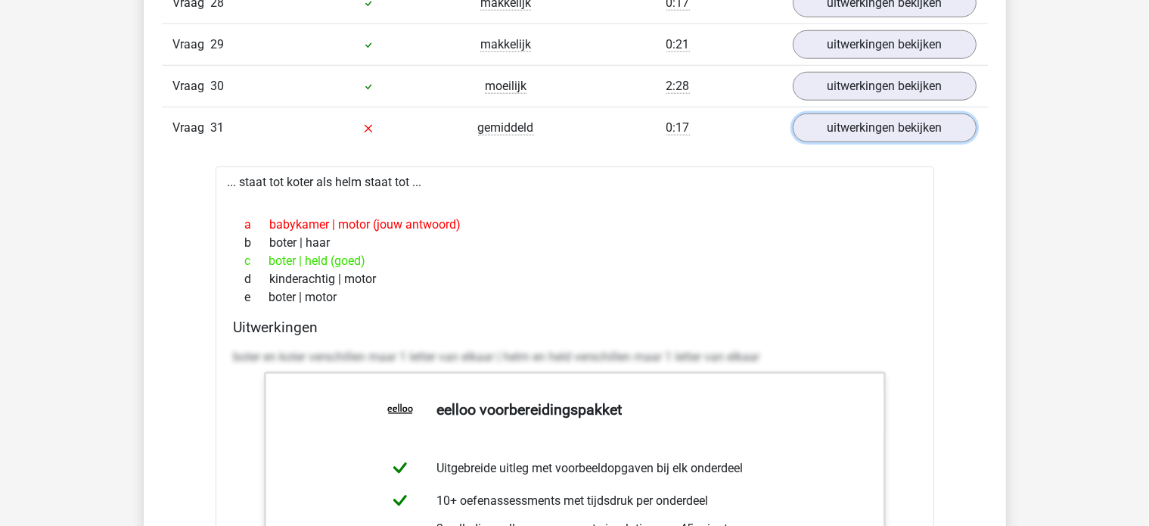
scroll to position [7263, 0]
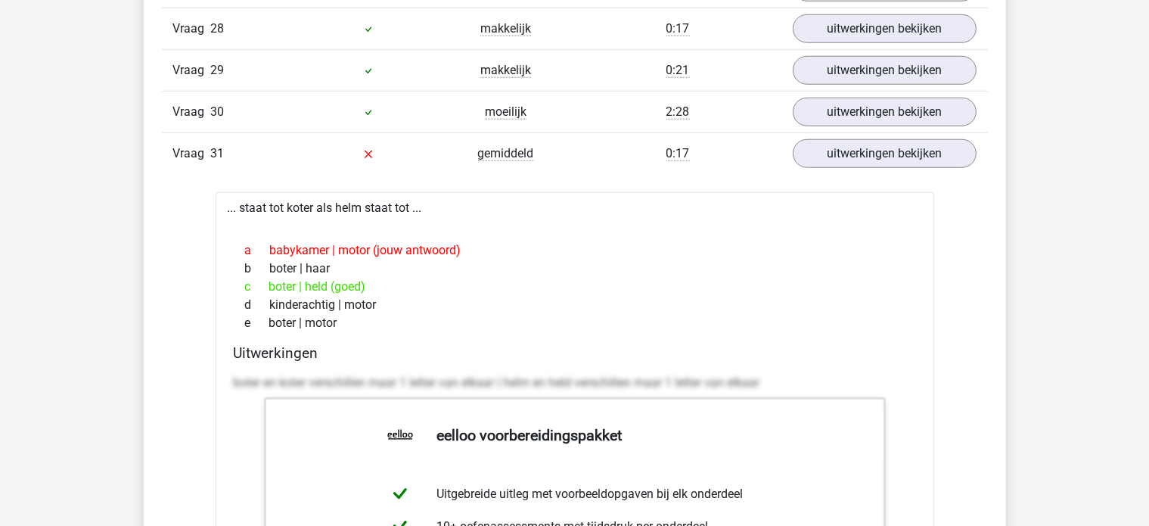
drag, startPoint x: 430, startPoint y: 187, endPoint x: 222, endPoint y: 190, distance: 208.1
copy div "... staat tot koter als helm staat tot ..."
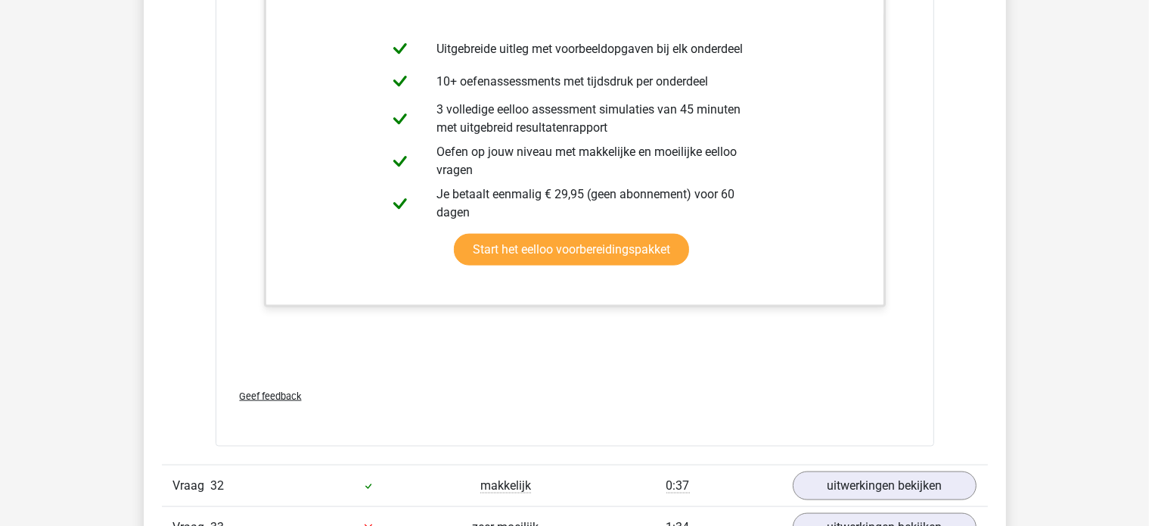
scroll to position [7944, 0]
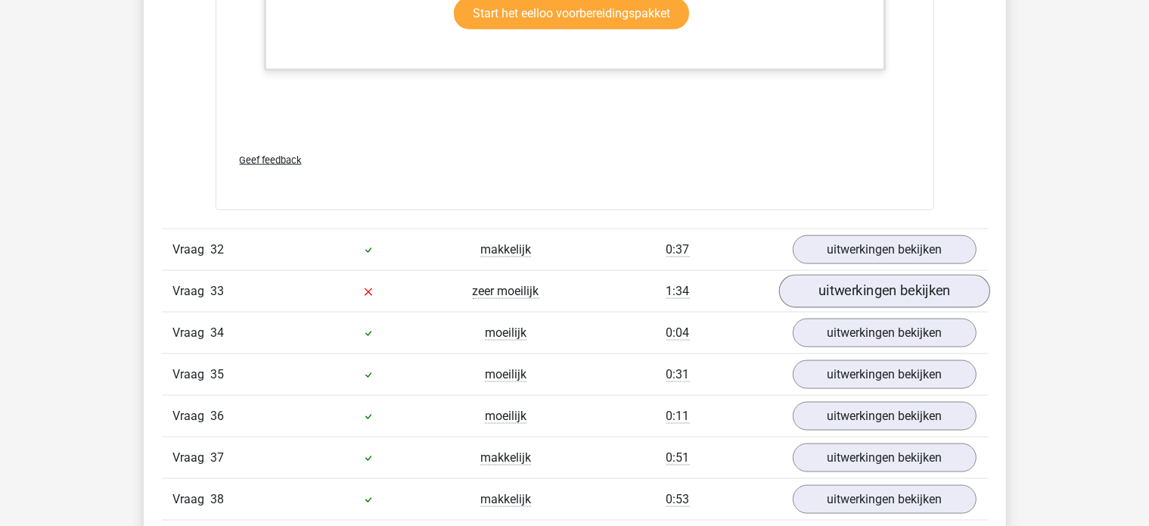
click at [850, 277] on div "uitwerkingen bekijken" at bounding box center [885, 291] width 207 height 29
click at [860, 282] on link "uitwerkingen bekijken" at bounding box center [884, 291] width 211 height 33
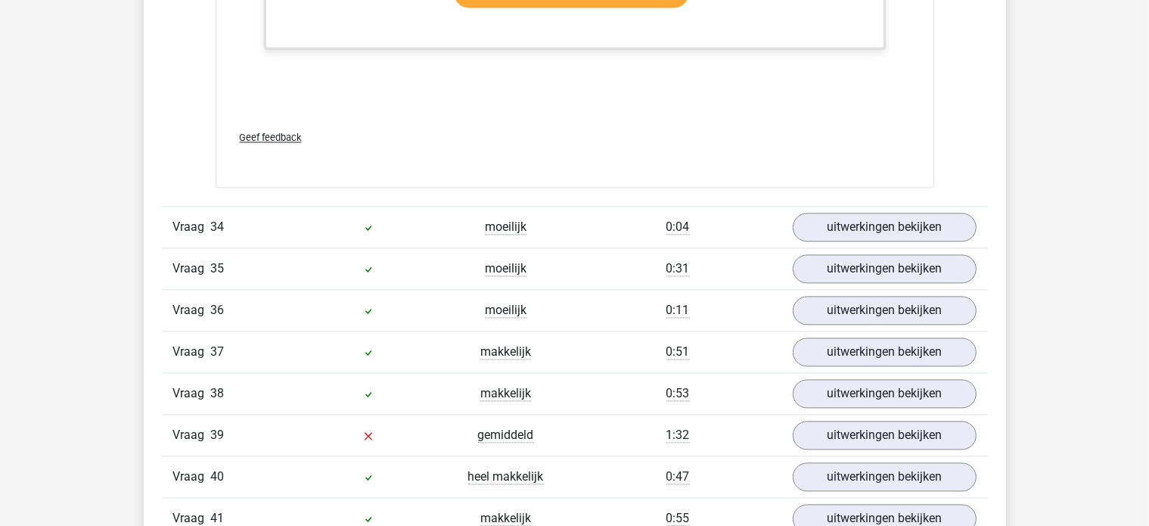
scroll to position [8852, 0]
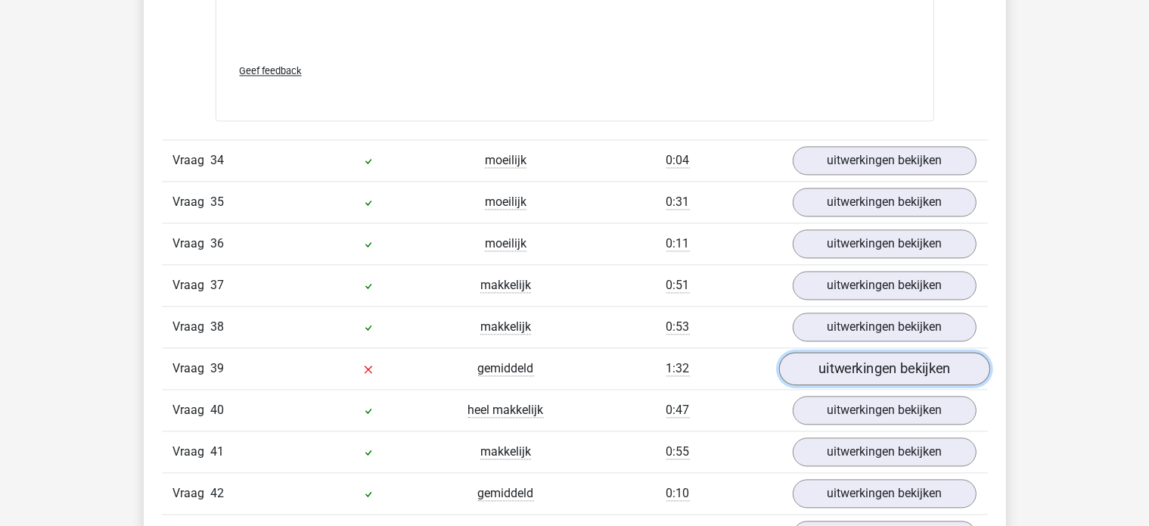
click at [869, 353] on link "uitwerkingen bekijken" at bounding box center [884, 368] width 211 height 33
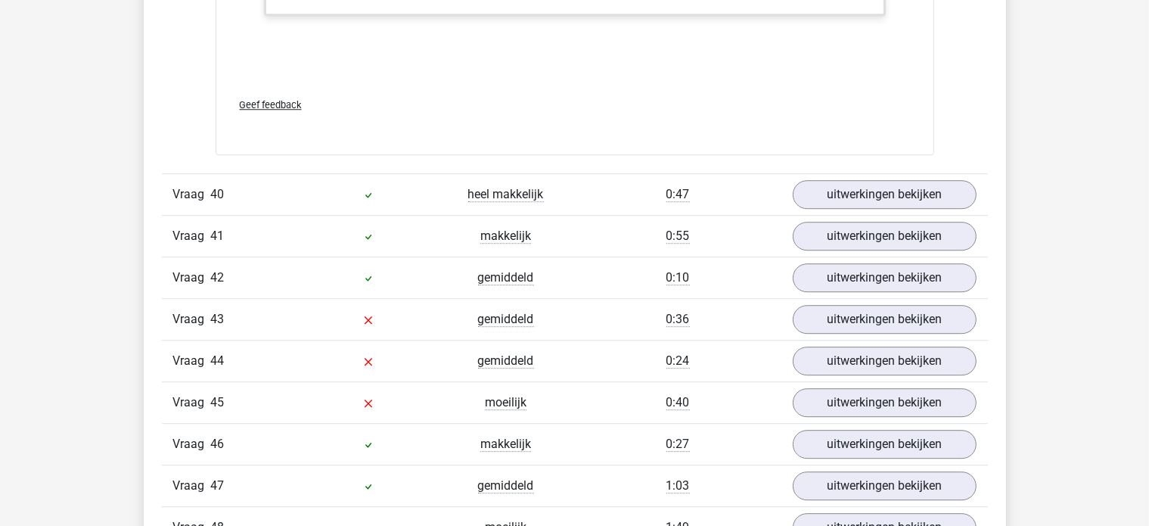
scroll to position [10063, 0]
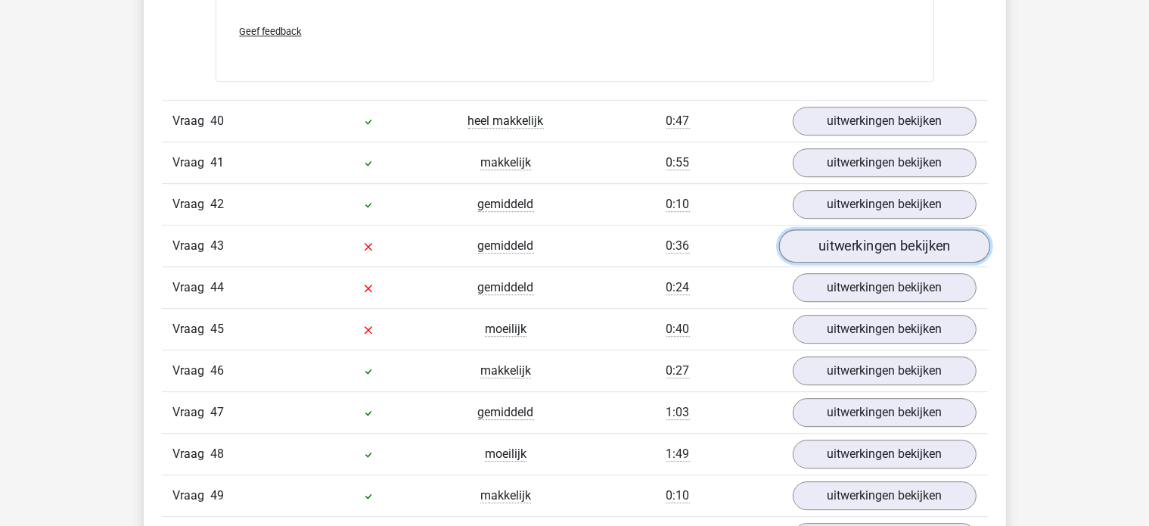
click at [884, 229] on link "uitwerkingen bekijken" at bounding box center [884, 245] width 211 height 33
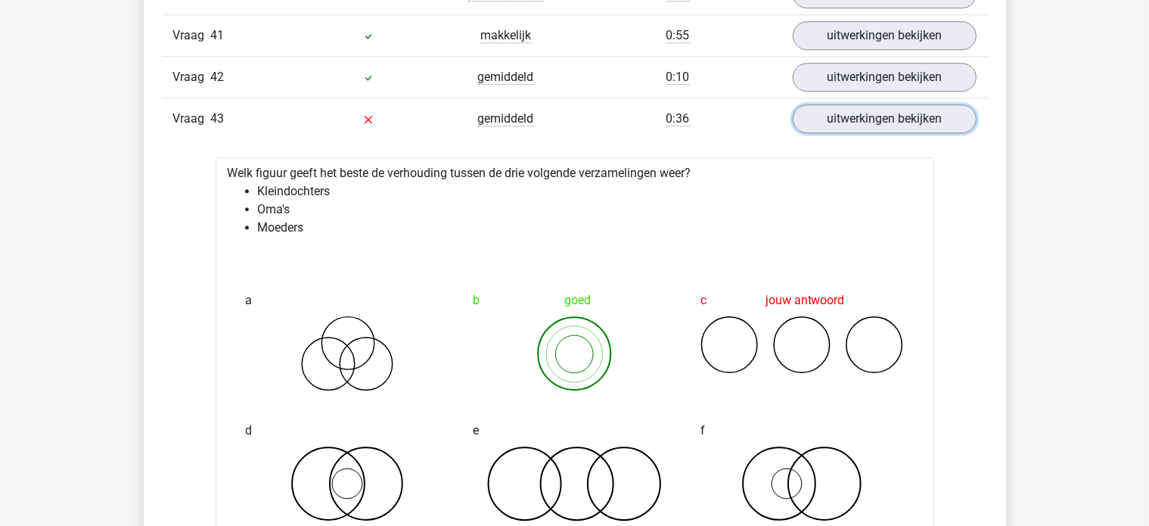
scroll to position [10214, 0]
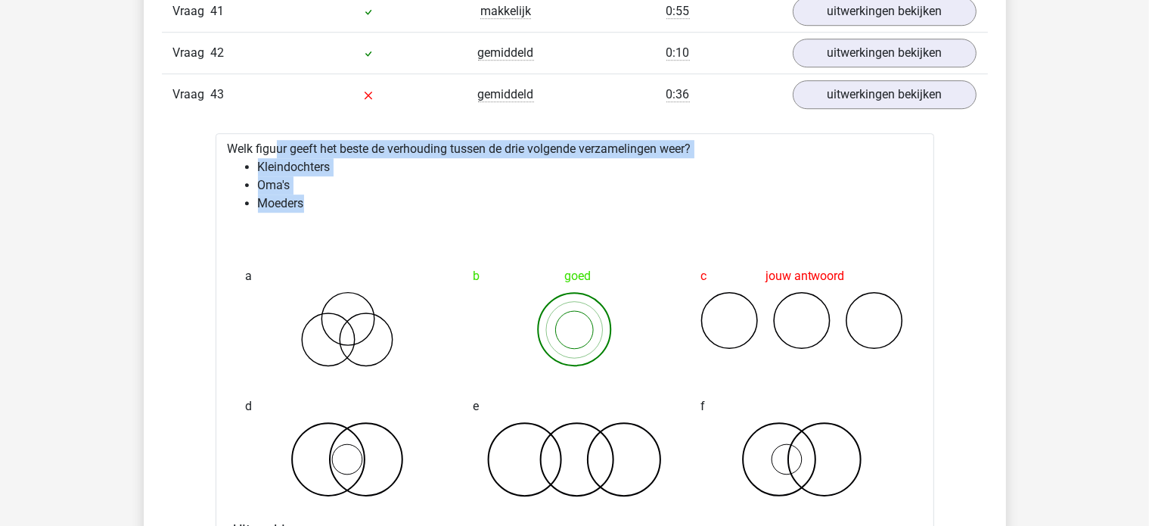
drag, startPoint x: 279, startPoint y: 169, endPoint x: 260, endPoint y: 139, distance: 36.1
copy div "Welk figuur geeft het beste de verhouding tussen de drie volgende verzamelingen…"
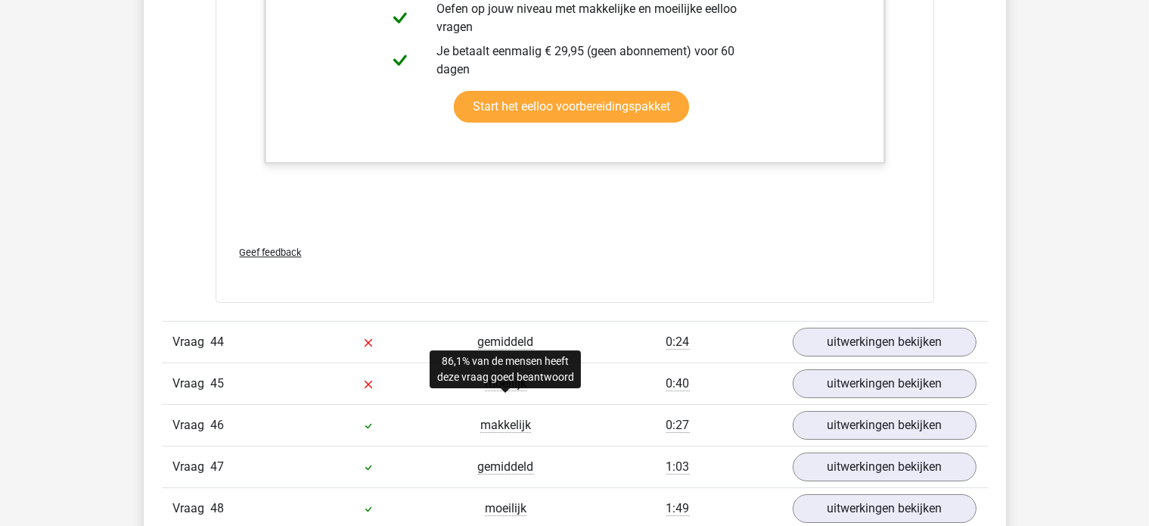
scroll to position [10971, 0]
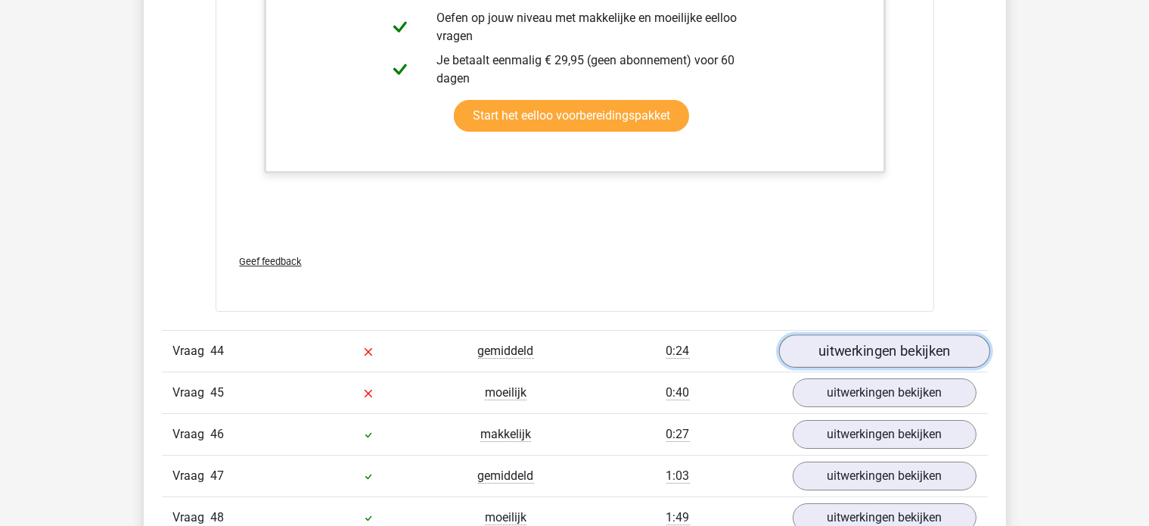
click at [829, 334] on link "uitwerkingen bekijken" at bounding box center [884, 350] width 211 height 33
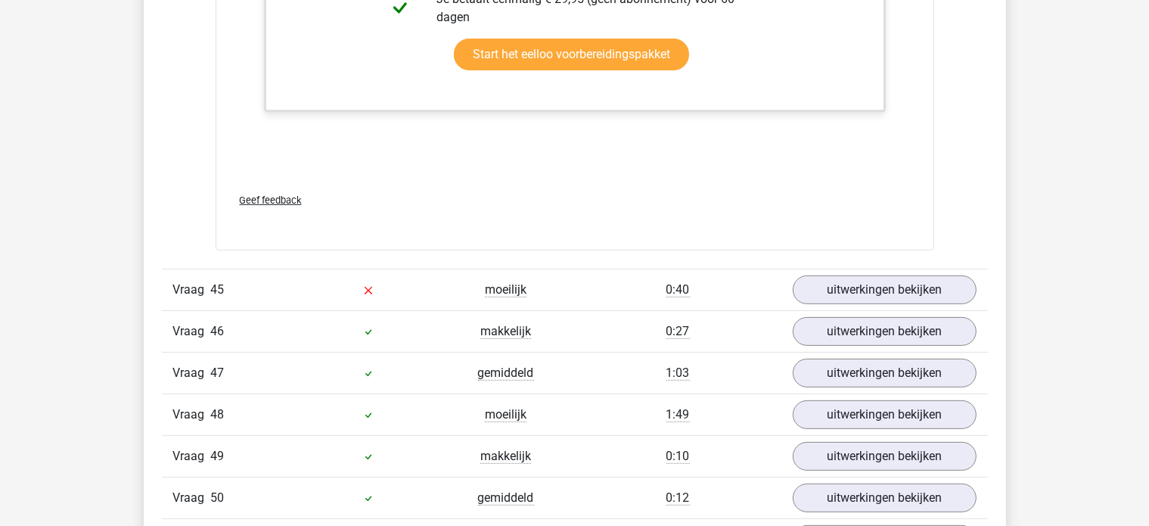
scroll to position [12257, 0]
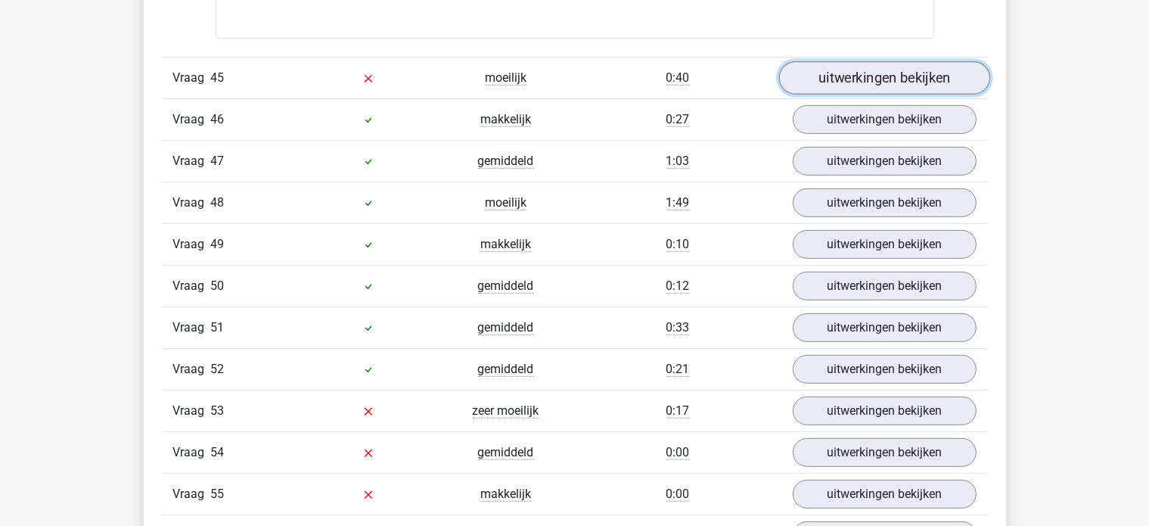
click at [865, 69] on link "uitwerkingen bekijken" at bounding box center [884, 77] width 211 height 33
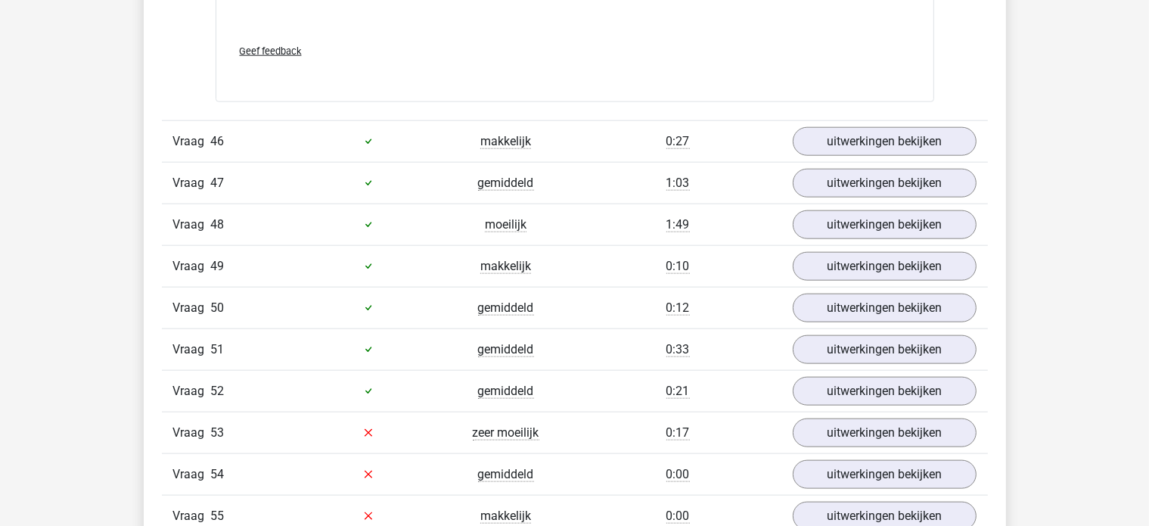
scroll to position [13316, 0]
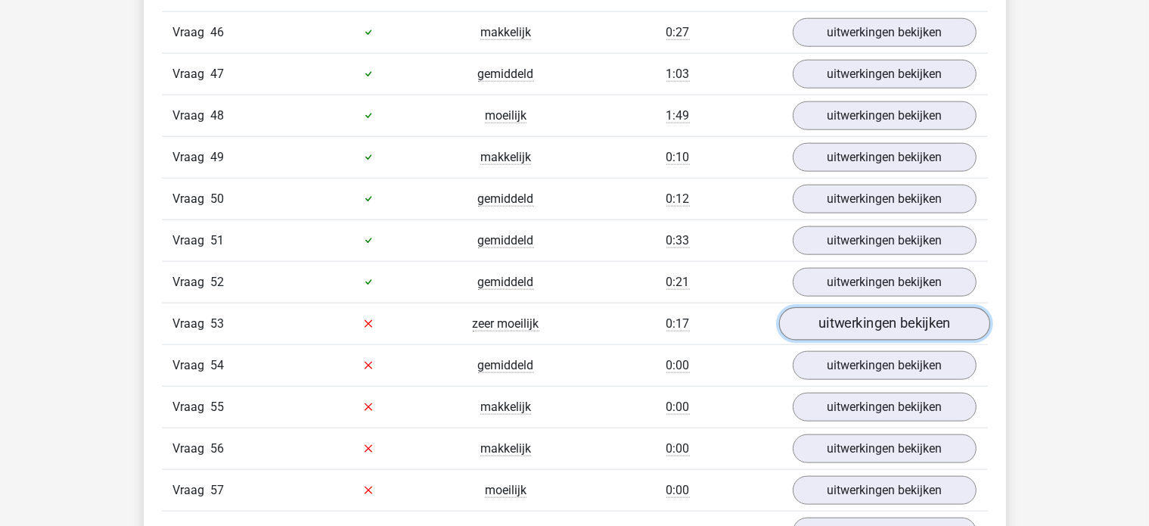
click at [887, 307] on link "uitwerkingen bekijken" at bounding box center [884, 323] width 211 height 33
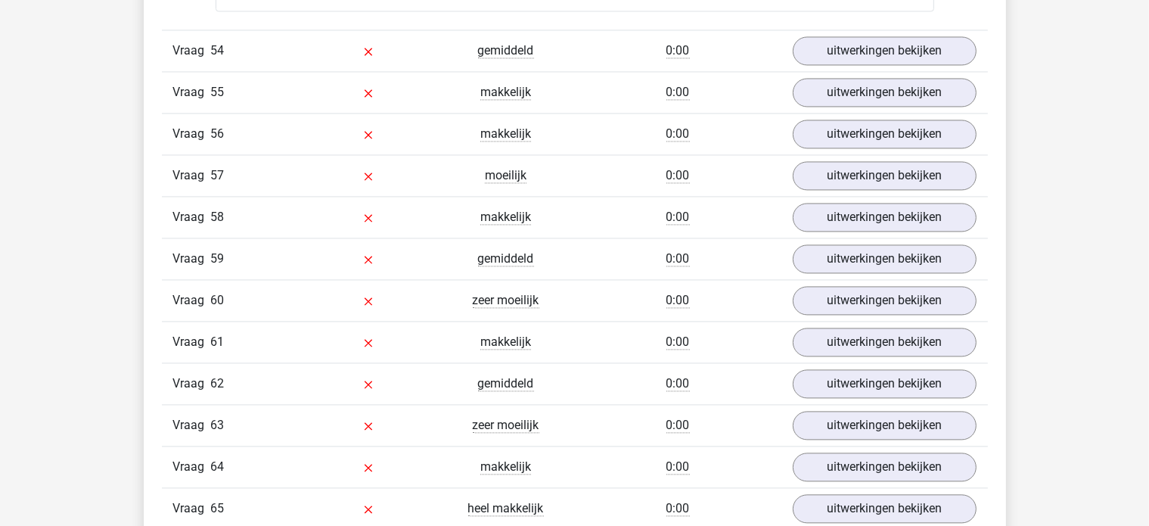
scroll to position [14375, 0]
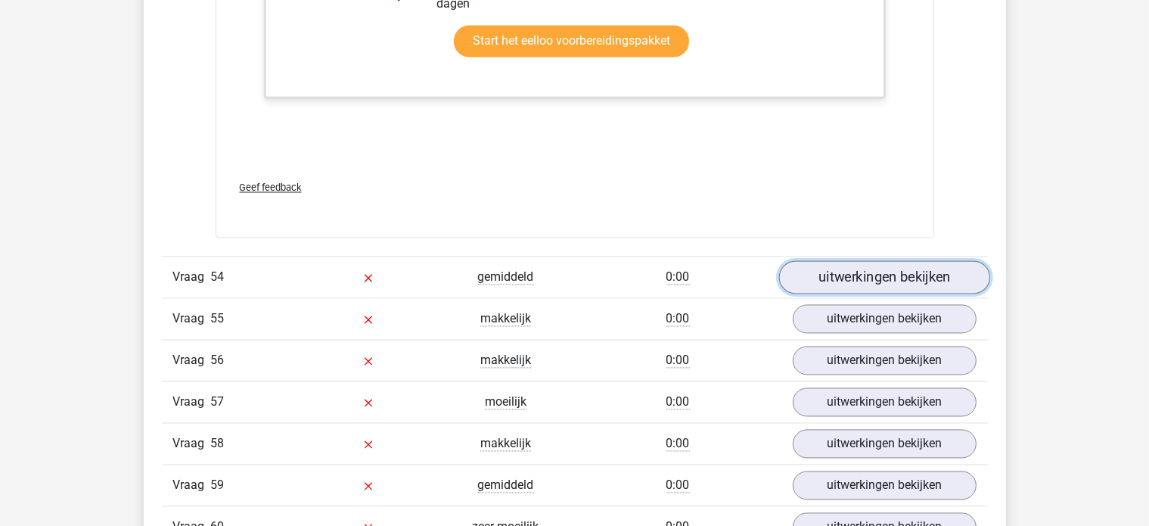
click at [863, 261] on link "uitwerkingen bekijken" at bounding box center [884, 277] width 211 height 33
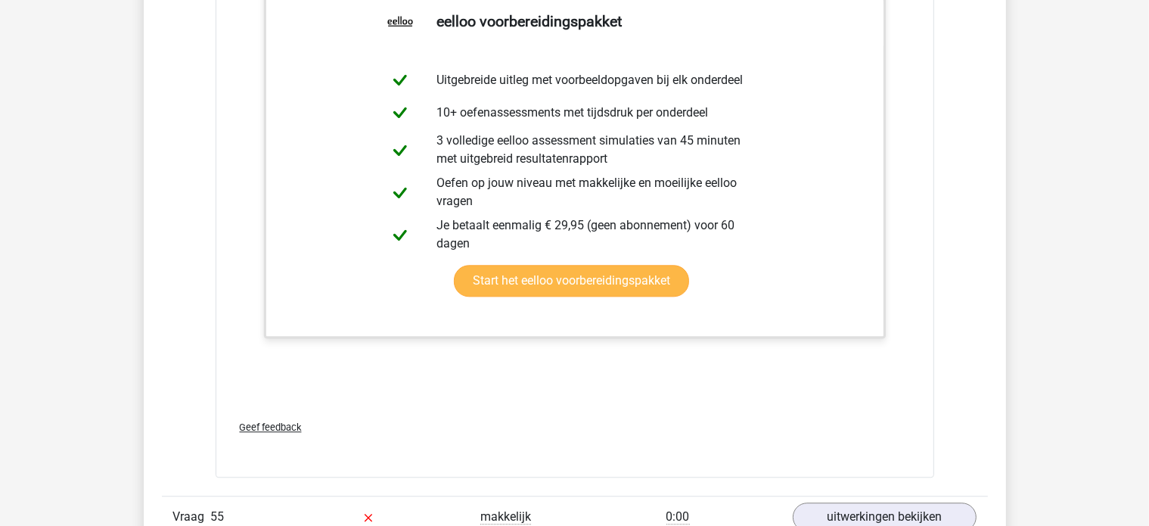
scroll to position [15359, 0]
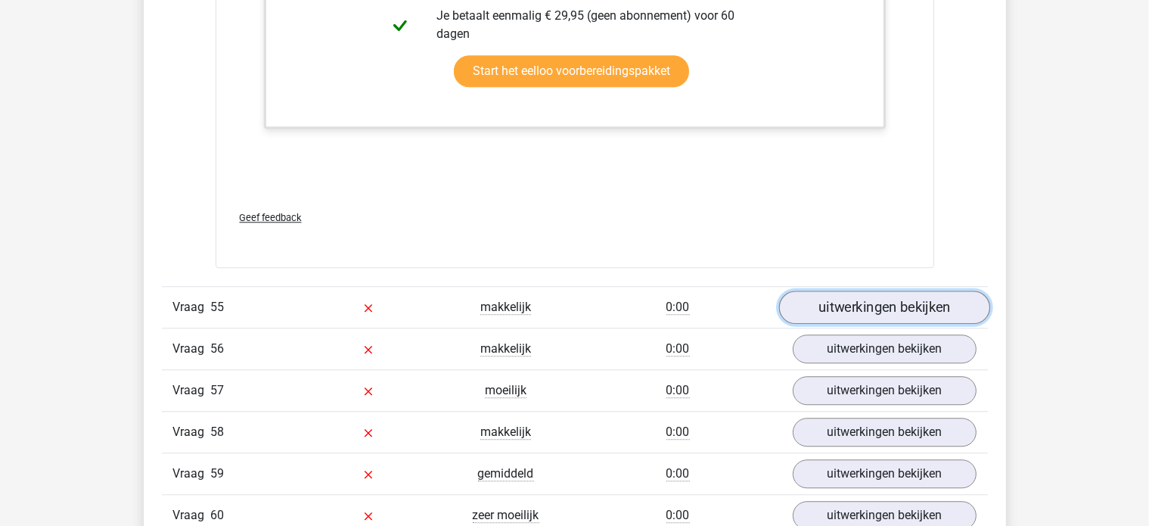
click at [835, 291] on link "uitwerkingen bekijken" at bounding box center [884, 307] width 211 height 33
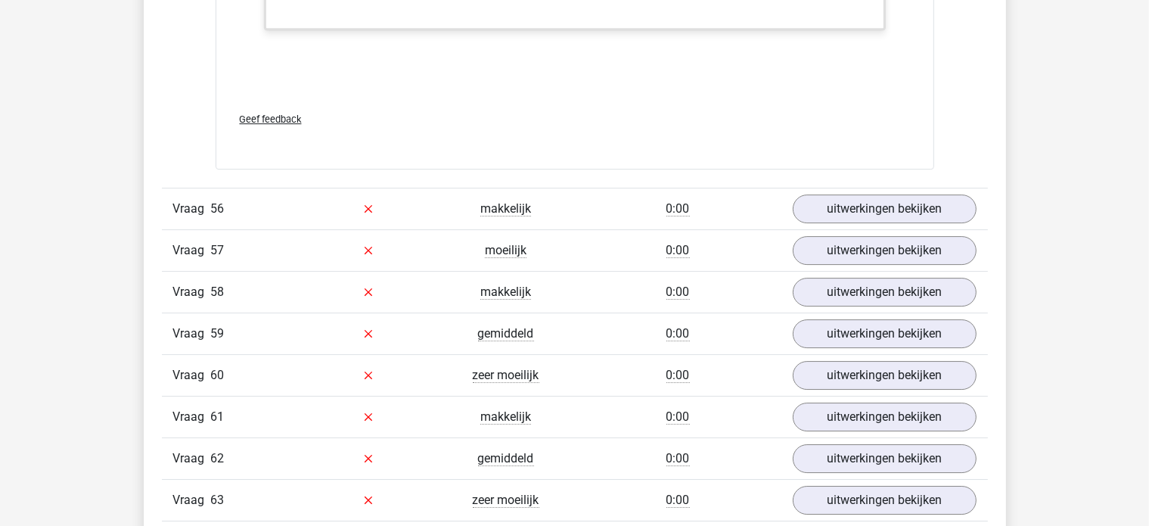
scroll to position [16418, 0]
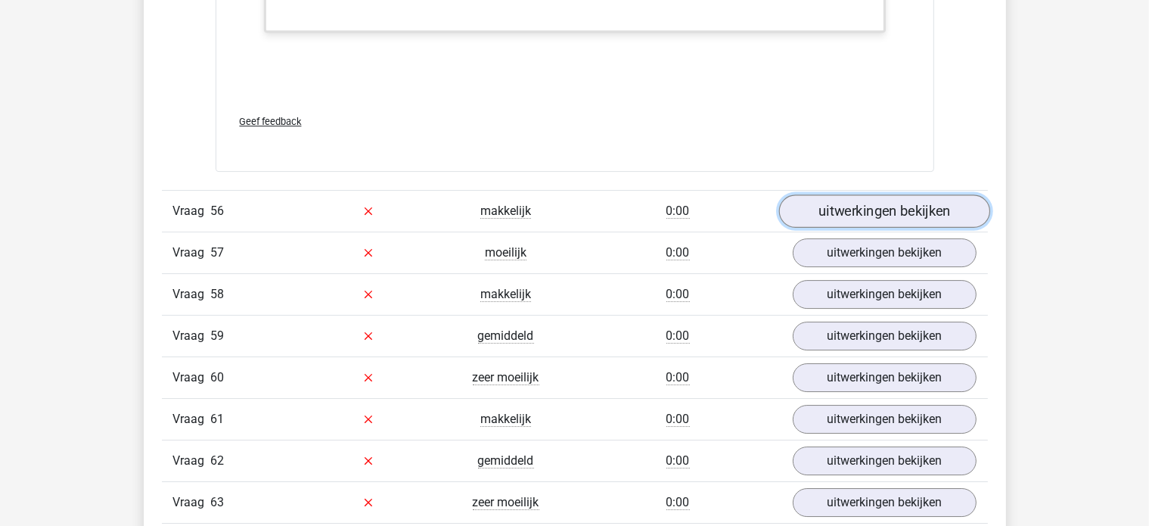
click at [899, 194] on link "uitwerkingen bekijken" at bounding box center [884, 210] width 211 height 33
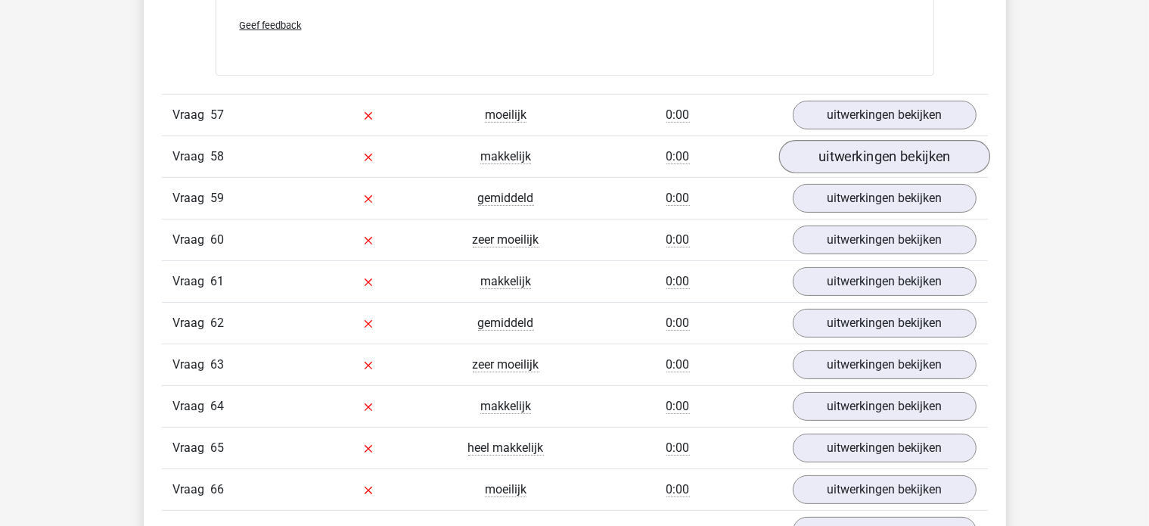
scroll to position [17477, 0]
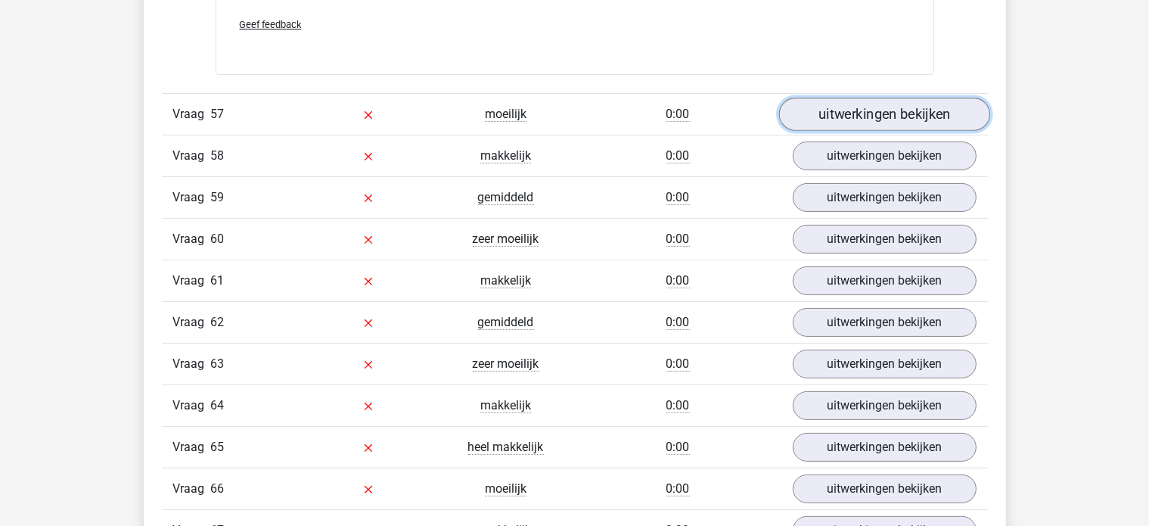
click at [863, 98] on link "uitwerkingen bekijken" at bounding box center [884, 114] width 211 height 33
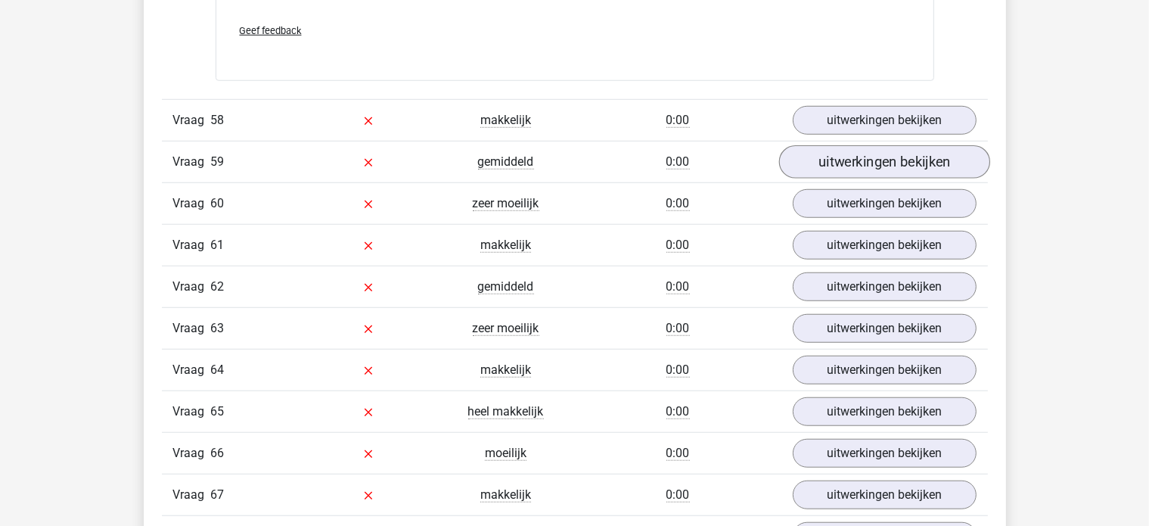
scroll to position [18461, 0]
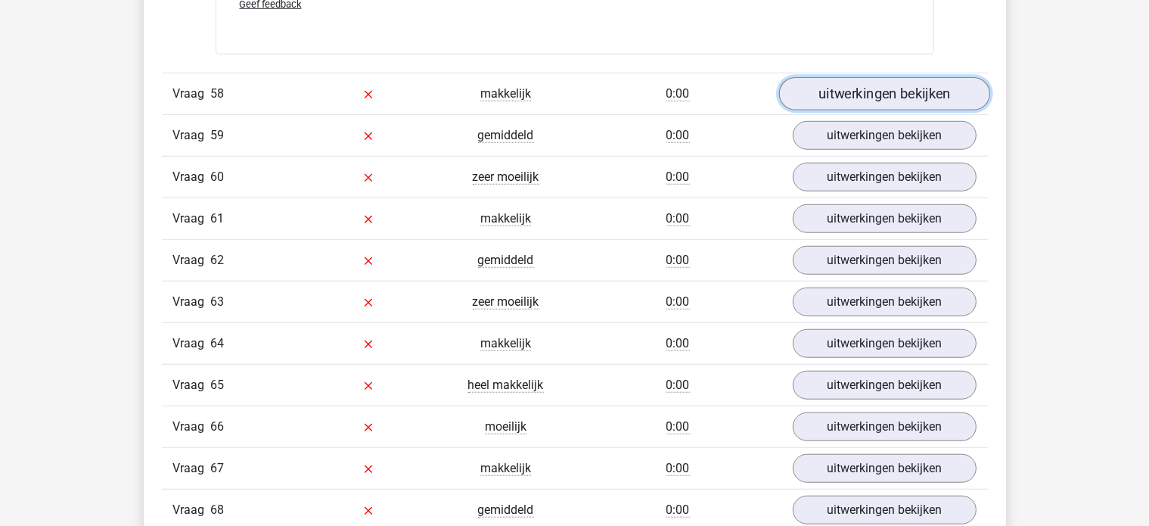
click at [877, 77] on link "uitwerkingen bekijken" at bounding box center [884, 93] width 211 height 33
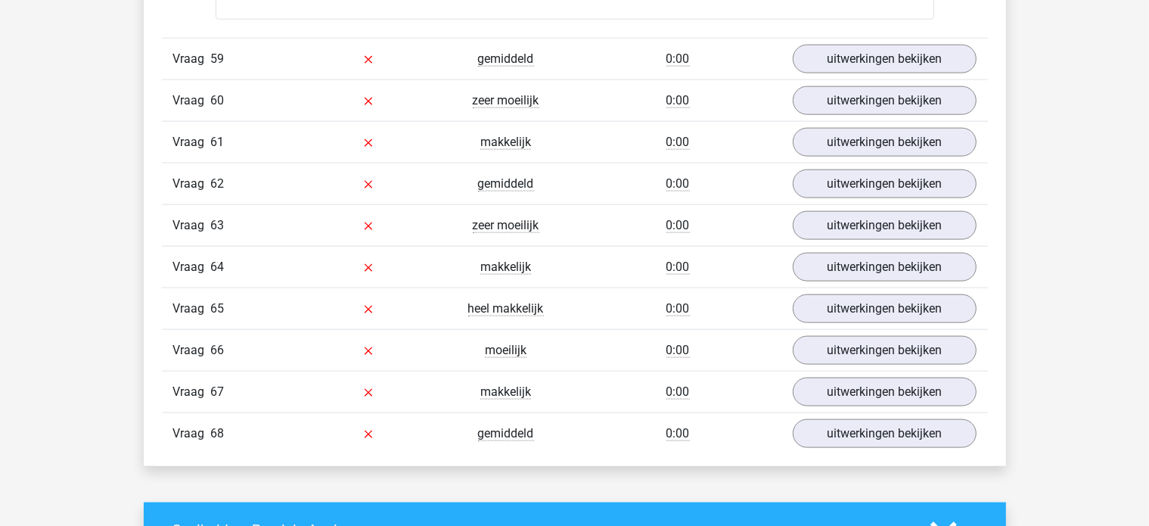
scroll to position [19293, 0]
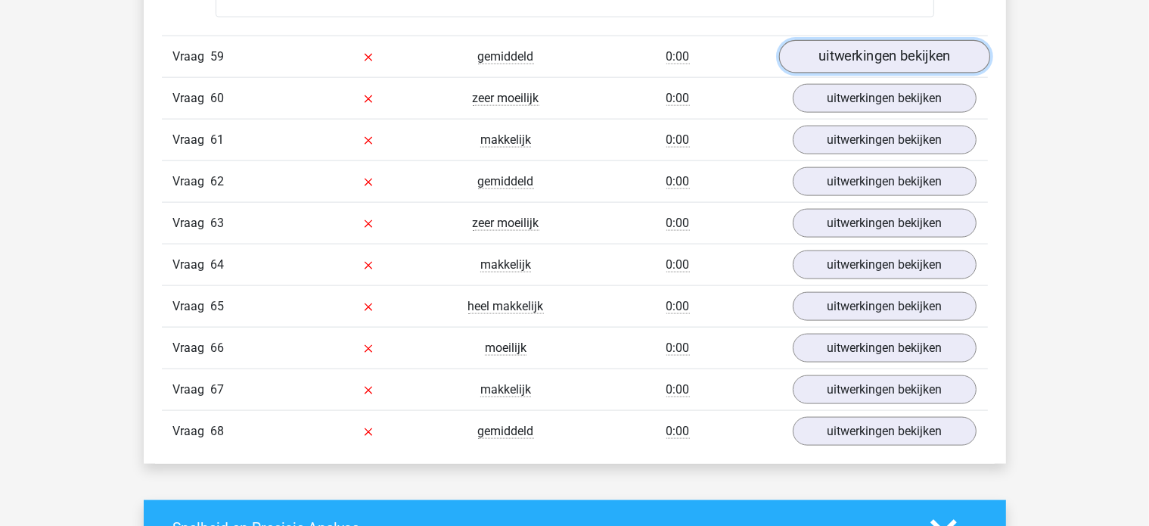
click at [898, 41] on link "uitwerkingen bekijken" at bounding box center [884, 57] width 211 height 33
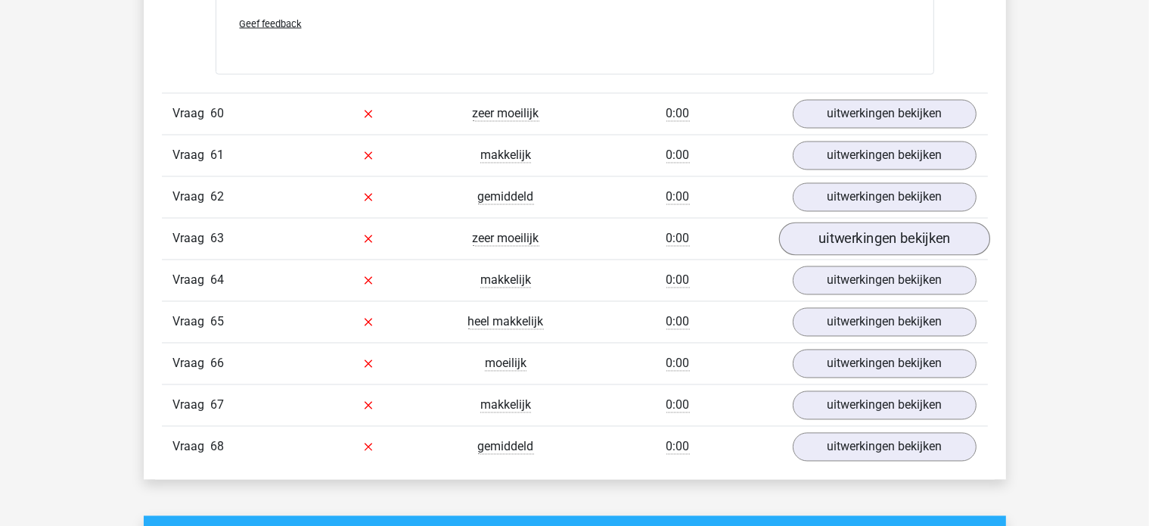
scroll to position [20126, 0]
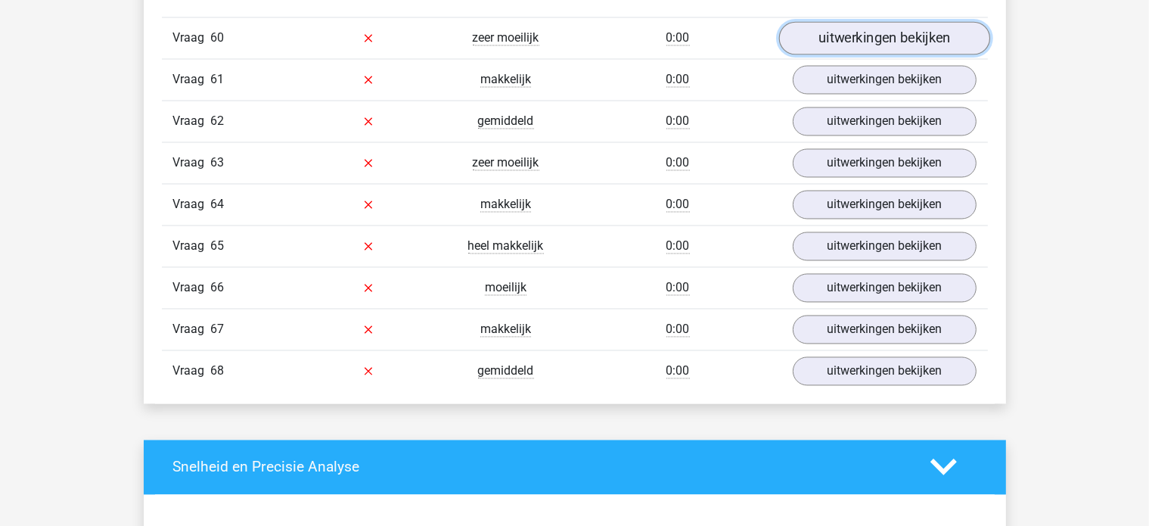
click at [887, 22] on link "uitwerkingen bekijken" at bounding box center [884, 38] width 211 height 33
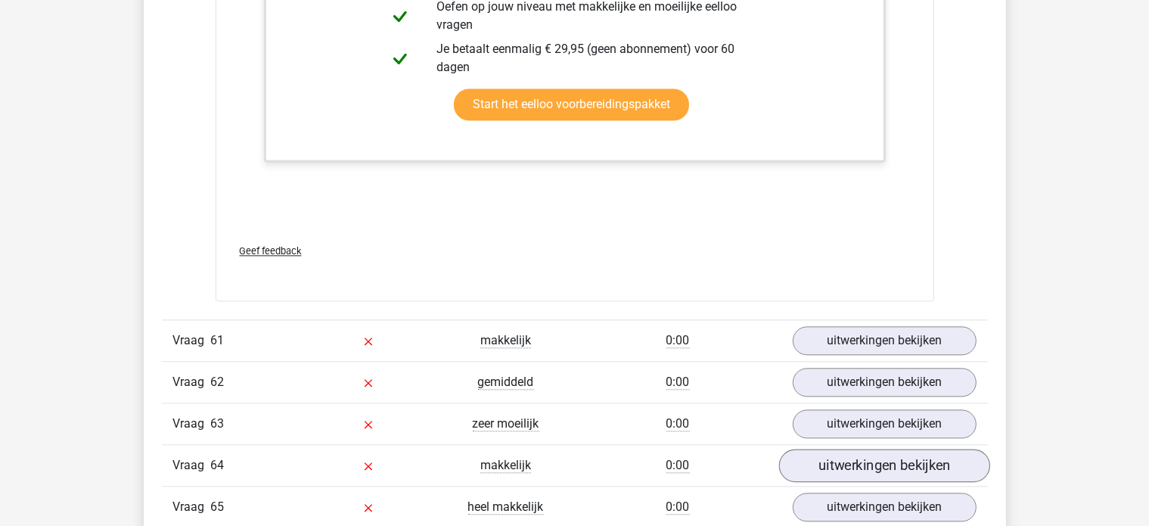
scroll to position [20731, 0]
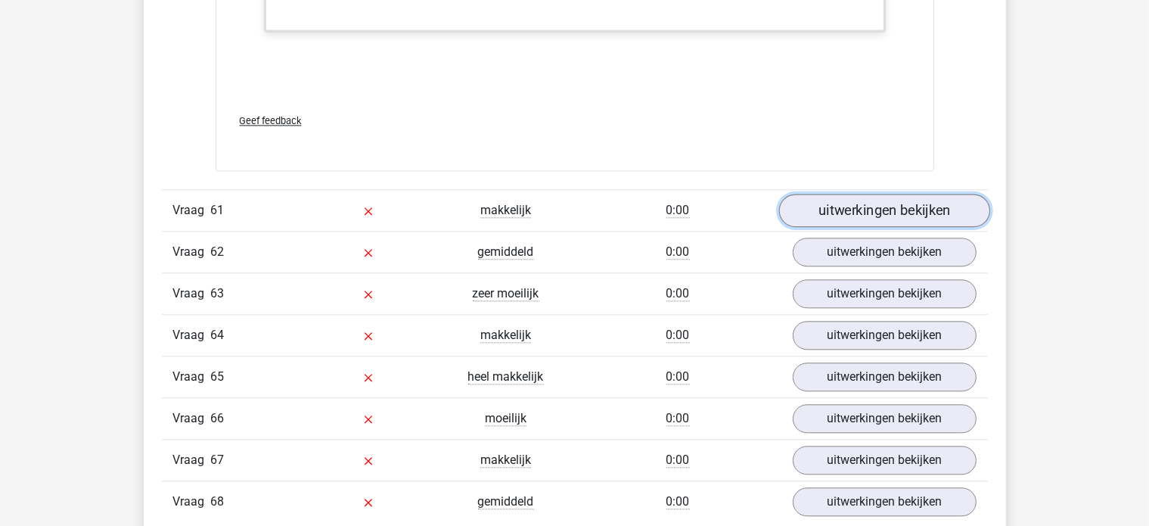
click at [884, 194] on link "uitwerkingen bekijken" at bounding box center [884, 210] width 211 height 33
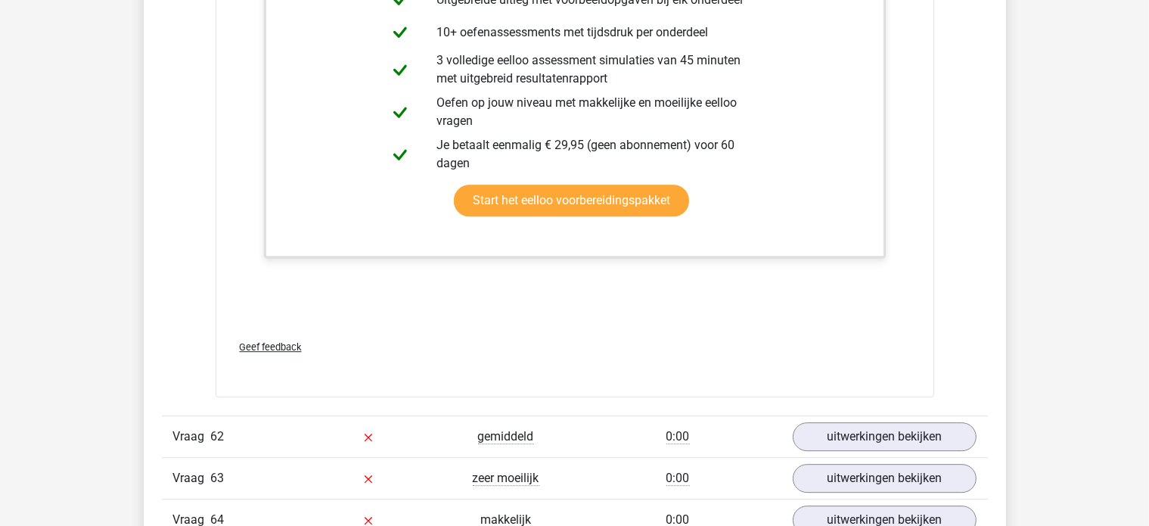
scroll to position [21714, 0]
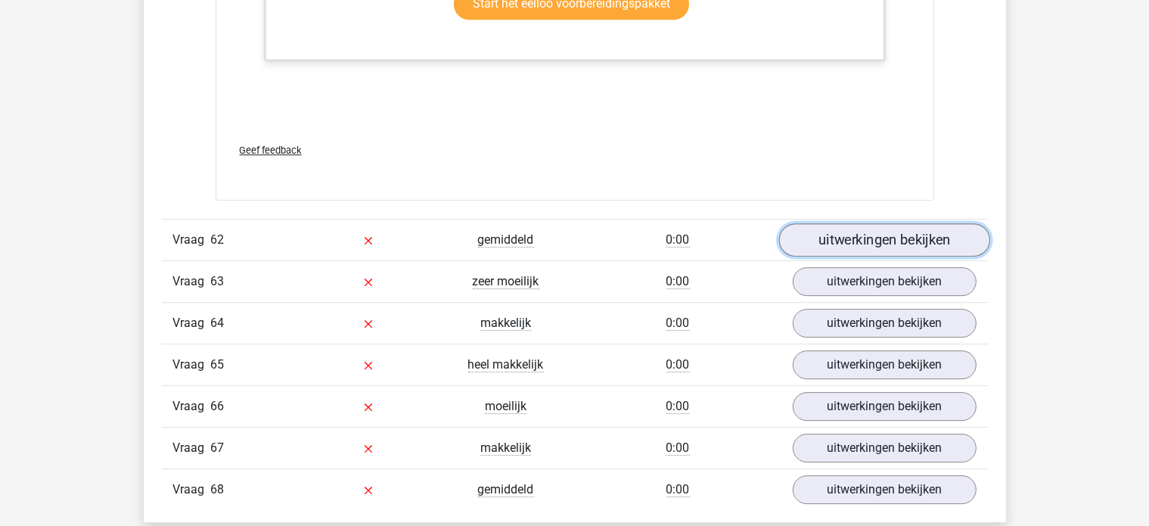
click at [841, 223] on link "uitwerkingen bekijken" at bounding box center [884, 239] width 211 height 33
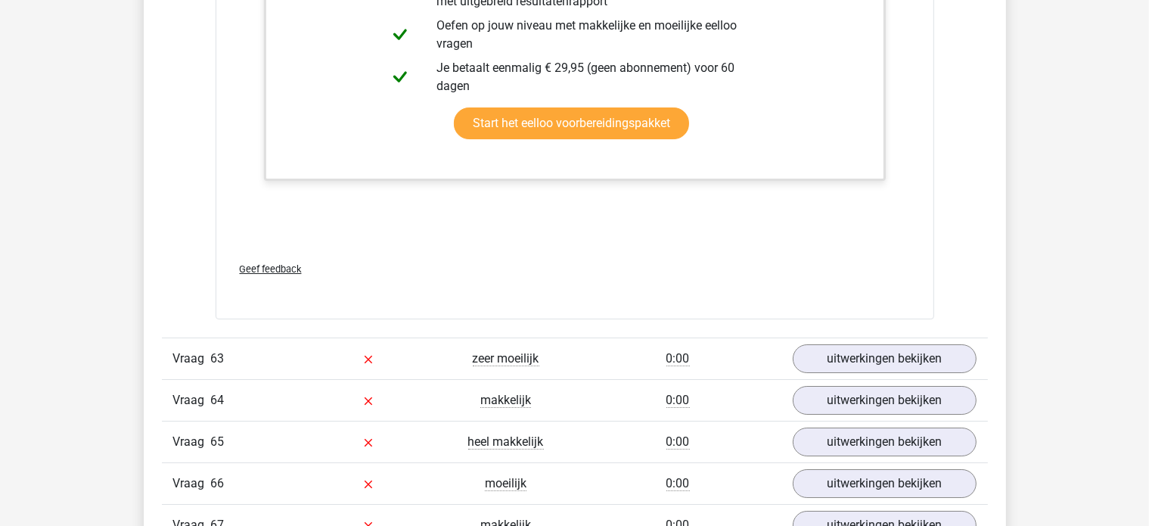
scroll to position [22698, 0]
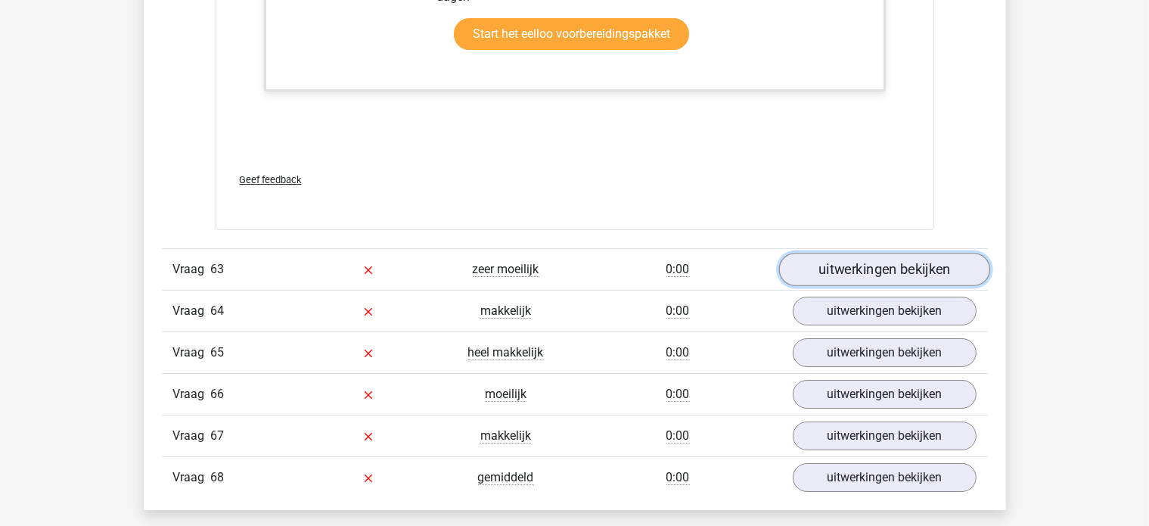
click at [878, 253] on link "uitwerkingen bekijken" at bounding box center [884, 269] width 211 height 33
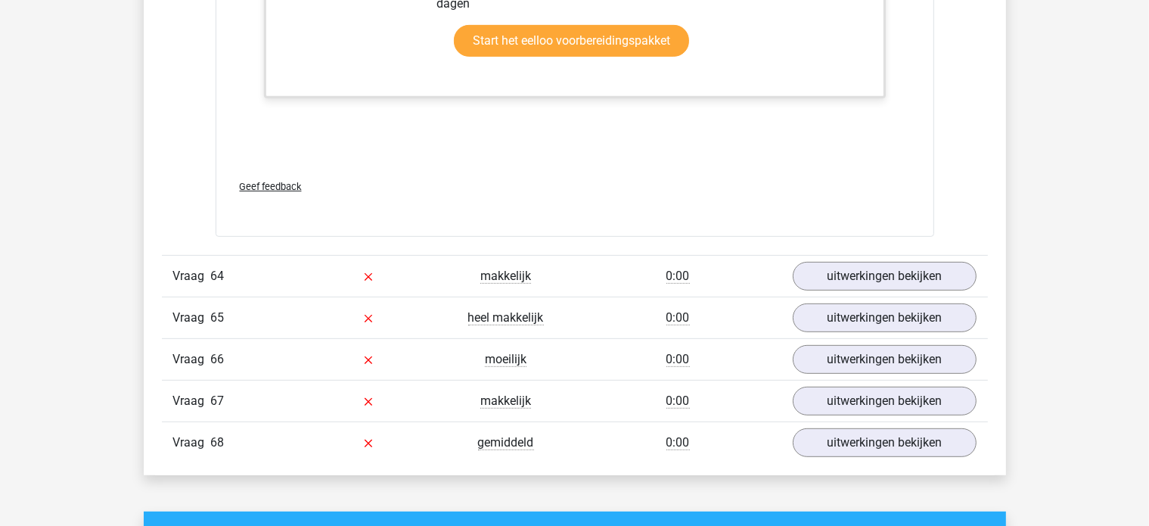
scroll to position [23530, 0]
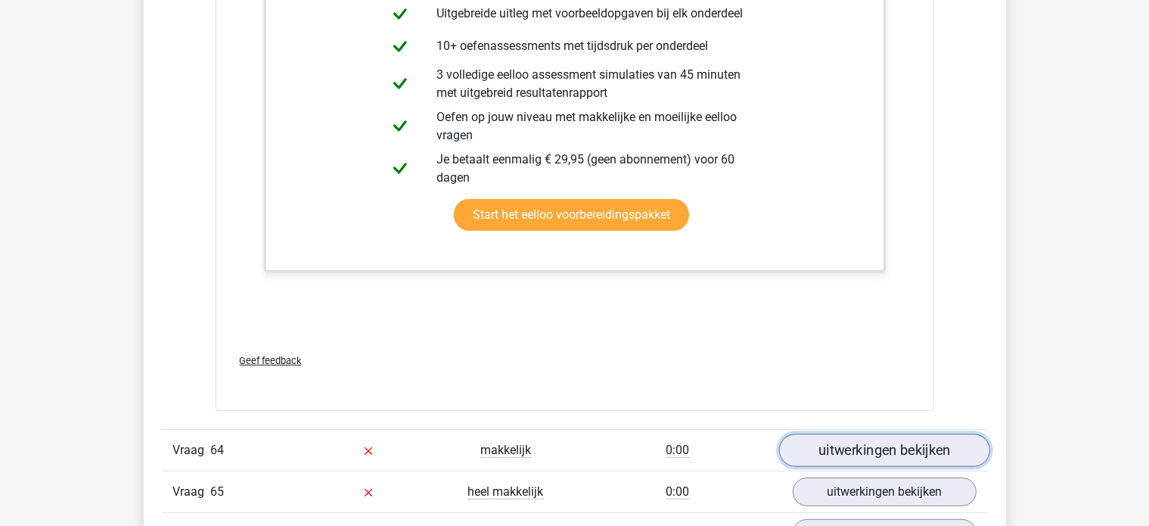
click at [845, 434] on link "uitwerkingen bekijken" at bounding box center [884, 450] width 211 height 33
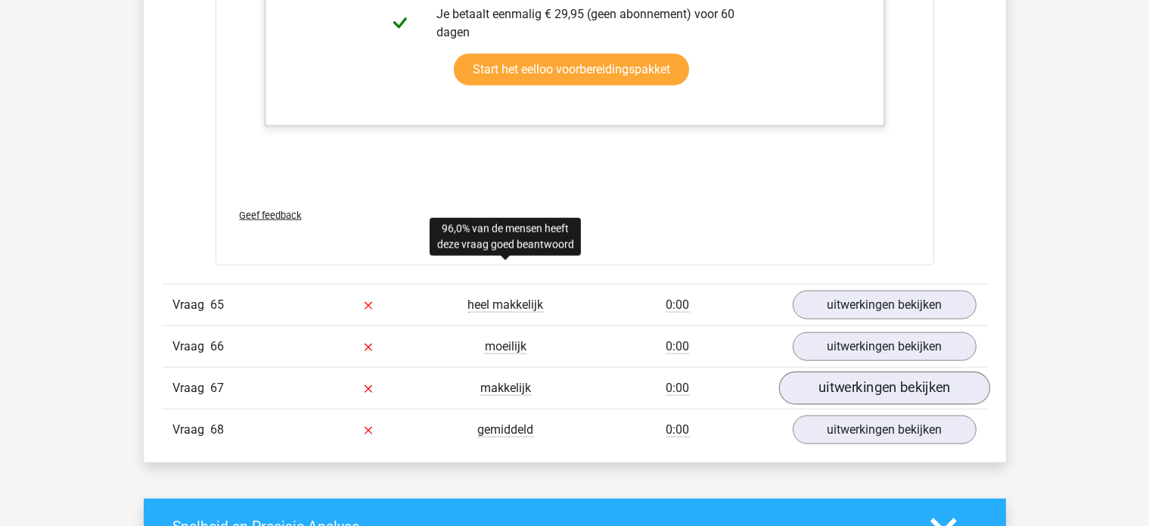
scroll to position [24665, 0]
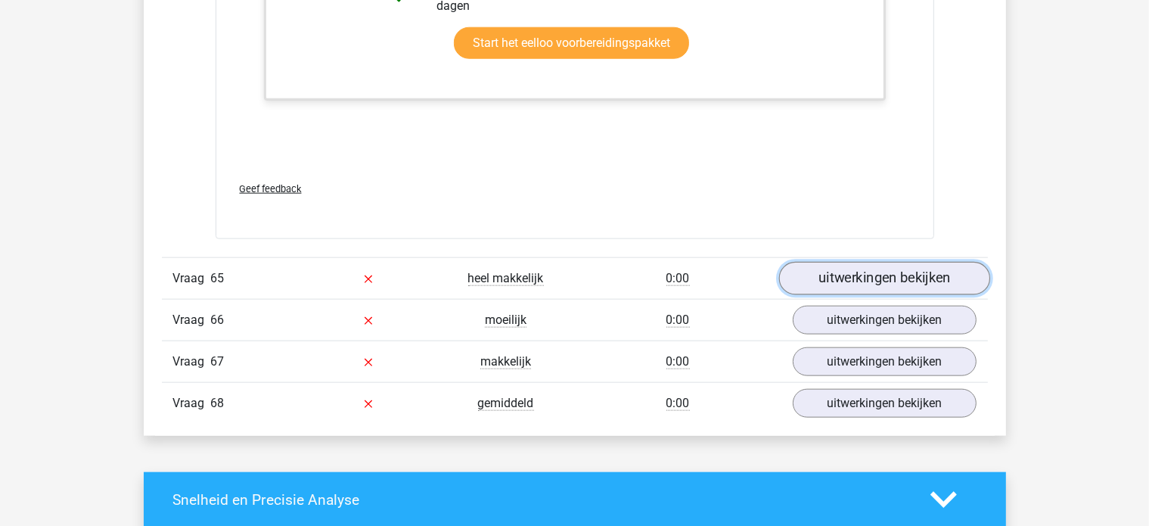
click at [917, 262] on link "uitwerkingen bekijken" at bounding box center [884, 278] width 211 height 33
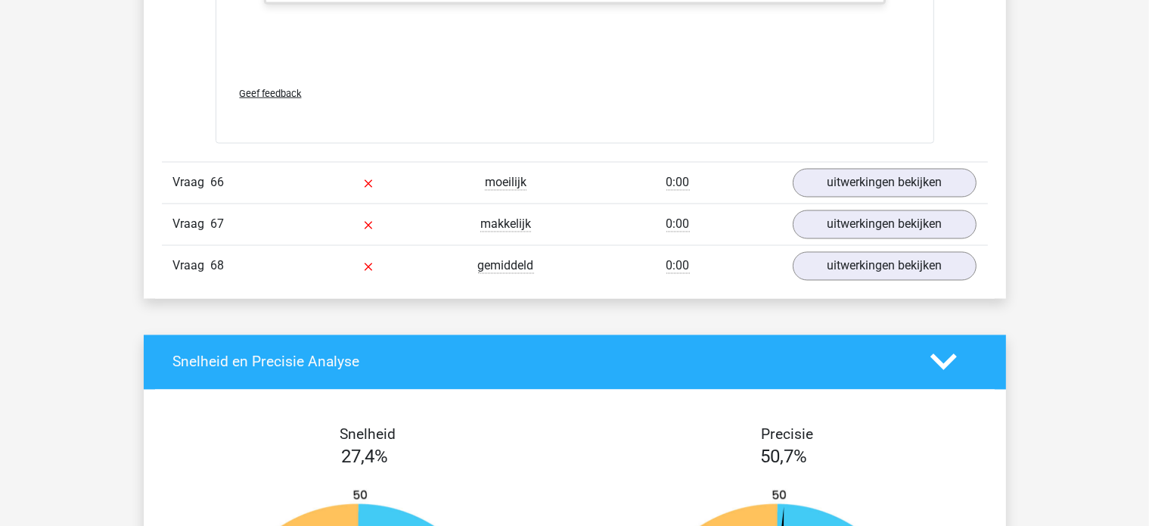
scroll to position [25724, 0]
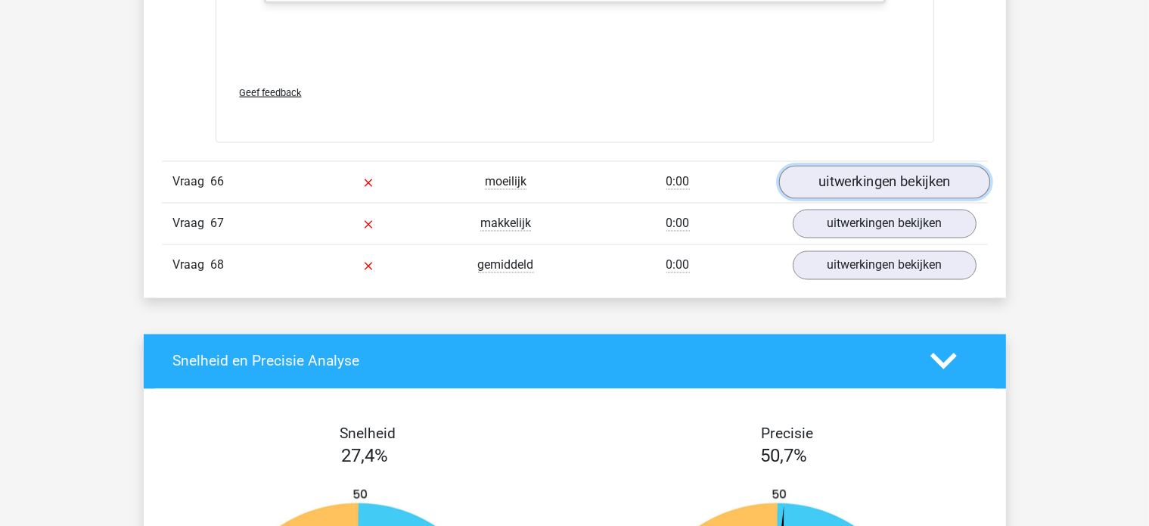
click at [894, 166] on link "uitwerkingen bekijken" at bounding box center [884, 182] width 211 height 33
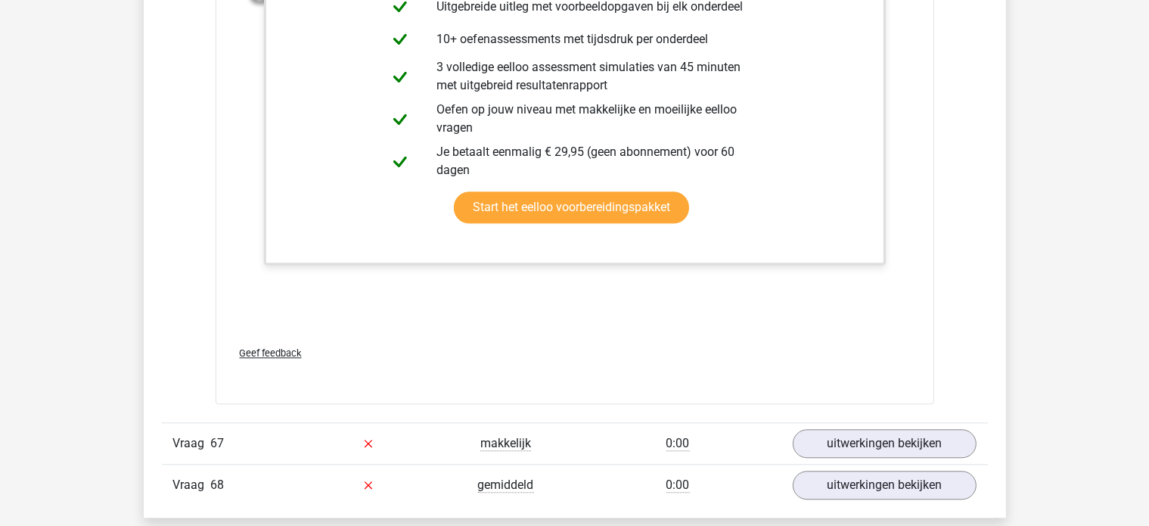
scroll to position [26632, 0]
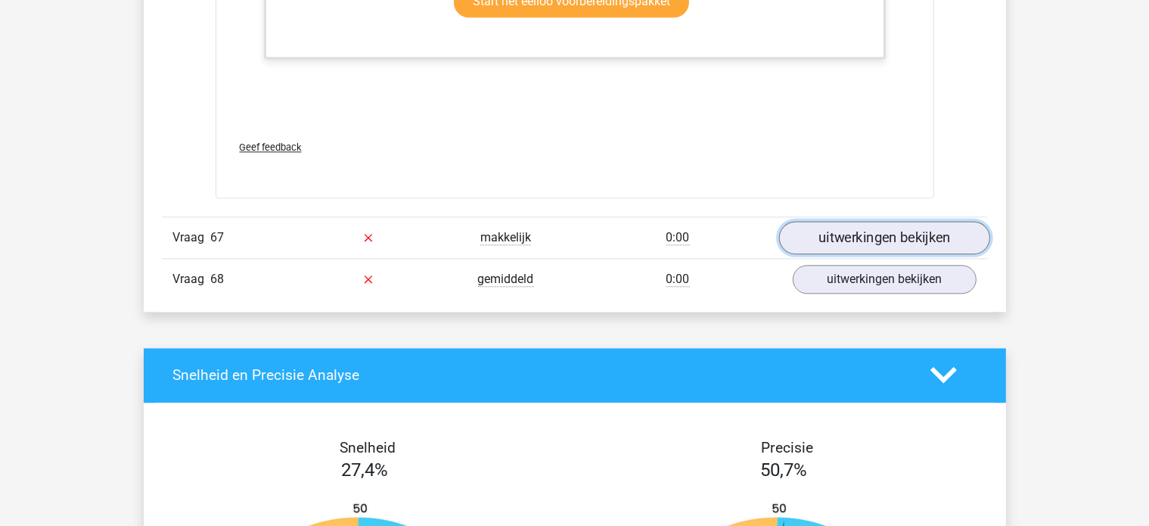
click at [834, 221] on link "uitwerkingen bekijken" at bounding box center [884, 237] width 211 height 33
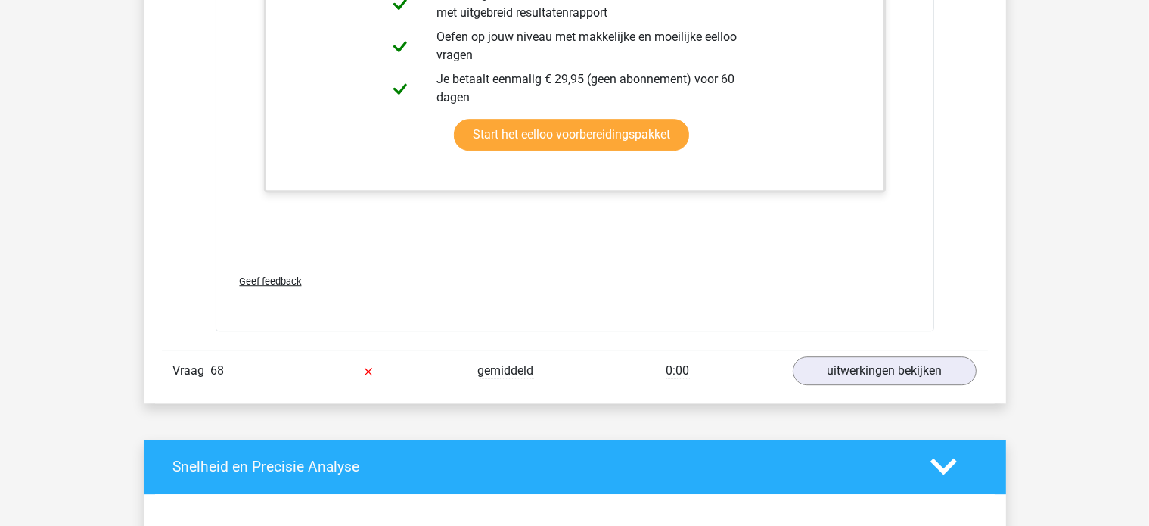
scroll to position [27313, 0]
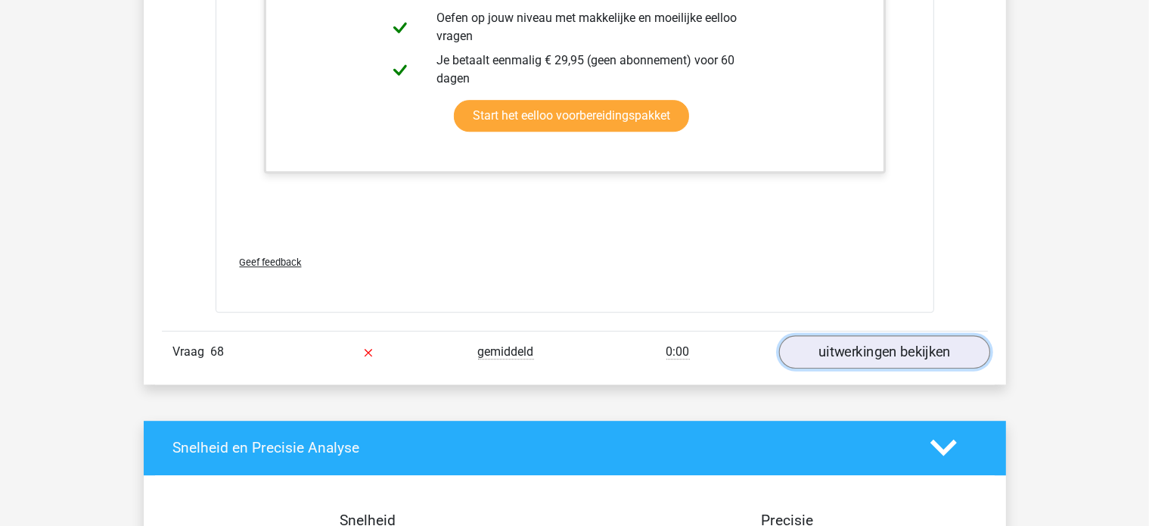
click at [875, 335] on link "uitwerkingen bekijken" at bounding box center [884, 351] width 211 height 33
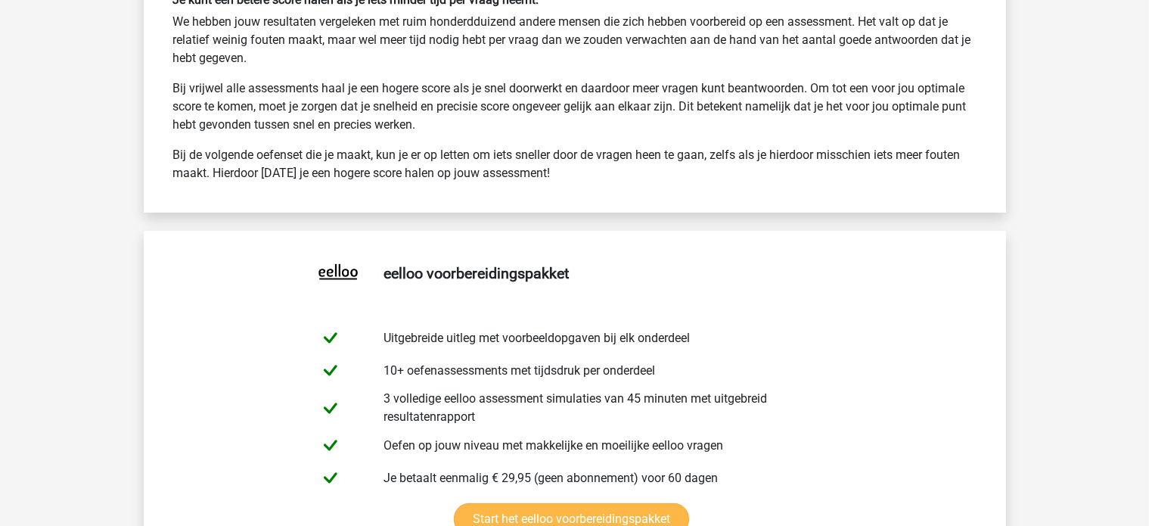
scroll to position [29356, 0]
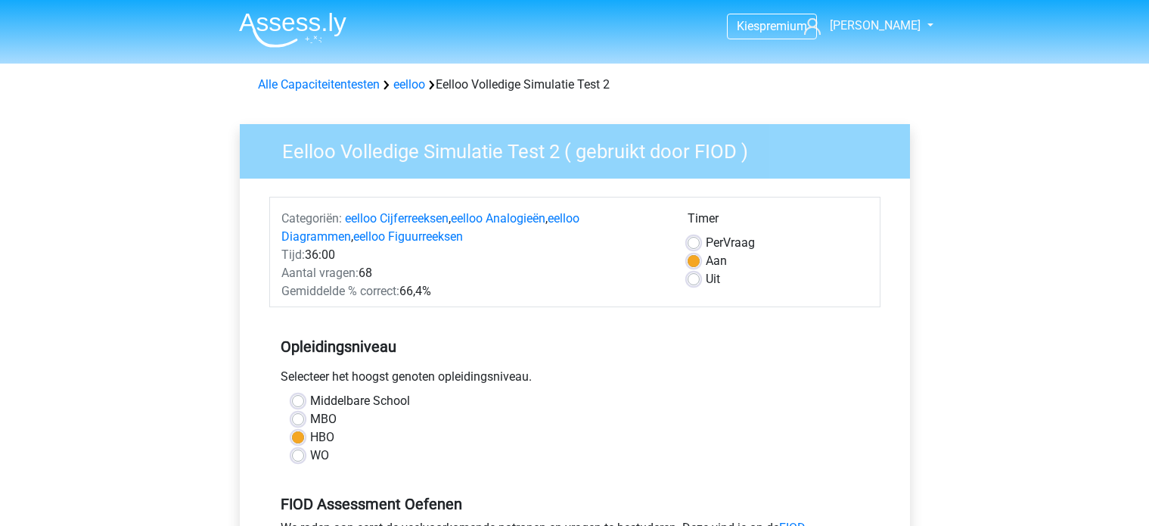
scroll to position [227, 0]
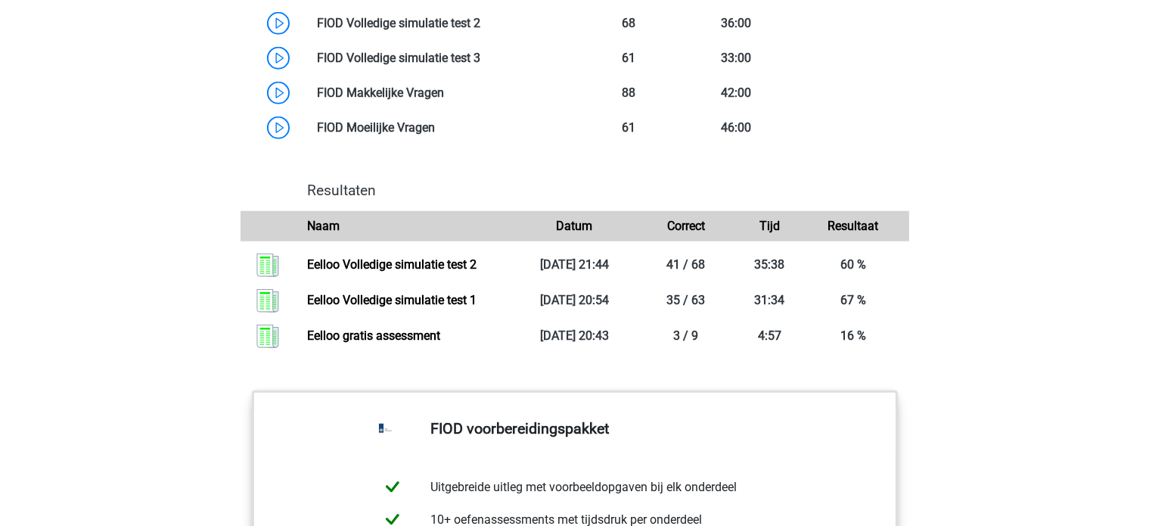
scroll to position [1438, 0]
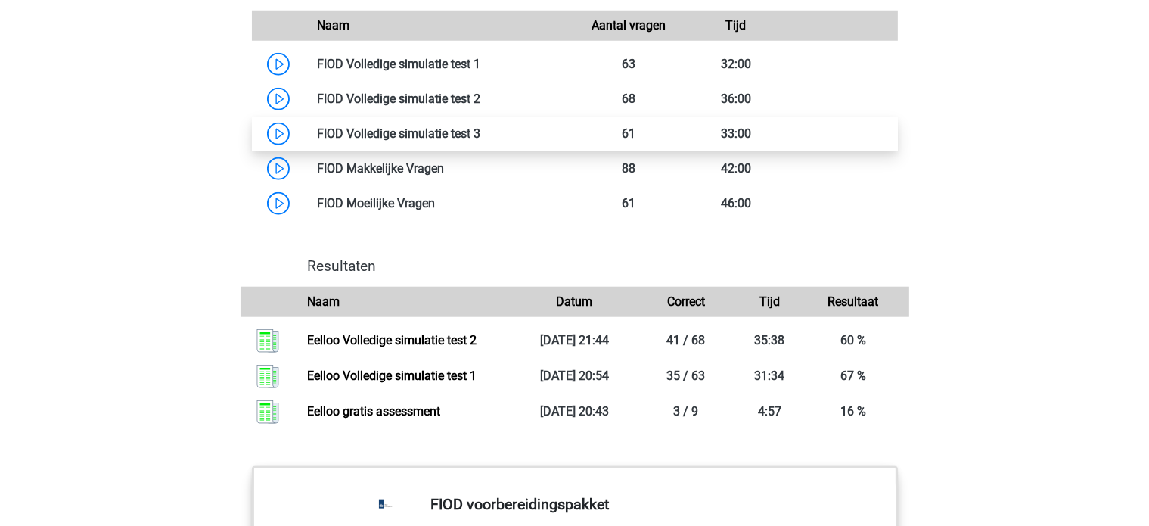
click at [480, 141] on link at bounding box center [480, 133] width 0 height 14
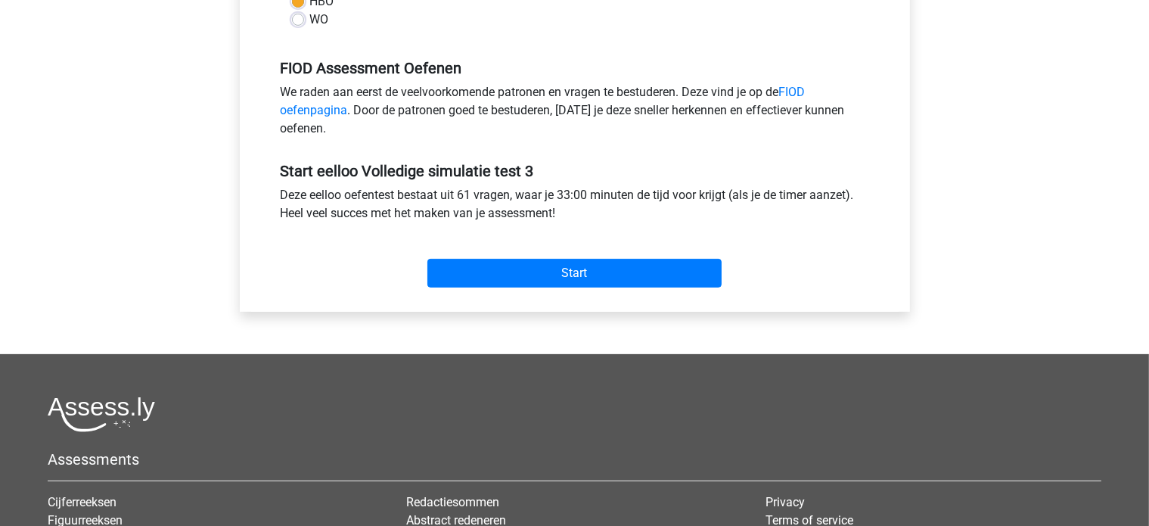
scroll to position [454, 0]
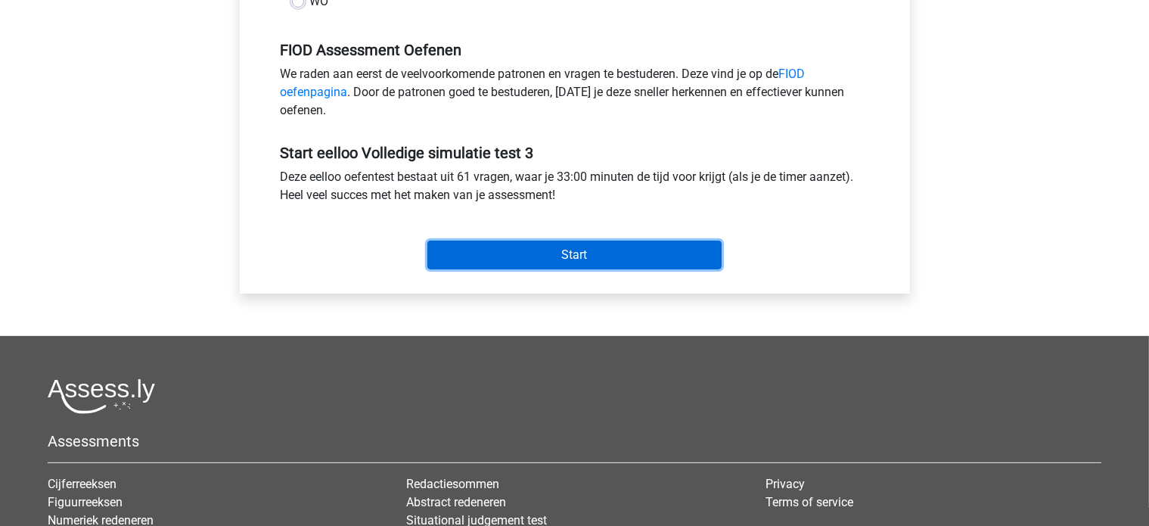
click at [605, 250] on input "Start" at bounding box center [574, 255] width 294 height 29
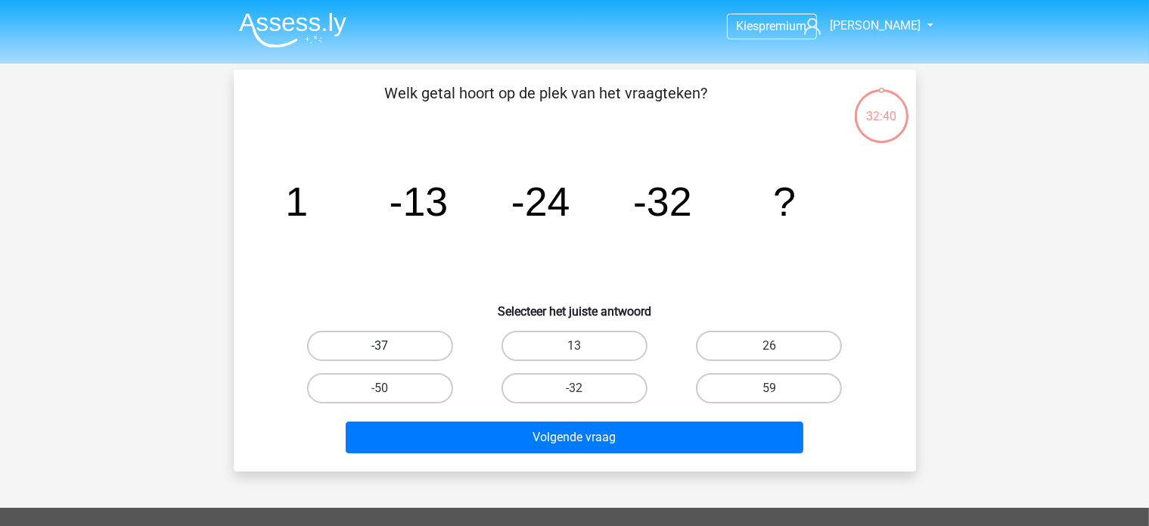
click at [369, 342] on label "-37" at bounding box center [380, 346] width 146 height 30
click at [380, 346] on input "-37" at bounding box center [385, 351] width 10 height 10
radio input "true"
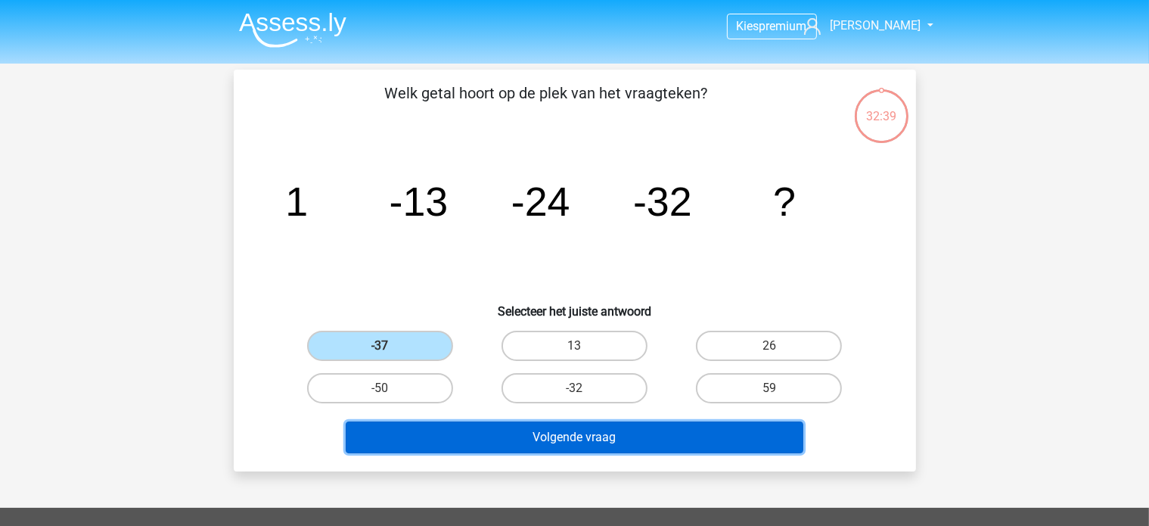
click at [475, 437] on button "Volgende vraag" at bounding box center [575, 437] width 458 height 32
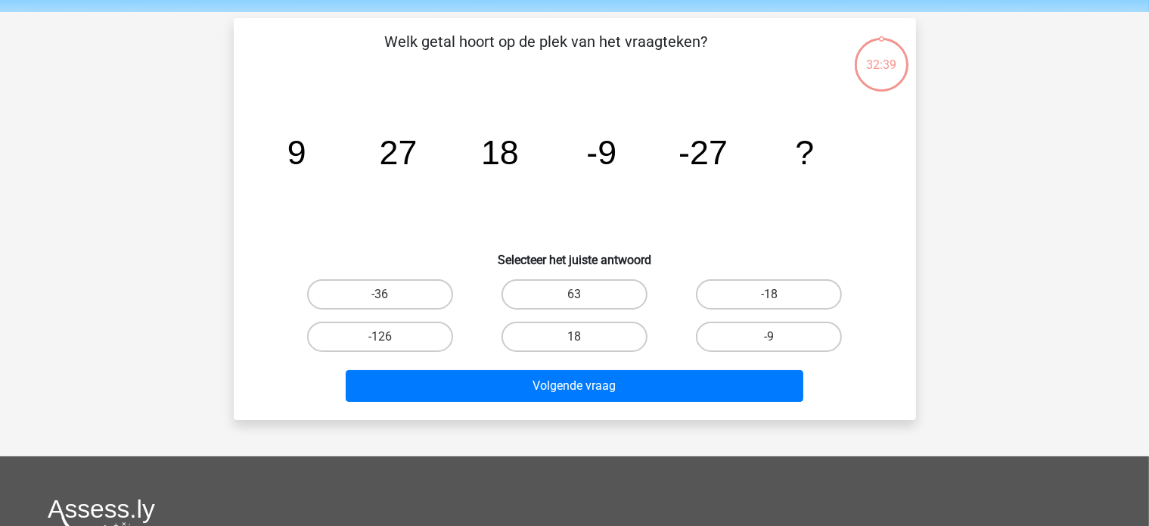
scroll to position [70, 0]
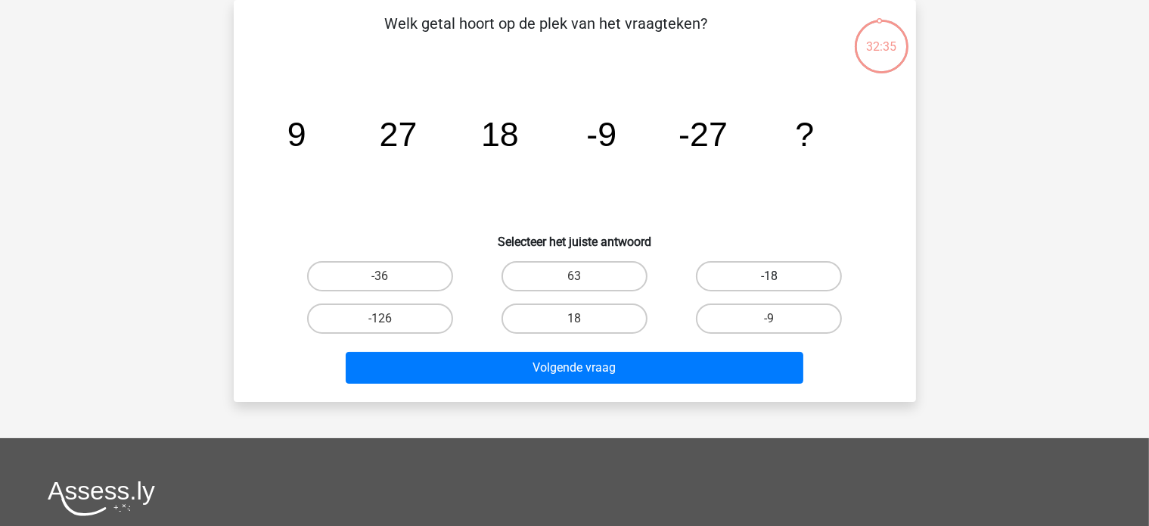
click at [729, 276] on label "-18" at bounding box center [769, 276] width 146 height 30
click at [769, 276] on input "-18" at bounding box center [774, 281] width 10 height 10
radio input "true"
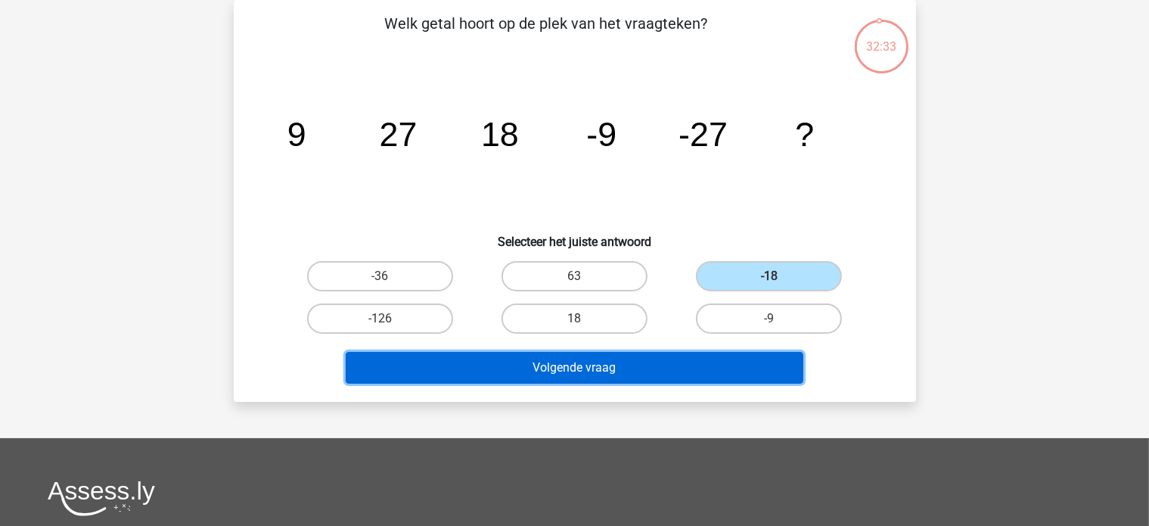
click at [542, 363] on button "Volgende vraag" at bounding box center [575, 368] width 458 height 32
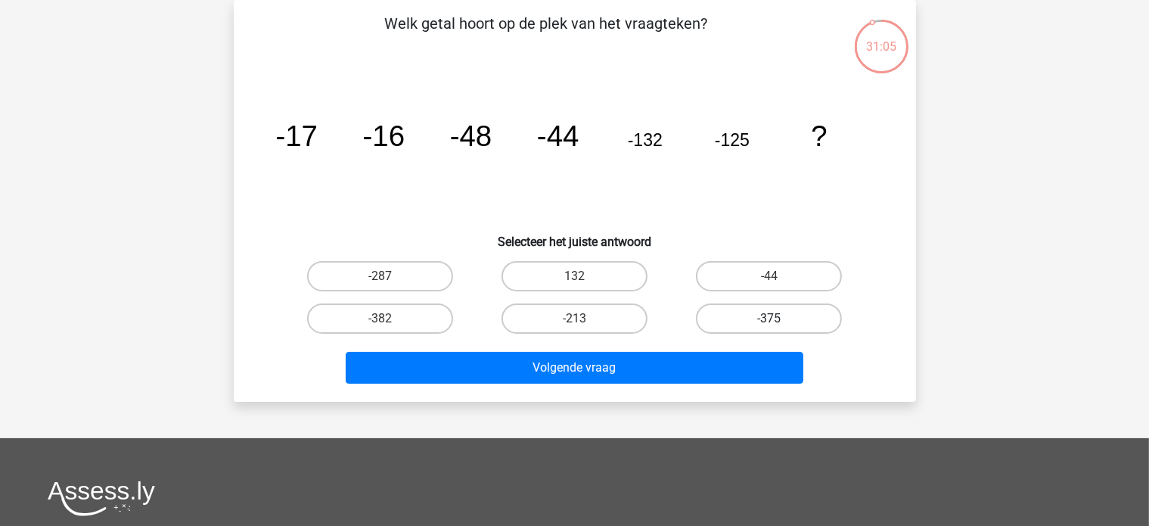
click at [757, 320] on label "-375" at bounding box center [769, 318] width 146 height 30
click at [769, 320] on input "-375" at bounding box center [774, 324] width 10 height 10
radio input "true"
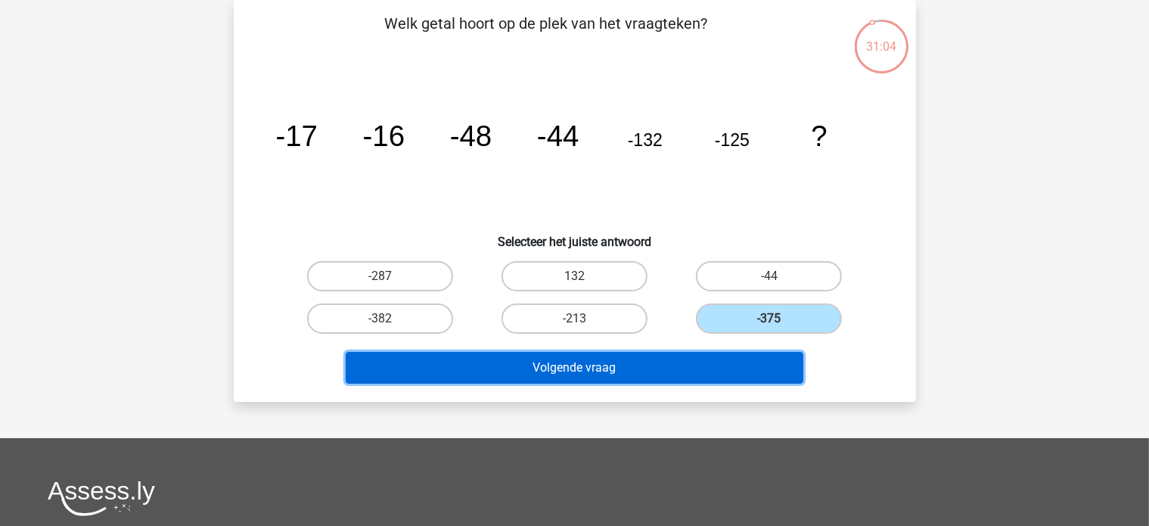
click at [593, 365] on button "Volgende vraag" at bounding box center [575, 368] width 458 height 32
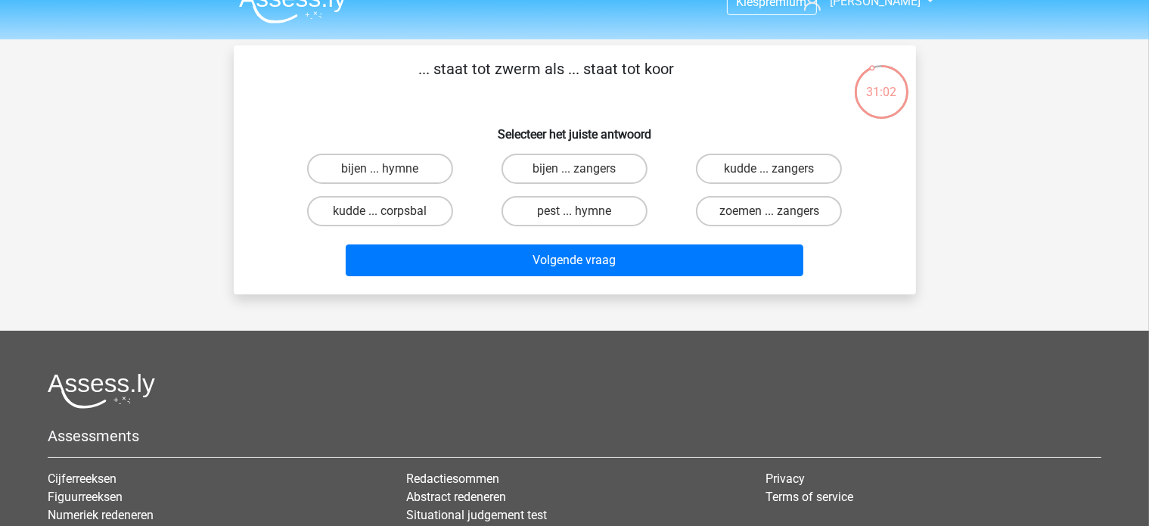
scroll to position [0, 0]
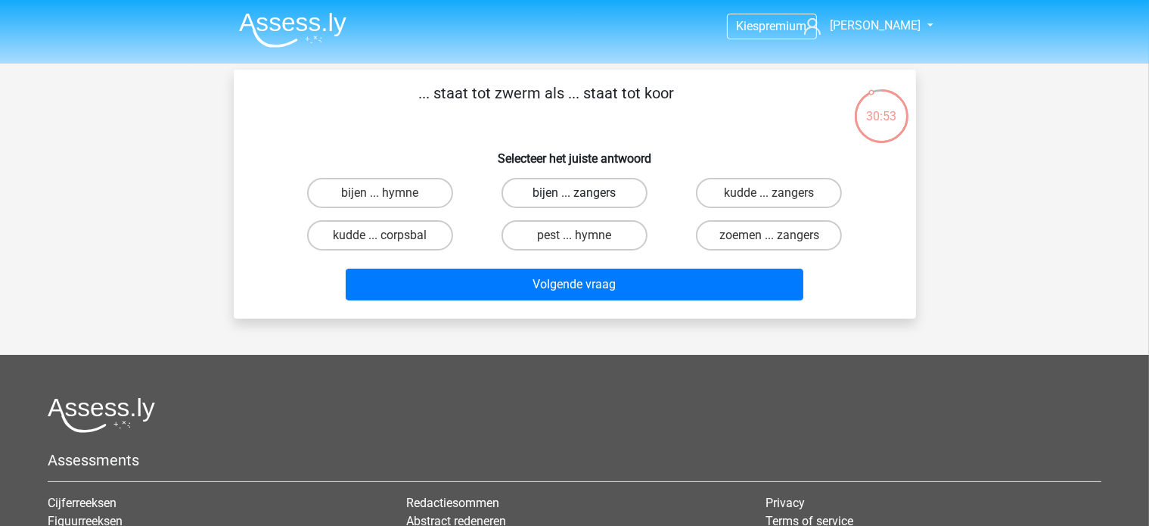
click at [592, 191] on label "bijen ... zangers" at bounding box center [575, 193] width 146 height 30
click at [584, 193] on input "bijen ... zangers" at bounding box center [579, 198] width 10 height 10
radio input "true"
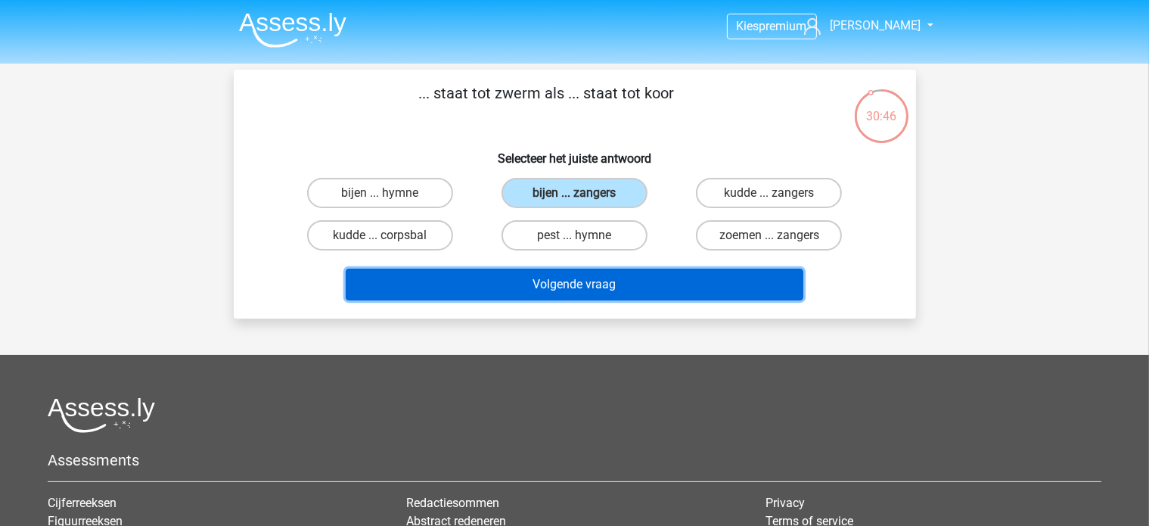
click at [574, 278] on button "Volgende vraag" at bounding box center [575, 285] width 458 height 32
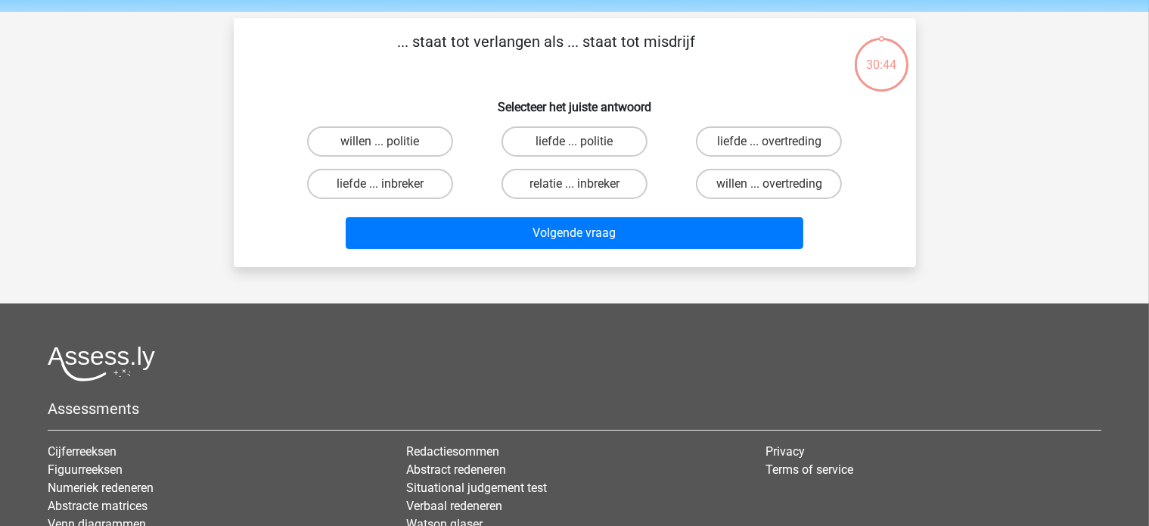
scroll to position [70, 0]
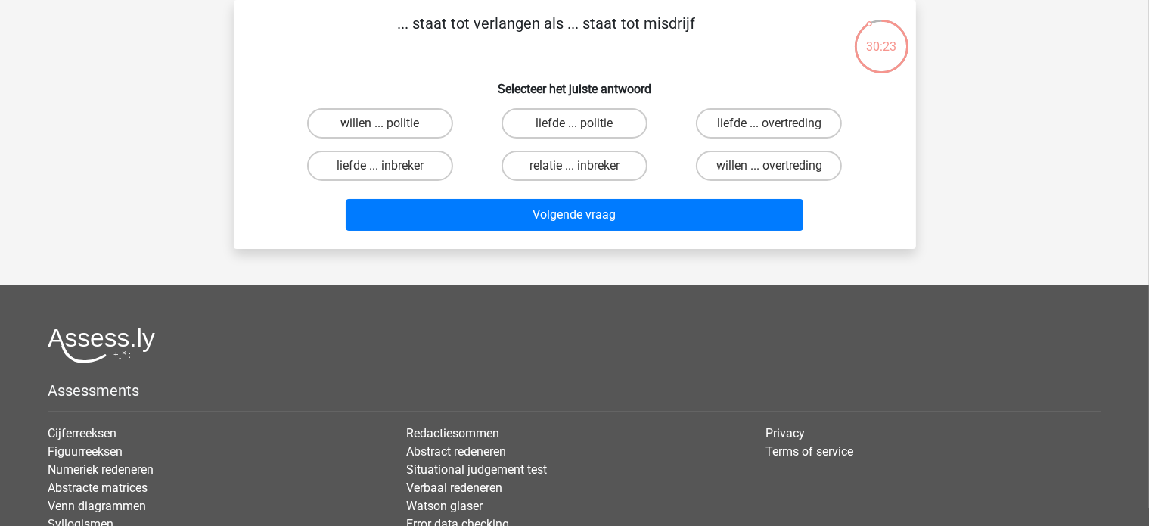
drag, startPoint x: 696, startPoint y: 30, endPoint x: 363, endPoint y: 15, distance: 333.2
click at [363, 15] on p "... staat tot verlangen als ... staat tot misdrijf" at bounding box center [546, 34] width 577 height 45
click at [482, 17] on p "... staat tot verlangen als ... staat tot misdrijf" at bounding box center [546, 34] width 577 height 45
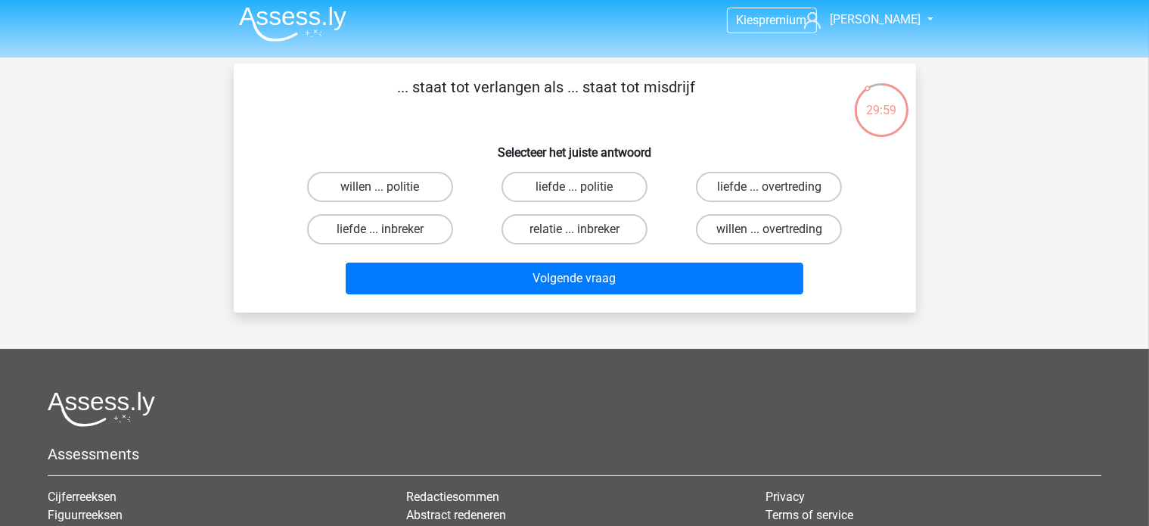
scroll to position [0, 0]
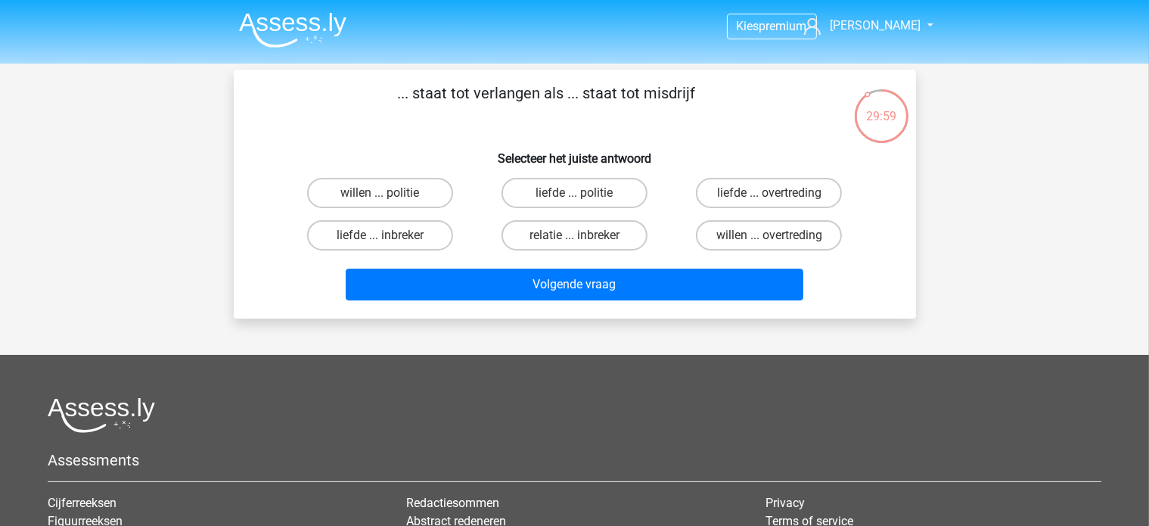
drag, startPoint x: 690, startPoint y: 12, endPoint x: 393, endPoint y: 11, distance: 296.6
click at [393, 11] on div "Kies premium [PERSON_NAME] [EMAIL_ADDRESS][DOMAIN_NAME]" at bounding box center [574, 377] width 1149 height 754
click at [670, 120] on p "... staat tot verlangen als ... staat tot misdrijf" at bounding box center [546, 104] width 577 height 45
drag, startPoint x: 679, startPoint y: 105, endPoint x: 347, endPoint y: 98, distance: 332.2
click at [347, 98] on p "... staat tot verlangen als ... staat tot misdrijf" at bounding box center [546, 104] width 577 height 45
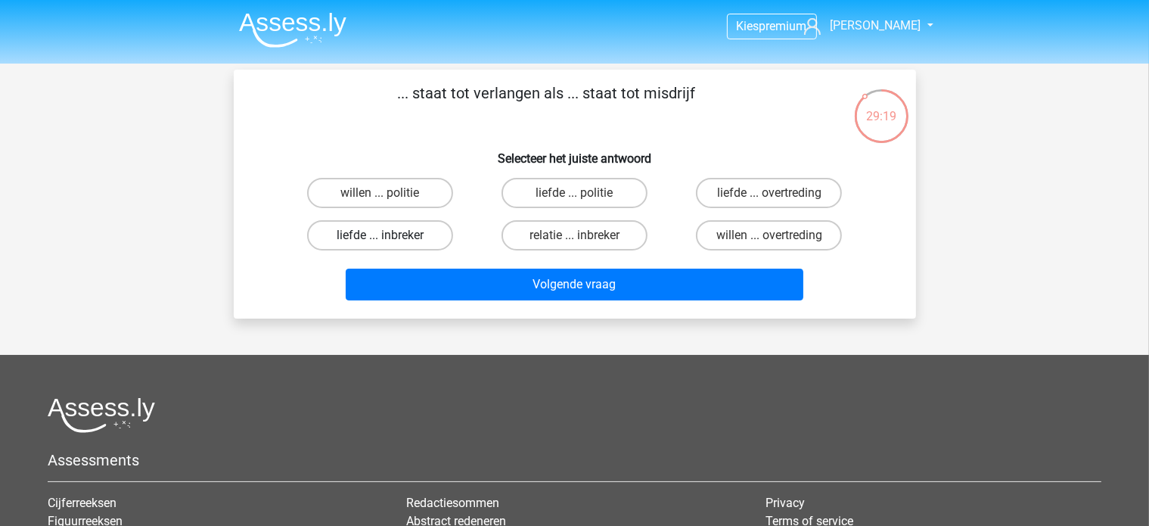
click at [399, 238] on label "liefde ... inbreker" at bounding box center [380, 235] width 146 height 30
click at [390, 238] on input "liefde ... inbreker" at bounding box center [385, 240] width 10 height 10
radio input "true"
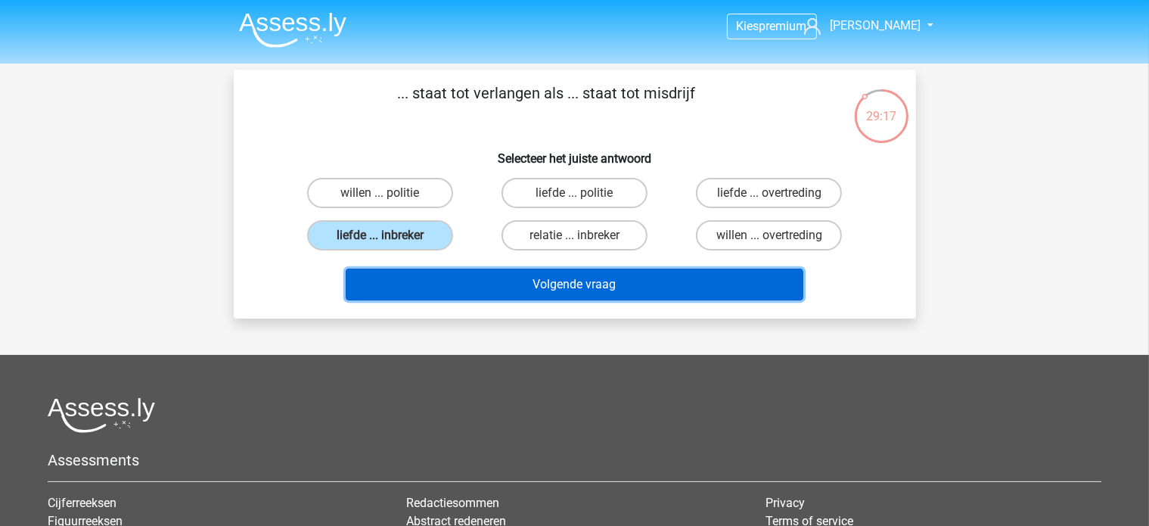
click at [481, 291] on button "Volgende vraag" at bounding box center [575, 285] width 458 height 32
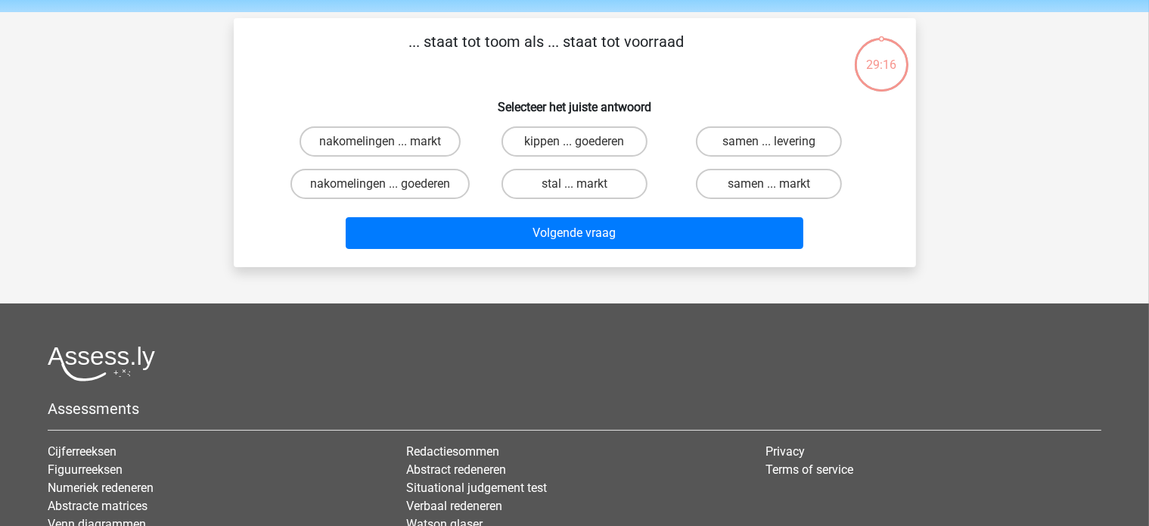
scroll to position [70, 0]
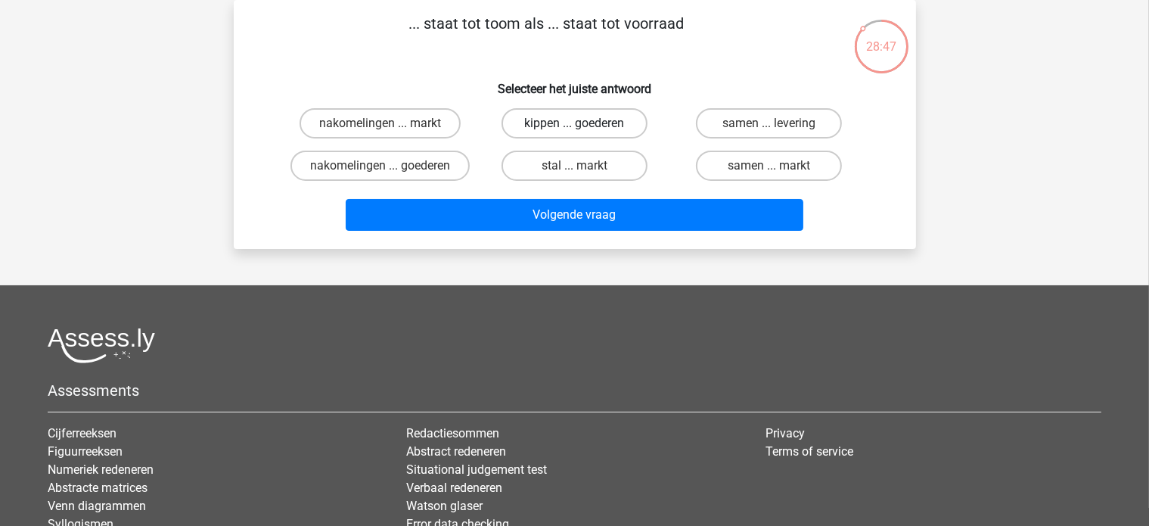
click at [608, 121] on label "kippen ... goederen" at bounding box center [575, 123] width 146 height 30
click at [584, 123] on input "kippen ... goederen" at bounding box center [579, 128] width 10 height 10
radio input "true"
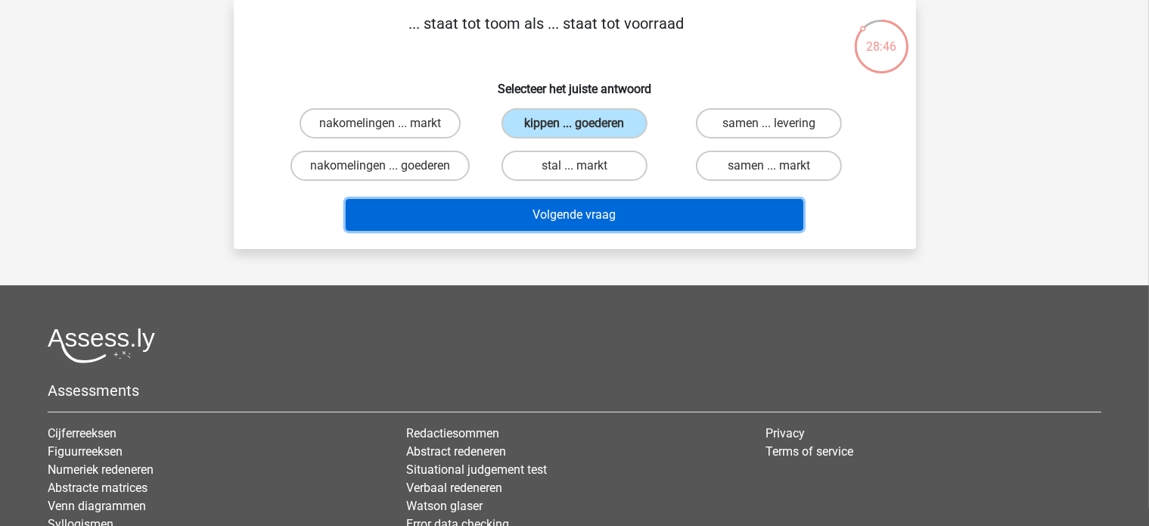
click at [557, 213] on button "Volgende vraag" at bounding box center [575, 215] width 458 height 32
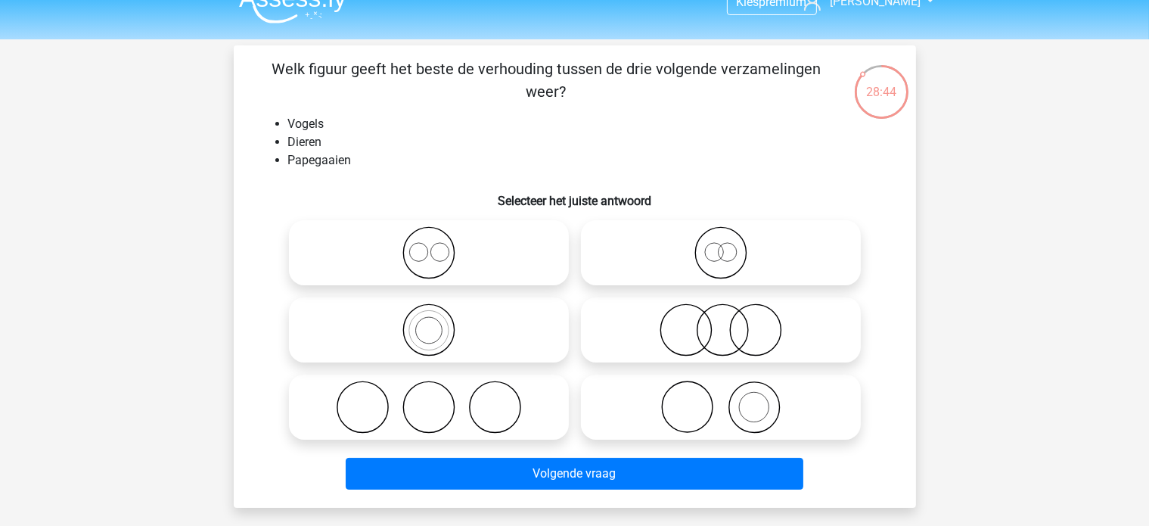
scroll to position [0, 0]
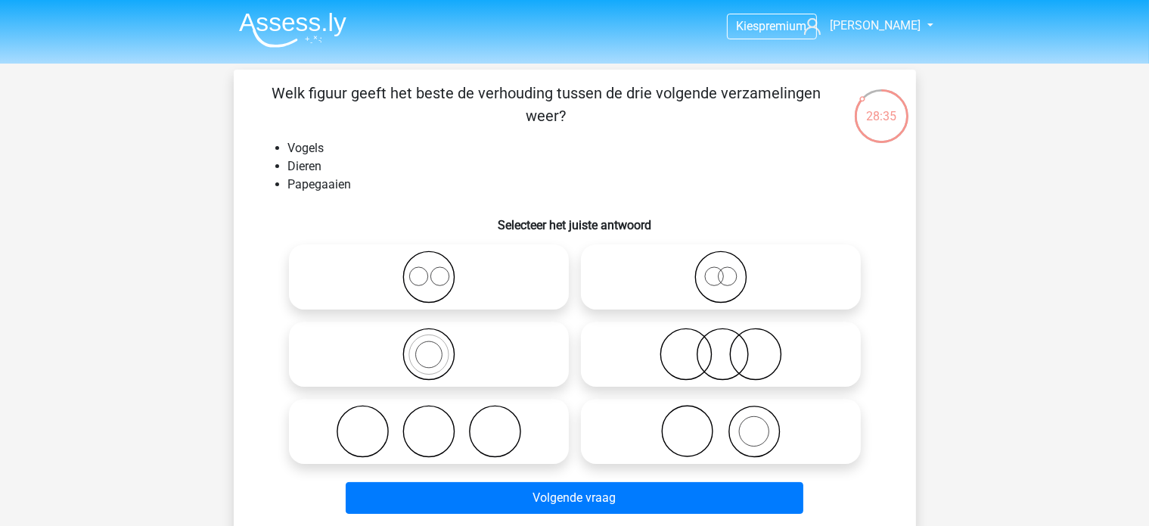
click at [422, 324] on label at bounding box center [429, 354] width 280 height 65
click at [429, 337] on input "radio" at bounding box center [434, 342] width 10 height 10
radio input "true"
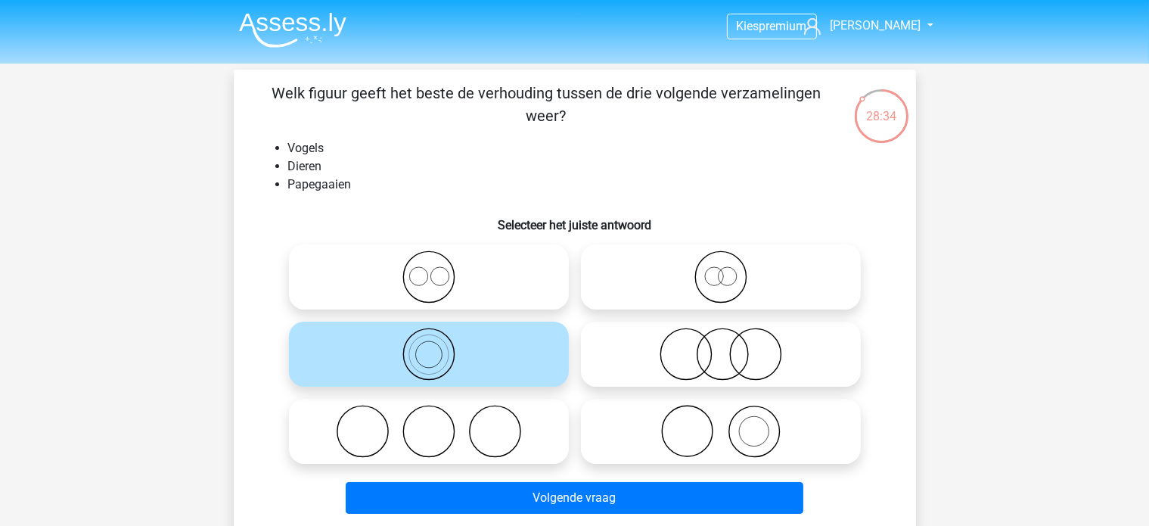
scroll to position [76, 0]
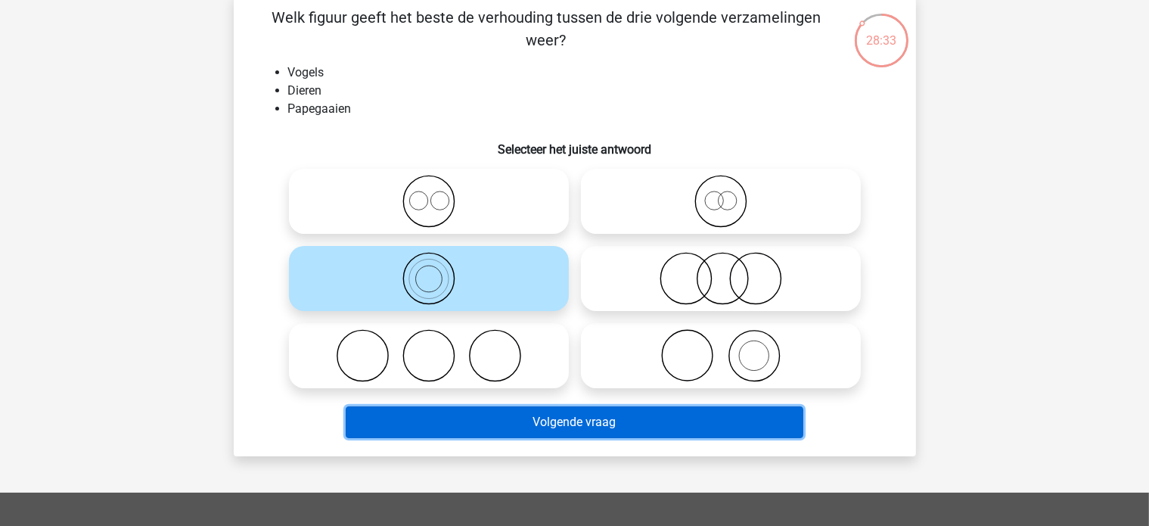
click at [505, 419] on button "Volgende vraag" at bounding box center [575, 422] width 458 height 32
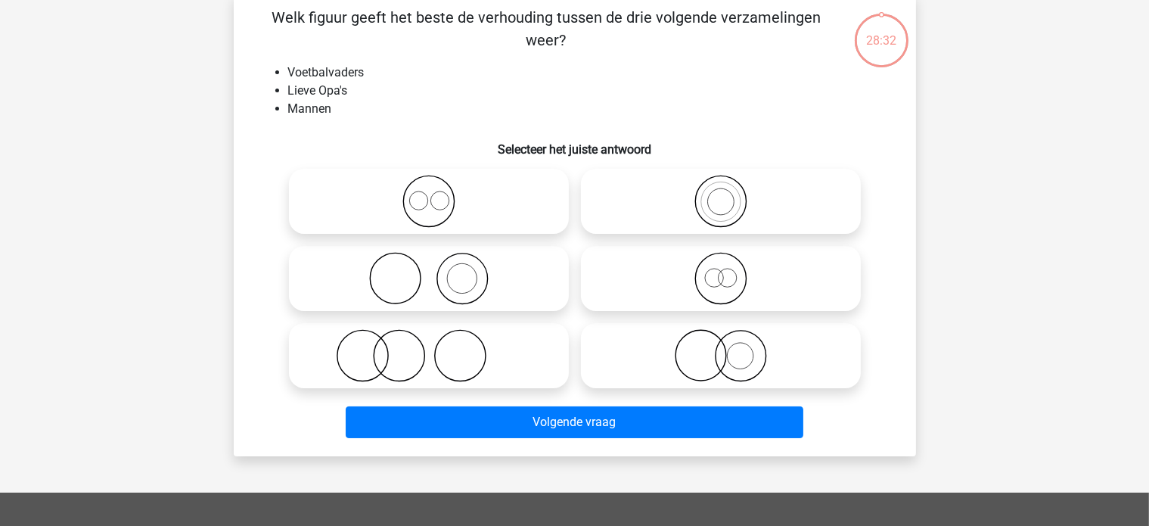
scroll to position [70, 0]
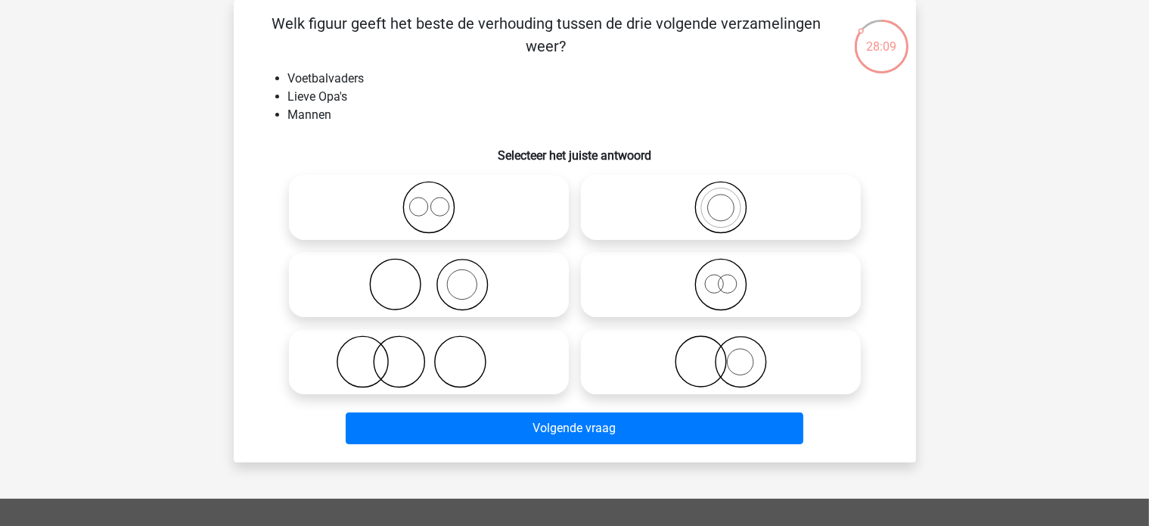
click at [720, 290] on circle at bounding box center [727, 284] width 18 height 18
click at [721, 277] on input "radio" at bounding box center [726, 272] width 10 height 10
radio input "true"
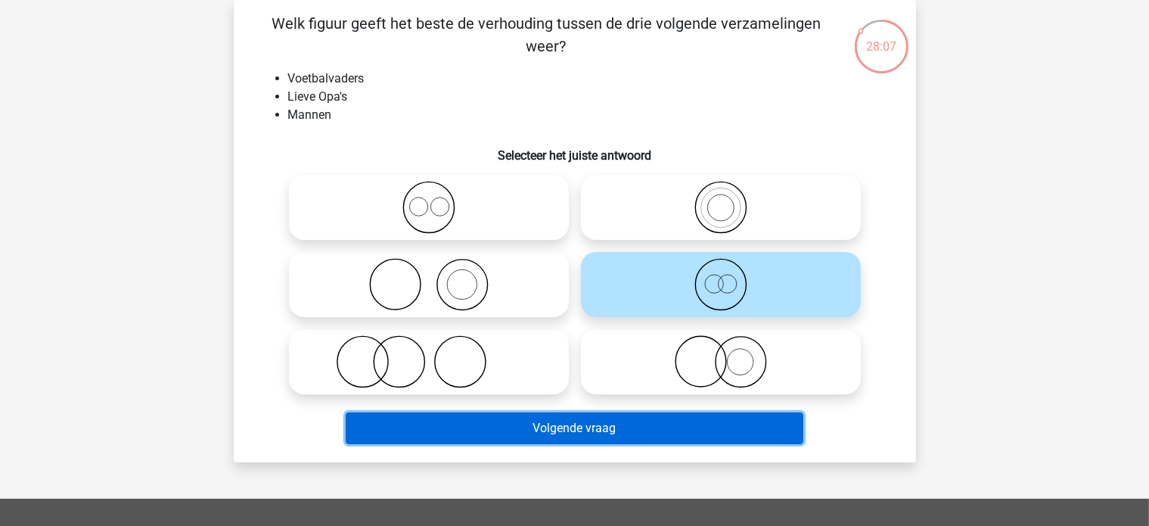
click at [683, 414] on button "Volgende vraag" at bounding box center [575, 428] width 458 height 32
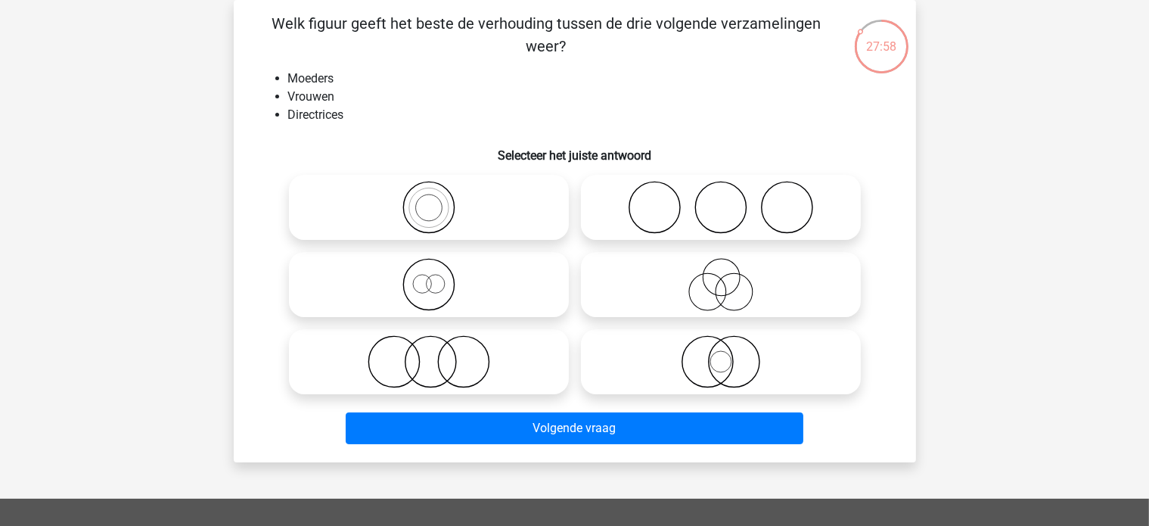
click at [434, 284] on icon at bounding box center [429, 284] width 268 height 53
click at [434, 277] on input "radio" at bounding box center [434, 272] width 10 height 10
radio input "true"
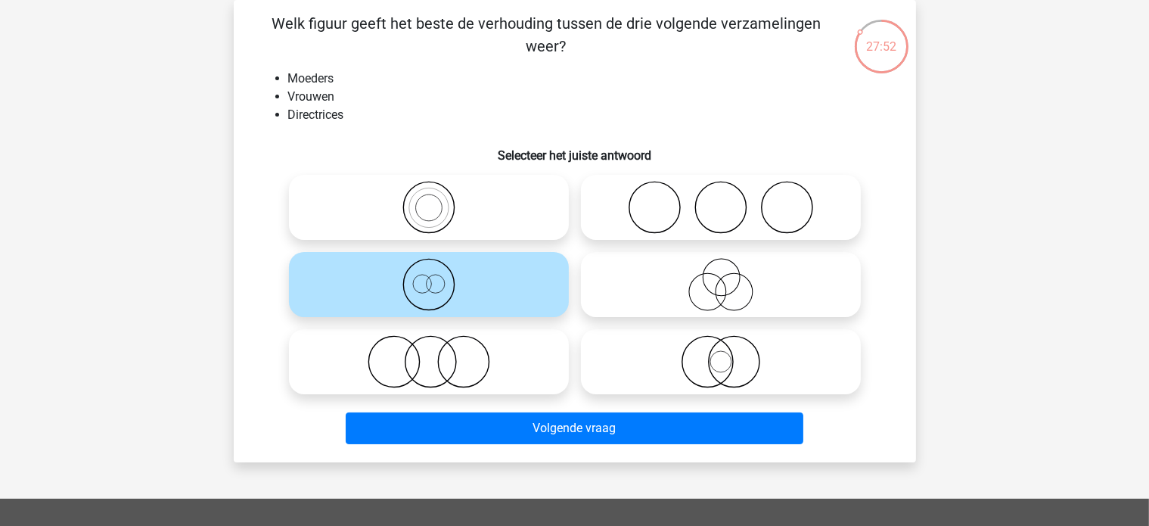
click at [732, 368] on icon at bounding box center [721, 361] width 268 height 53
click at [731, 354] on input "radio" at bounding box center [726, 349] width 10 height 10
radio input "true"
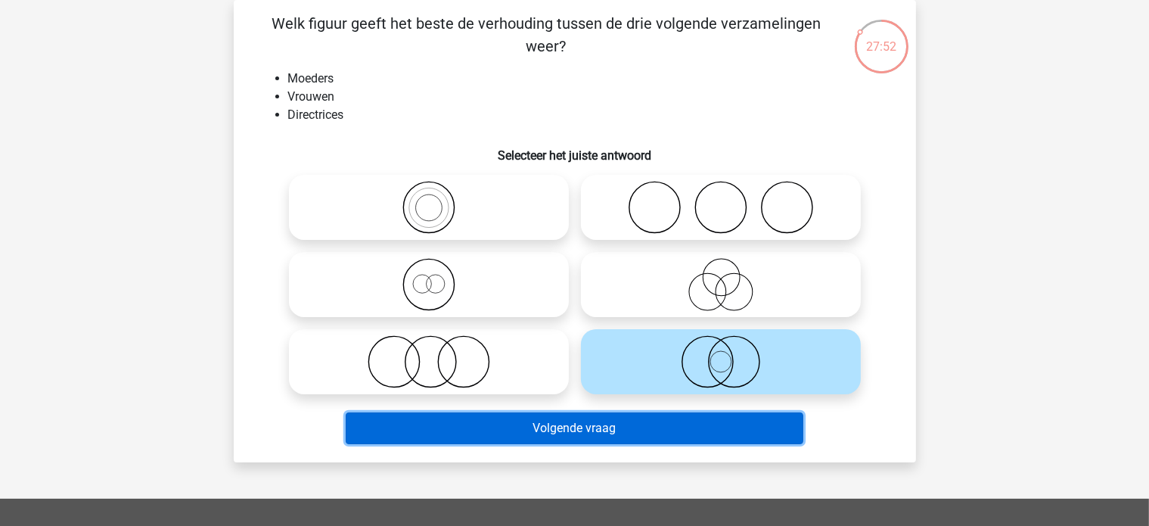
click at [709, 431] on button "Volgende vraag" at bounding box center [575, 428] width 458 height 32
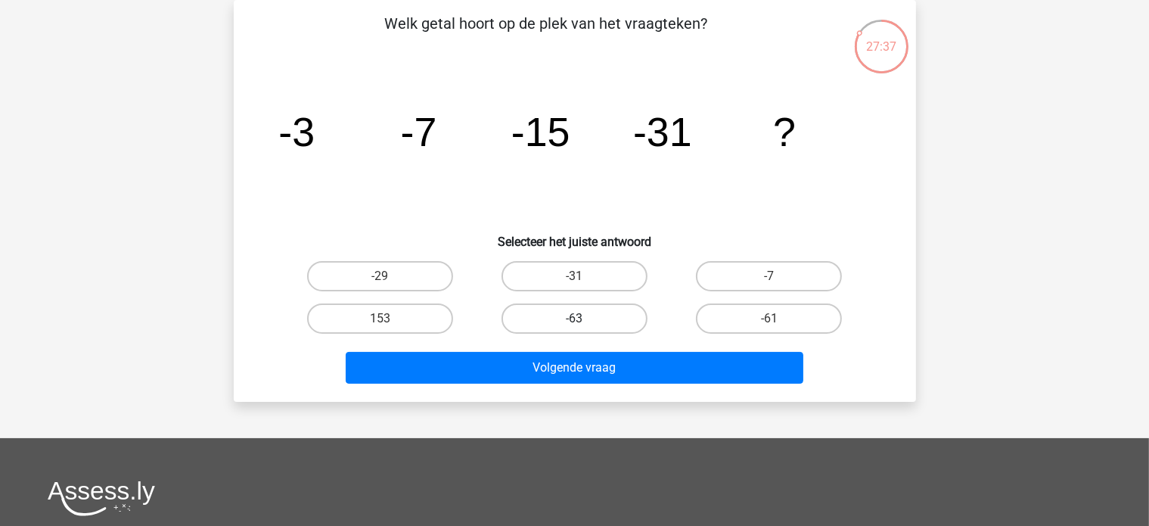
click at [568, 320] on label "-63" at bounding box center [575, 318] width 146 height 30
click at [574, 320] on input "-63" at bounding box center [579, 324] width 10 height 10
radio input "true"
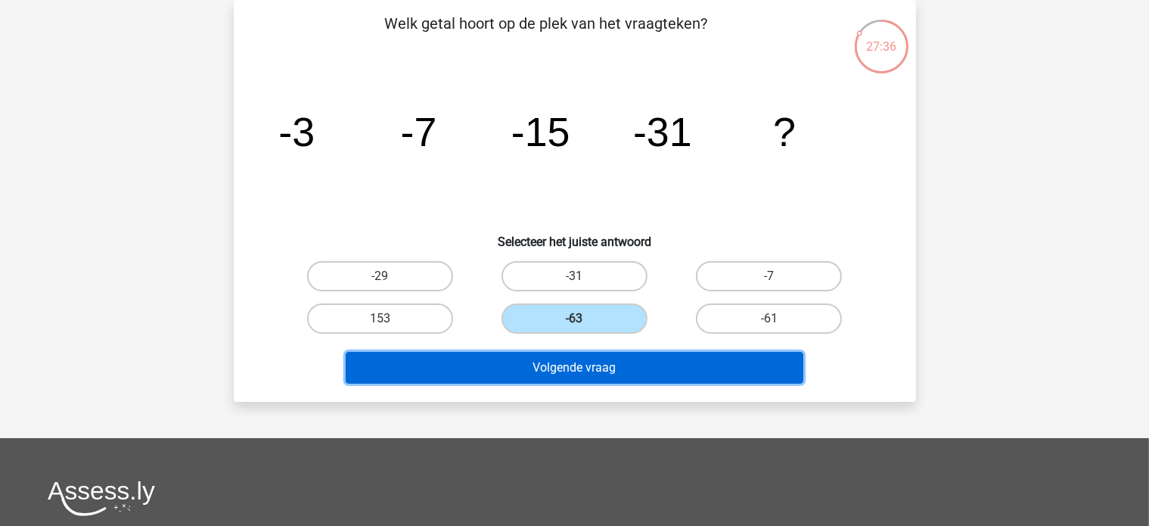
click at [604, 371] on button "Volgende vraag" at bounding box center [575, 368] width 458 height 32
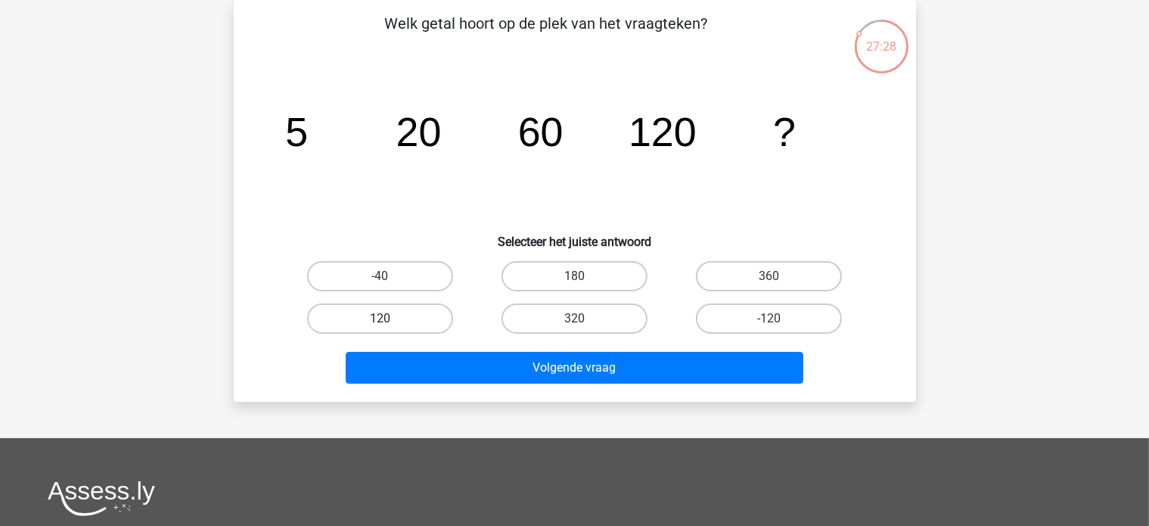
click at [406, 317] on label "120" at bounding box center [380, 318] width 146 height 30
click at [390, 319] on input "120" at bounding box center [385, 324] width 10 height 10
radio input "true"
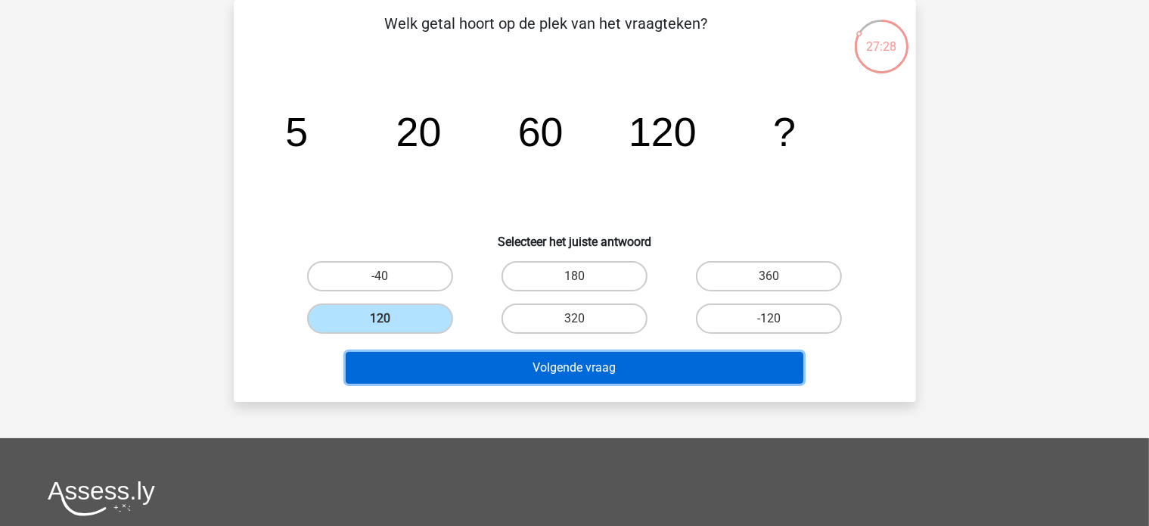
click at [481, 361] on button "Volgende vraag" at bounding box center [575, 368] width 458 height 32
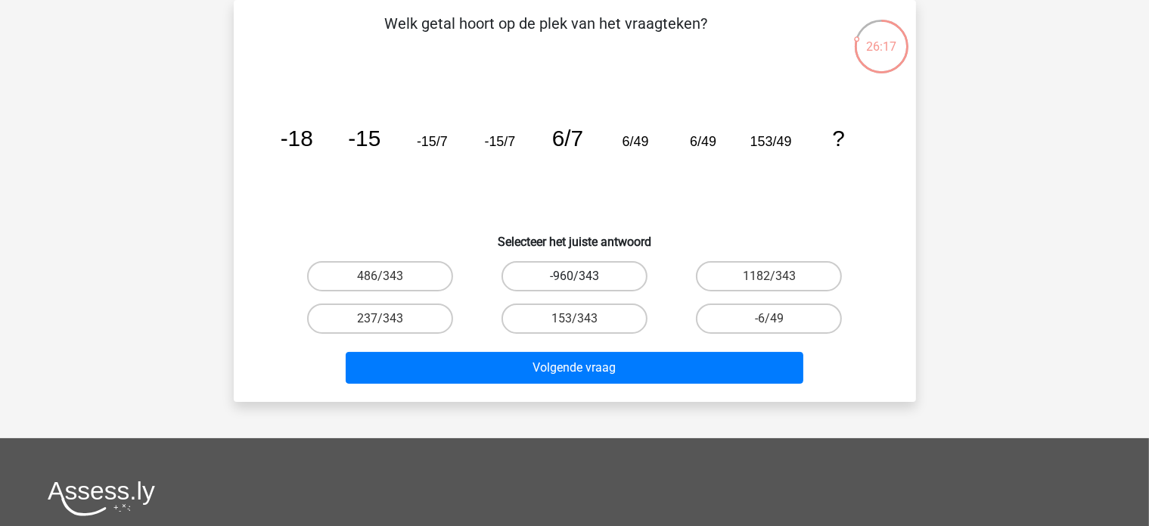
click at [546, 278] on label "-960/343" at bounding box center [575, 276] width 146 height 30
click at [574, 278] on input "-960/343" at bounding box center [579, 281] width 10 height 10
radio input "true"
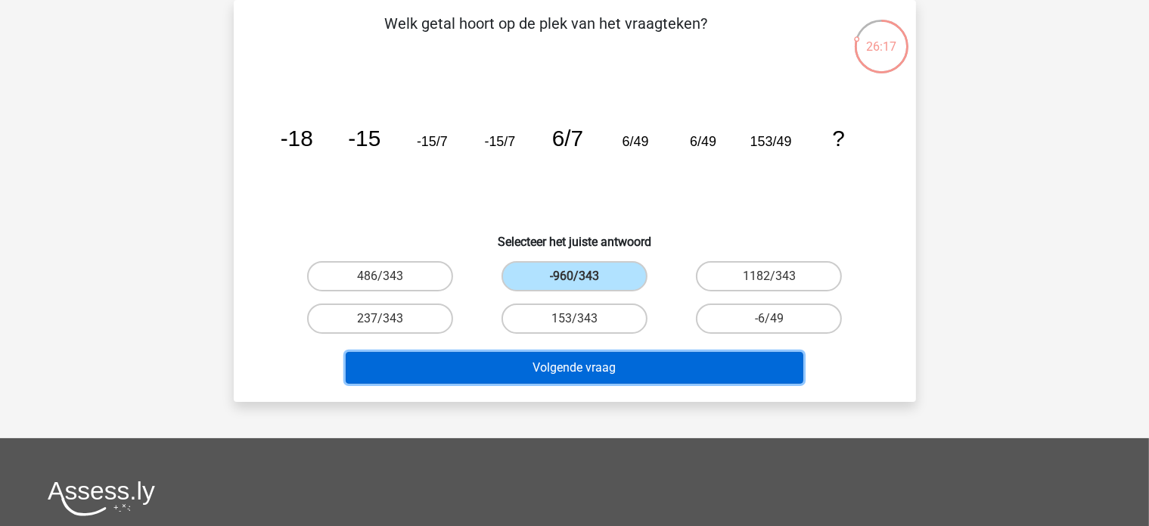
click at [544, 363] on button "Volgende vraag" at bounding box center [575, 368] width 458 height 32
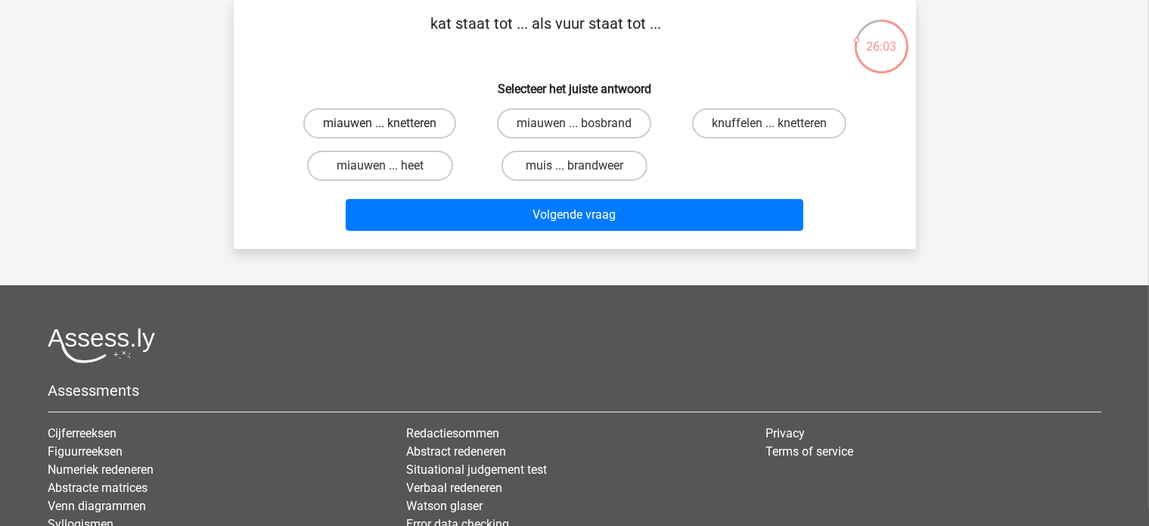
click at [421, 116] on label "miauwen ... knetteren" at bounding box center [379, 123] width 153 height 30
click at [390, 123] on input "miauwen ... knetteren" at bounding box center [385, 128] width 10 height 10
radio input "true"
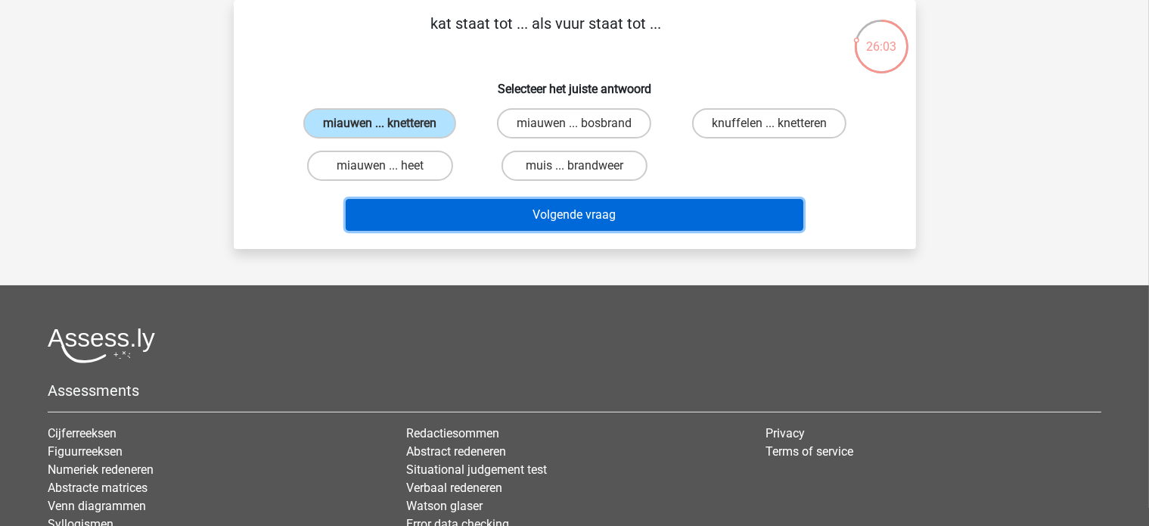
click at [516, 228] on button "Volgende vraag" at bounding box center [575, 215] width 458 height 32
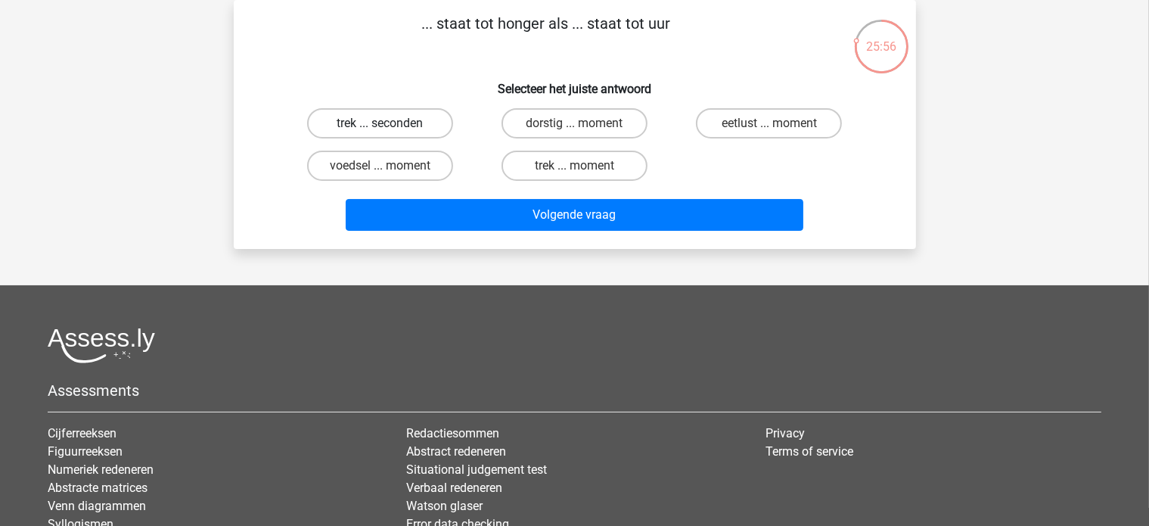
click at [424, 129] on label "trek ... seconden" at bounding box center [380, 123] width 146 height 30
click at [390, 129] on input "trek ... seconden" at bounding box center [385, 128] width 10 height 10
radio input "true"
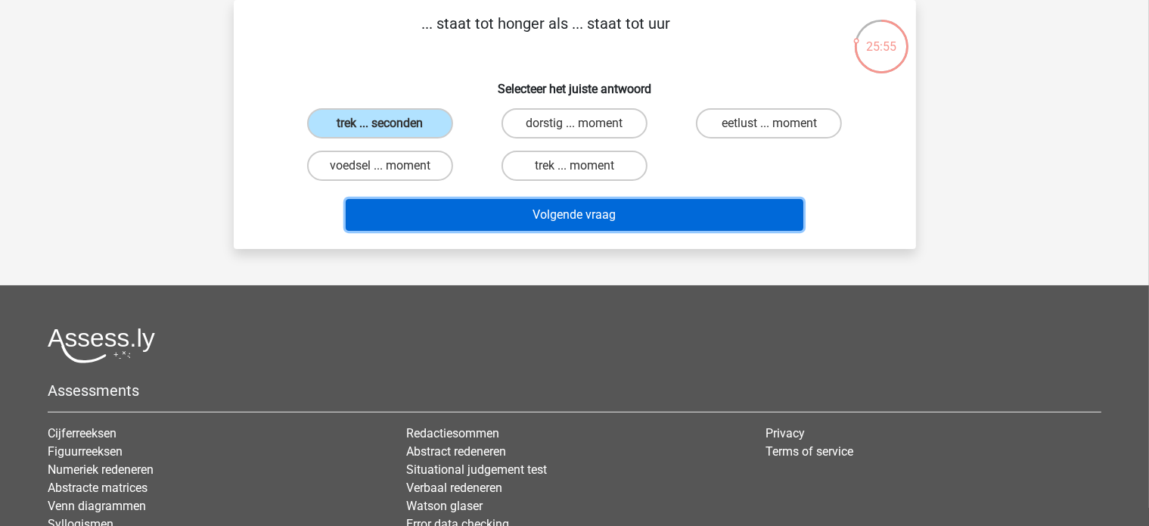
click at [474, 213] on button "Volgende vraag" at bounding box center [575, 215] width 458 height 32
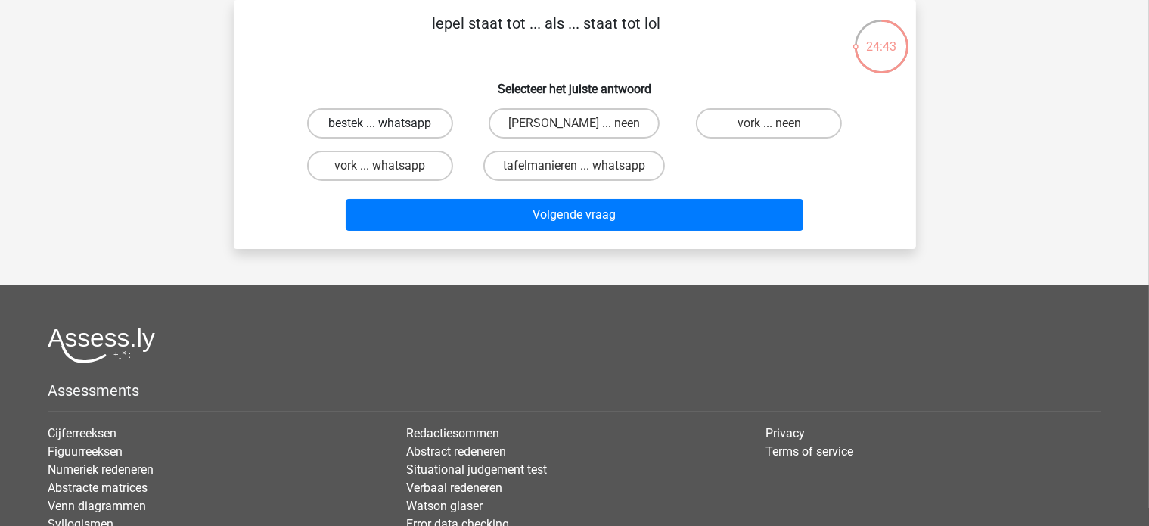
click at [415, 131] on label "bestek ... whatsapp" at bounding box center [380, 123] width 146 height 30
click at [390, 131] on input "bestek ... whatsapp" at bounding box center [385, 128] width 10 height 10
radio input "true"
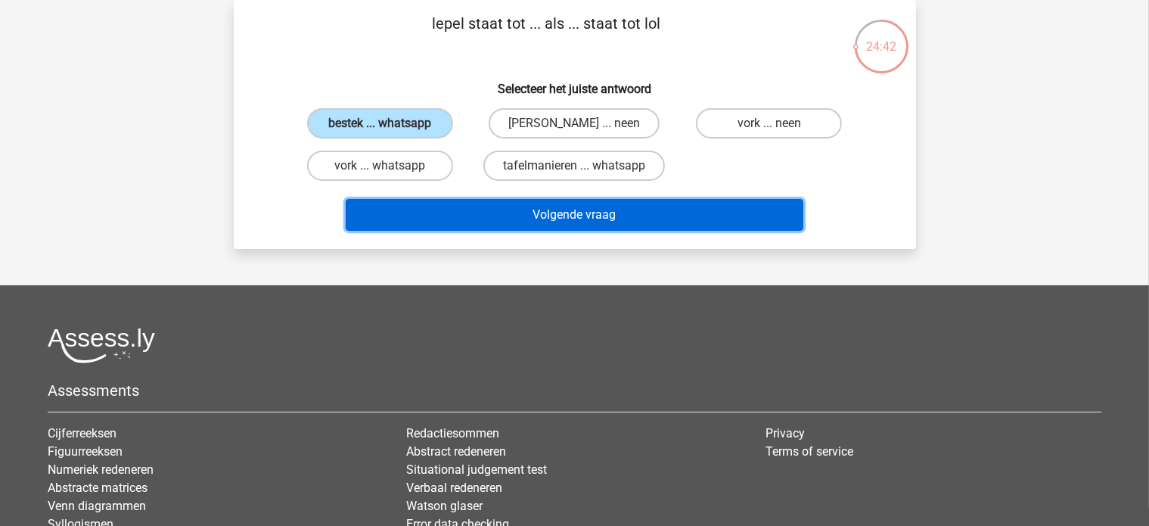
click at [505, 211] on button "Volgende vraag" at bounding box center [575, 215] width 458 height 32
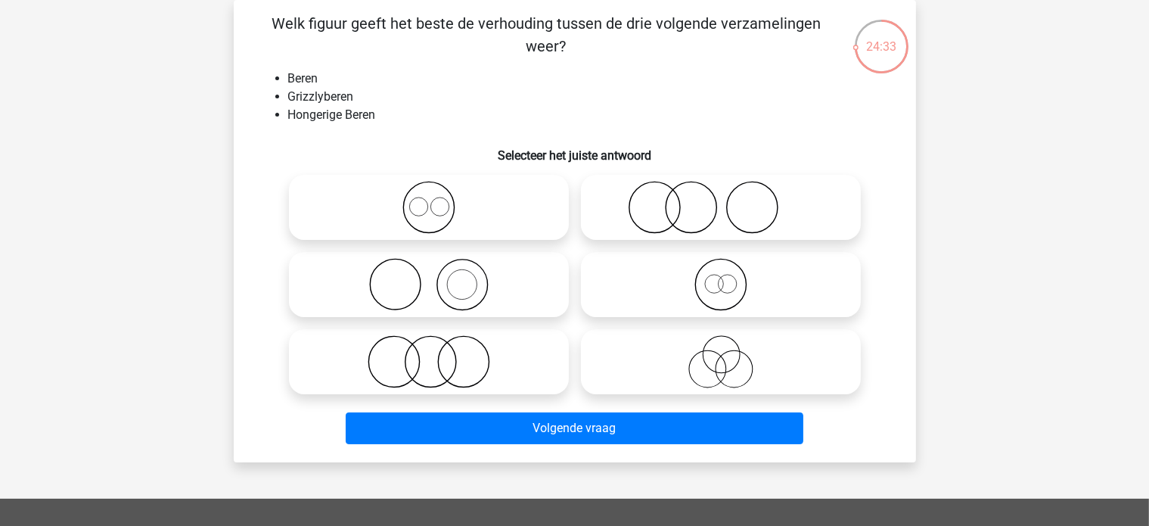
click at [711, 291] on icon at bounding box center [721, 284] width 268 height 53
click at [721, 277] on input "radio" at bounding box center [726, 272] width 10 height 10
radio input "true"
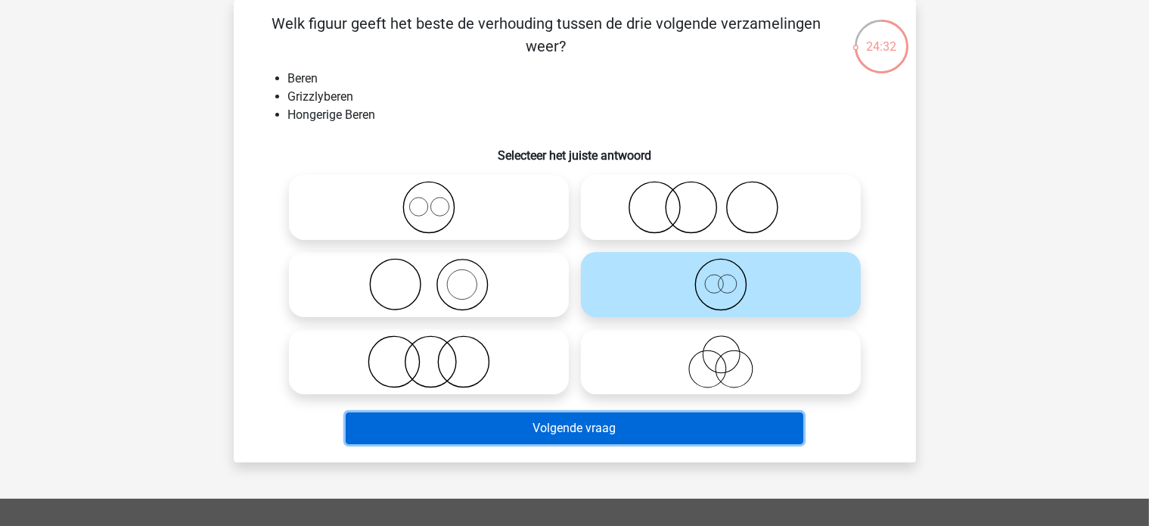
click at [636, 431] on button "Volgende vraag" at bounding box center [575, 428] width 458 height 32
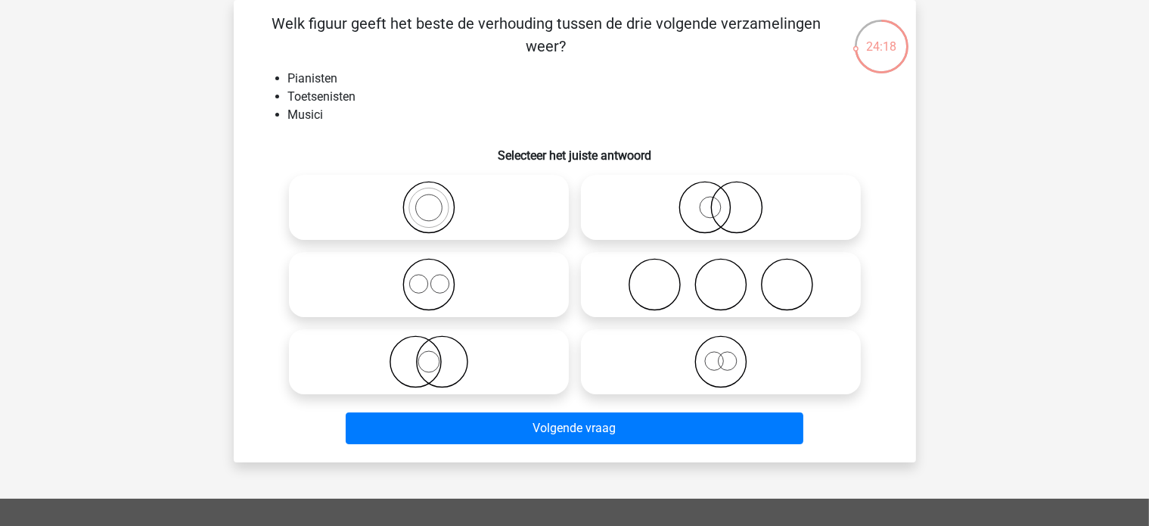
click at [427, 205] on icon at bounding box center [429, 207] width 268 height 53
click at [429, 200] on input "radio" at bounding box center [434, 195] width 10 height 10
radio input "true"
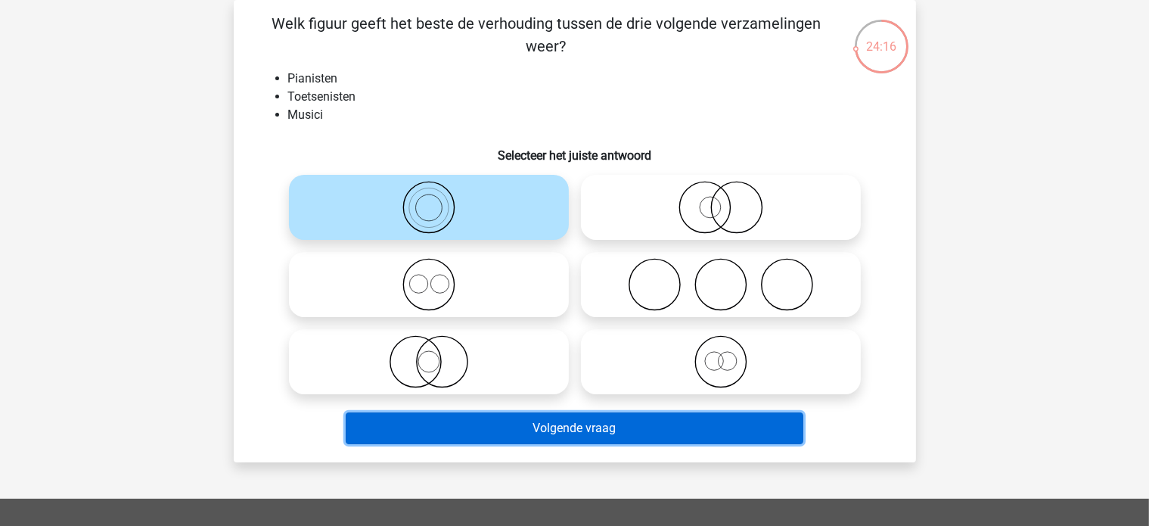
click at [542, 429] on button "Volgende vraag" at bounding box center [575, 428] width 458 height 32
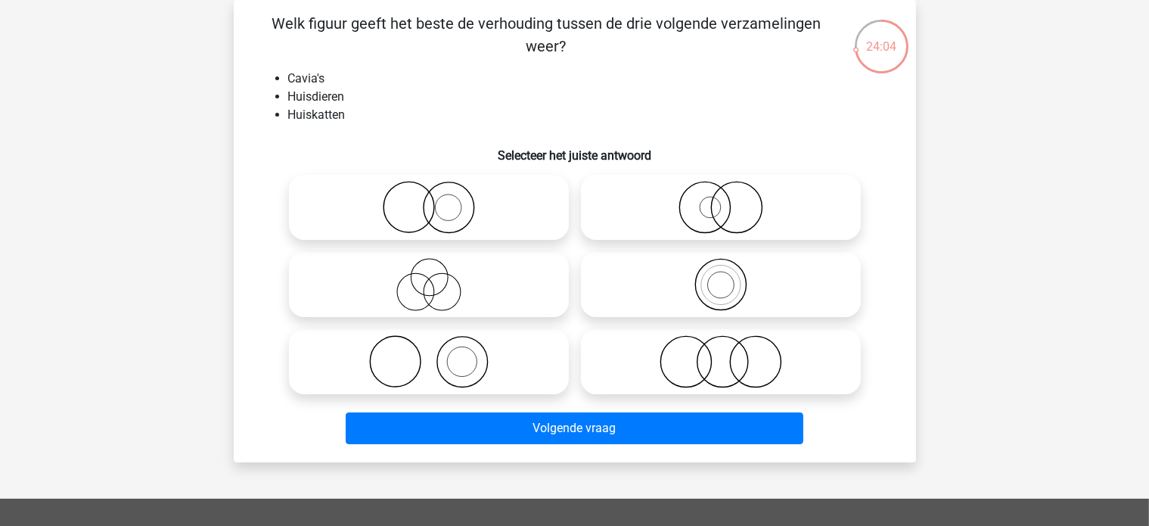
click at [700, 380] on icon at bounding box center [721, 361] width 268 height 53
click at [721, 354] on input "radio" at bounding box center [726, 349] width 10 height 10
radio input "true"
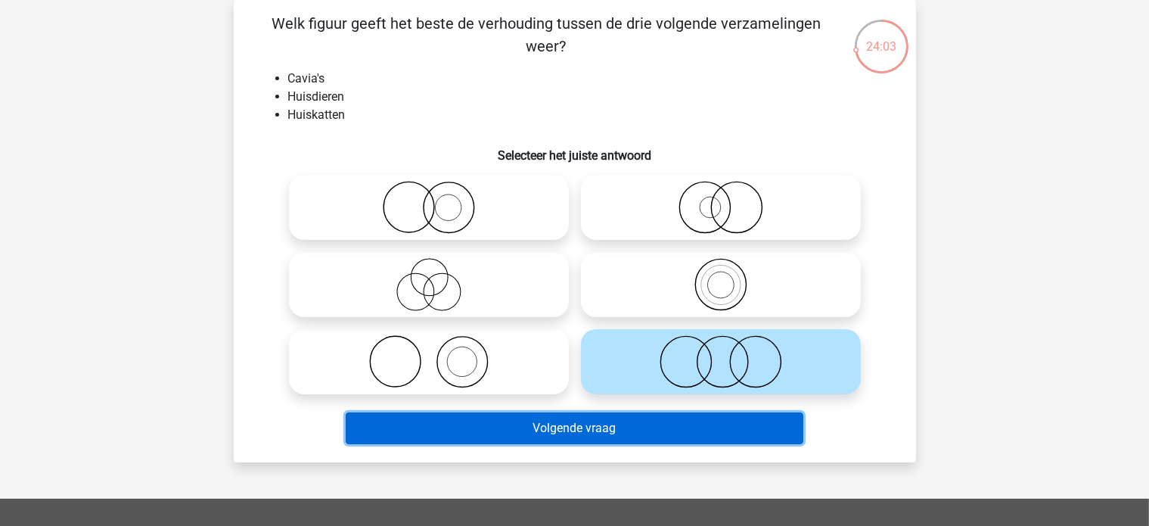
click at [663, 421] on button "Volgende vraag" at bounding box center [575, 428] width 458 height 32
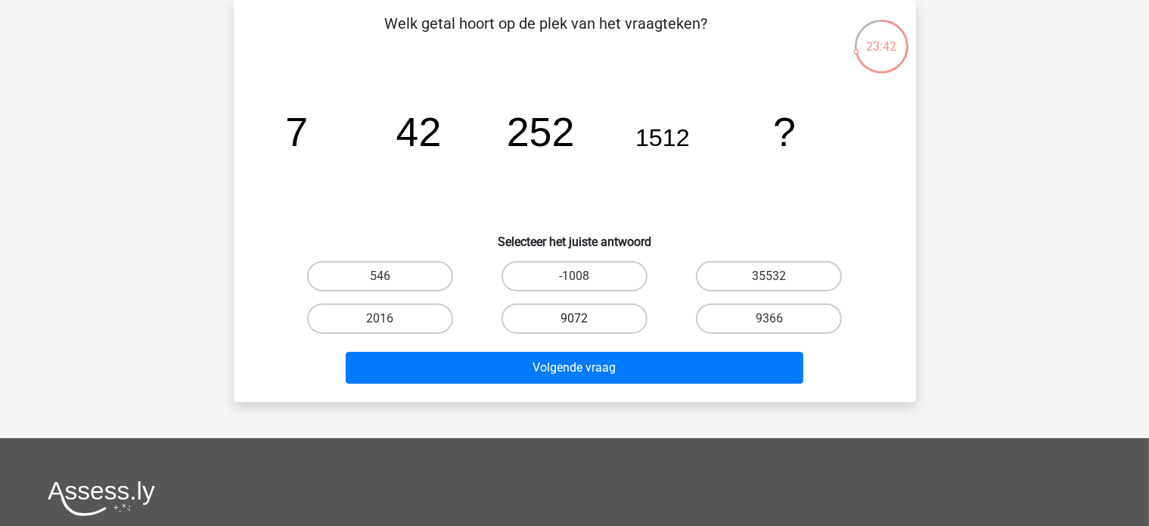
click at [588, 323] on label "9072" at bounding box center [575, 318] width 146 height 30
click at [584, 323] on input "9072" at bounding box center [579, 324] width 10 height 10
radio input "true"
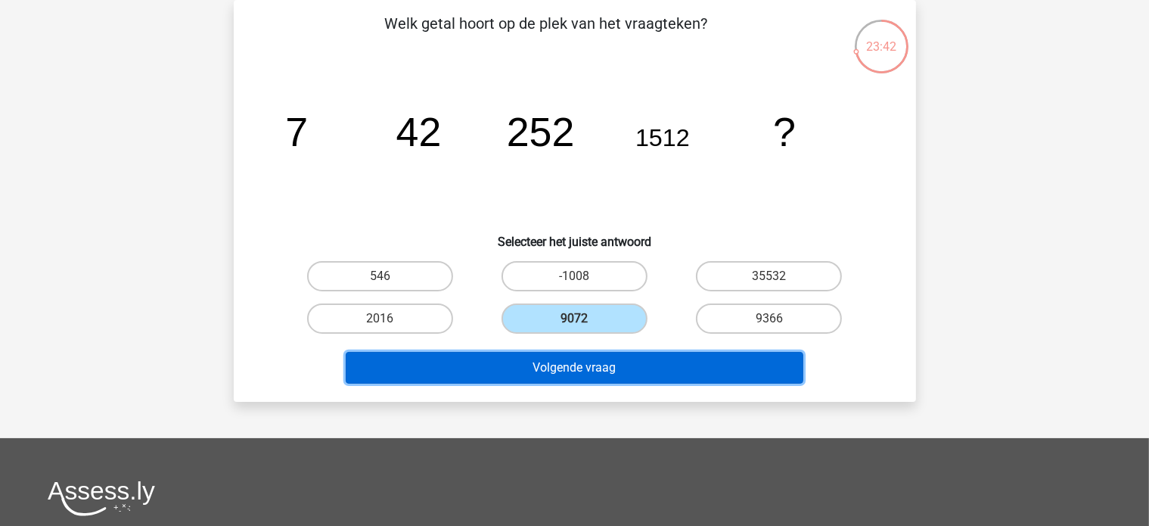
click at [584, 371] on button "Volgende vraag" at bounding box center [575, 368] width 458 height 32
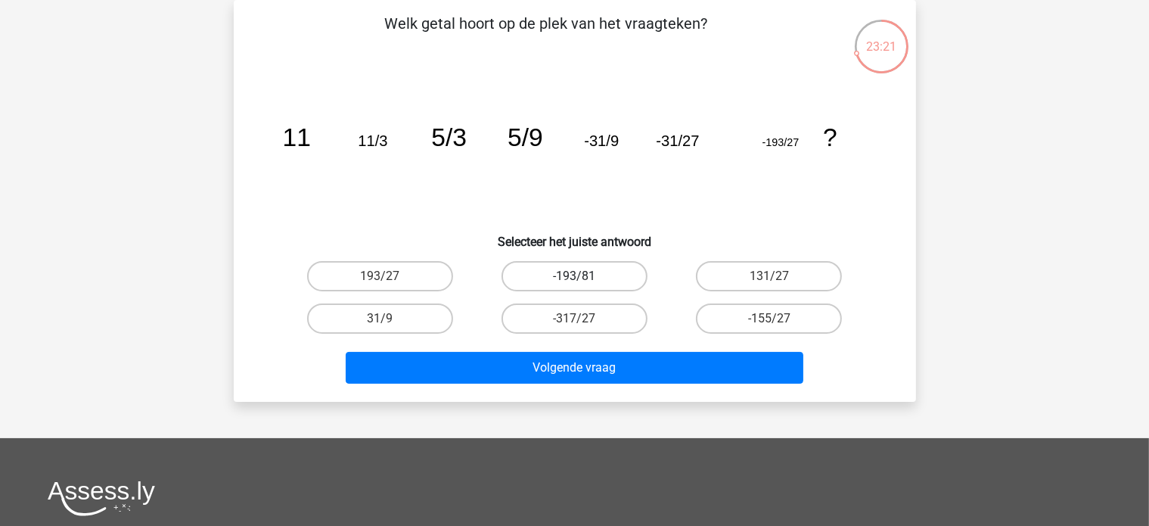
click at [558, 272] on label "-193/81" at bounding box center [575, 276] width 146 height 30
click at [574, 276] on input "-193/81" at bounding box center [579, 281] width 10 height 10
radio input "true"
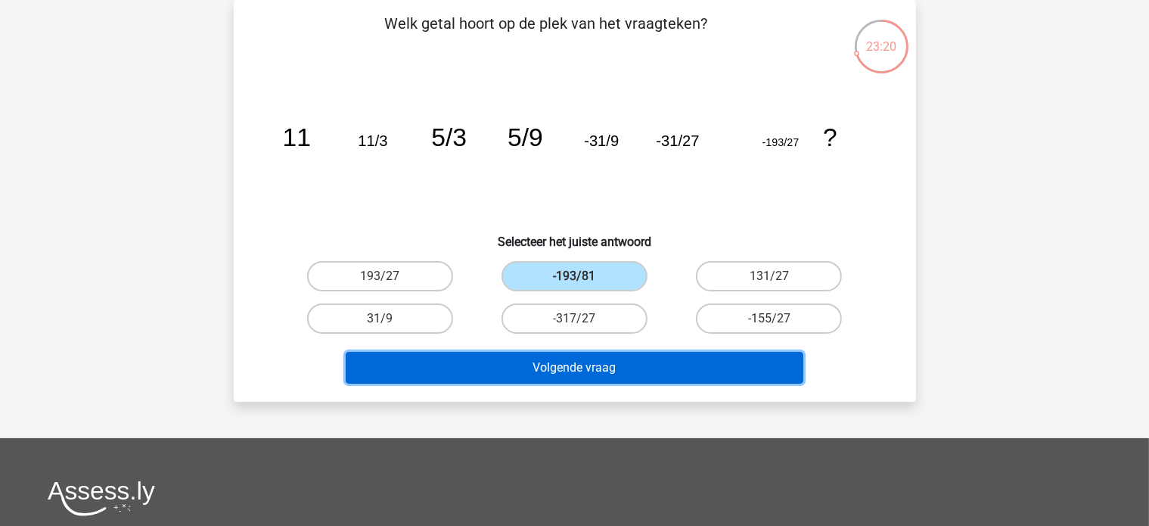
click at [521, 355] on button "Volgende vraag" at bounding box center [575, 368] width 458 height 32
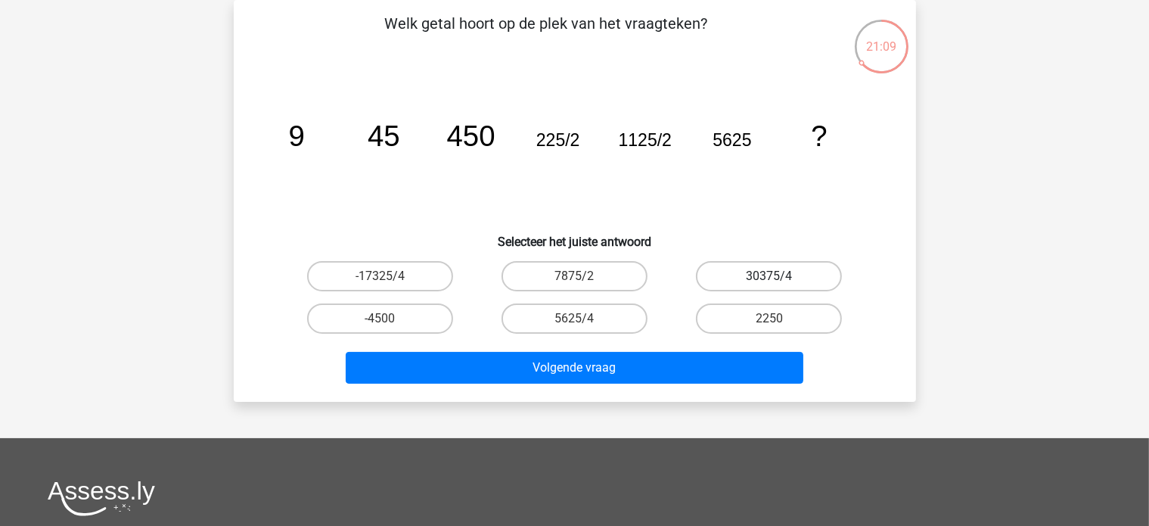
click at [753, 269] on label "30375/4" at bounding box center [769, 276] width 146 height 30
click at [769, 276] on input "30375/4" at bounding box center [774, 281] width 10 height 10
radio input "true"
click at [396, 278] on label "-17325/4" at bounding box center [380, 276] width 146 height 30
click at [390, 278] on input "-17325/4" at bounding box center [385, 281] width 10 height 10
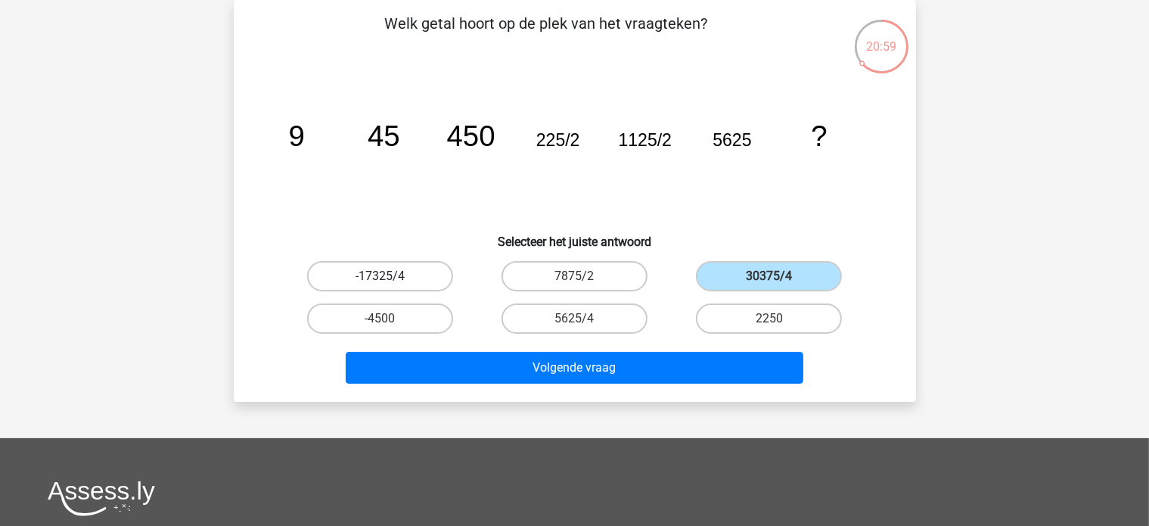
radio input "true"
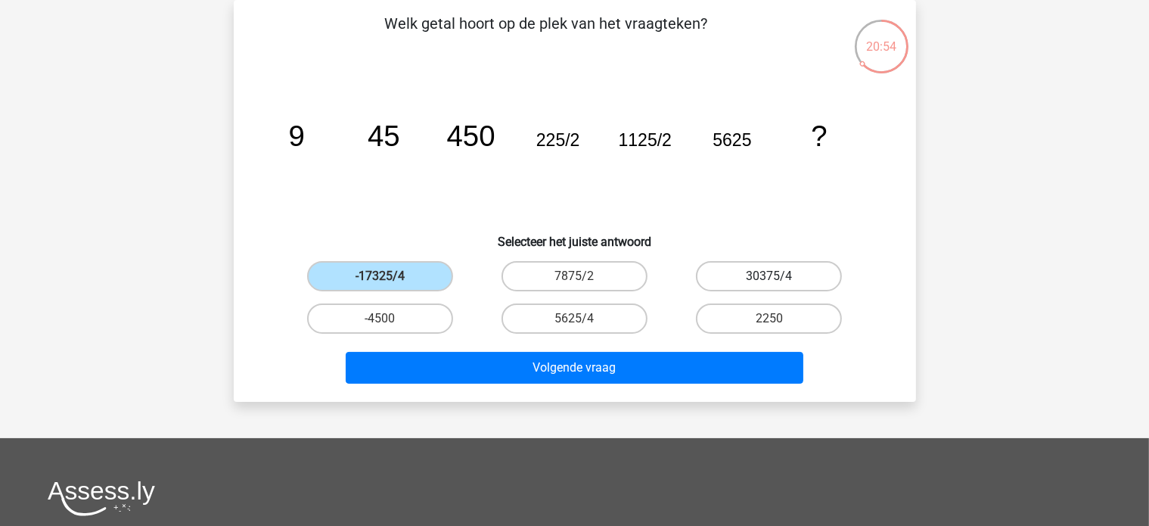
click at [756, 278] on label "30375/4" at bounding box center [769, 276] width 146 height 30
click at [769, 278] on input "30375/4" at bounding box center [774, 281] width 10 height 10
radio input "true"
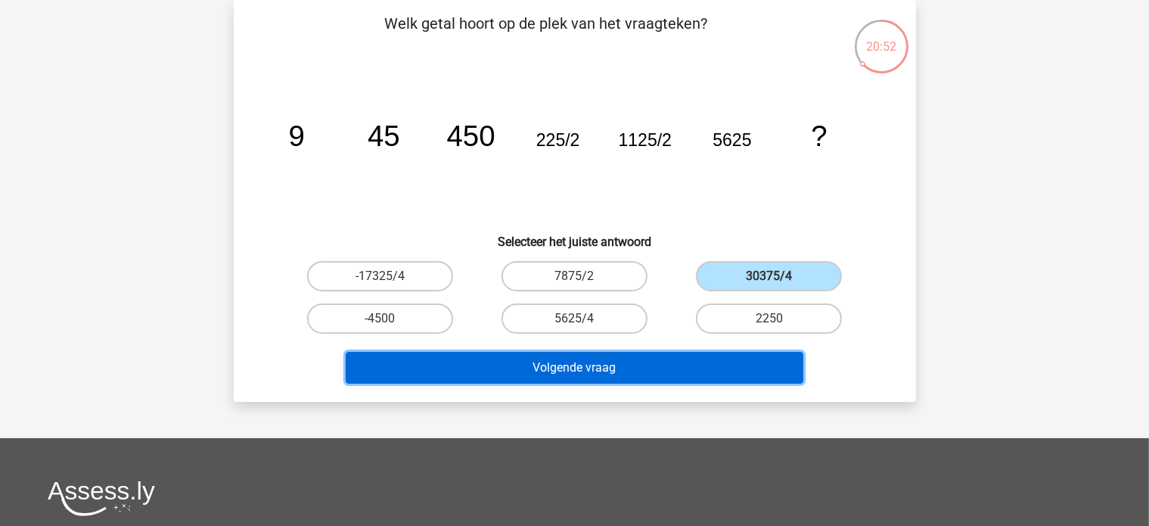
click at [598, 362] on button "Volgende vraag" at bounding box center [575, 368] width 458 height 32
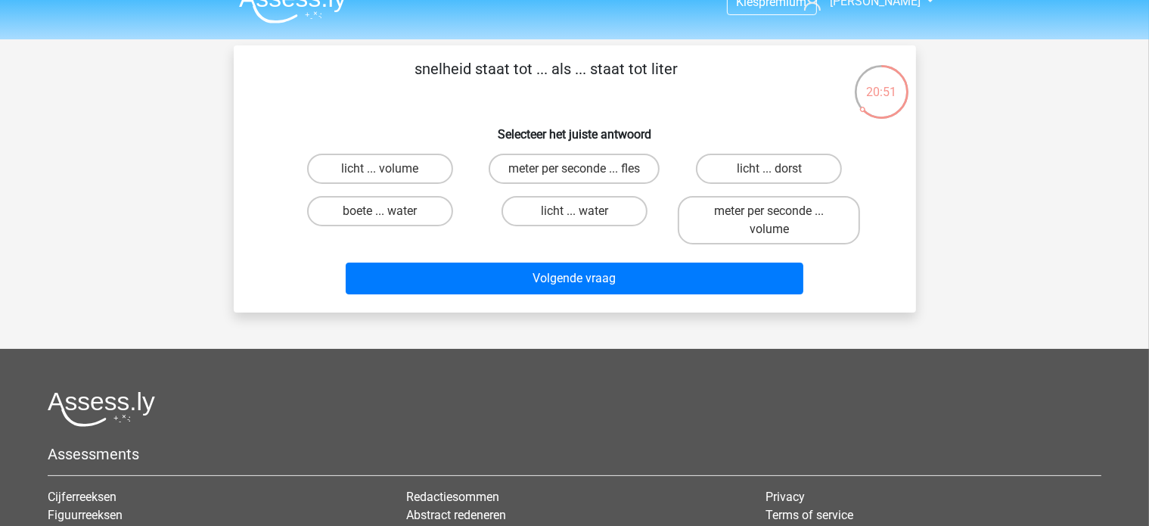
scroll to position [0, 0]
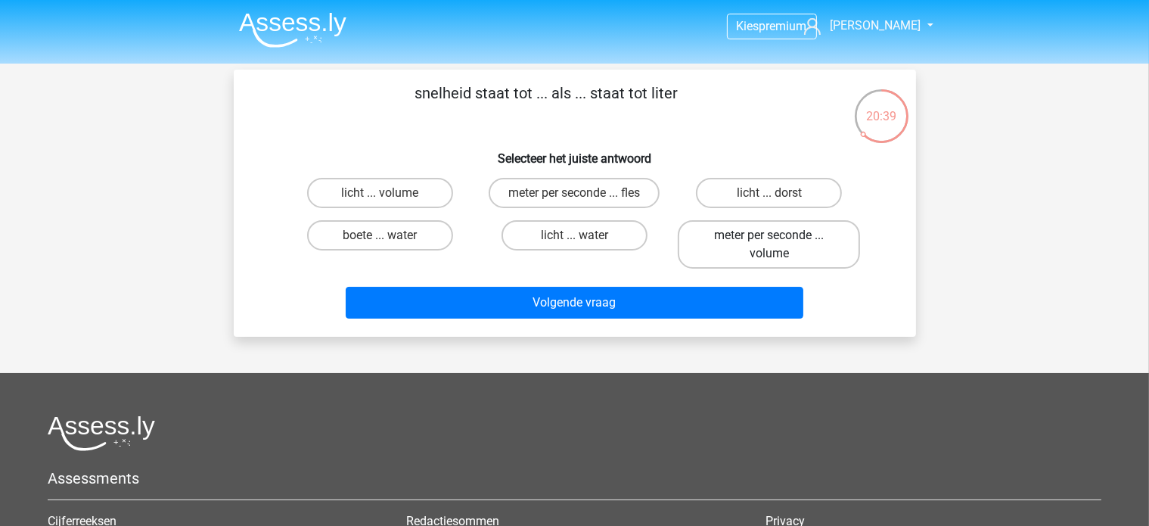
click at [738, 251] on label "meter per seconde ... volume" at bounding box center [769, 244] width 182 height 48
click at [769, 245] on input "meter per seconde ... volume" at bounding box center [774, 240] width 10 height 10
radio input "true"
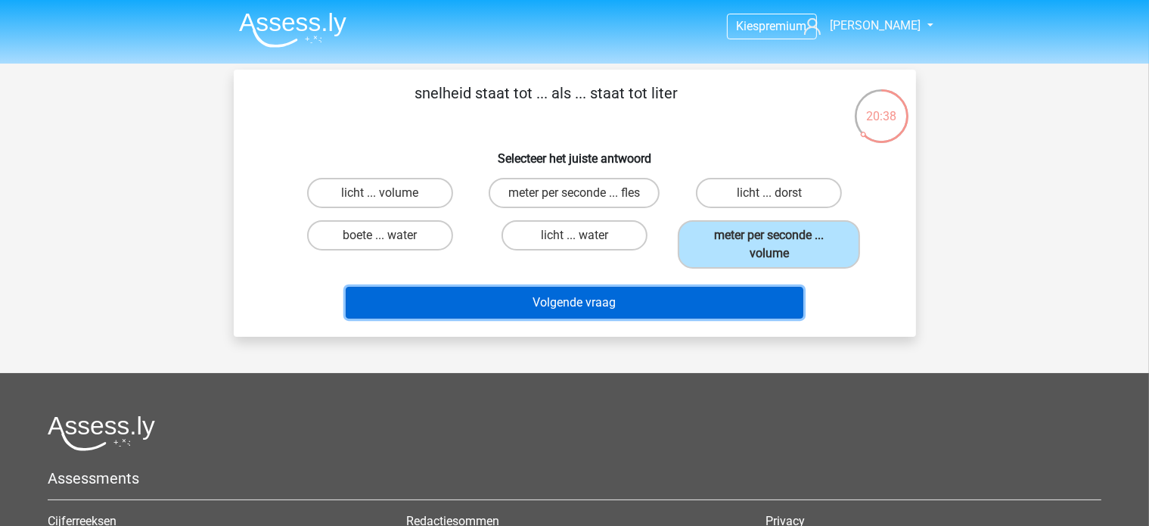
click at [614, 294] on button "Volgende vraag" at bounding box center [575, 303] width 458 height 32
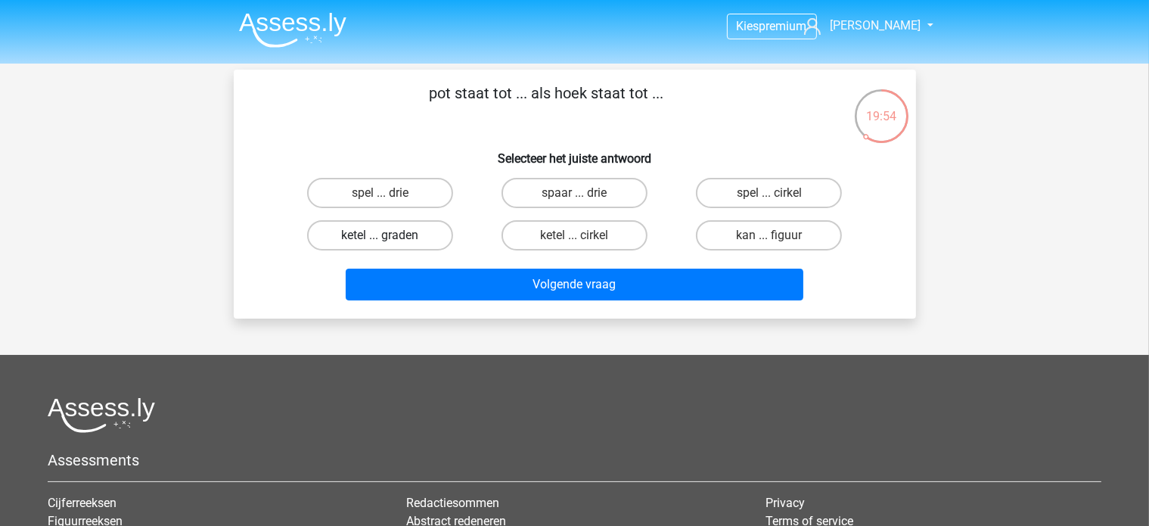
click at [415, 237] on label "ketel ... graden" at bounding box center [380, 235] width 146 height 30
click at [390, 237] on input "ketel ... graden" at bounding box center [385, 240] width 10 height 10
radio input "true"
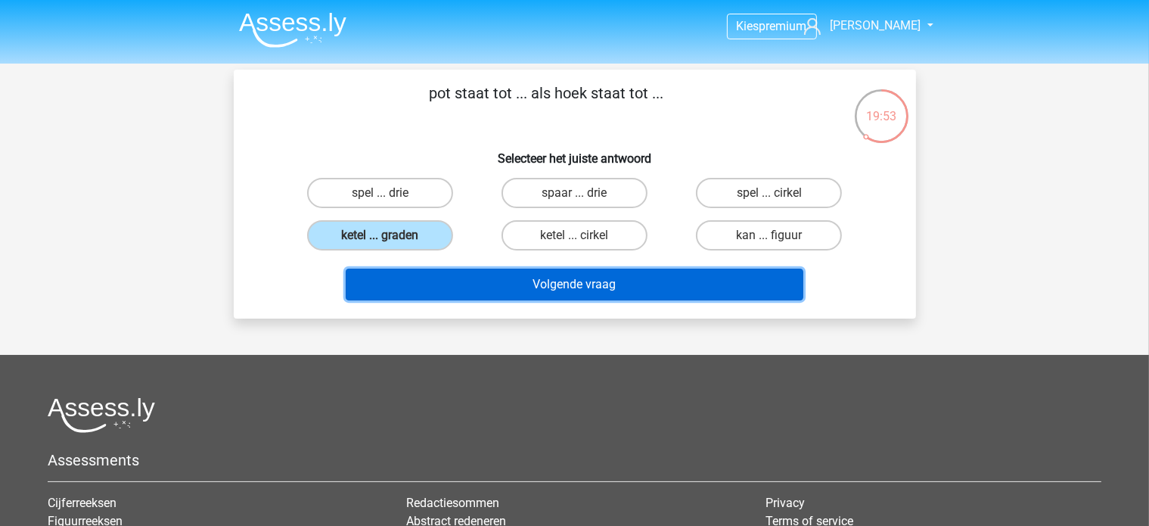
click at [452, 281] on button "Volgende vraag" at bounding box center [575, 285] width 458 height 32
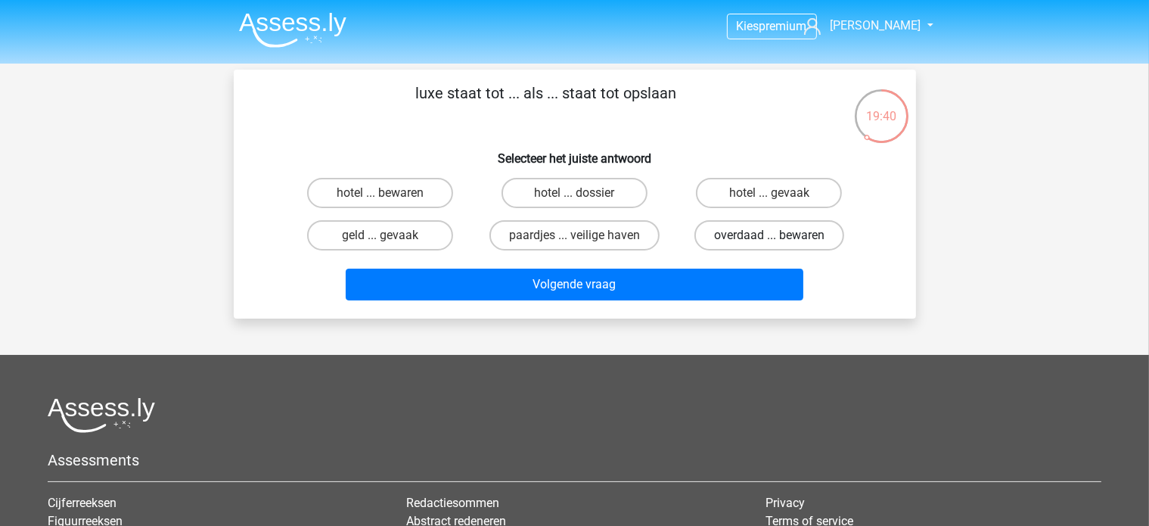
click at [751, 235] on label "overdaad ... bewaren" at bounding box center [770, 235] width 150 height 30
click at [769, 235] on input "overdaad ... bewaren" at bounding box center [774, 240] width 10 height 10
radio input "true"
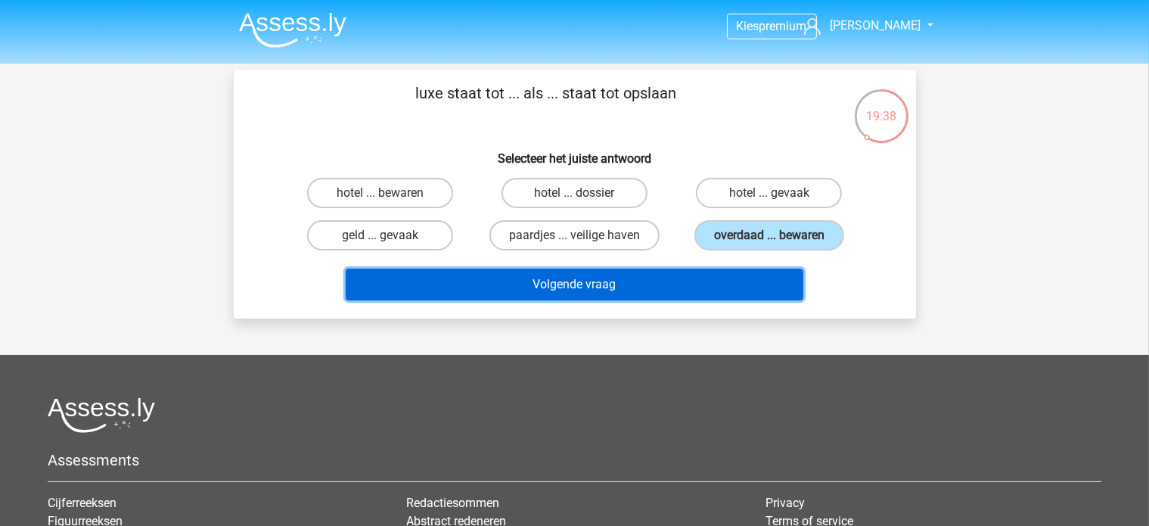
click at [611, 279] on button "Volgende vraag" at bounding box center [575, 285] width 458 height 32
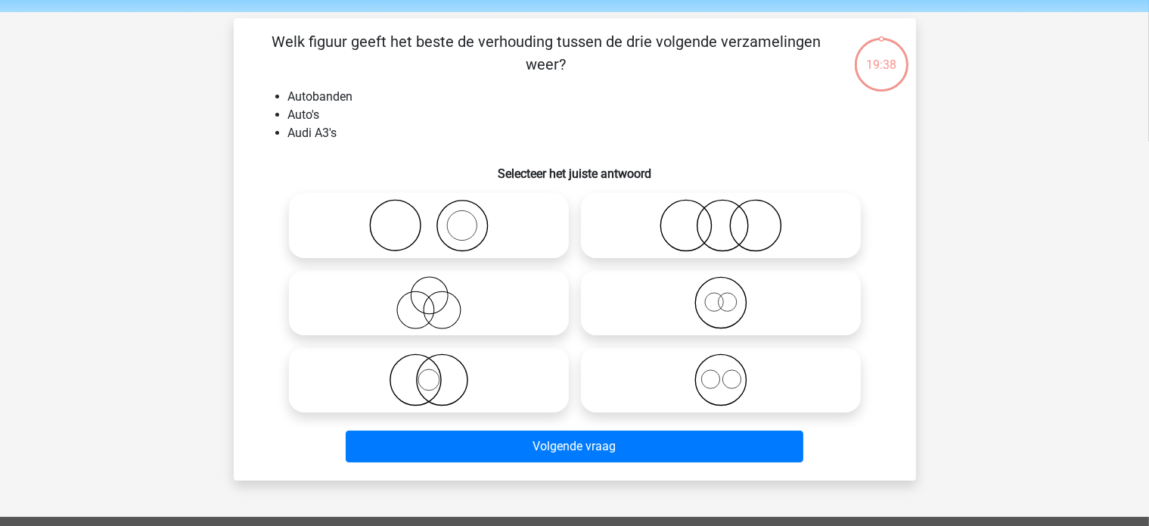
scroll to position [70, 0]
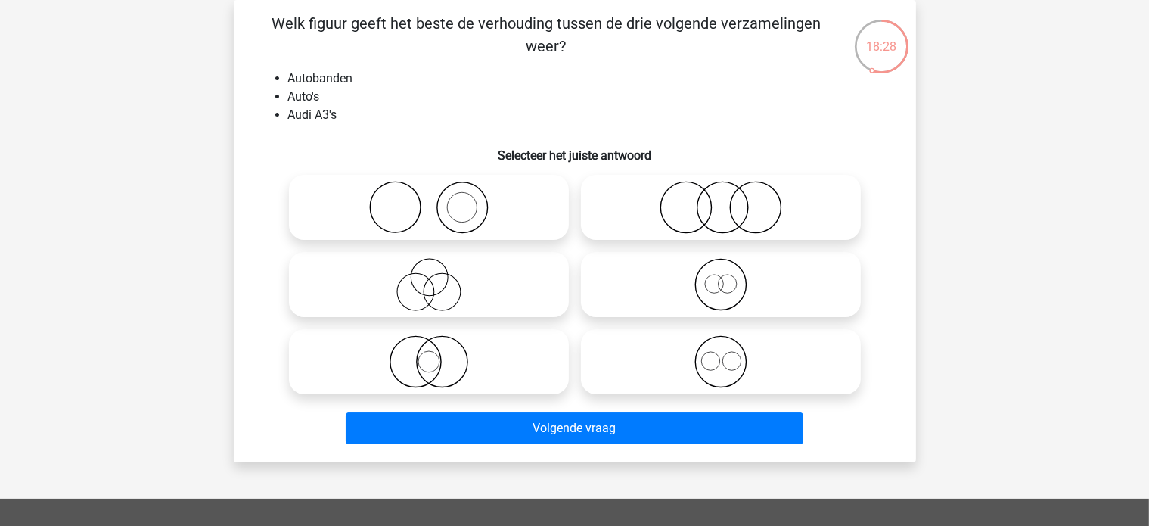
click at [726, 232] on circle at bounding box center [722, 207] width 51 height 51
click at [726, 200] on input "radio" at bounding box center [726, 195] width 10 height 10
radio input "true"
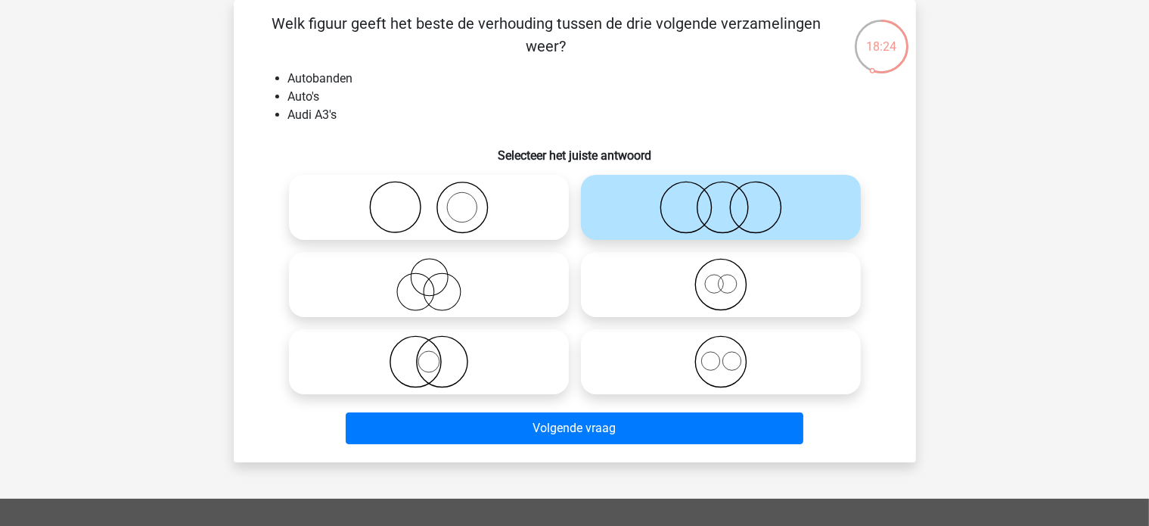
click at [478, 299] on icon at bounding box center [429, 284] width 268 height 53
click at [439, 277] on input "radio" at bounding box center [434, 272] width 10 height 10
radio input "true"
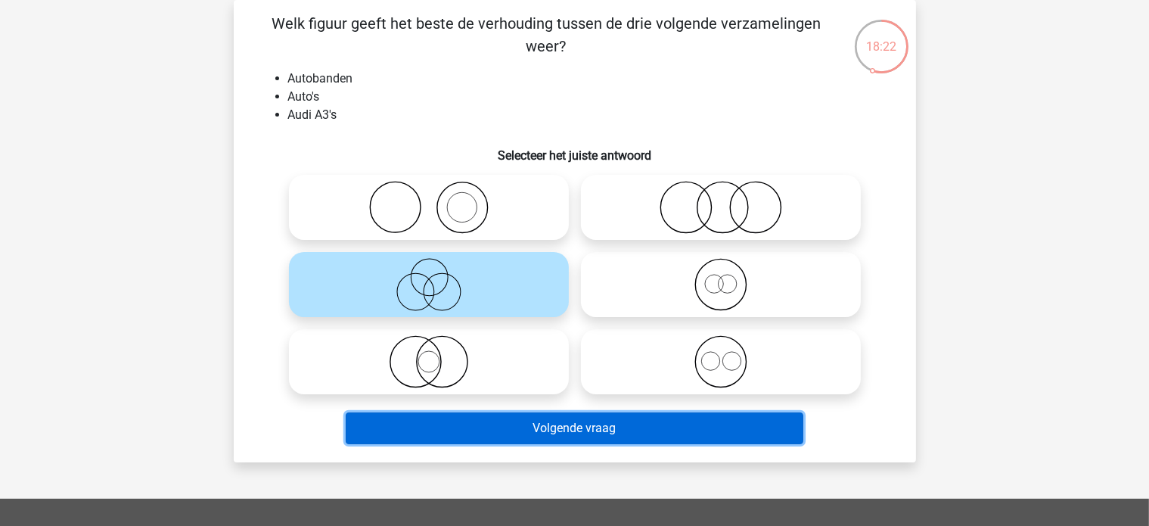
click at [545, 439] on button "Volgende vraag" at bounding box center [575, 428] width 458 height 32
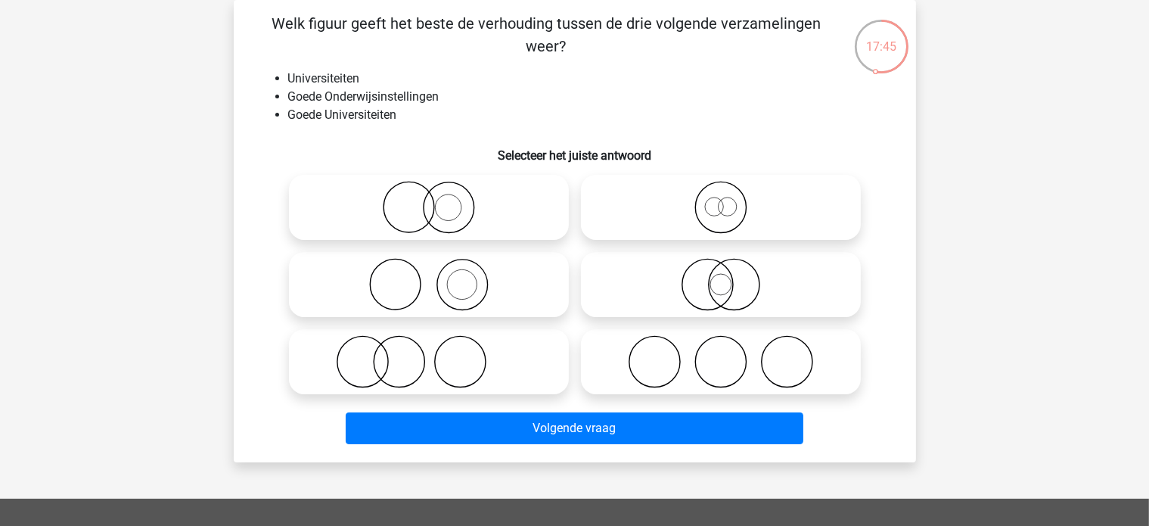
click at [704, 285] on icon at bounding box center [721, 284] width 268 height 53
click at [721, 277] on input "radio" at bounding box center [726, 272] width 10 height 10
radio input "true"
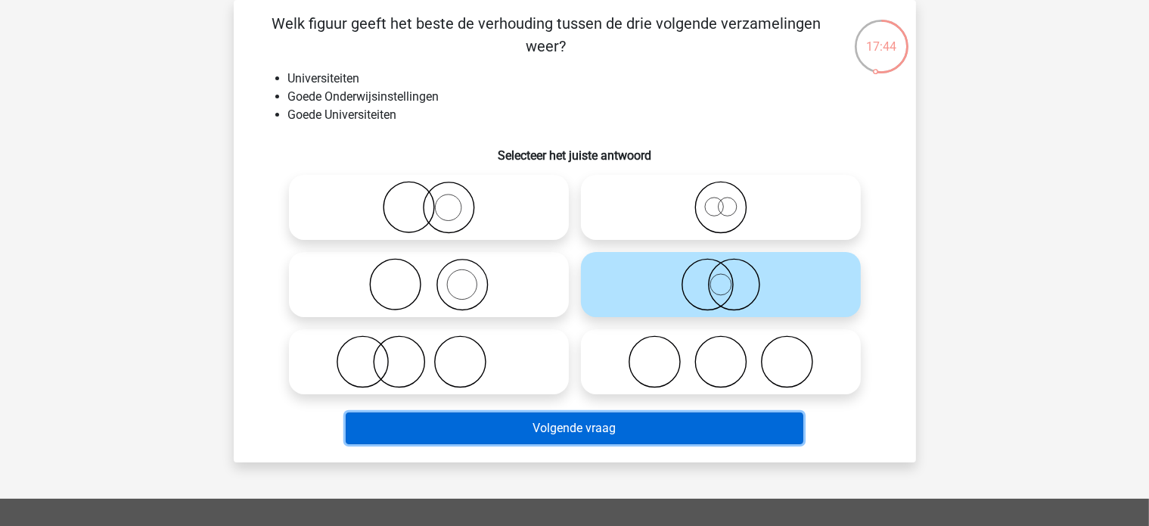
click at [608, 429] on button "Volgende vraag" at bounding box center [575, 428] width 458 height 32
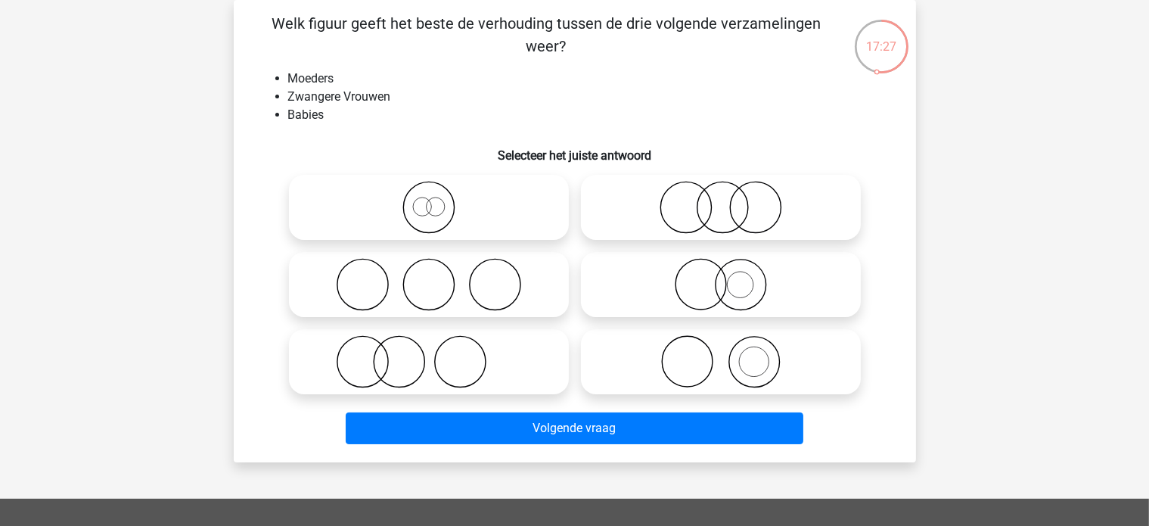
click at [465, 368] on icon at bounding box center [429, 361] width 268 height 53
click at [439, 354] on input "radio" at bounding box center [434, 349] width 10 height 10
radio input "true"
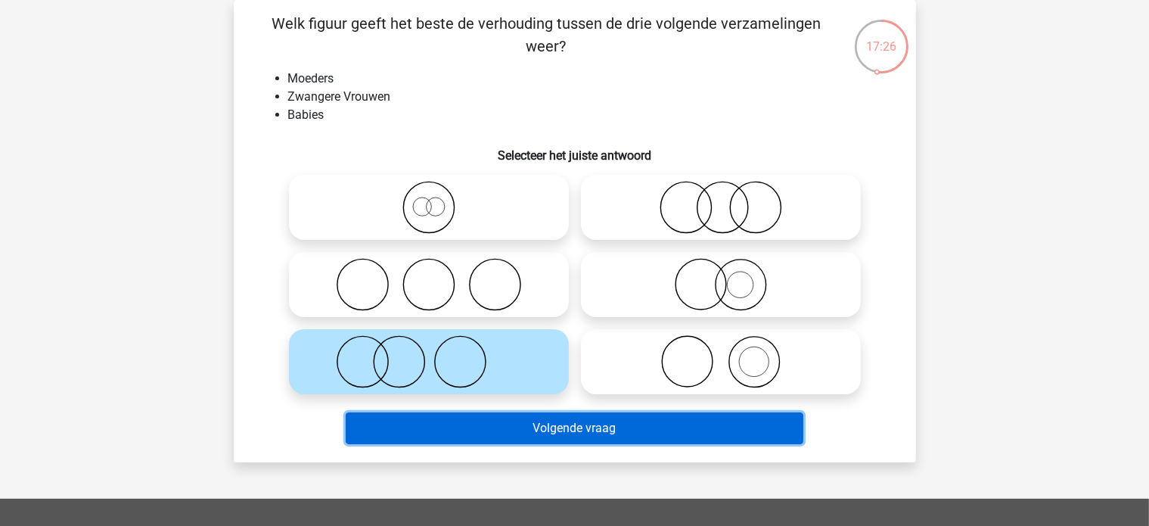
click at [520, 428] on button "Volgende vraag" at bounding box center [575, 428] width 458 height 32
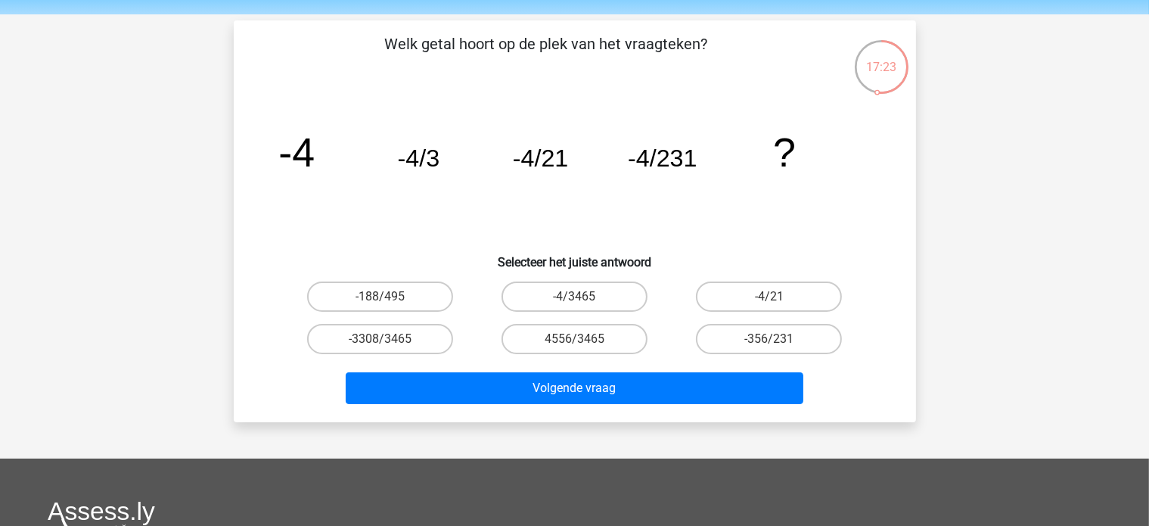
scroll to position [76, 0]
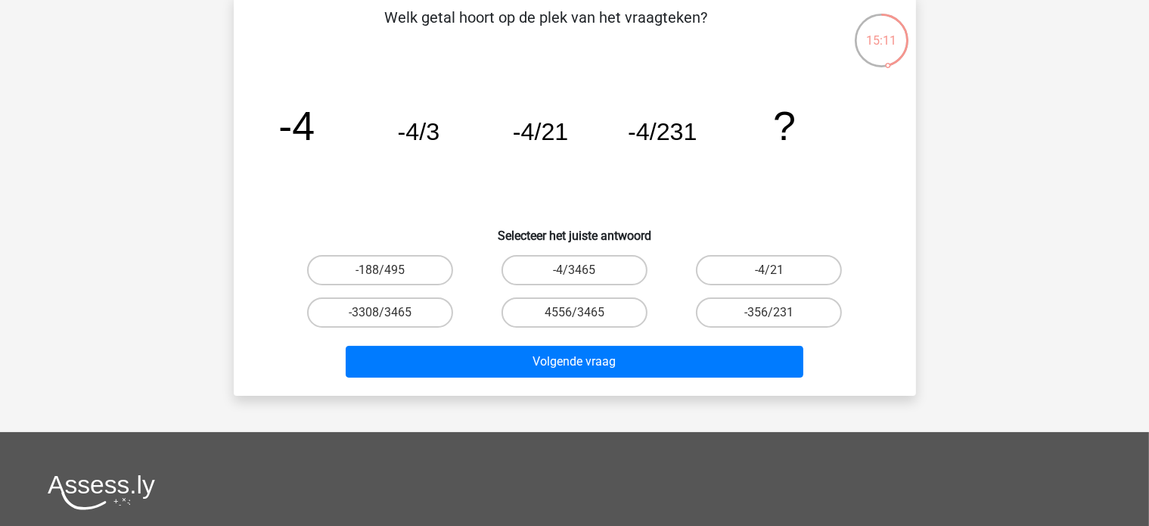
click at [584, 270] on input "-4/3465" at bounding box center [579, 275] width 10 height 10
radio input "true"
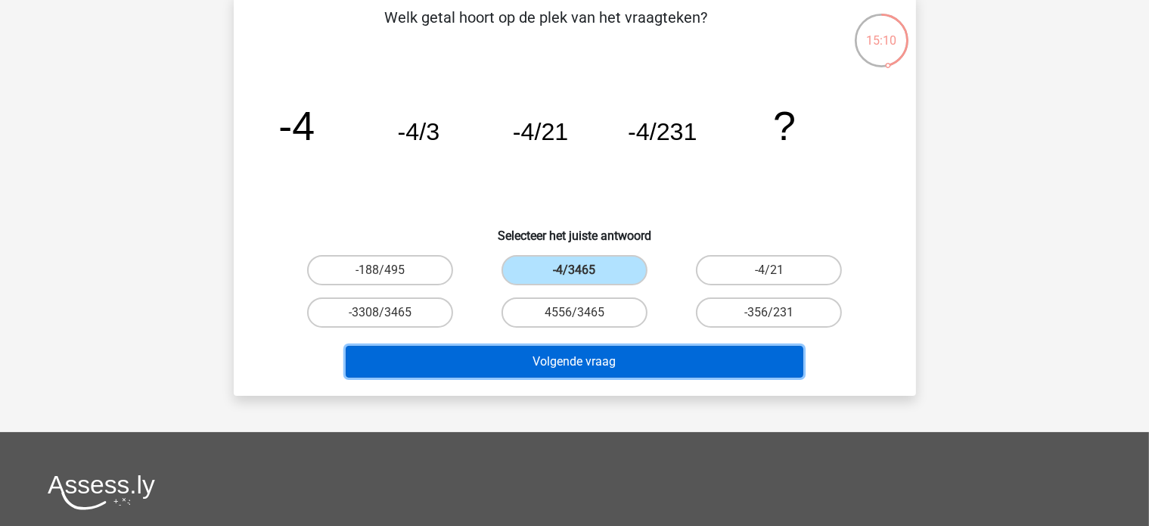
click at [580, 365] on button "Volgende vraag" at bounding box center [575, 362] width 458 height 32
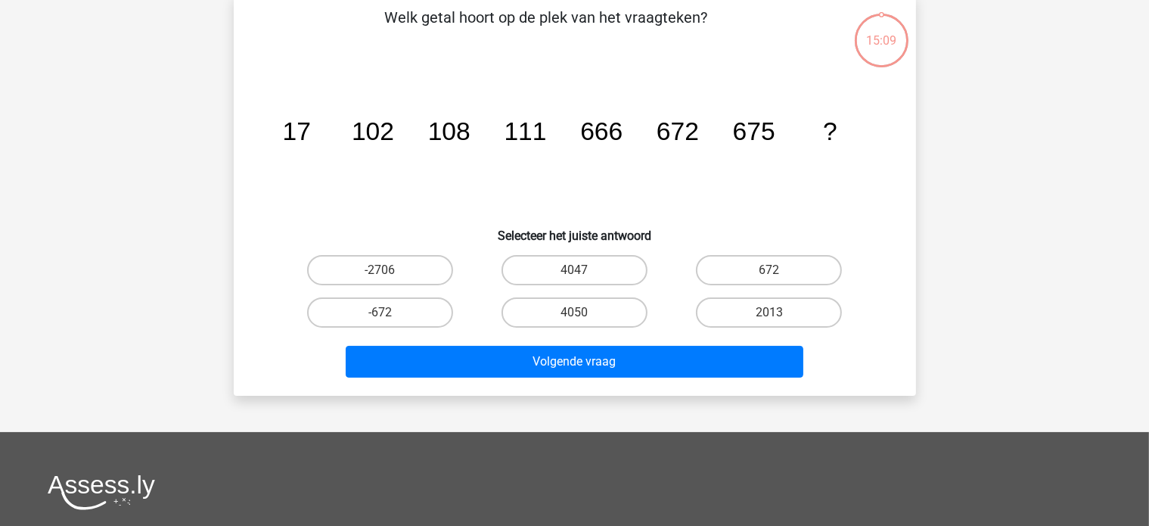
scroll to position [70, 0]
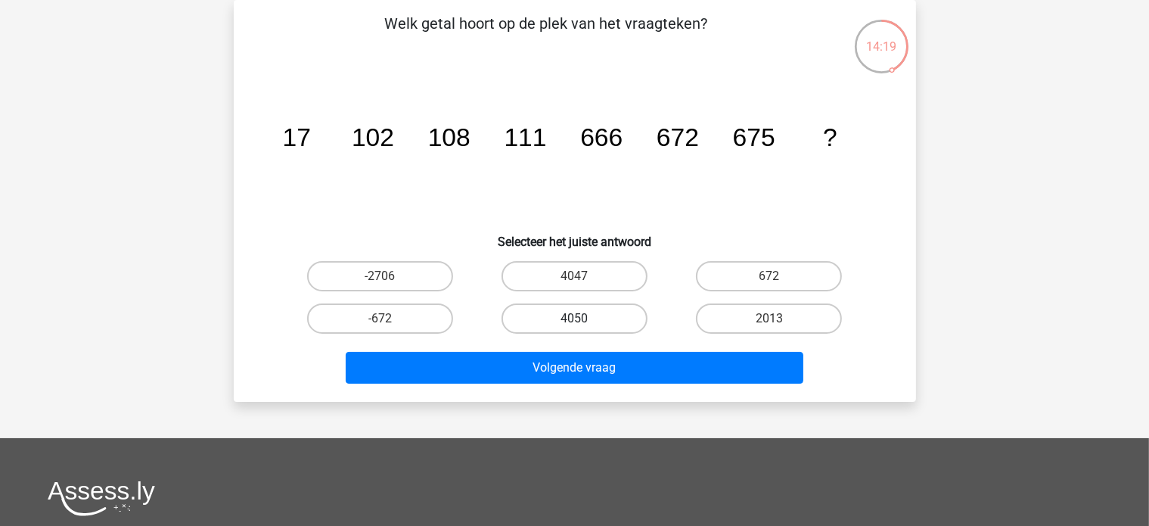
click at [556, 322] on label "4050" at bounding box center [575, 318] width 146 height 30
click at [574, 322] on input "4050" at bounding box center [579, 324] width 10 height 10
radio input "true"
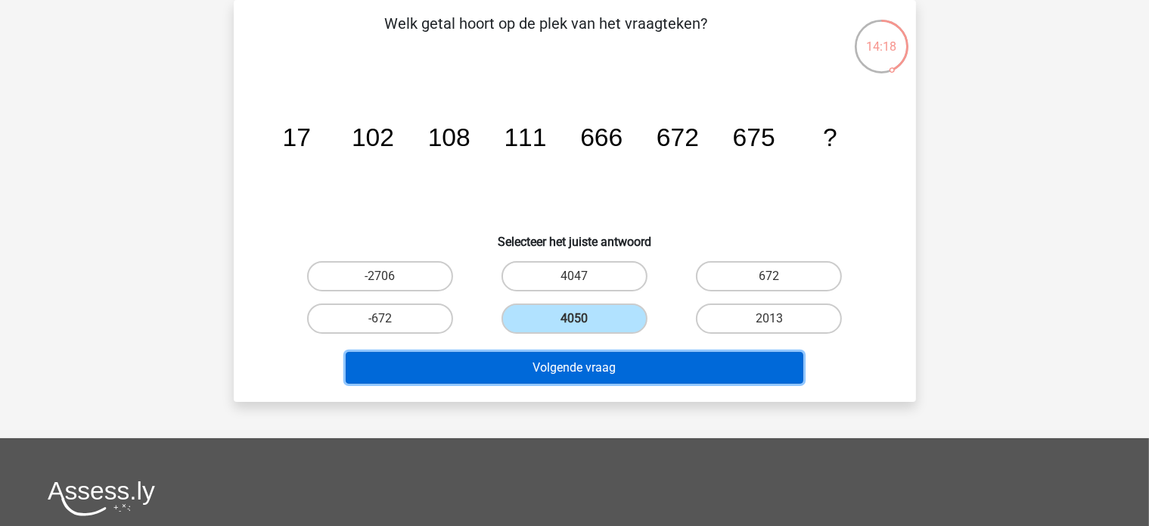
click at [569, 361] on button "Volgende vraag" at bounding box center [575, 368] width 458 height 32
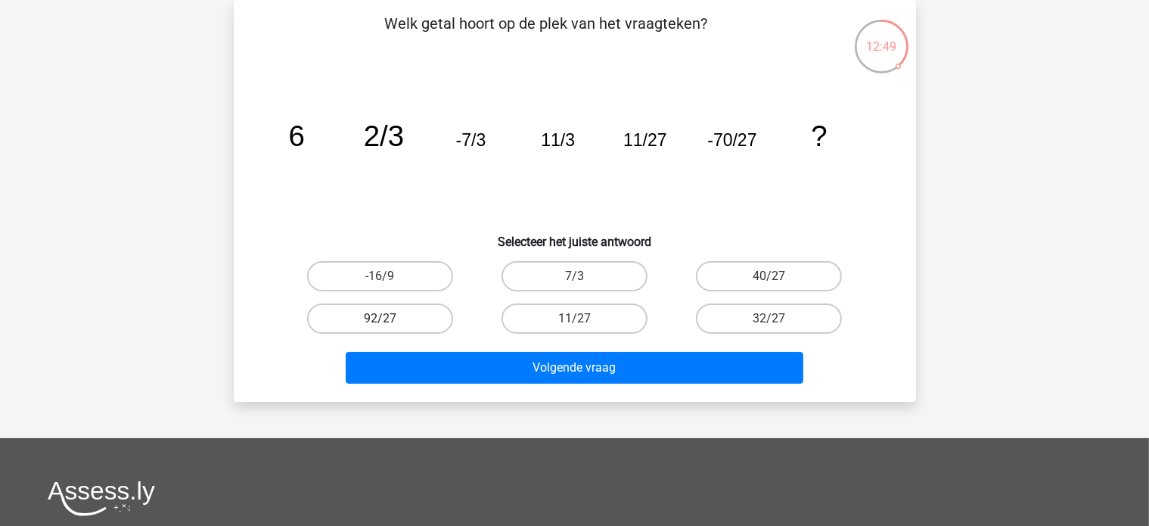
click at [393, 312] on label "92/27" at bounding box center [380, 318] width 146 height 30
click at [390, 319] on input "92/27" at bounding box center [385, 324] width 10 height 10
radio input "true"
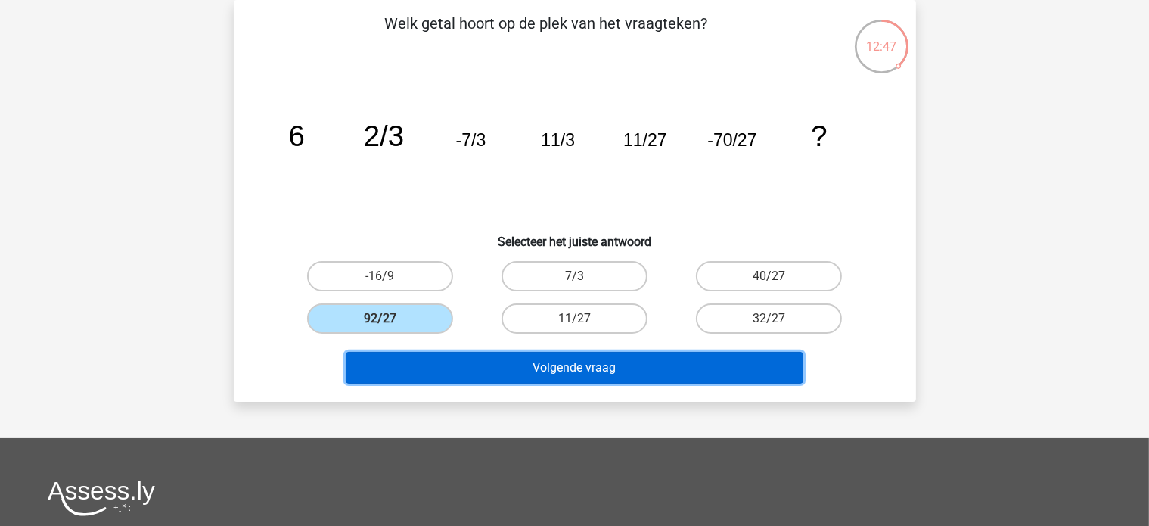
click at [468, 360] on button "Volgende vraag" at bounding box center [575, 368] width 458 height 32
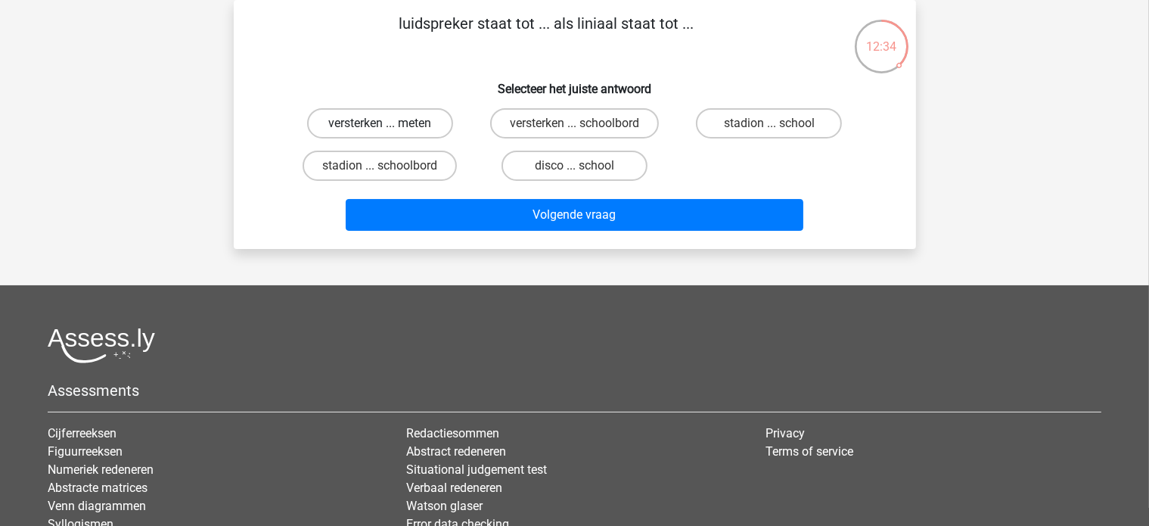
click at [396, 117] on label "versterken ... meten" at bounding box center [380, 123] width 146 height 30
click at [390, 123] on input "versterken ... meten" at bounding box center [385, 128] width 10 height 10
radio input "true"
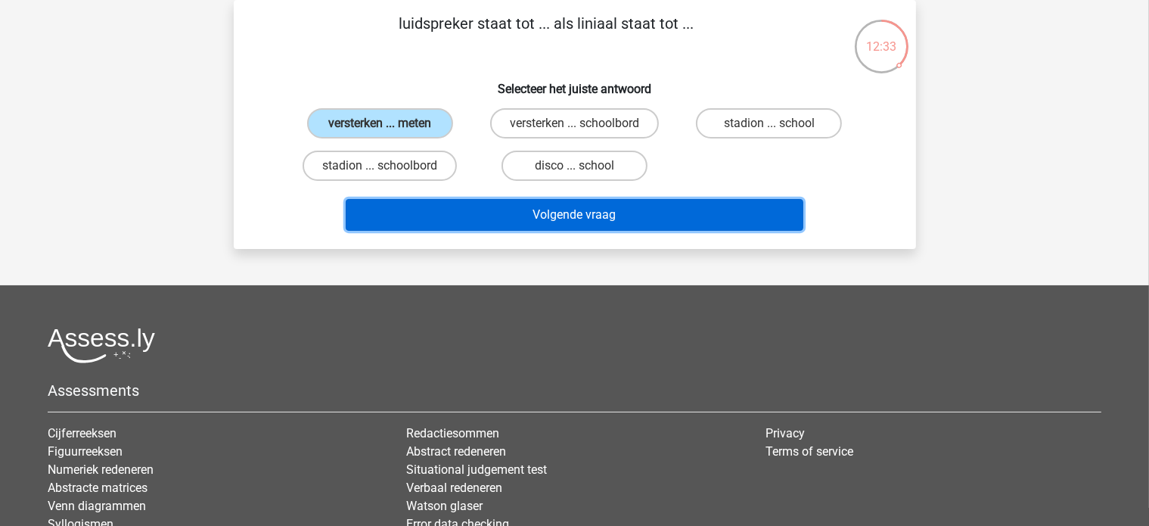
click at [496, 213] on button "Volgende vraag" at bounding box center [575, 215] width 458 height 32
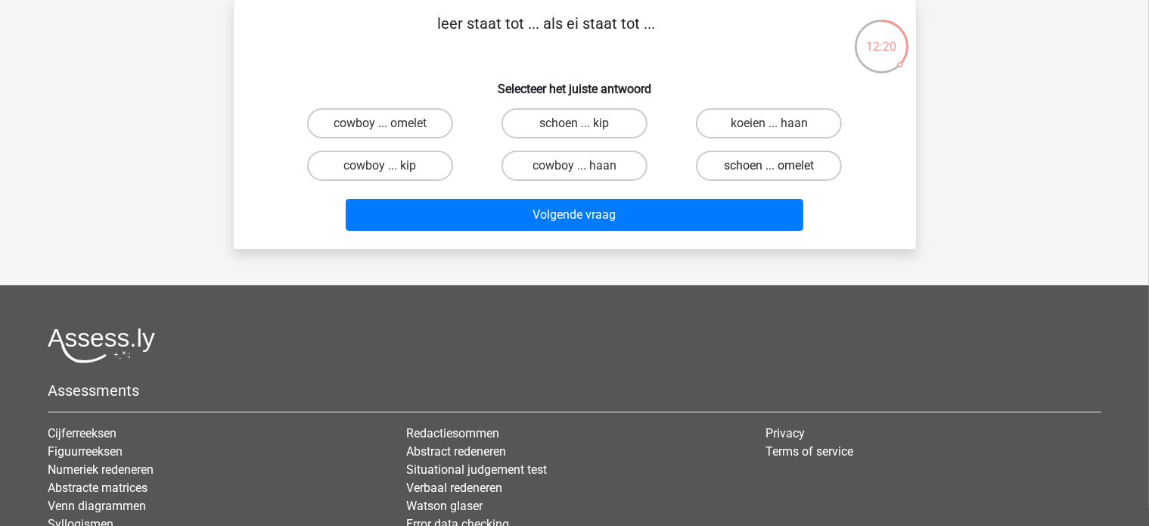
click at [744, 166] on label "schoen ... omelet" at bounding box center [769, 166] width 146 height 30
click at [769, 166] on input "schoen ... omelet" at bounding box center [774, 171] width 10 height 10
radio input "true"
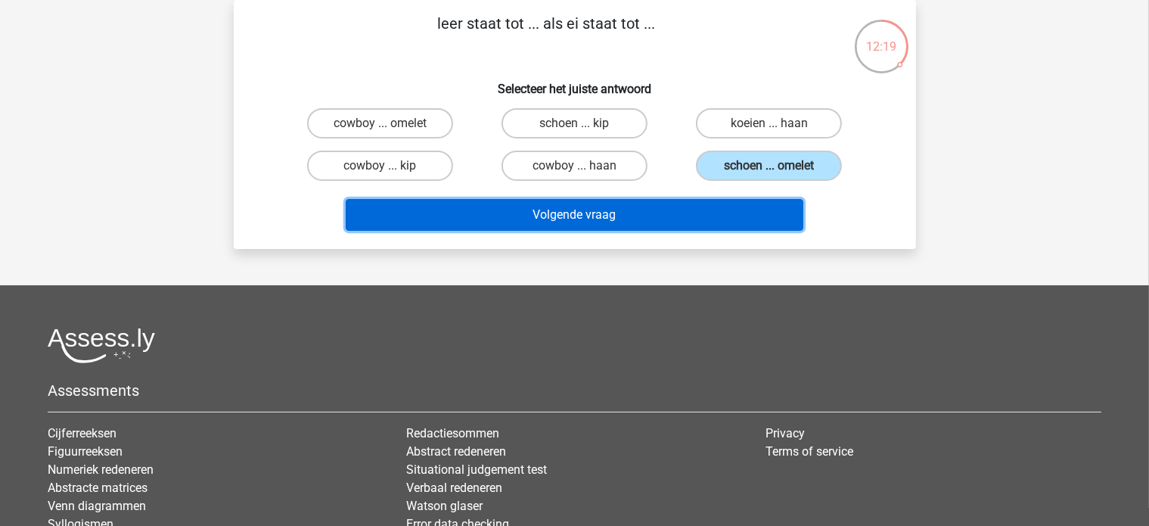
click at [626, 212] on button "Volgende vraag" at bounding box center [575, 215] width 458 height 32
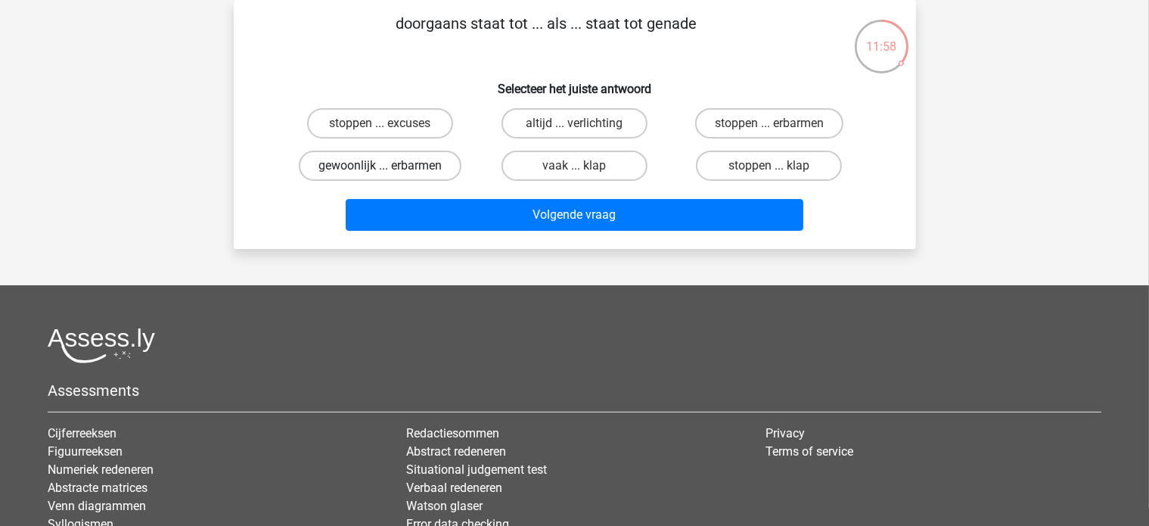
click at [411, 166] on label "gewoonlijk ... erbarmen" at bounding box center [380, 166] width 163 height 30
click at [390, 166] on input "gewoonlijk ... erbarmen" at bounding box center [385, 171] width 10 height 10
radio input "true"
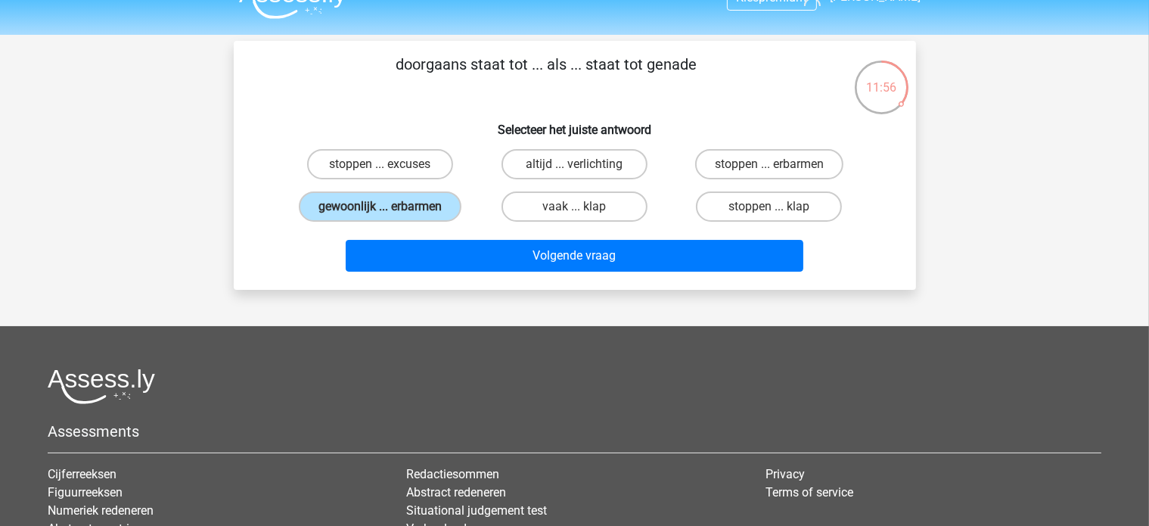
scroll to position [22, 0]
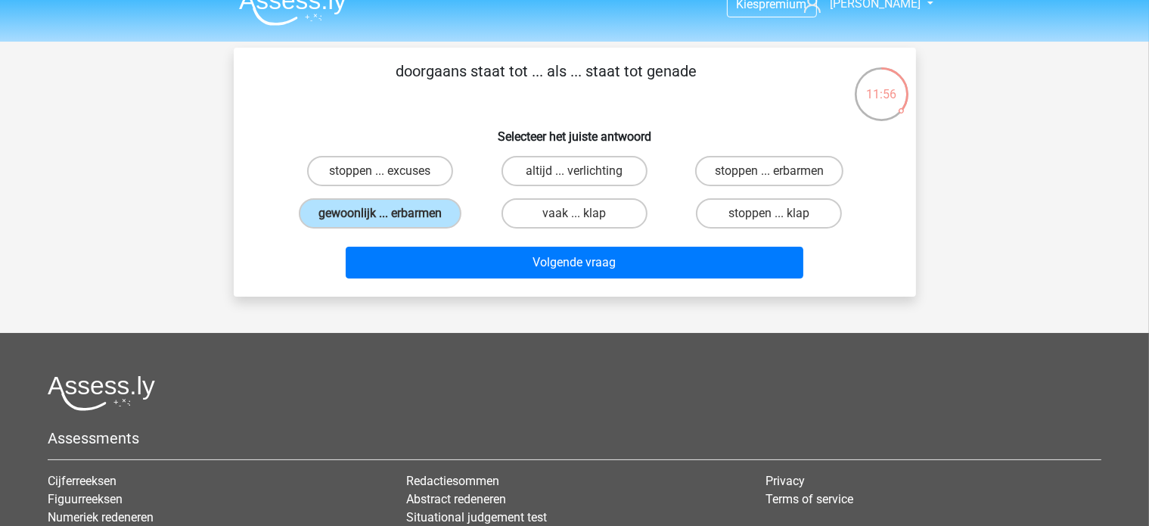
drag, startPoint x: 680, startPoint y: 20, endPoint x: 406, endPoint y: 36, distance: 274.3
click at [406, 36] on div "Kies premium [PERSON_NAME] [EMAIL_ADDRESS][DOMAIN_NAME]" at bounding box center [574, 355] width 1149 height 754
click at [695, 108] on div "doorgaans staat tot ... als ... staat tot genade Selecteer het juiste antwoord …" at bounding box center [575, 172] width 670 height 225
drag, startPoint x: 706, startPoint y: 65, endPoint x: 308, endPoint y: 51, distance: 398.2
click at [309, 51] on div "doorgaans staat tot ... als ... staat tot genade Selecteer het juiste antwoord …" at bounding box center [575, 172] width 682 height 249
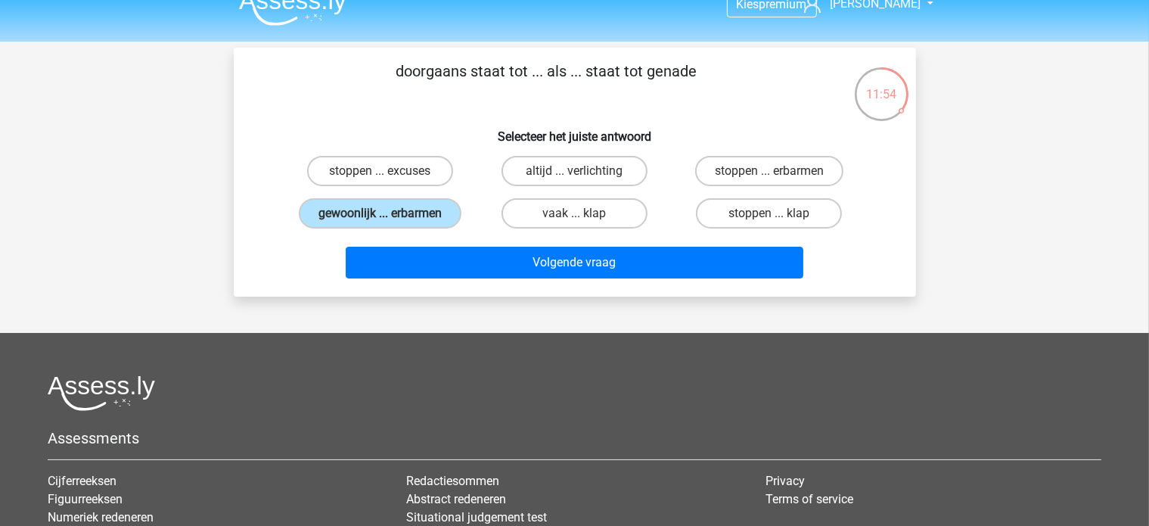
copy p "doorgaans staat tot ... als ... staat tot genade"
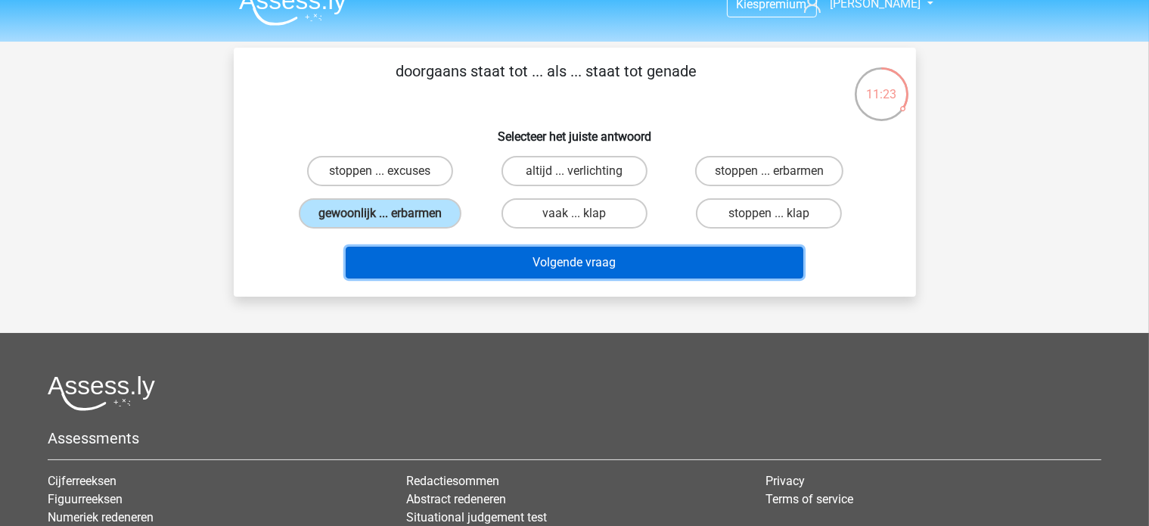
click at [573, 260] on button "Volgende vraag" at bounding box center [575, 263] width 458 height 32
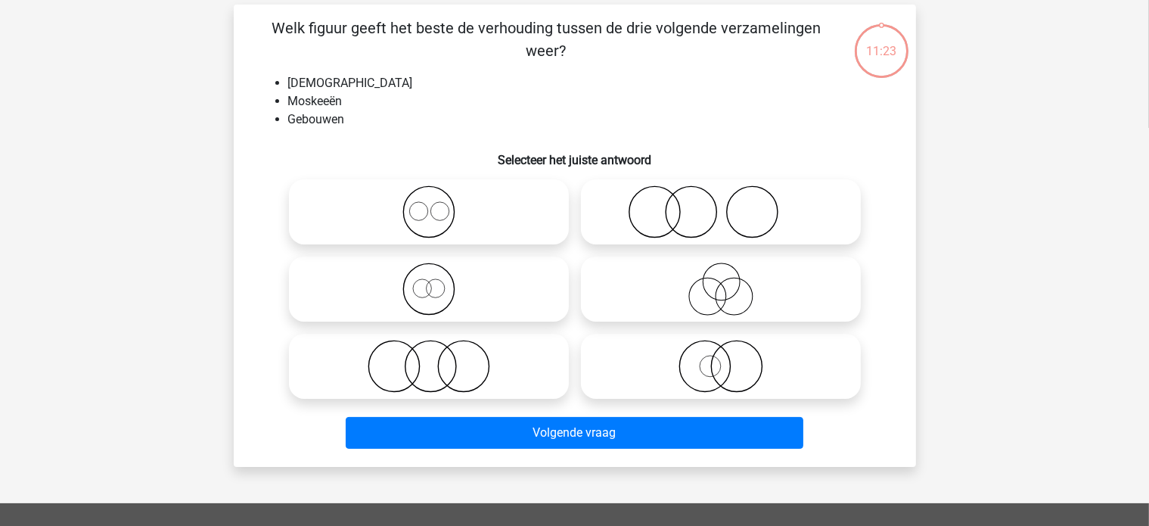
scroll to position [70, 0]
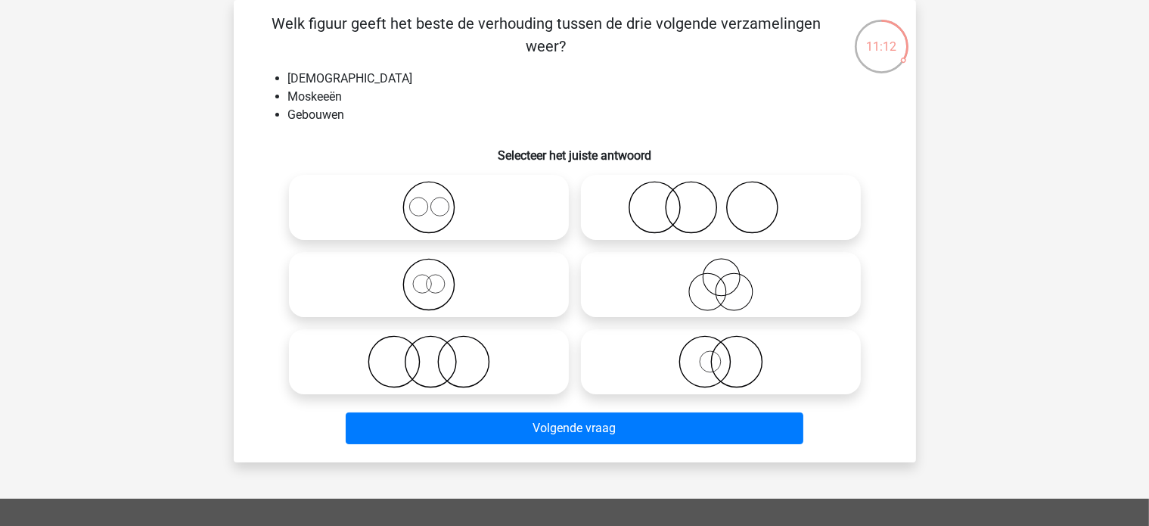
click at [445, 199] on circle at bounding box center [440, 206] width 18 height 18
click at [439, 199] on input "radio" at bounding box center [434, 195] width 10 height 10
radio input "true"
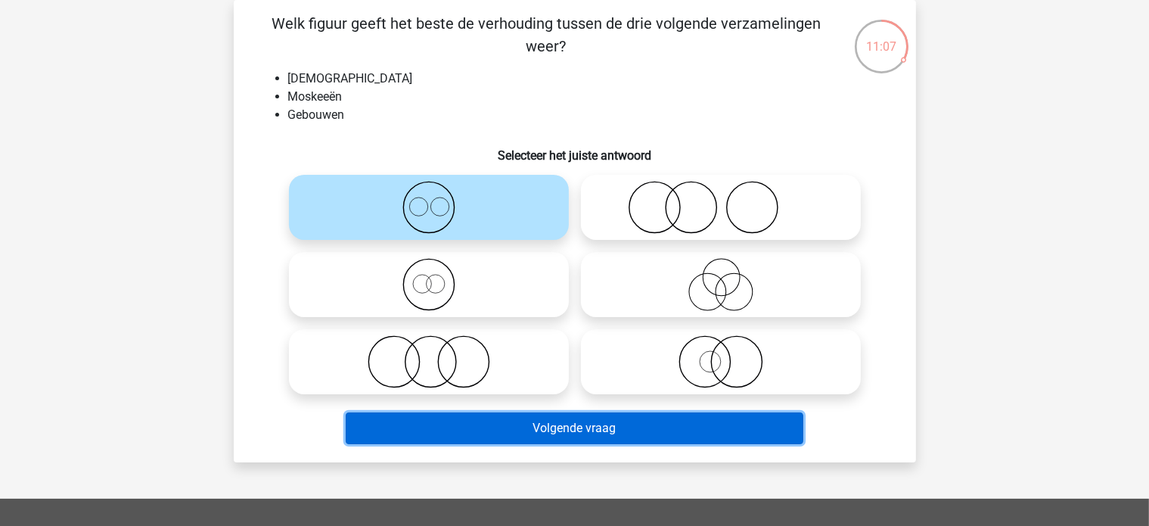
click at [514, 423] on button "Volgende vraag" at bounding box center [575, 428] width 458 height 32
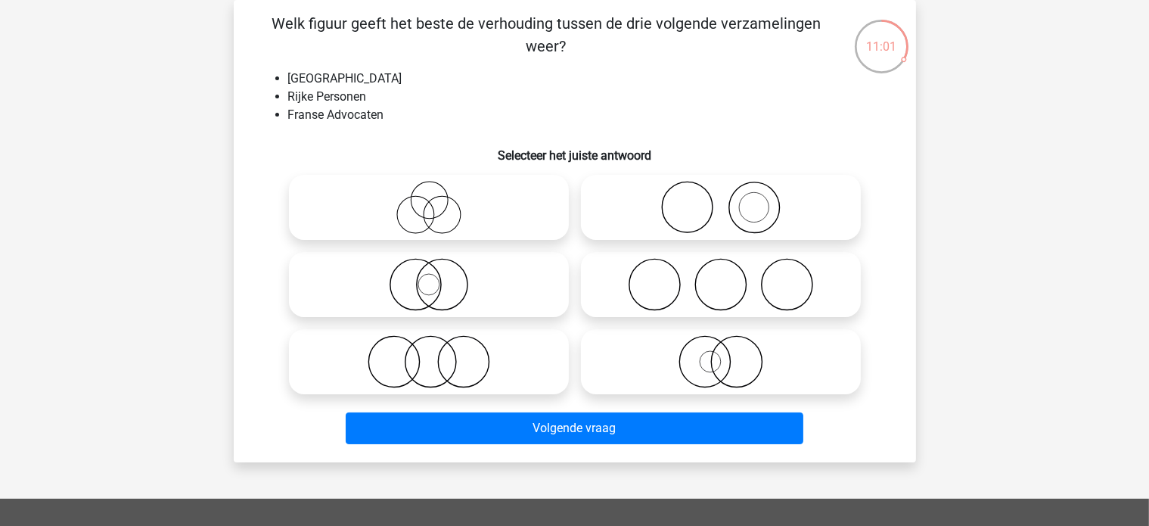
scroll to position [0, 0]
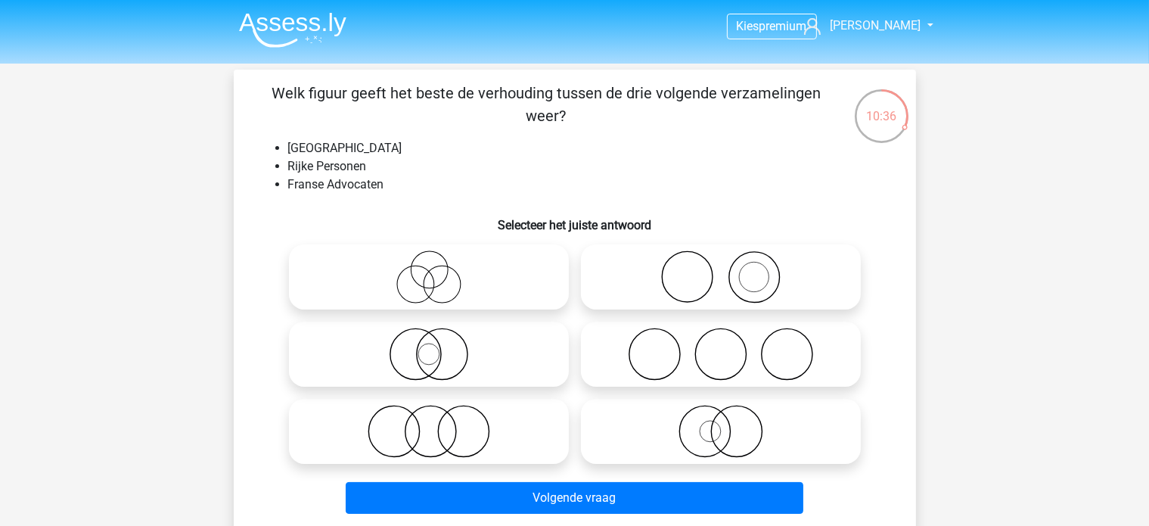
click at [442, 429] on icon at bounding box center [429, 431] width 268 height 53
click at [439, 424] on input "radio" at bounding box center [434, 419] width 10 height 10
radio input "true"
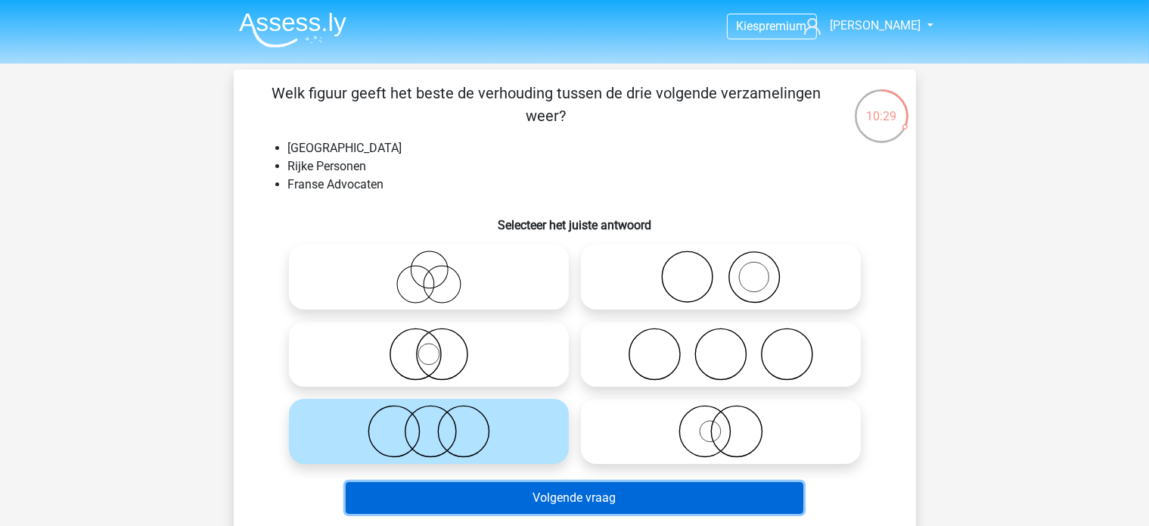
click at [559, 488] on button "Volgende vraag" at bounding box center [575, 498] width 458 height 32
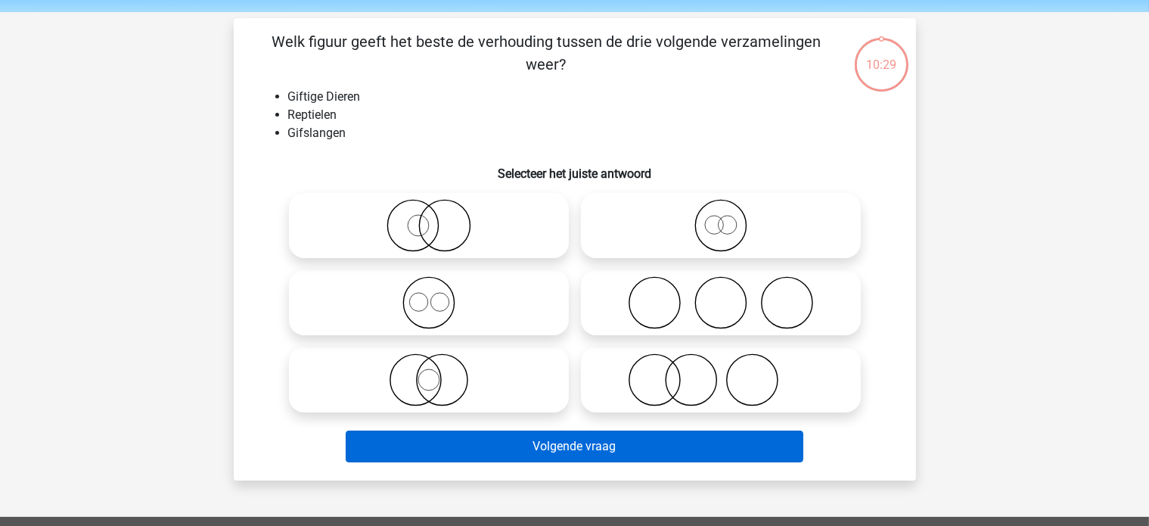
scroll to position [70, 0]
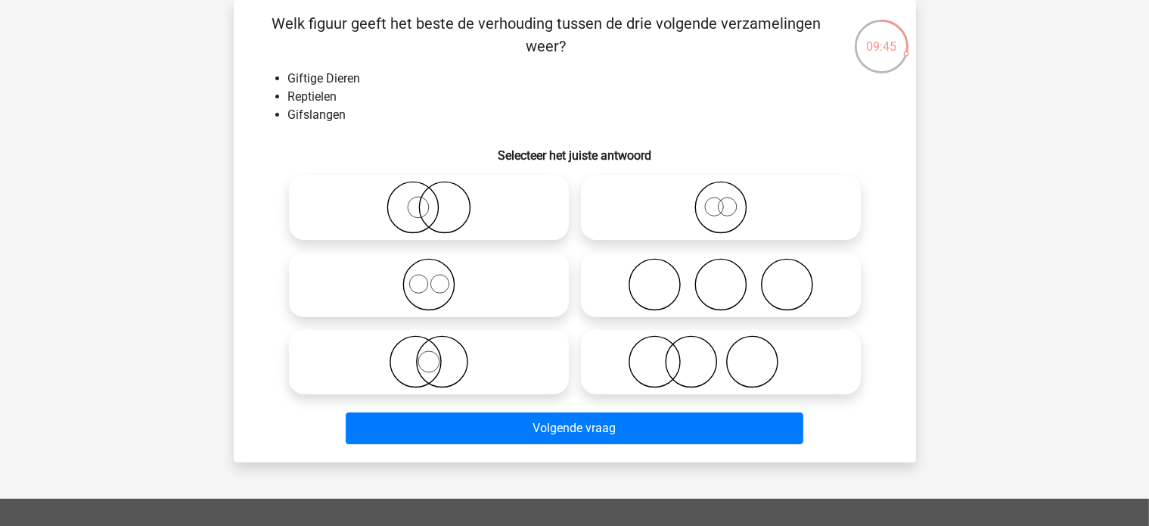
click at [726, 211] on icon at bounding box center [721, 207] width 268 height 53
click at [726, 200] on input "radio" at bounding box center [726, 195] width 10 height 10
radio input "true"
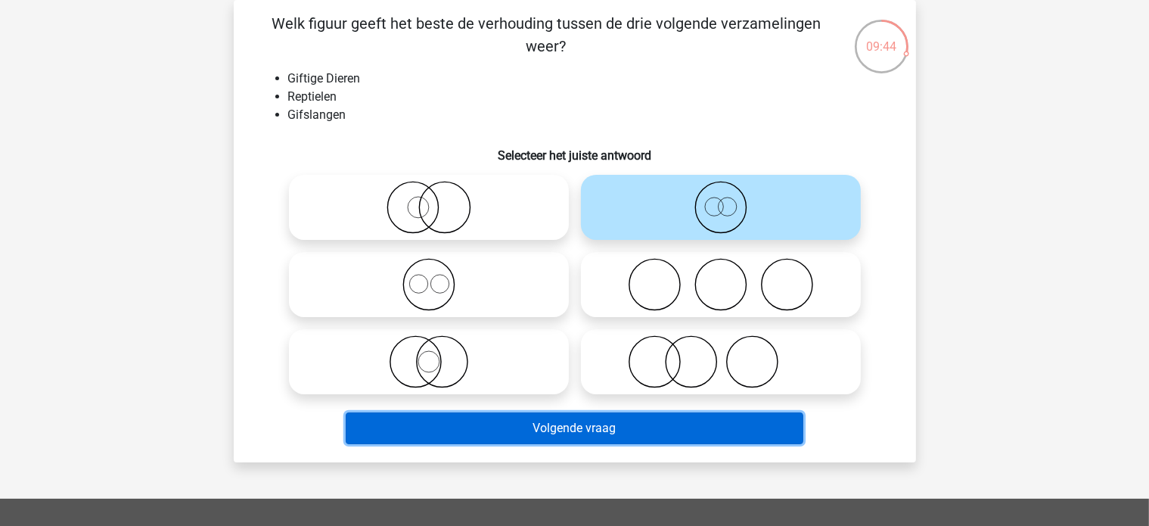
click at [611, 422] on button "Volgende vraag" at bounding box center [575, 428] width 458 height 32
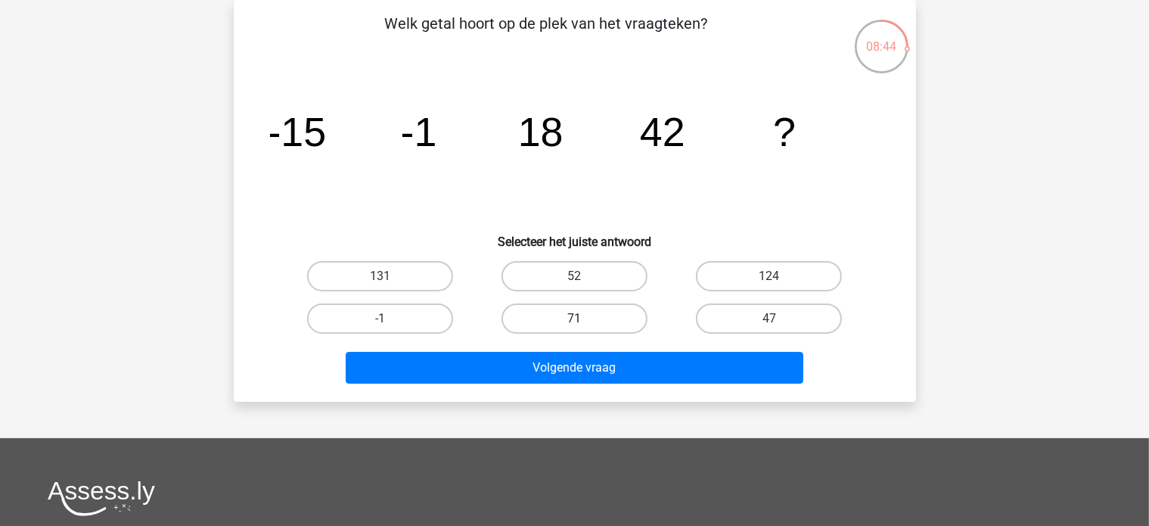
click at [592, 314] on label "71" at bounding box center [575, 318] width 146 height 30
click at [584, 319] on input "71" at bounding box center [579, 324] width 10 height 10
radio input "true"
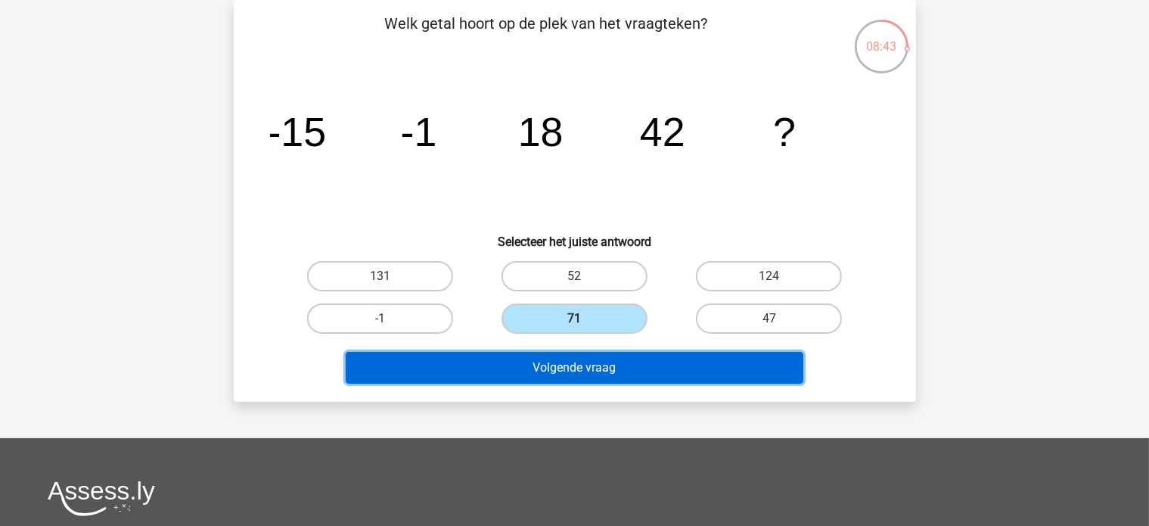
click at [587, 368] on button "Volgende vraag" at bounding box center [575, 368] width 458 height 32
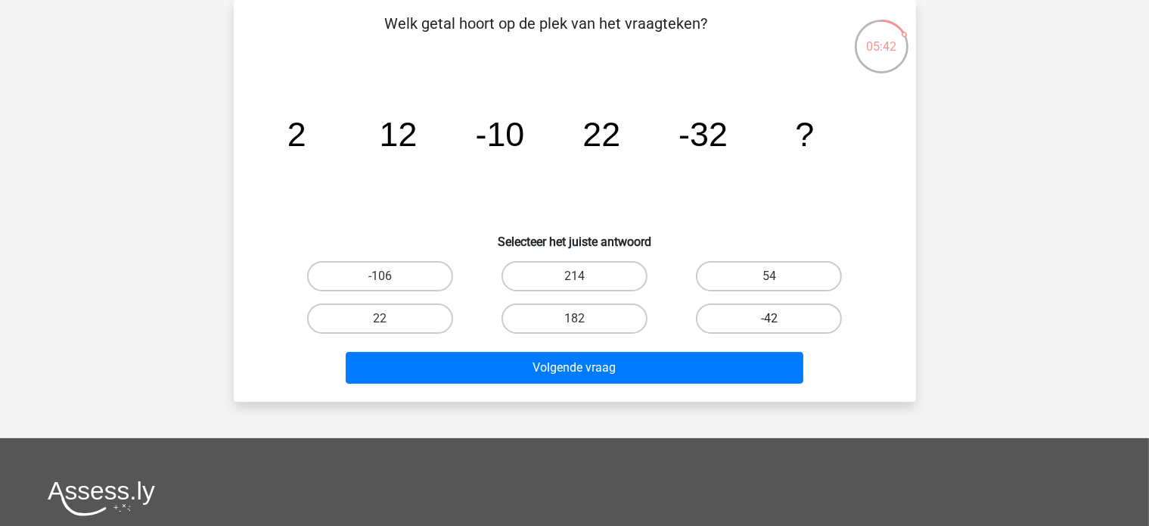
click at [732, 316] on label "-42" at bounding box center [769, 318] width 146 height 30
click at [769, 319] on input "-42" at bounding box center [774, 324] width 10 height 10
radio input "true"
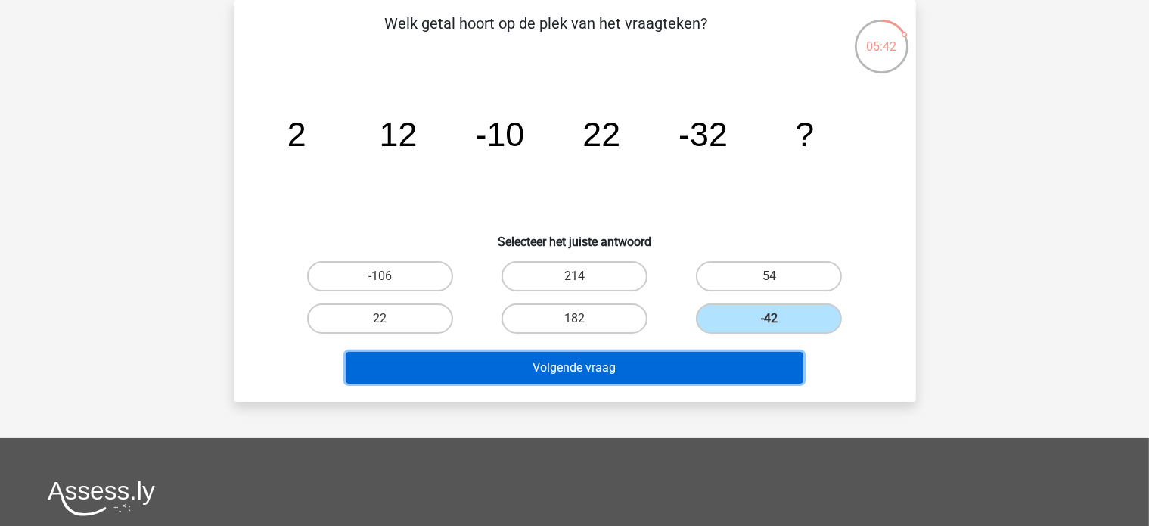
click at [653, 356] on button "Volgende vraag" at bounding box center [575, 368] width 458 height 32
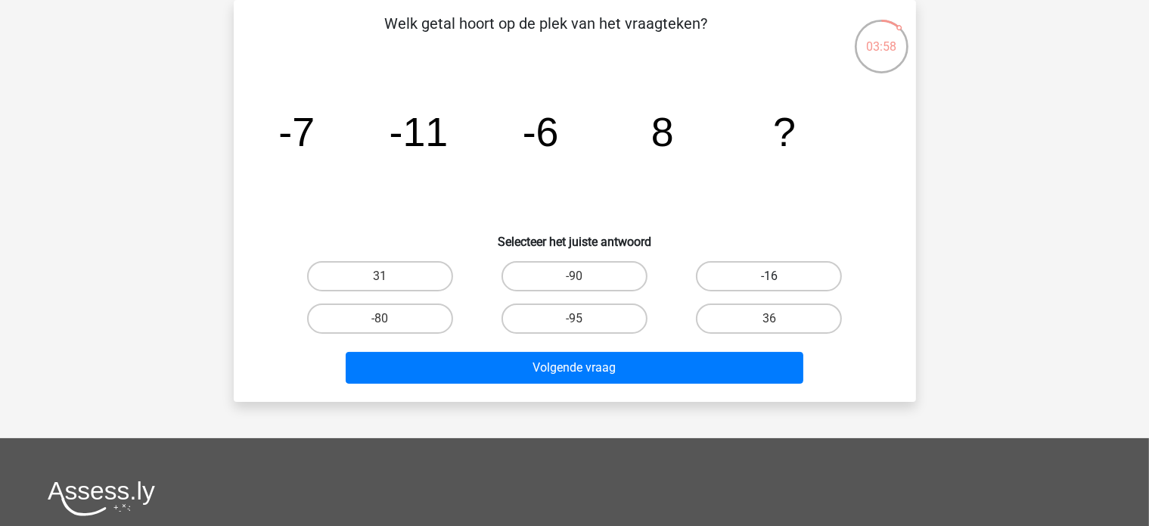
click at [793, 271] on label "-16" at bounding box center [769, 276] width 146 height 30
click at [779, 276] on input "-16" at bounding box center [774, 281] width 10 height 10
radio input "true"
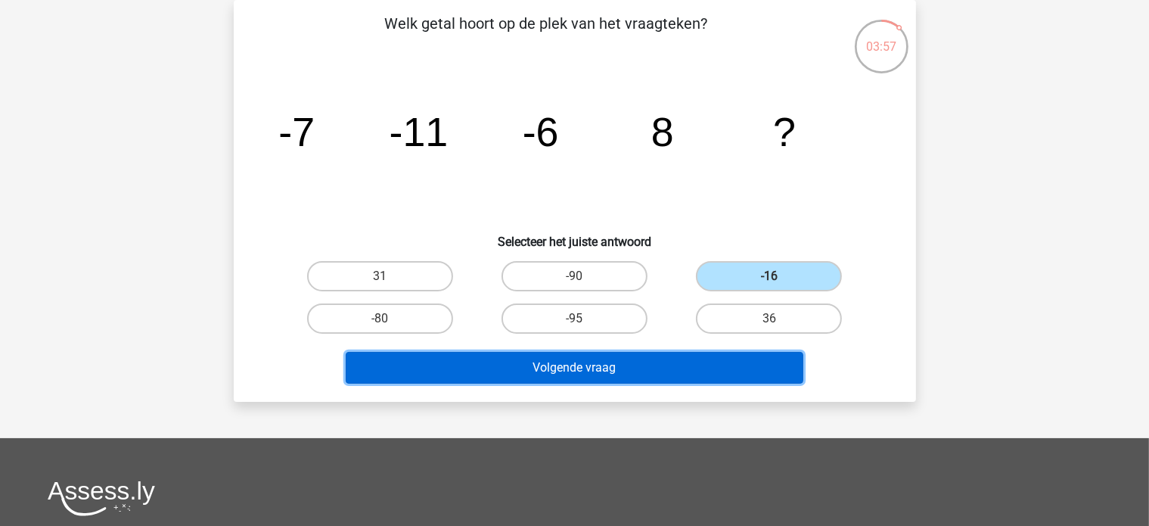
click at [623, 361] on button "Volgende vraag" at bounding box center [575, 368] width 458 height 32
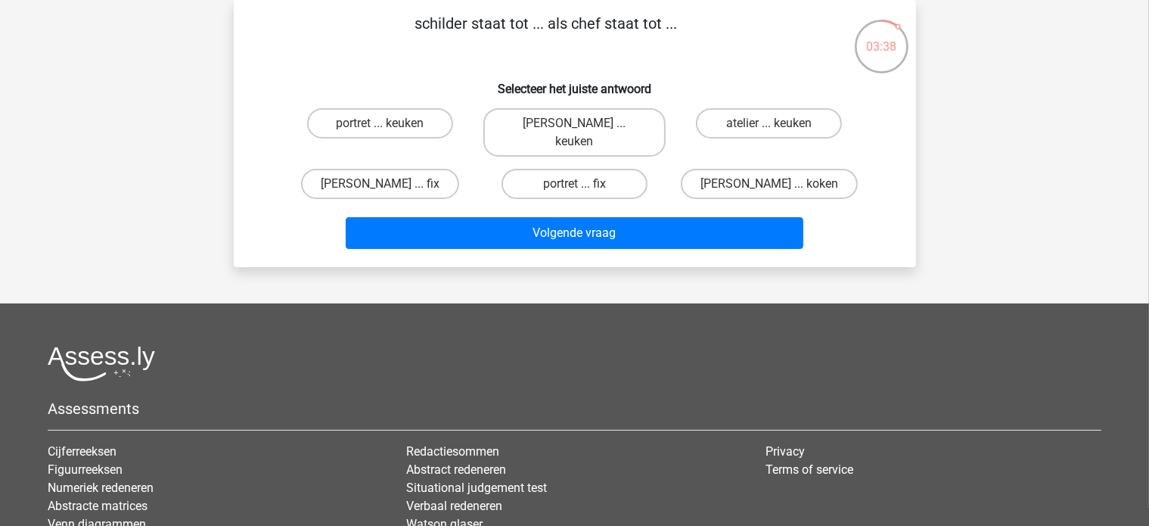
click at [772, 126] on input "atelier ... keuken" at bounding box center [774, 128] width 10 height 10
radio input "true"
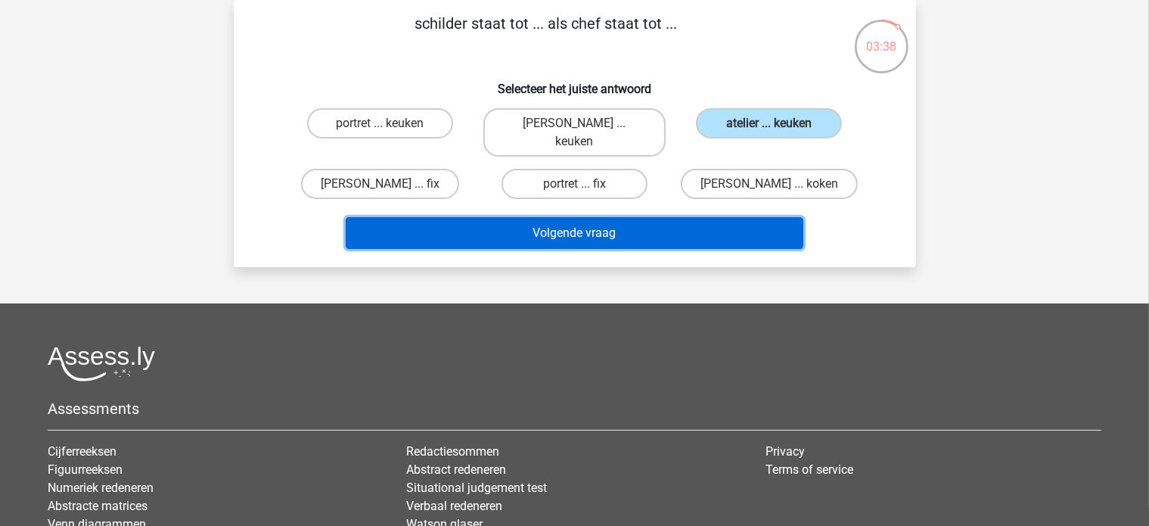
click at [644, 217] on button "Volgende vraag" at bounding box center [575, 233] width 458 height 32
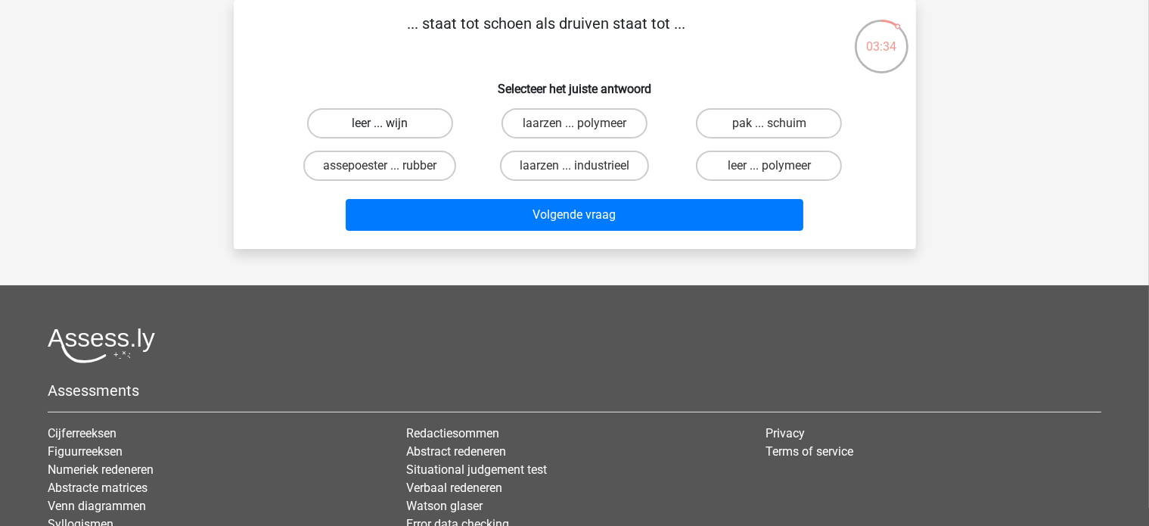
click at [374, 122] on label "leer ... wijn" at bounding box center [380, 123] width 146 height 30
click at [380, 123] on input "leer ... wijn" at bounding box center [385, 128] width 10 height 10
radio input "true"
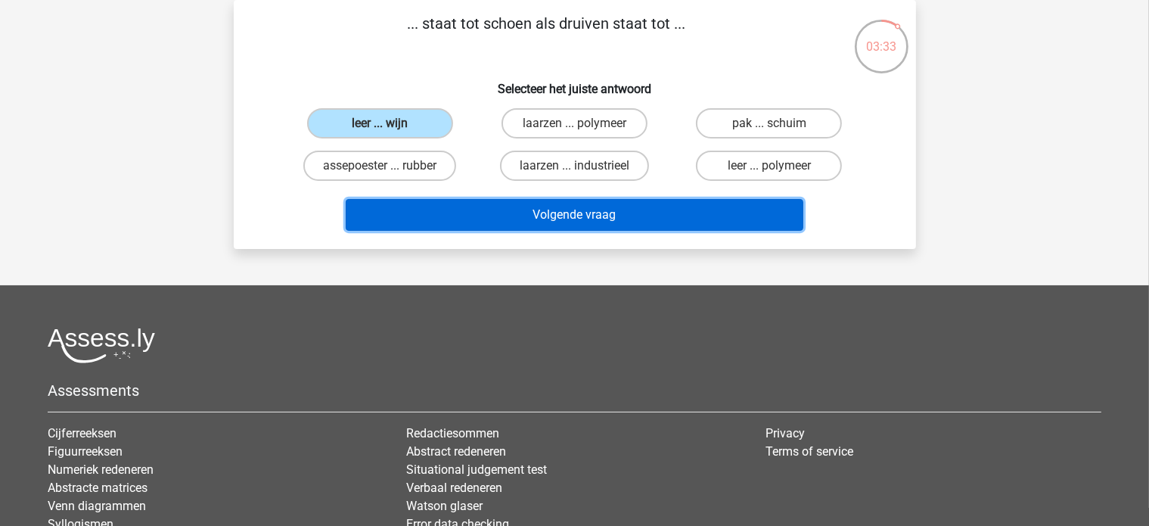
click at [524, 217] on button "Volgende vraag" at bounding box center [575, 215] width 458 height 32
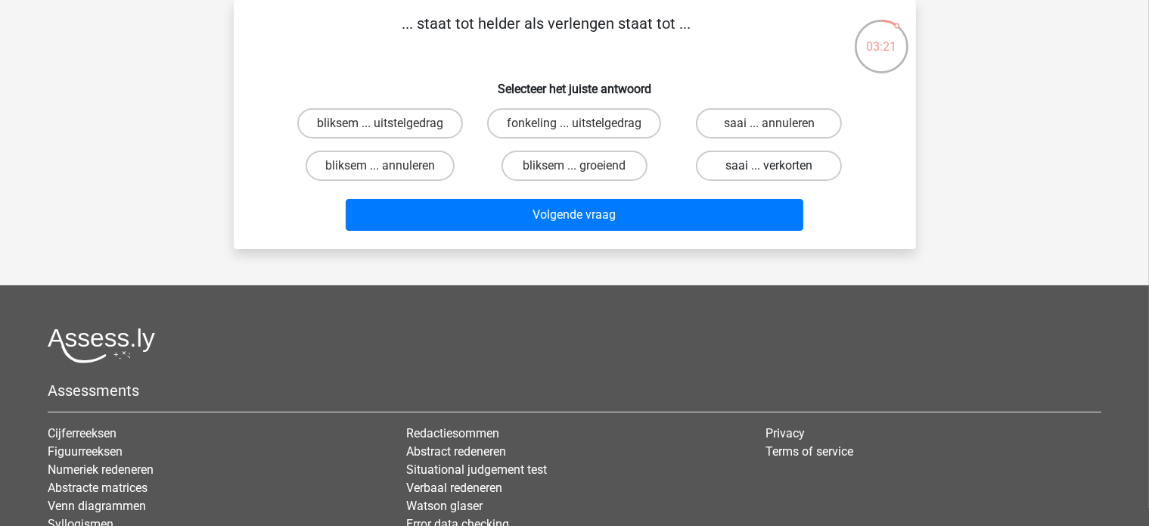
click at [766, 171] on label "saai ... verkorten" at bounding box center [769, 166] width 146 height 30
click at [769, 171] on input "saai ... verkorten" at bounding box center [774, 171] width 10 height 10
radio input "true"
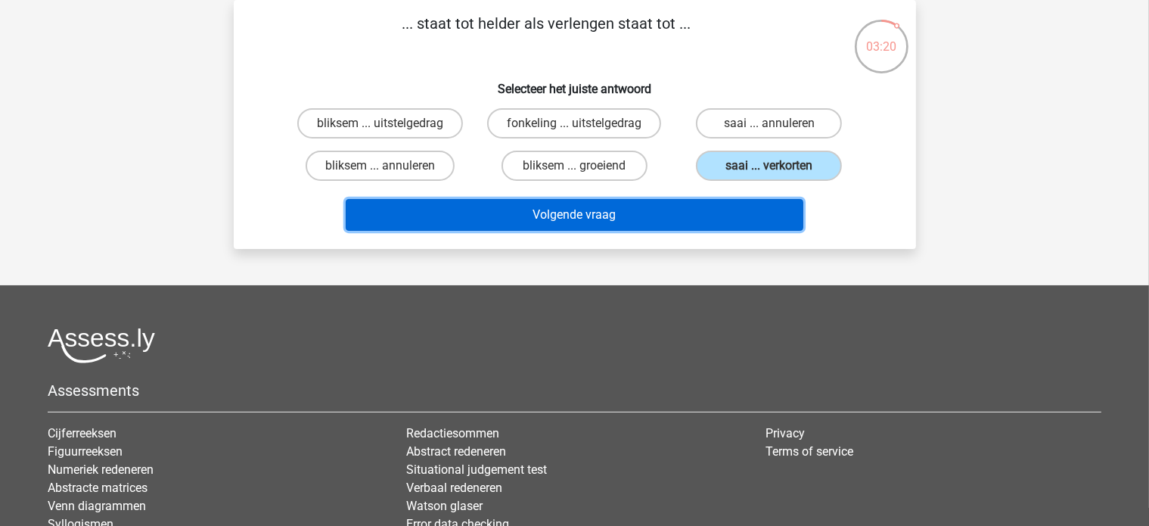
click at [630, 209] on button "Volgende vraag" at bounding box center [575, 215] width 458 height 32
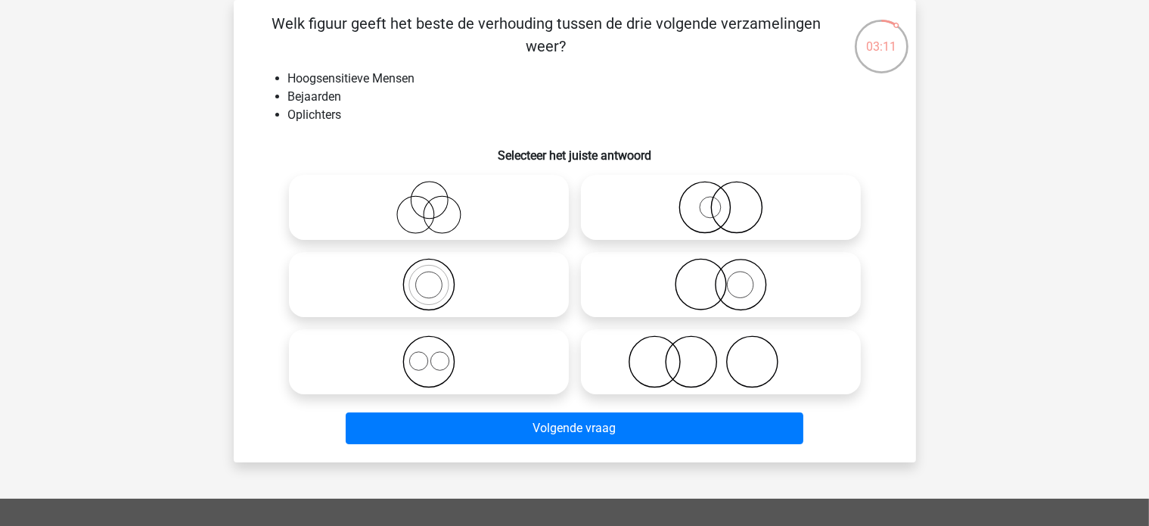
click at [424, 272] on circle at bounding box center [428, 285] width 26 height 26
click at [429, 272] on input "radio" at bounding box center [434, 272] width 10 height 10
radio input "true"
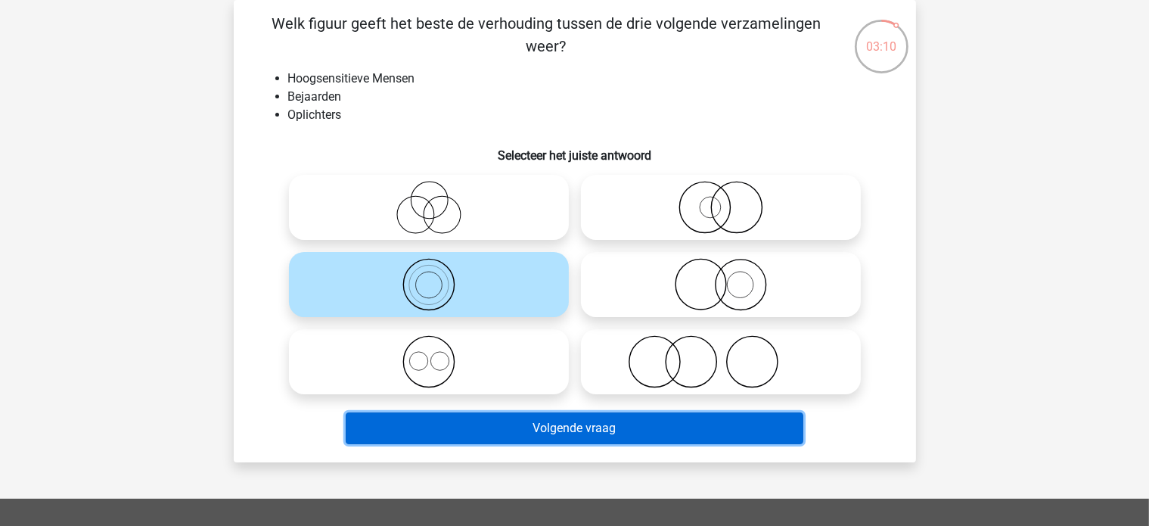
click at [493, 438] on button "Volgende vraag" at bounding box center [575, 428] width 458 height 32
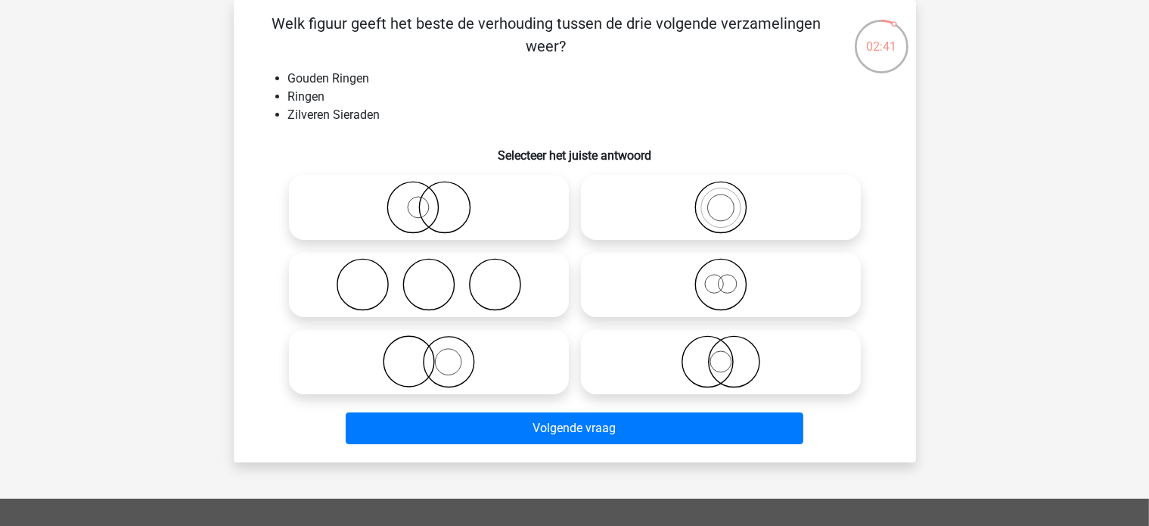
click at [394, 275] on icon at bounding box center [429, 284] width 268 height 53
click at [429, 275] on input "radio" at bounding box center [434, 272] width 10 height 10
radio input "true"
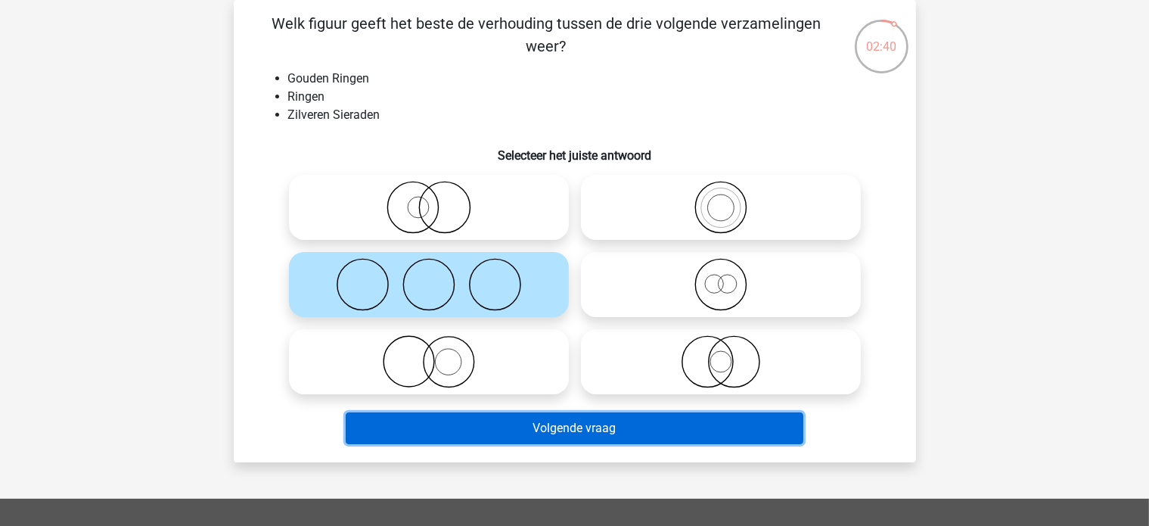
click at [548, 424] on button "Volgende vraag" at bounding box center [575, 428] width 458 height 32
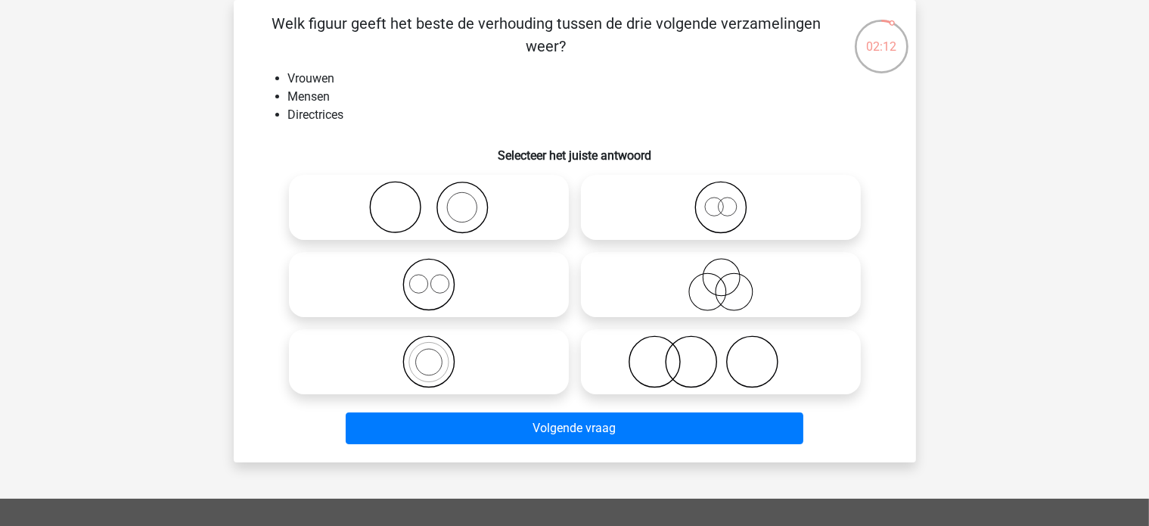
click at [448, 374] on icon at bounding box center [429, 361] width 268 height 53
click at [439, 354] on input "radio" at bounding box center [434, 349] width 10 height 10
radio input "true"
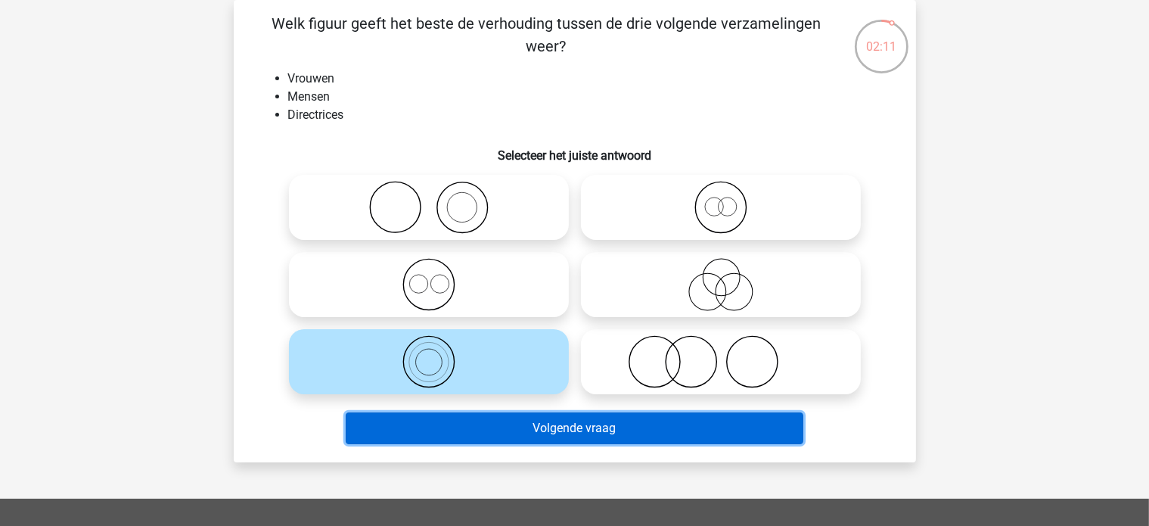
click at [483, 419] on button "Volgende vraag" at bounding box center [575, 428] width 458 height 32
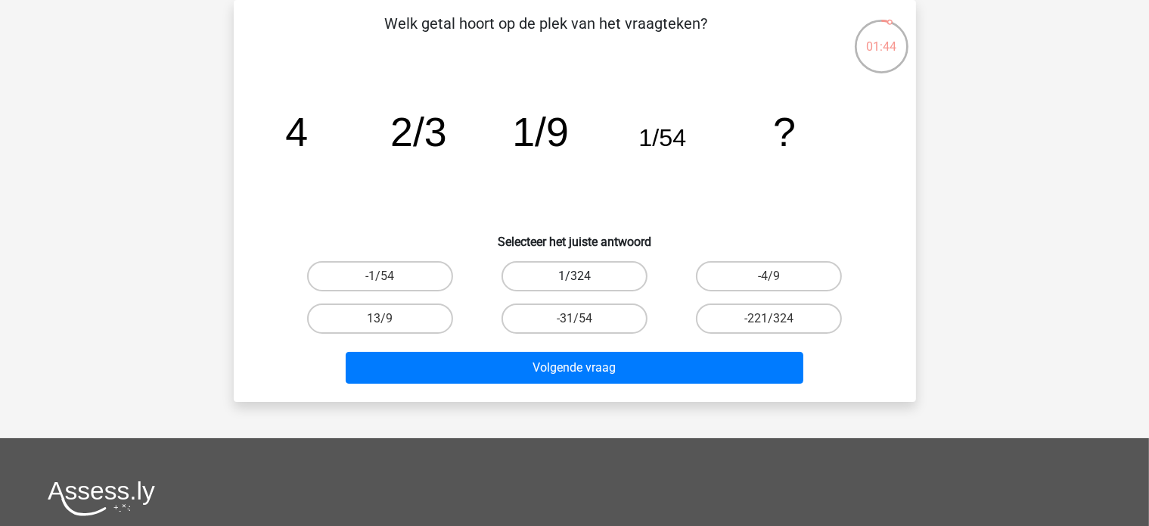
click at [577, 271] on label "1/324" at bounding box center [575, 276] width 146 height 30
click at [577, 276] on input "1/324" at bounding box center [579, 281] width 10 height 10
radio input "true"
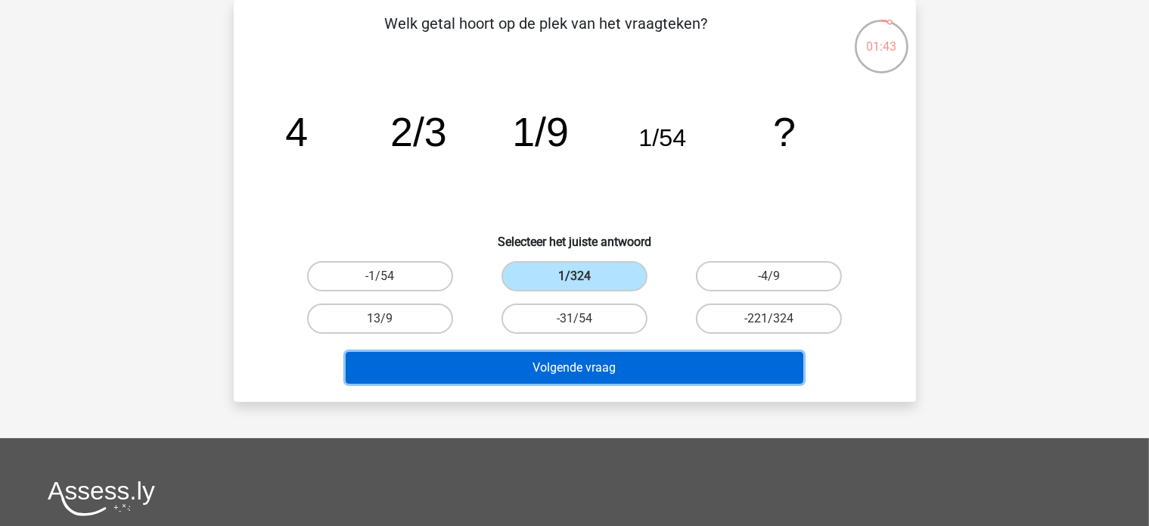
click at [580, 371] on button "Volgende vraag" at bounding box center [575, 368] width 458 height 32
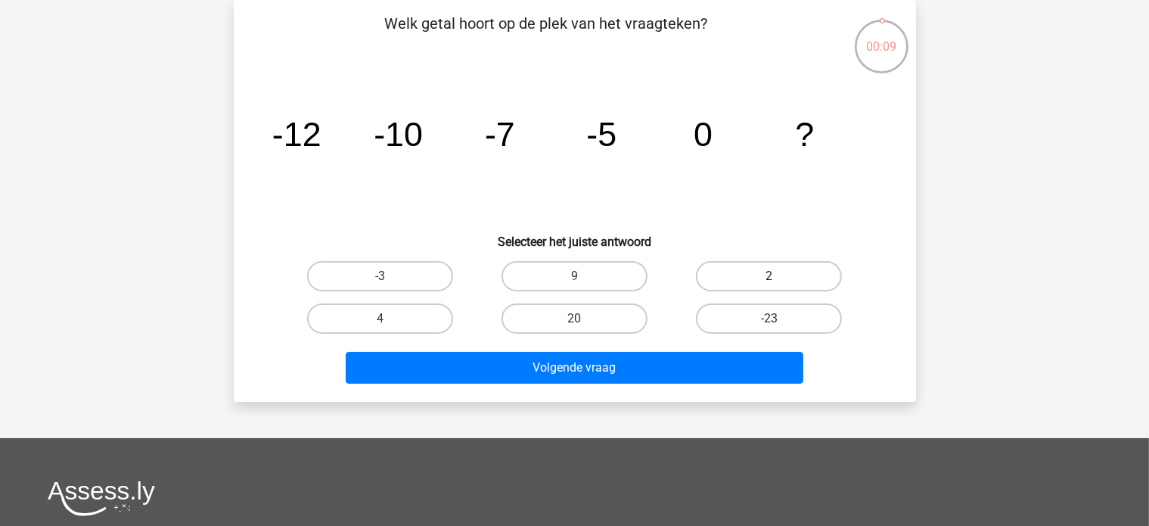
click at [754, 275] on label "2" at bounding box center [769, 276] width 146 height 30
click at [769, 276] on input "2" at bounding box center [774, 281] width 10 height 10
radio input "true"
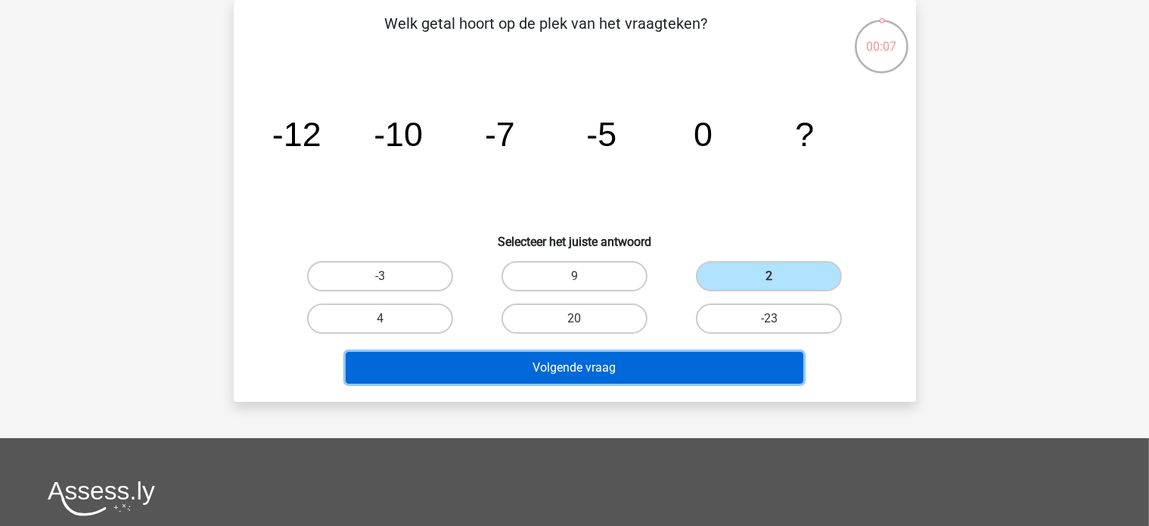
click at [620, 368] on button "Volgende vraag" at bounding box center [575, 368] width 458 height 32
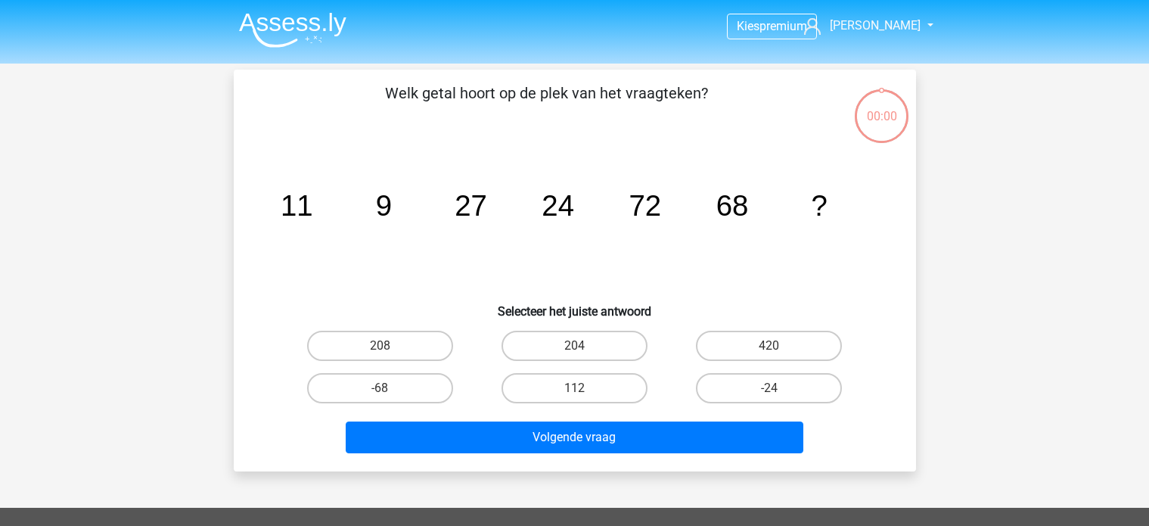
scroll to position [70, 0]
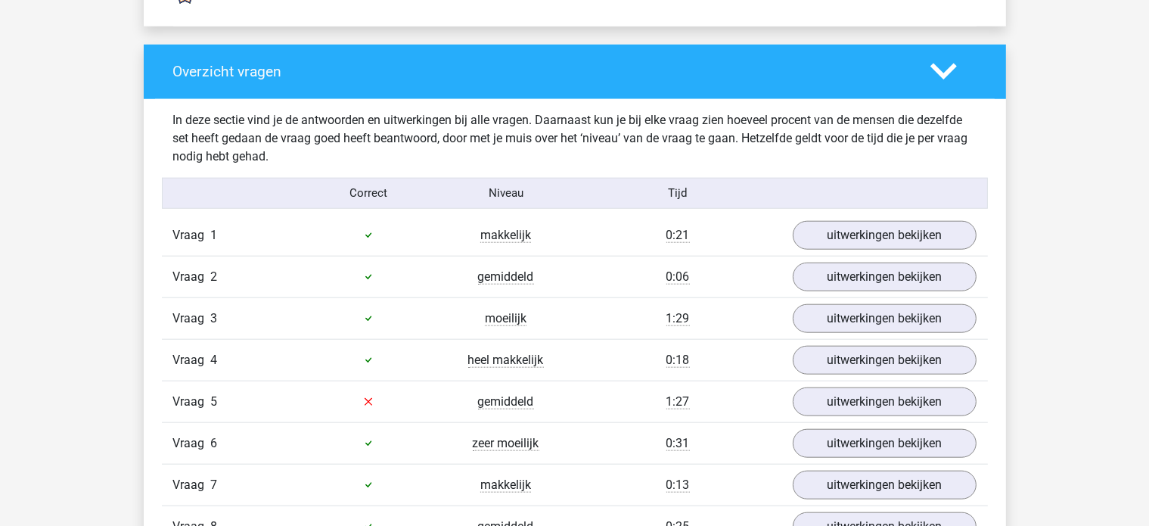
scroll to position [1513, 0]
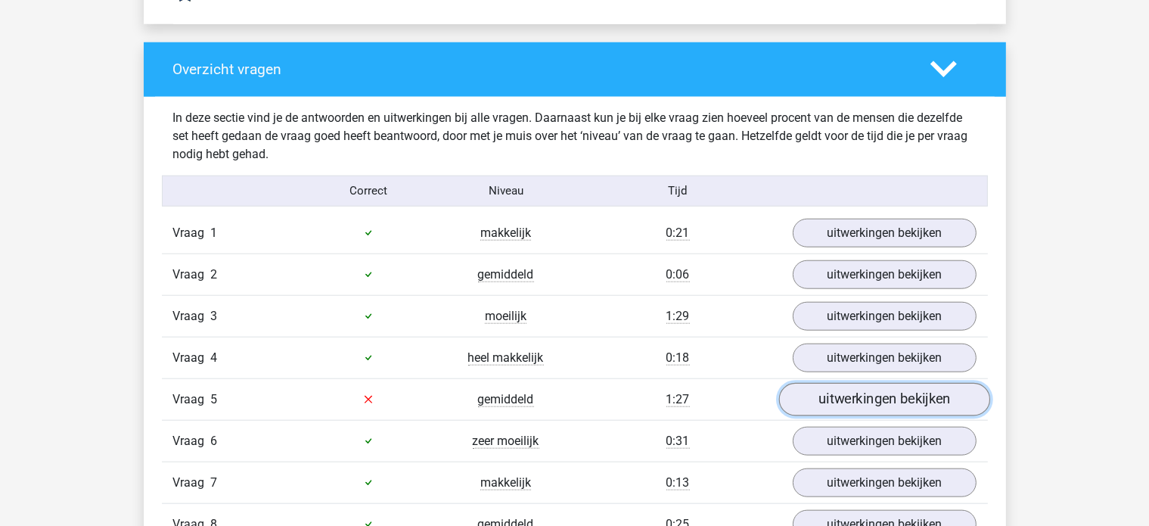
click at [856, 390] on link "uitwerkingen bekijken" at bounding box center [884, 399] width 211 height 33
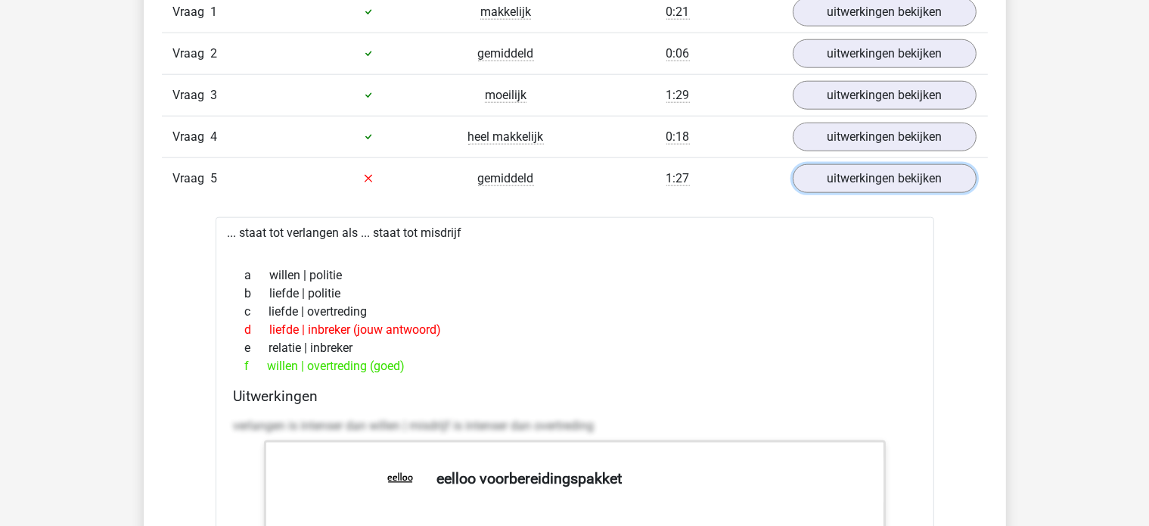
scroll to position [1740, 0]
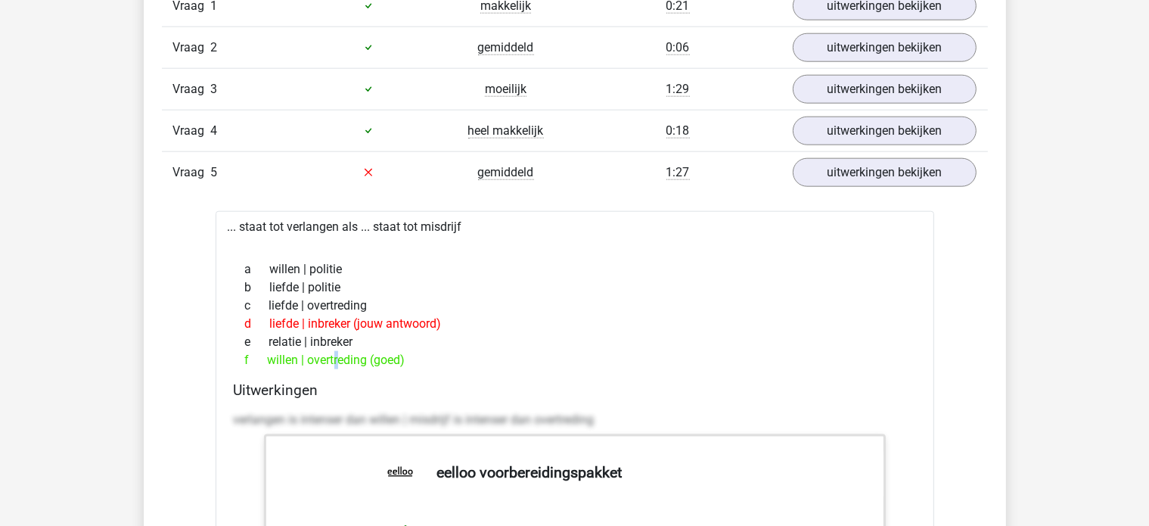
click at [278, 360] on div "f willen | overtreding (goed)" at bounding box center [575, 360] width 682 height 18
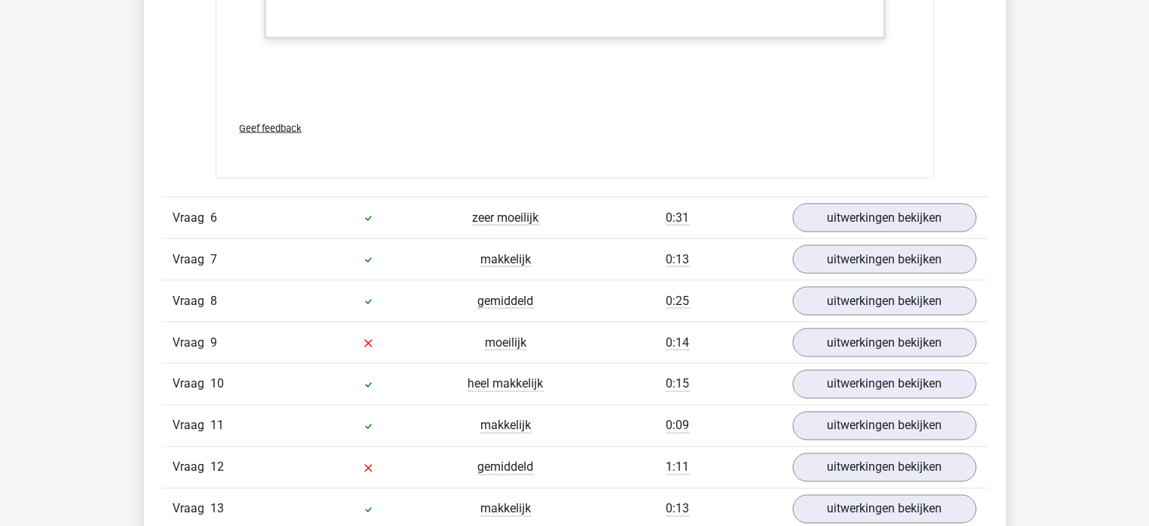
scroll to position [2497, 0]
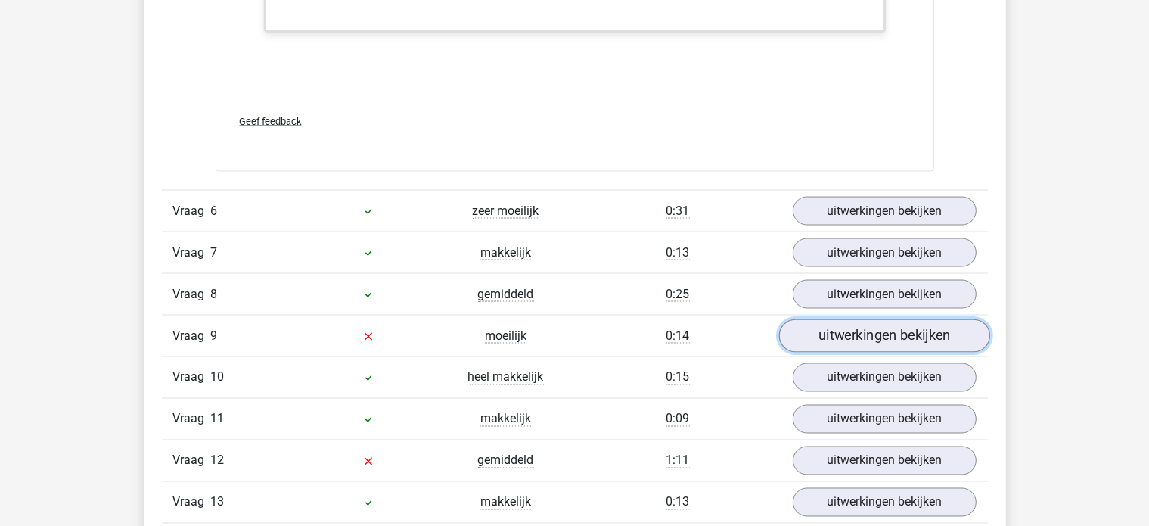
click at [847, 333] on link "uitwerkingen bekijken" at bounding box center [884, 335] width 211 height 33
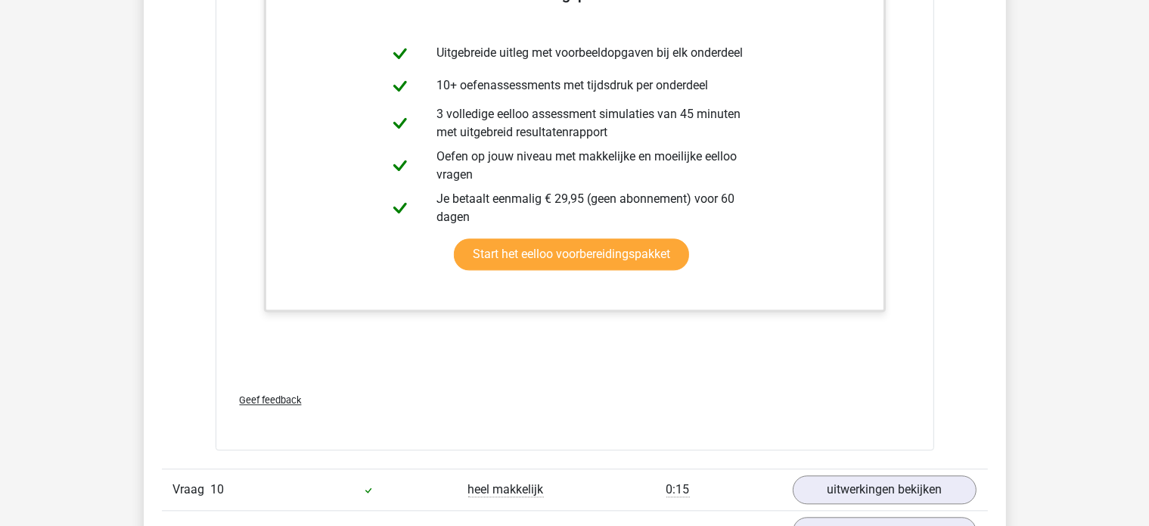
scroll to position [3556, 0]
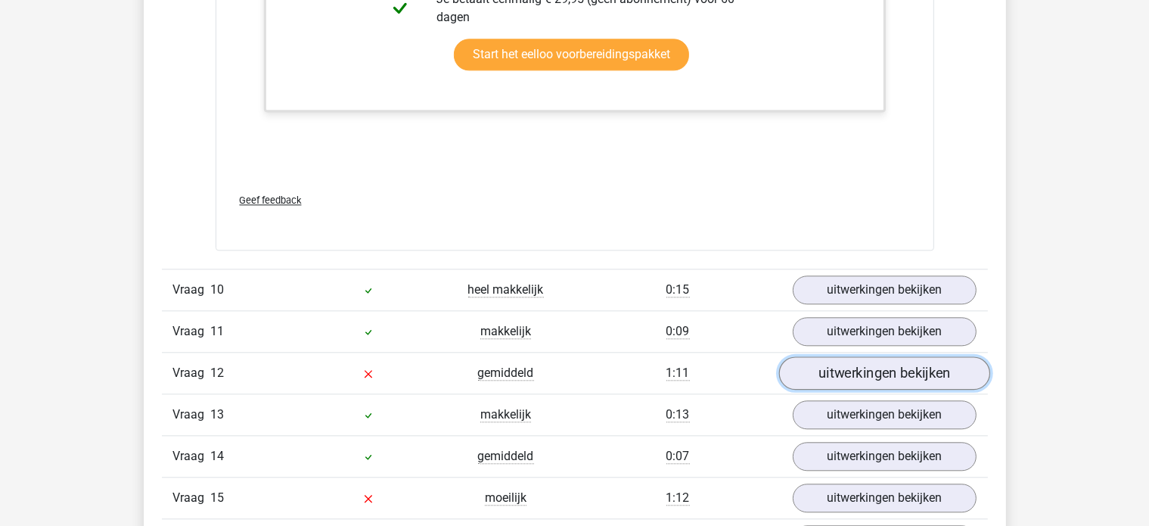
click at [872, 369] on link "uitwerkingen bekijken" at bounding box center [884, 372] width 211 height 33
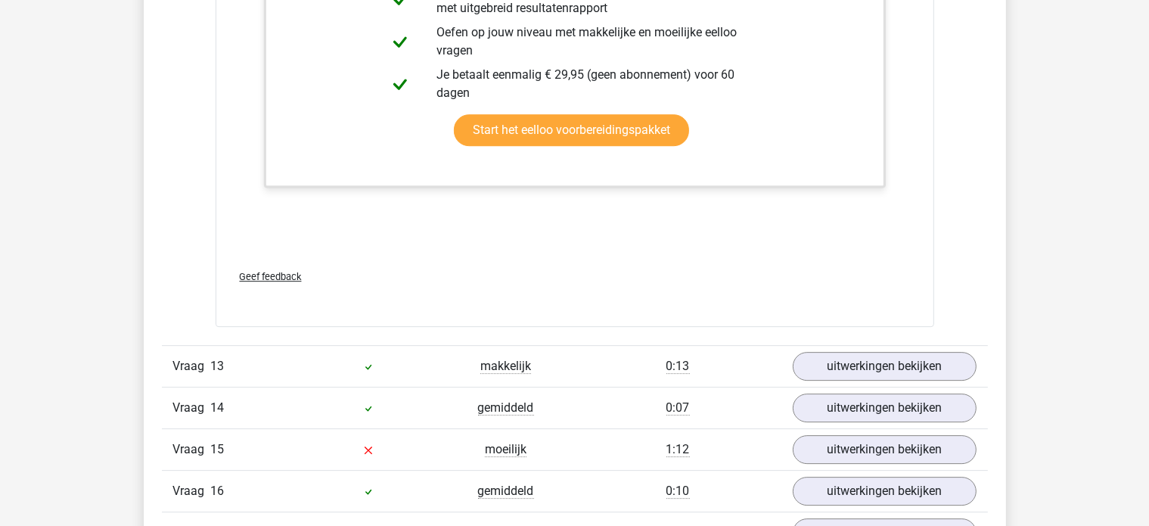
scroll to position [4615, 0]
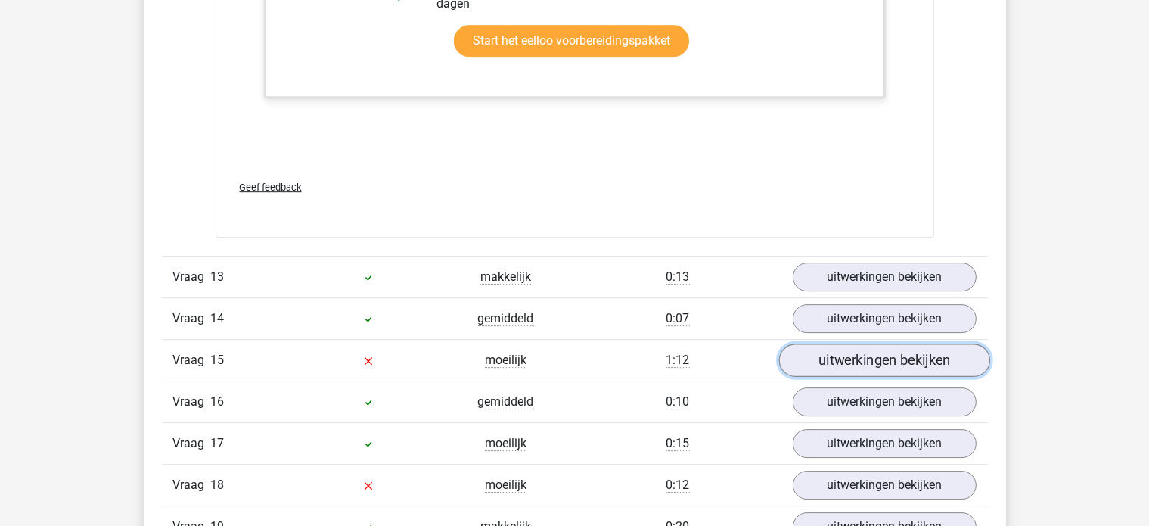
click at [861, 356] on link "uitwerkingen bekijken" at bounding box center [884, 359] width 211 height 33
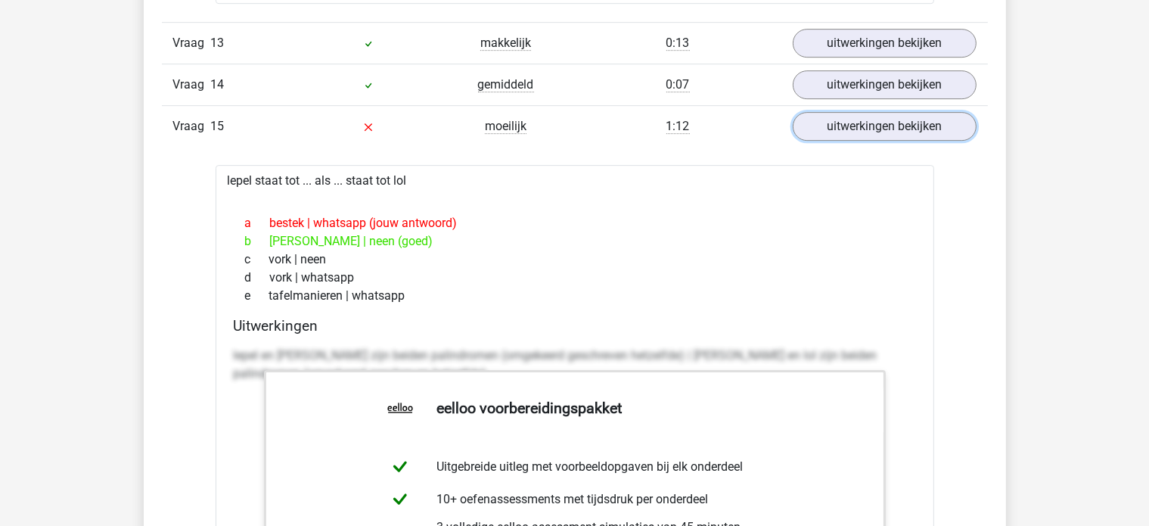
scroll to position [4842, 0]
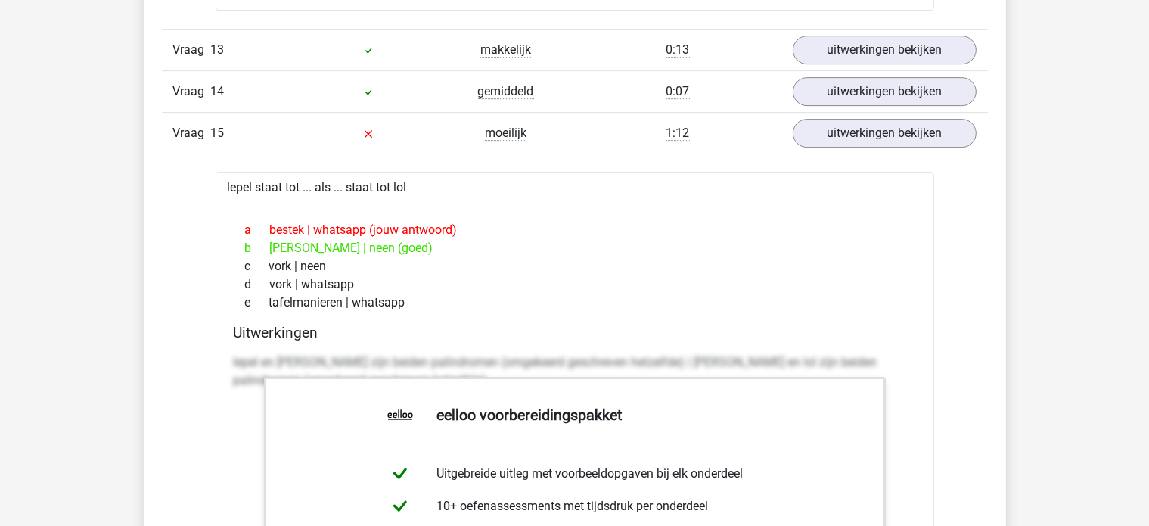
drag, startPoint x: 403, startPoint y: 167, endPoint x: 200, endPoint y: 181, distance: 202.5
copy div "lepel staat tot ... als ... staat tot lo"
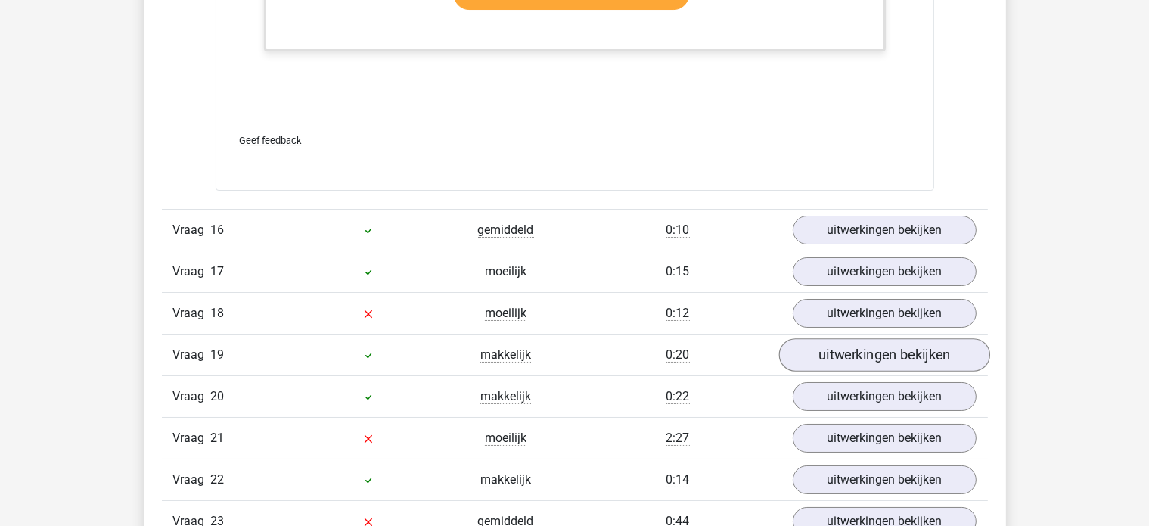
scroll to position [5523, 0]
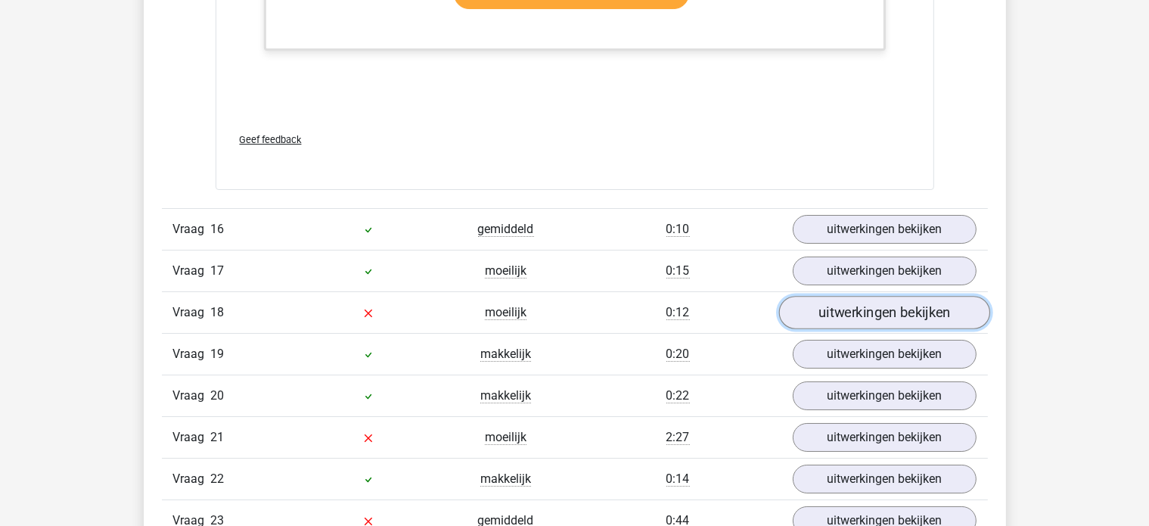
click at [861, 303] on link "uitwerkingen bekijken" at bounding box center [884, 312] width 211 height 33
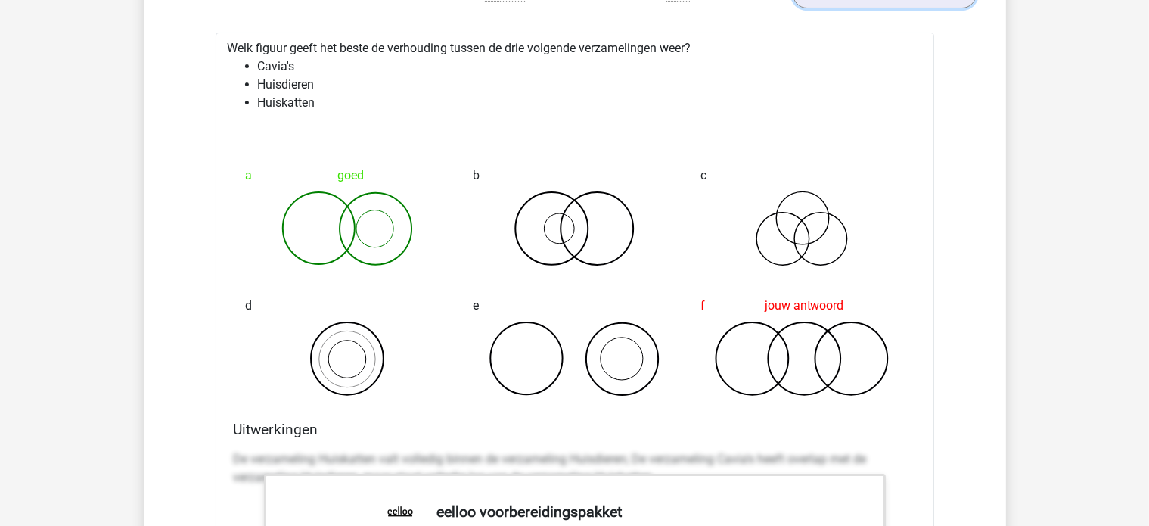
scroll to position [5826, 0]
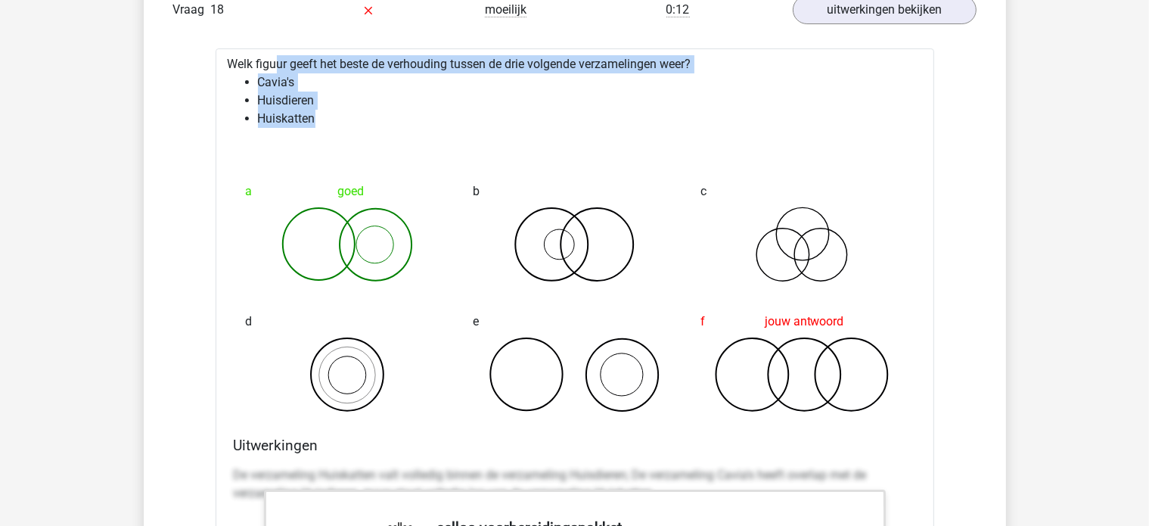
drag, startPoint x: 336, startPoint y: 107, endPoint x: 208, endPoint y: 51, distance: 139.6
copy div "Welk figuur geeft het beste de verhouding tussen de drie volgende verzamelingen…"
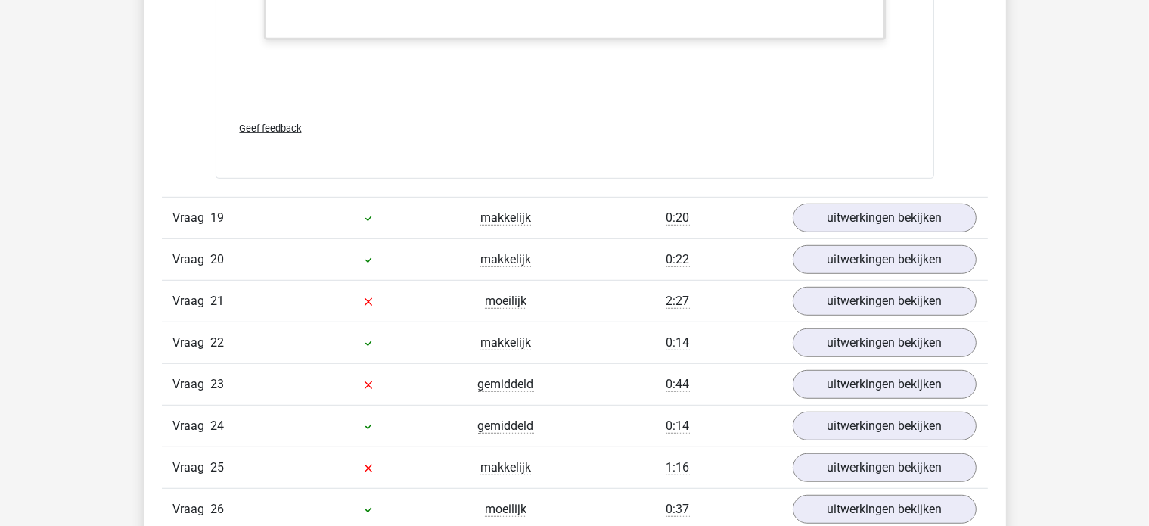
scroll to position [6658, 0]
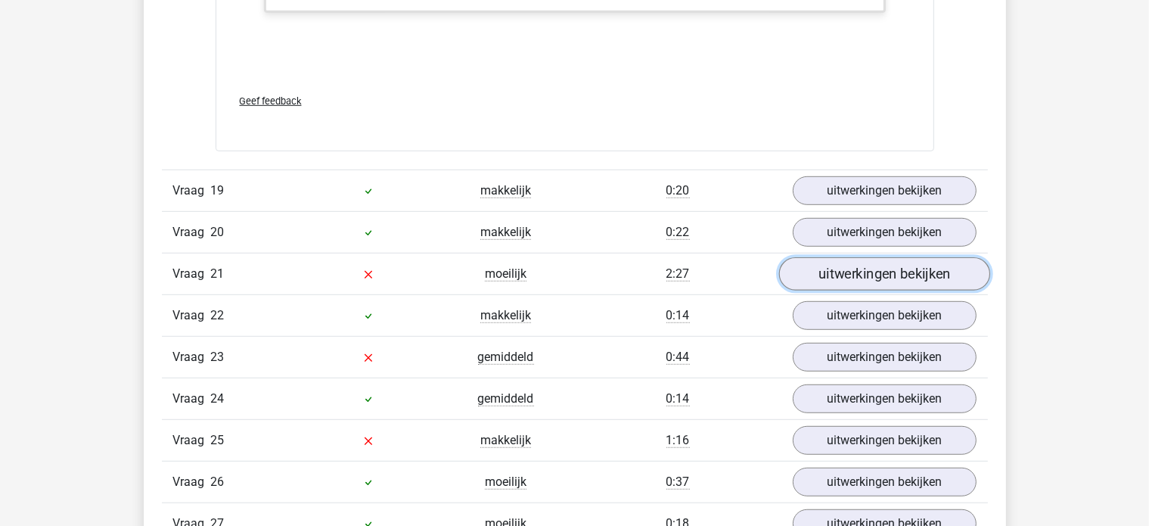
click at [843, 272] on link "uitwerkingen bekijken" at bounding box center [884, 273] width 211 height 33
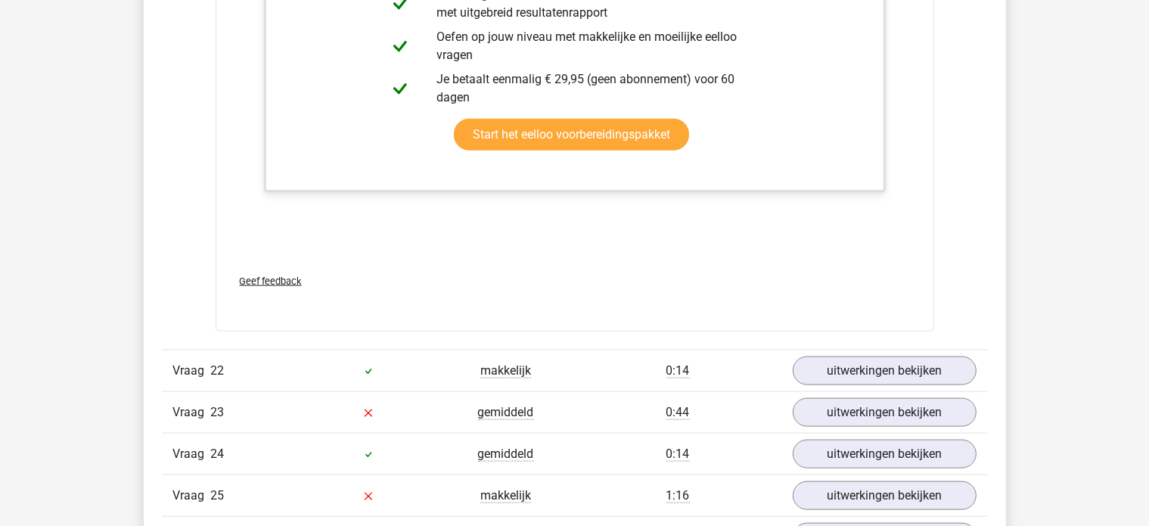
scroll to position [7566, 0]
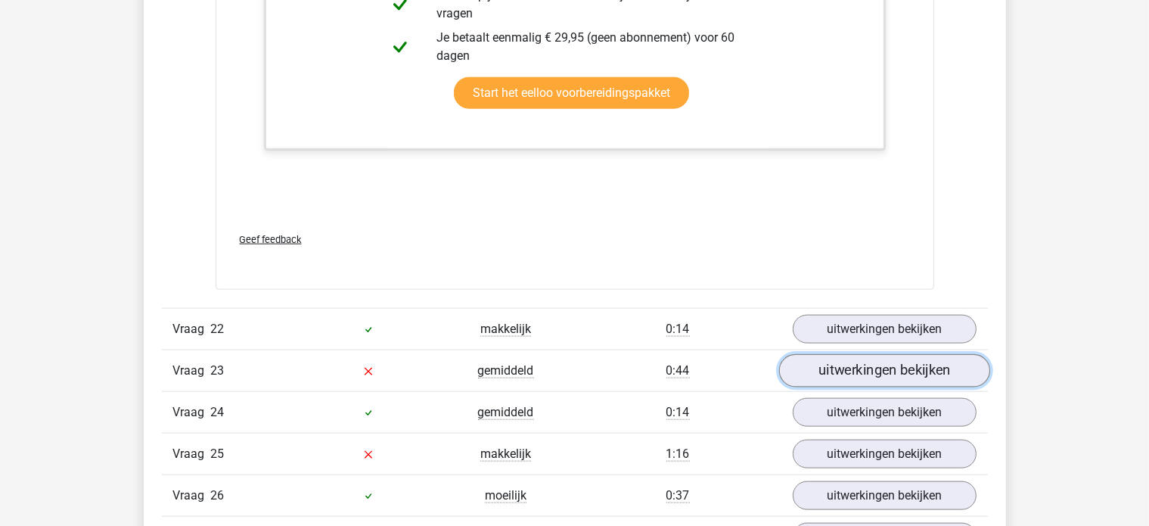
click at [841, 354] on link "uitwerkingen bekijken" at bounding box center [884, 370] width 211 height 33
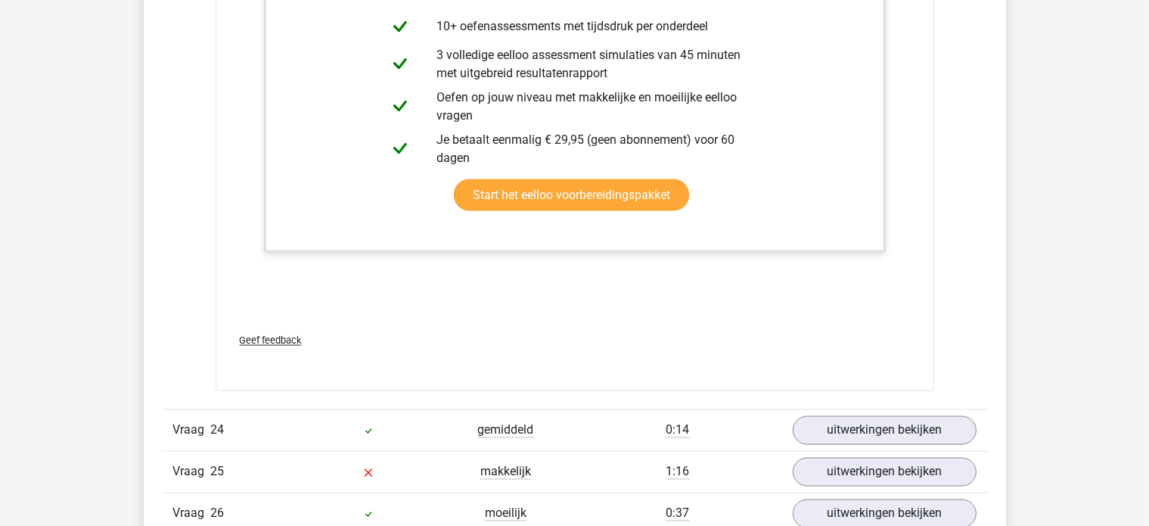
scroll to position [8398, 0]
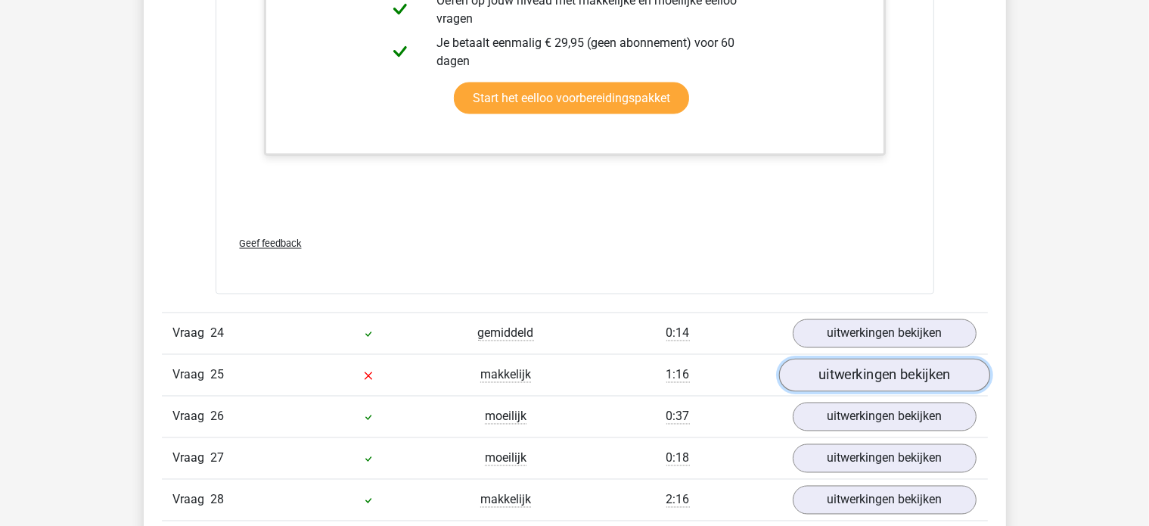
click at [853, 359] on link "uitwerkingen bekijken" at bounding box center [884, 375] width 211 height 33
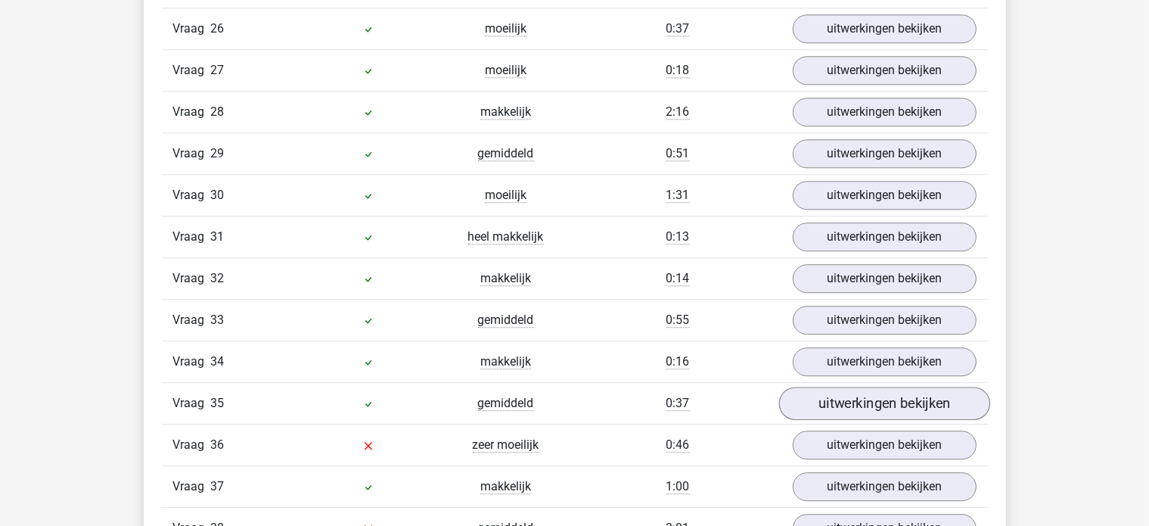
scroll to position [9760, 0]
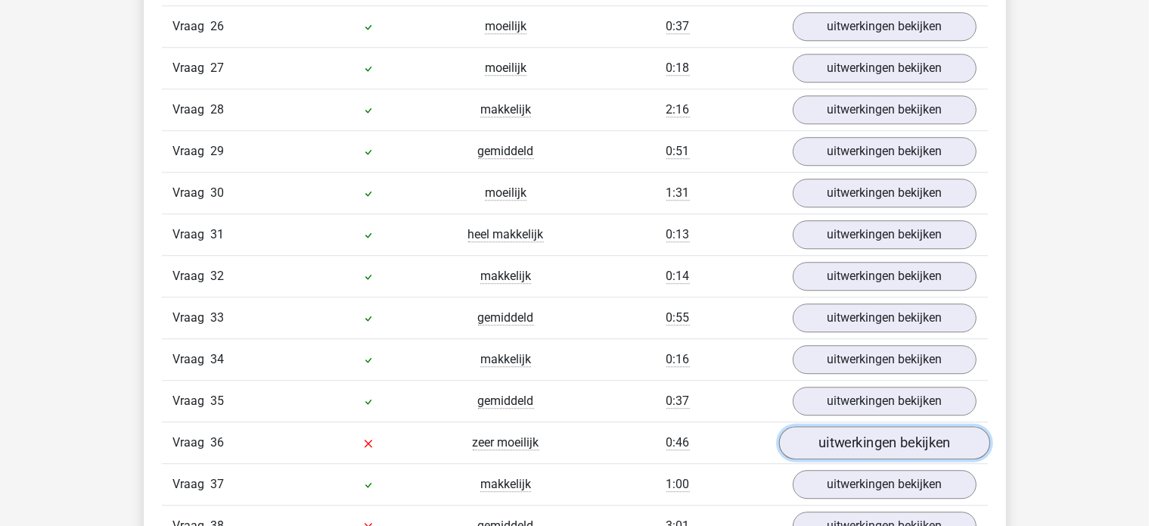
click at [863, 427] on link "uitwerkingen bekijken" at bounding box center [884, 443] width 211 height 33
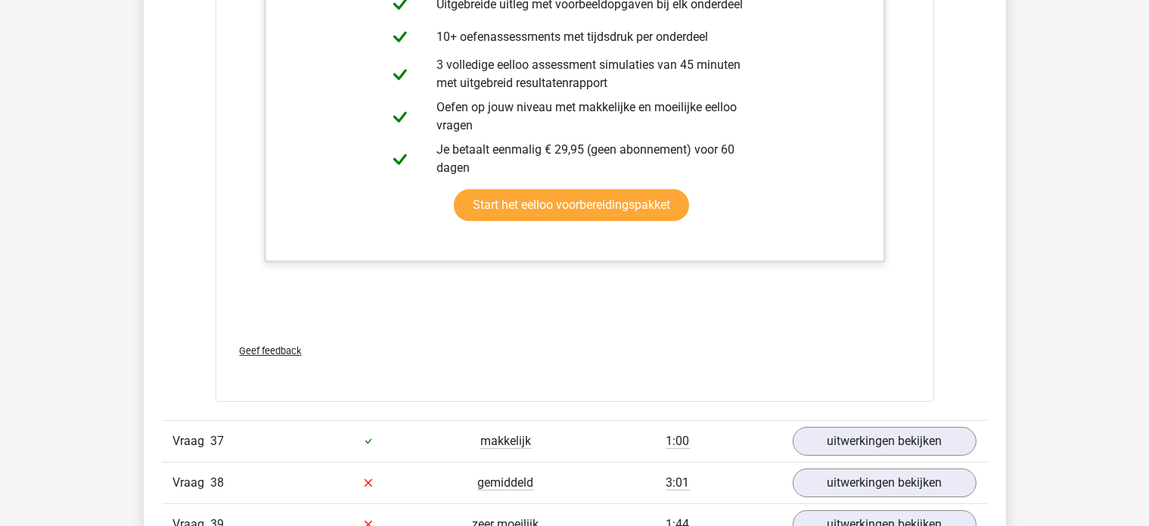
scroll to position [11046, 0]
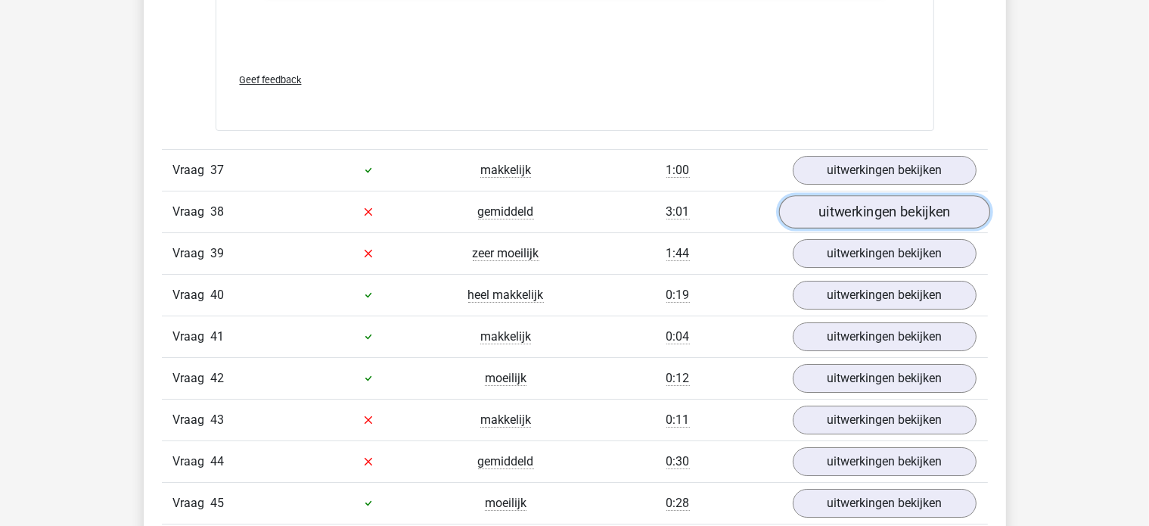
click at [858, 195] on link "uitwerkingen bekijken" at bounding box center [884, 211] width 211 height 33
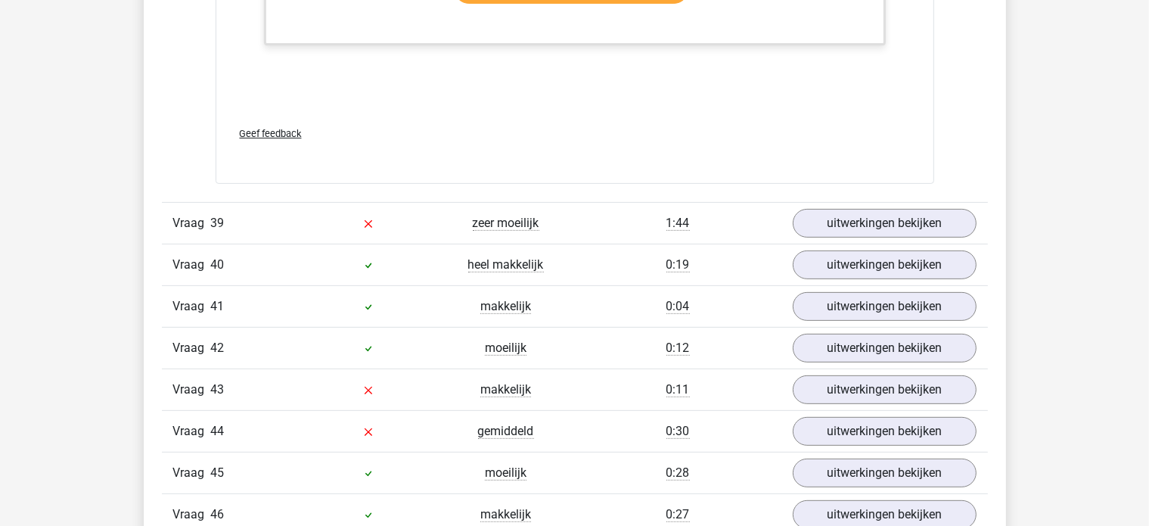
scroll to position [12030, 0]
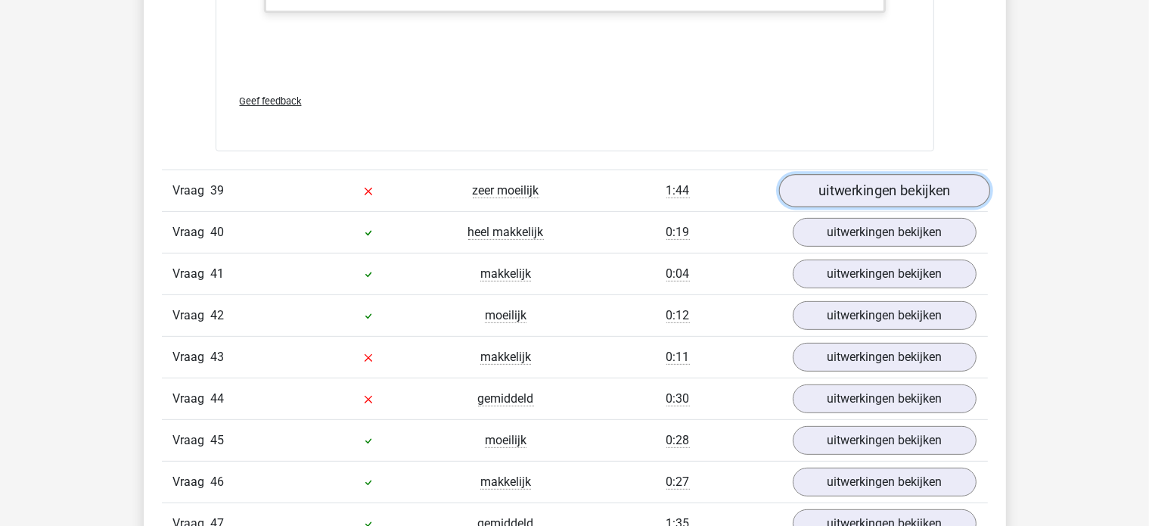
click at [872, 174] on link "uitwerkingen bekijken" at bounding box center [884, 190] width 211 height 33
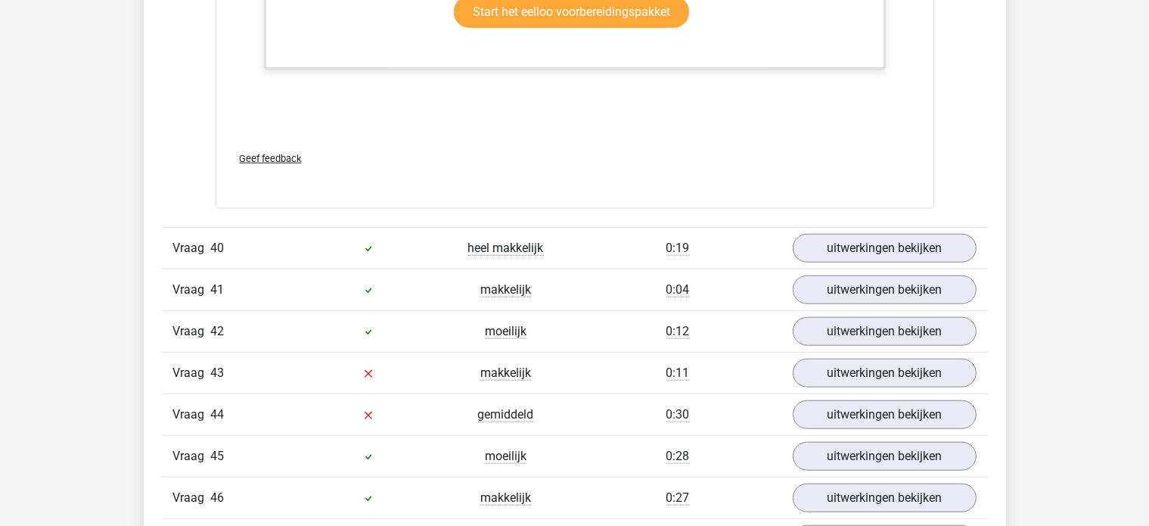
scroll to position [12938, 0]
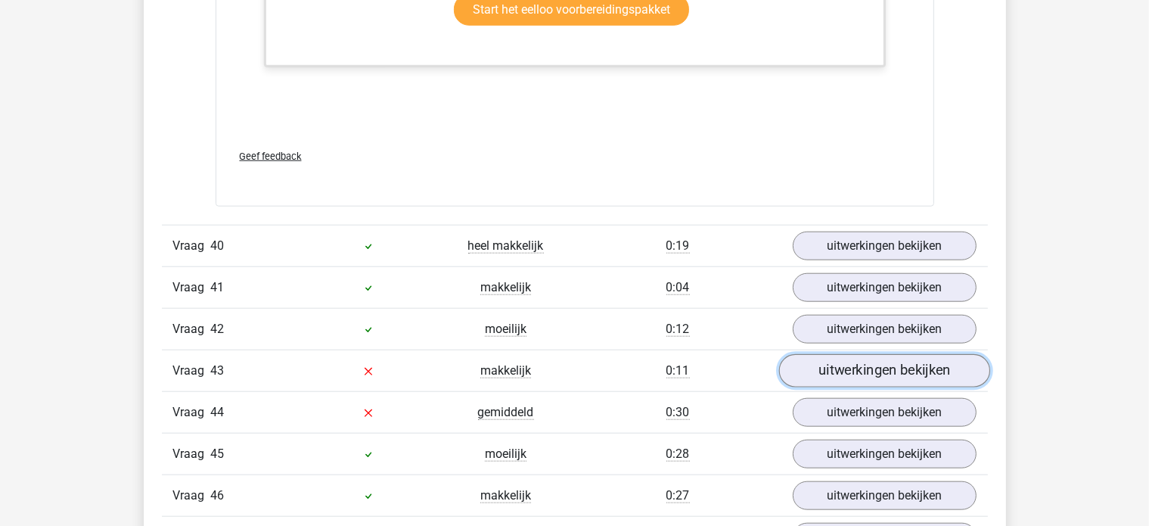
click at [846, 354] on link "uitwerkingen bekijken" at bounding box center [884, 370] width 211 height 33
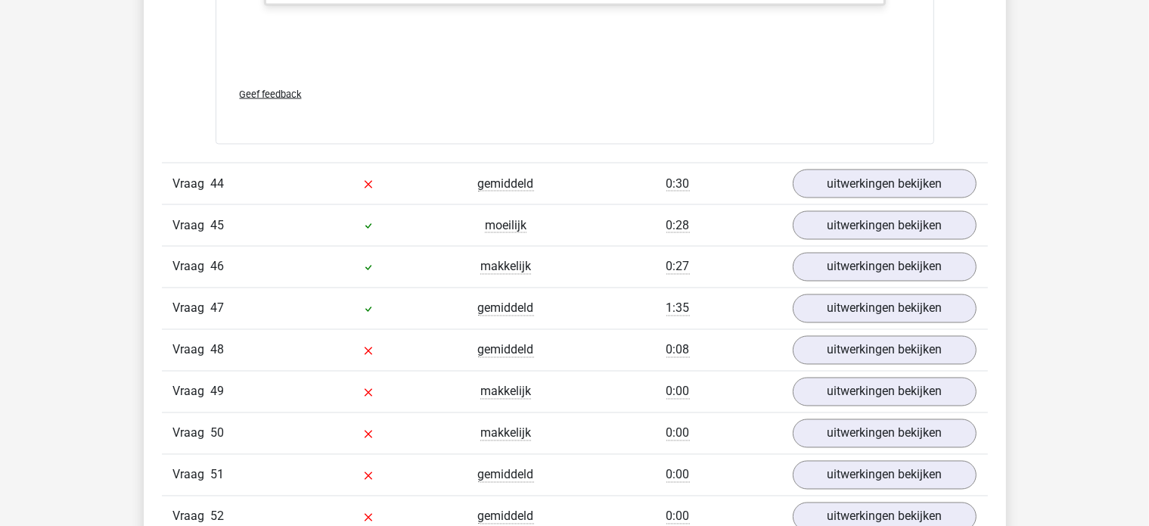
scroll to position [14148, 0]
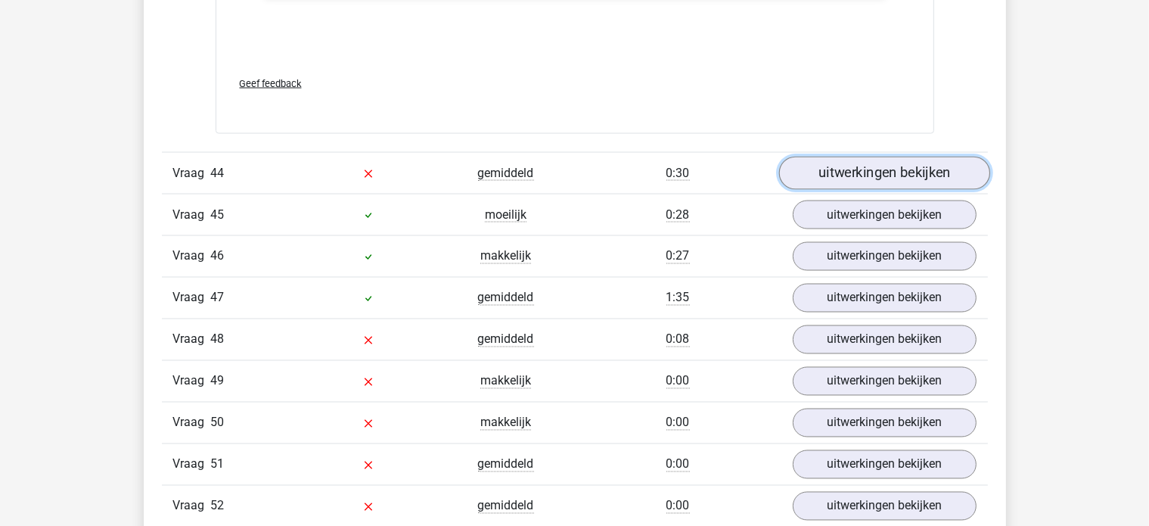
click at [858, 157] on link "uitwerkingen bekijken" at bounding box center [884, 173] width 211 height 33
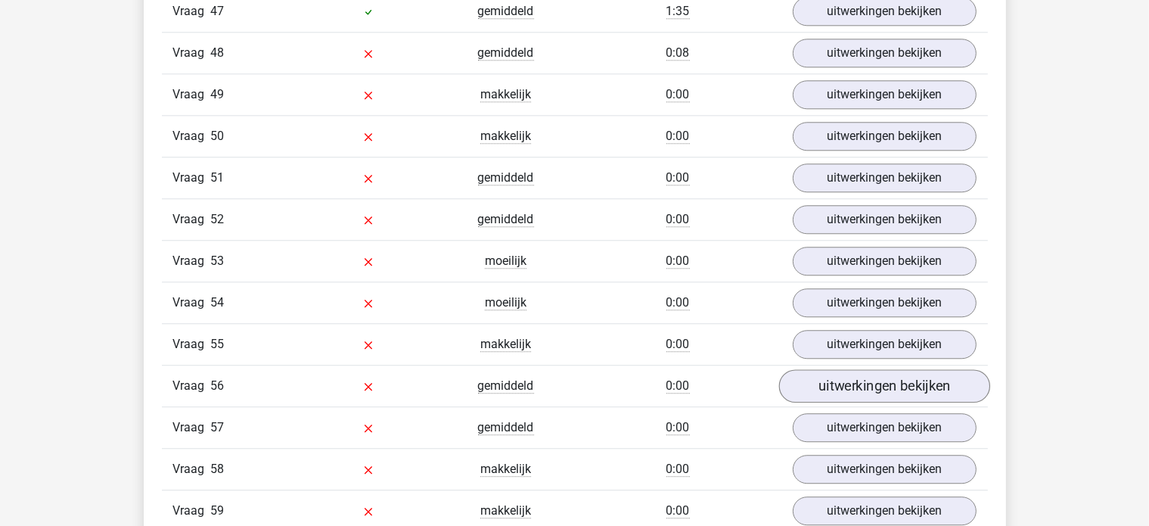
scroll to position [15283, 0]
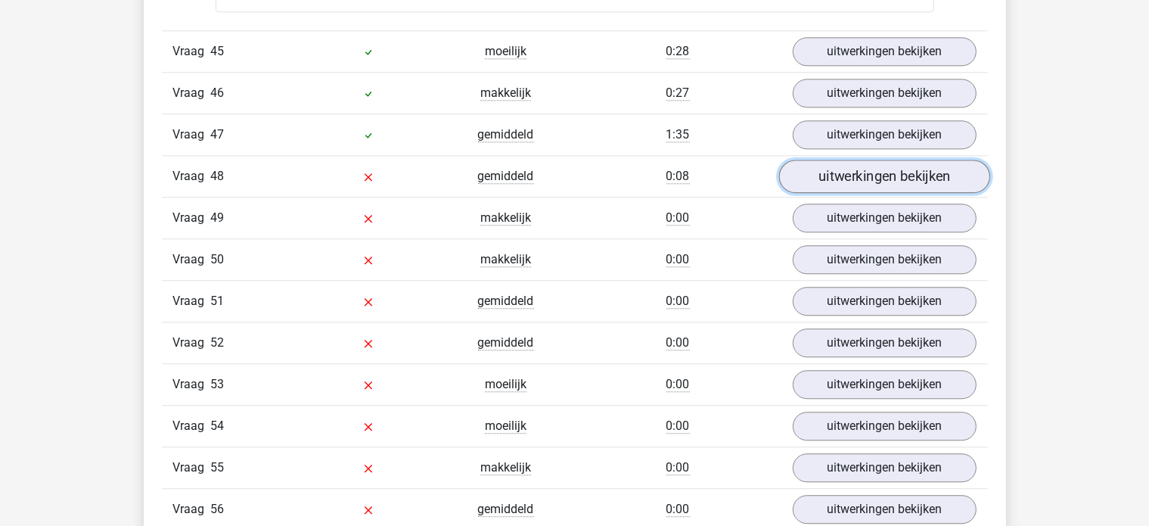
click at [891, 160] on link "uitwerkingen bekijken" at bounding box center [884, 176] width 211 height 33
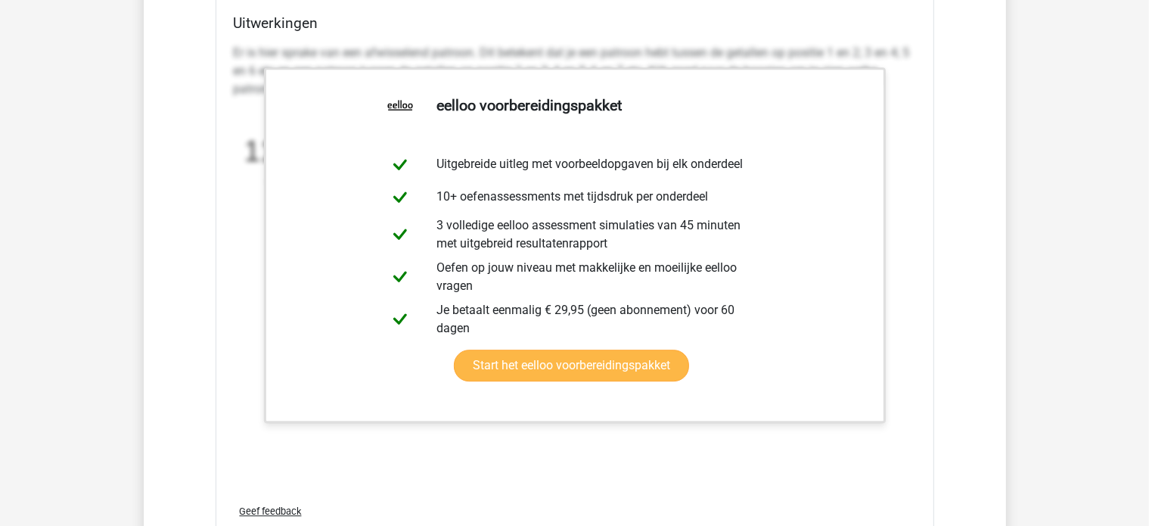
scroll to position [16040, 0]
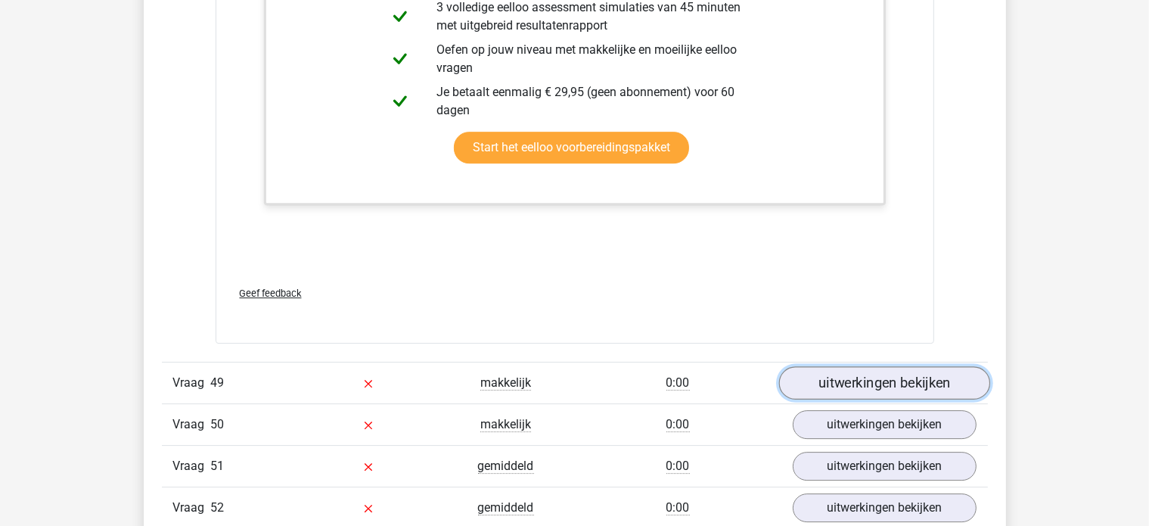
click at [809, 366] on link "uitwerkingen bekijken" at bounding box center [884, 382] width 211 height 33
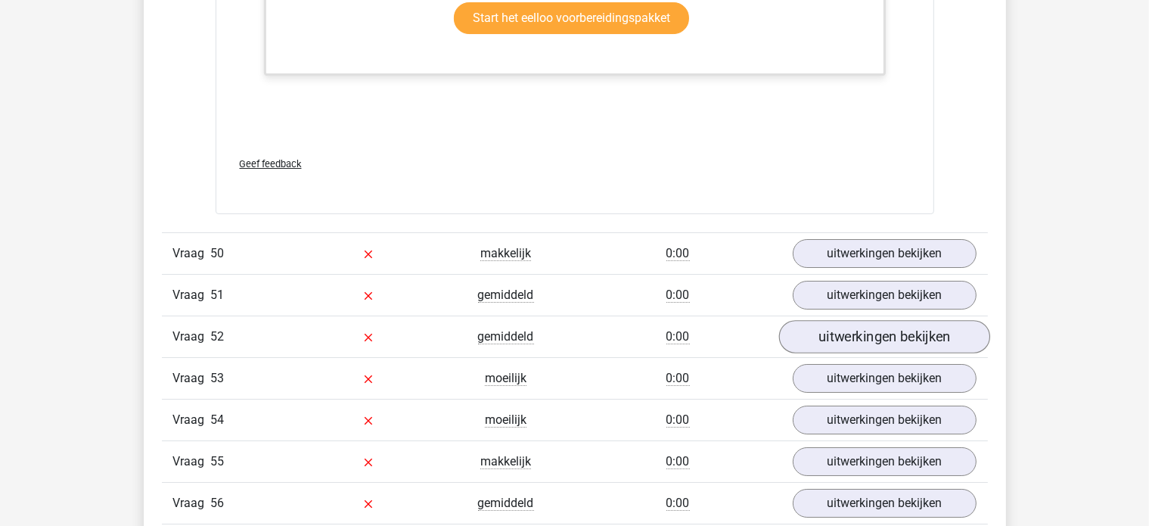
scroll to position [17023, 0]
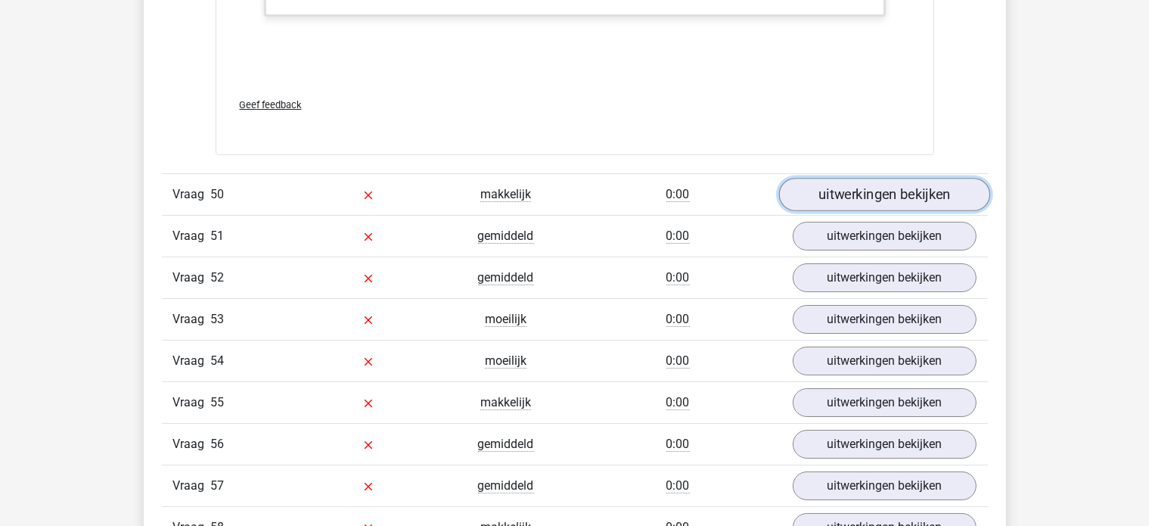
click at [898, 179] on link "uitwerkingen bekijken" at bounding box center [884, 195] width 211 height 33
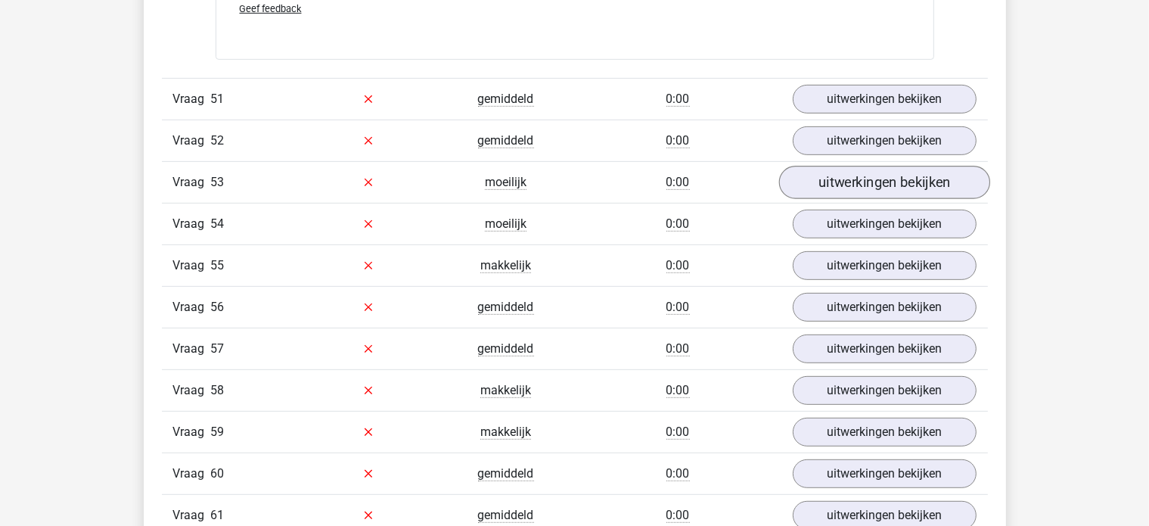
scroll to position [17931, 0]
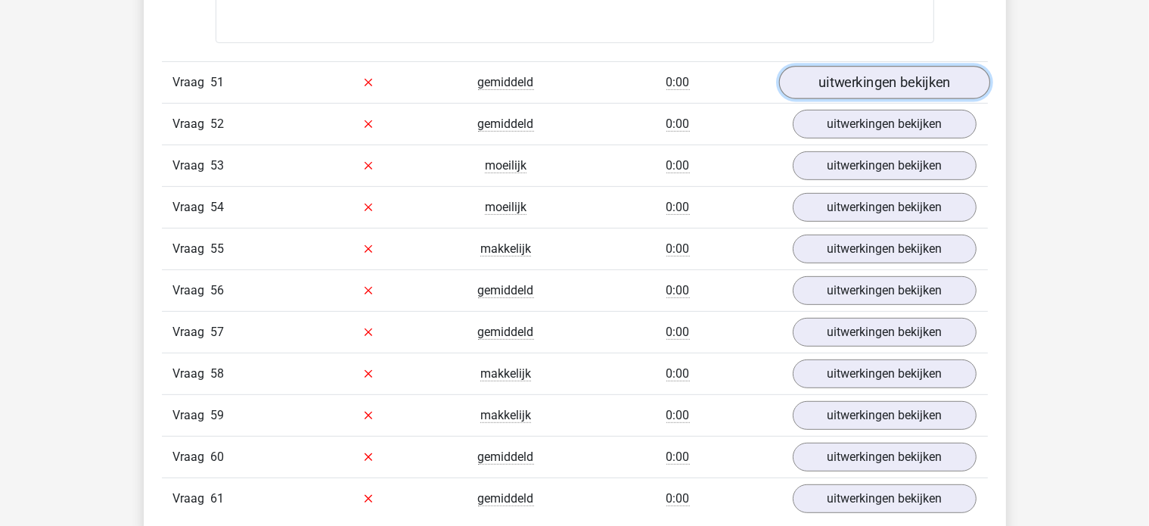
click at [862, 66] on link "uitwerkingen bekijken" at bounding box center [884, 82] width 211 height 33
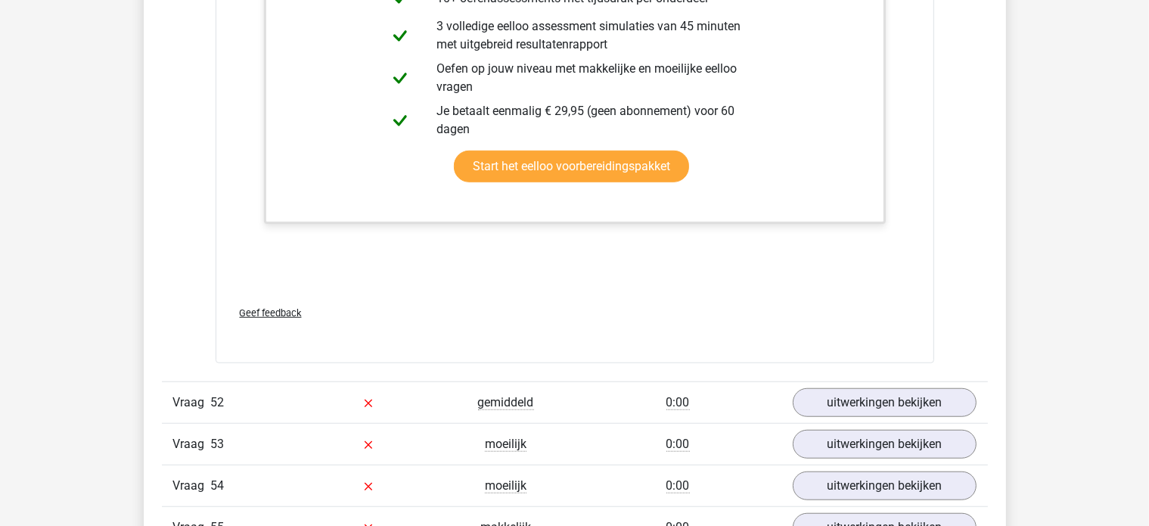
scroll to position [18612, 0]
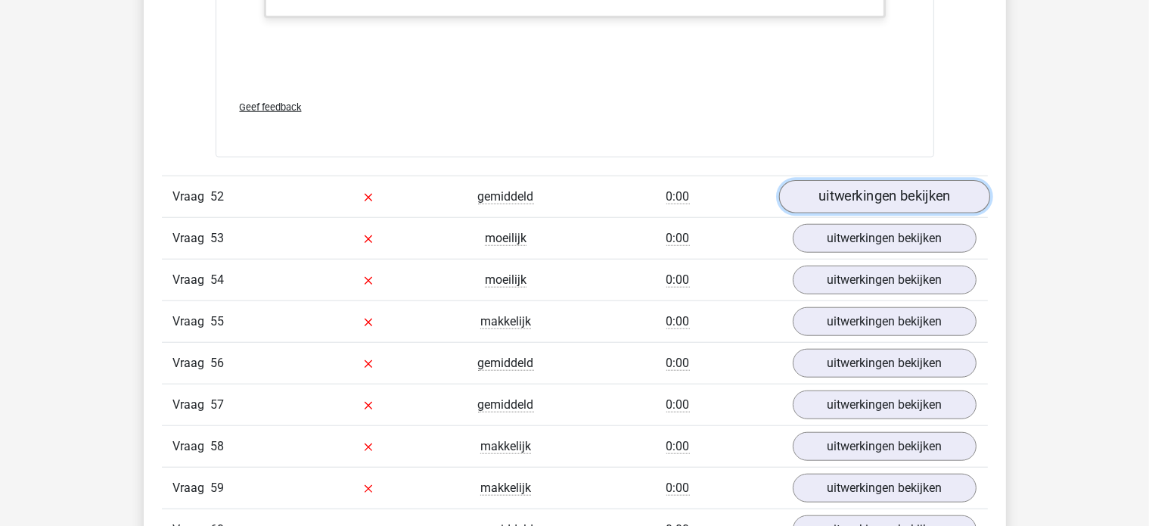
click at [875, 180] on link "uitwerkingen bekijken" at bounding box center [884, 196] width 211 height 33
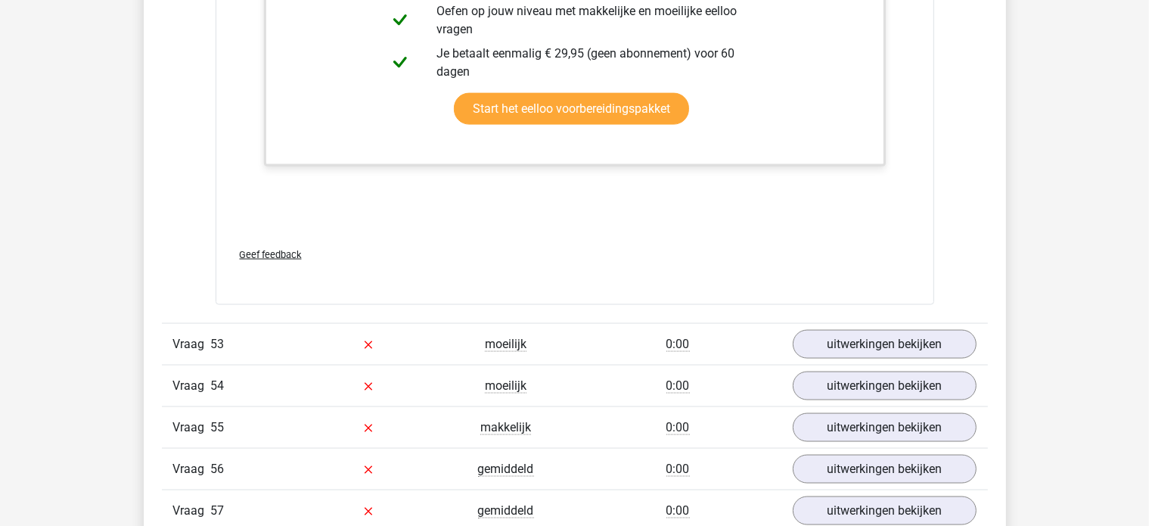
scroll to position [19672, 0]
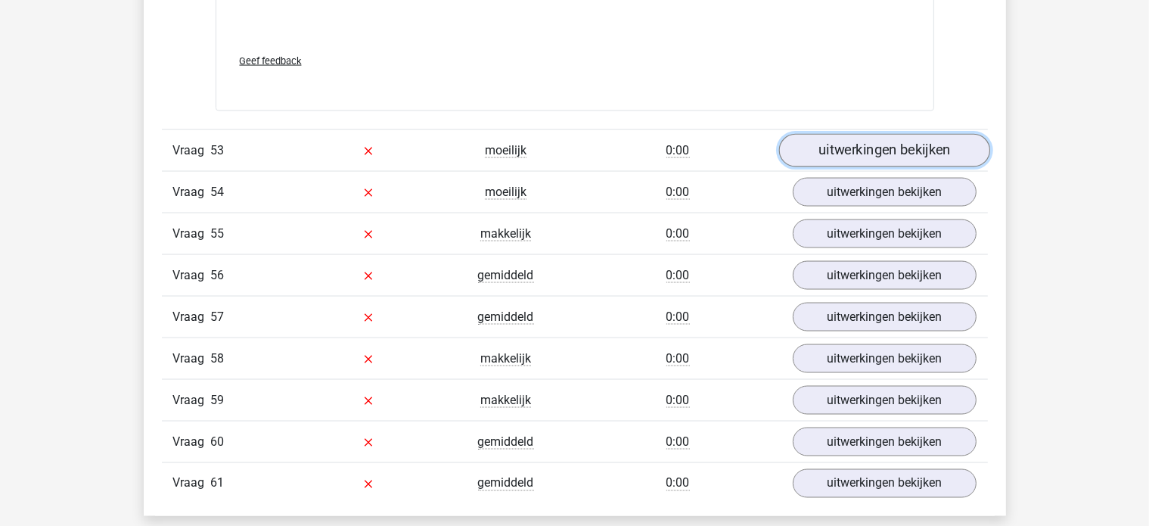
click at [867, 134] on link "uitwerkingen bekijken" at bounding box center [884, 150] width 211 height 33
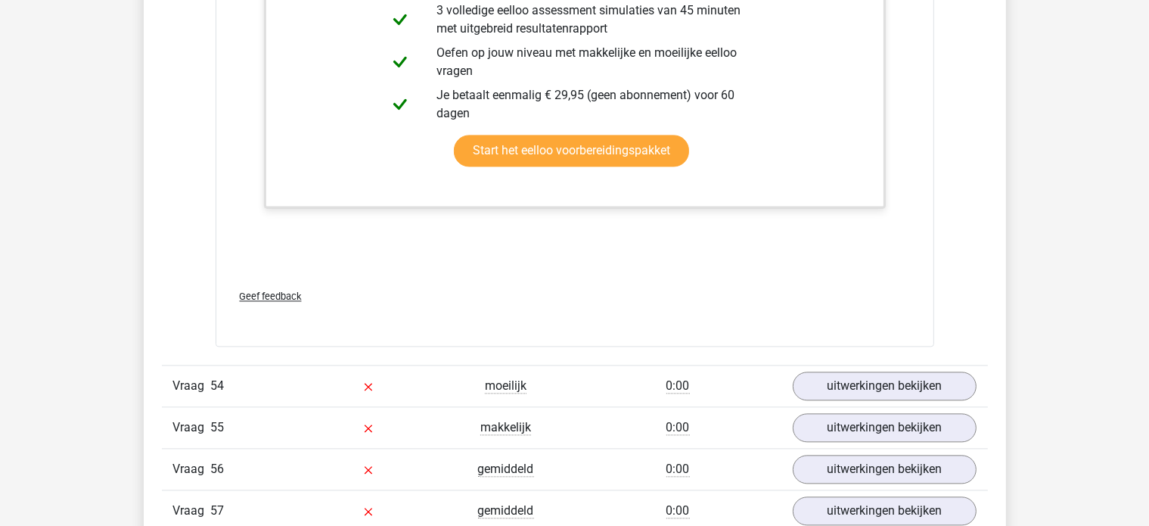
scroll to position [20655, 0]
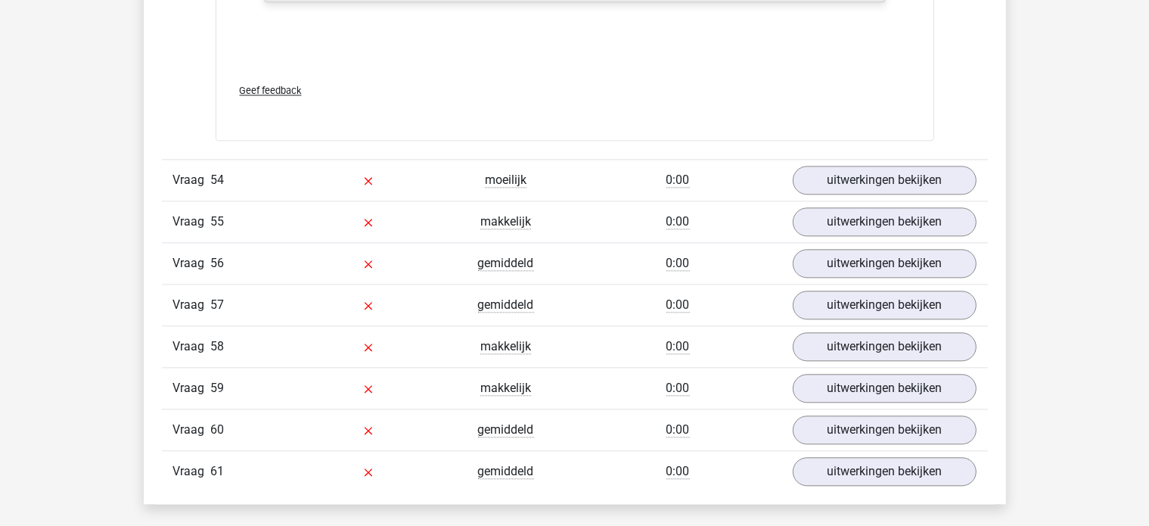
click at [894, 159] on div "Vraag 54 moeilijk 0:00 uitwerkingen bekijken" at bounding box center [575, 180] width 826 height 42
click at [896, 163] on link "uitwerkingen bekijken" at bounding box center [884, 179] width 211 height 33
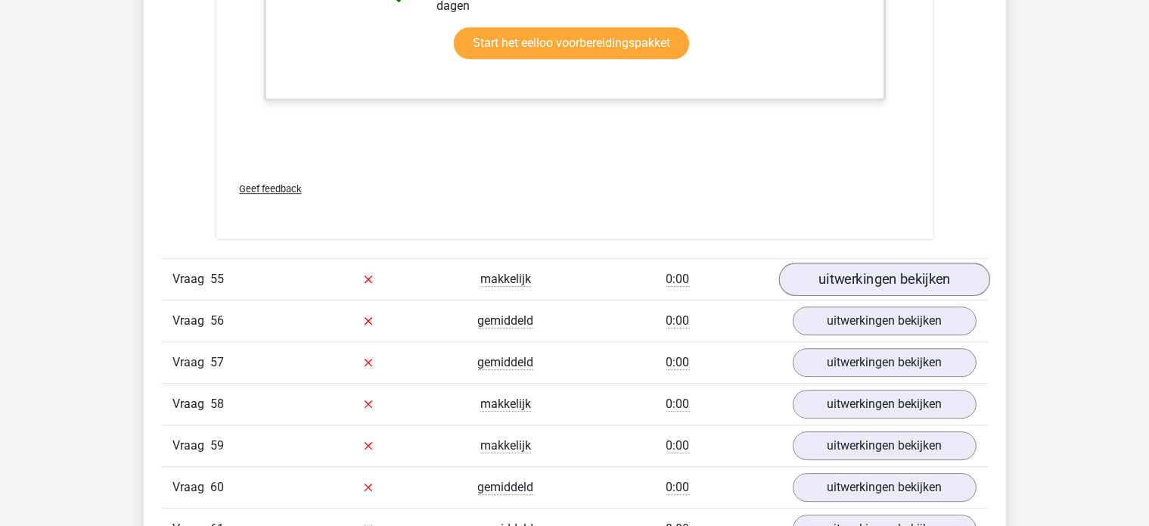
scroll to position [21639, 0]
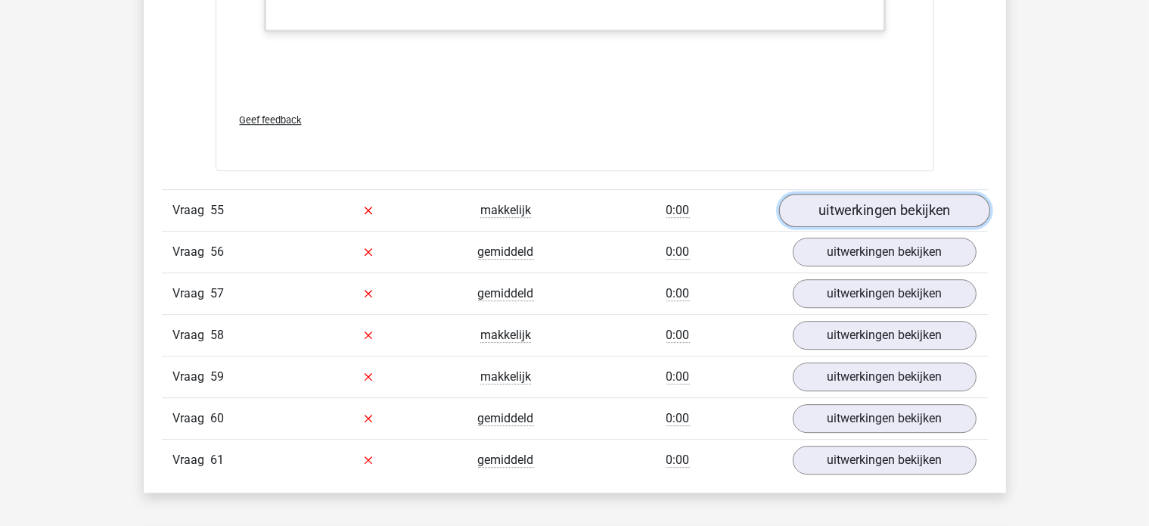
click at [868, 194] on link "uitwerkingen bekijken" at bounding box center [884, 210] width 211 height 33
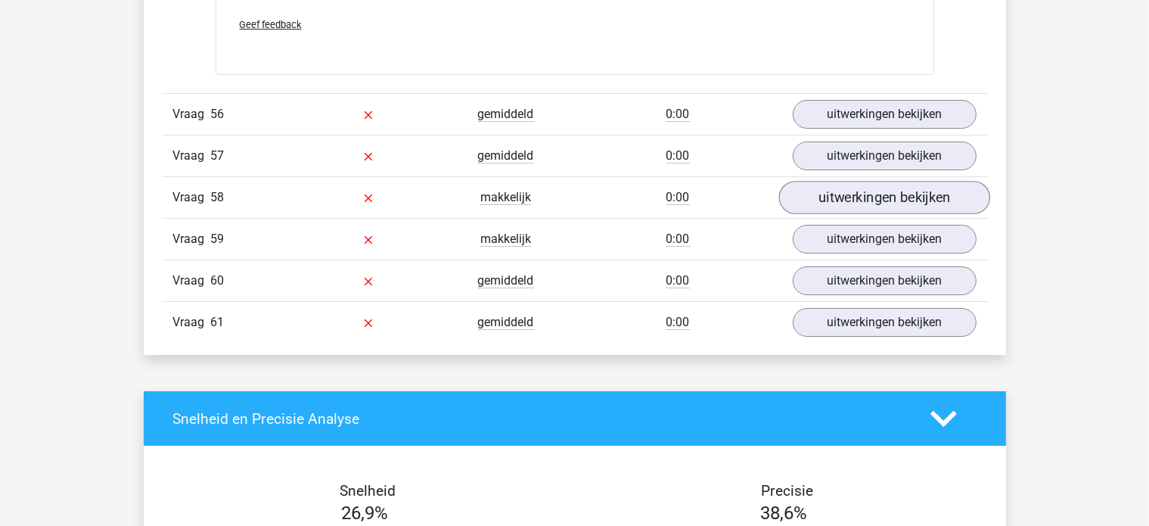
scroll to position [22698, 0]
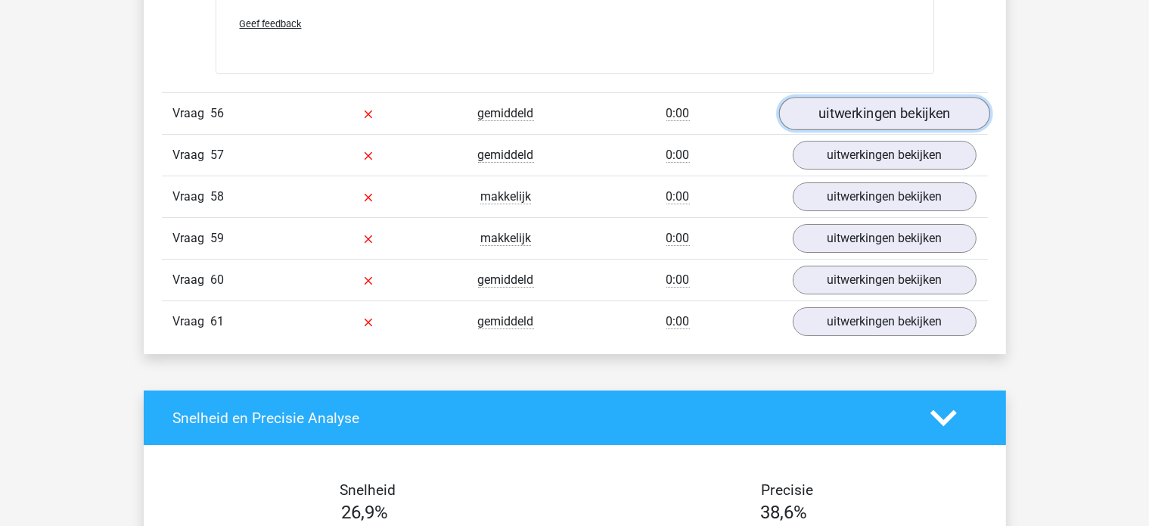
click at [859, 97] on link "uitwerkingen bekijken" at bounding box center [884, 113] width 211 height 33
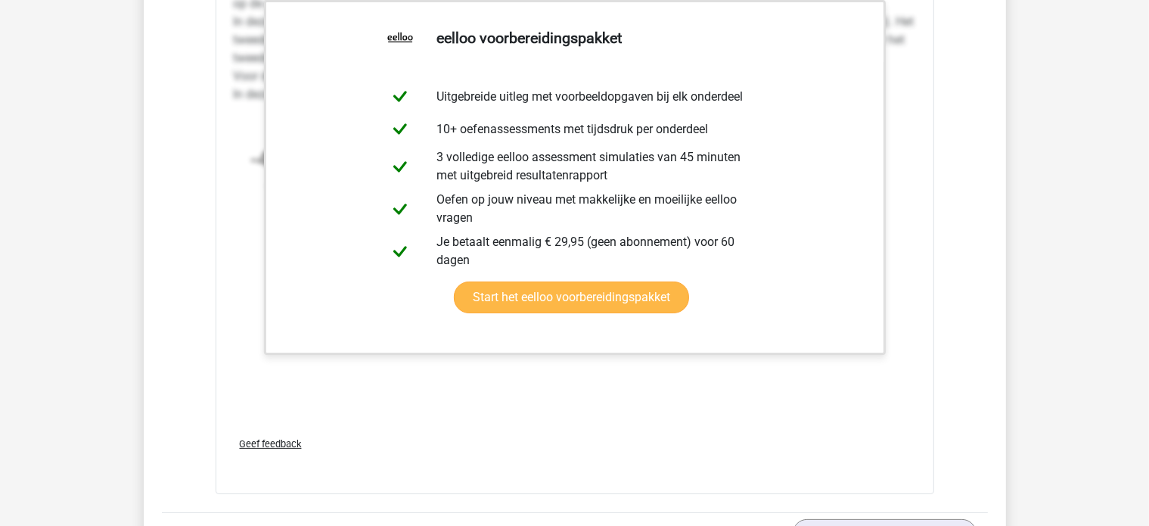
scroll to position [23530, 0]
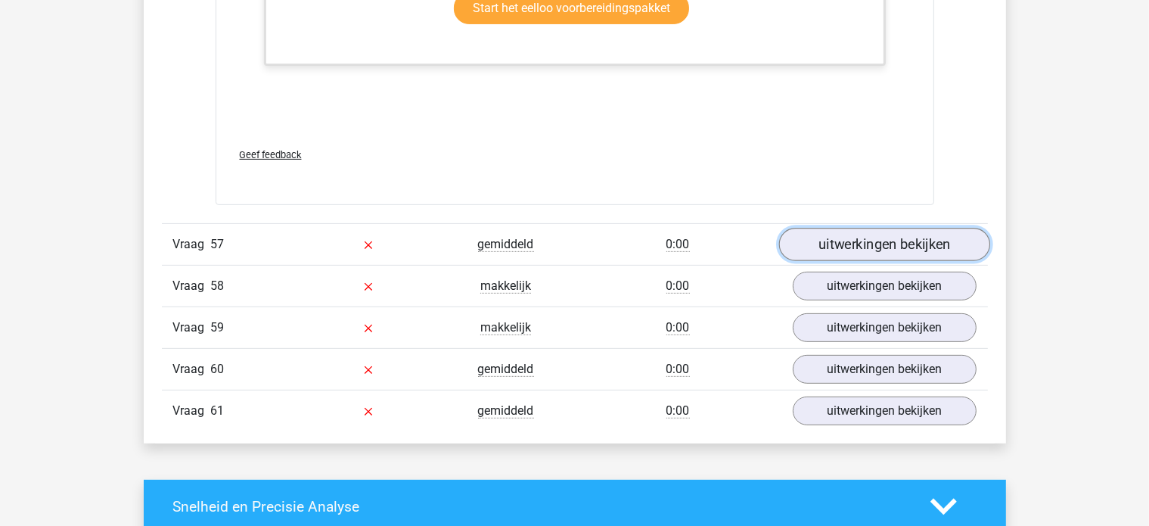
click at [851, 228] on link "uitwerkingen bekijken" at bounding box center [884, 244] width 211 height 33
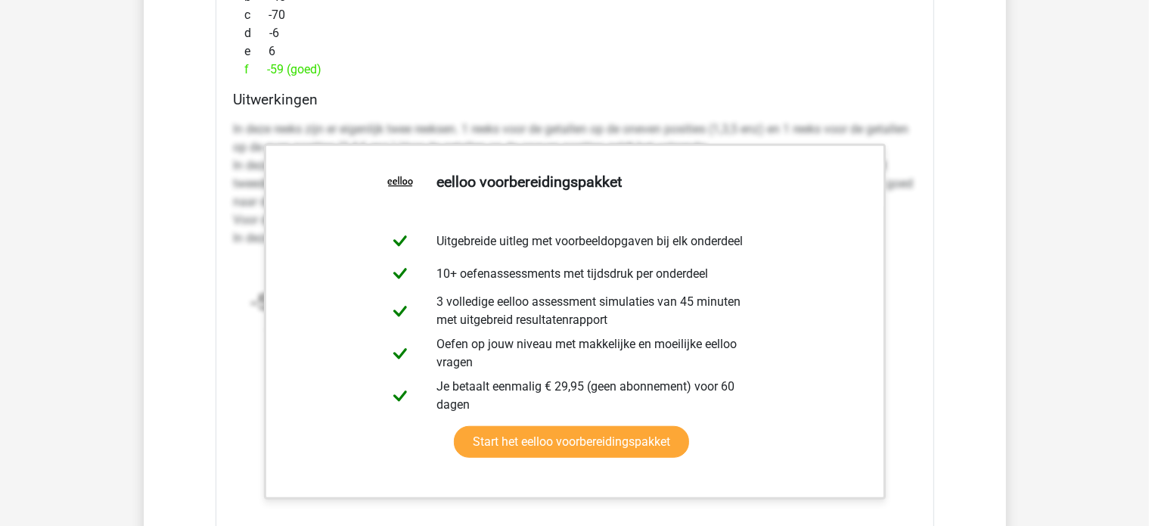
scroll to position [24438, 0]
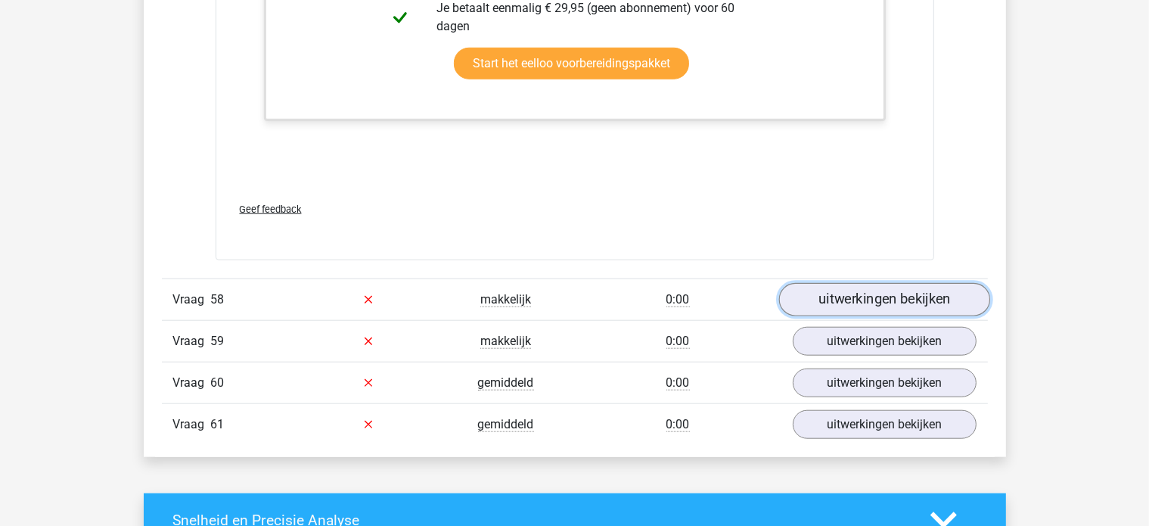
click at [825, 283] on link "uitwerkingen bekijken" at bounding box center [884, 299] width 211 height 33
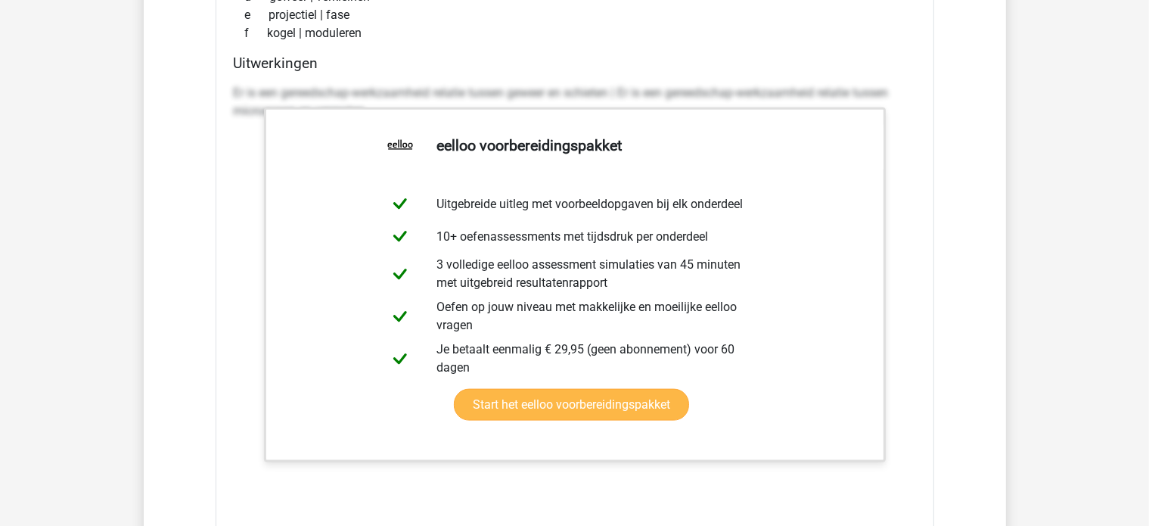
scroll to position [25270, 0]
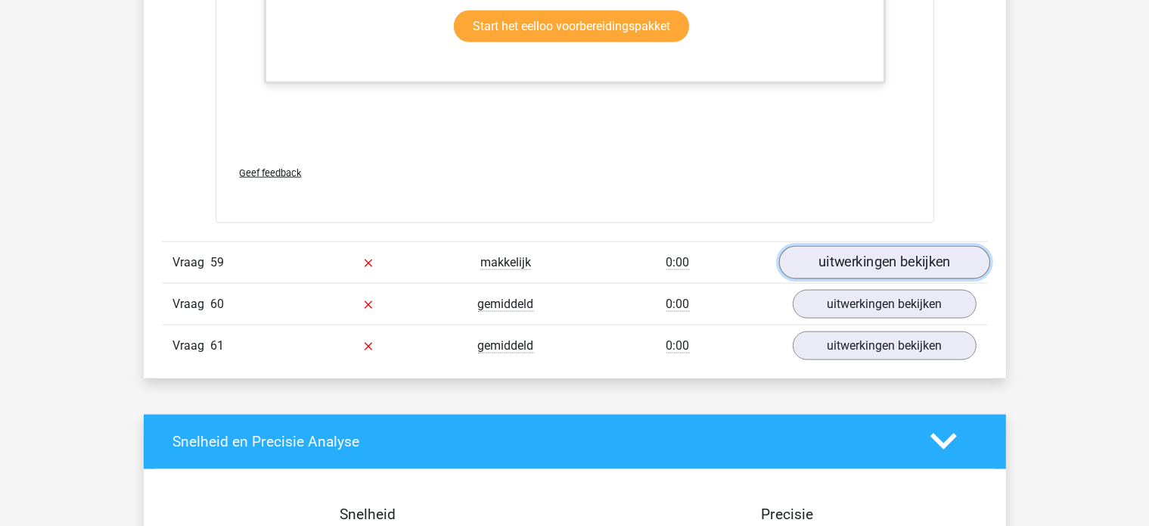
click at [866, 246] on link "uitwerkingen bekijken" at bounding box center [884, 262] width 211 height 33
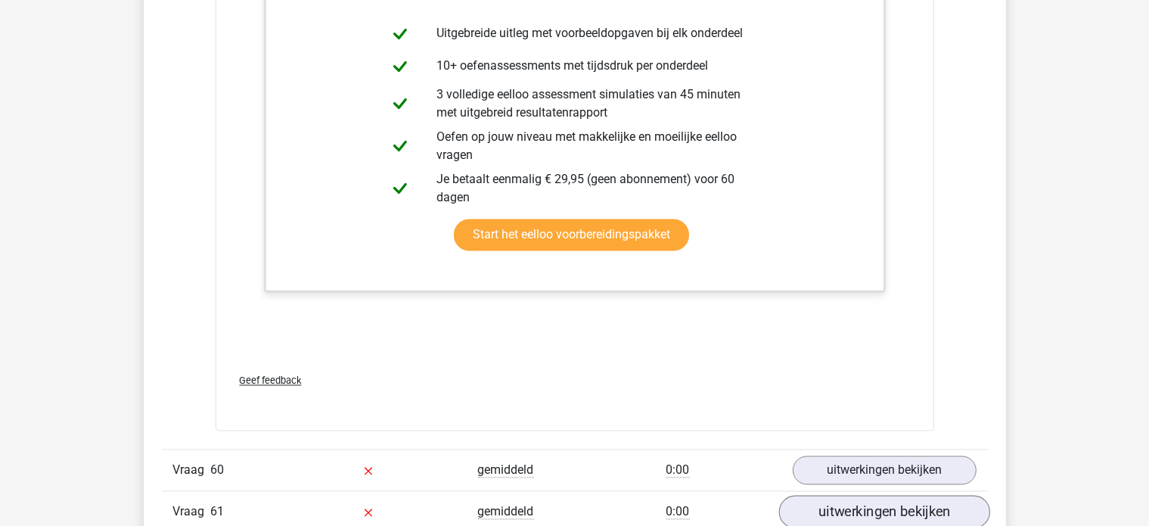
scroll to position [25951, 0]
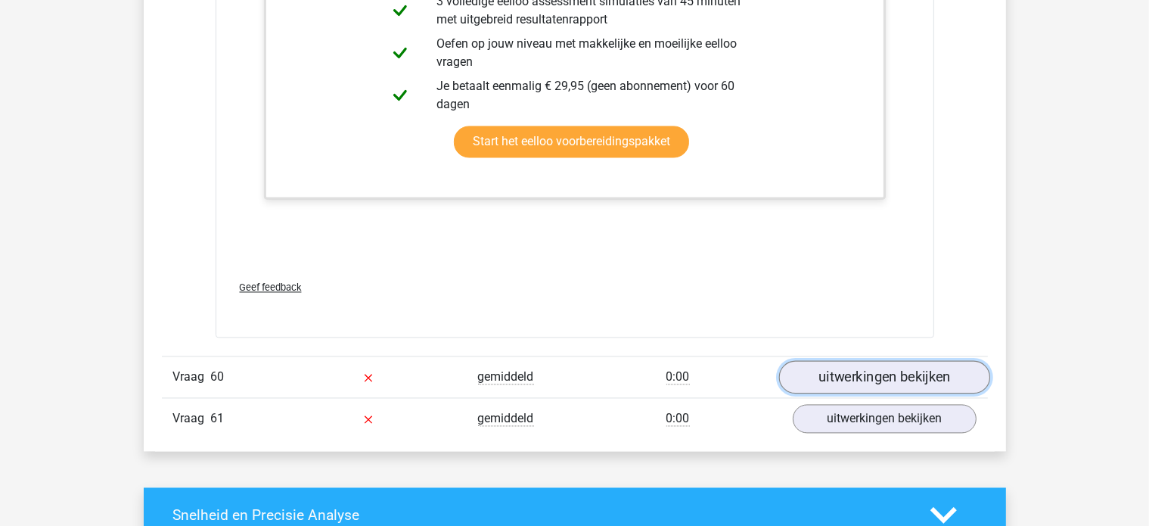
click at [863, 360] on link "uitwerkingen bekijken" at bounding box center [884, 376] width 211 height 33
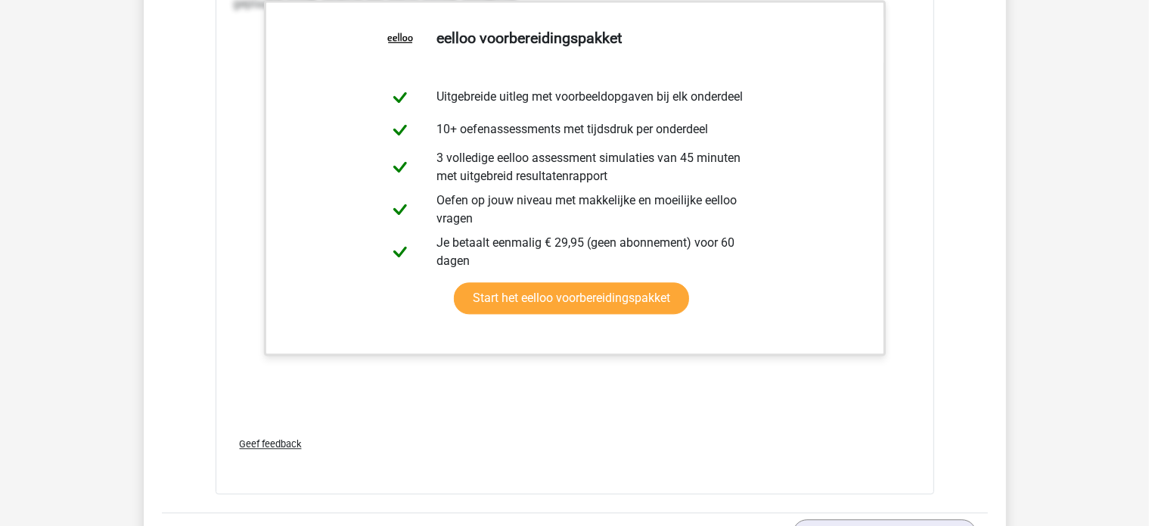
scroll to position [26784, 0]
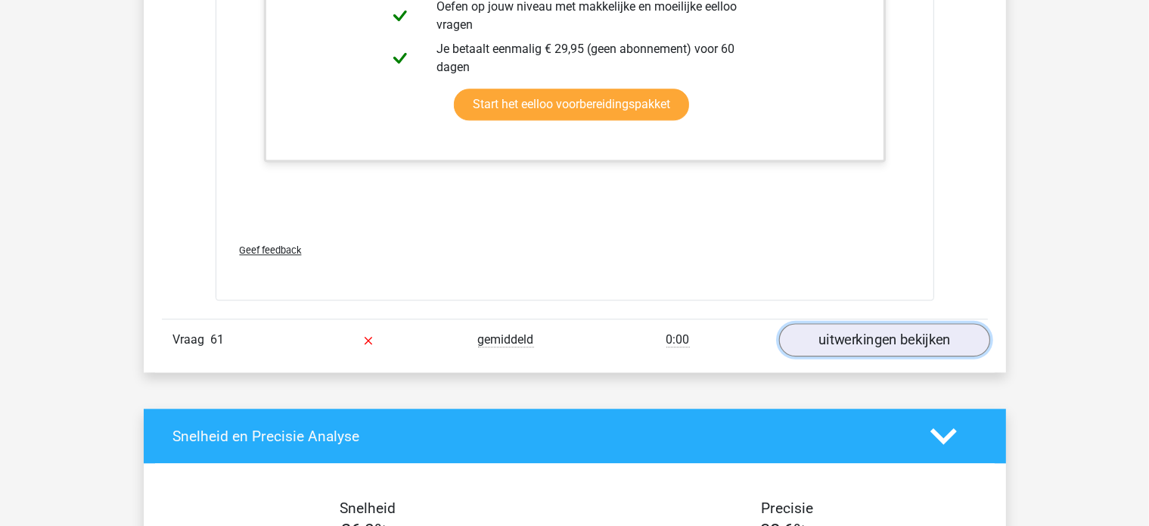
click at [822, 323] on link "uitwerkingen bekijken" at bounding box center [884, 339] width 211 height 33
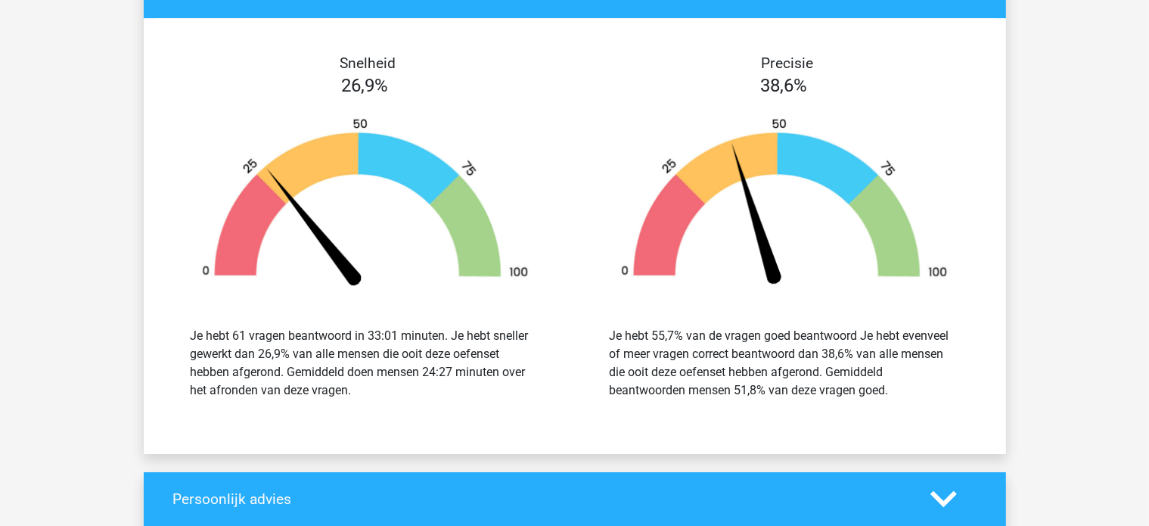
scroll to position [28372, 0]
